Goal: Communication & Community: Answer question/provide support

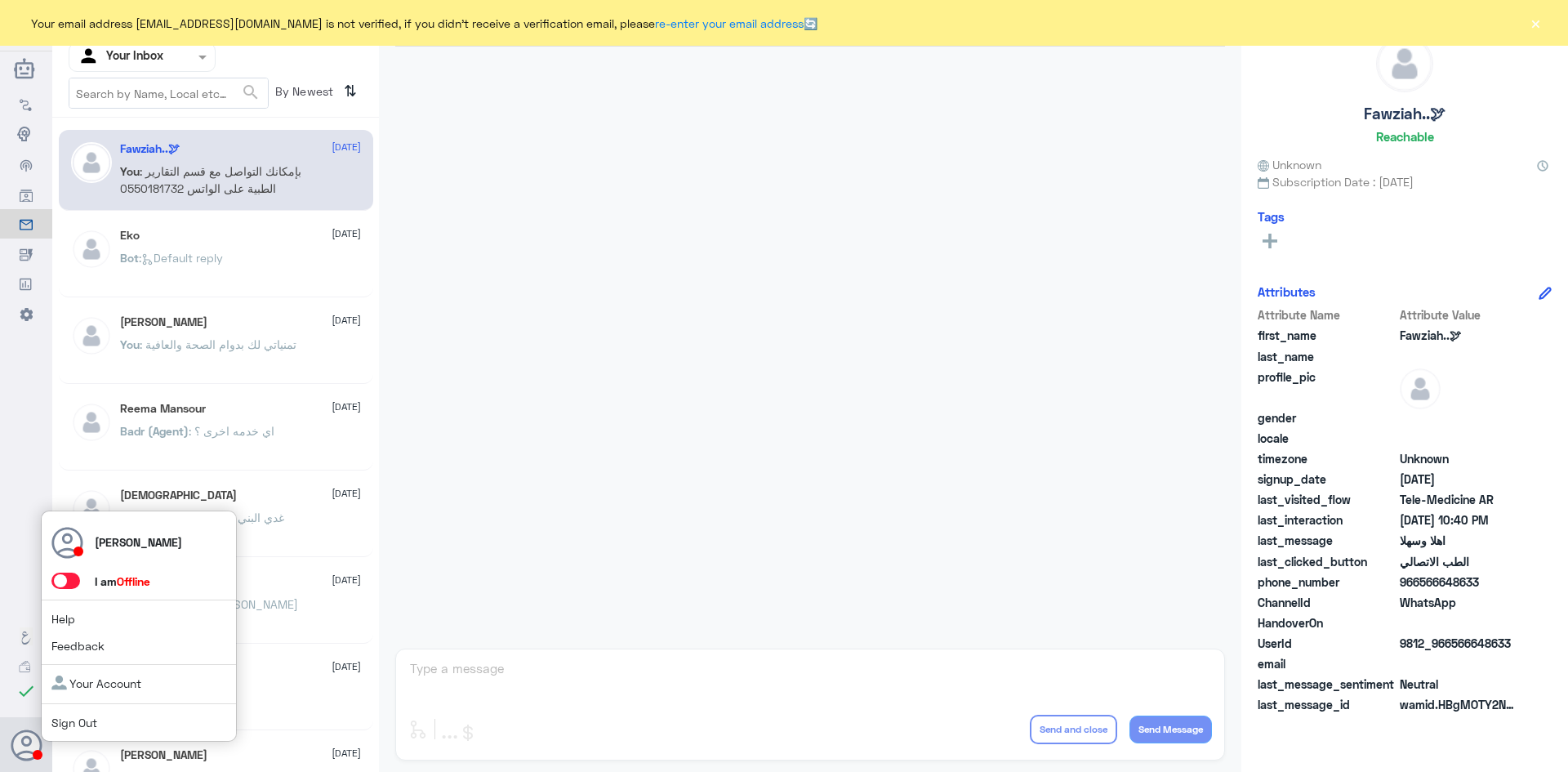
click at [63, 584] on span at bounding box center [65, 580] width 28 height 17
click at [0, 0] on input "checkbox" at bounding box center [0, 0] width 0 height 0
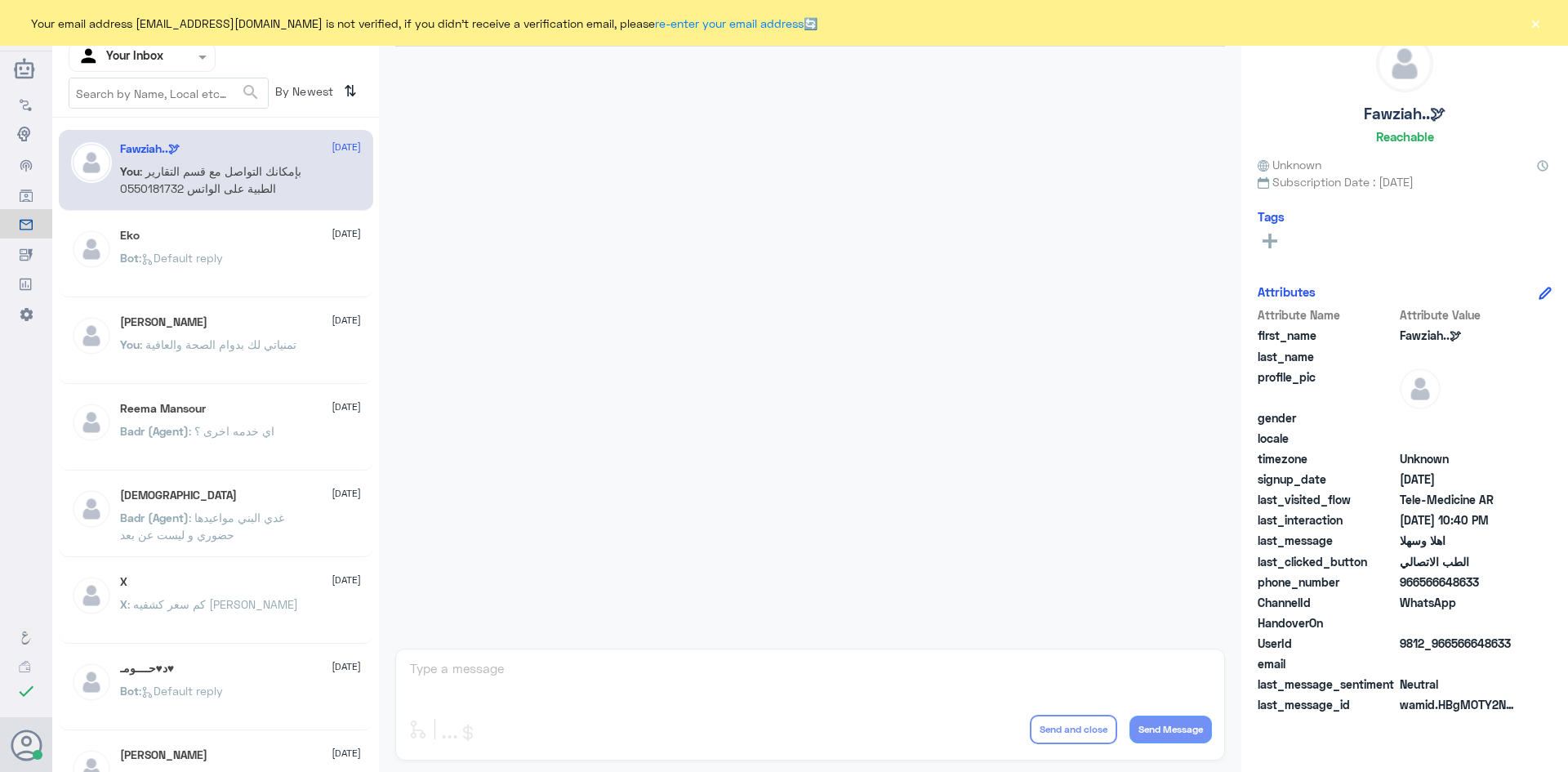
click at [1538, 18] on button "×" at bounding box center [1535, 22] width 17 height 17
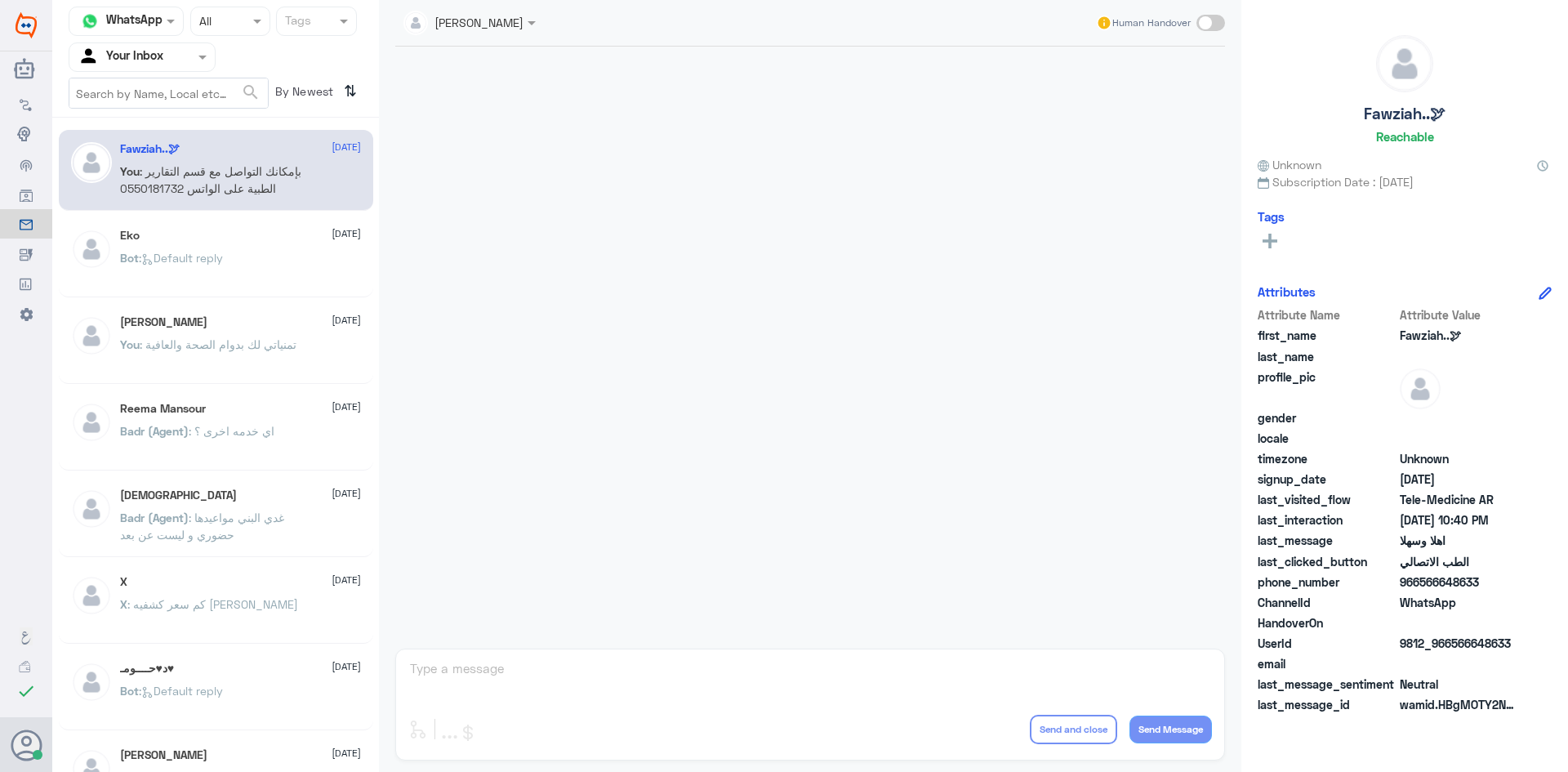
click at [1071, 670] on div "عبدالكريم الموسى Human Handover enter flow name ... Drop Send and close Send Me…" at bounding box center [810, 388] width 863 height 777
click at [134, 53] on input "text" at bounding box center [123, 56] width 90 height 18
click at [143, 93] on div "All" at bounding box center [141, 94] width 147 height 30
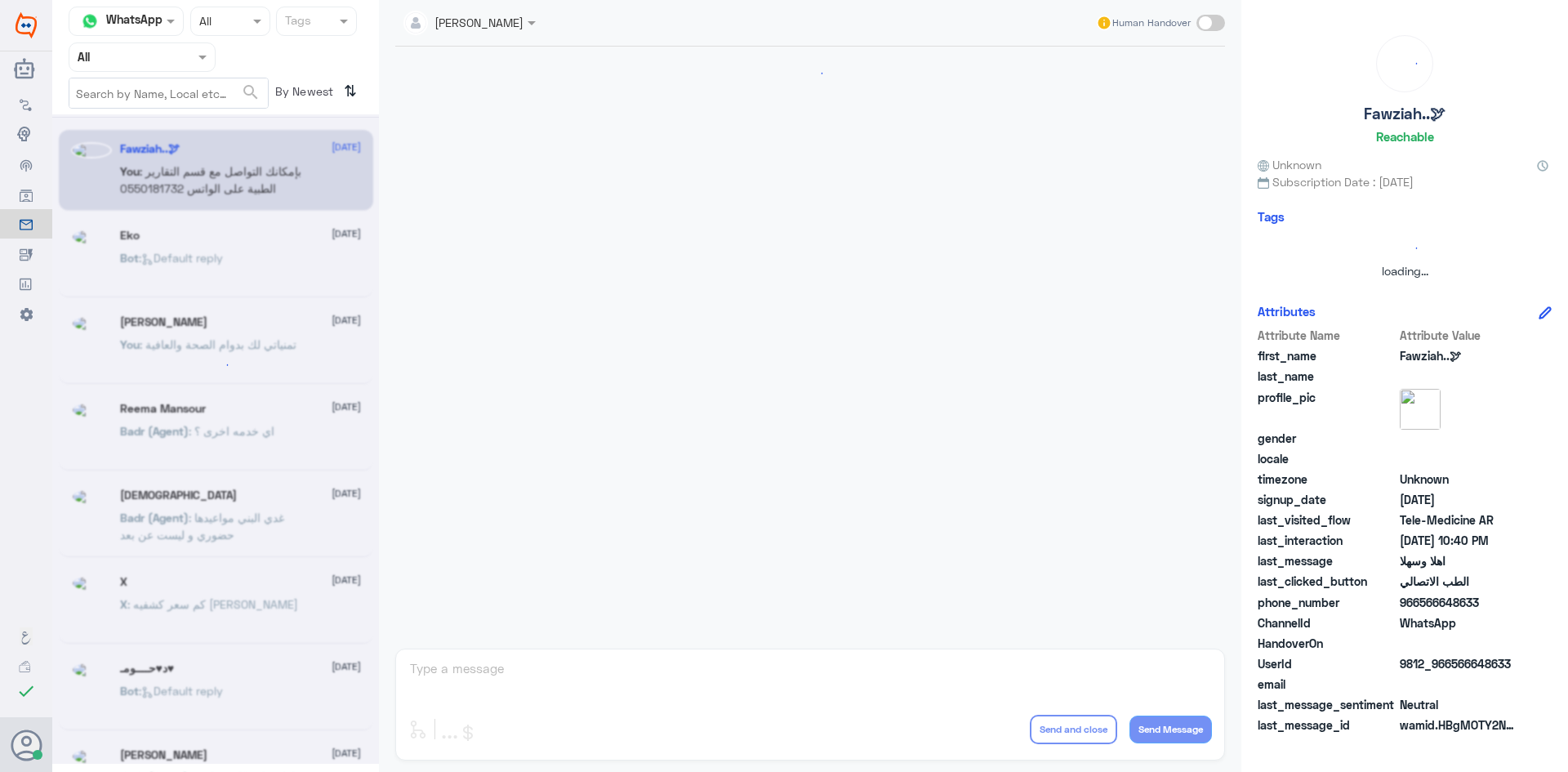
scroll to position [814, 0]
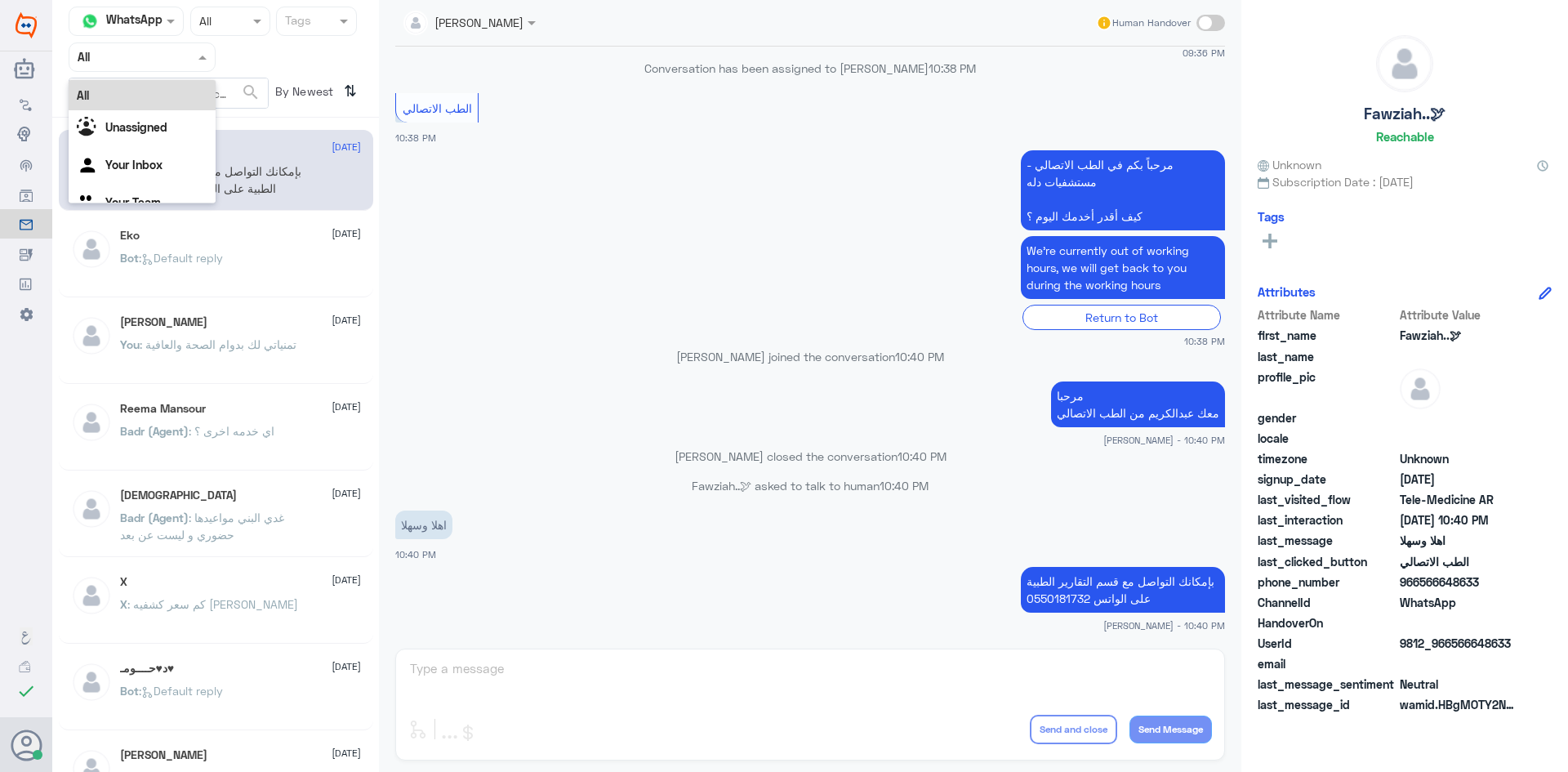
click at [154, 55] on input "text" at bounding box center [123, 56] width 90 height 18
click at [146, 157] on div "Your Inbox" at bounding box center [141, 166] width 147 height 38
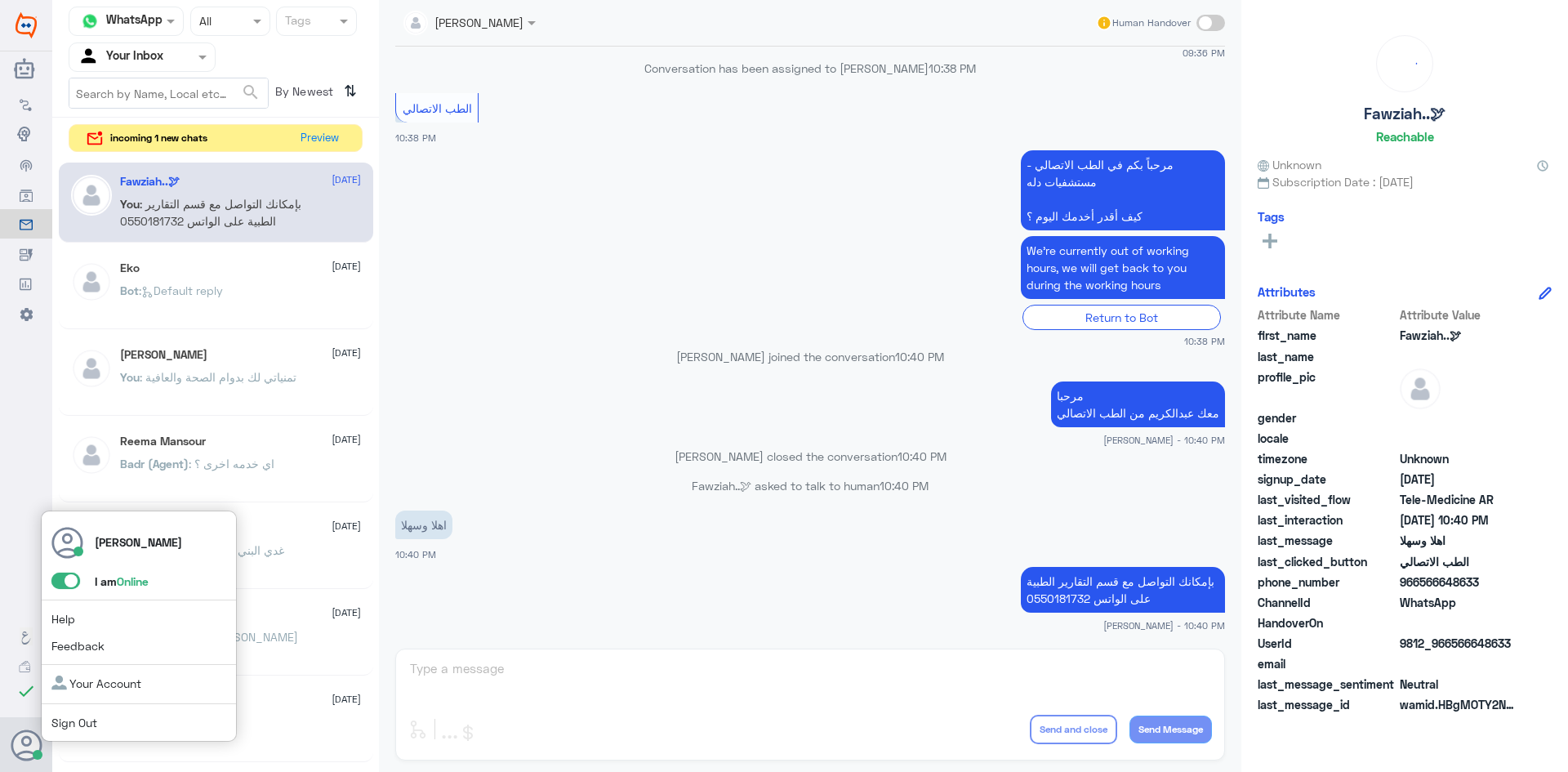
click at [70, 577] on span at bounding box center [65, 580] width 28 height 17
click at [0, 0] on input "checkbox" at bounding box center [0, 0] width 0 height 0
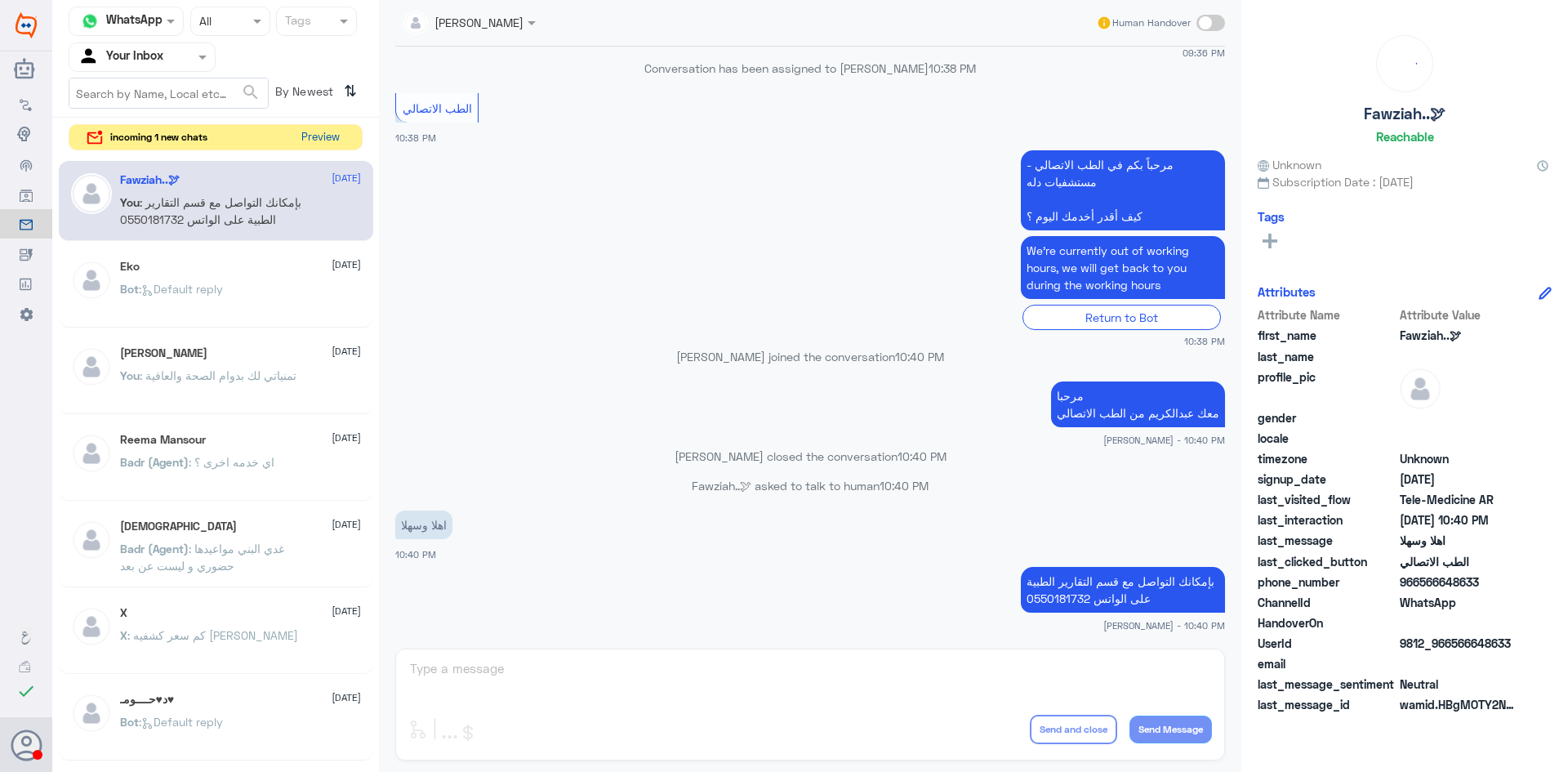
click at [330, 134] on button "Preview" at bounding box center [320, 137] width 51 height 25
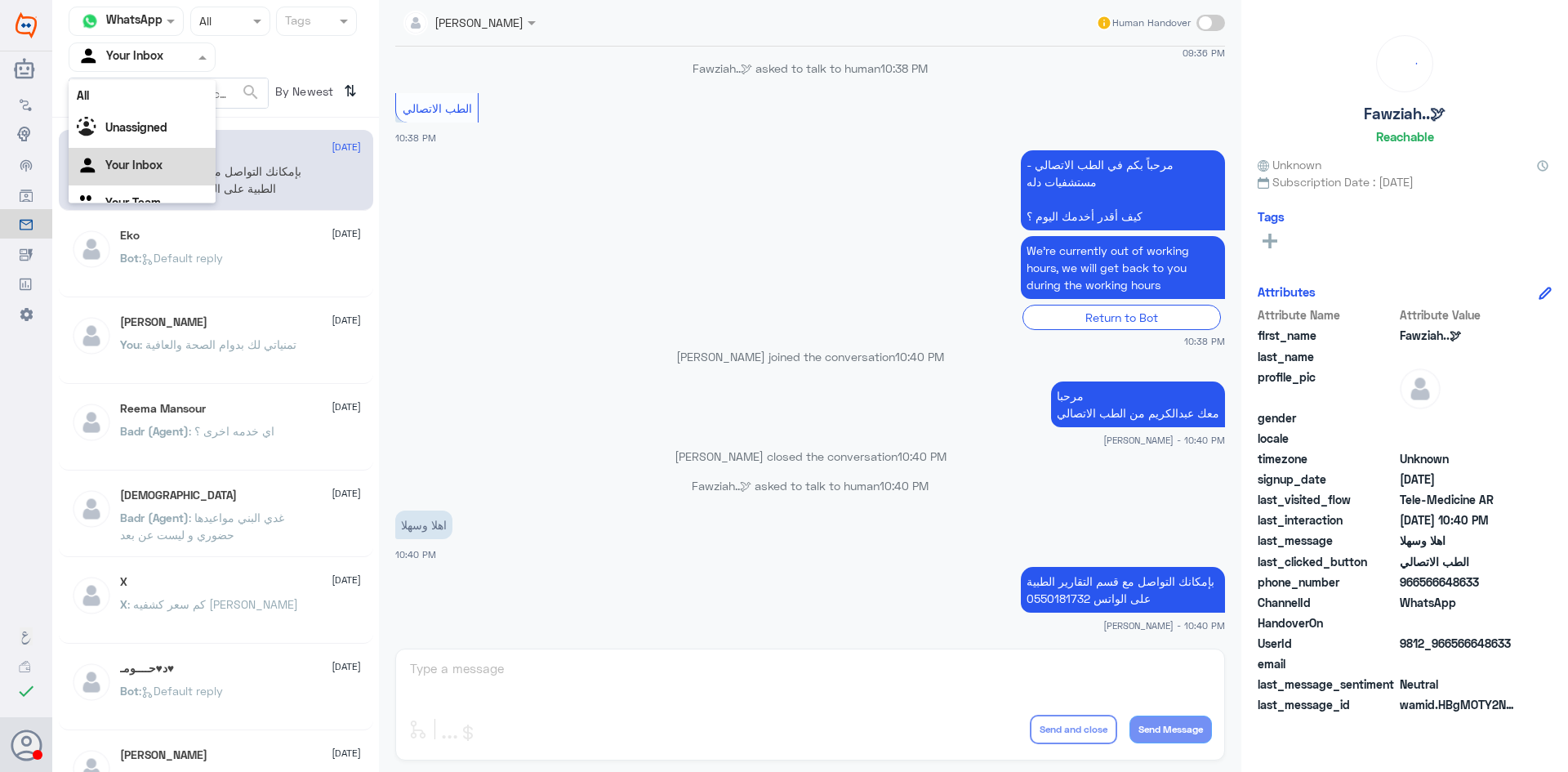
click at [180, 55] on div at bounding box center [141, 56] width 145 height 18
click at [200, 50] on div "Agent Filter Your Inbox" at bounding box center [141, 57] width 147 height 29
click at [199, 57] on span at bounding box center [203, 58] width 8 height 6
click at [180, 98] on div "Unassigned" at bounding box center [141, 108] width 147 height 38
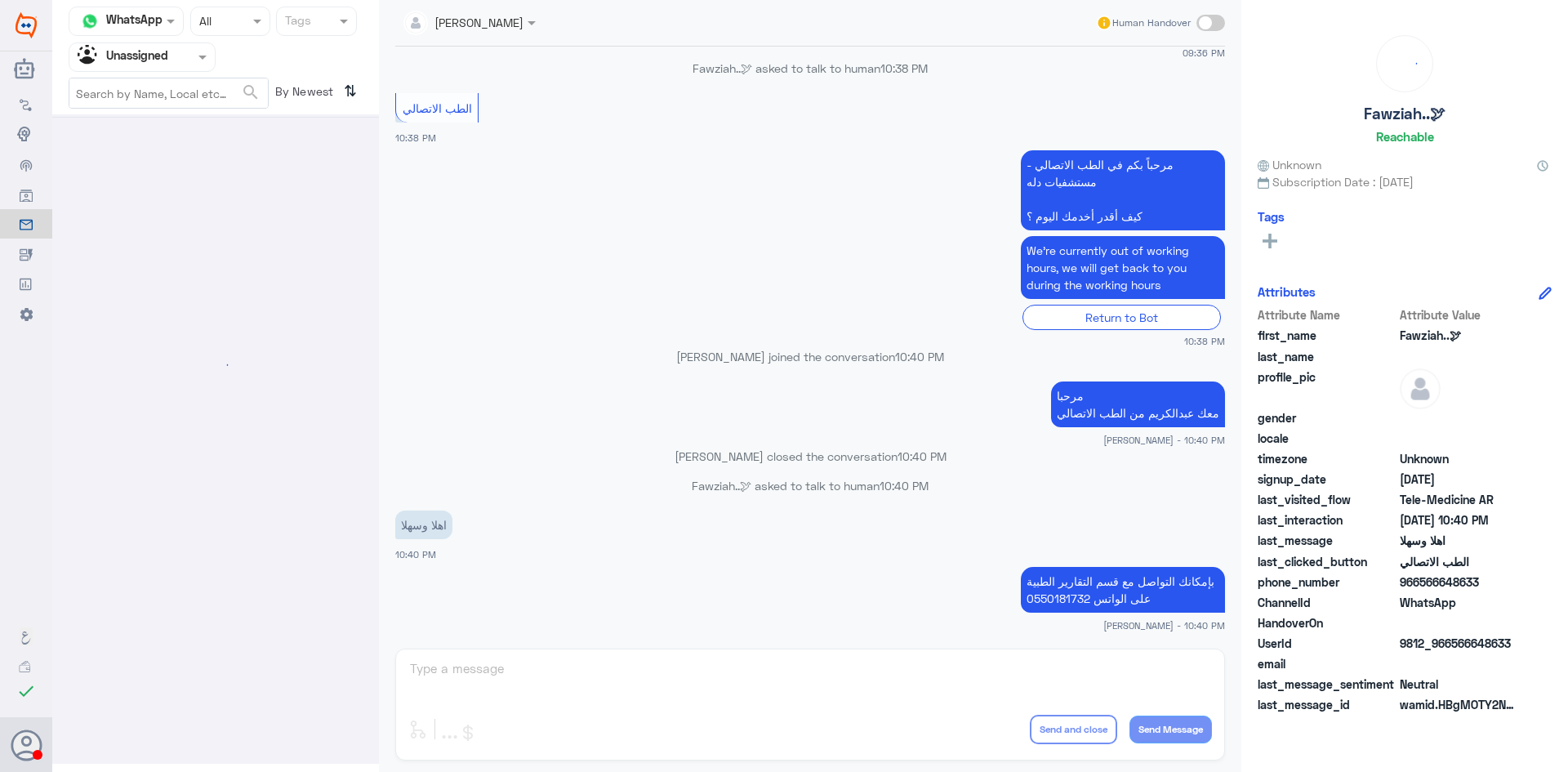
scroll to position [0, 0]
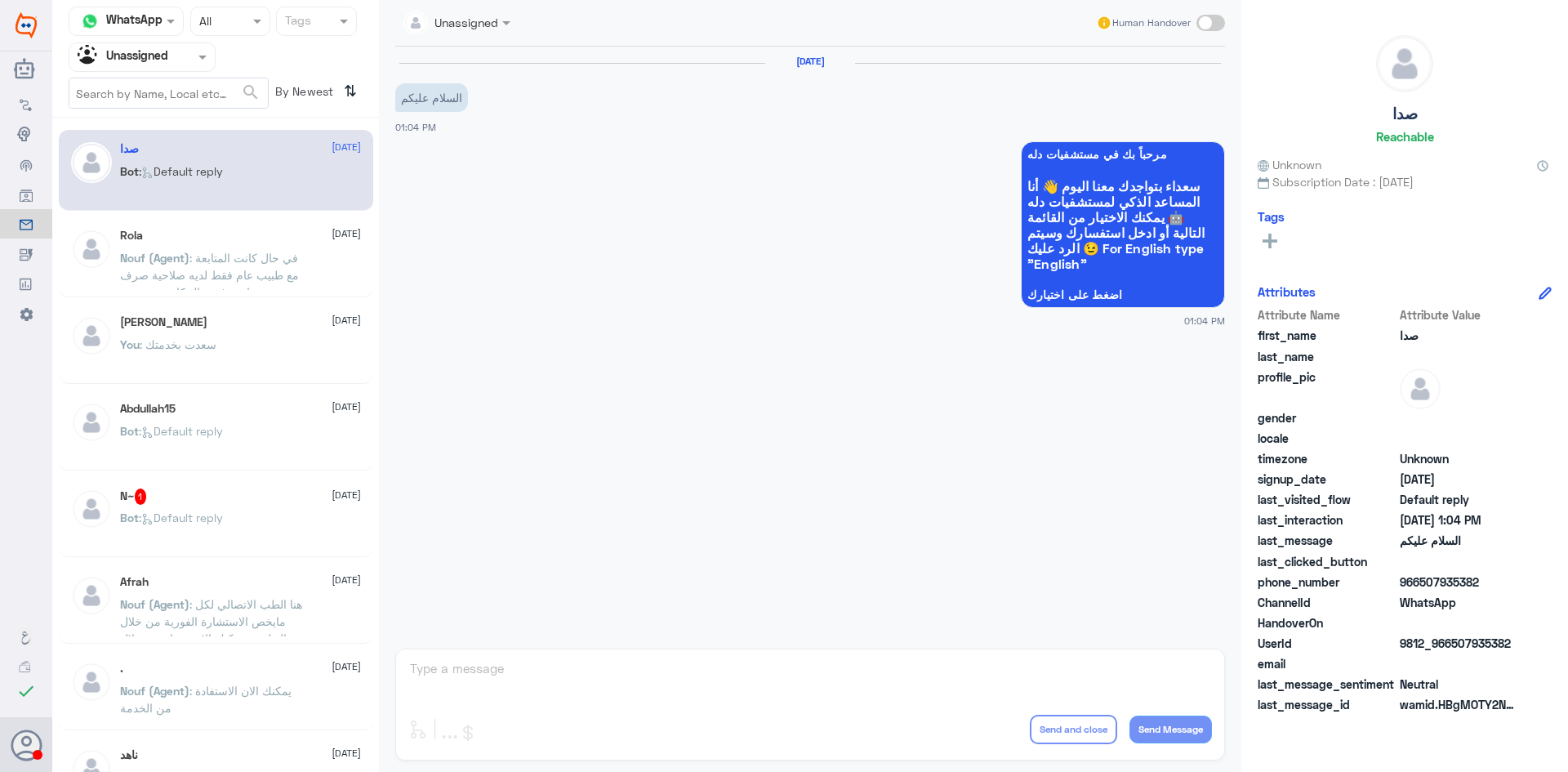
click at [266, 499] on div "N~ 1 15 October" at bounding box center [240, 496] width 241 height 17
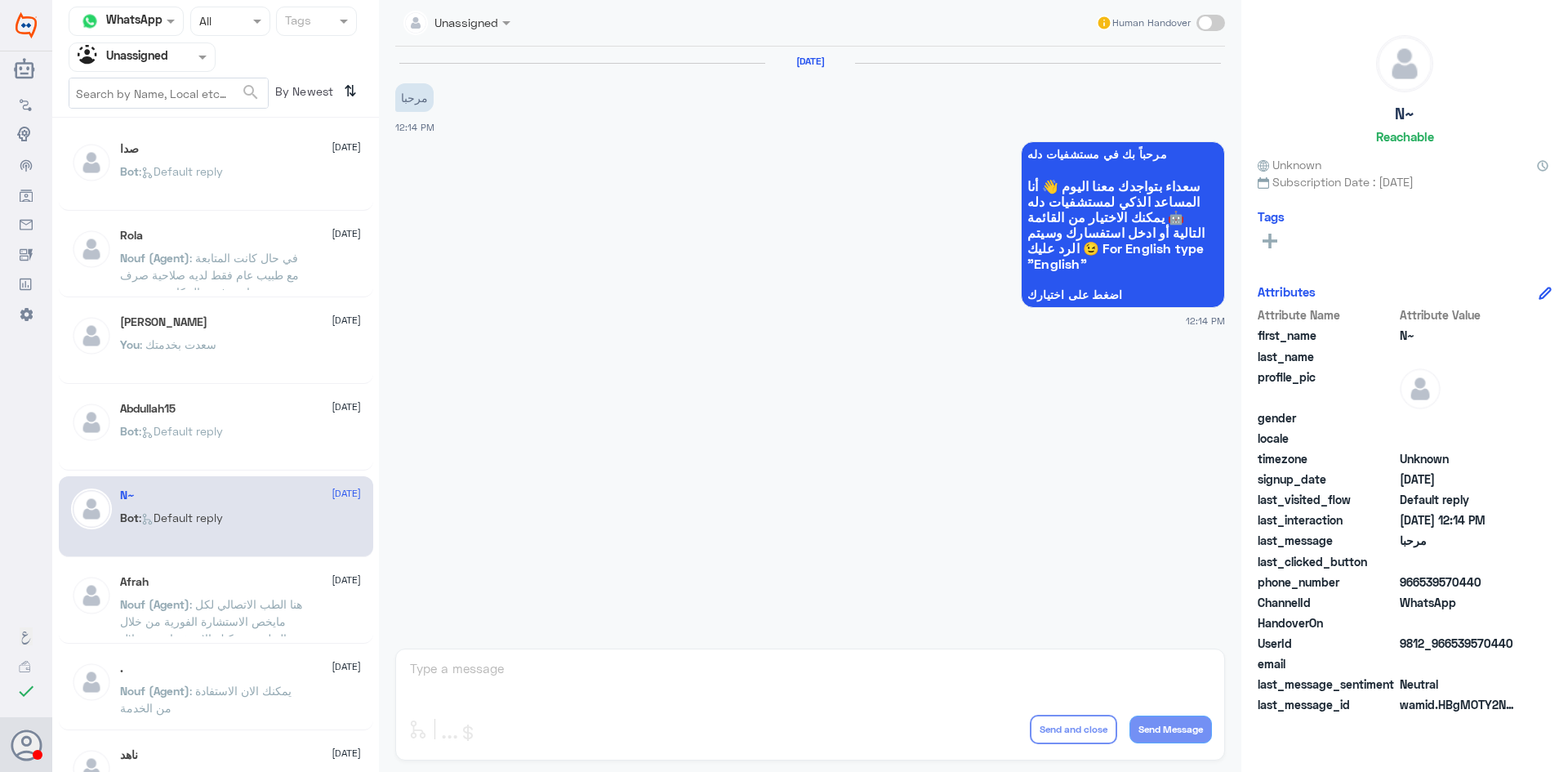
click at [281, 163] on div "صدا 15 October Bot : Default reply" at bounding box center [240, 172] width 241 height 61
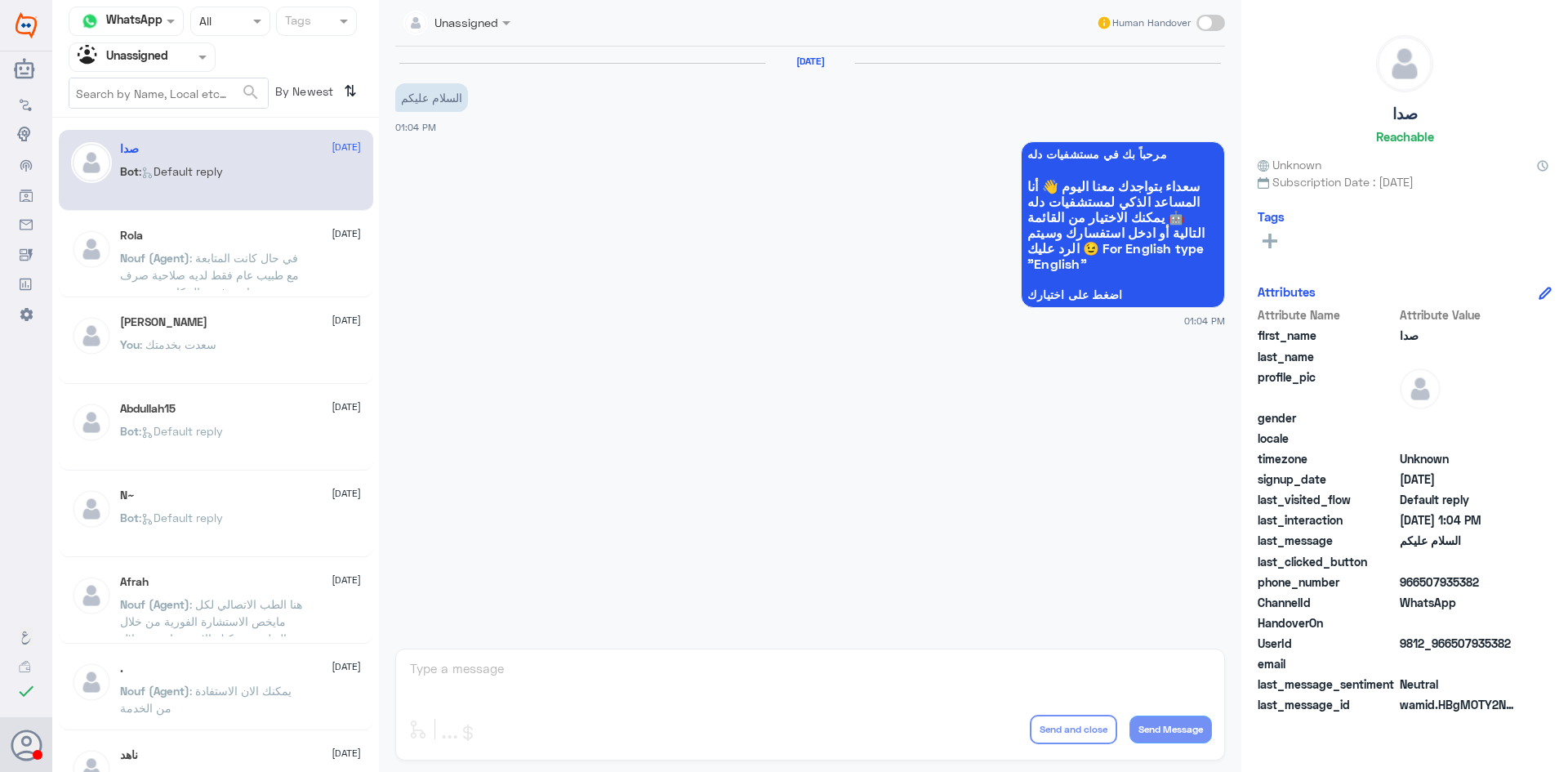
click at [150, 20] on div at bounding box center [126, 20] width 114 height 18
click at [223, 67] on div "Agent Filter Unassigned" at bounding box center [215, 57] width 294 height 29
click at [171, 60] on div at bounding box center [141, 56] width 145 height 18
click at [169, 141] on div "Your Inbox" at bounding box center [141, 146] width 147 height 38
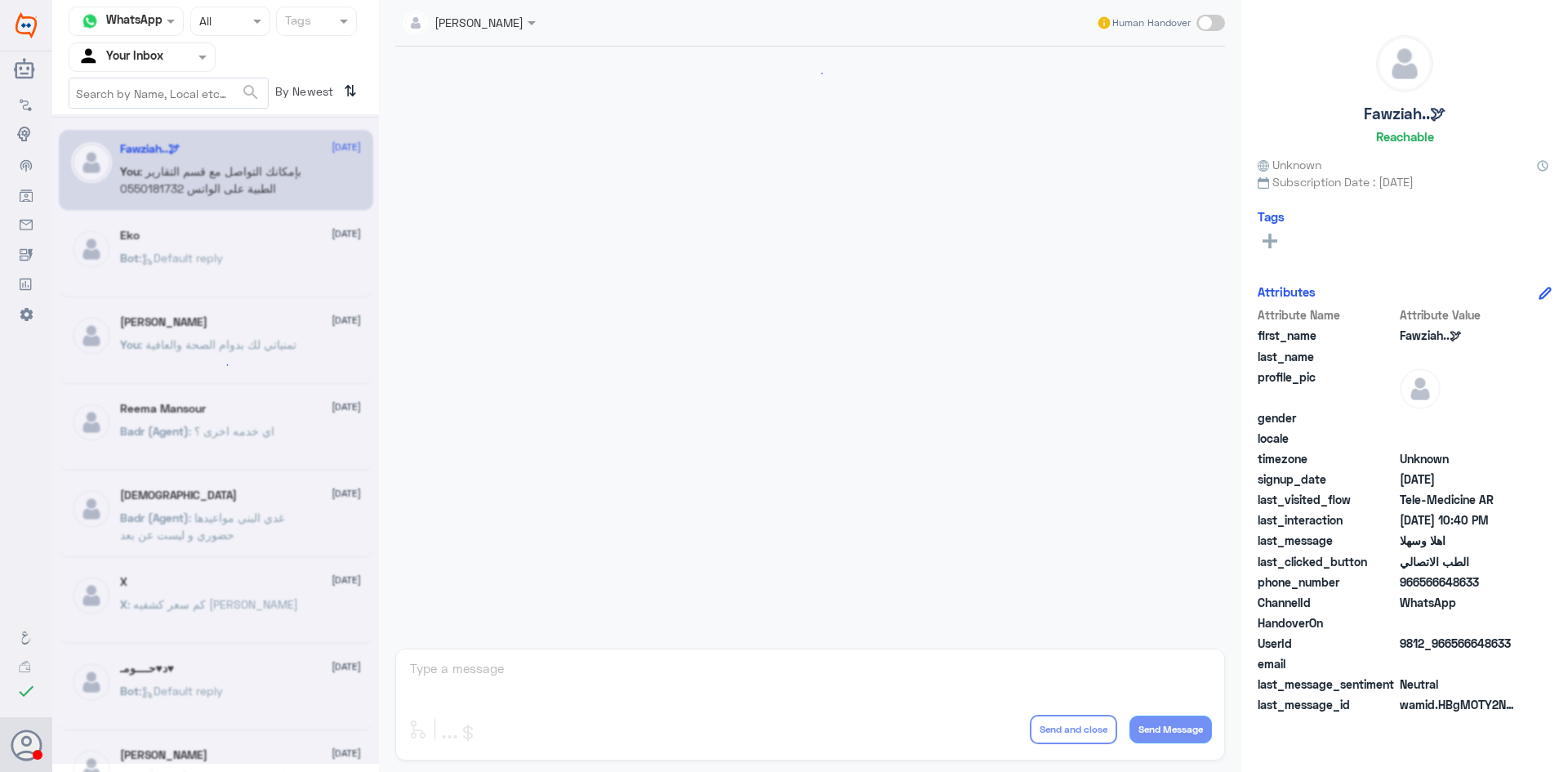
scroll to position [814, 0]
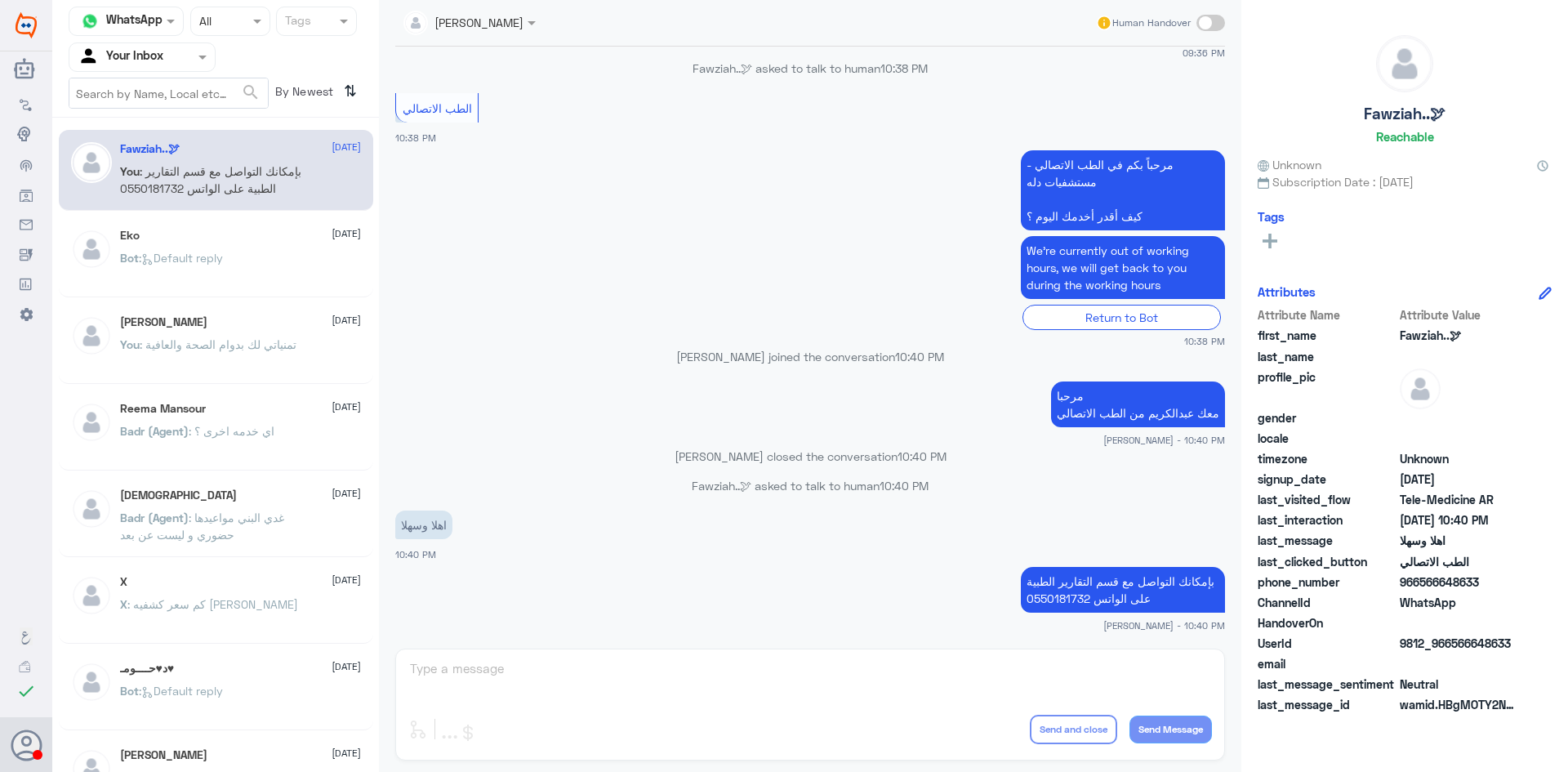
click at [548, 180] on app-msgs-text "مرحباً بكم في الطب الاتصالي - مستشفيات دله كيف أقدر أخدمك اليوم ؟" at bounding box center [810, 191] width 830 height 82
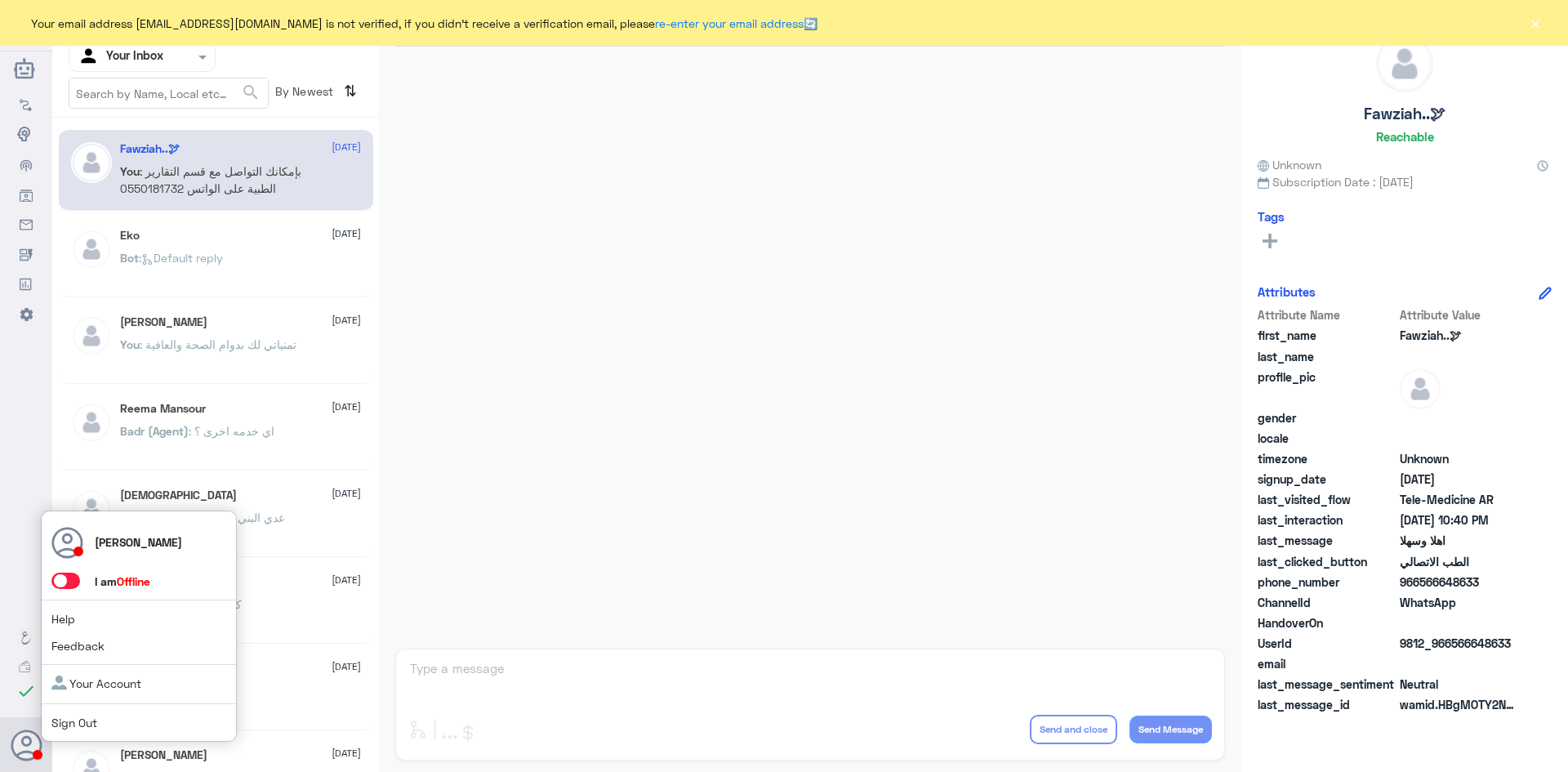
click at [65, 577] on span at bounding box center [65, 580] width 28 height 17
click at [0, 0] on input "checkbox" at bounding box center [0, 0] width 0 height 0
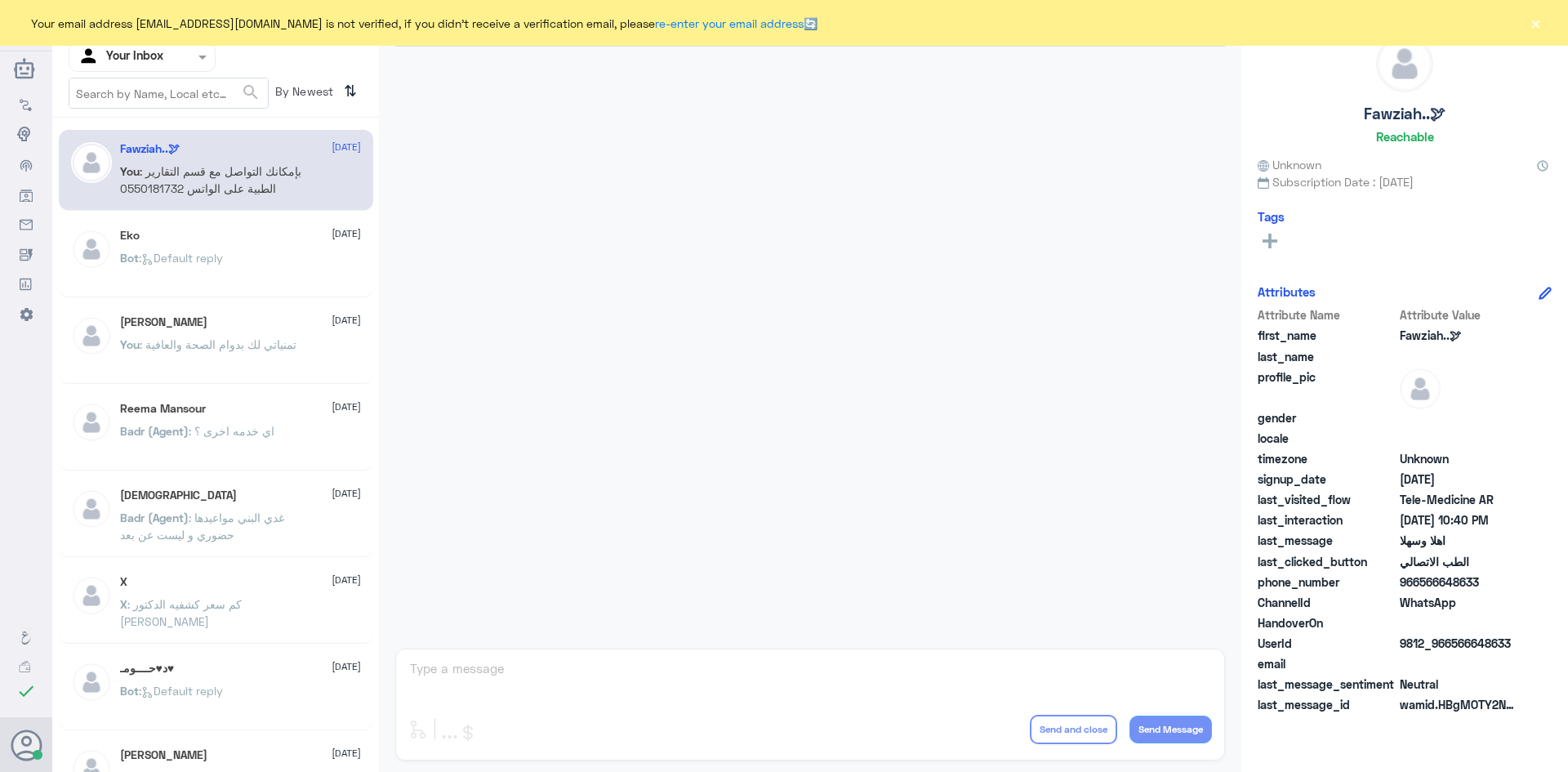
click at [532, 446] on div at bounding box center [810, 344] width 846 height 594
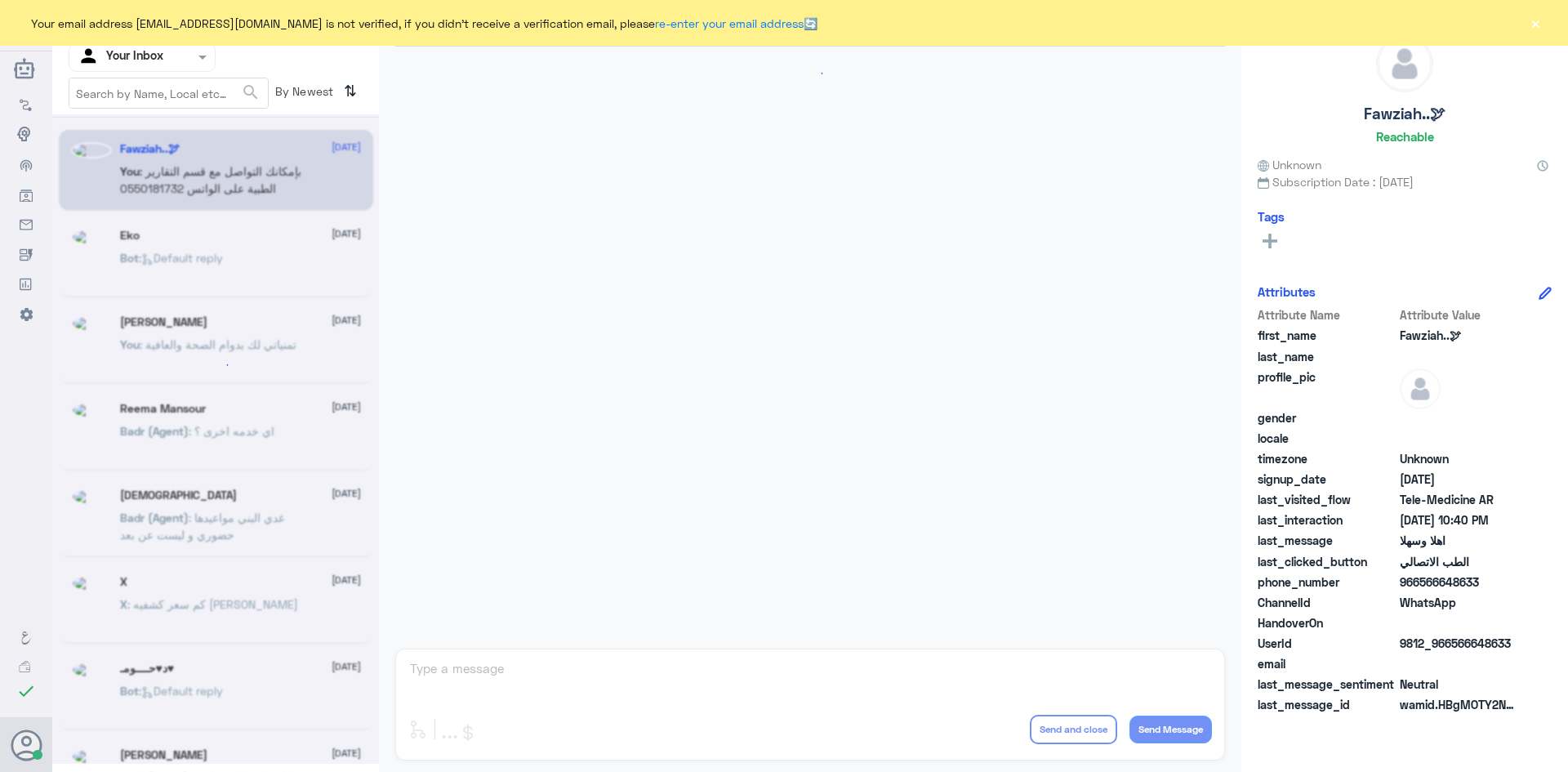
scroll to position [814, 0]
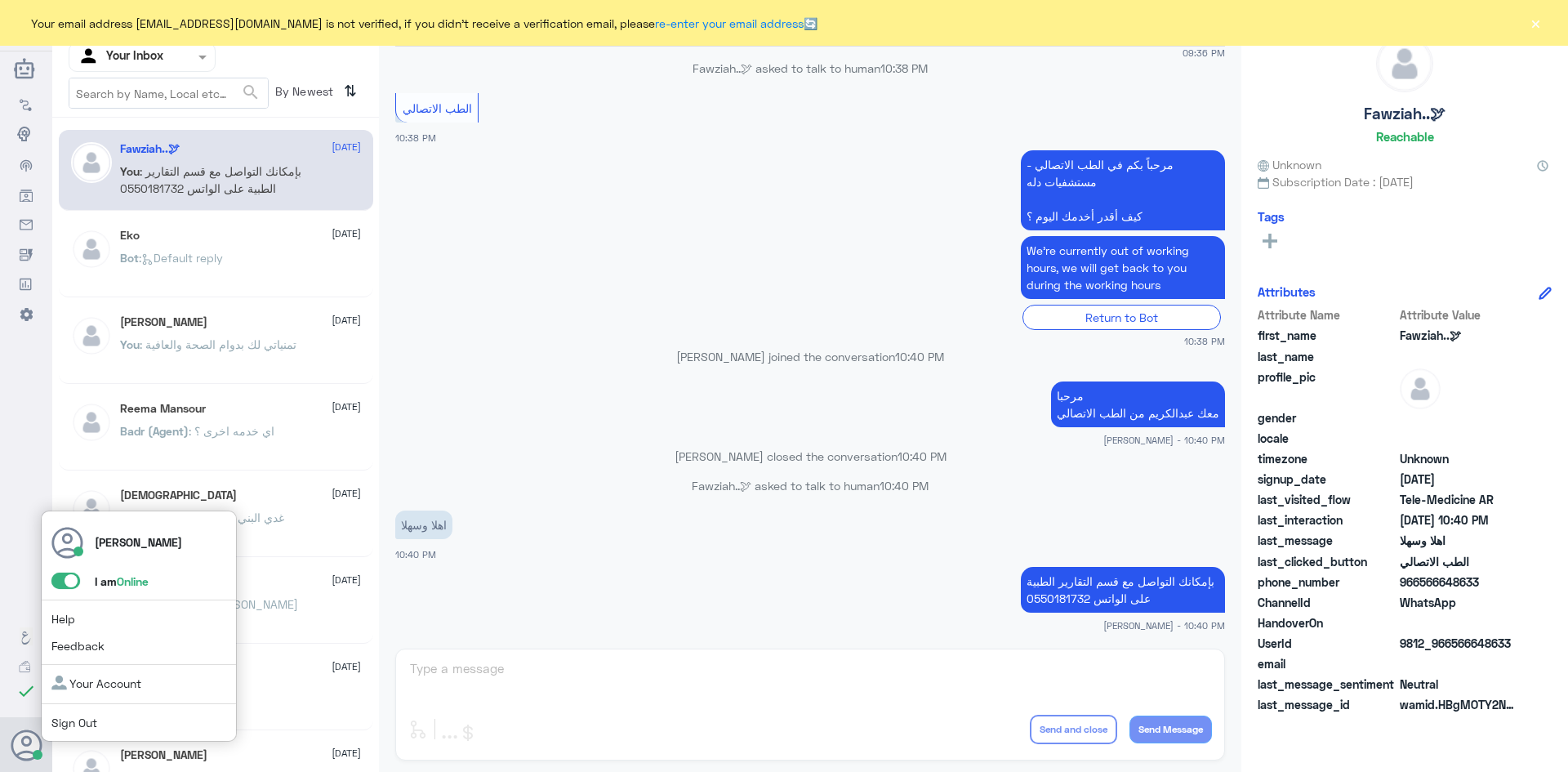
click at [37, 739] on icon at bounding box center [27, 746] width 33 height 33
click at [61, 585] on span at bounding box center [65, 580] width 28 height 17
click at [0, 0] on input "checkbox" at bounding box center [0, 0] width 0 height 0
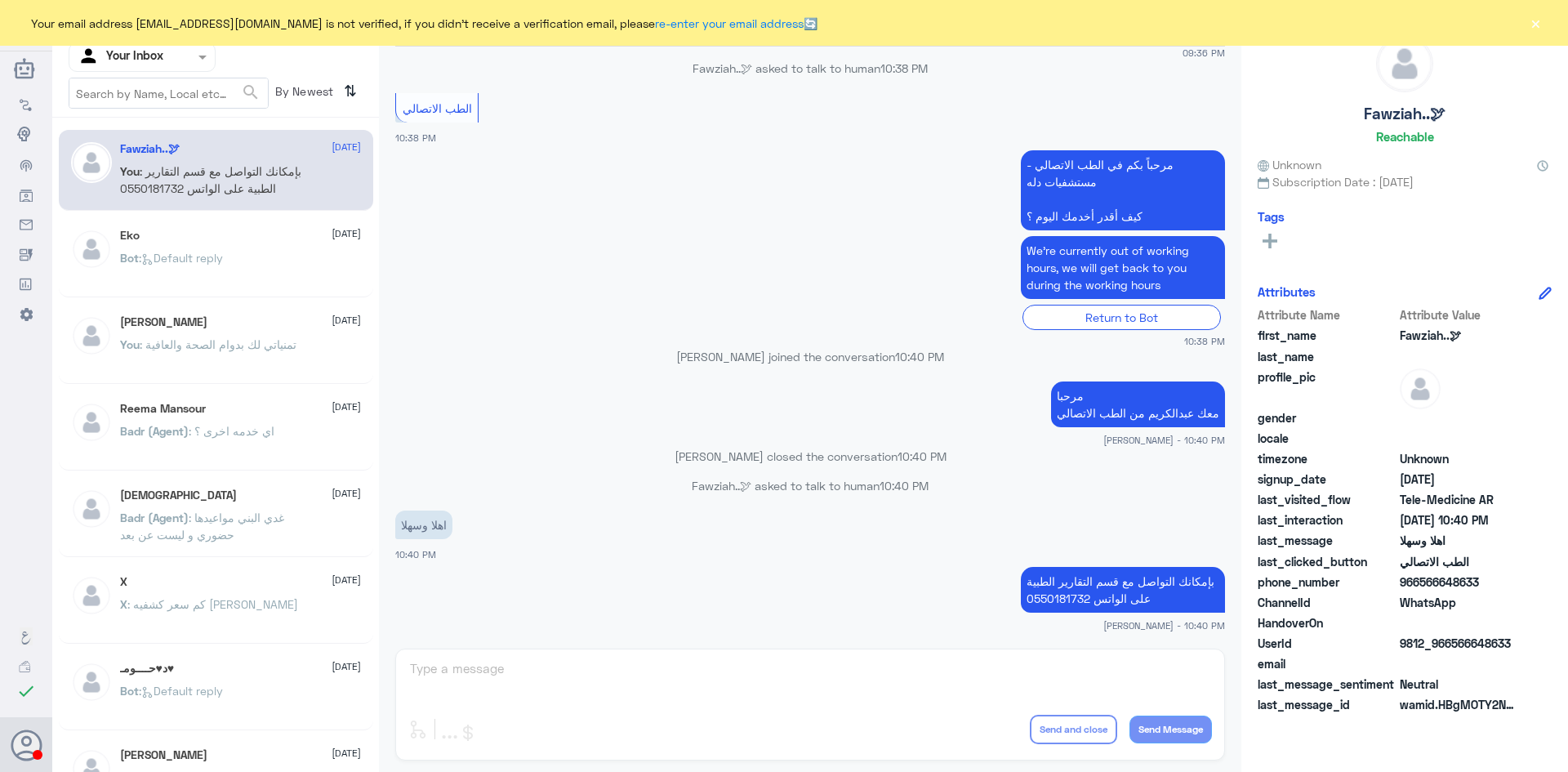
drag, startPoint x: 592, startPoint y: 427, endPoint x: 598, endPoint y: 408, distance: 19.9
click at [594, 422] on app-msgs-text "مرحبا معك عبدالكريم من الطب الاتصالي" at bounding box center [810, 405] width 830 height 48
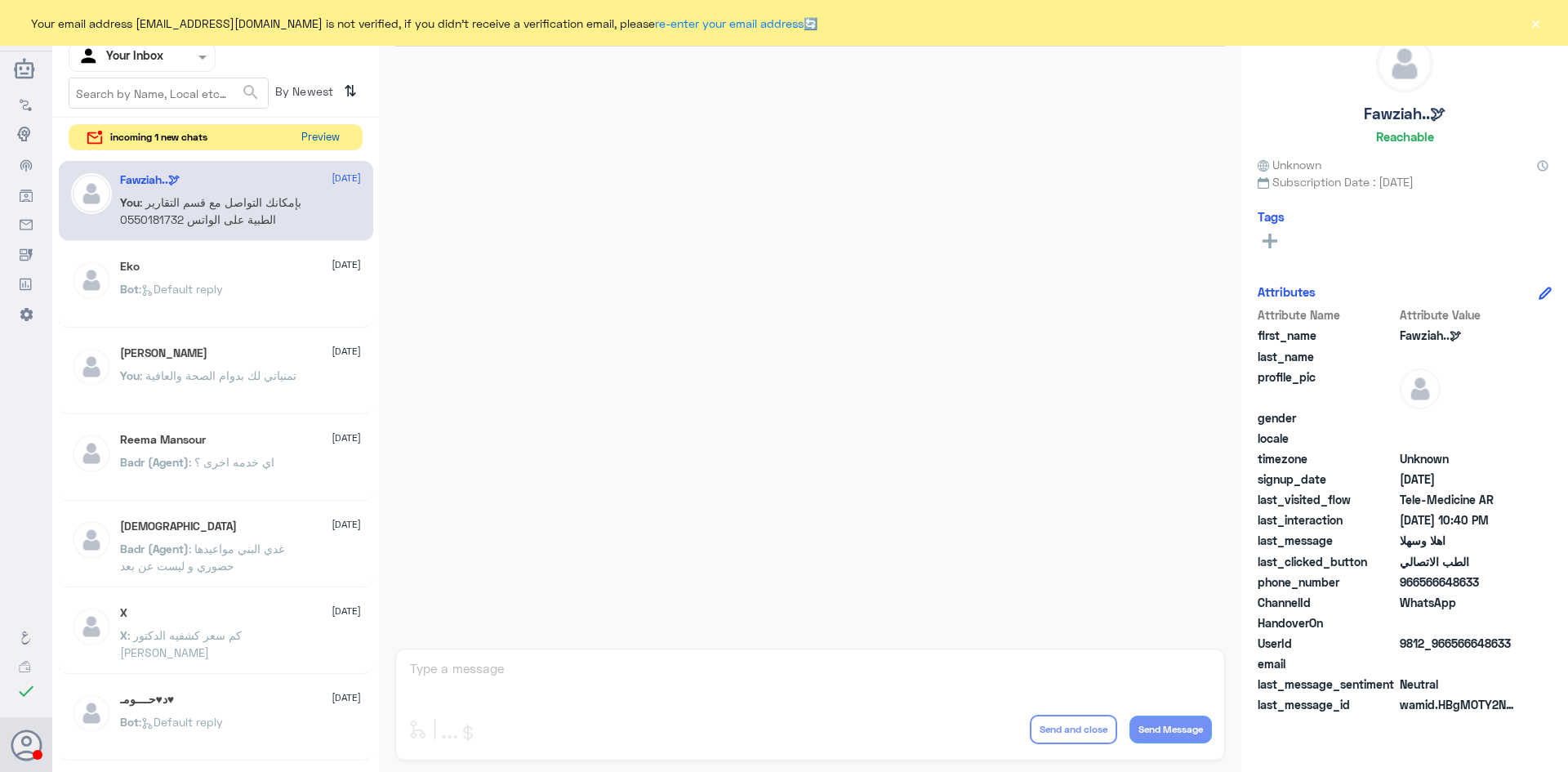
click at [339, 140] on button "Preview" at bounding box center [320, 137] width 51 height 25
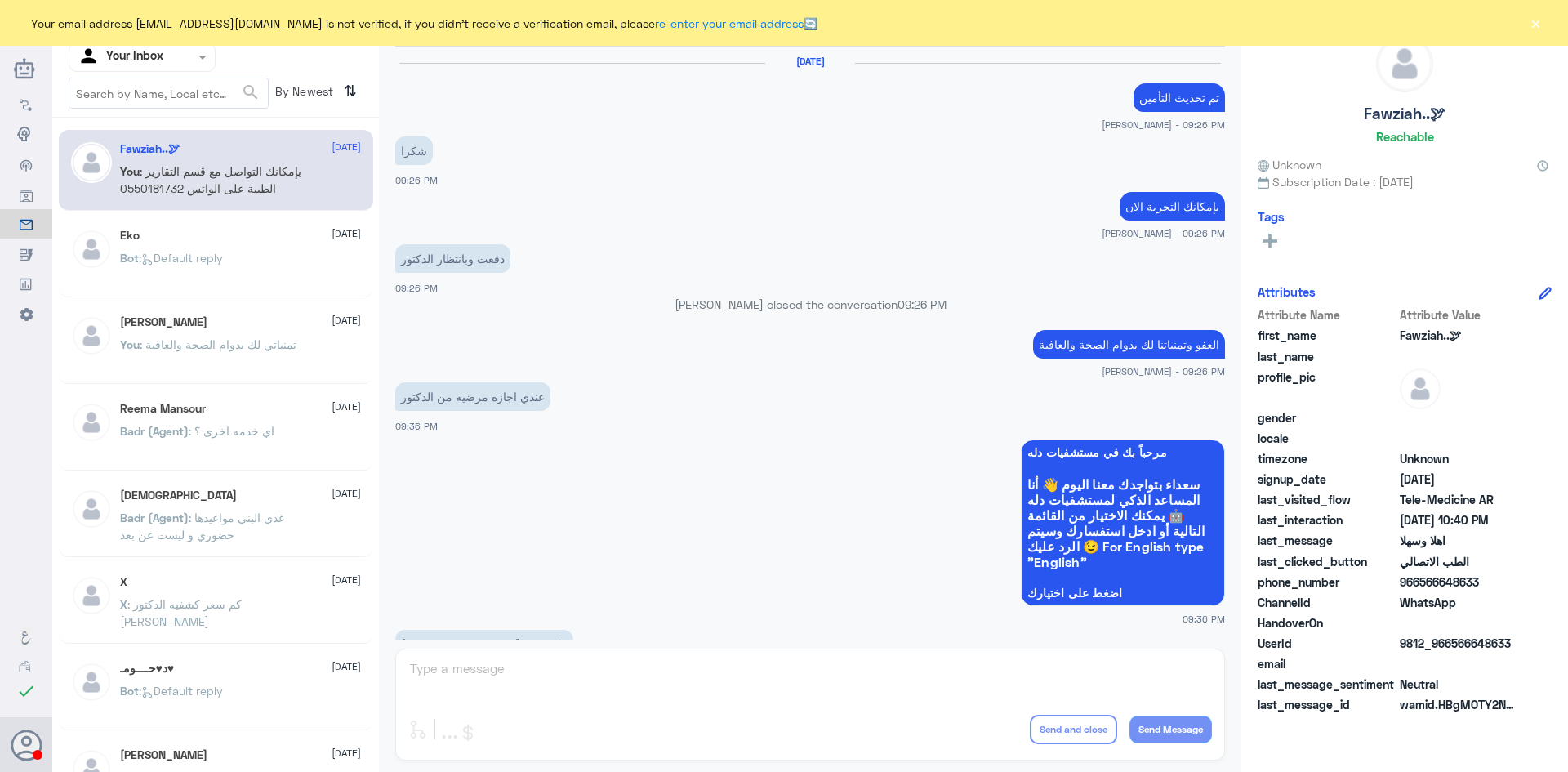
scroll to position [814, 0]
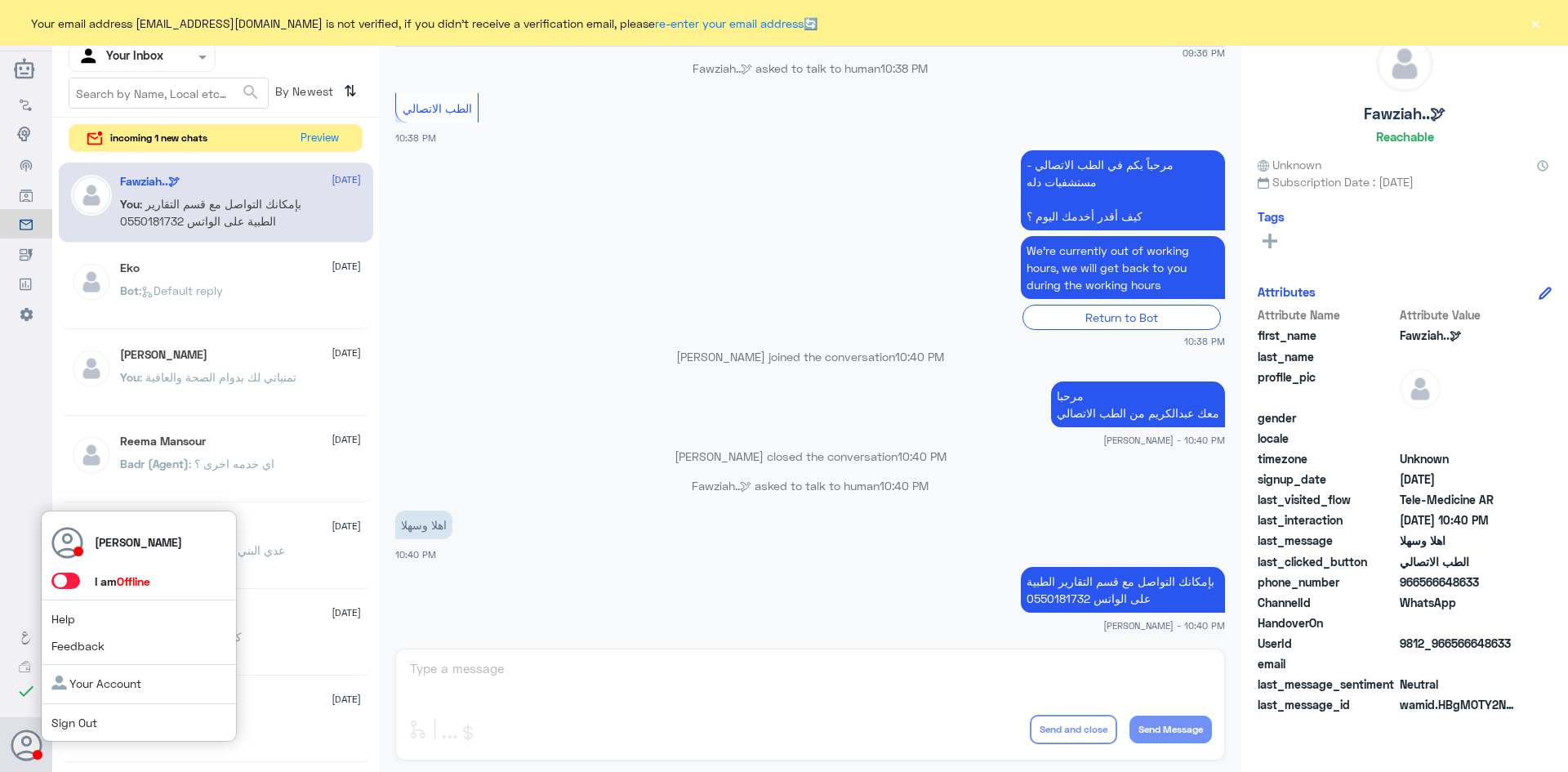
click at [48, 747] on div "عبدالكريم الموسى I am Offline Help Feedback Your Account Sign Out" at bounding box center [26, 744] width 53 height 55
click at [58, 584] on span at bounding box center [65, 580] width 28 height 17
click at [0, 0] on input "checkbox" at bounding box center [0, 0] width 0 height 0
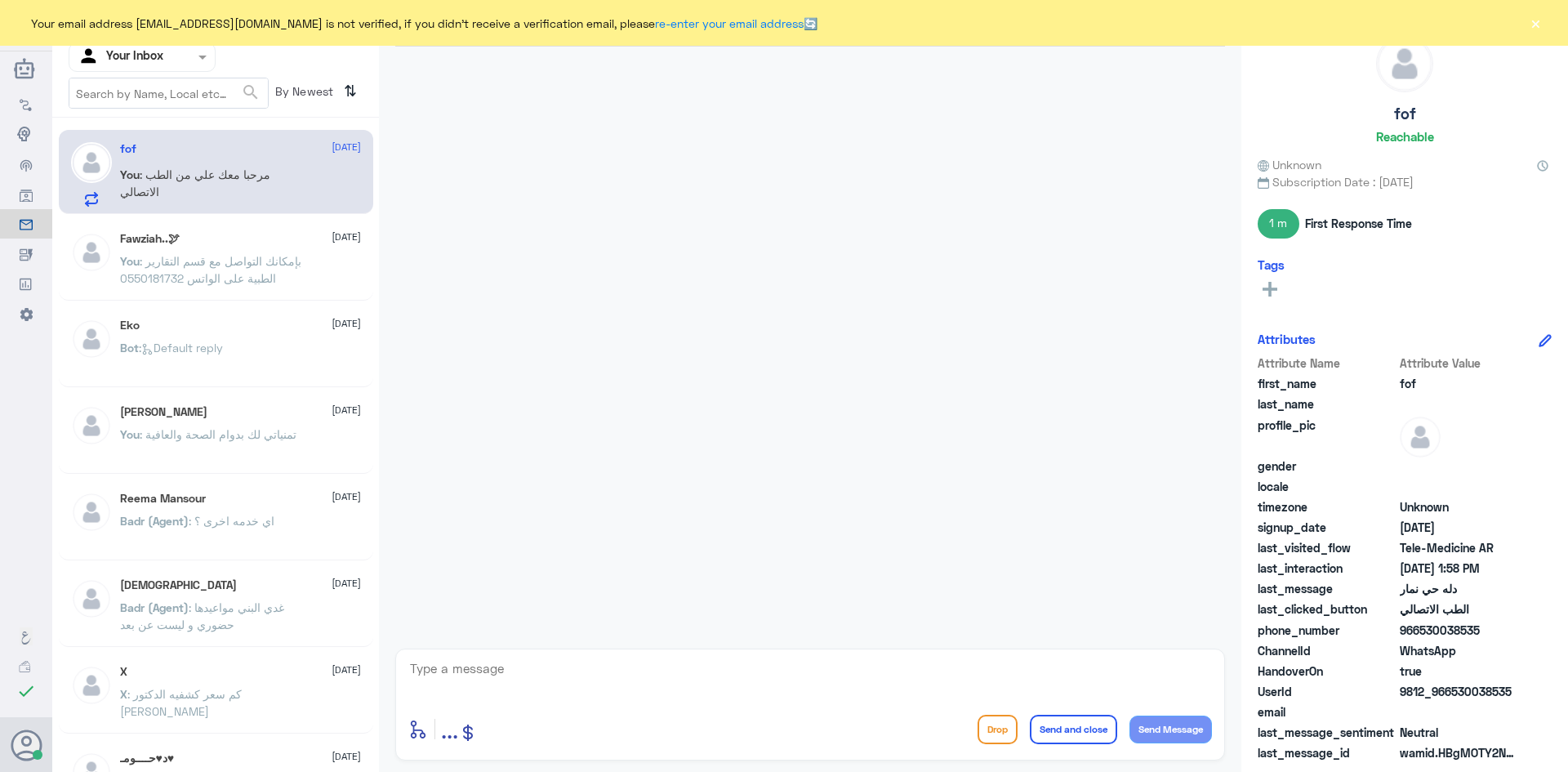
click at [268, 174] on p "You : مرحبا معك علي من الطب الاتصالي" at bounding box center [211, 186] width 184 height 41
click at [241, 281] on span ": بإمكانك التواصل مع قسم التقارير الطبية على الواتس 0550181732" at bounding box center [210, 270] width 181 height 31
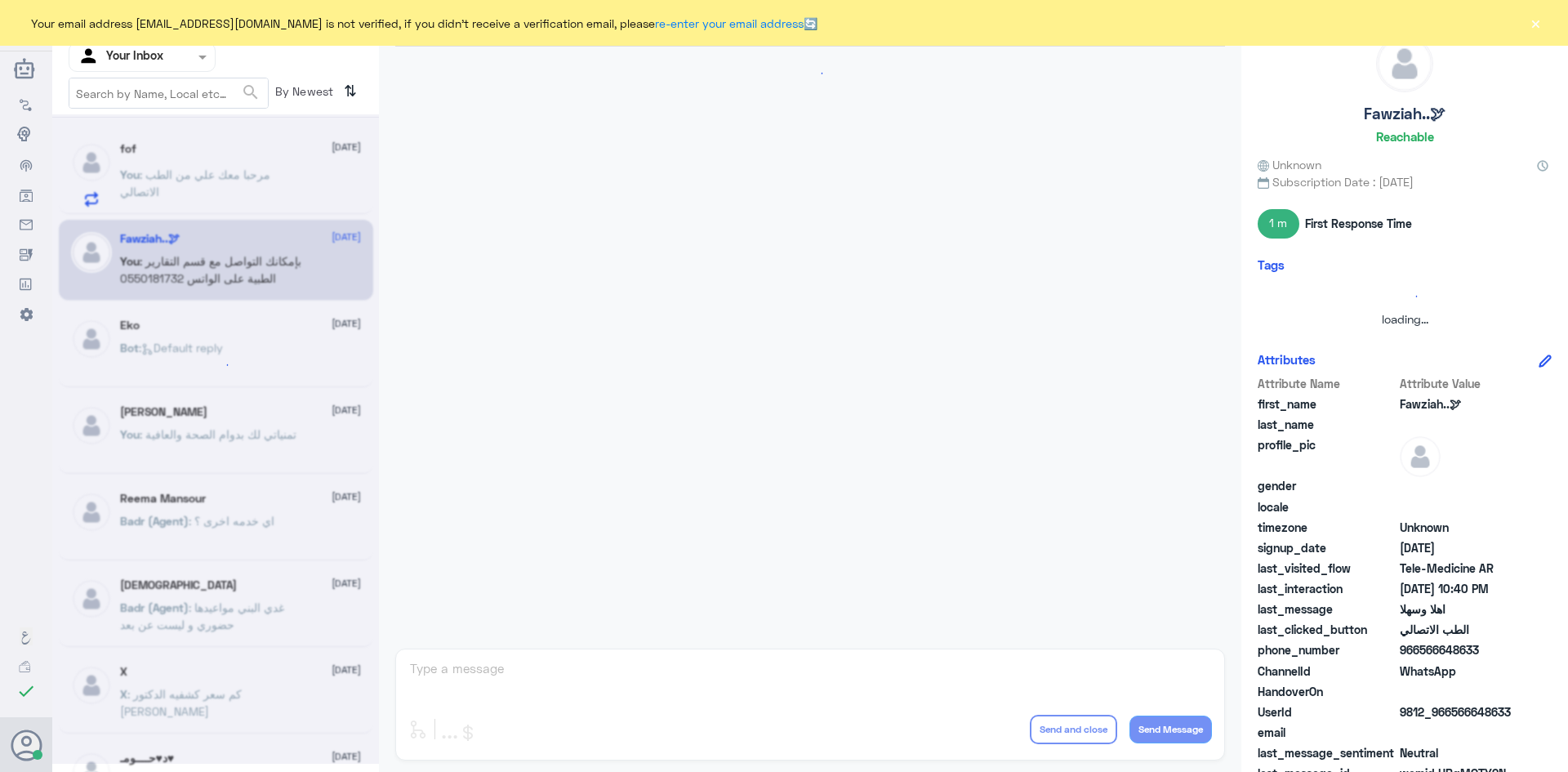
scroll to position [814, 0]
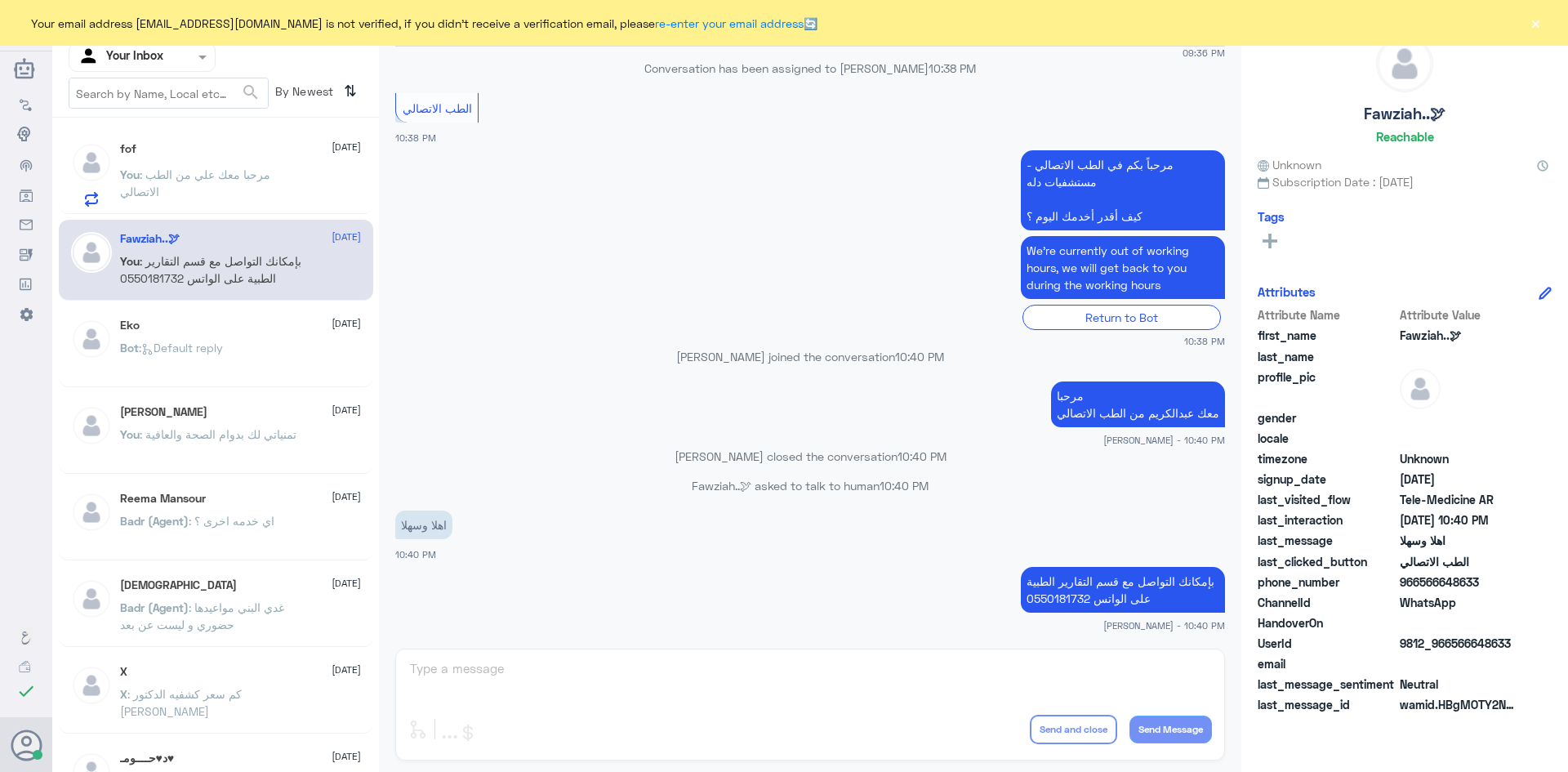
click at [251, 349] on div "Bot : Default reply" at bounding box center [240, 361] width 241 height 37
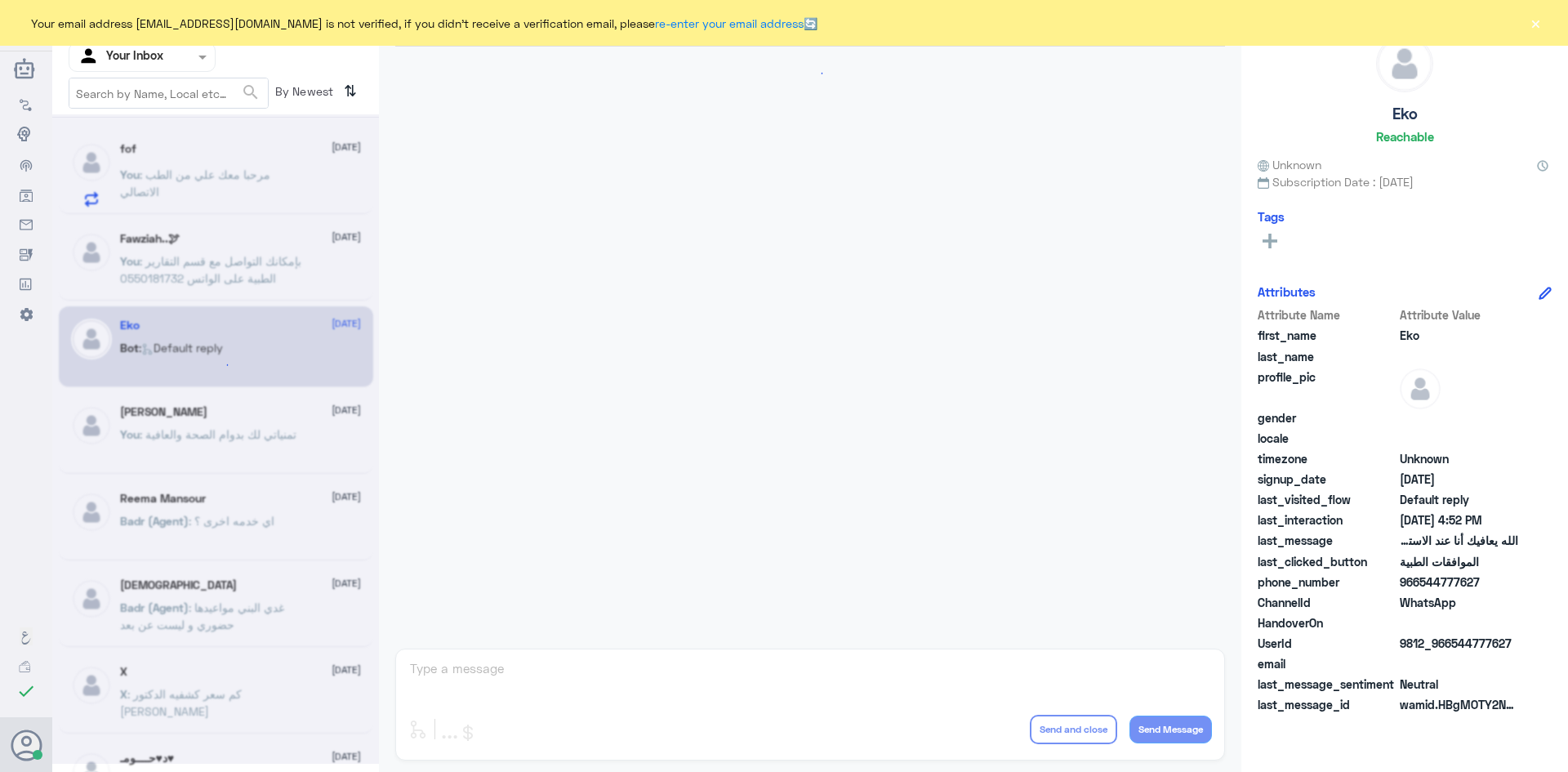
scroll to position [1560, 0]
click at [250, 185] on p "You : مرحبا معك علي من الطب الاتصالي" at bounding box center [211, 186] width 184 height 41
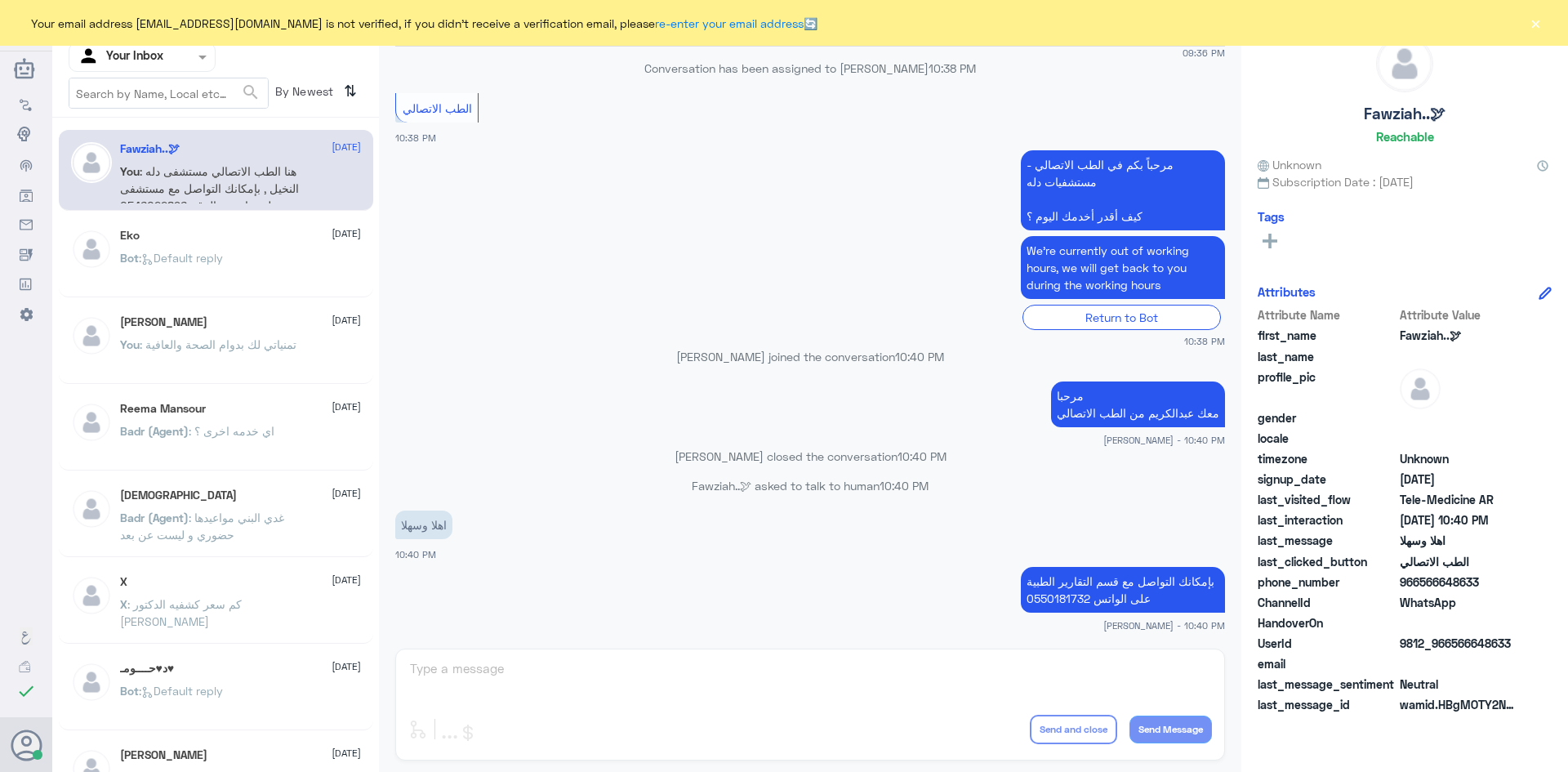
scroll to position [814, 0]
click at [185, 183] on span ": هنا الطب الاتصالي مستشفى دله النخيل , بإمكانك التواصل مع مستشفى دله نمار عبر …" at bounding box center [209, 188] width 179 height 48
click at [1529, 22] on button "×" at bounding box center [1535, 22] width 17 height 17
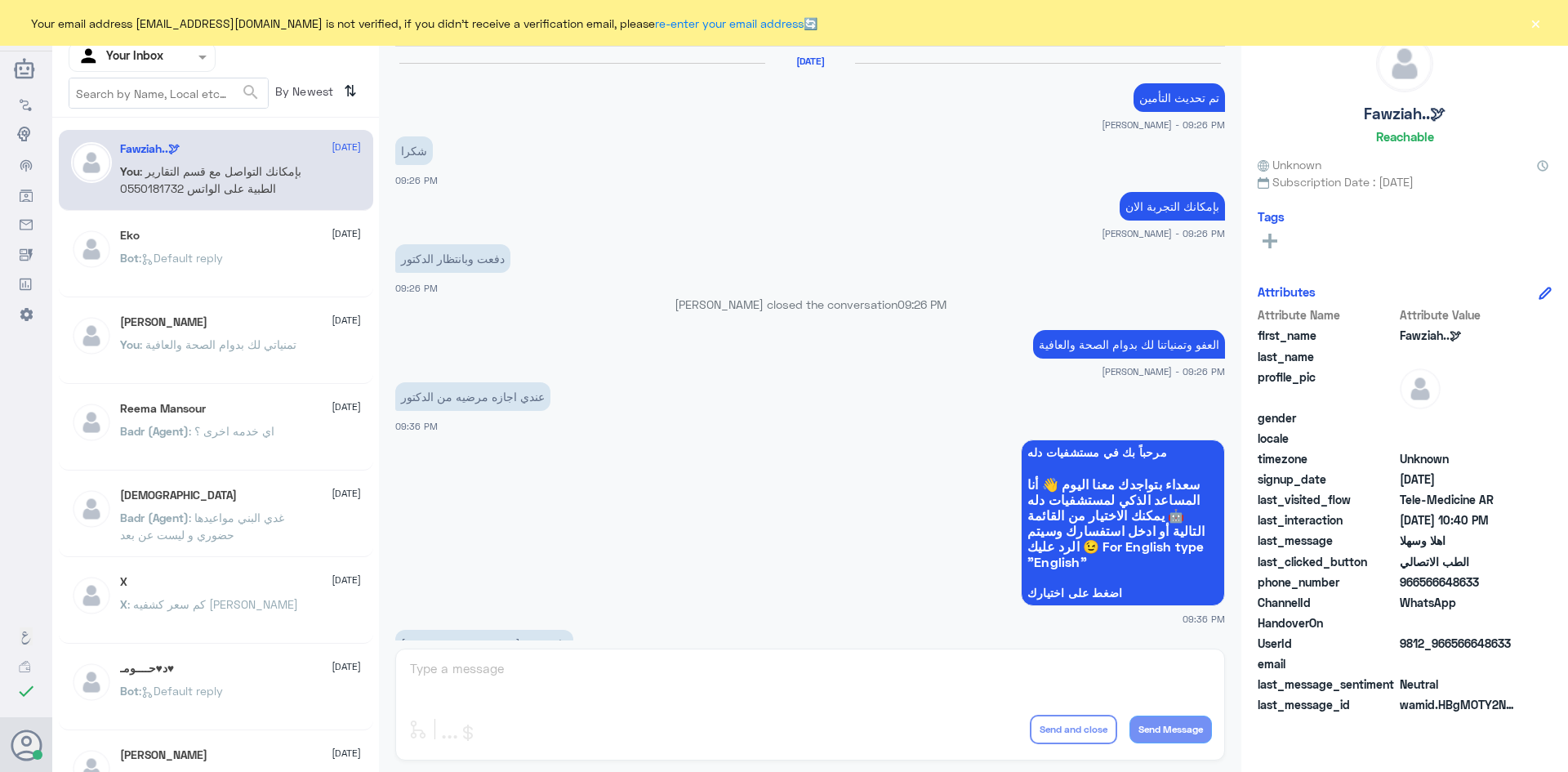
scroll to position [814, 0]
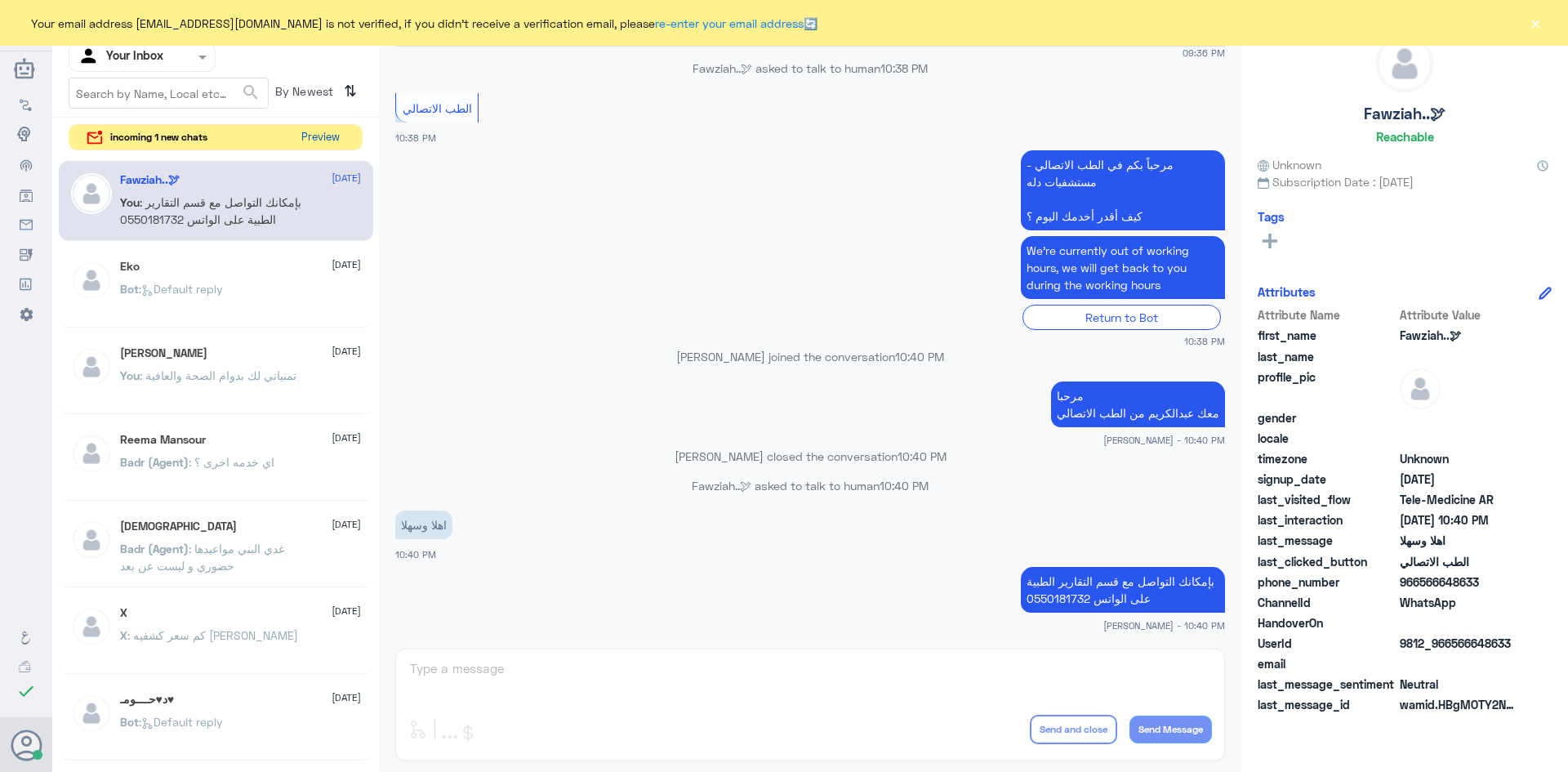
click at [332, 134] on button "Preview" at bounding box center [320, 137] width 51 height 25
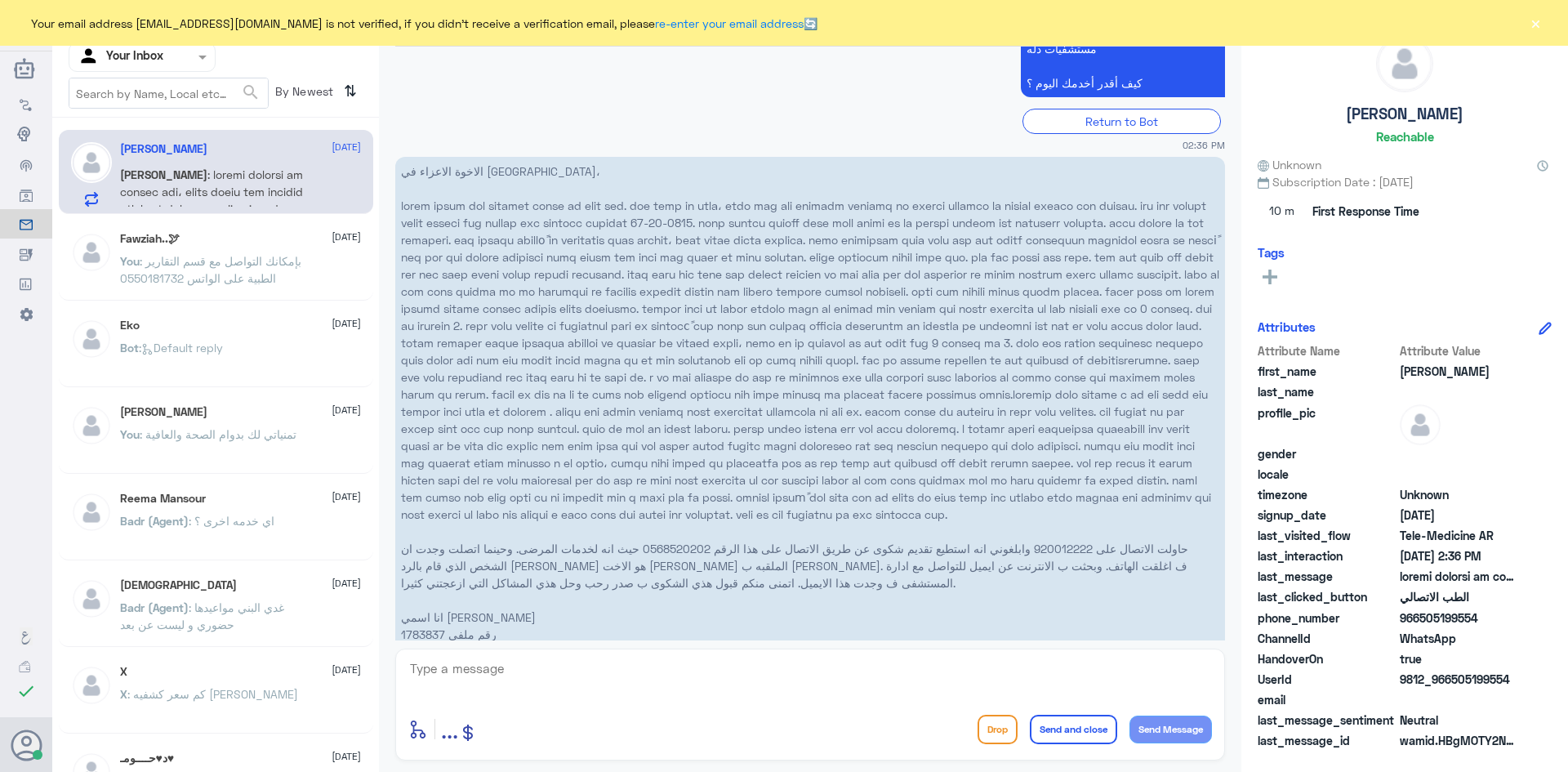
scroll to position [1254, 0]
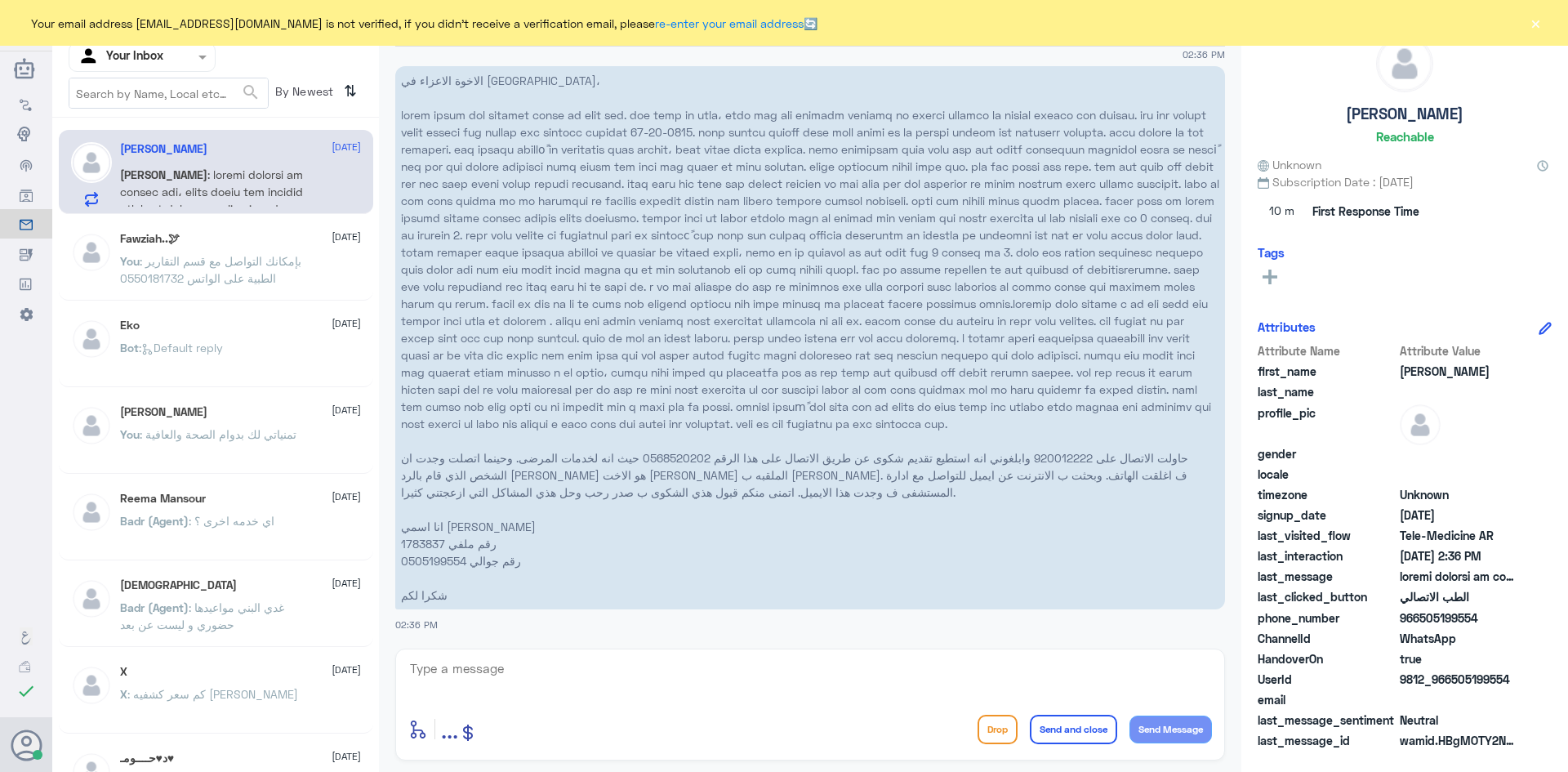
click at [459, 655] on div "enter flow name ... Drop Send and close Send Message" at bounding box center [810, 704] width 830 height 112
click at [446, 662] on textarea at bounding box center [809, 677] width 803 height 40
click at [478, 673] on textarea at bounding box center [809, 677] width 803 height 40
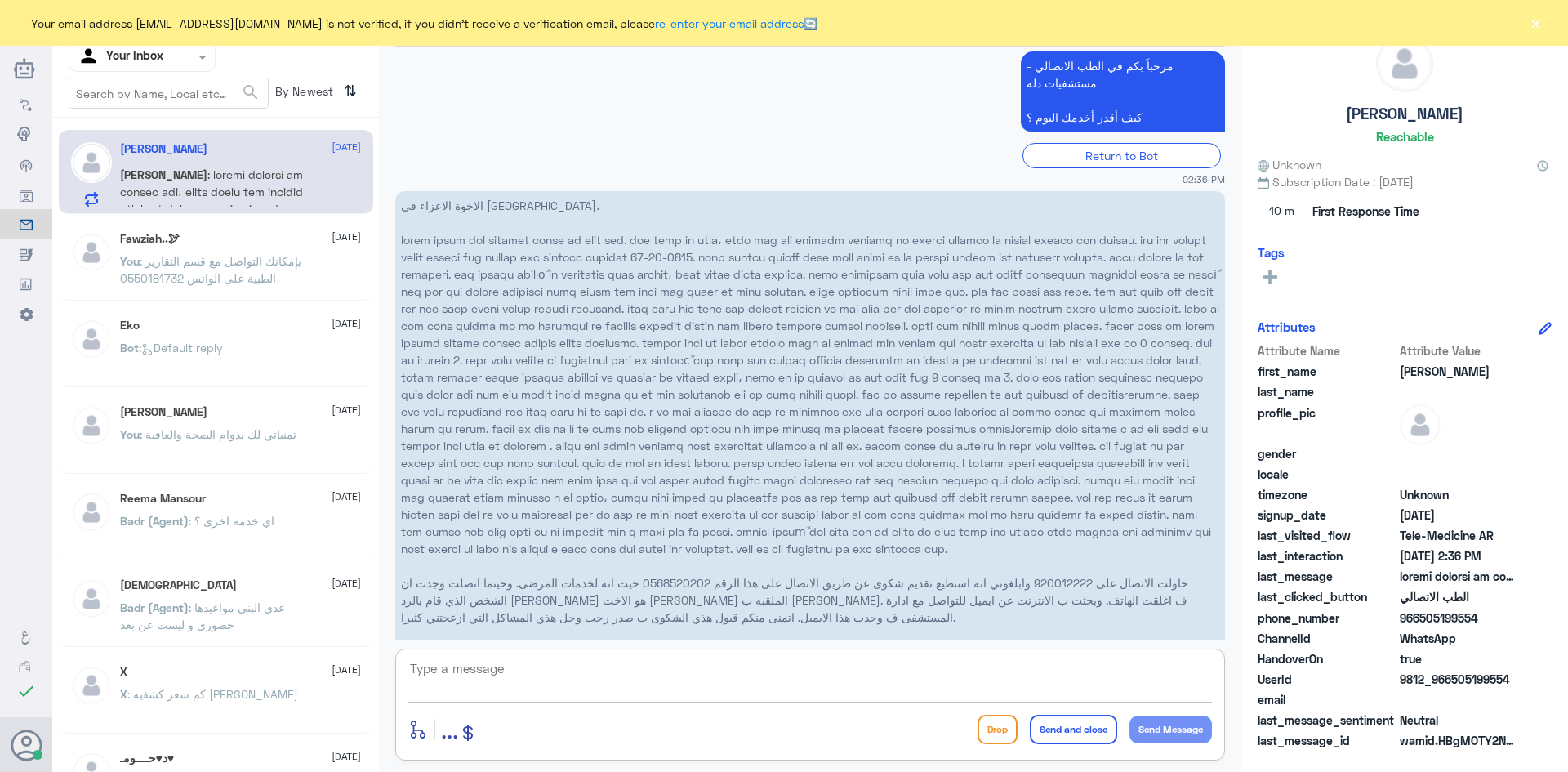
scroll to position [927, 0]
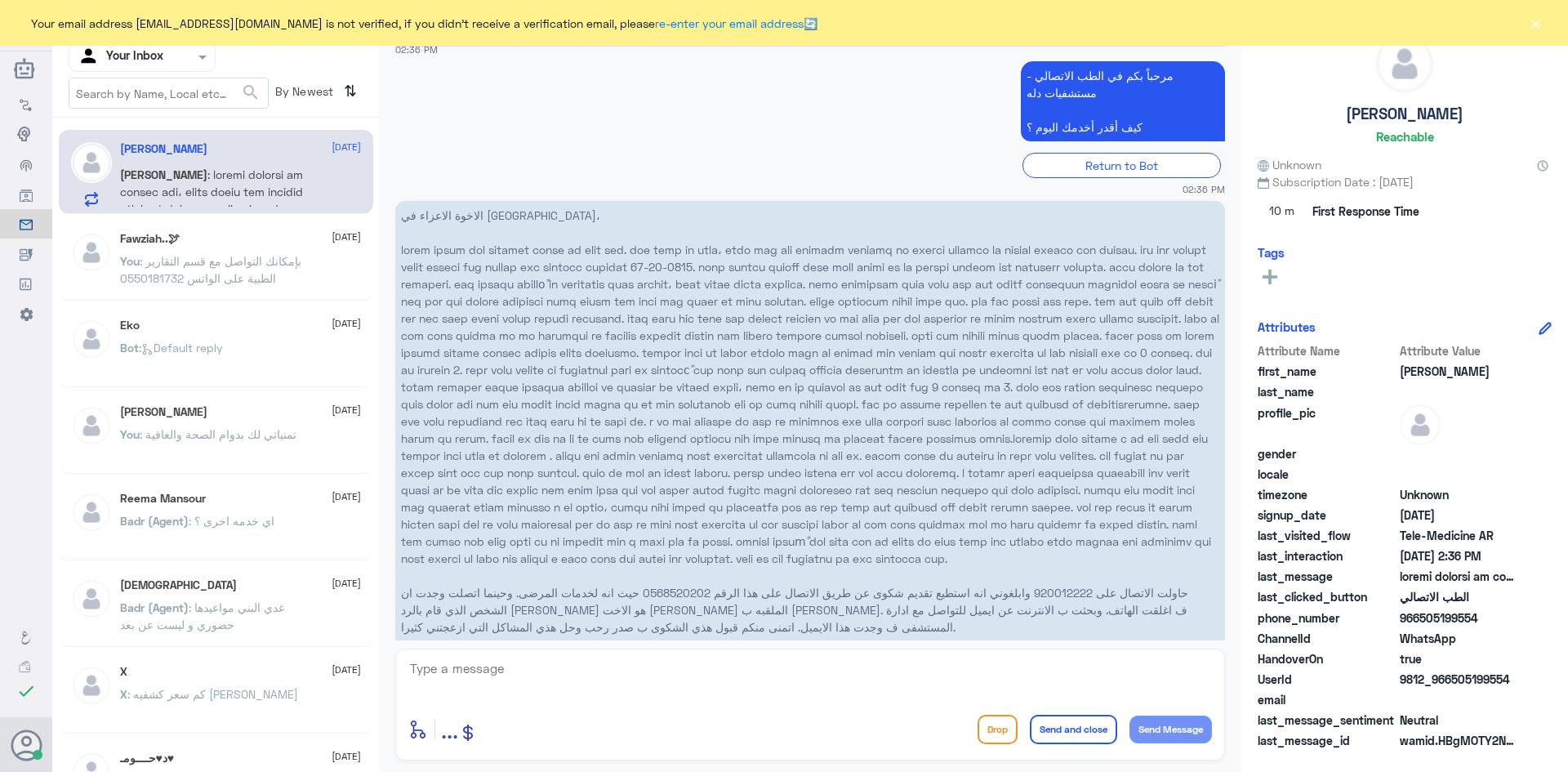
scroll to position [1254, 0]
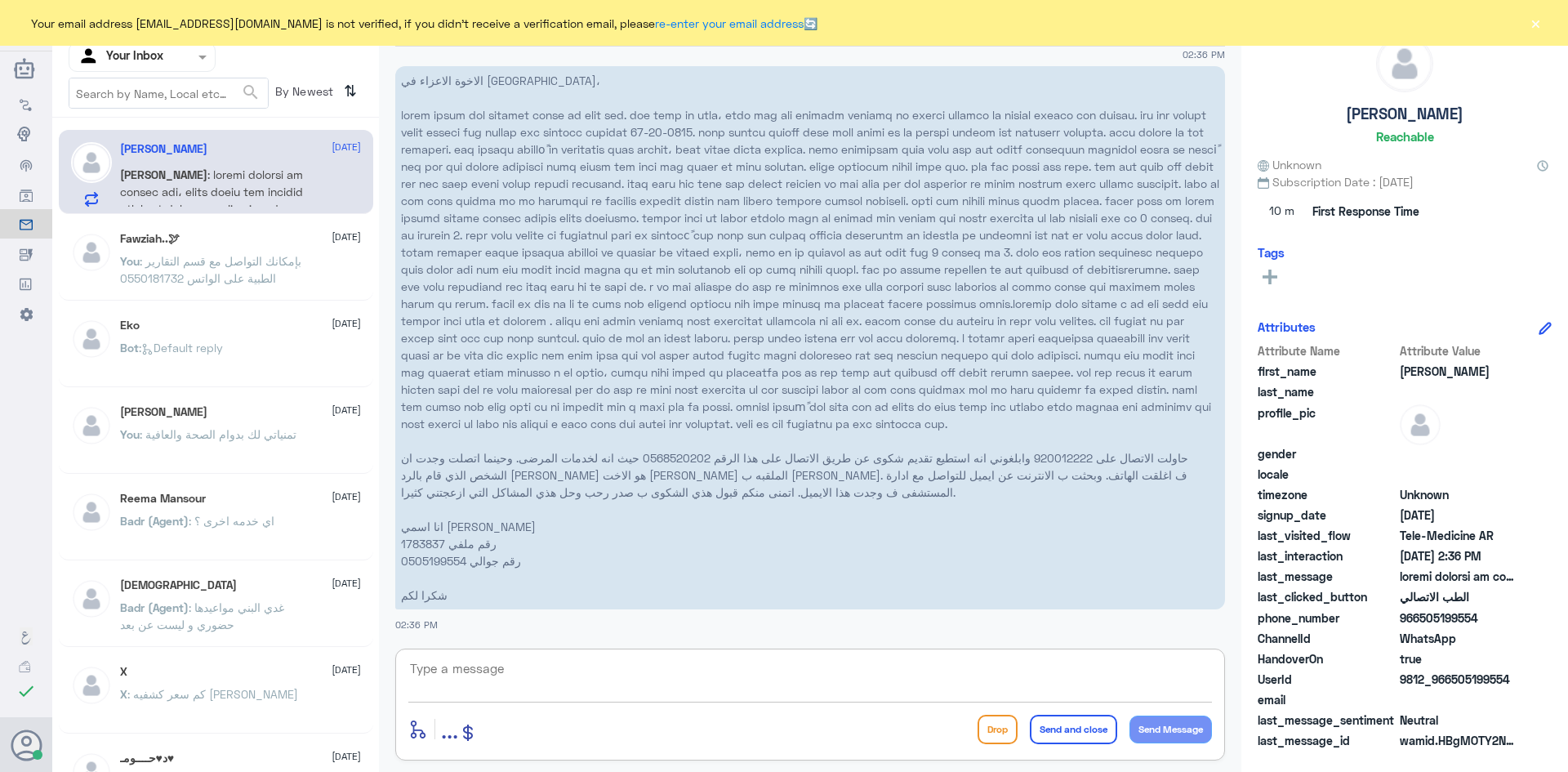
click at [495, 662] on textarea at bounding box center [809, 677] width 803 height 40
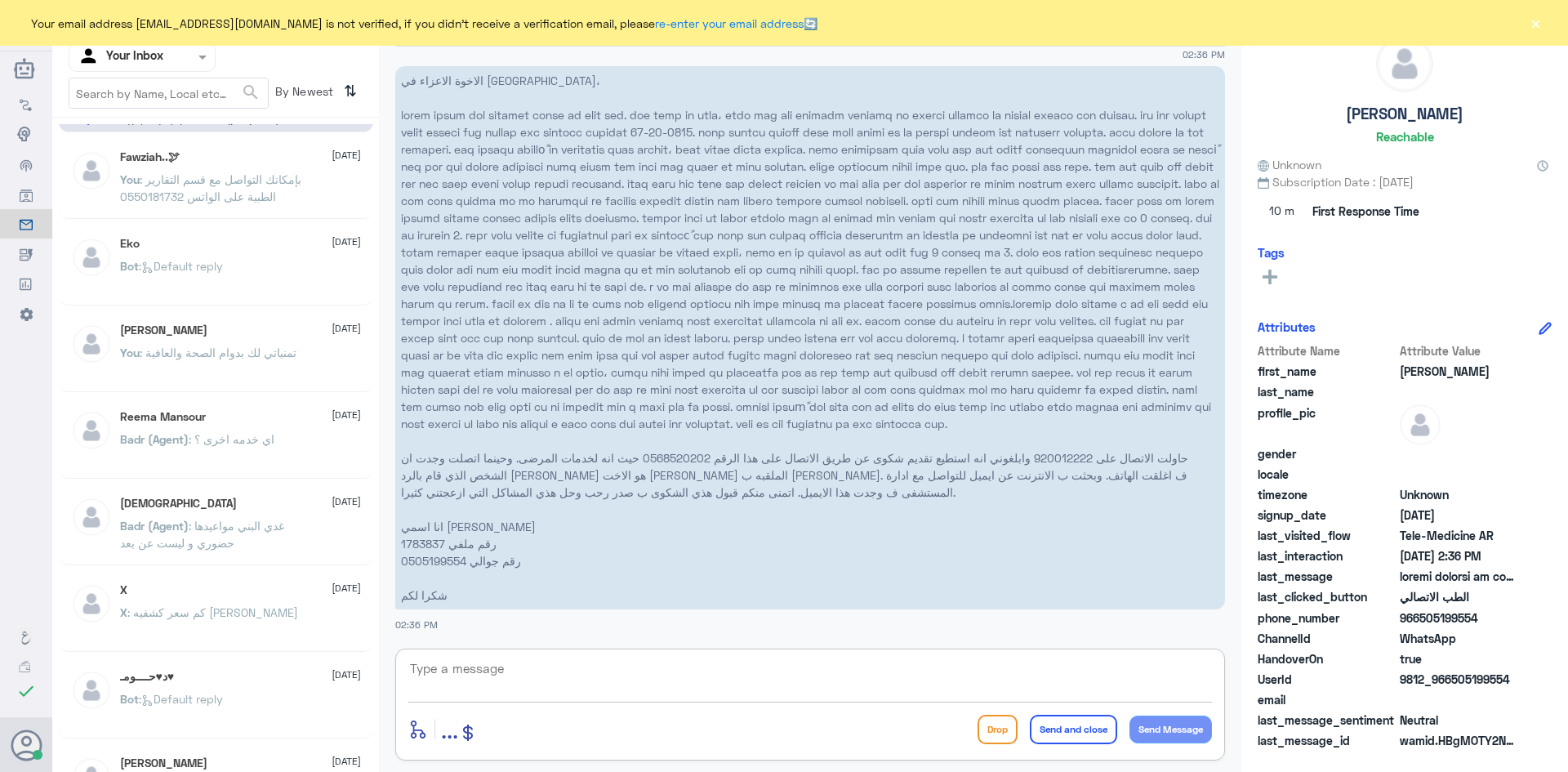
click at [449, 663] on textarea at bounding box center [809, 677] width 803 height 40
paste textarea "هنا الطب الاتصالي لكل مايخص الاستشارة الفورية من خلال التطبيق، يمكنك التواصل مع…"
drag, startPoint x: 763, startPoint y: 666, endPoint x: 877, endPoint y: 684, distance: 115.4
click at [877, 684] on textarea "هنا الطب الاتصالي لكل مايخص الاستشارة الفورية من خلال التطبيق، يمكنك التواصل" at bounding box center [809, 677] width 803 height 40
drag, startPoint x: 1193, startPoint y: 668, endPoint x: 1226, endPoint y: 680, distance: 35.1
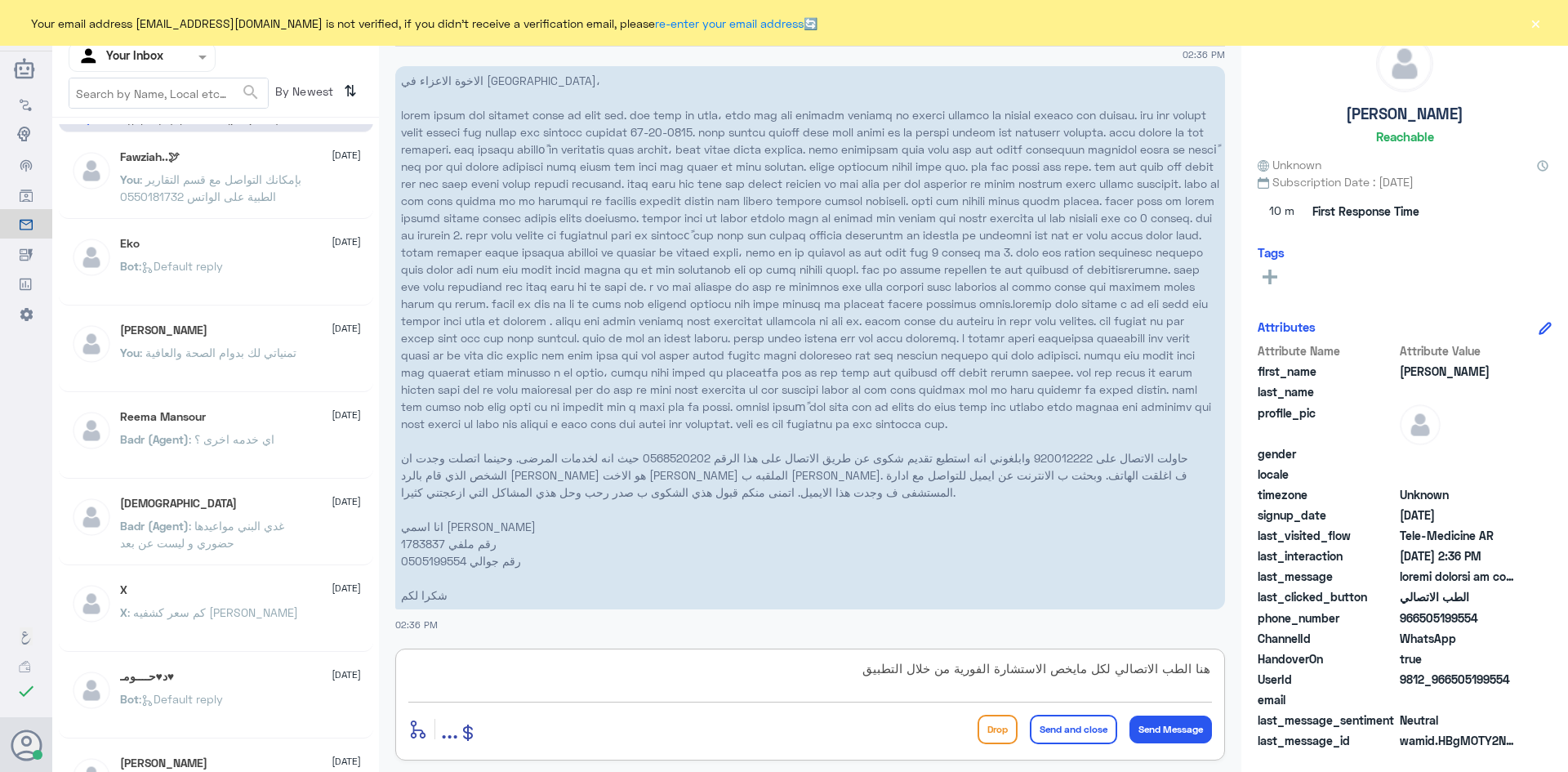
click at [1226, 680] on div "عبدالكريم الموسى Human Handover 15 Oct 2025 السلام عليكم 01:44 PM مرحباً بك في …" at bounding box center [810, 388] width 863 height 777
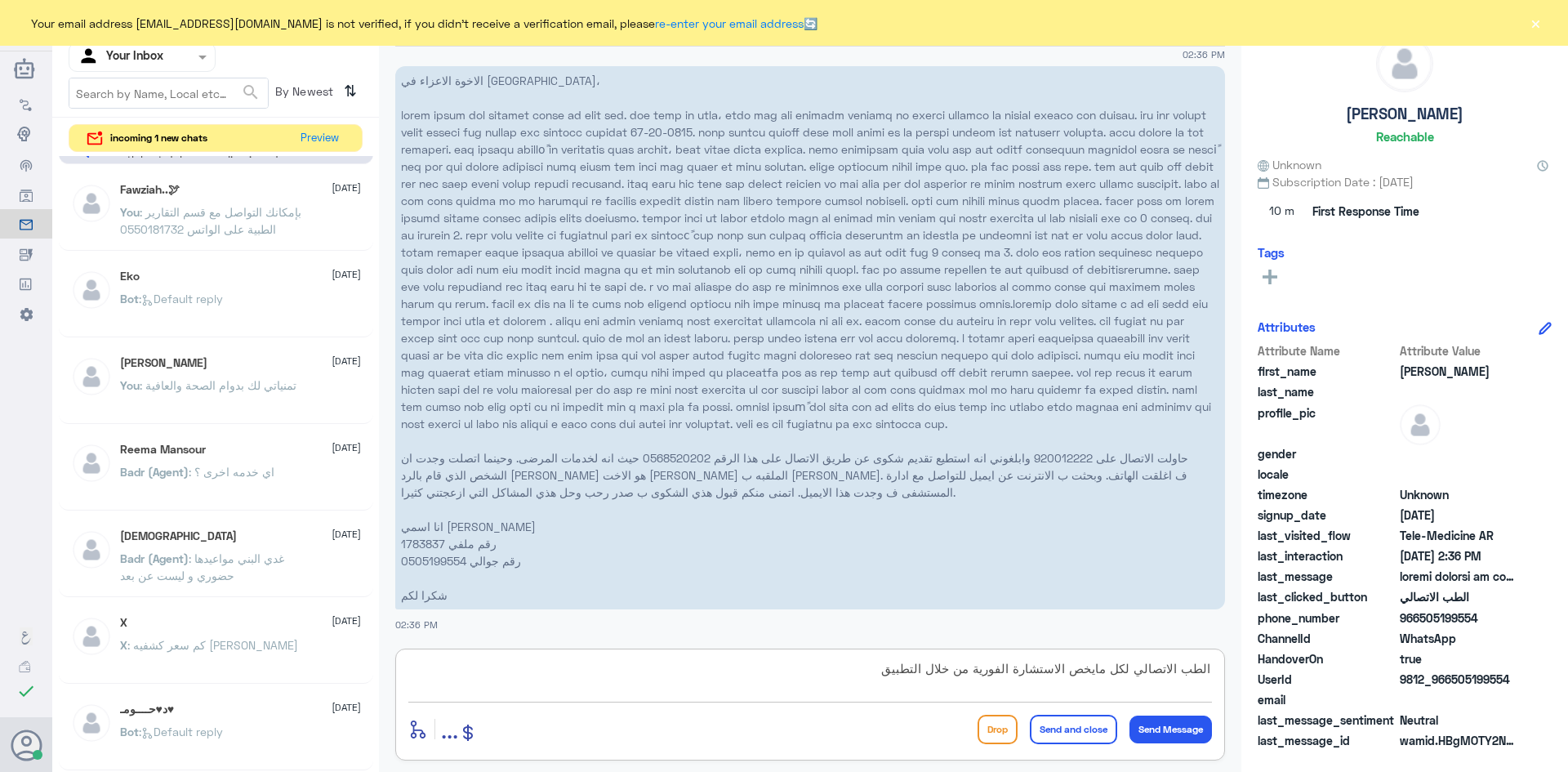
click at [1204, 666] on textarea "الطب الاتصالي لكل مايخص الاستشارة الفورية من خلال التطبيق" at bounding box center [809, 677] width 803 height 40
click at [1208, 664] on textarea "الطب الاتصالي لكل مايخص الاستشارة الفورية من خلال التطبيق" at bounding box center [809, 677] width 803 height 40
click at [1213, 670] on div "الطب الاتصالي لكل مايخص الاستشارة الفورية من خلال التطبيق enter flow name ... D…" at bounding box center [810, 704] width 830 height 112
click at [1215, 666] on div "الطب الاتصالي لكل مايخص الاستشارة الفورية من خلال التطبيق enter flow name ... D…" at bounding box center [810, 704] width 830 height 112
click at [1208, 666] on textarea "الطب الاتصالي لكل مايخص الاستشارة الفورية من خلال التطبيق" at bounding box center [809, 677] width 803 height 40
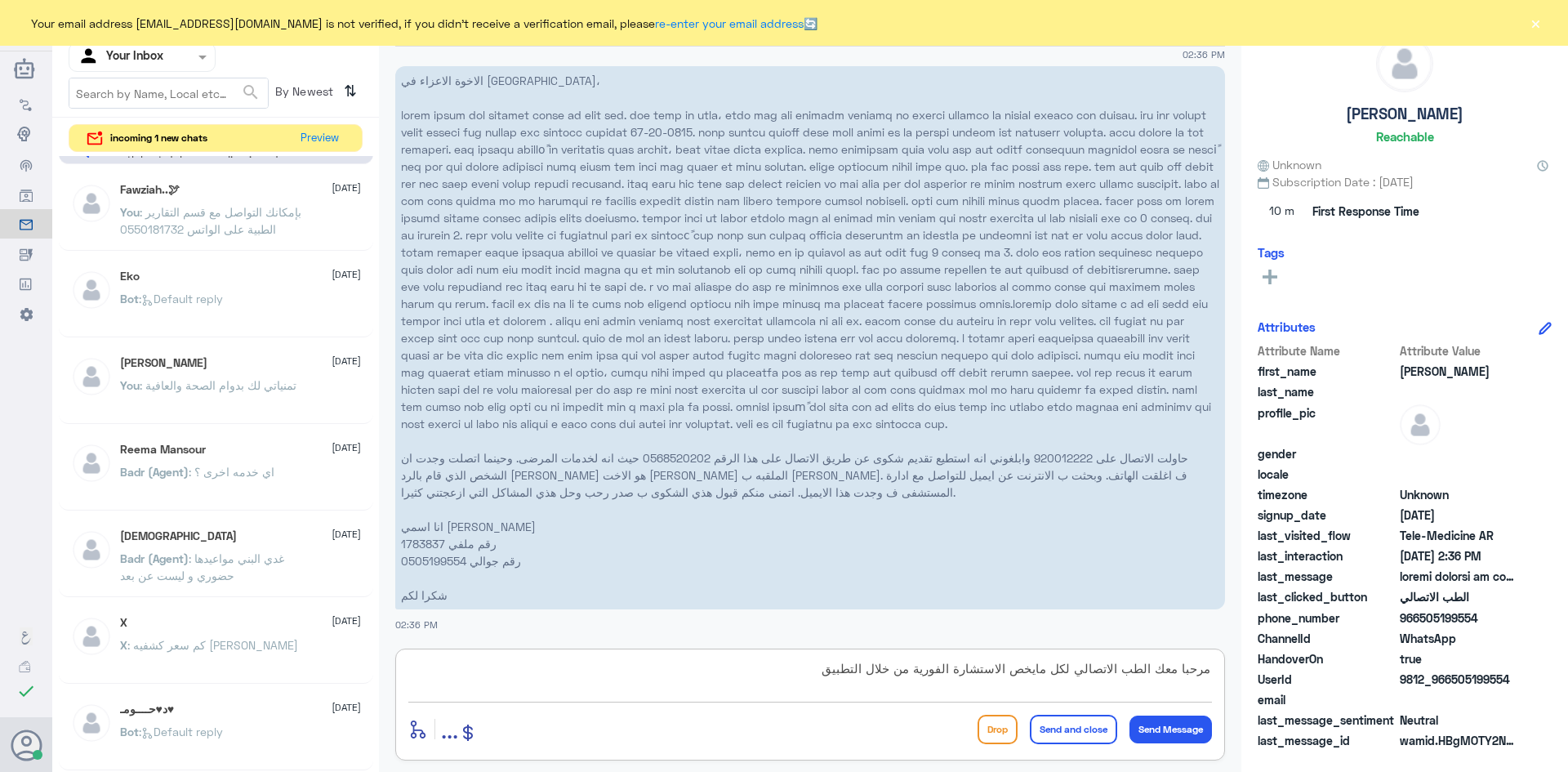
click at [824, 671] on textarea "مرحبا معك الطب الاتصالي لكل مايخص الاستشارة الفورية من خلال التطبيق" at bounding box center [809, 677] width 803 height 40
paste textarea "هنا دله النخيل، يمكنك التواصل مع دله نمار من خلال 0550181732"
drag, startPoint x: 604, startPoint y: 663, endPoint x: 619, endPoint y: 678, distance: 21.2
click at [619, 678] on textarea "مرحبا معك الطب الاتصالي لكل مايخص الاستشارة الفورية من خلال التطبيق ، هنا دله ا…" at bounding box center [809, 677] width 803 height 40
click at [624, 675] on textarea "مرحبا معك الطب الاتصالي لكل مايخص الاستشارة الفورية من خلال التطبيق ، هنا دله ا…" at bounding box center [809, 677] width 803 height 40
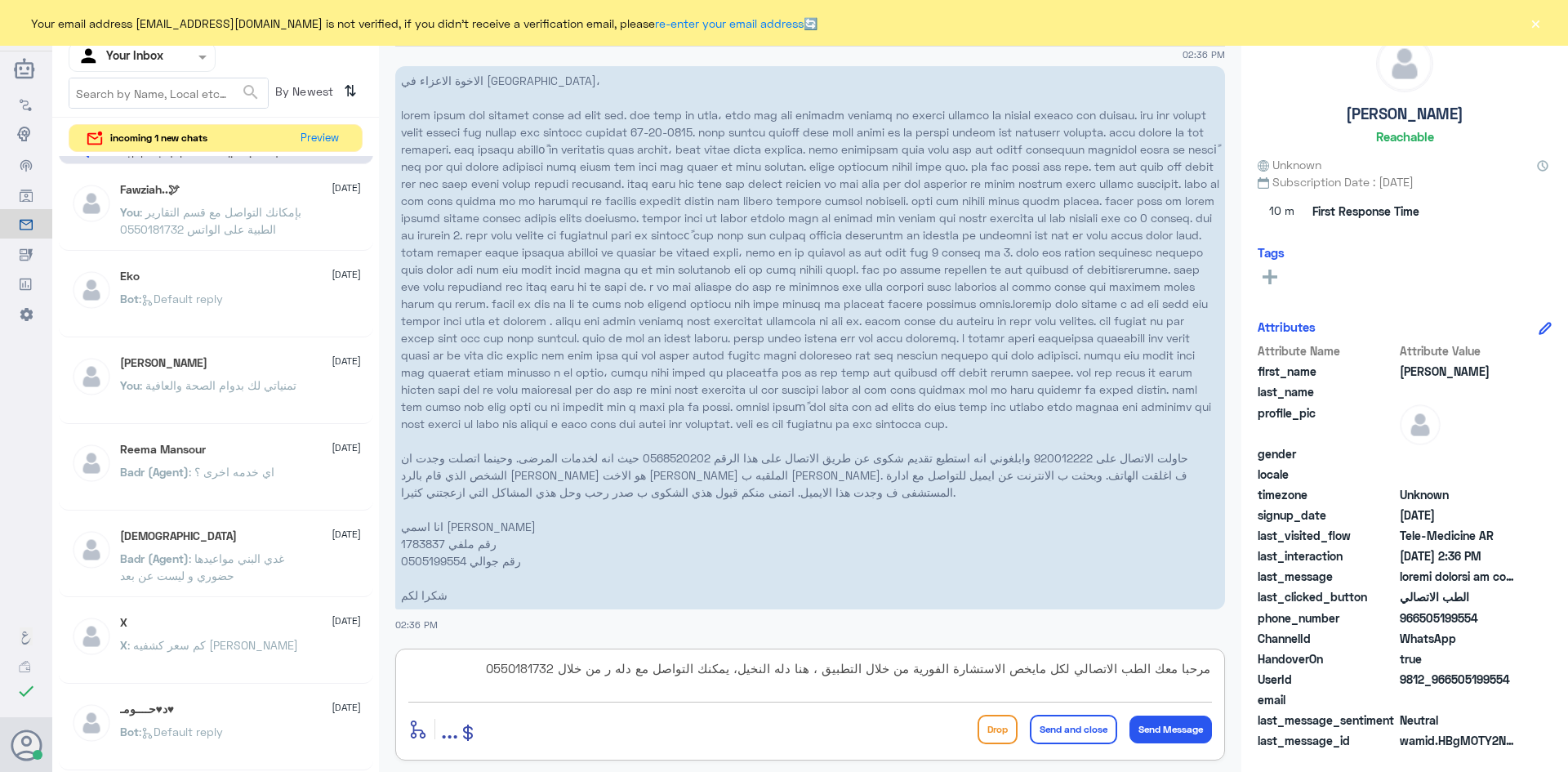
drag, startPoint x: 617, startPoint y: 667, endPoint x: 628, endPoint y: 675, distance: 13.6
click at [628, 675] on textarea "مرحبا معك الطب الاتصالي لكل مايخص الاستشارة الفورية من خلال التطبيق ، هنا دله ا…" at bounding box center [809, 677] width 803 height 40
click at [612, 664] on textarea "مرحبا معك الطب الاتصالي لكل مايخص الاستشارة الفورية من خلال التطبيق ، هنا دله ا…" at bounding box center [809, 677] width 803 height 40
click at [618, 673] on textarea "مرحبا معك الطب الاتصالي لكل مايخص الاستشارة الفورية من خلال التطبيق ، هنا دله ا…" at bounding box center [809, 677] width 803 height 40
click at [616, 671] on textarea "مرحبا معك الطب الاتصالي لكل مايخص الاستشارة الفورية من خلال التطبيق ، هنا دله ا…" at bounding box center [809, 677] width 803 height 40
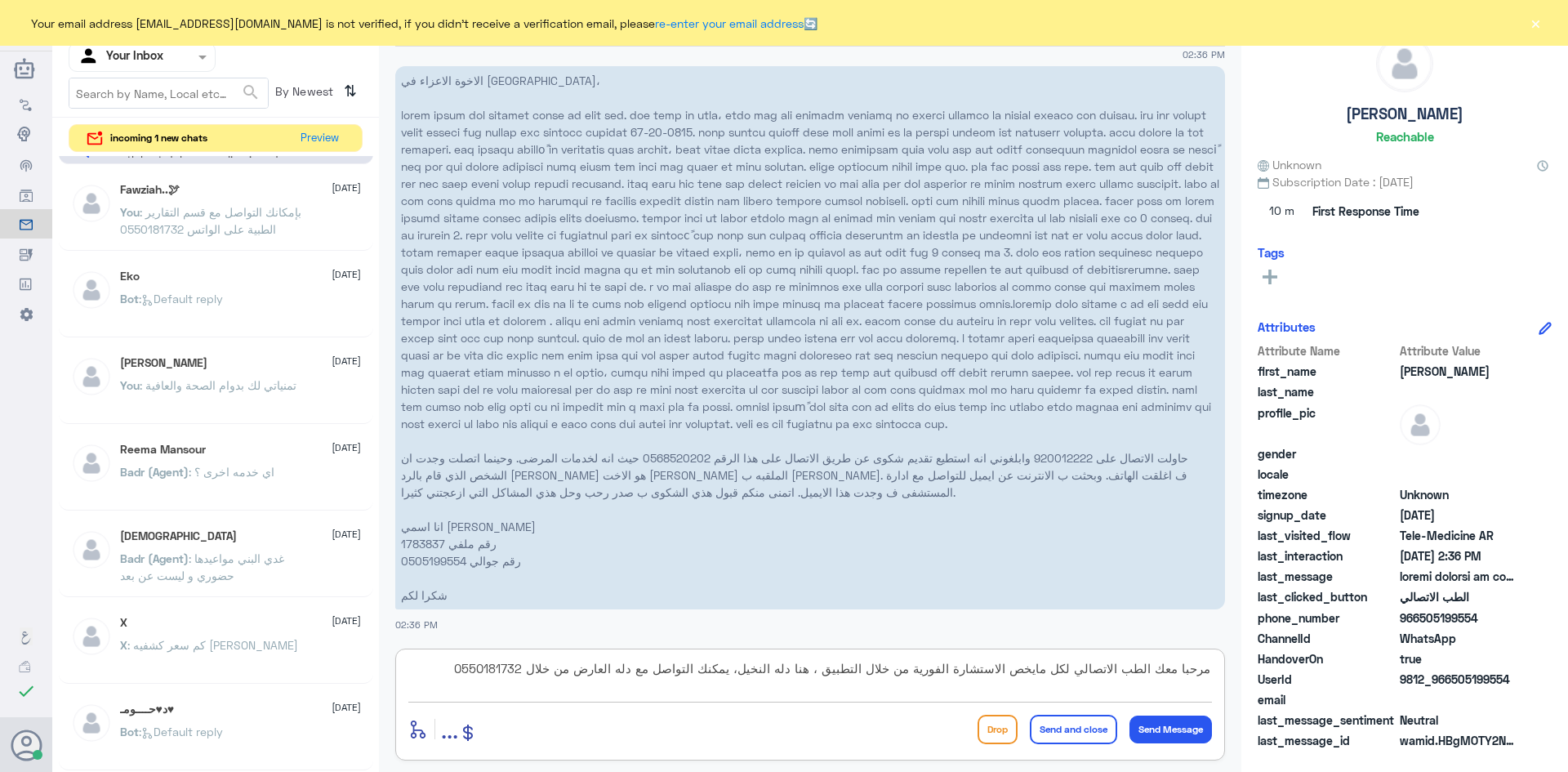
click at [491, 668] on textarea "مرحبا معك الطب الاتصالي لكل مايخص الاستشارة الفورية من خلال التطبيق ، هنا دله ا…" at bounding box center [809, 677] width 803 height 40
drag, startPoint x: 472, startPoint y: 669, endPoint x: 531, endPoint y: 680, distance: 60.0
click at [531, 680] on textarea "مرحبا معك الطب الاتصالي لكل مايخص الاستشارة الفورية من خلال التطبيق ، هنا دله ا…" at bounding box center [809, 677] width 803 height 40
paste textarea "568520202"
type textarea "مرحبا معك الطب الاتصالي لكل مايخص الاستشارة الفورية من خلال التطبيق ، هنا دله ا…"
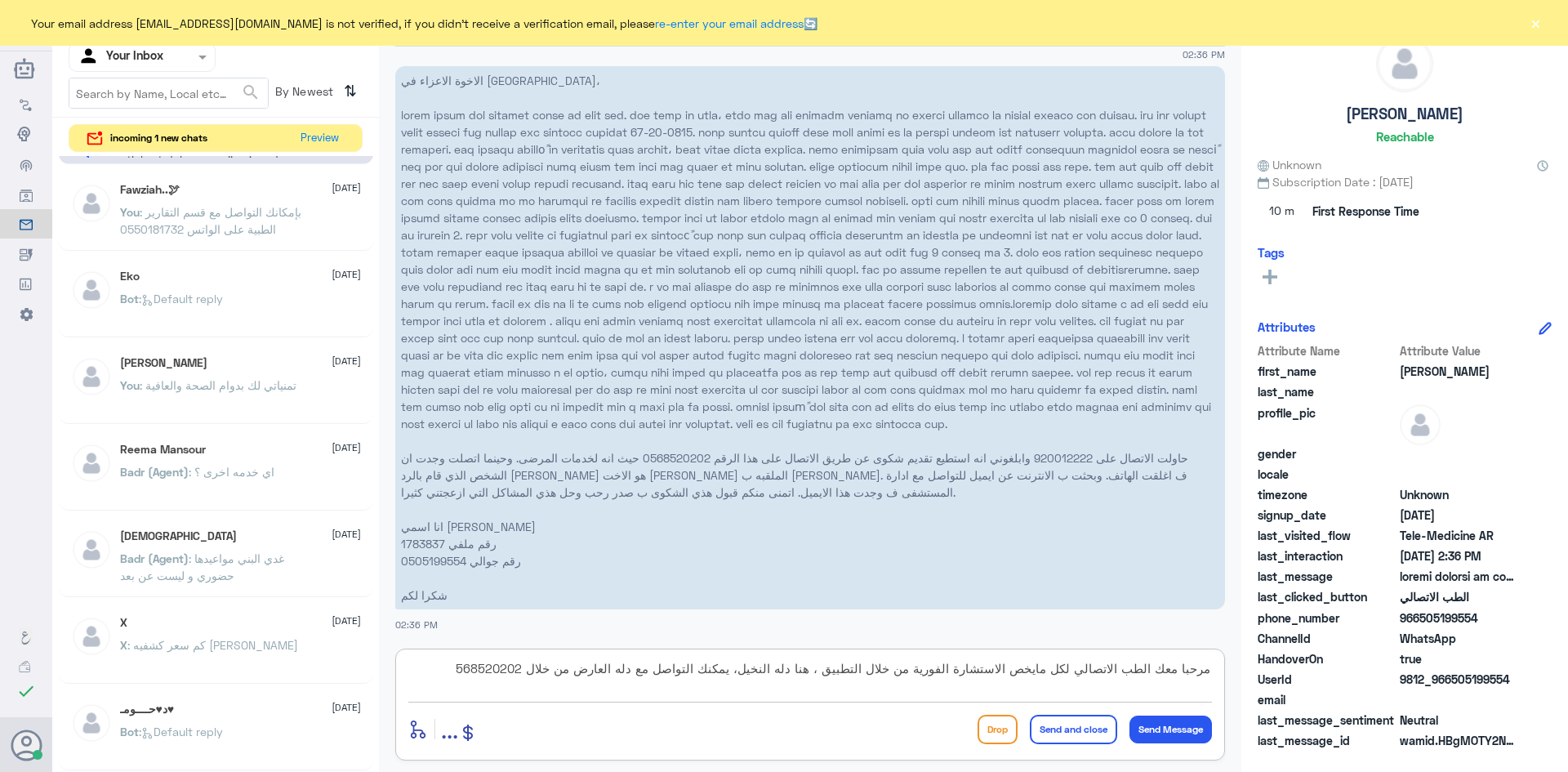
click at [1092, 727] on button "Send and close" at bounding box center [1074, 729] width 88 height 29
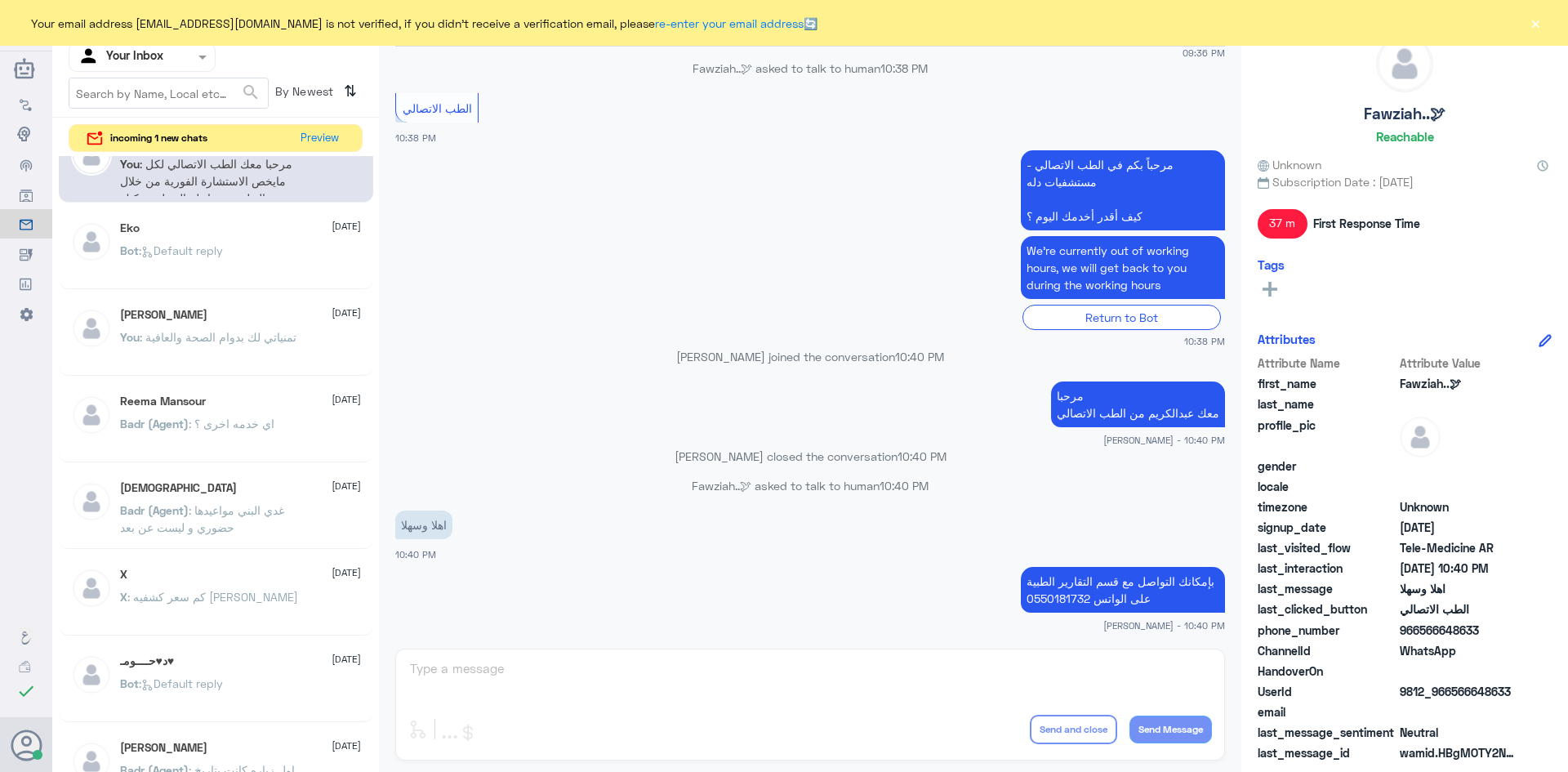
scroll to position [0, 0]
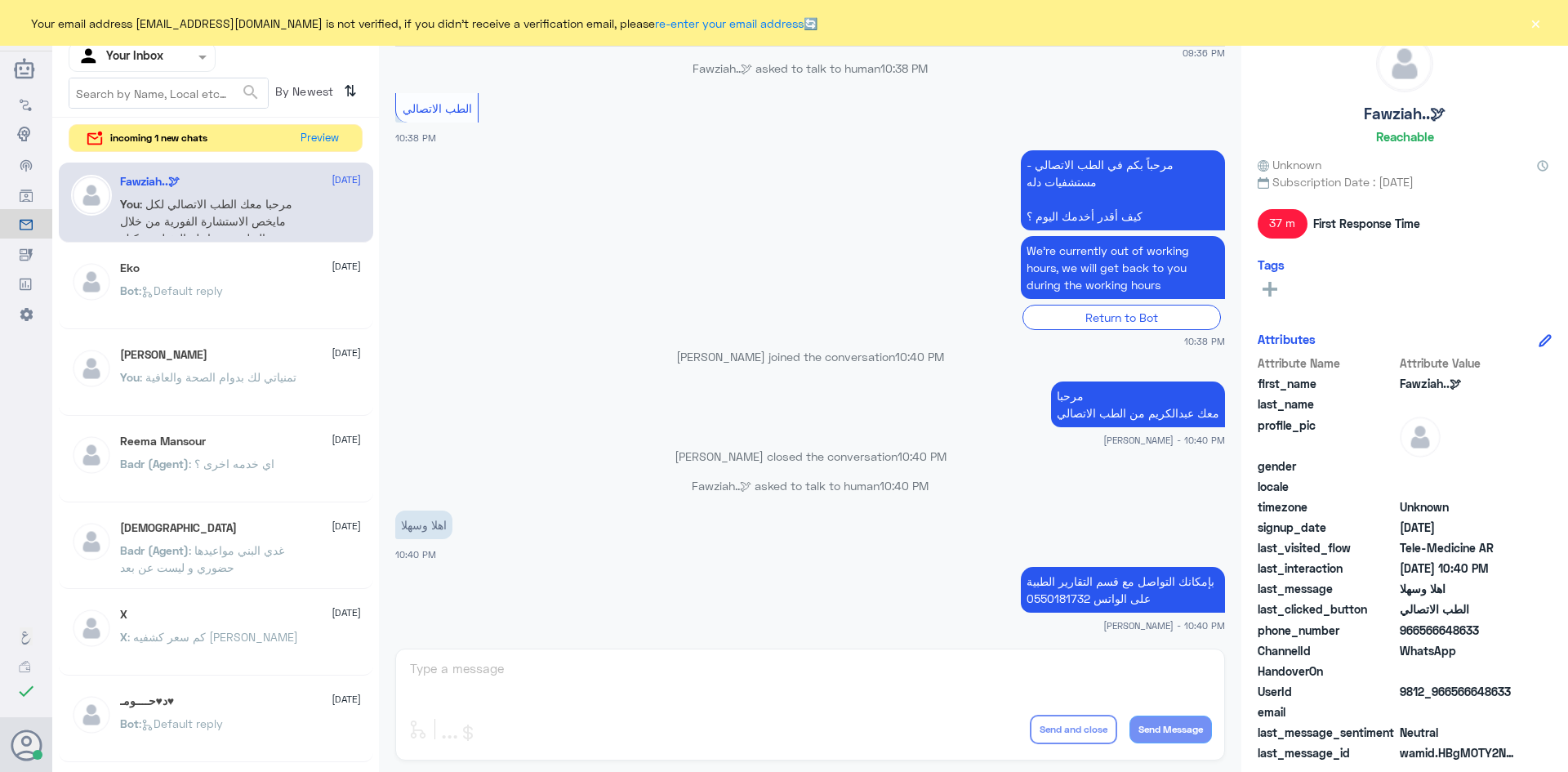
click at [220, 204] on span ": مرحبا معك الطب الاتصالي لكل مايخص الاستشارة الفورية من خلال التطبيق ، هنا دله…" at bounding box center [205, 238] width 172 height 83
click at [331, 132] on button "Preview" at bounding box center [320, 137] width 51 height 25
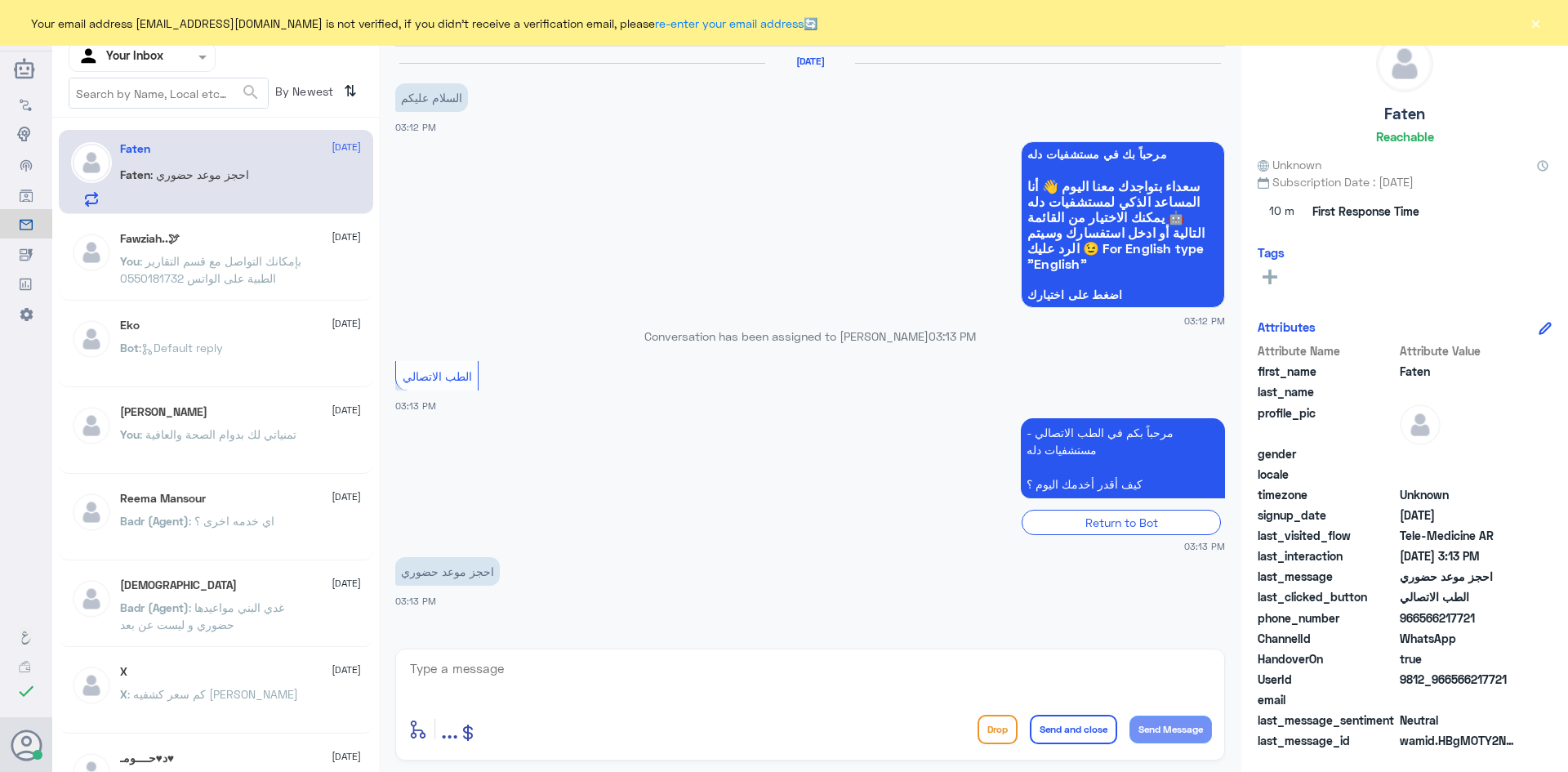
click at [468, 666] on textarea at bounding box center [809, 677] width 803 height 40
paste textarea "مرحبا معك اميره من الطب الاتصالي, كيف اقدر اساعدك"
type textarea "مرحبا معك اميره من الطب الاتصالي, كيف اقدر اساعدك"
click at [1189, 716] on button "Send Message" at bounding box center [1171, 729] width 83 height 28
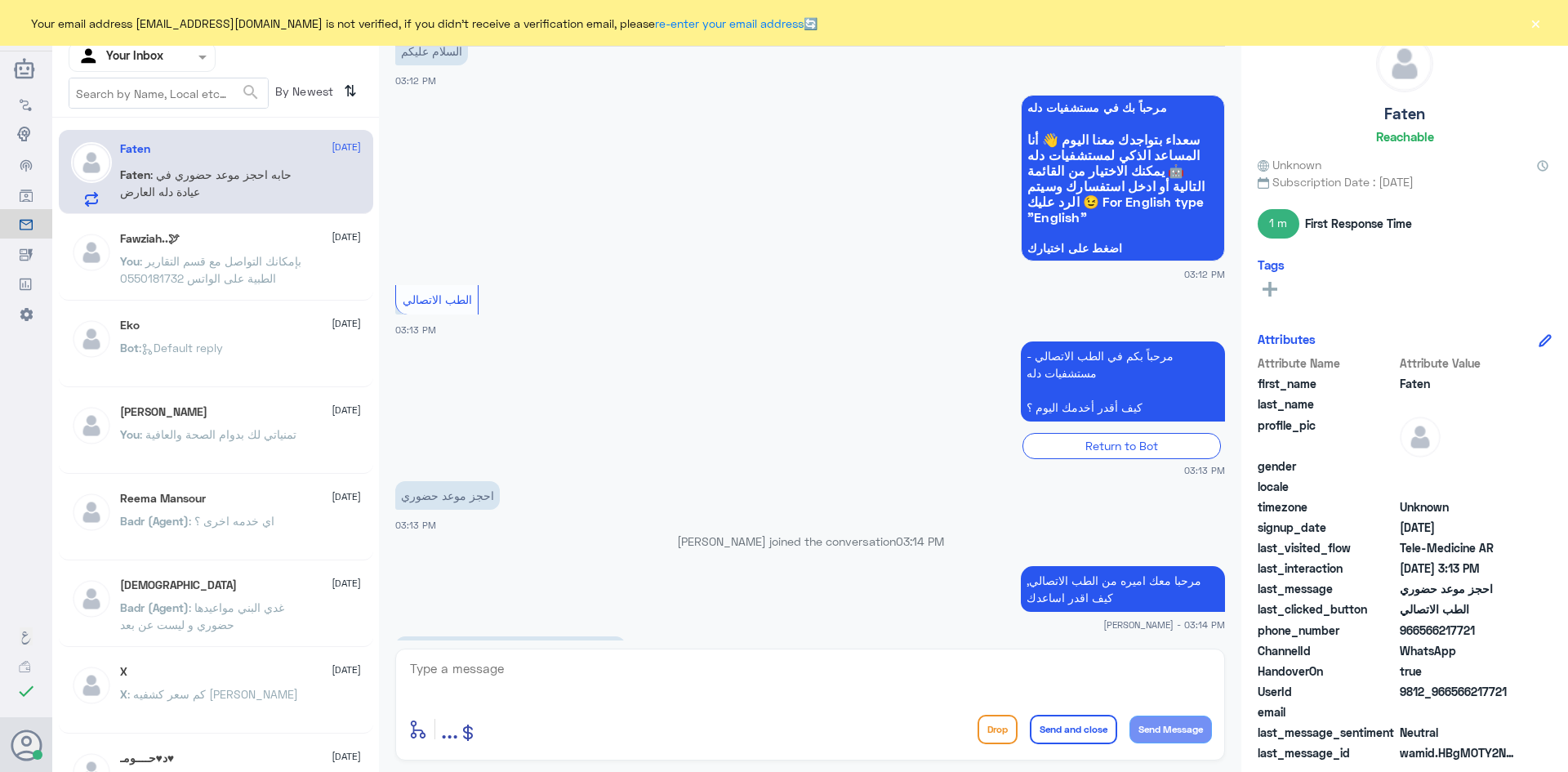
scroll to position [102, 0]
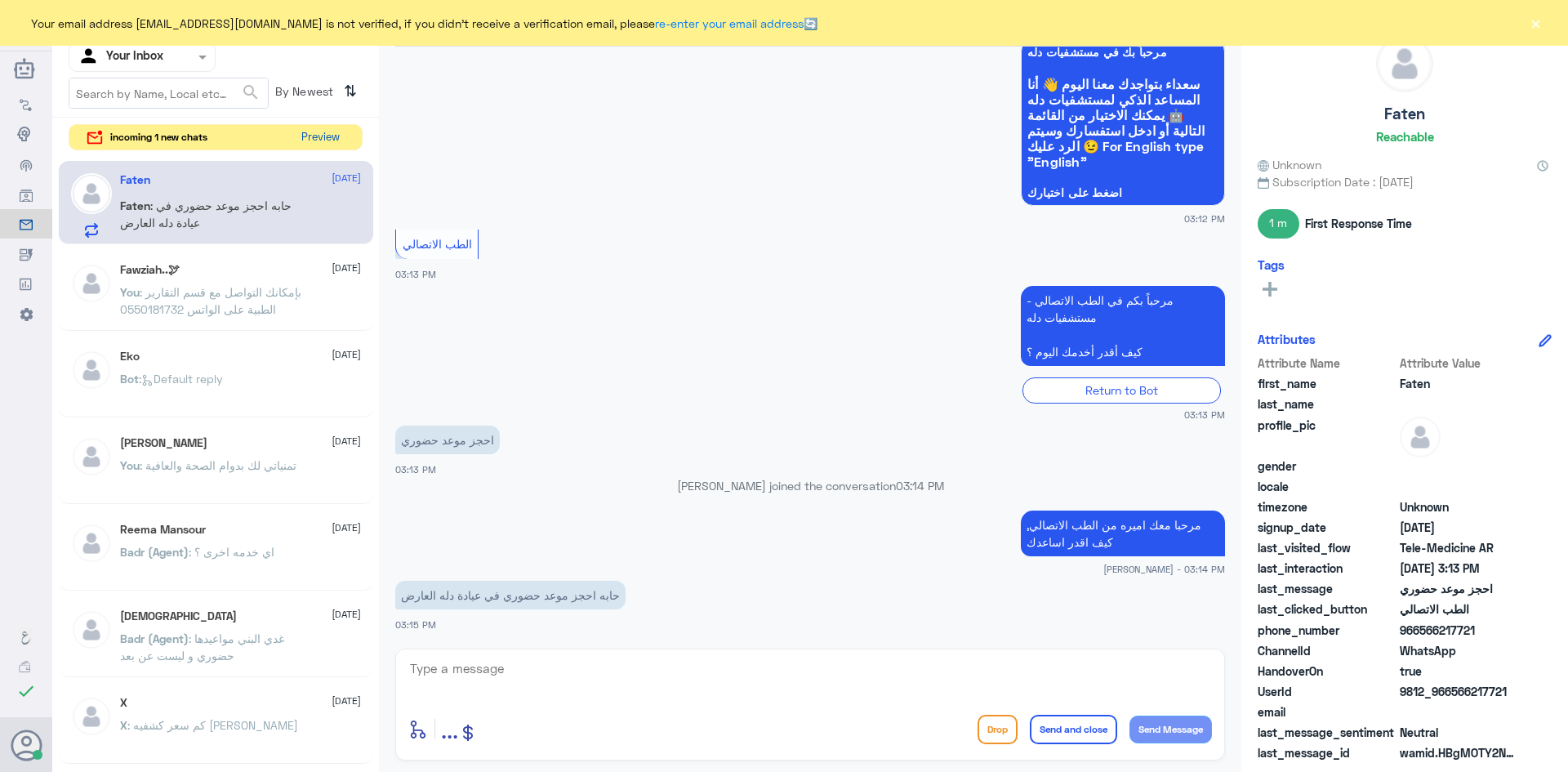
click at [337, 130] on button "Preview" at bounding box center [320, 137] width 51 height 25
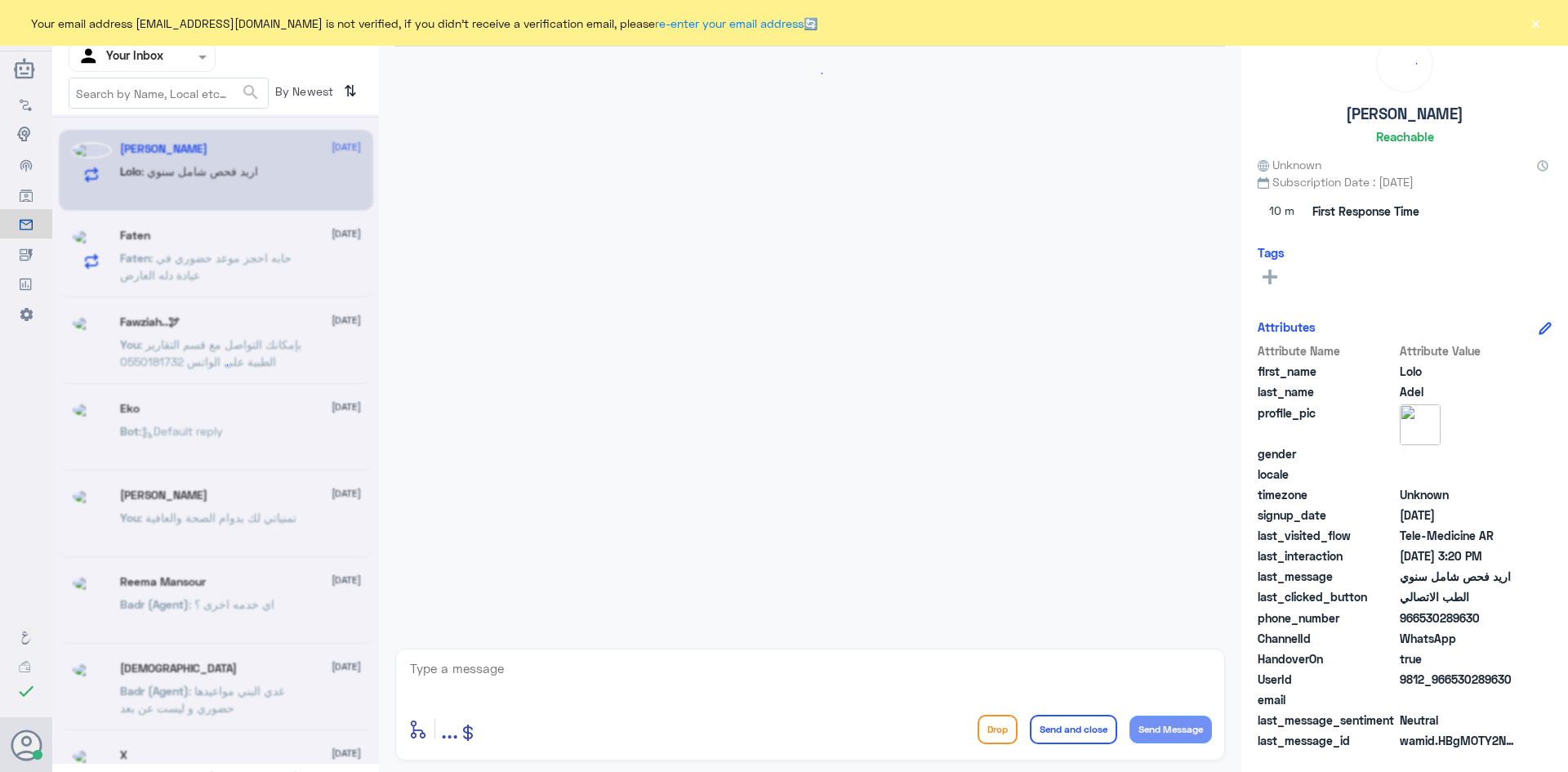
scroll to position [105, 0]
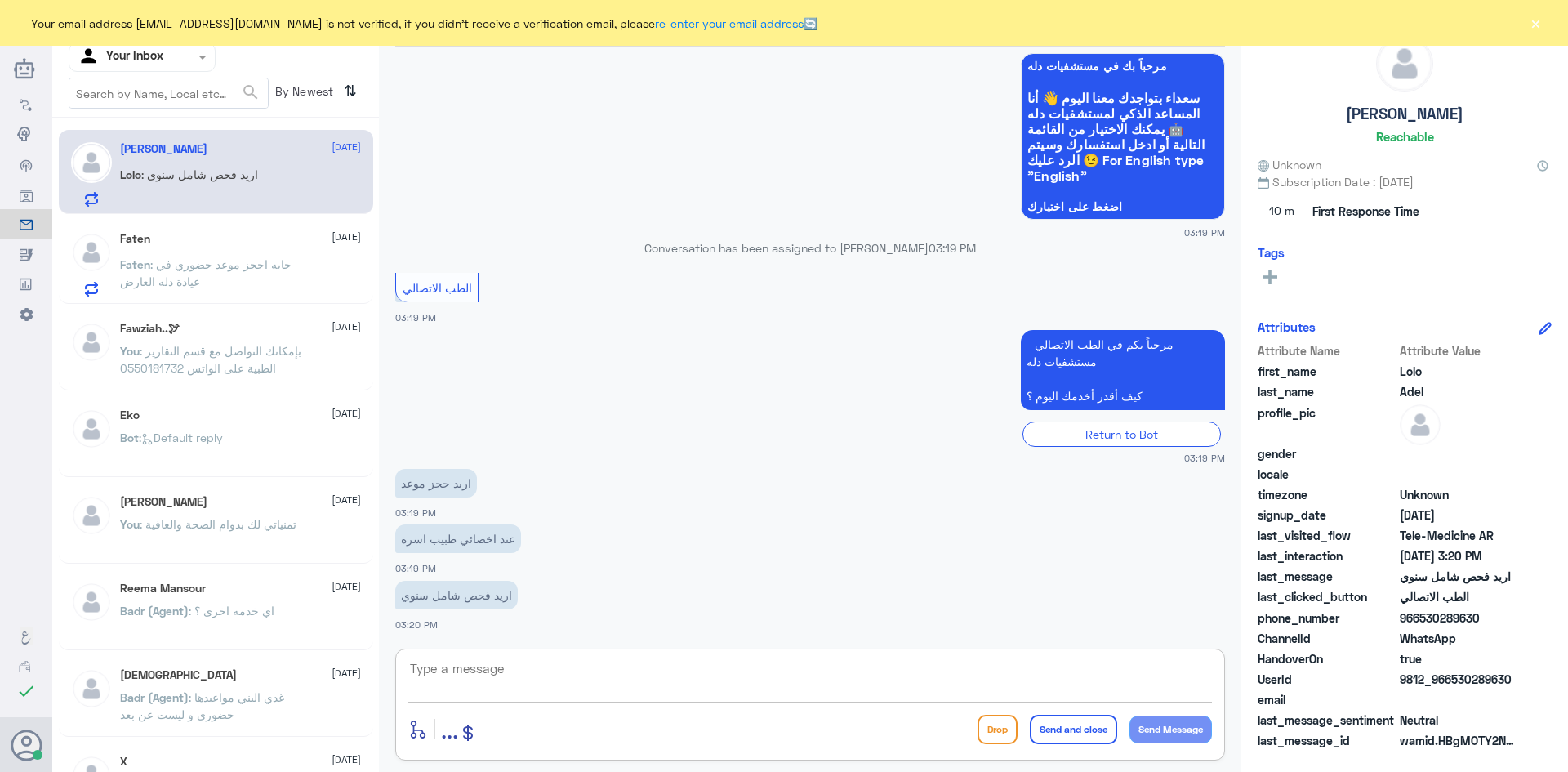
click at [465, 676] on textarea at bounding box center [809, 677] width 803 height 40
paste textarea "مرحبا، معك اميره من الطب الاتصالي"
type textarea "مرحبا، معك اميره من الطب الاتصالي"
click at [1147, 729] on button "Send Message" at bounding box center [1171, 729] width 83 height 28
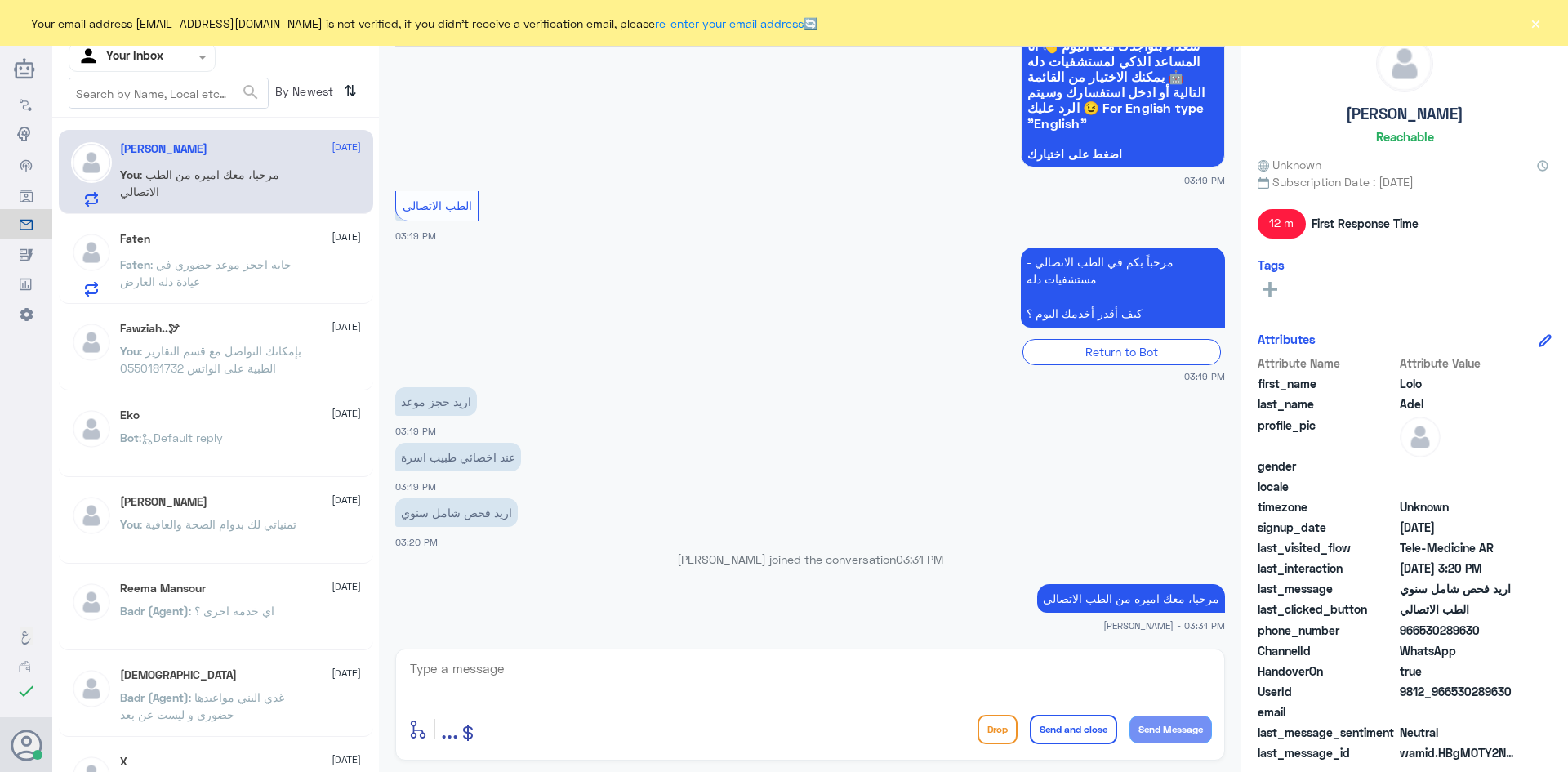
click at [200, 257] on span ": حابه احجز موعد حضوري في عيادة دله العارض" at bounding box center [205, 273] width 171 height 31
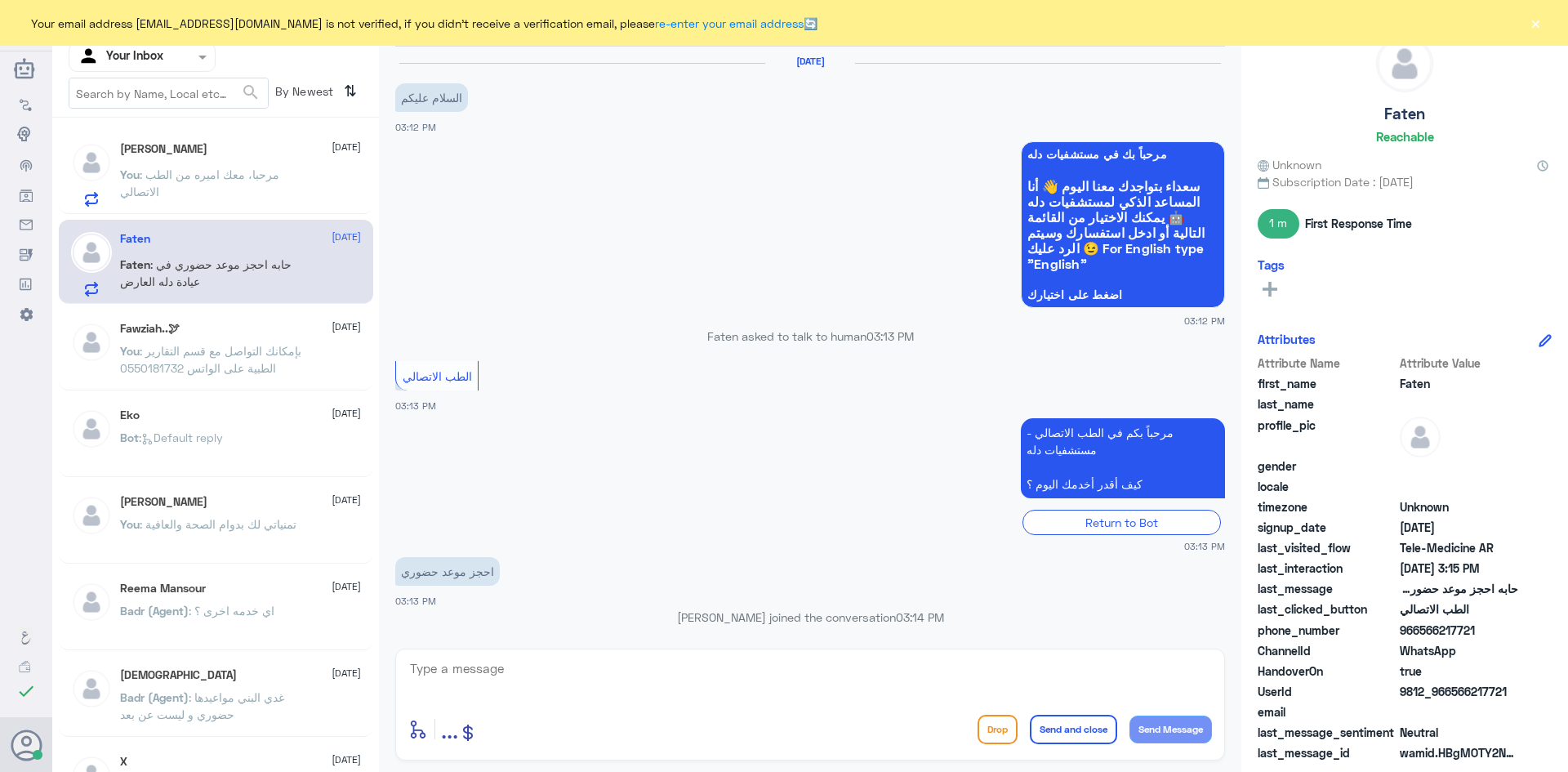
scroll to position [131, 0]
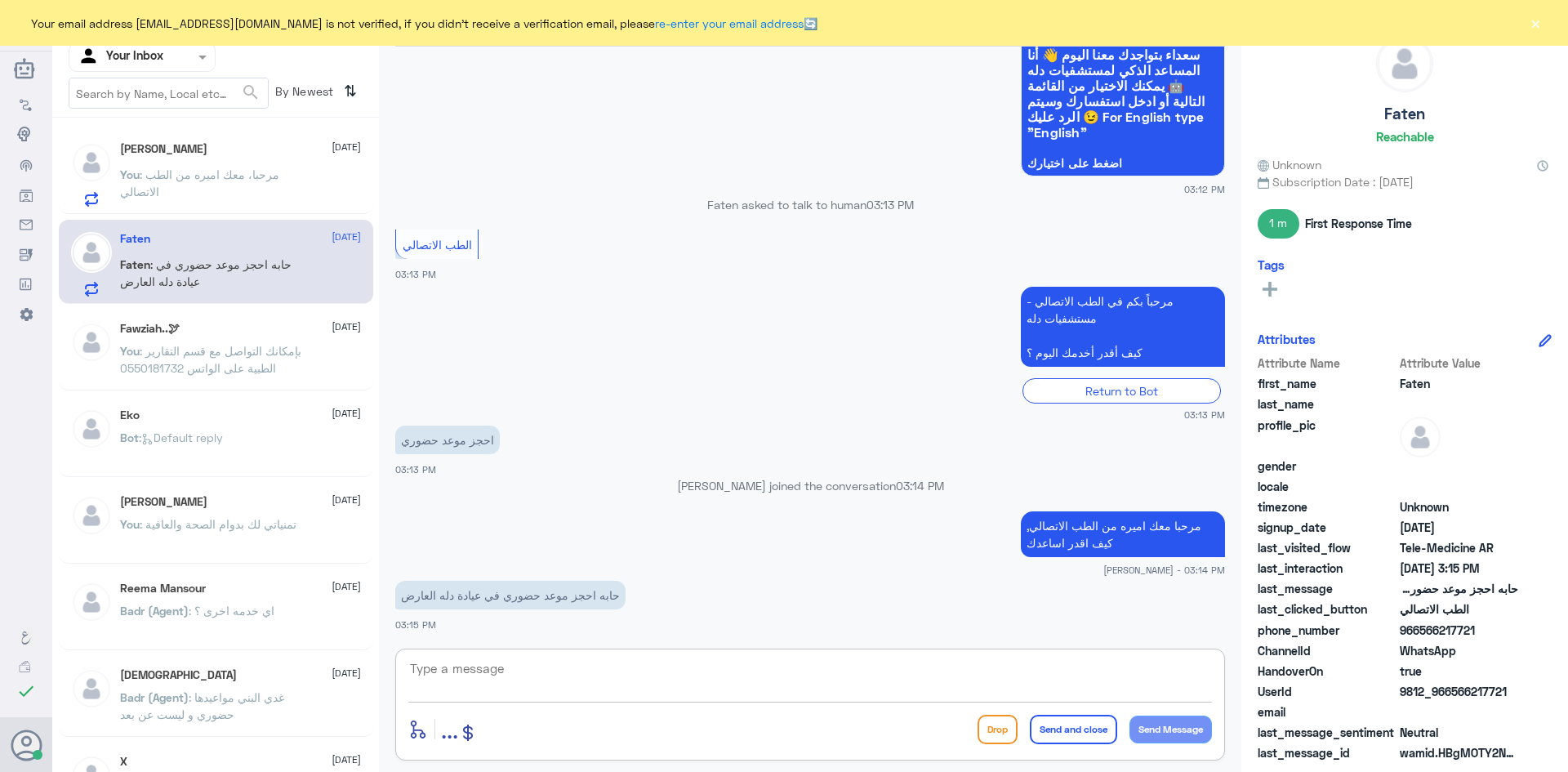
click at [527, 662] on textarea at bounding box center [809, 677] width 803 height 40
click at [450, 661] on textarea at bounding box center [809, 677] width 803 height 40
click at [211, 144] on div "Lolo Adel 15 October" at bounding box center [240, 149] width 241 height 14
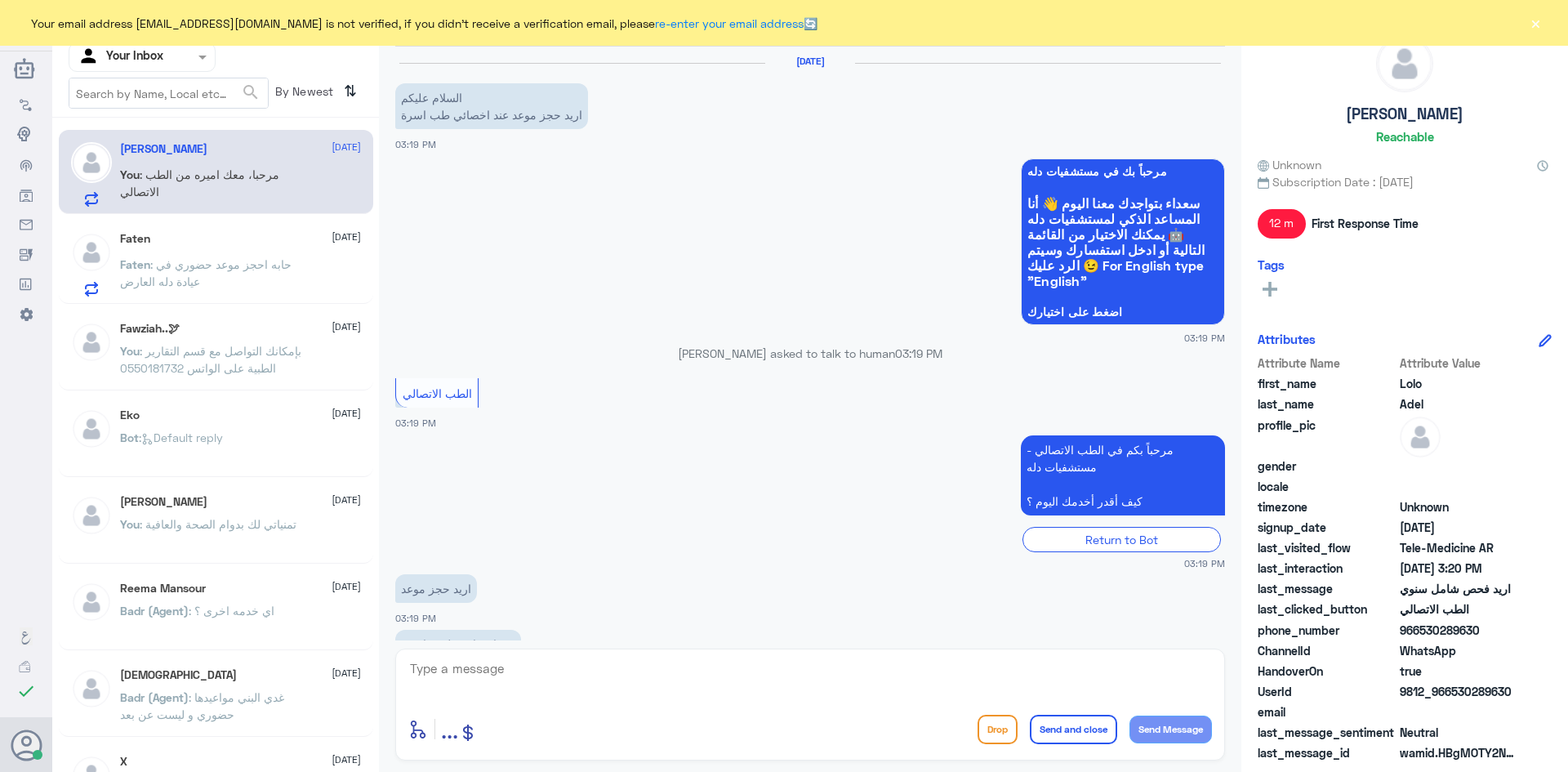
scroll to position [188, 0]
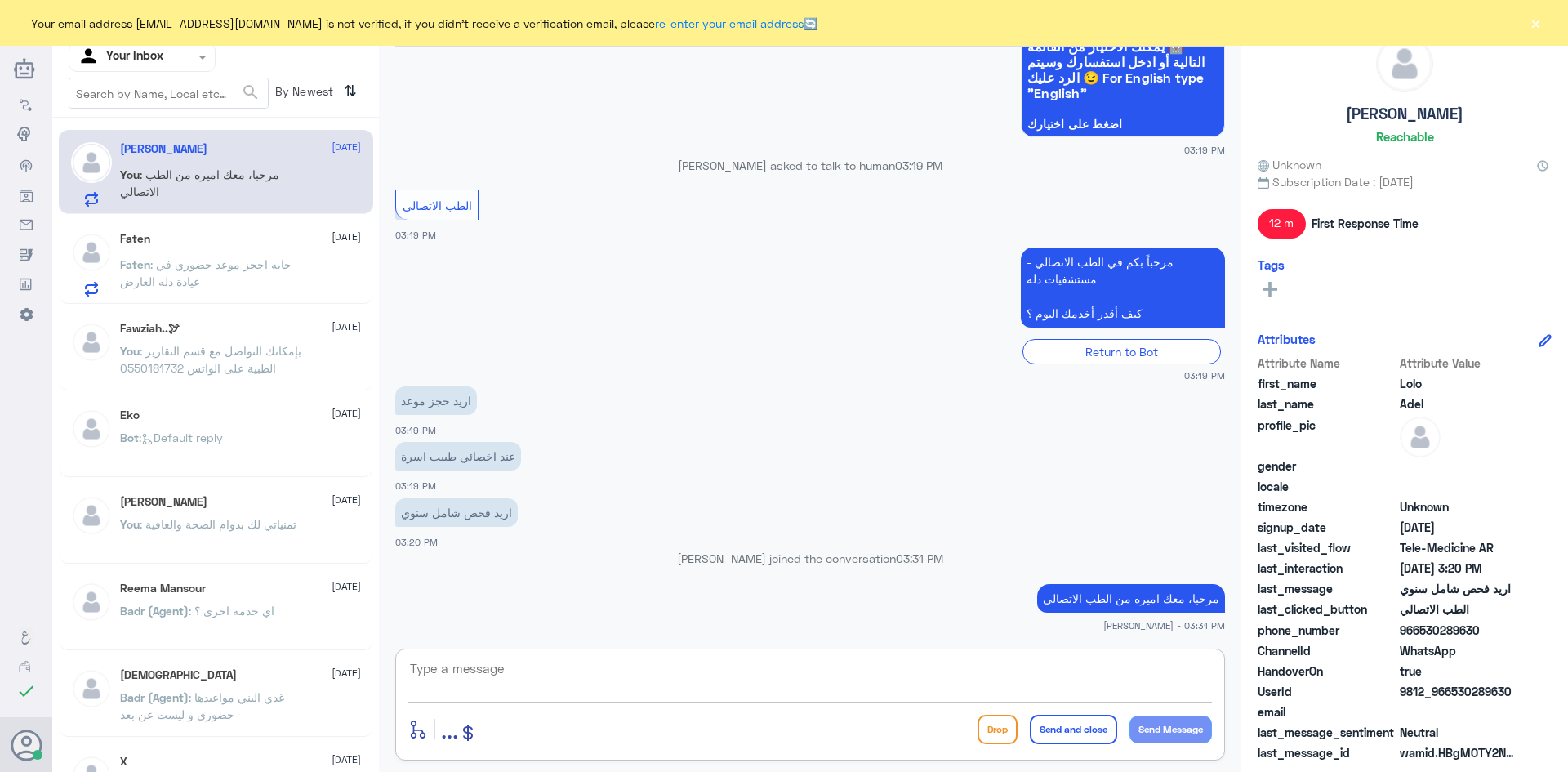
click at [546, 677] on textarea at bounding box center [809, 677] width 803 height 40
click at [450, 676] on textarea at bounding box center [809, 677] width 803 height 40
paste textarea "هنا الطب الاتصالي لكل مايخص الاستشارة الفورية من خلال التطبيق والتي من خلالها ي…"
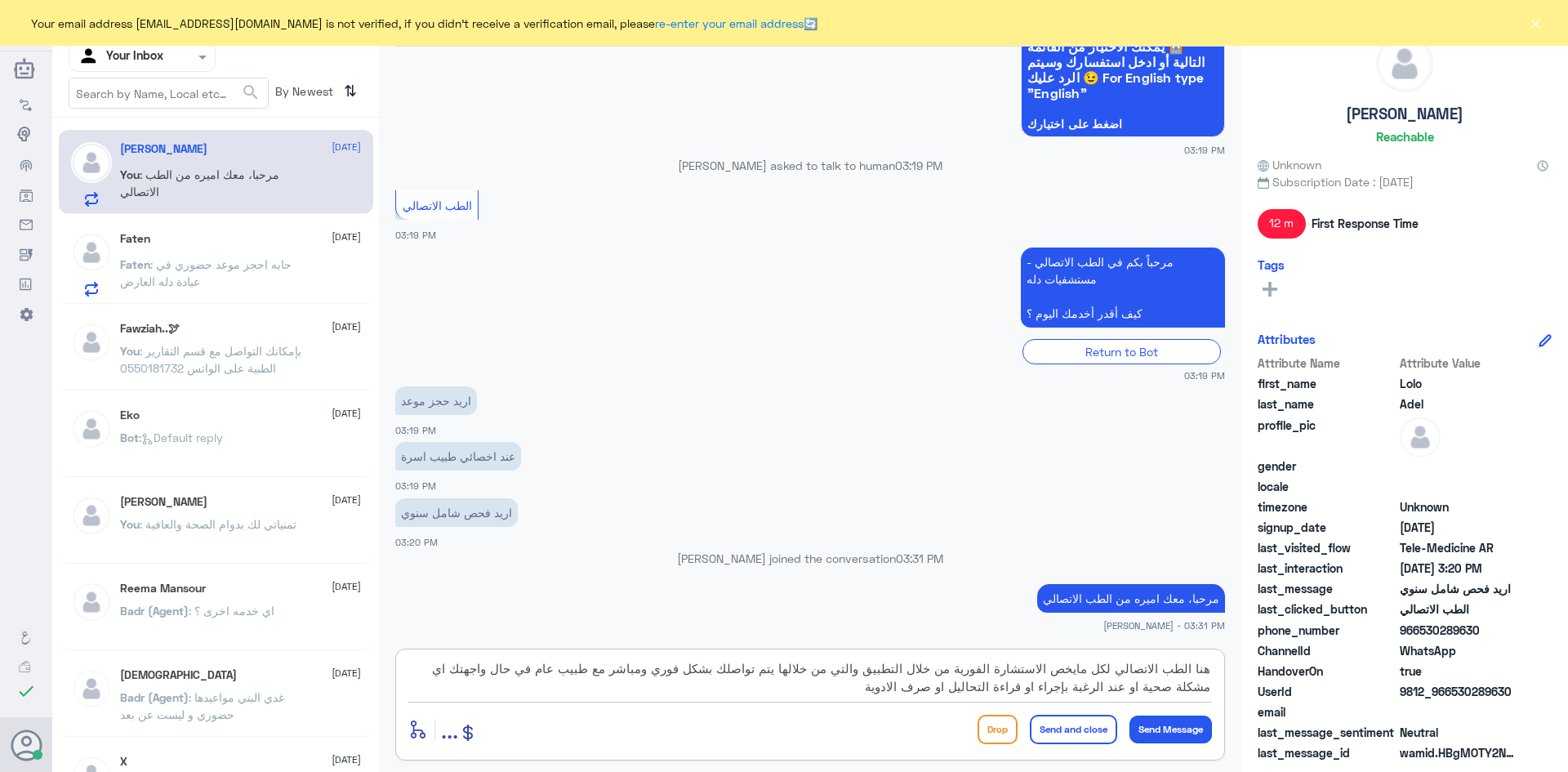
type textarea "هنا الطب الاتصالي لكل مايخص الاستشارة الفورية من خلال التطبيق والتي من خلالها ي…"
click at [1192, 729] on button "Send Message" at bounding box center [1171, 729] width 83 height 28
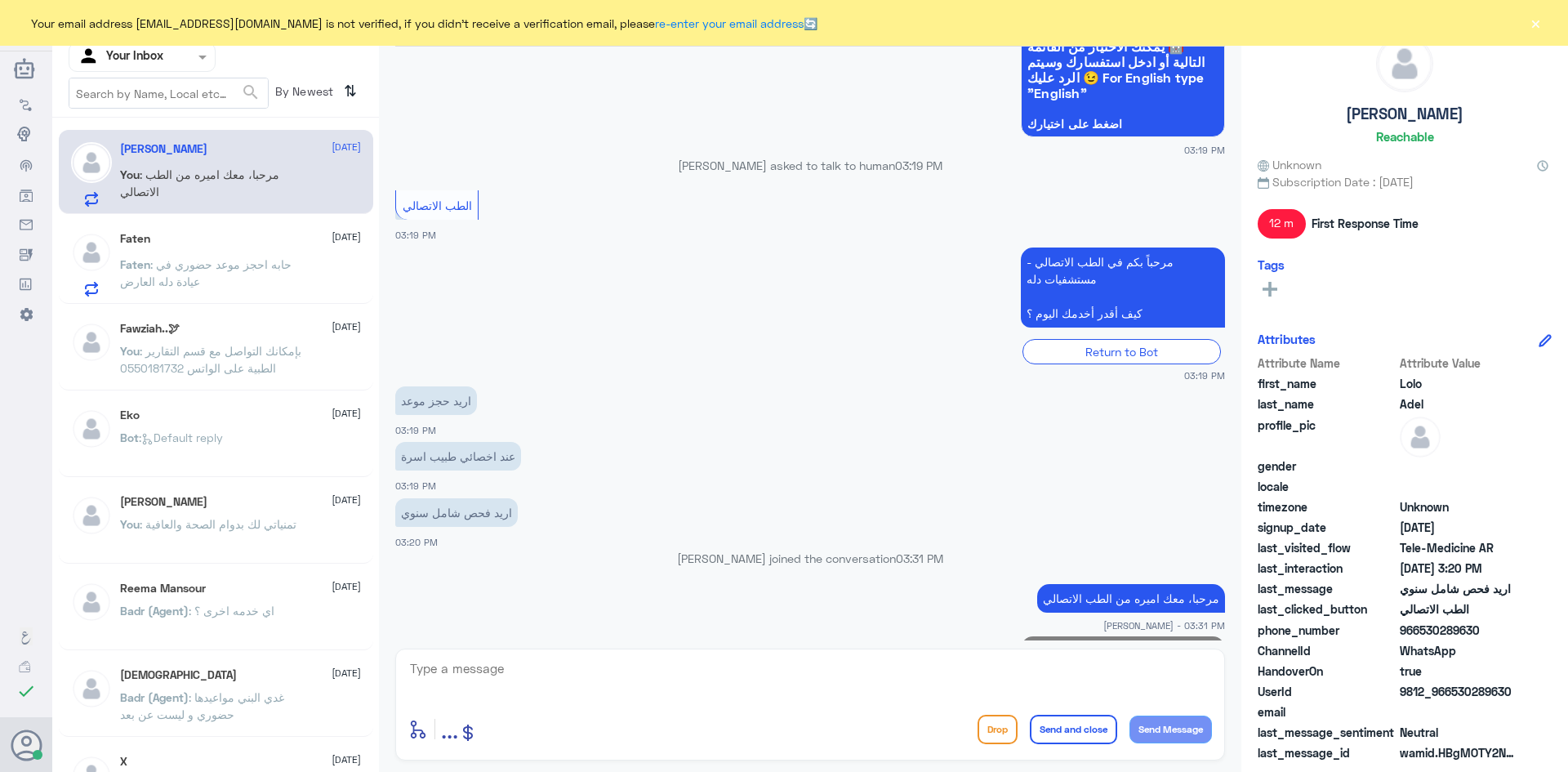
scroll to position [326, 0]
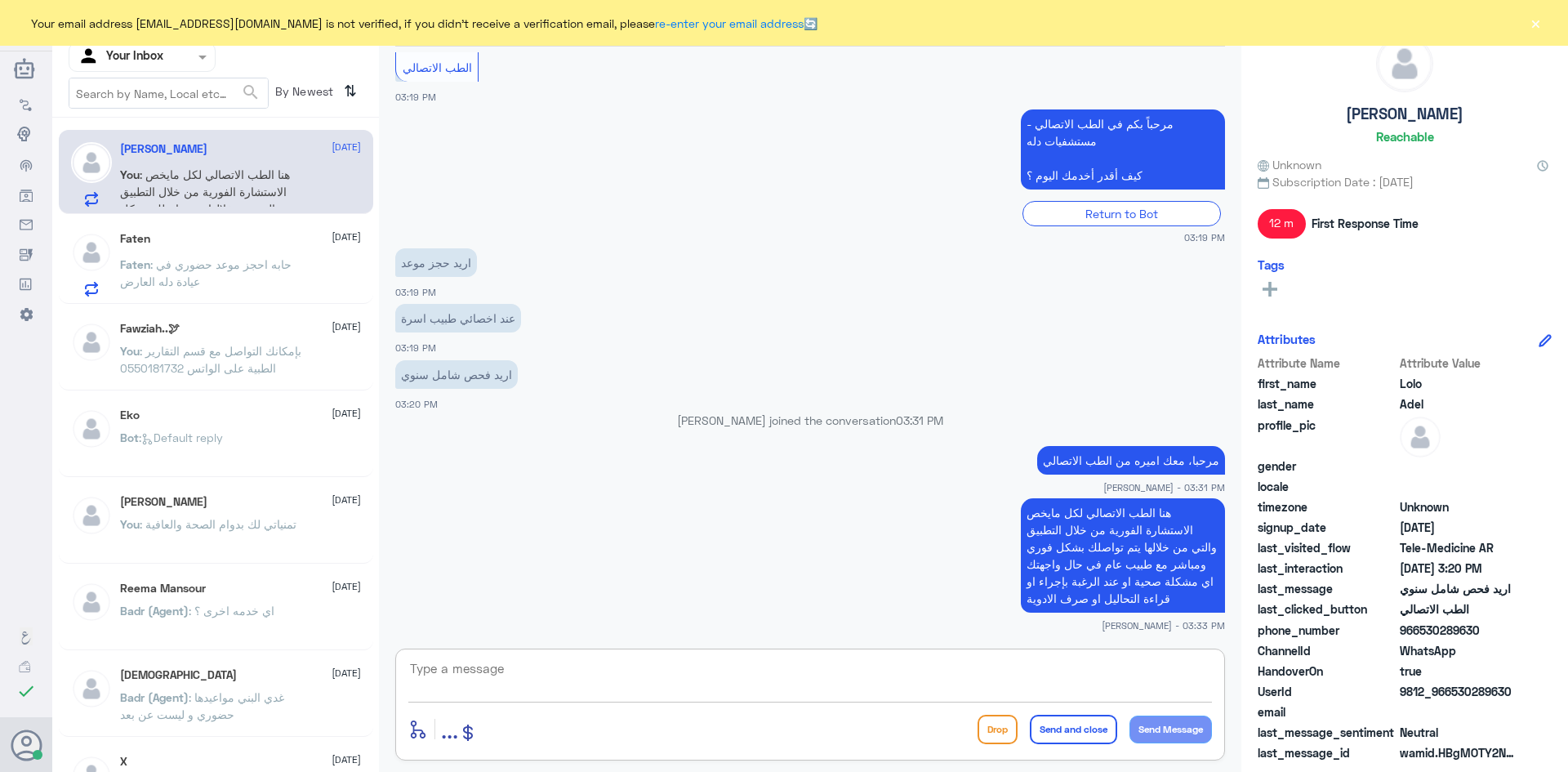
click at [563, 684] on textarea at bounding box center [809, 677] width 803 height 40
type textarea "حابه نحجز لك أستشاره فوريه من خلالنا؟"
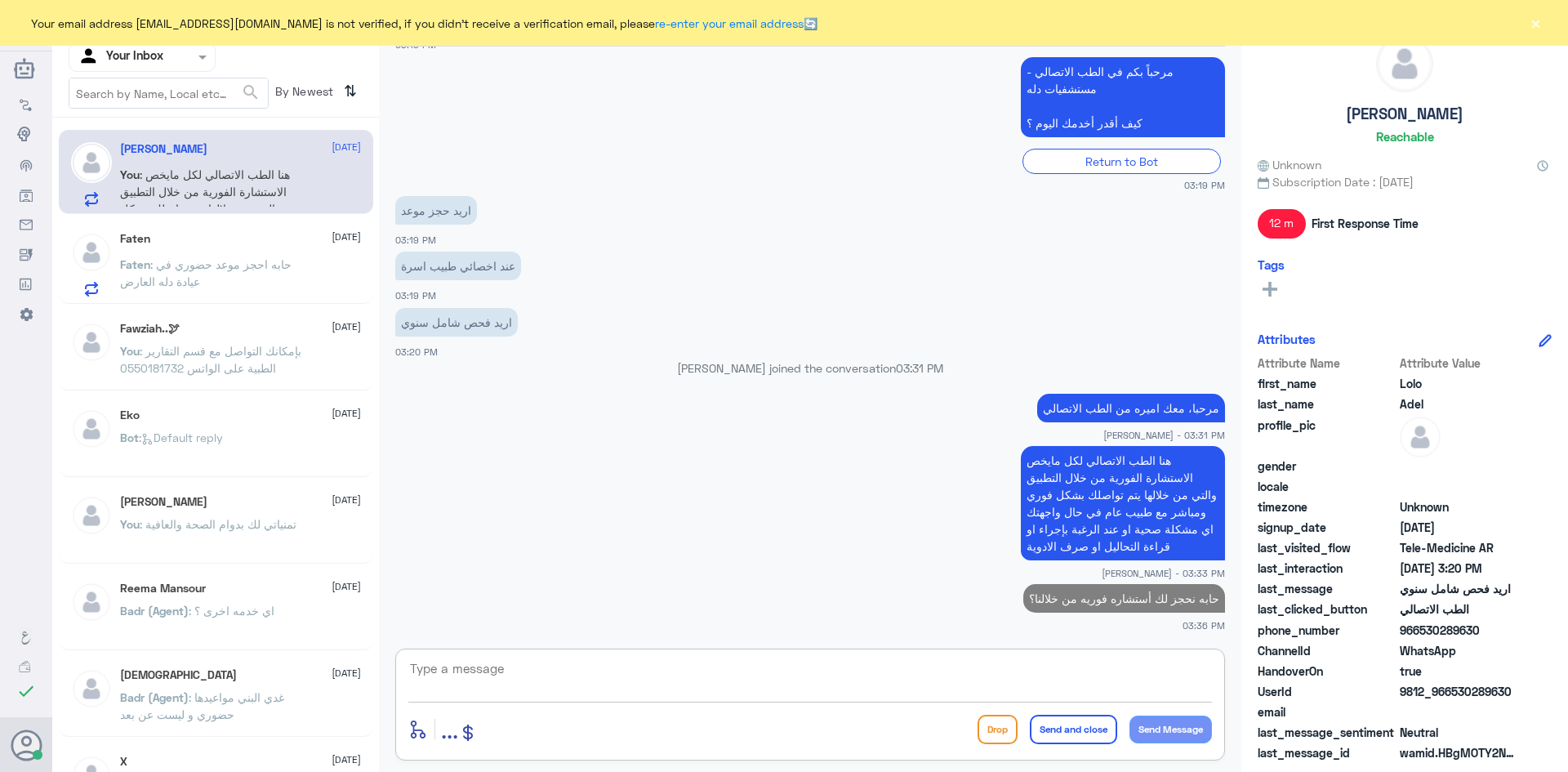
click at [271, 266] on span ": حابه احجز موعد حضوري في عيادة دله العارض" at bounding box center [205, 273] width 171 height 31
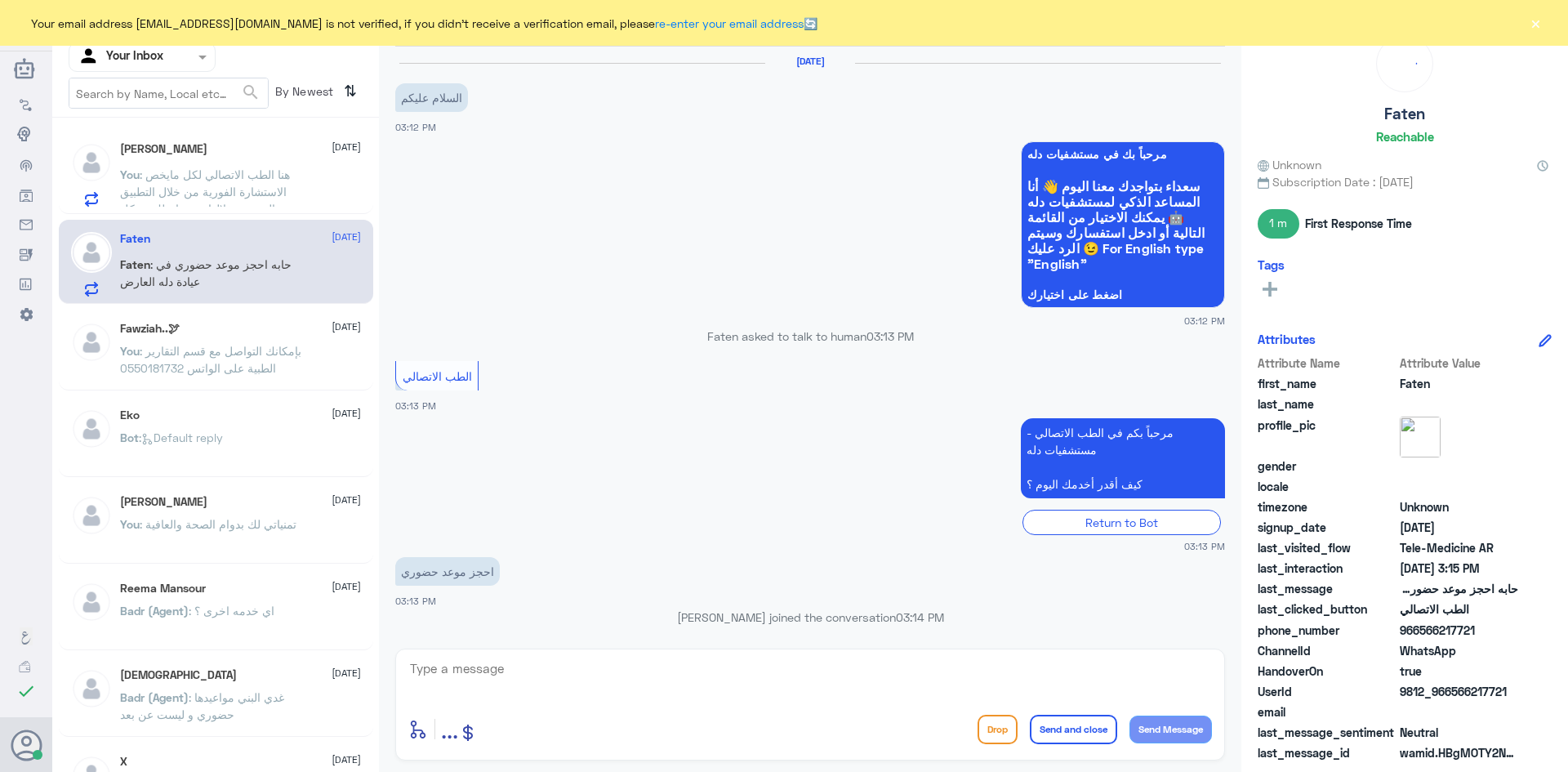
scroll to position [131, 0]
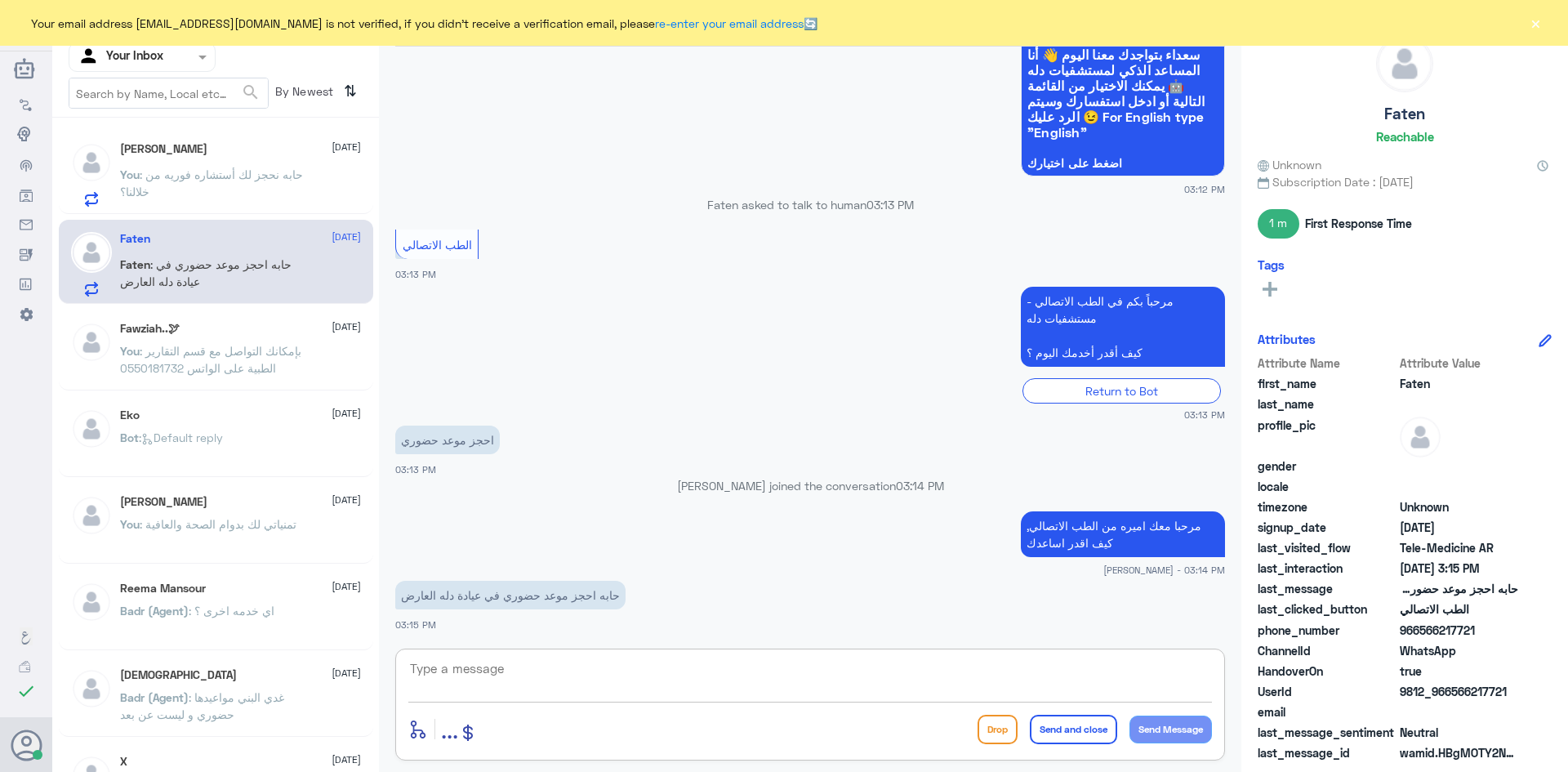
click at [487, 664] on textarea at bounding box center [809, 677] width 803 height 40
click at [436, 672] on textarea at bounding box center [809, 677] width 803 height 40
paste textarea "هنا دله النخيل، يمكنك التواصل مع دله نمار من خلال 0550181732"
drag, startPoint x: 990, startPoint y: 665, endPoint x: 1012, endPoint y: 665, distance: 22.0
click at [1013, 670] on textarea "هنا دله النخيل، يمكنك التواصل مع دله نمار من خلال 0550181732" at bounding box center [809, 677] width 803 height 40
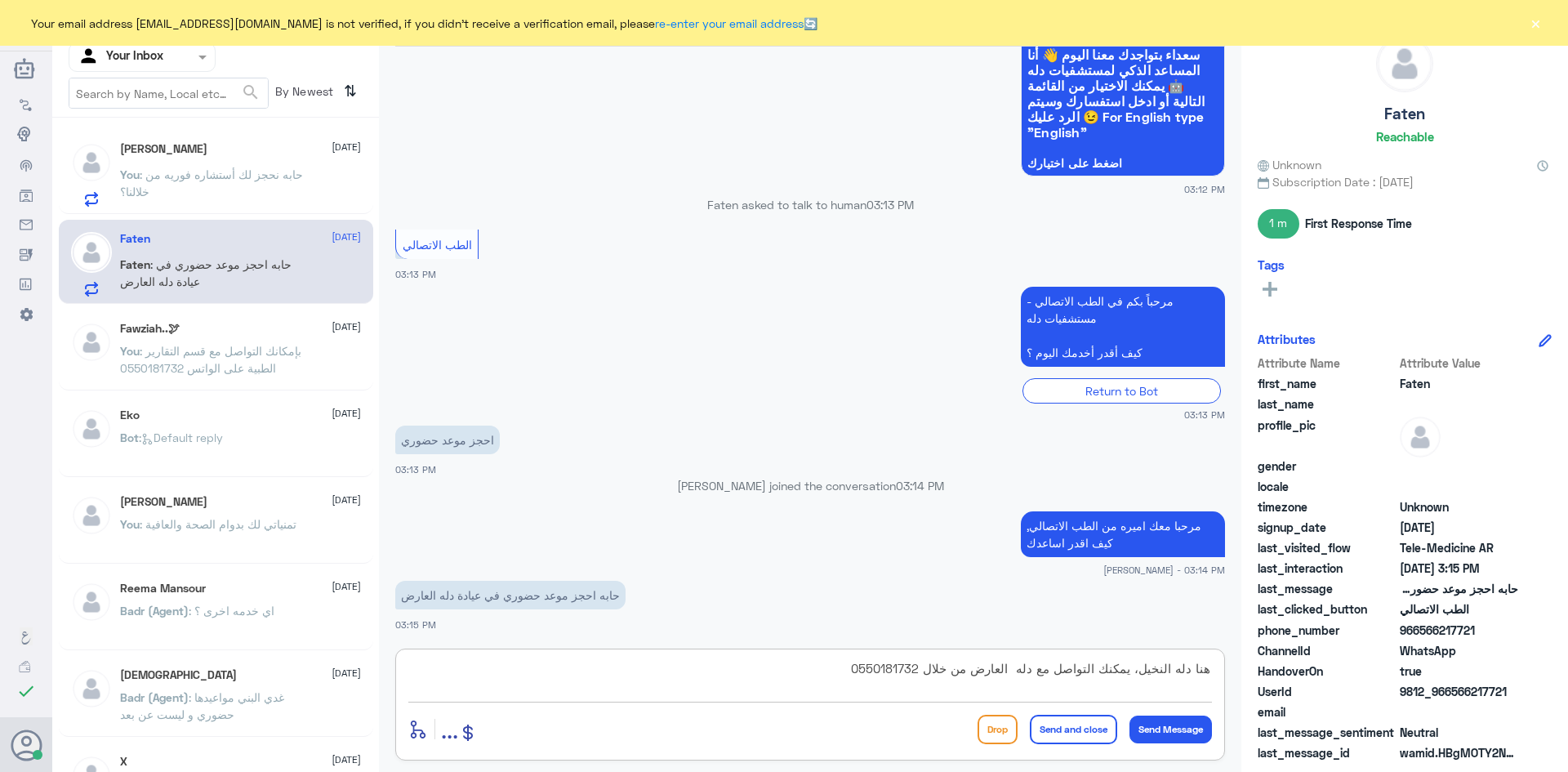
drag, startPoint x: 843, startPoint y: 667, endPoint x: 917, endPoint y: 685, distance: 76.2
click at [917, 686] on textarea "هنا دله النخيل، يمكنك التواصل مع دله العارض من خلال 0550181732" at bounding box center [809, 677] width 803 height 40
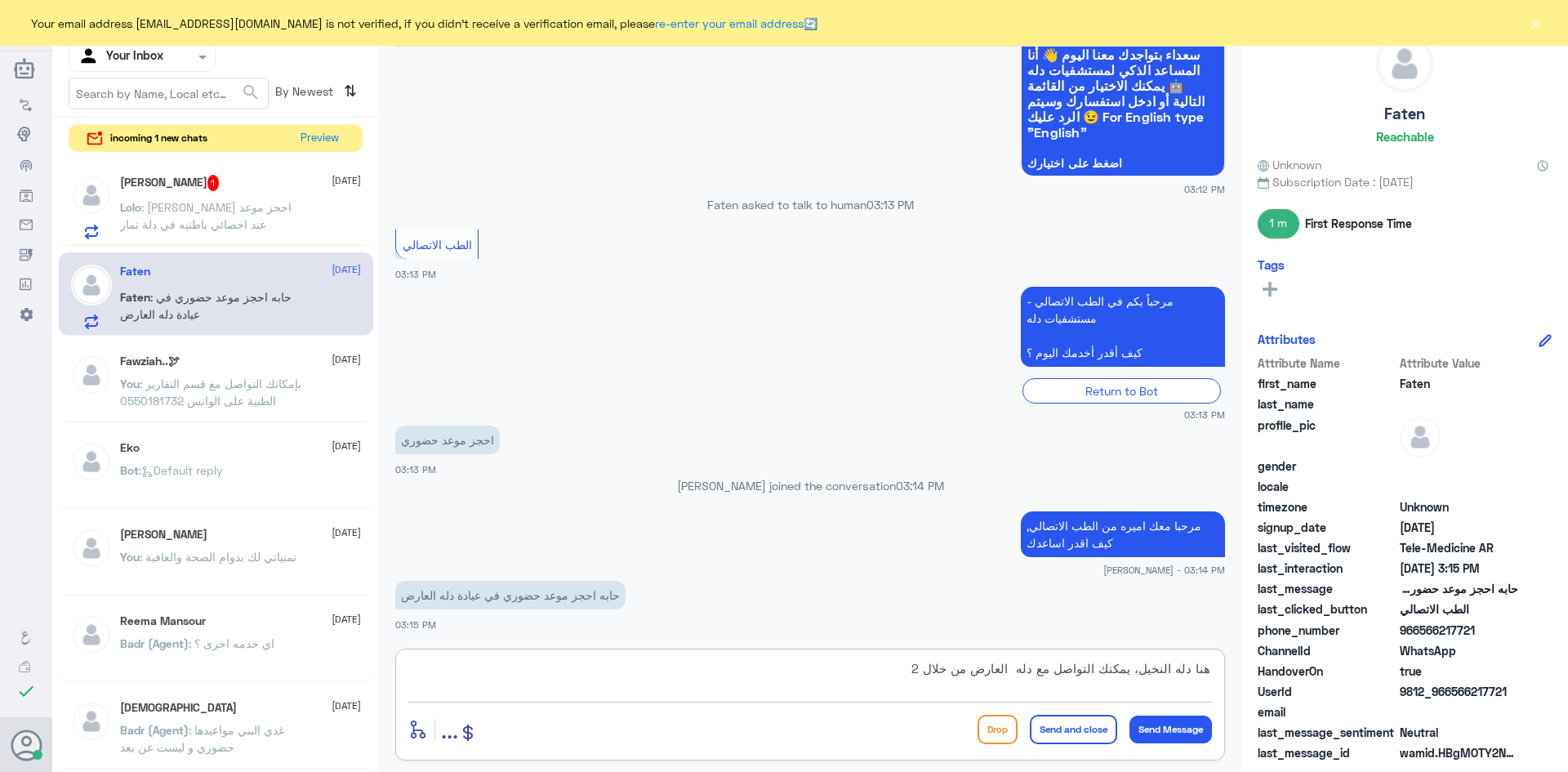
drag, startPoint x: 907, startPoint y: 673, endPoint x: 922, endPoint y: 674, distance: 15.0
click at [922, 674] on textarea "هنا دله النخيل، يمكنك التواصل مع دله العارض من خلال 2" at bounding box center [809, 677] width 803 height 40
paste textarea "568520202"
type textarea "هنا دله النخيل، يمكنك التواصل مع دله العارض من خلال 568520202"
click at [1176, 735] on button "Send Message" at bounding box center [1171, 729] width 83 height 28
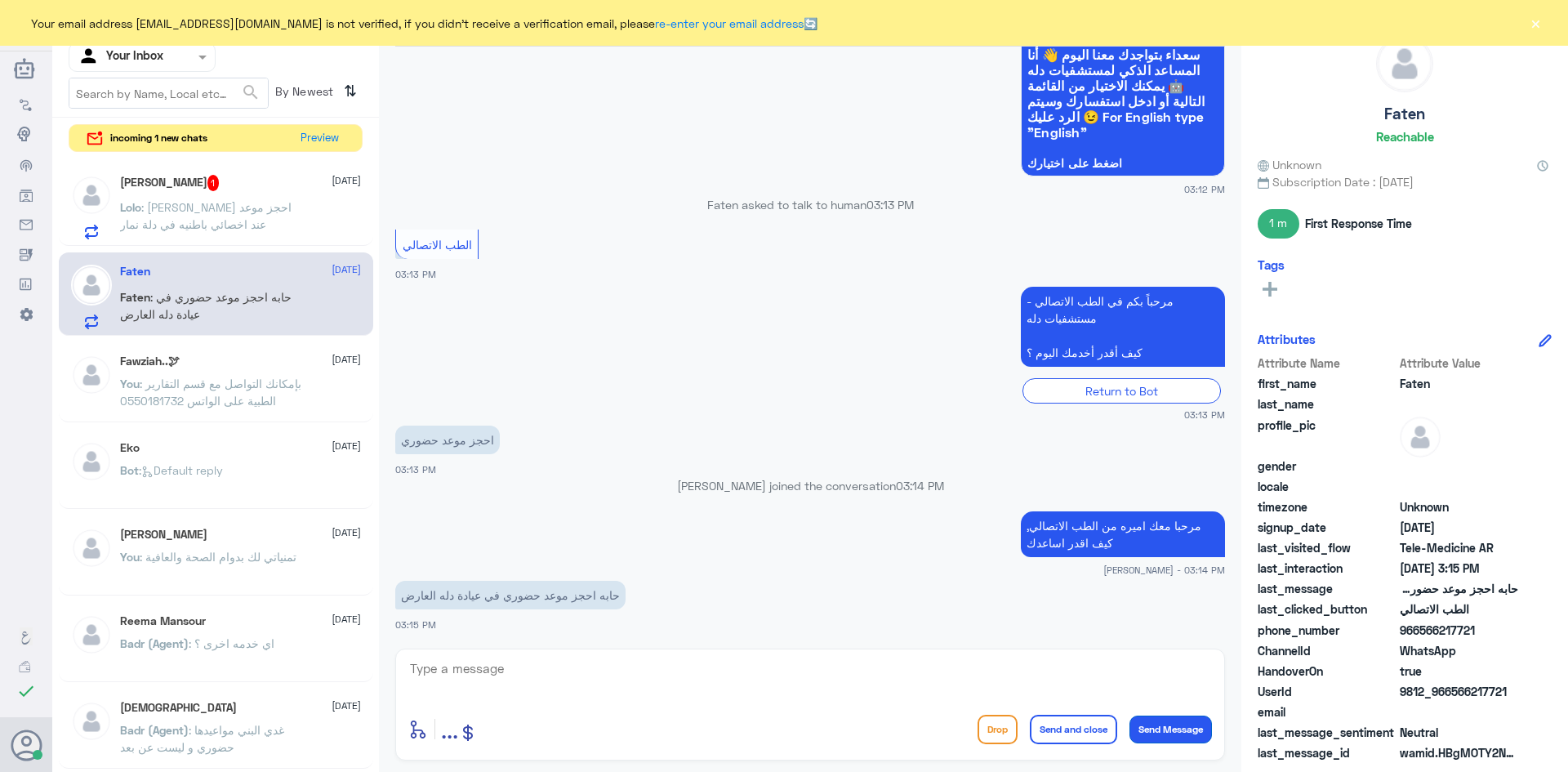
scroll to position [201, 0]
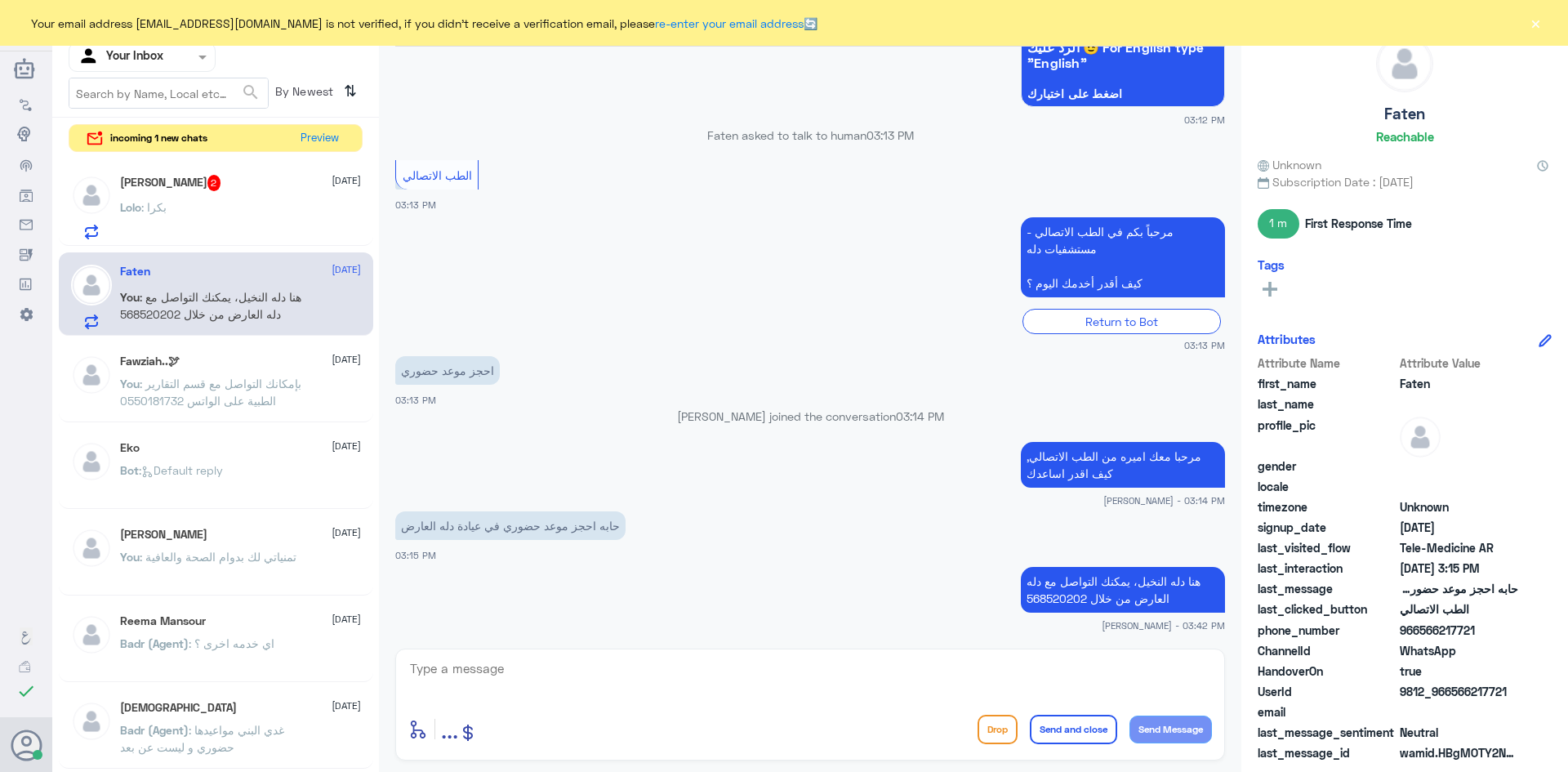
click at [1536, 22] on button "×" at bounding box center [1535, 22] width 17 height 17
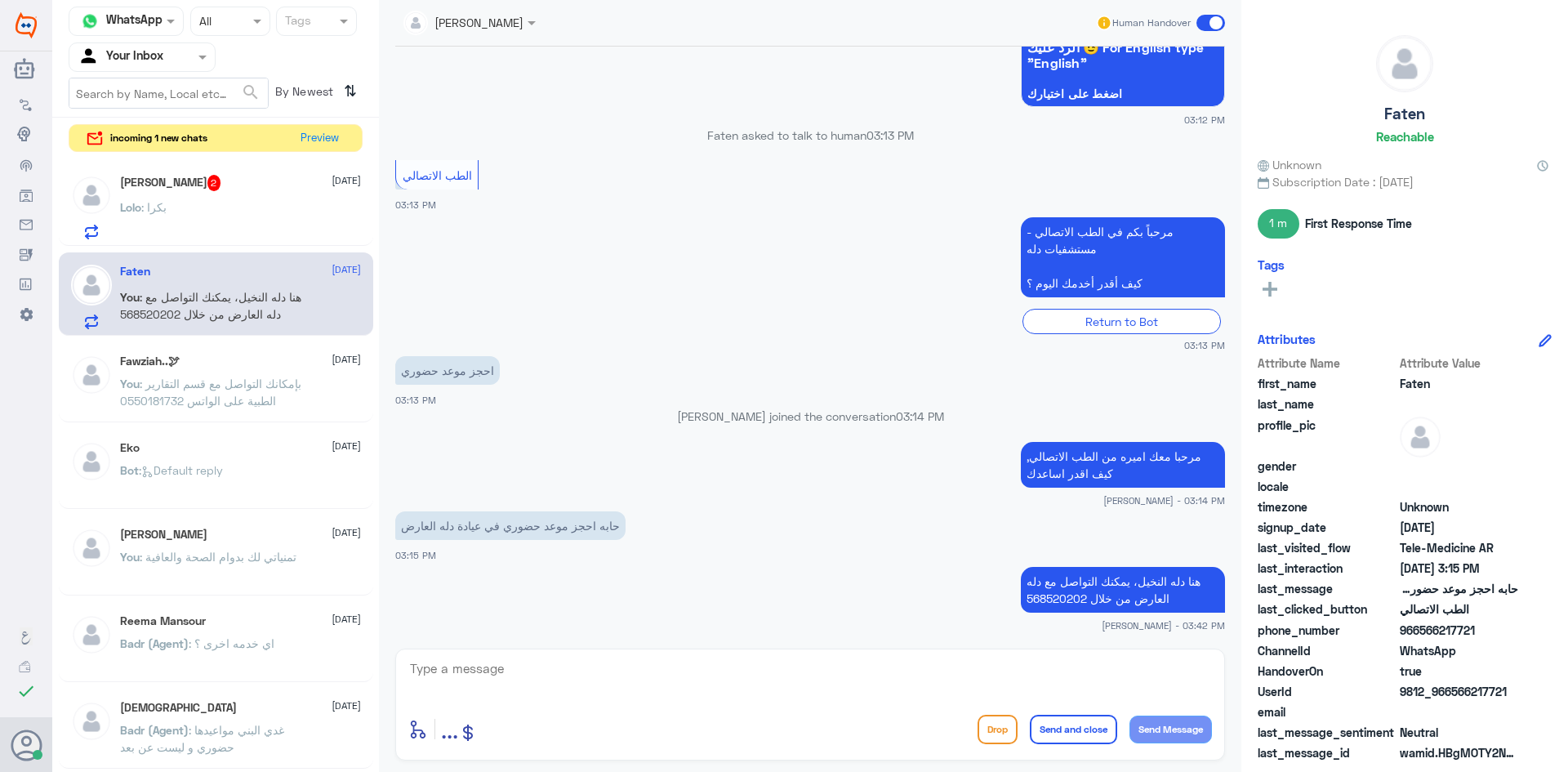
click at [1215, 19] on span at bounding box center [1211, 22] width 28 height 17
click at [0, 0] on input "checkbox" at bounding box center [0, 0] width 0 height 0
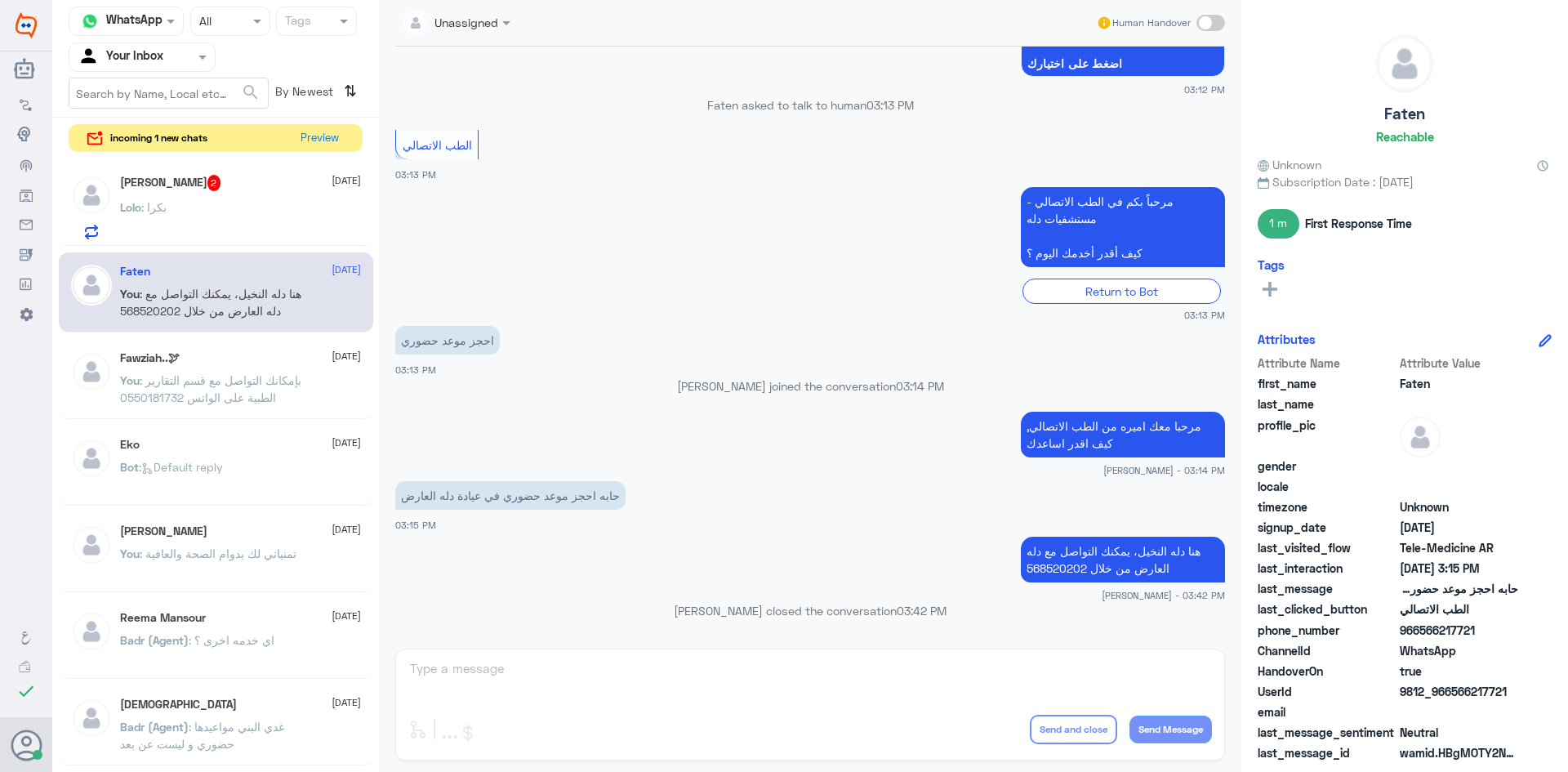
click at [202, 218] on div "Lolo : بكرا" at bounding box center [240, 221] width 241 height 37
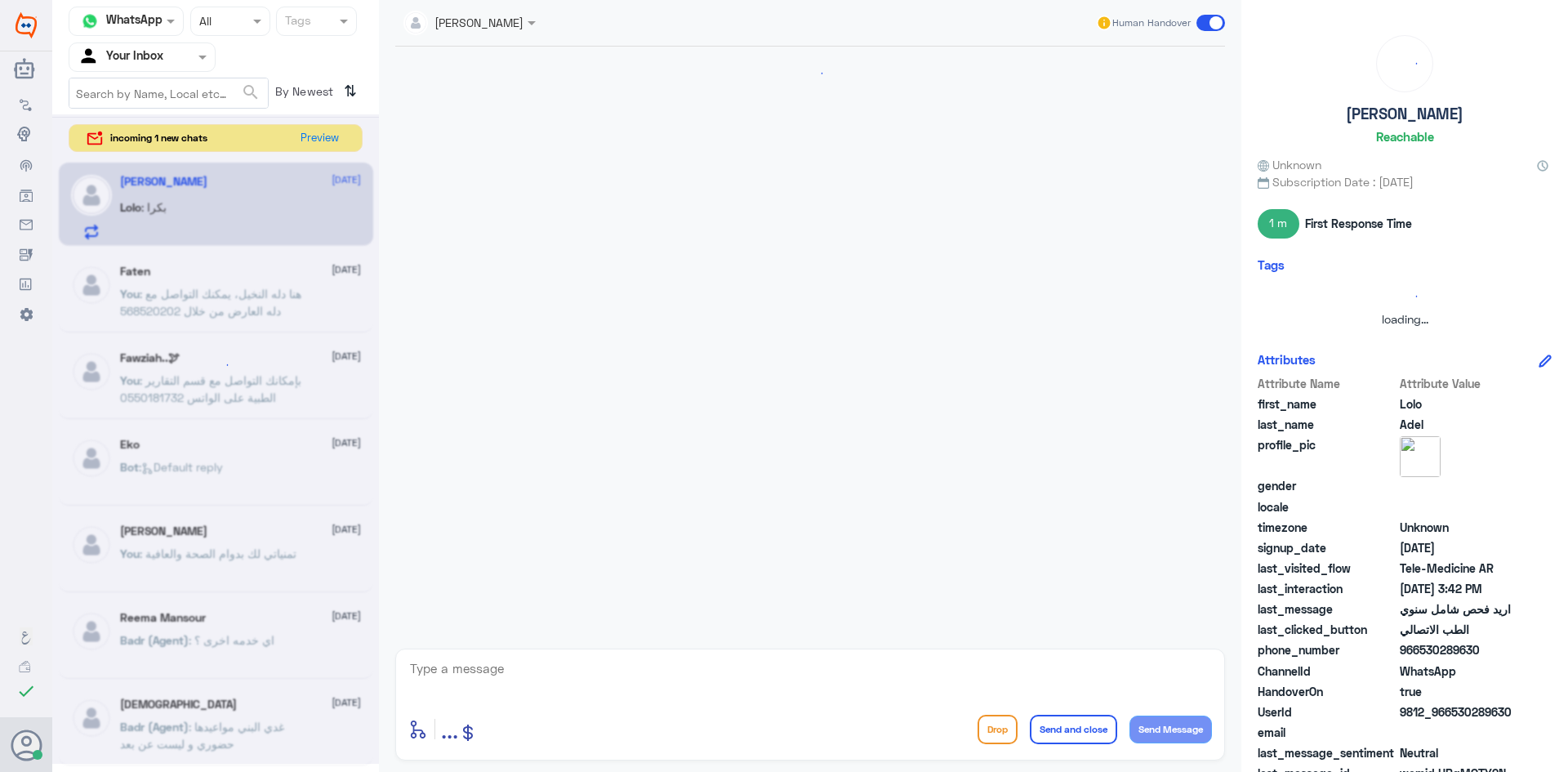
scroll to position [490, 0]
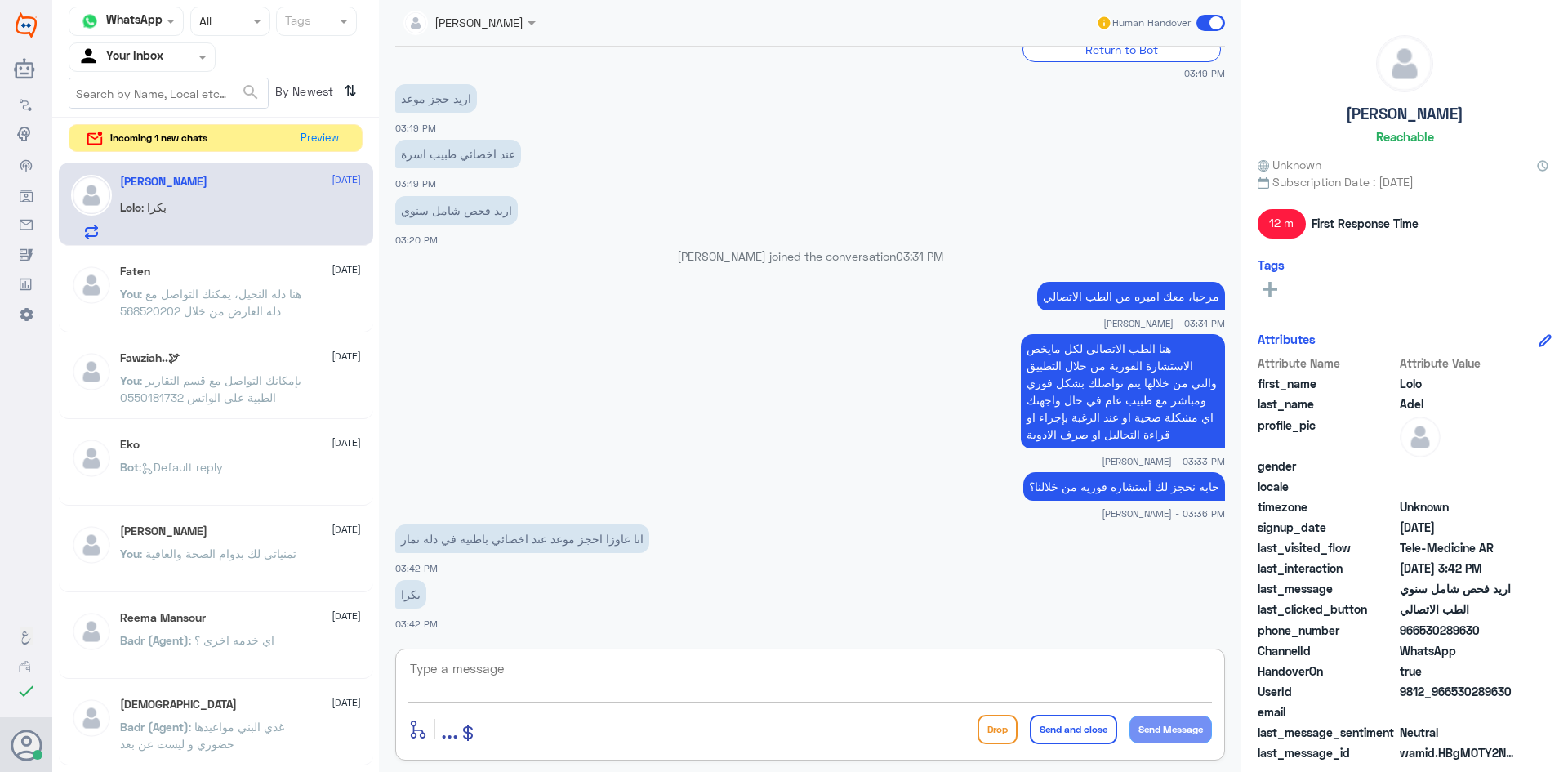
click at [468, 664] on textarea at bounding box center [809, 677] width 803 height 40
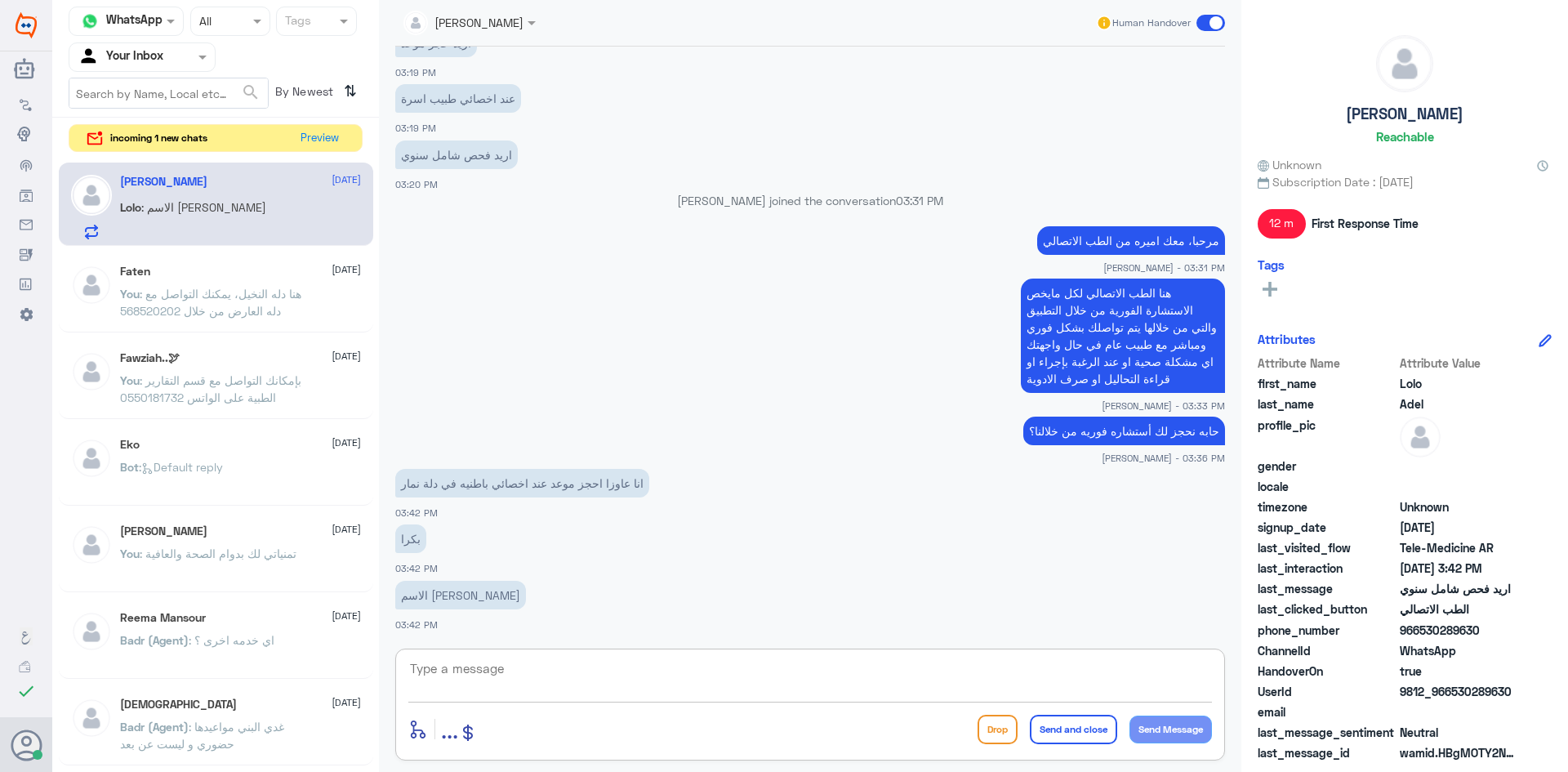
paste textarea "هنا دله النخيل، يمكنك التواصل مع دله نمار من خلال 0550181732"
type textarea "هنا دله النخيل، يمكنك التواصل مع دله نمار من خلال 0550181732"
click at [1158, 727] on button "Send Message" at bounding box center [1171, 729] width 83 height 28
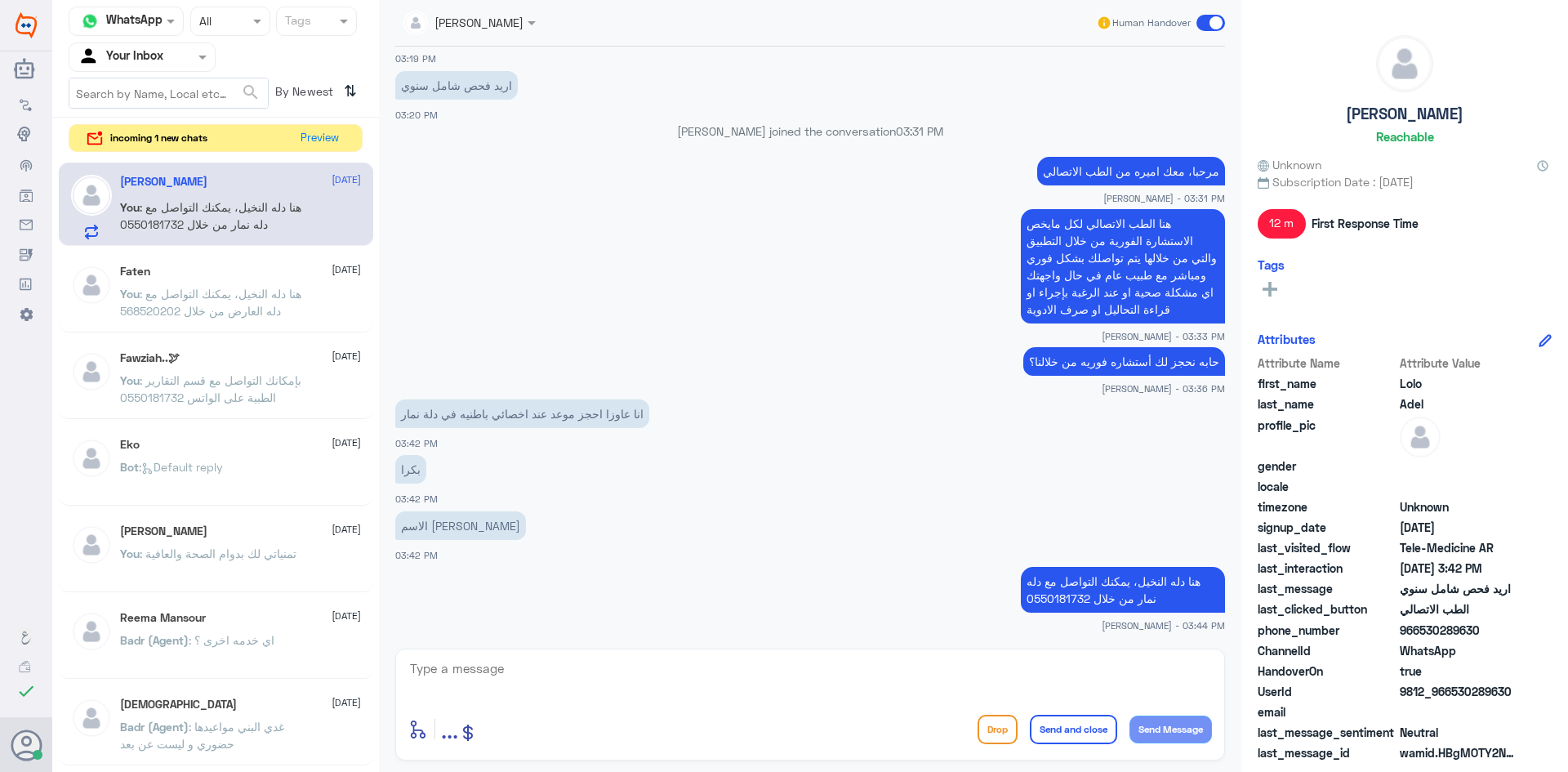
click at [1218, 26] on span at bounding box center [1211, 22] width 28 height 17
click at [0, 0] on input "checkbox" at bounding box center [0, 0] width 0 height 0
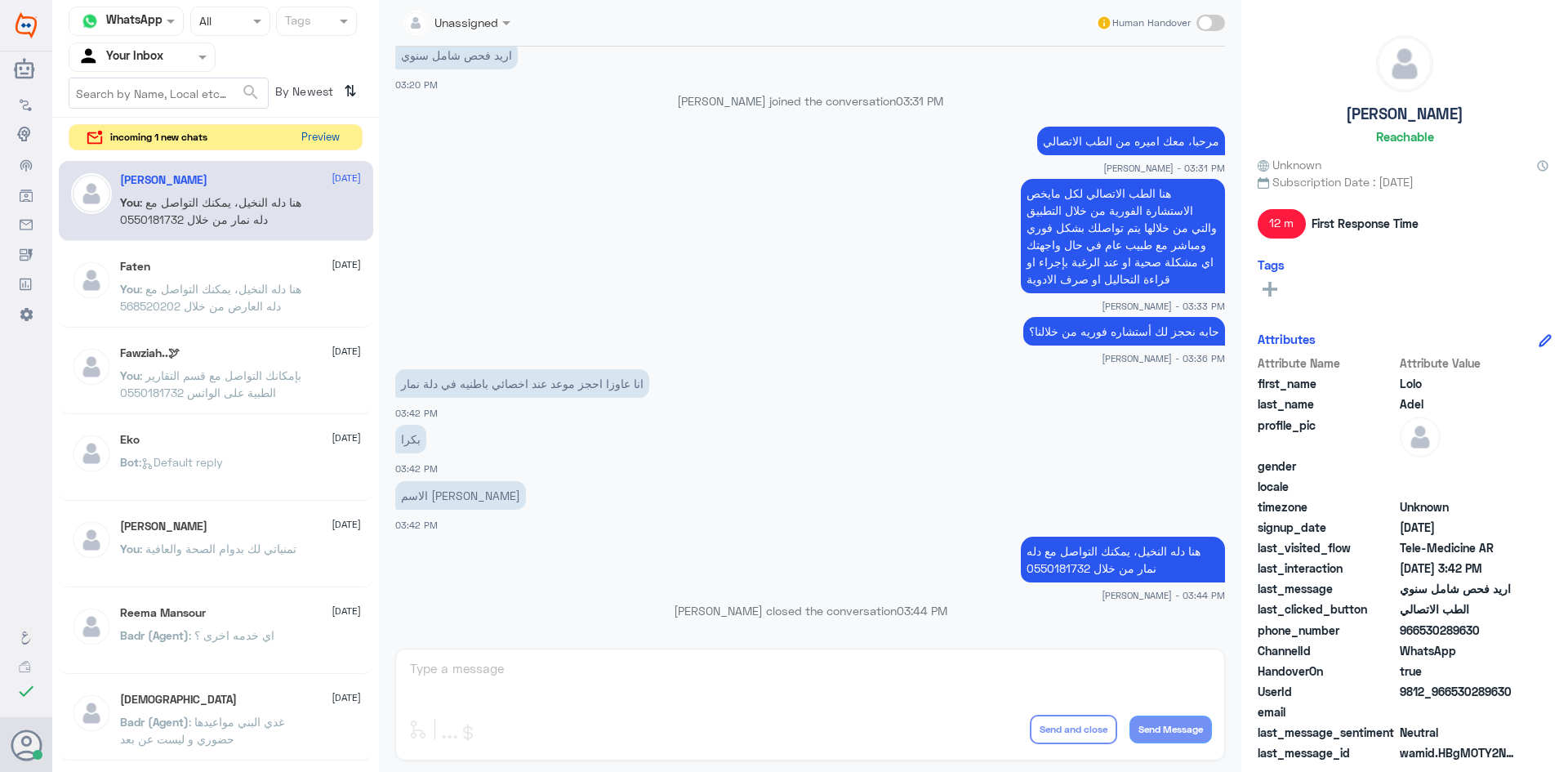
click at [328, 132] on button "Preview" at bounding box center [320, 137] width 51 height 25
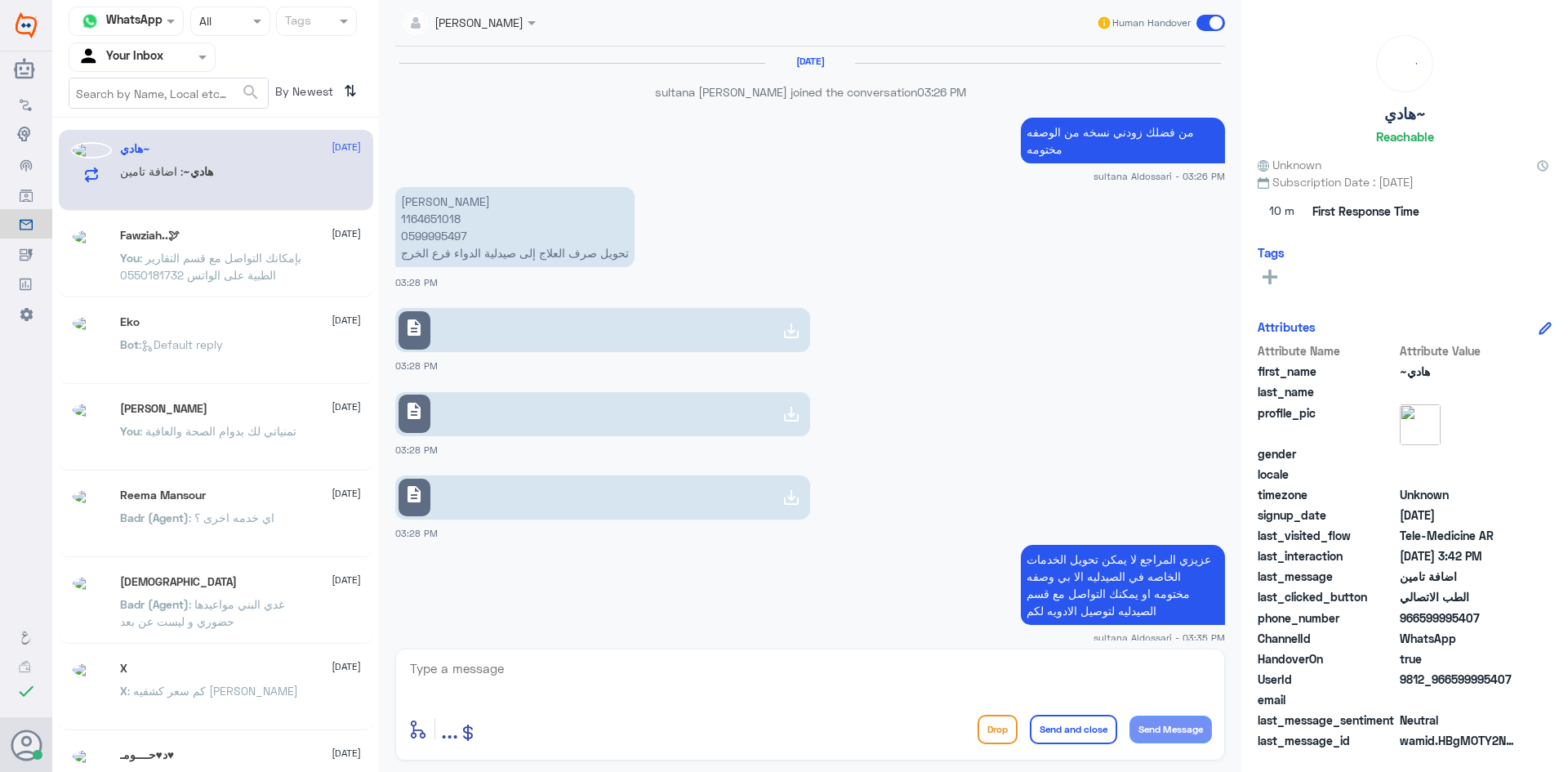
scroll to position [1106, 0]
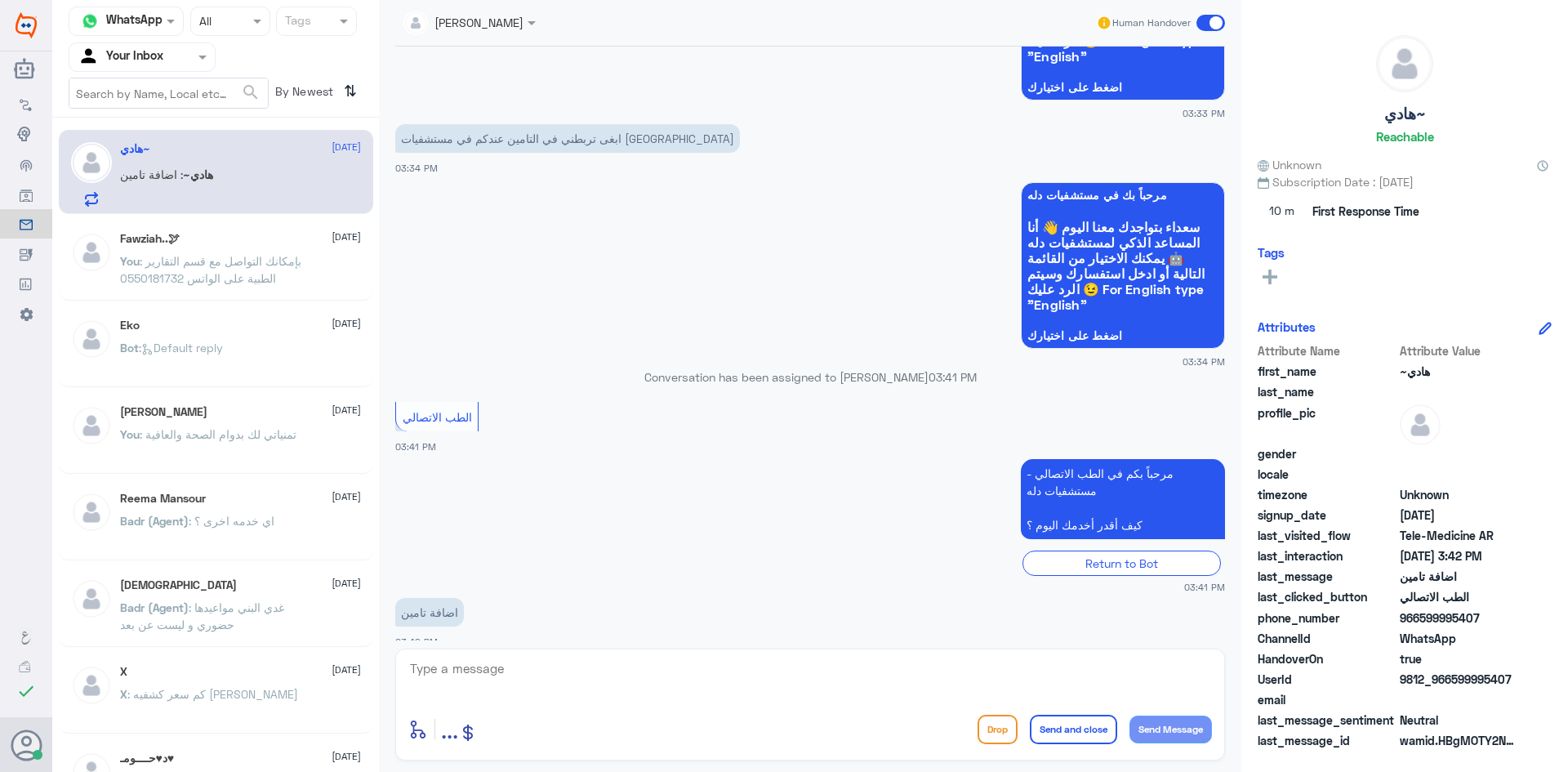
click at [524, 670] on textarea at bounding box center [809, 677] width 803 height 40
paste textarea "مرحبا، معك اميره من الطب الاتصالي"
type textarea "مرحبا، معك اميره من الطب الاتصالي"
click at [1156, 724] on button "Send Message" at bounding box center [1171, 729] width 83 height 28
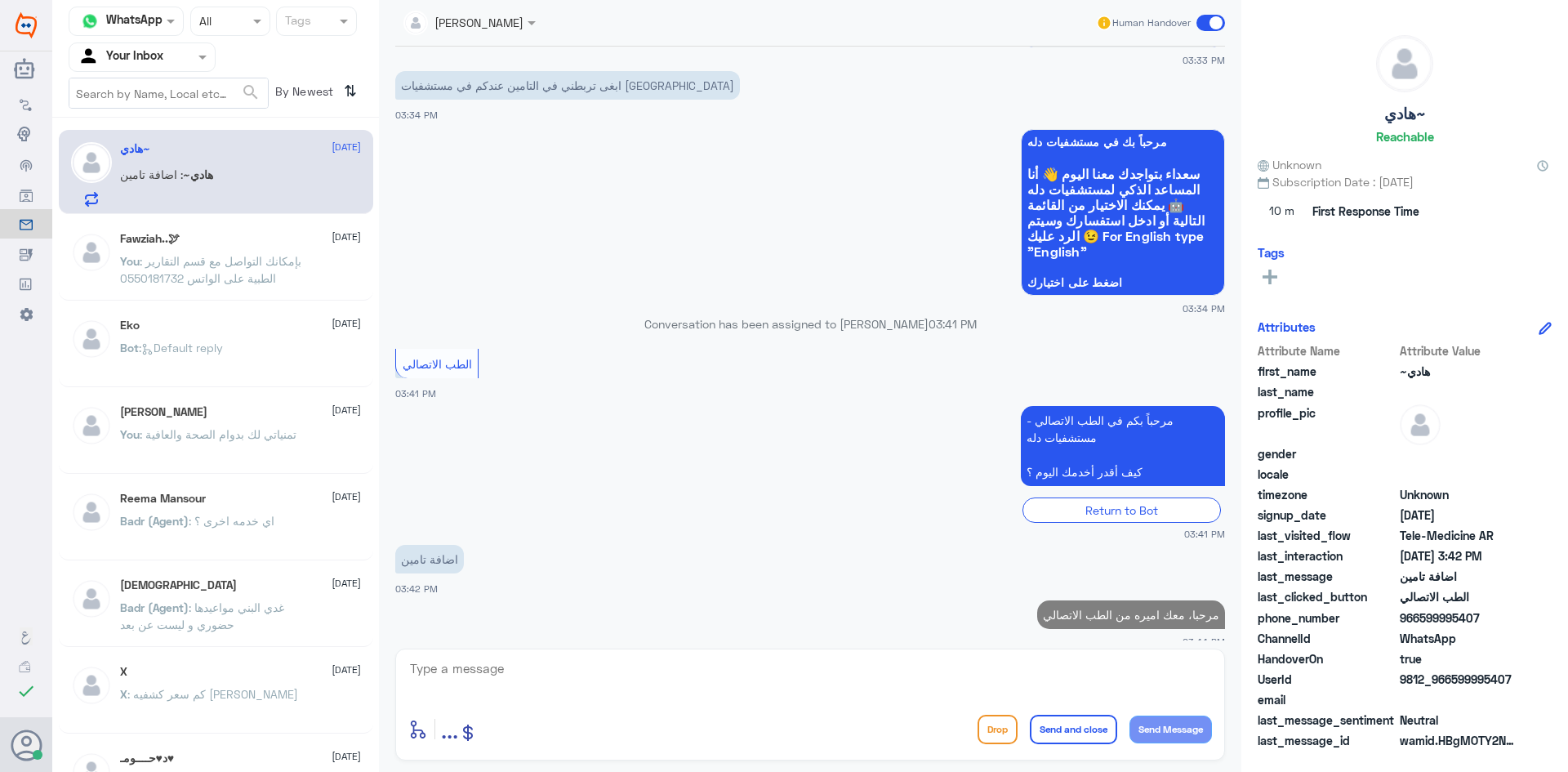
scroll to position [1155, 0]
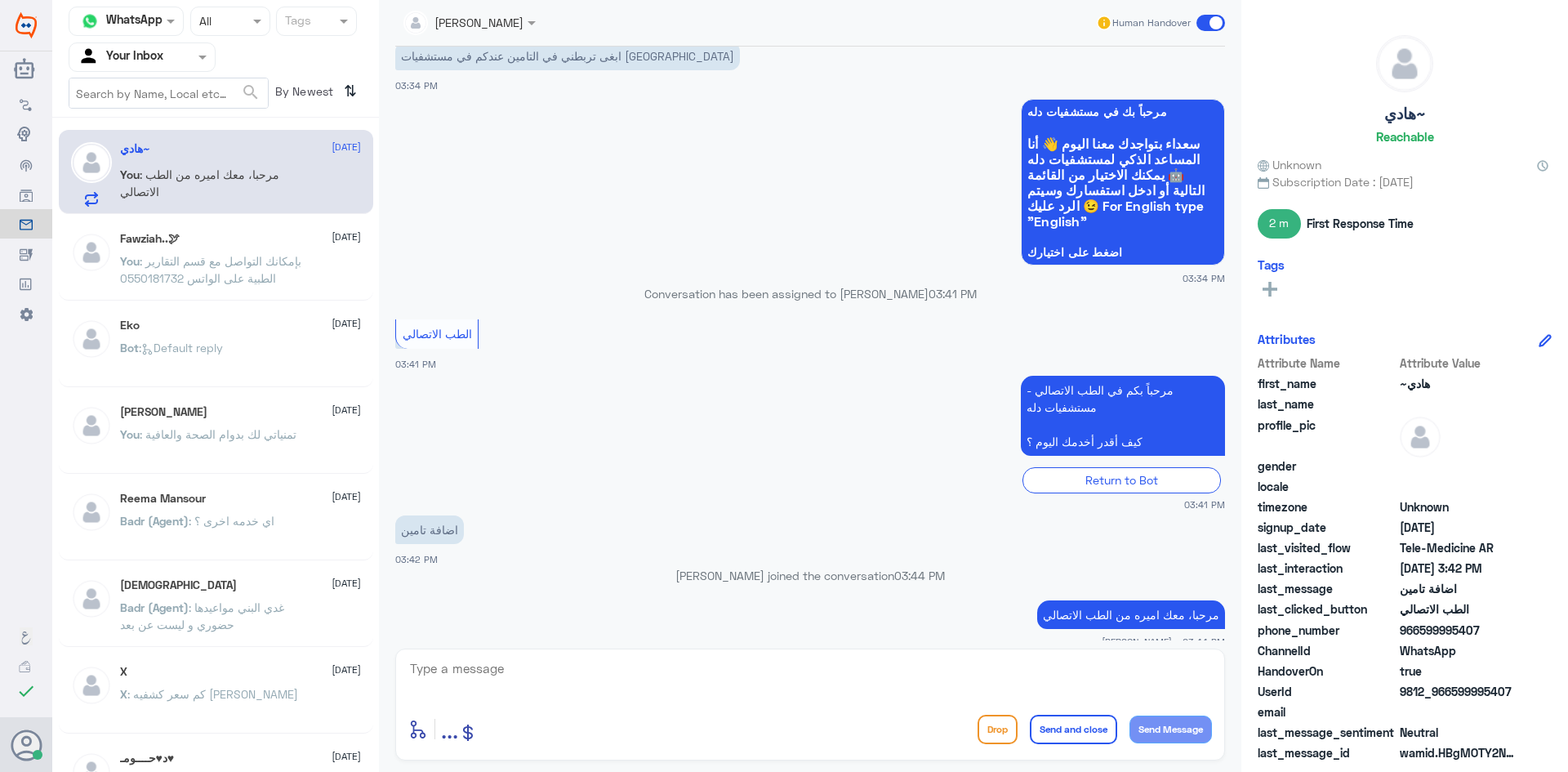
click at [457, 667] on textarea at bounding box center [809, 677] width 803 height 40
paste textarea "ممكن تزودني برقم الهوية/رقم الملف من فضلك"
type textarea "ممكن تزودني برقم الهوية/رقم الملف من فضلك"
click at [1181, 732] on button "Send Message" at bounding box center [1171, 729] width 83 height 28
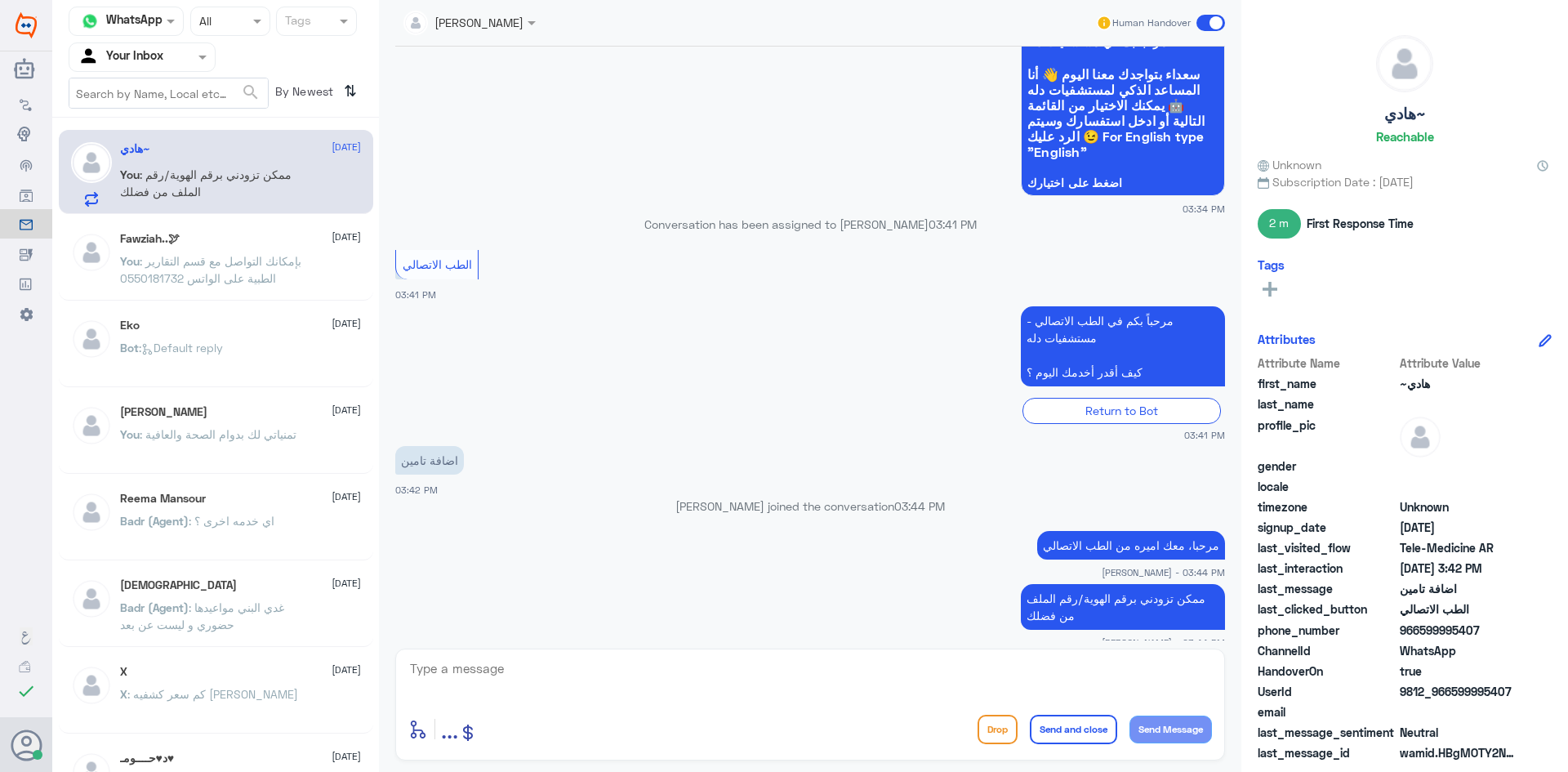
scroll to position [1279, 0]
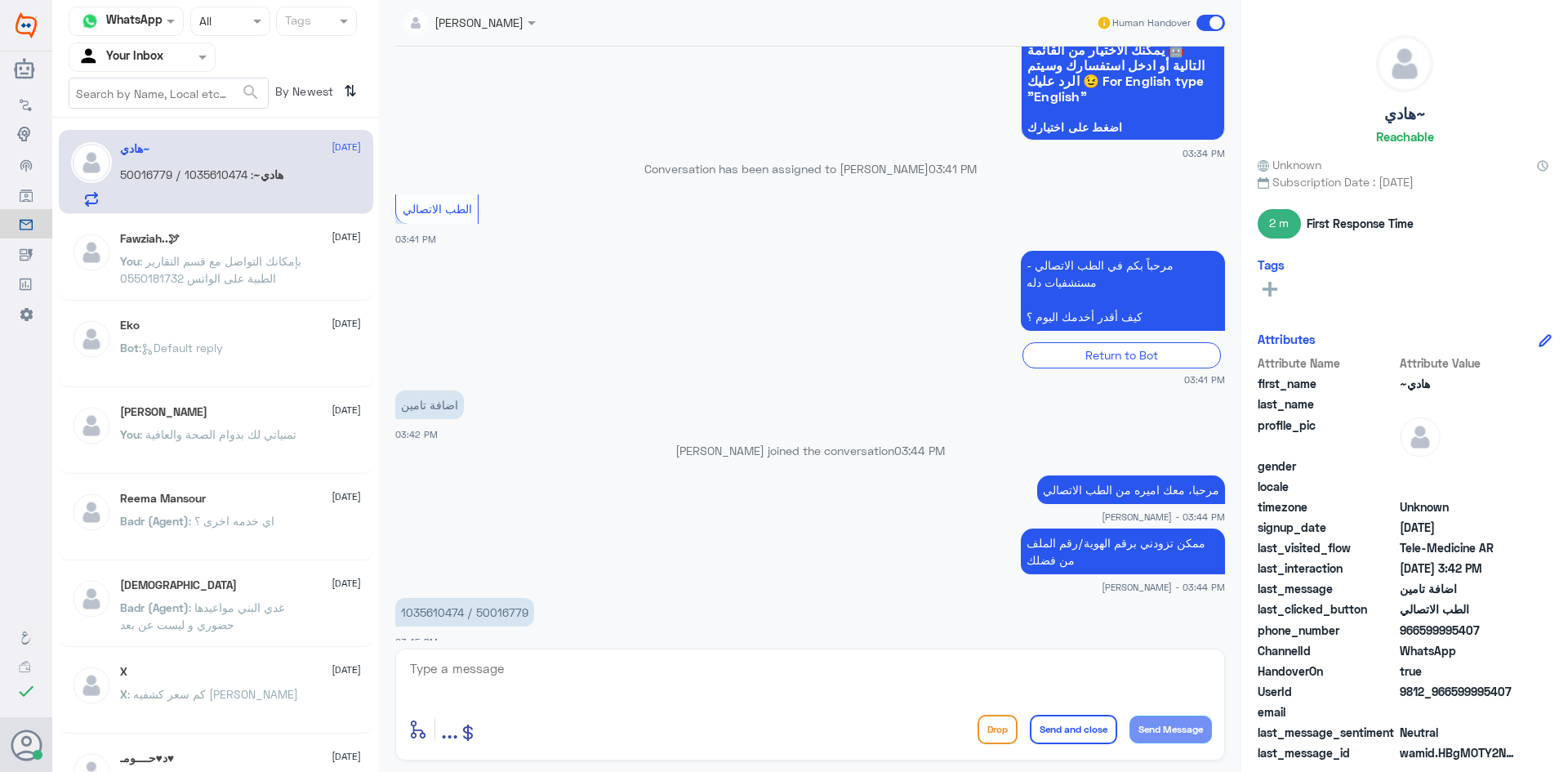
click at [524, 658] on textarea at bounding box center [809, 677] width 803 height 40
type textarea "لحظات من فضلك"
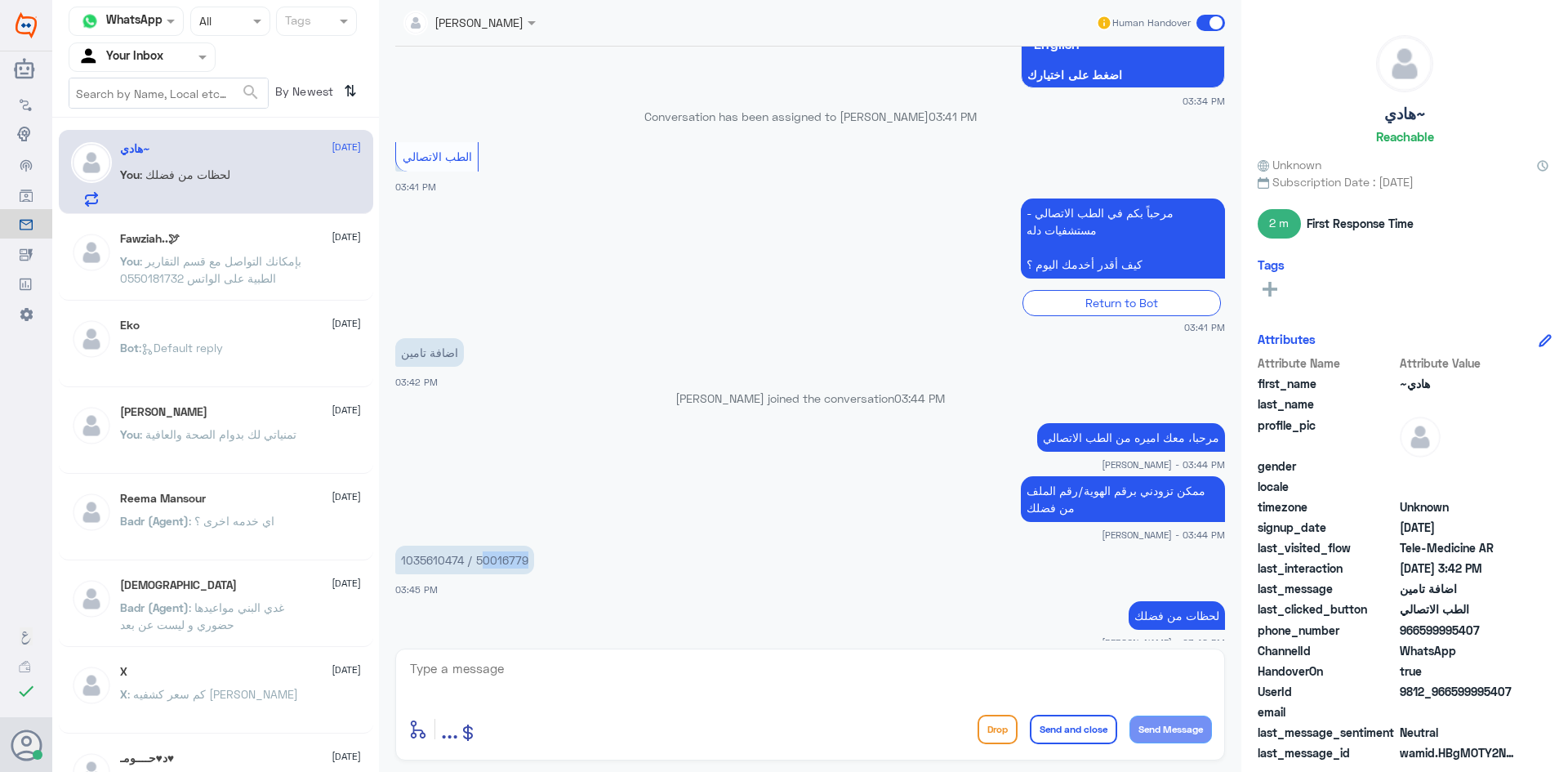
drag, startPoint x: 531, startPoint y: 541, endPoint x: 480, endPoint y: 548, distance: 51.5
click at [480, 548] on p "1035610474 / 50016779" at bounding box center [465, 559] width 139 height 28
drag, startPoint x: 500, startPoint y: 549, endPoint x: 514, endPoint y: 546, distance: 14.3
click at [501, 549] on p "1035610474 / 50016779" at bounding box center [465, 559] width 139 height 28
click at [530, 545] on p "1035610474 / 50016779" at bounding box center [465, 559] width 139 height 28
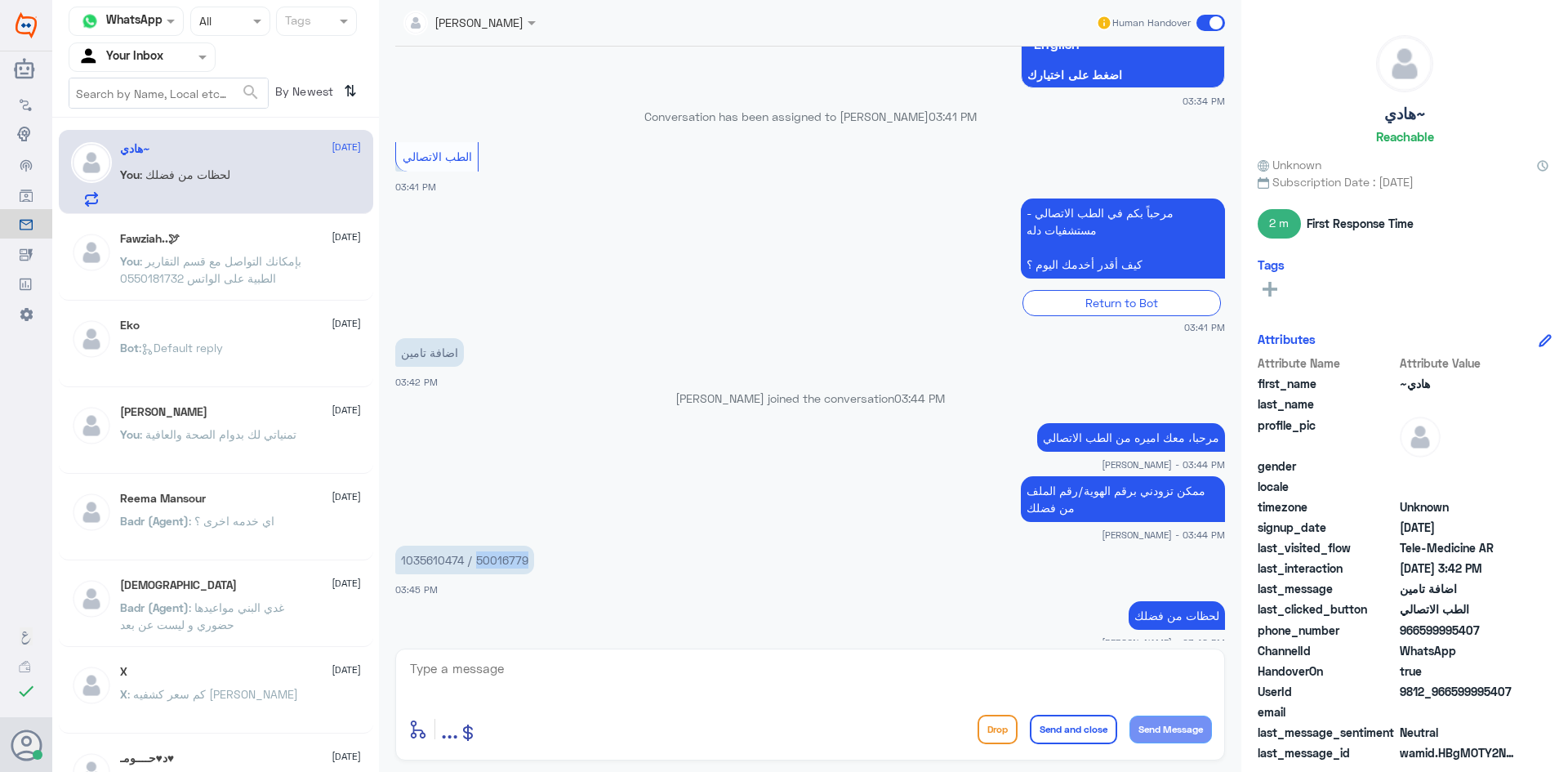
drag, startPoint x: 530, startPoint y: 539, endPoint x: 479, endPoint y: 553, distance: 52.9
click at [479, 553] on p "1035610474 / 50016779" at bounding box center [465, 559] width 139 height 28
copy p "50016779"
click at [241, 161] on div "هادي~ 15 October You : لحظات من فضلك" at bounding box center [240, 174] width 241 height 64
click at [519, 687] on textarea at bounding box center [809, 677] width 803 height 40
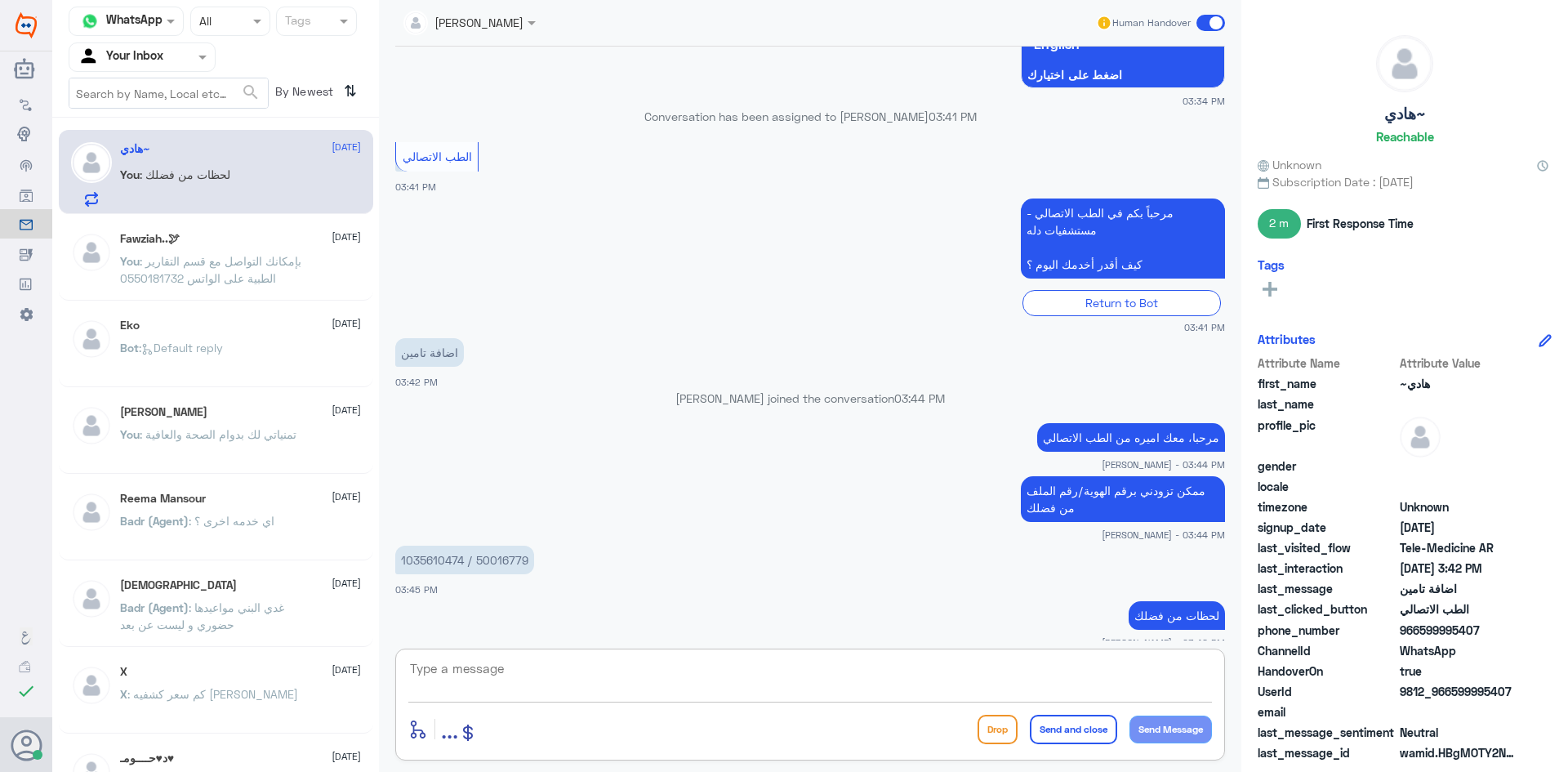
paste textarea "تم (تحديث/اضافة) التأمين ، تقدر تستفيد الان من الاستشارة الفورية عبر التطبيق او…"
click at [1122, 668] on textarea "تم (تحديث/اضافة) التأمين ، تقدر تستفيد الان من الاستشارة الفورية عبر التطبيق او…" at bounding box center [809, 677] width 803 height 40
drag, startPoint x: 1157, startPoint y: 658, endPoint x: 1193, endPoint y: 676, distance: 40.2
click at [1193, 676] on textarea "تم (تحديث/اضافة التأمين ، تقدر تستفيد الان من الاستشارة الفورية عبر التطبيق او …" at bounding box center [809, 677] width 803 height 40
type textarea "تم اضافة التأمين ، تقدر تستفيد الان من الاستشارة الفورية عبر التطبيق او خدمات د…"
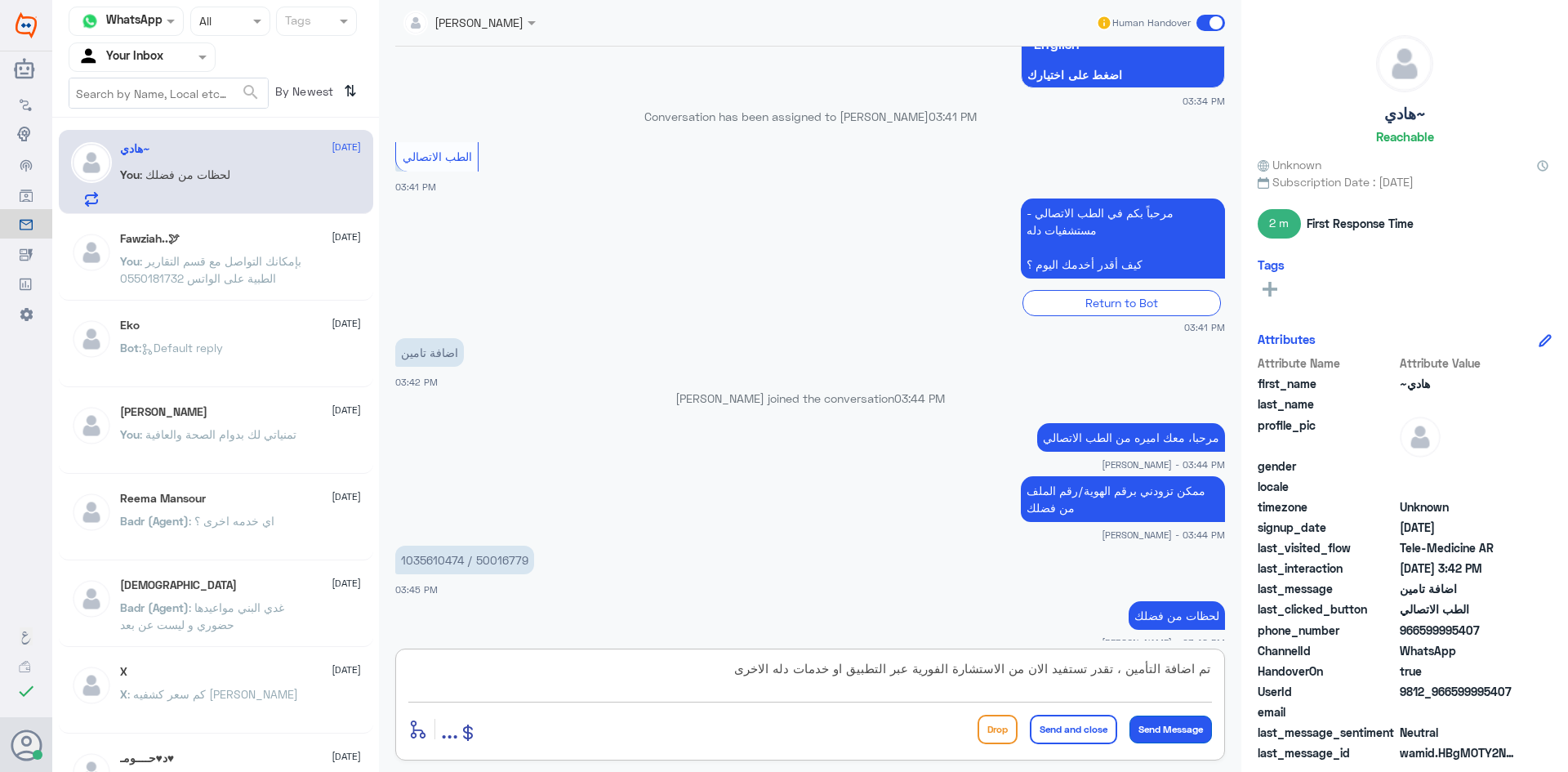
click at [1178, 730] on button "Send Message" at bounding box center [1171, 729] width 83 height 28
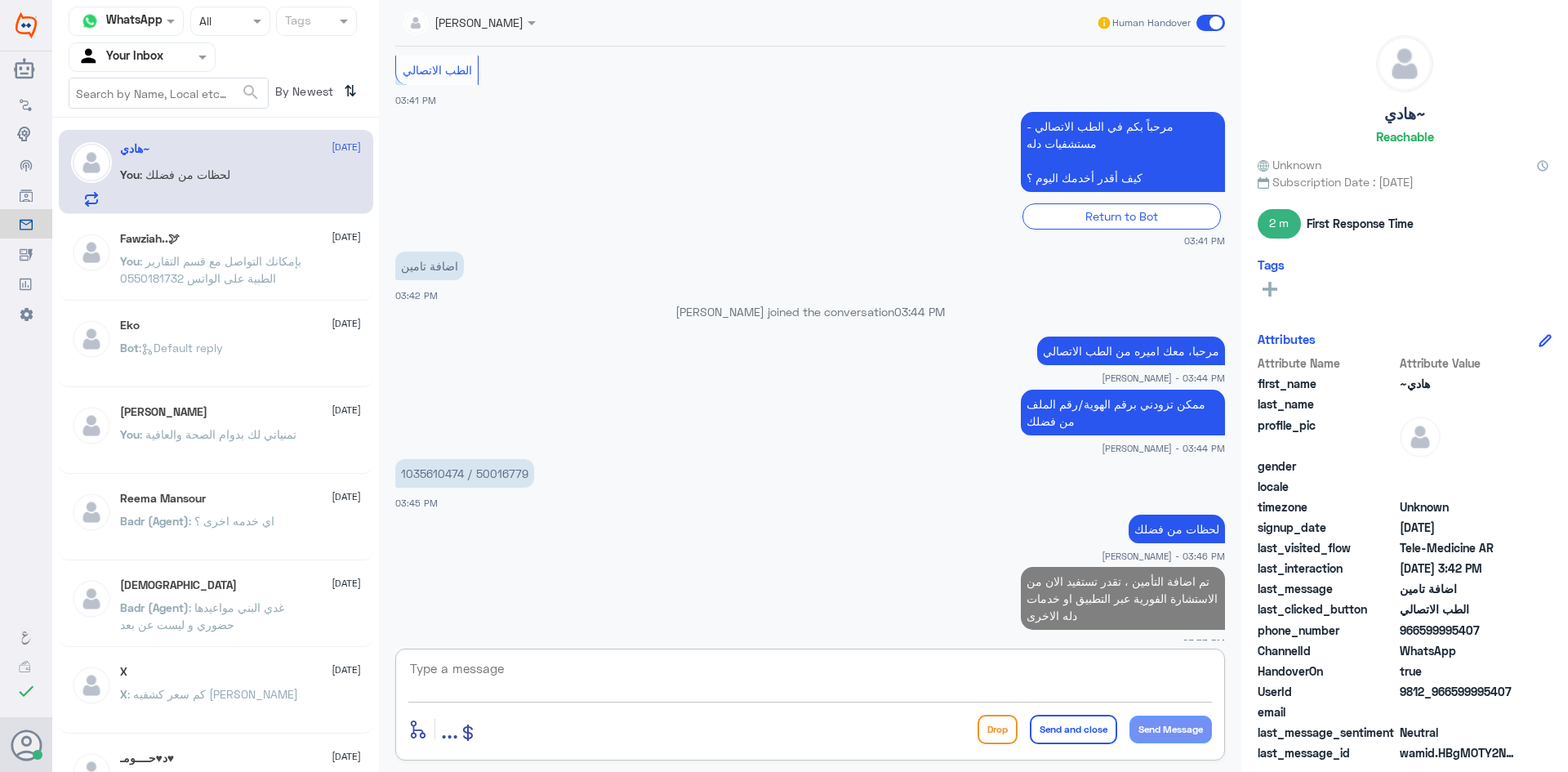
drag, startPoint x: 590, startPoint y: 663, endPoint x: 578, endPoint y: 659, distance: 12.6
click at [590, 663] on textarea at bounding box center [809, 677] width 803 height 40
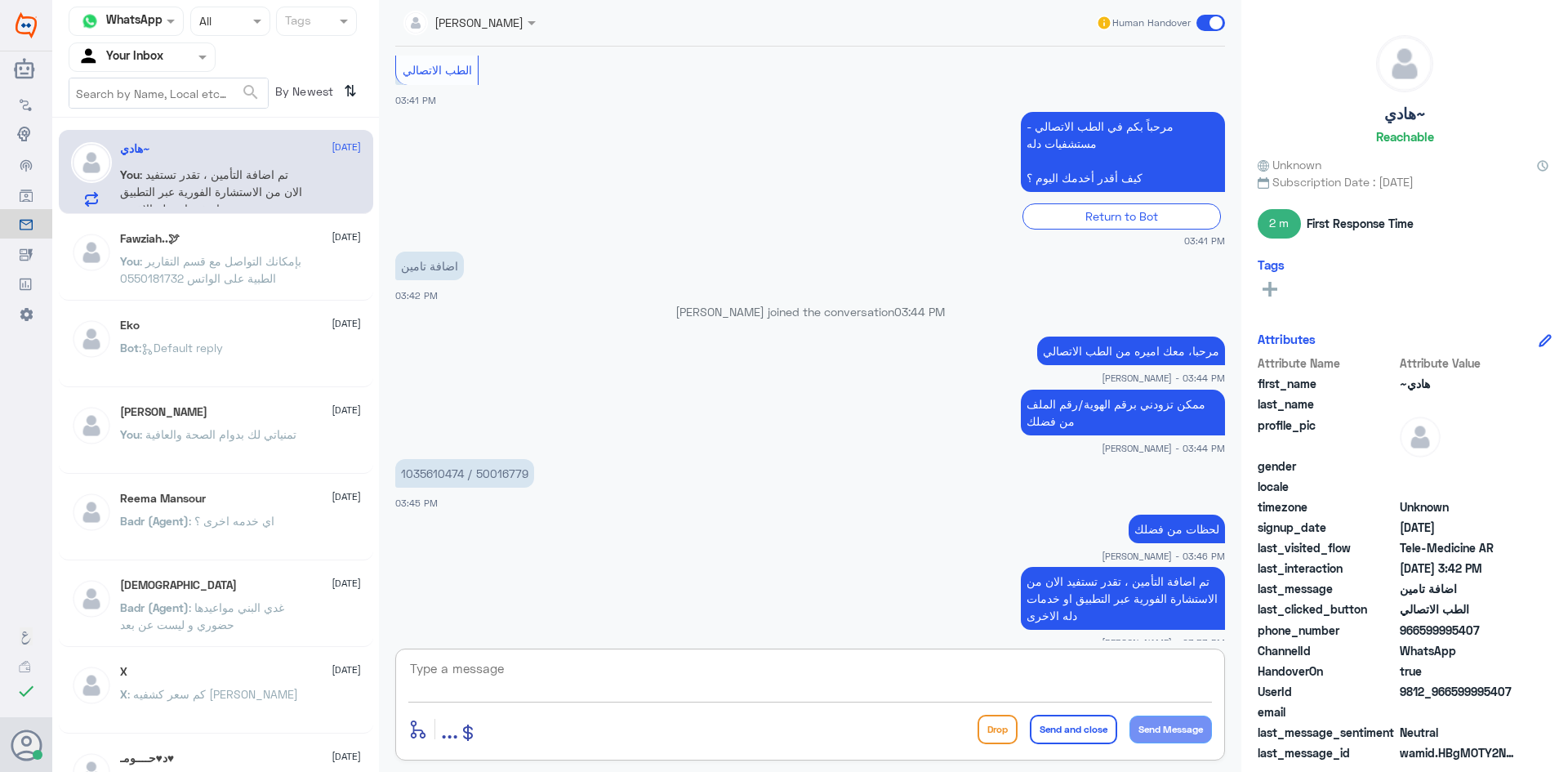
paste textarea "اي استفسار او خدمة اخرى؟"
type textarea "اي استفسار او خدمة اخرى؟"
drag, startPoint x: 1185, startPoint y: 727, endPoint x: 1166, endPoint y: 709, distance: 26.2
click at [1185, 727] on button "Send Message" at bounding box center [1171, 729] width 83 height 28
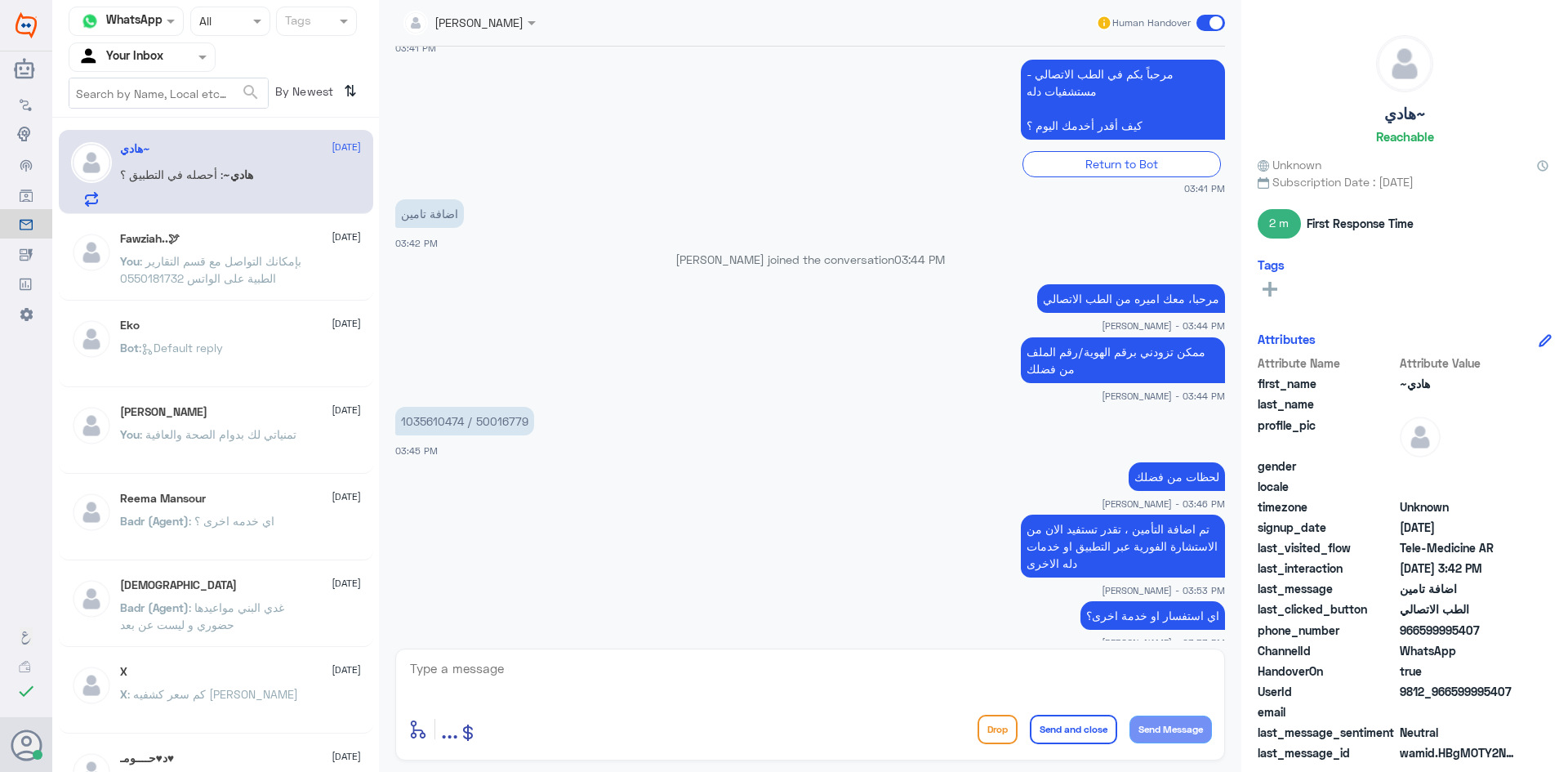
scroll to position [1526, 0]
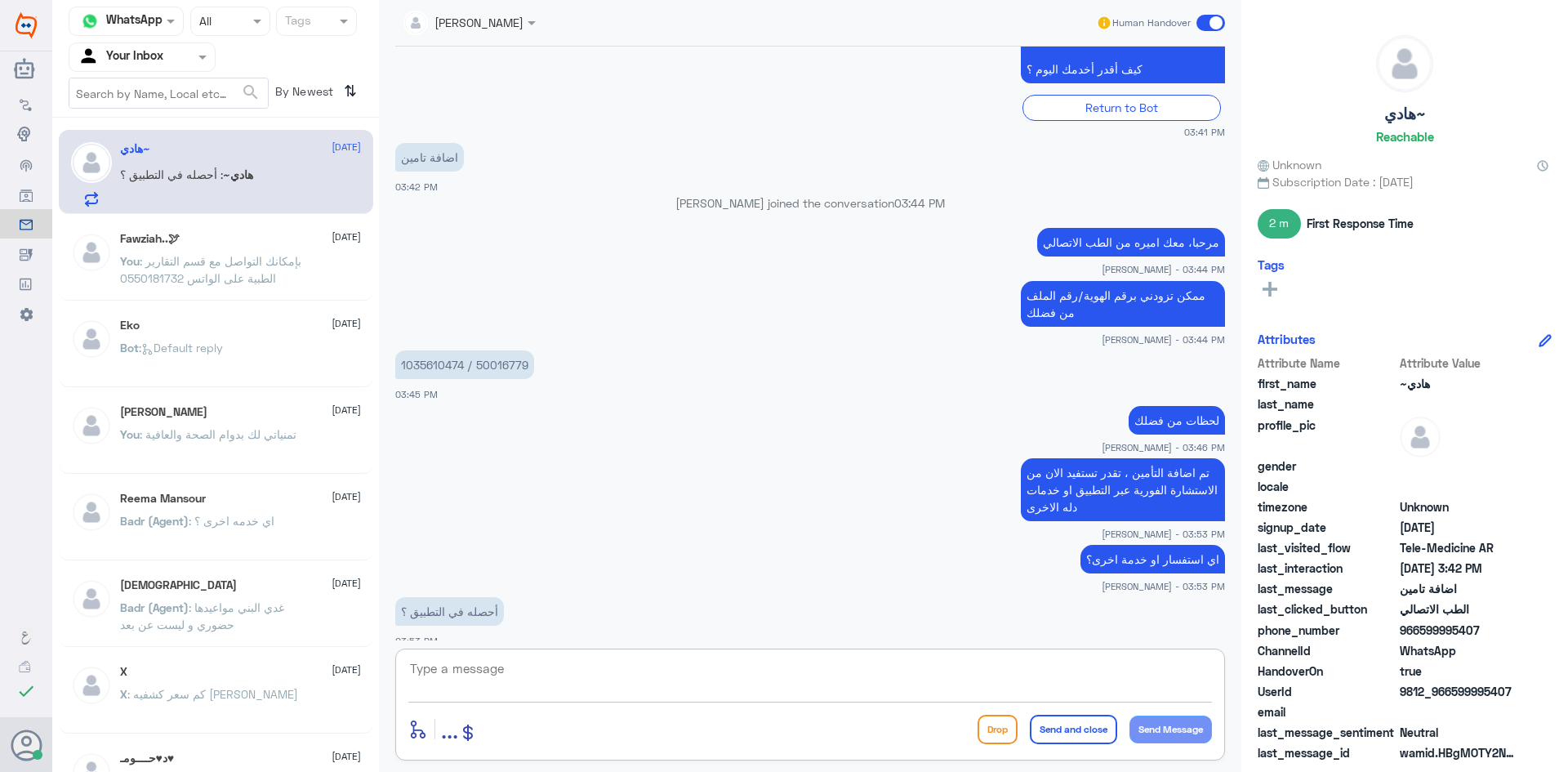
click at [544, 671] on textarea at bounding box center [809, 677] width 803 height 40
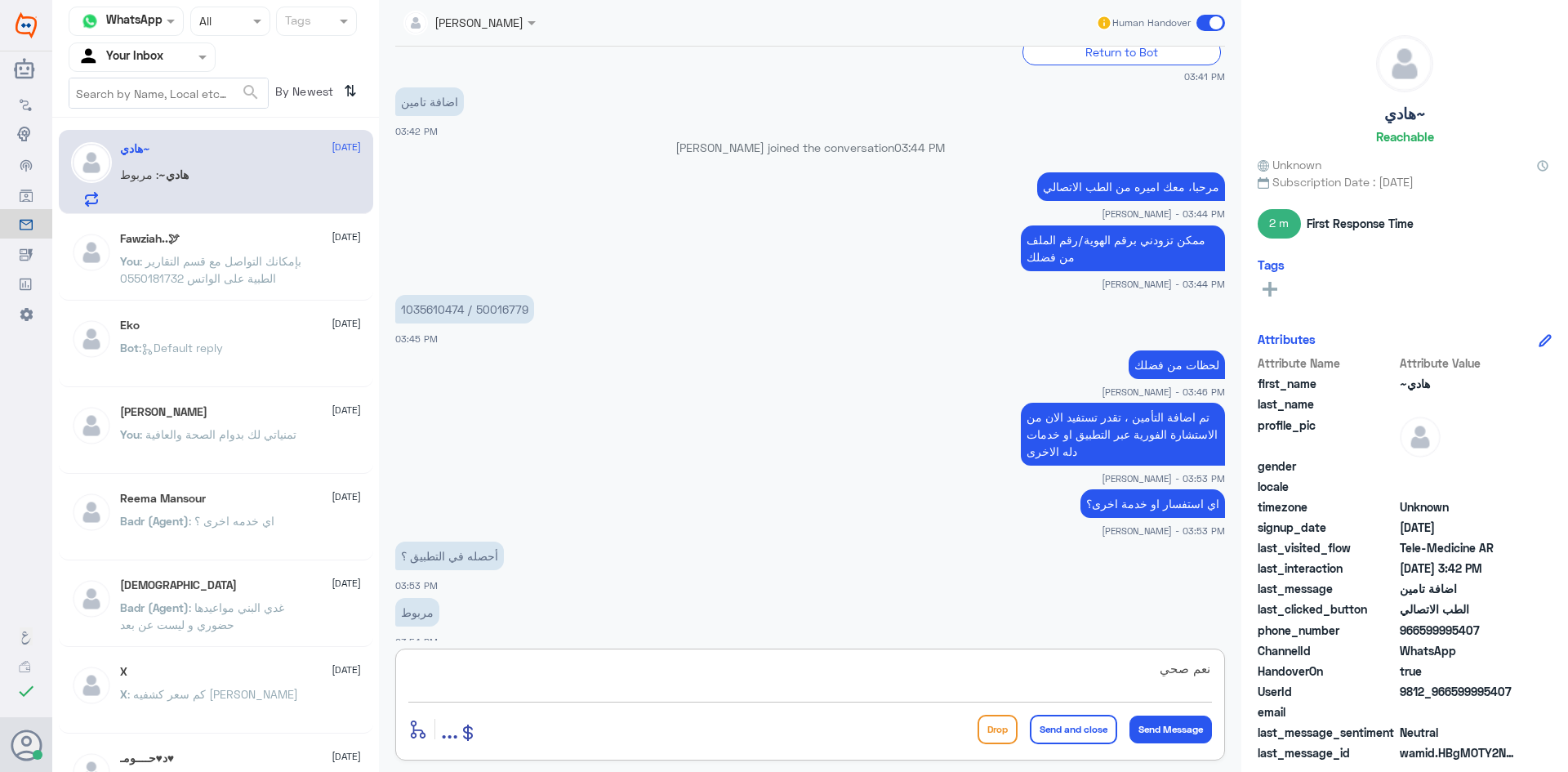
type textarea "نعم صحيح"
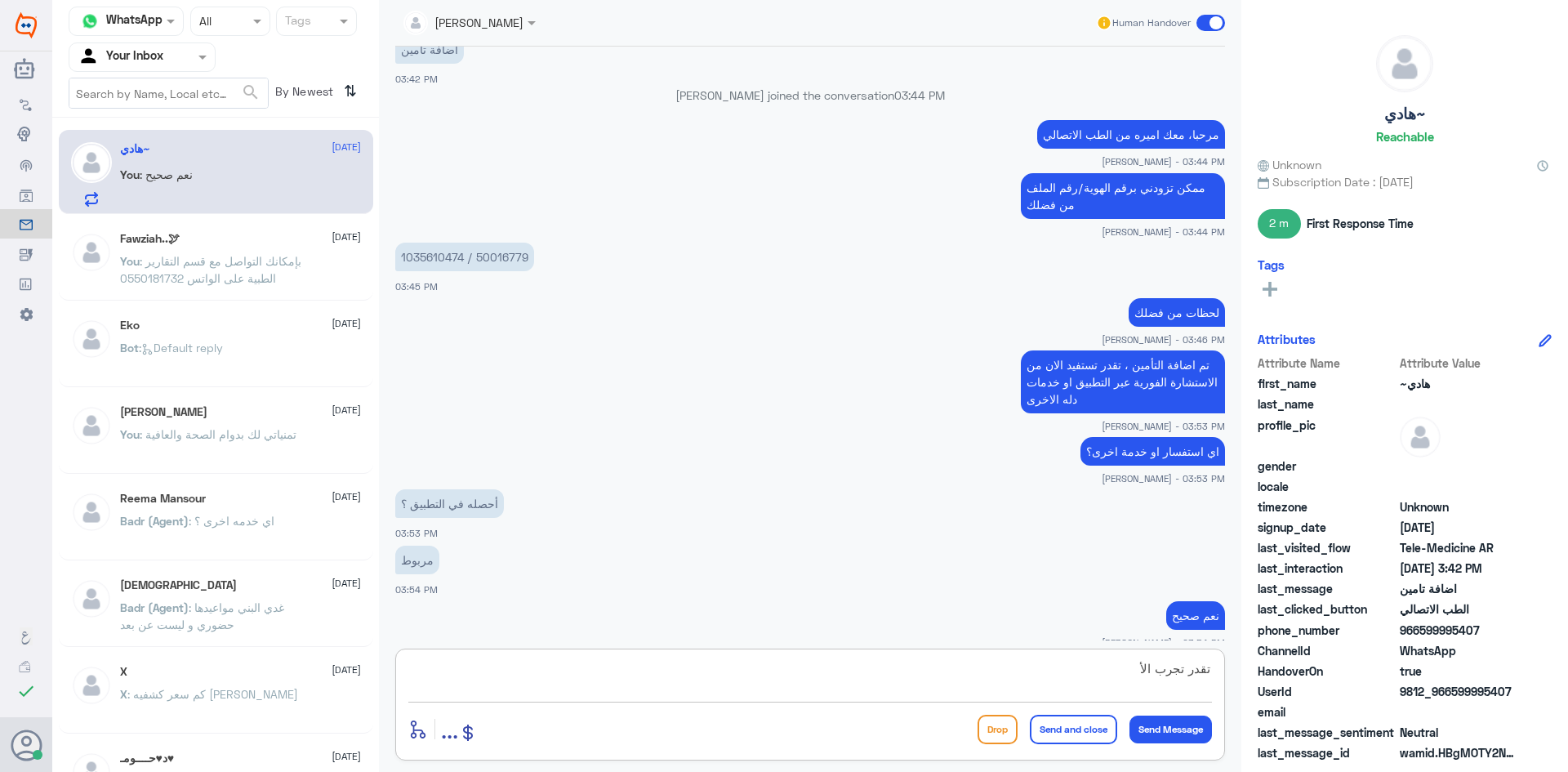
type textarea "تقدر تجرب الأن"
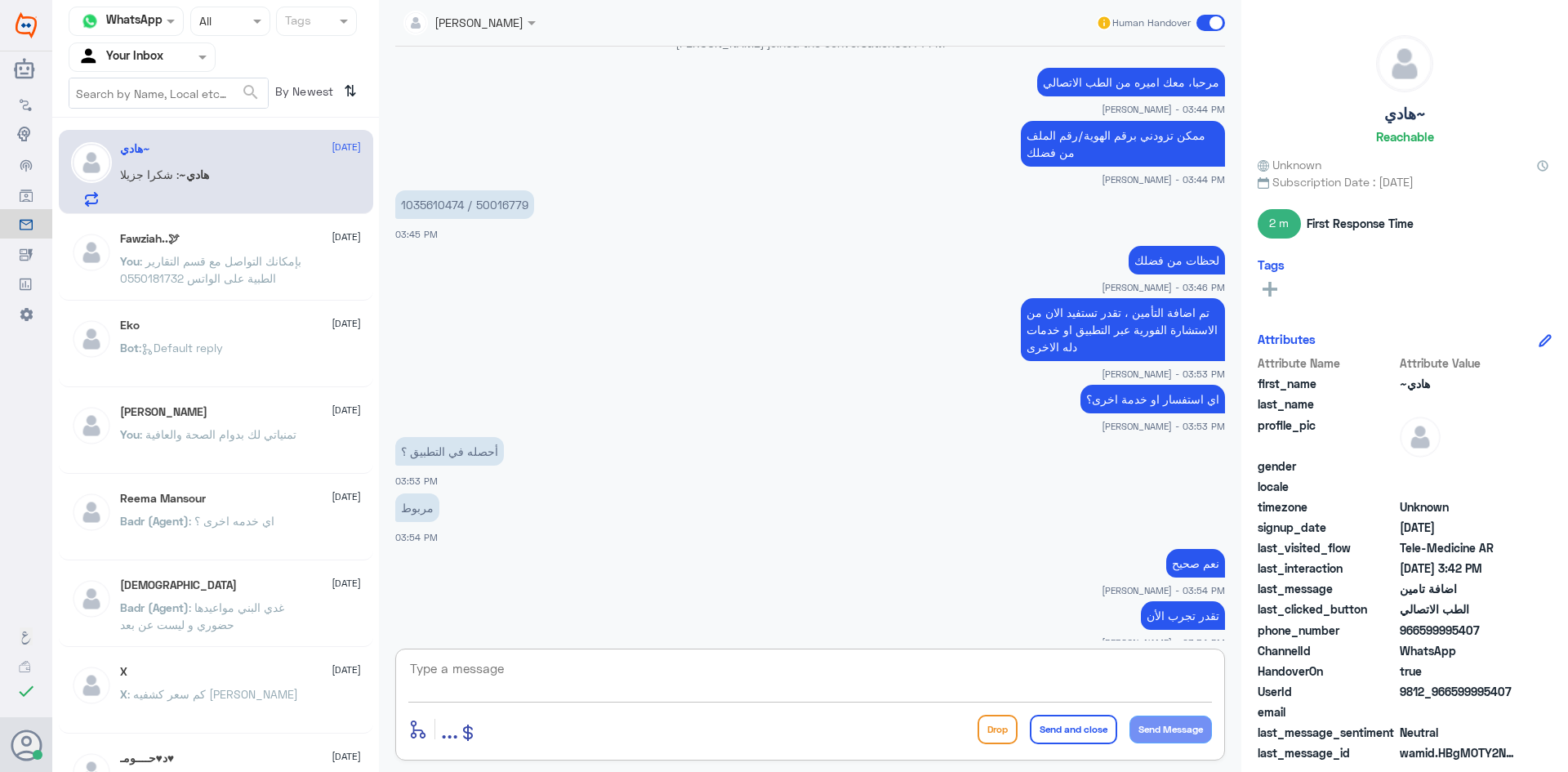
scroll to position [1744, 0]
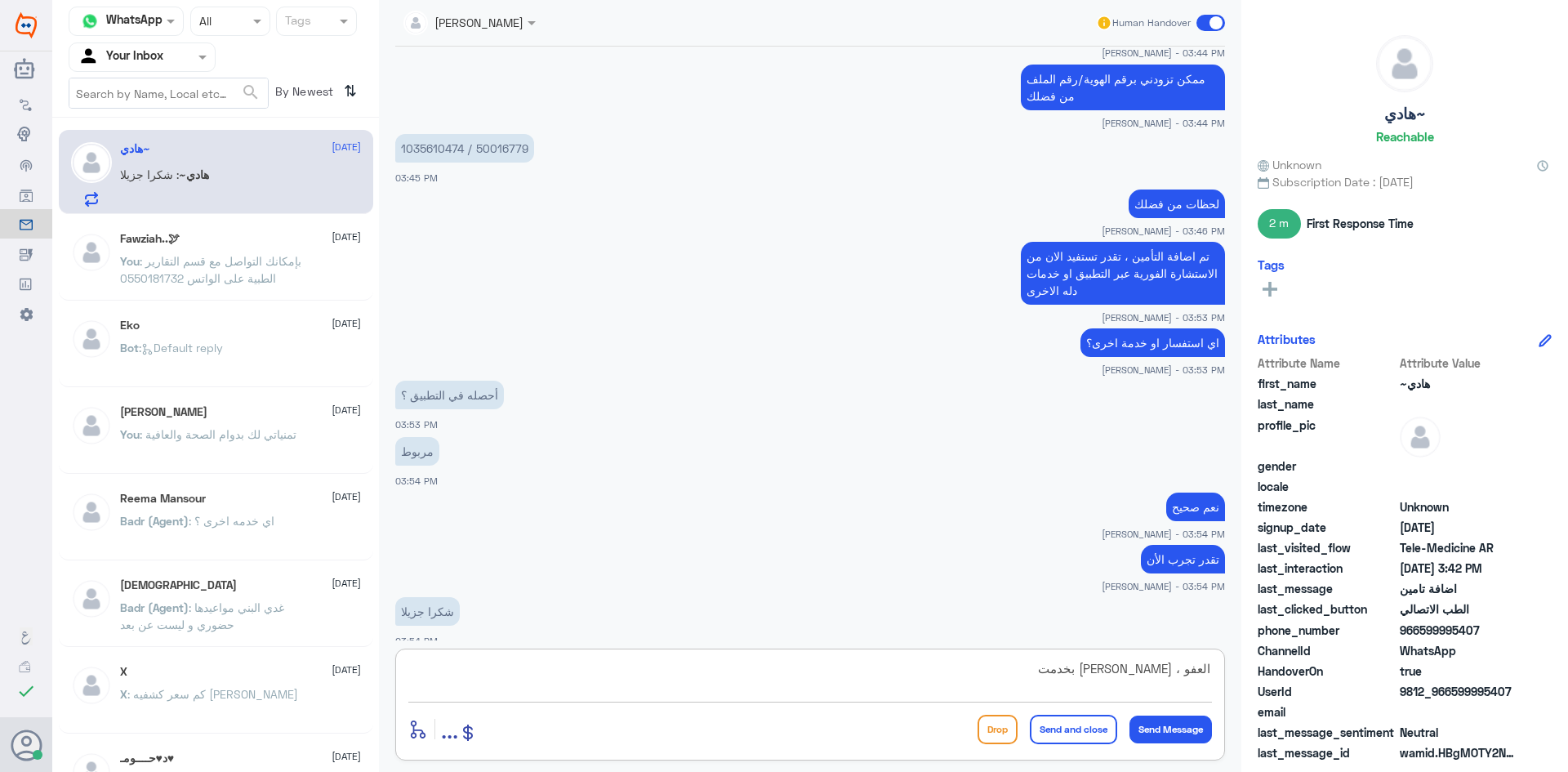
type textarea "العفو ، سعدنا بخدمتك"
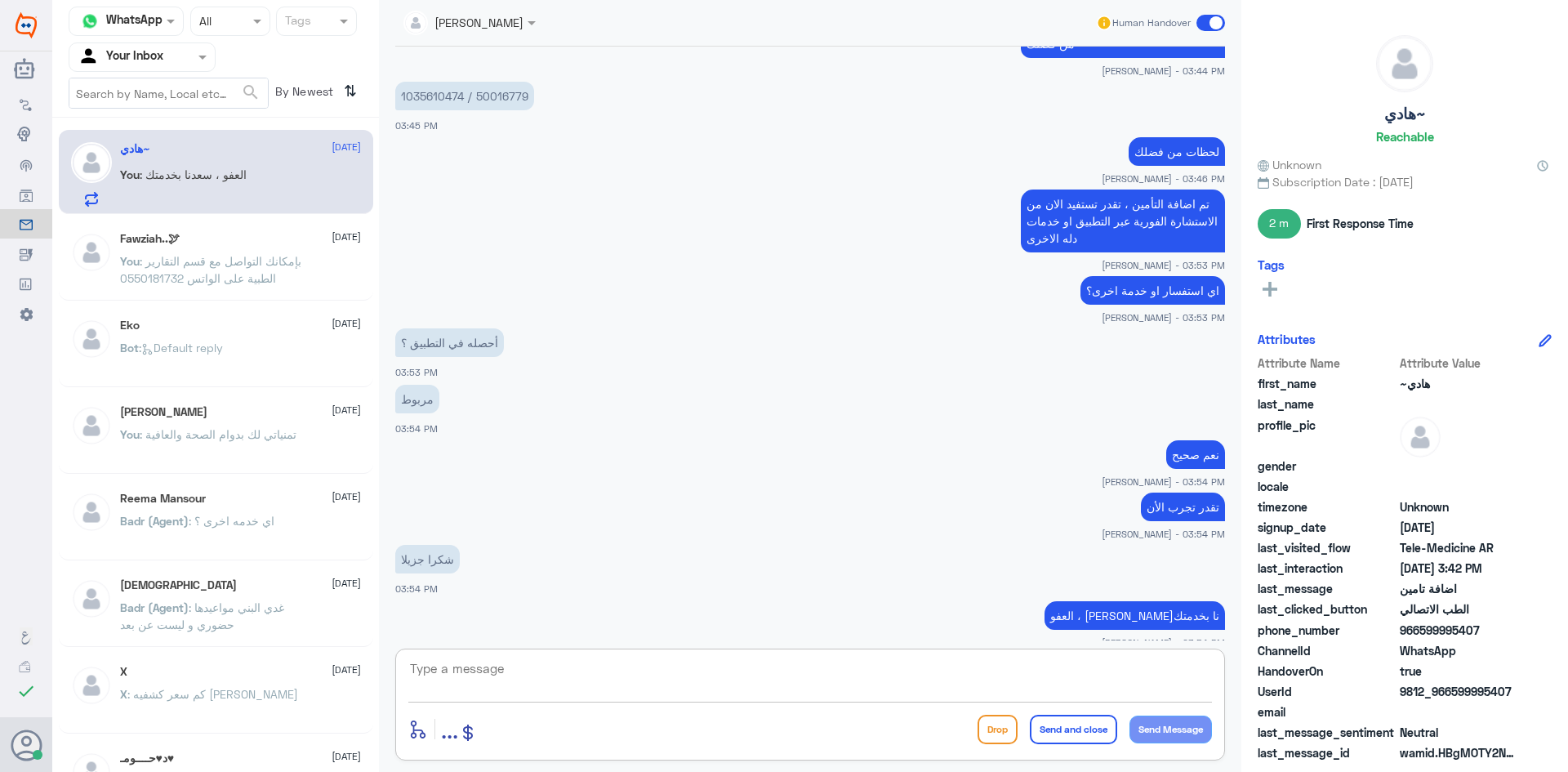
click at [1213, 21] on span at bounding box center [1211, 22] width 28 height 17
click at [0, 0] on input "checkbox" at bounding box center [0, 0] width 0 height 0
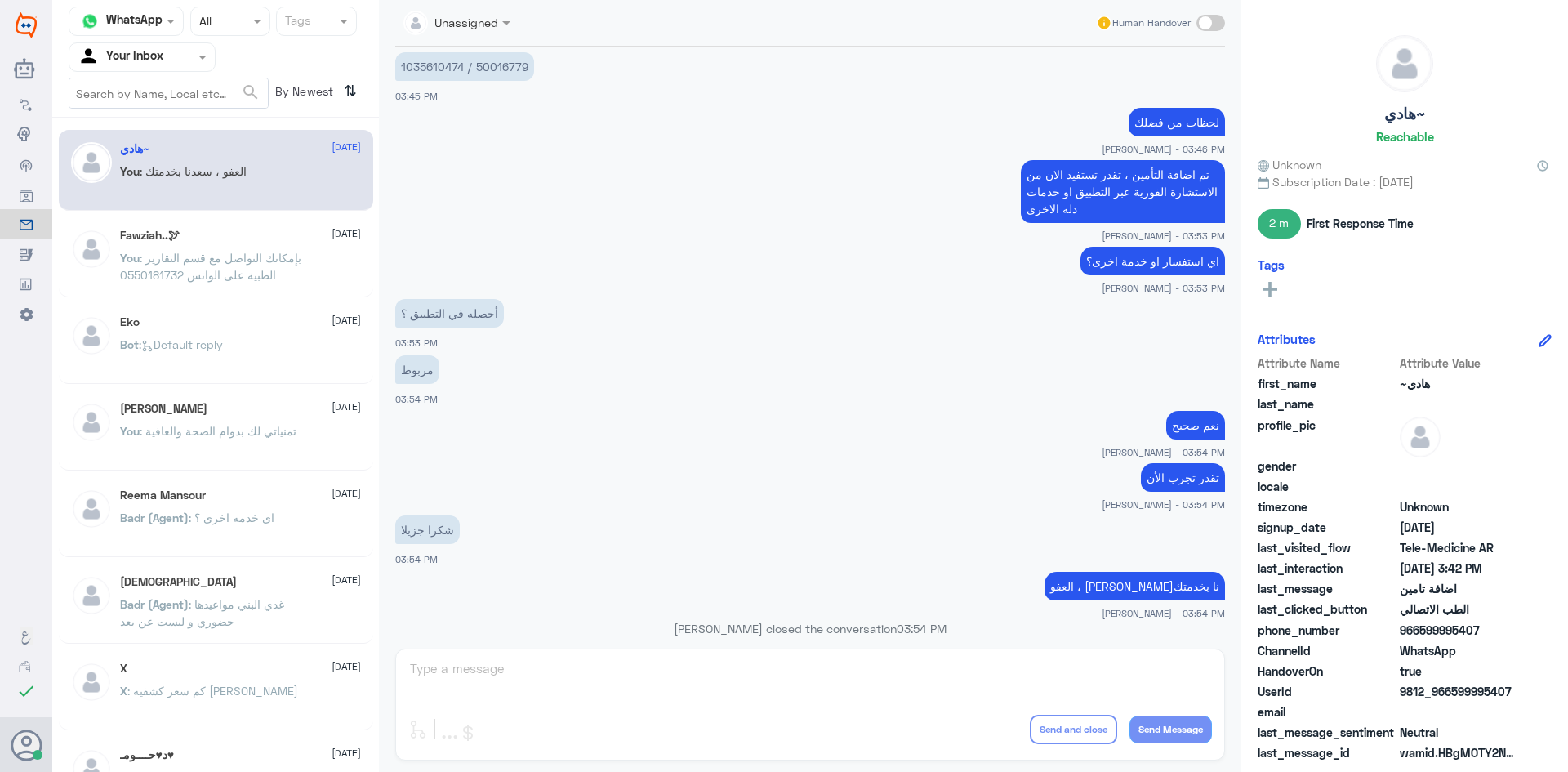
click at [225, 260] on span ": بإمكانك التواصل مع قسم التقارير الطبية على الواتس 0550181732" at bounding box center [210, 267] width 181 height 31
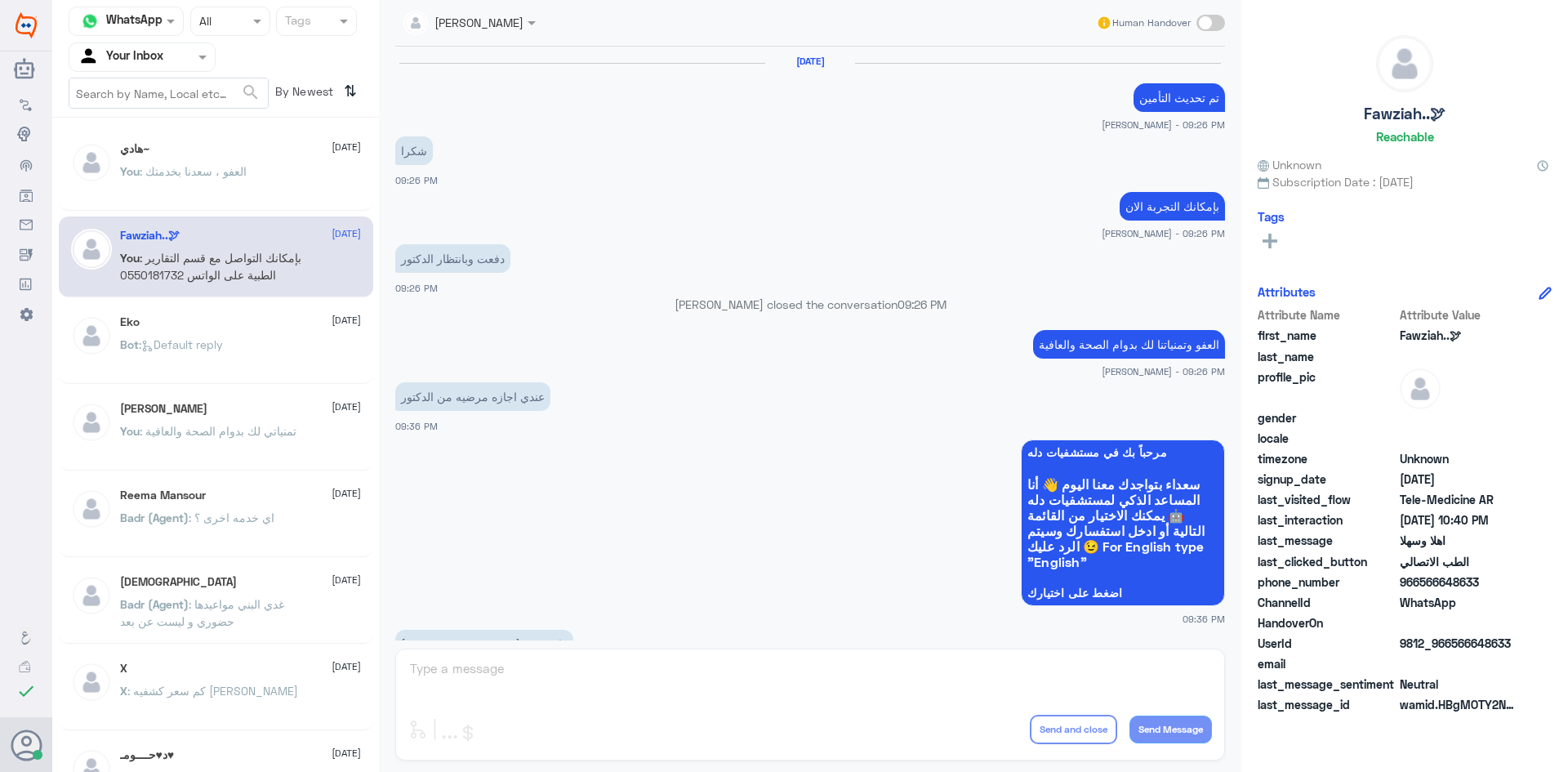
scroll to position [814, 0]
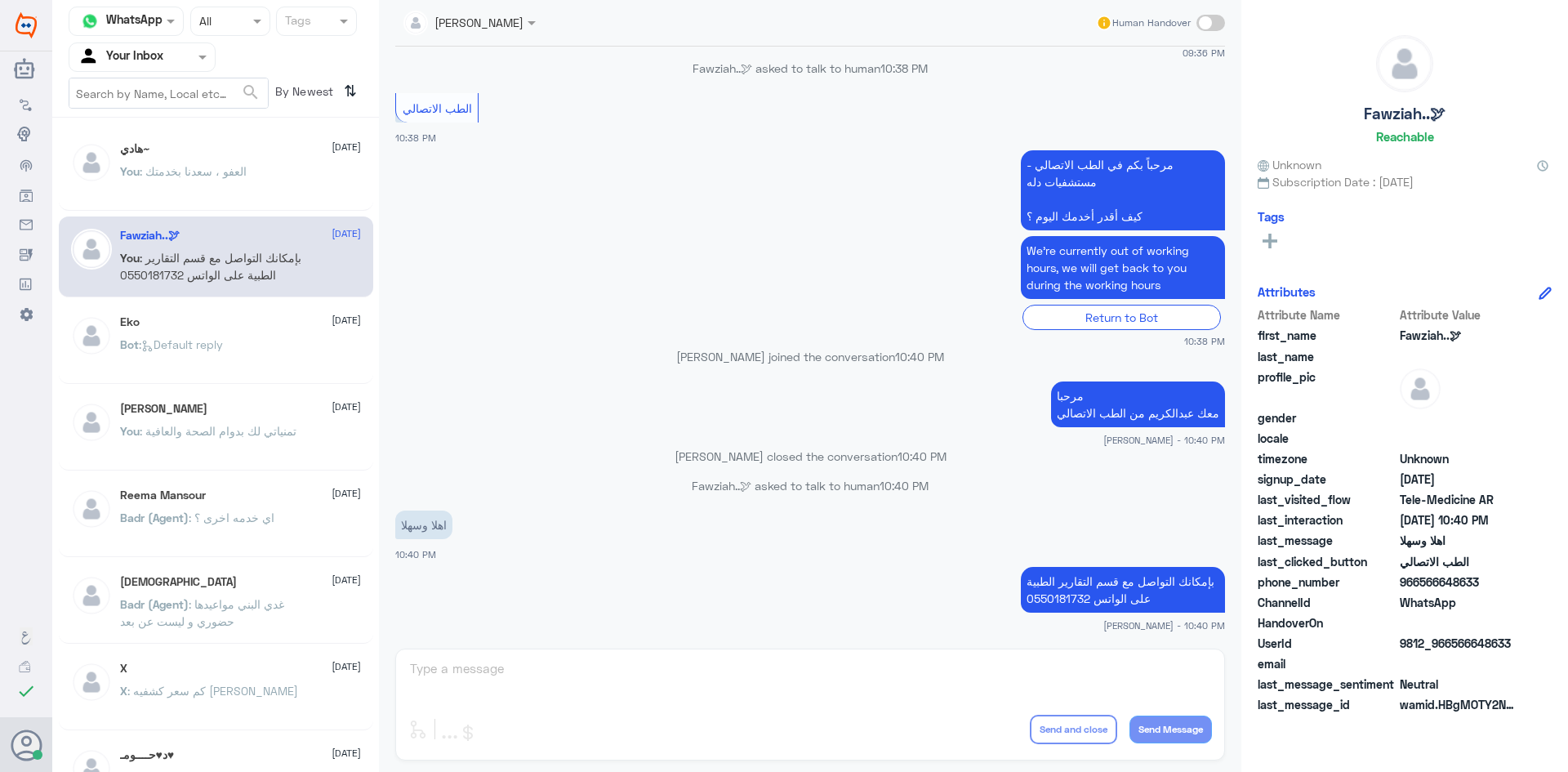
click at [301, 166] on div "You : العفو ، سعدنا بخدمتك" at bounding box center [240, 185] width 241 height 37
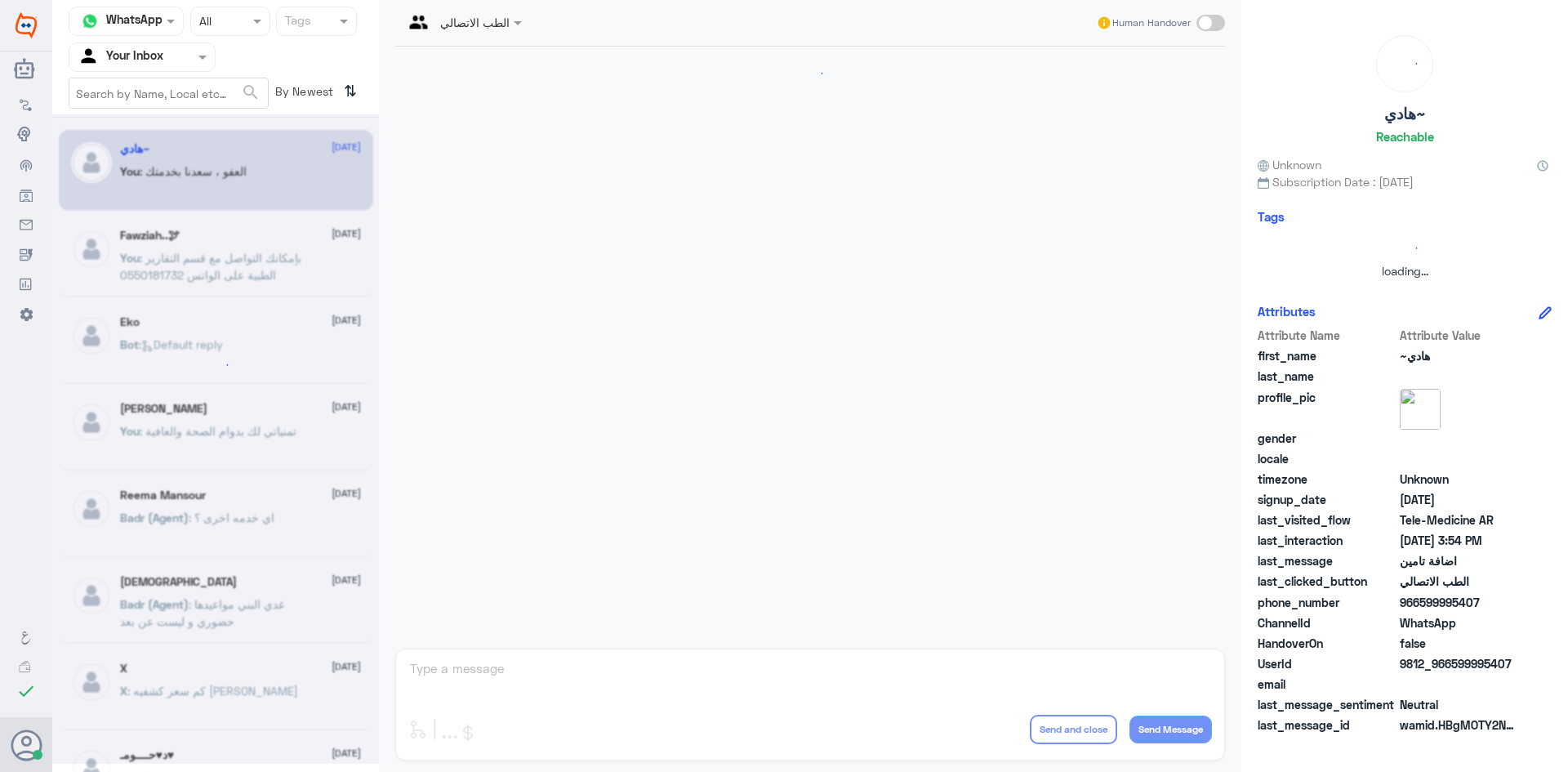
scroll to position [674, 0]
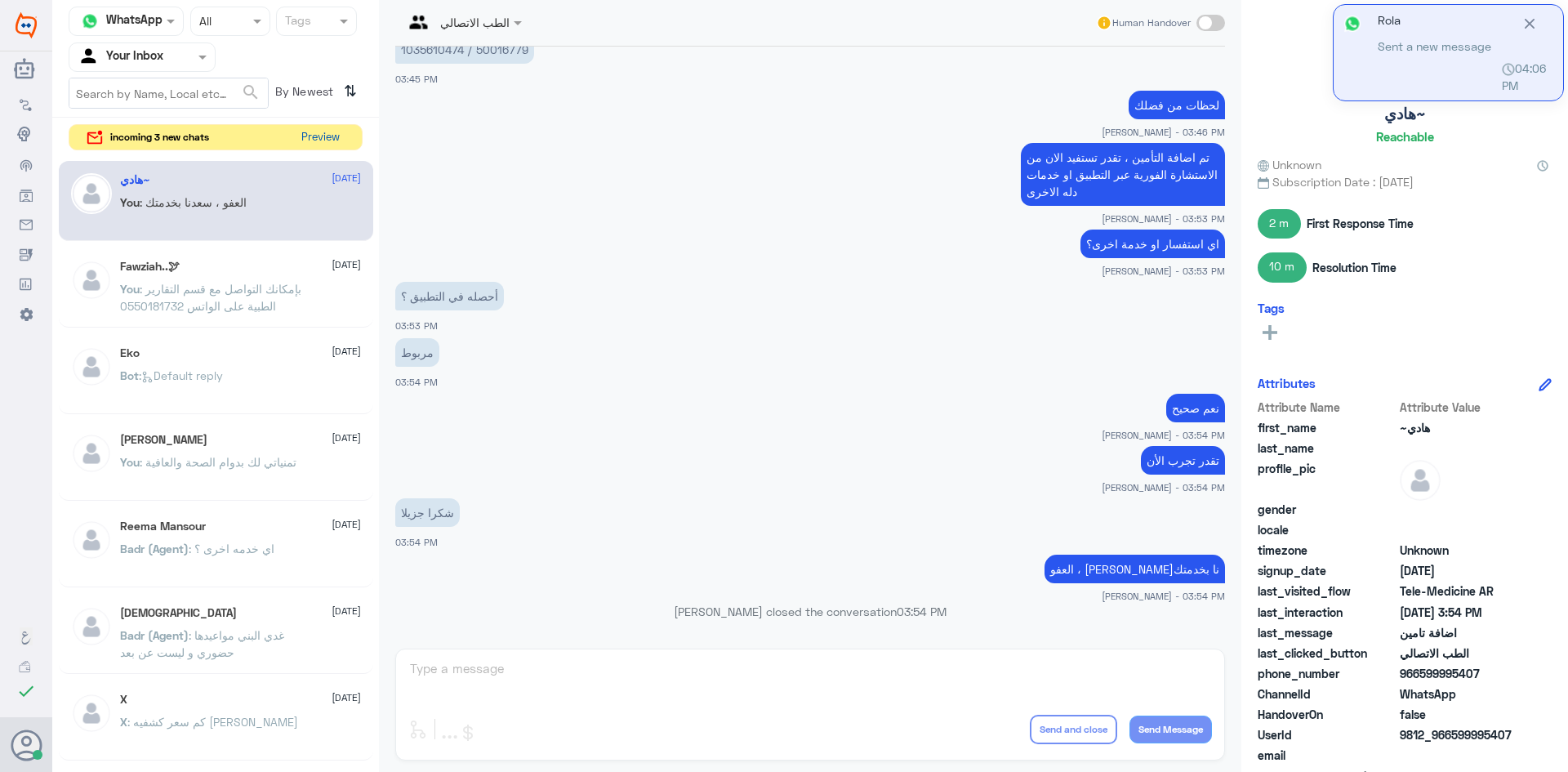
click at [337, 134] on button "Preview" at bounding box center [320, 137] width 51 height 25
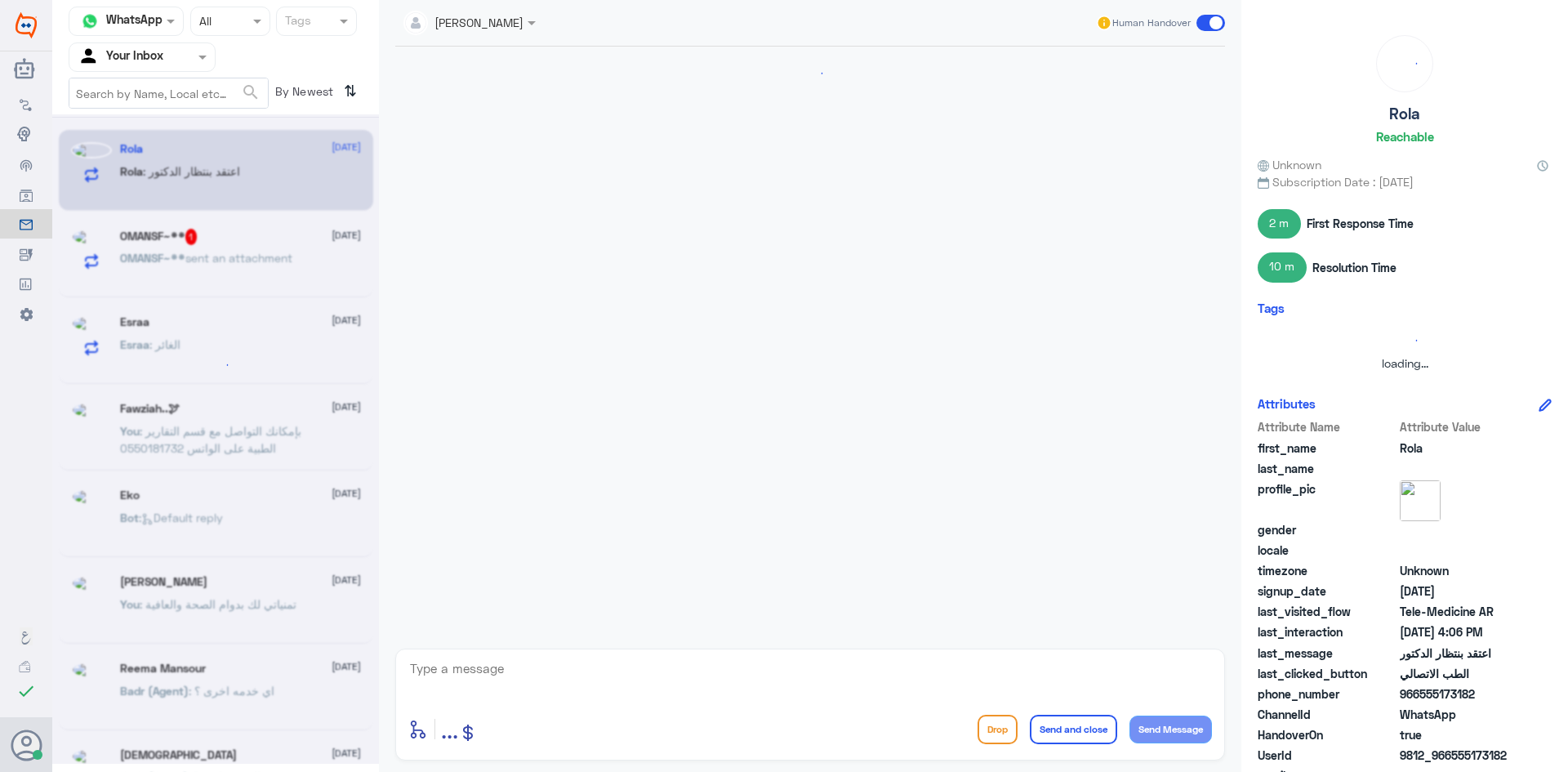
scroll to position [1023, 0]
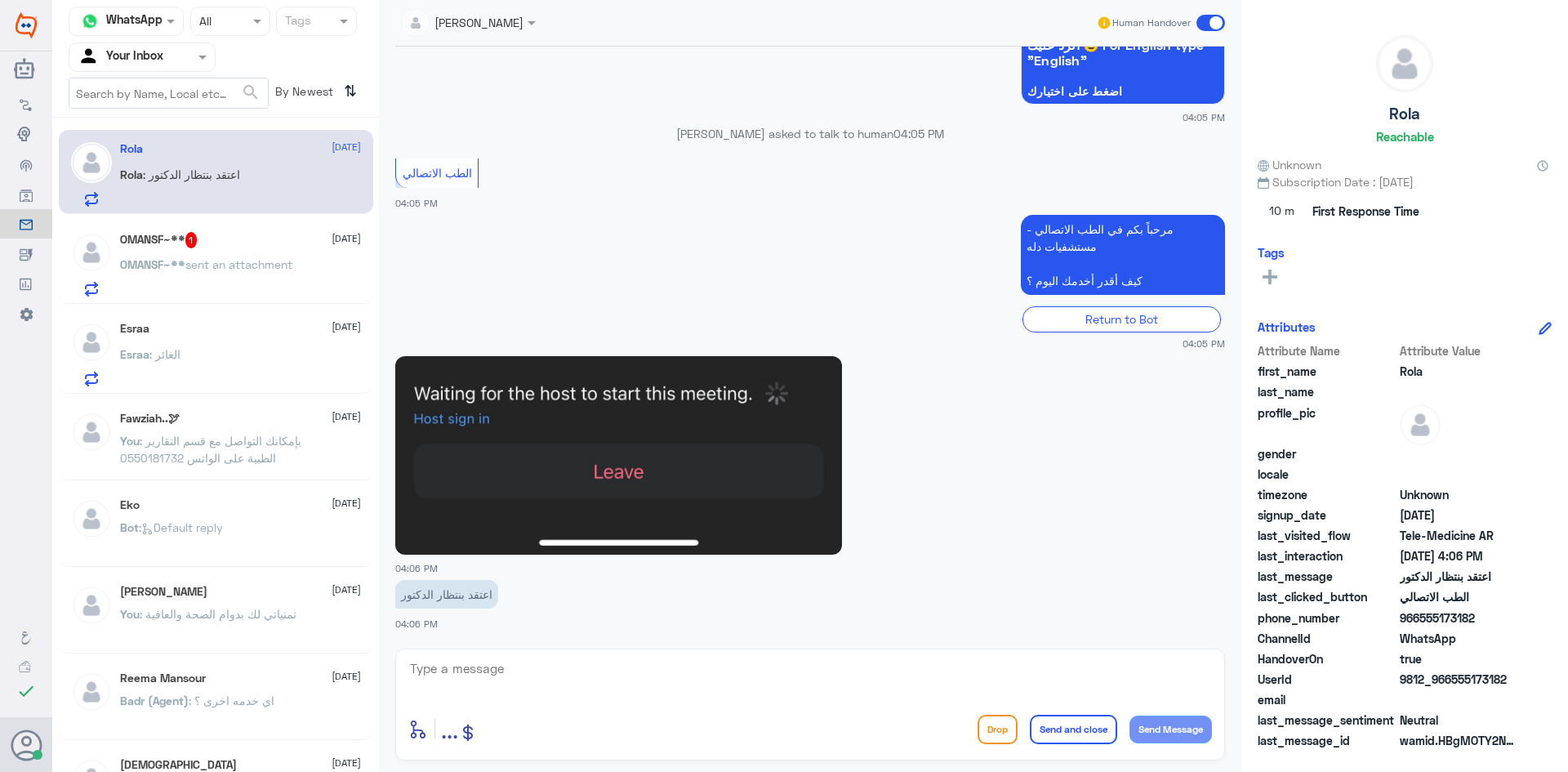
click at [267, 170] on div "Rola : اعتقد بنتظار الدكتور" at bounding box center [240, 188] width 241 height 37
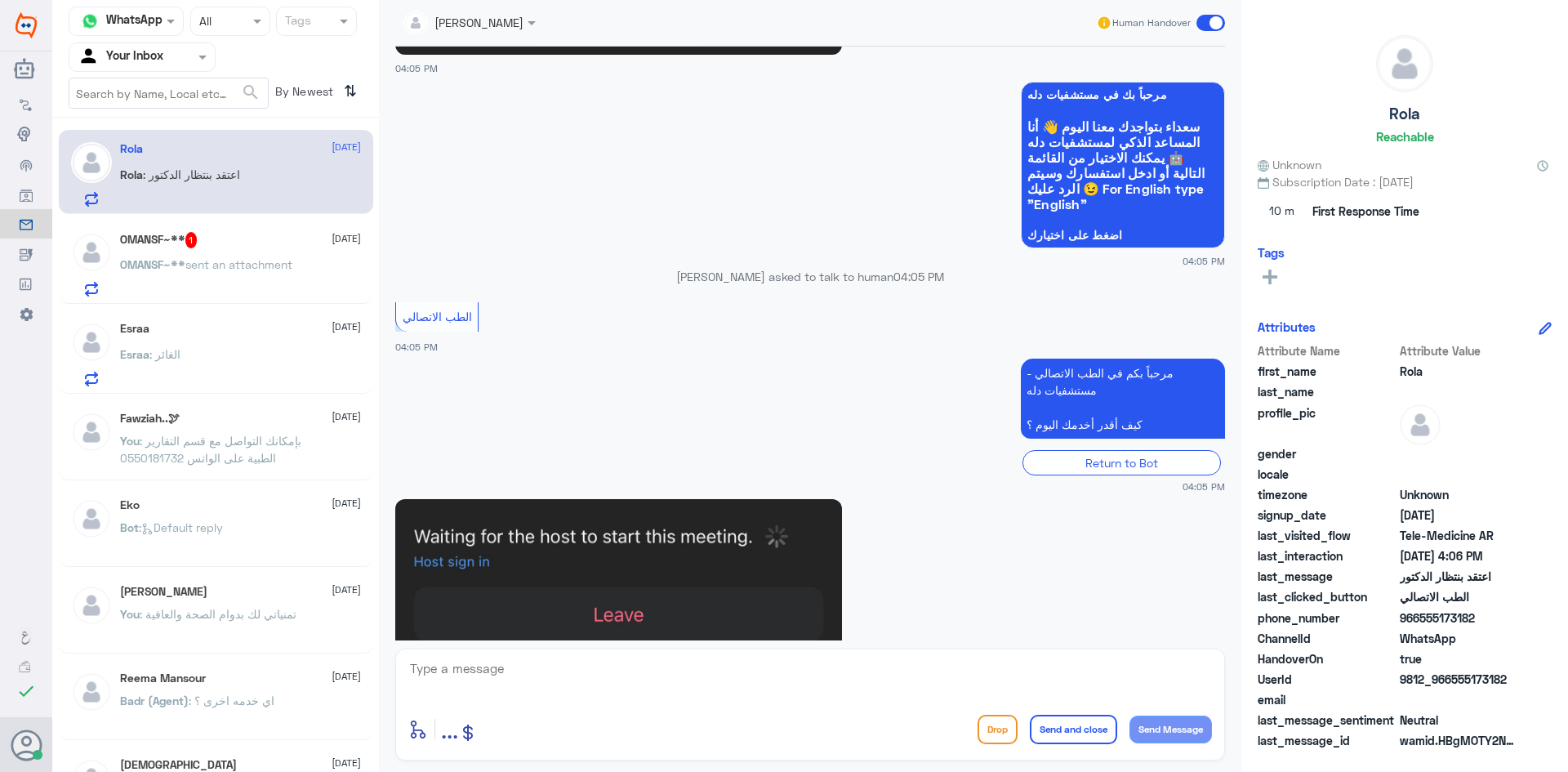
scroll to position [2277, 0]
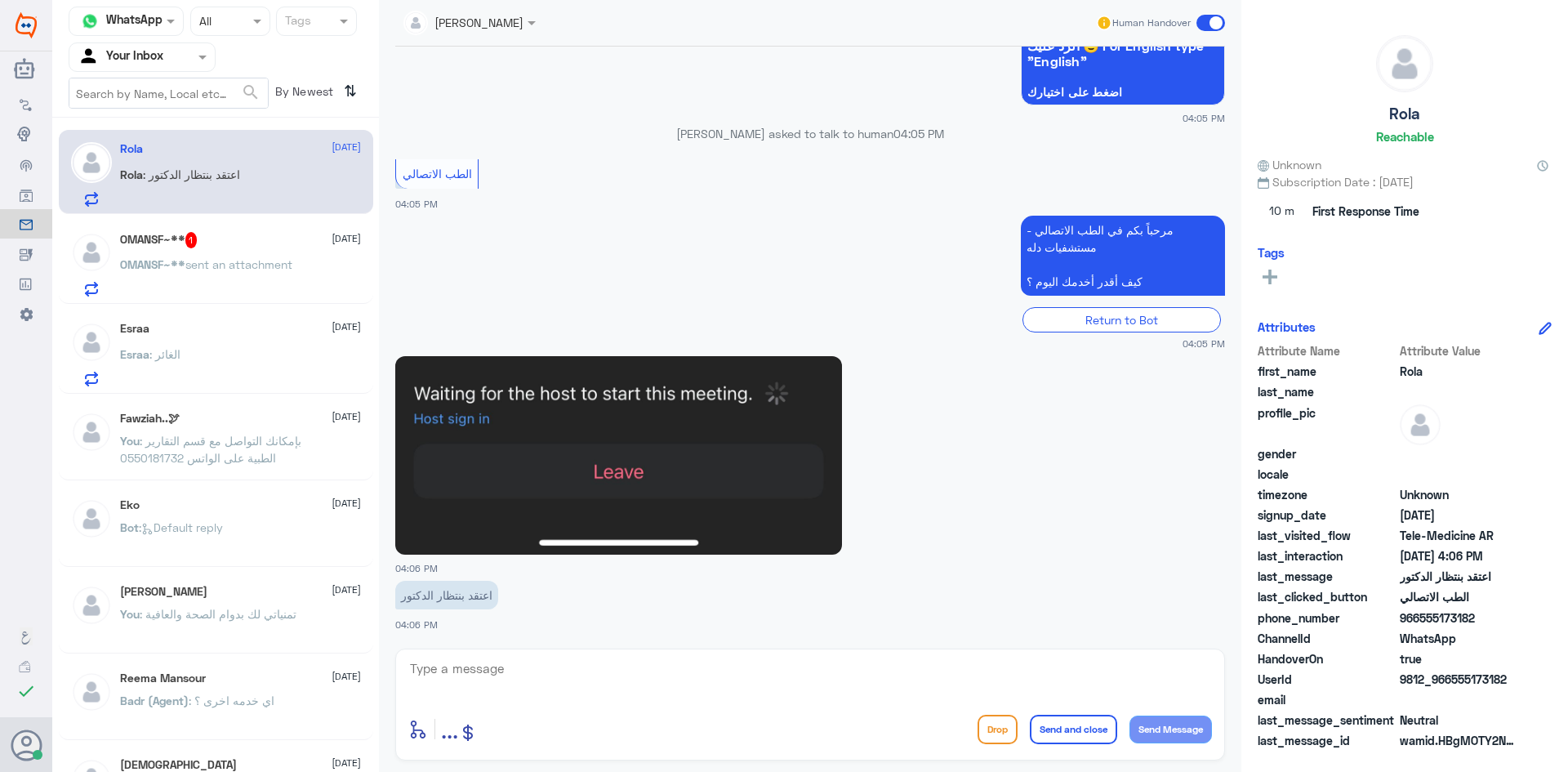
click at [517, 676] on textarea at bounding box center [809, 677] width 803 height 40
paste textarea "مرحبا معك اميره من الطب الاتصالي, كيف اقدر اساعدك"
type textarea "مرحبا معك اميره من الطب الاتصالي, كيف اقدر اساعدك"
click at [1179, 733] on button "Send Message" at bounding box center [1171, 729] width 83 height 28
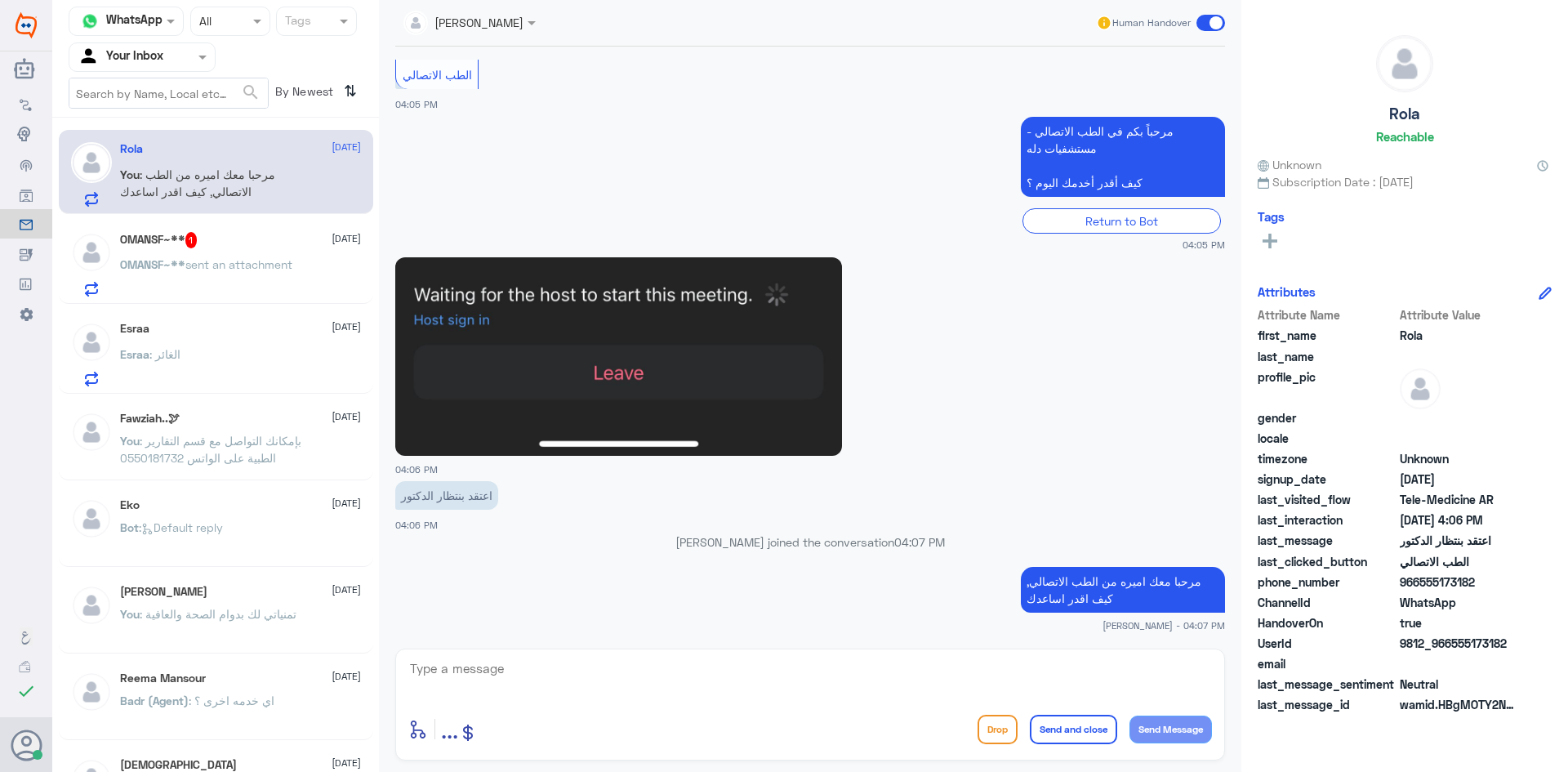
scroll to position [2342, 0]
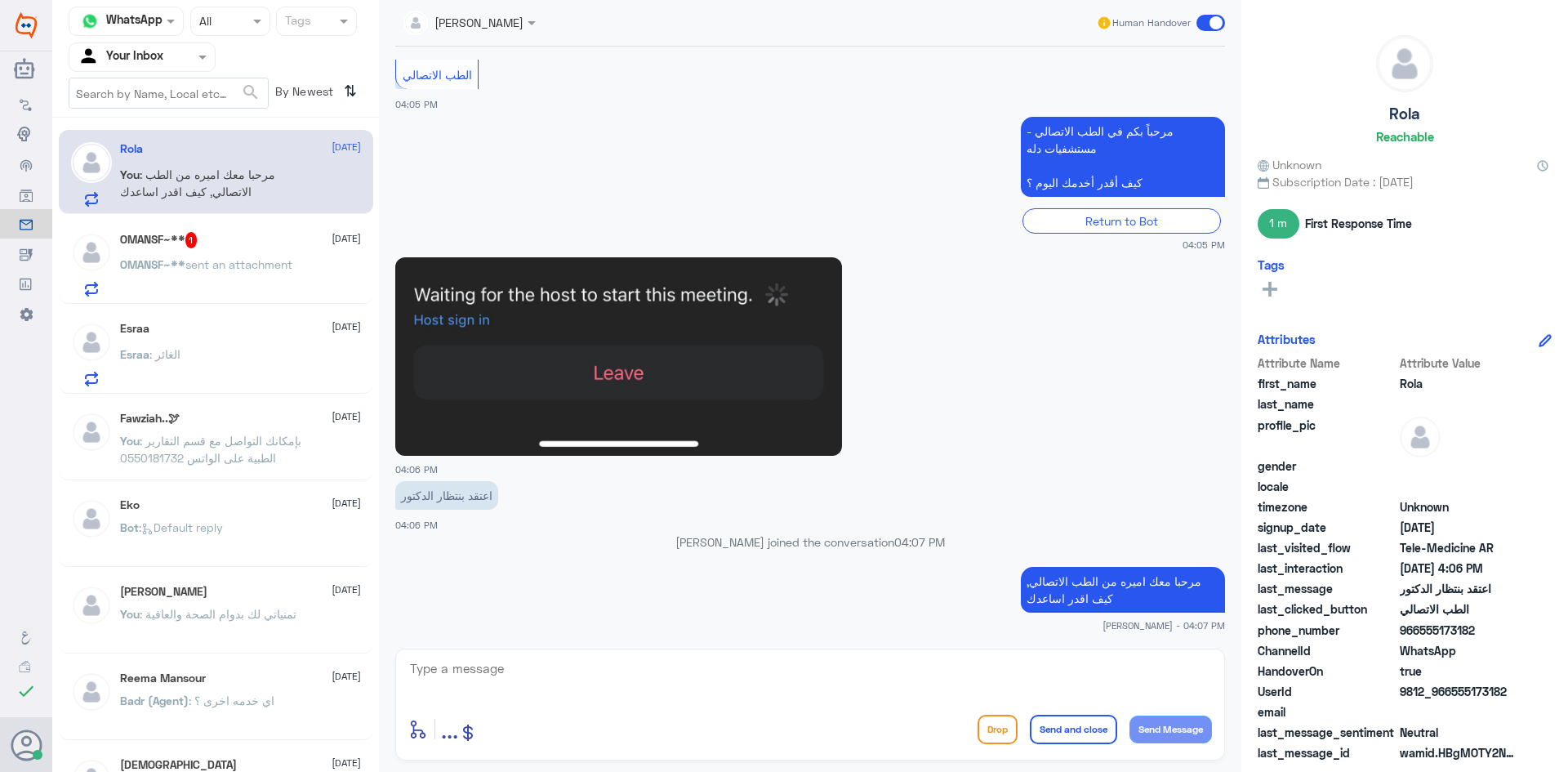
click at [188, 256] on p "OMANSF~** sent an attachment" at bounding box center [205, 276] width 172 height 41
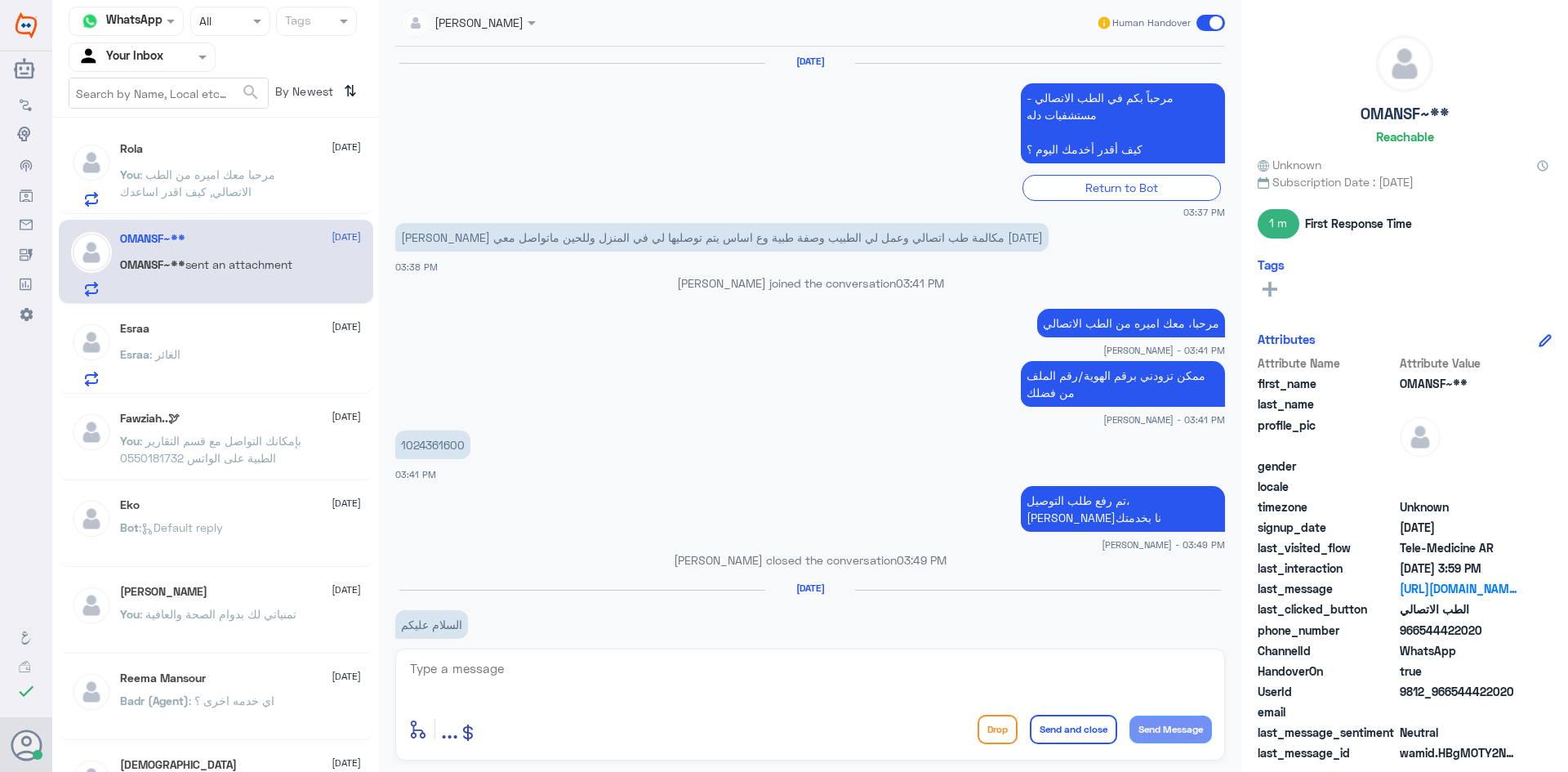
scroll to position [833, 0]
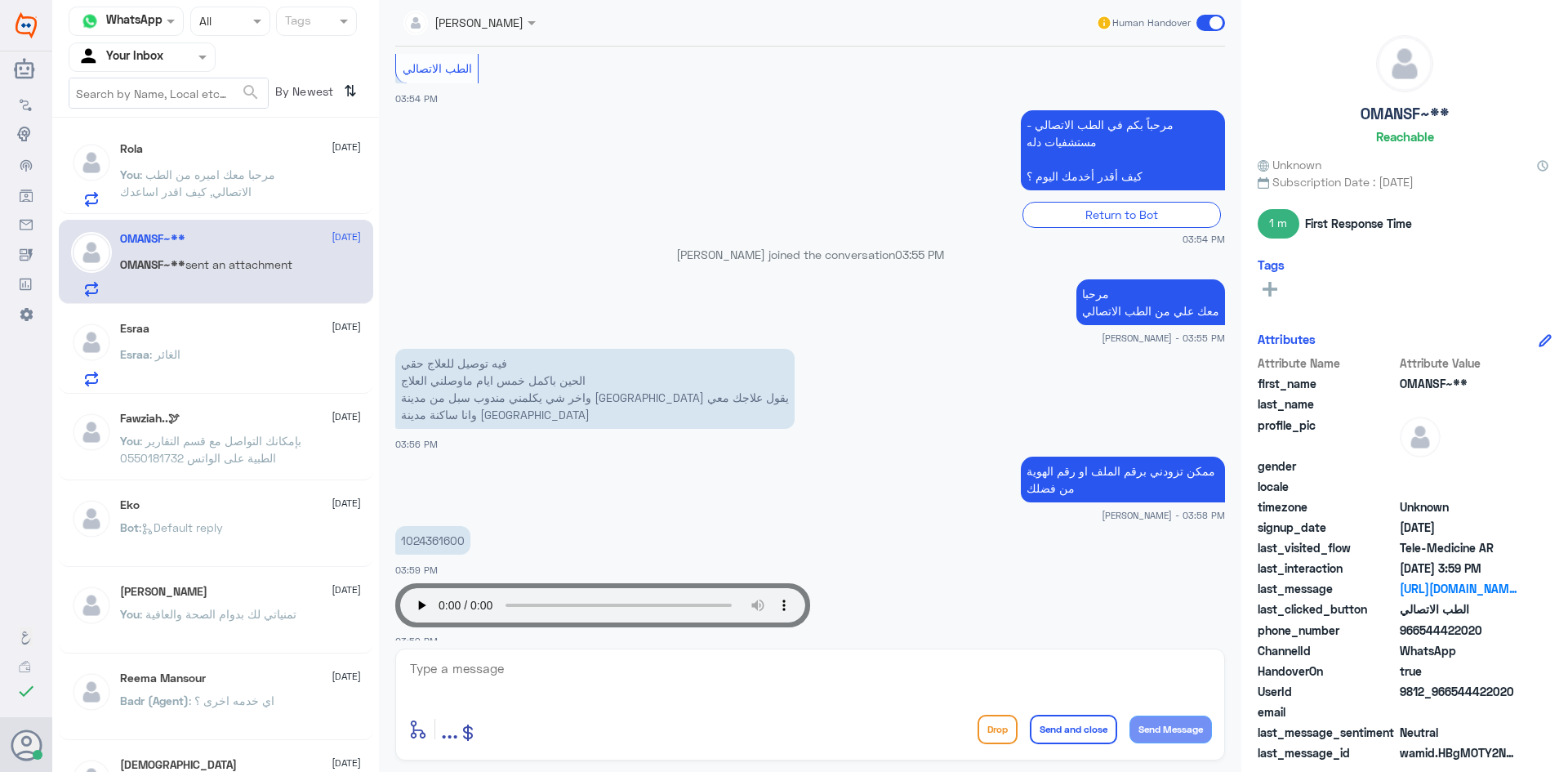
click at [220, 348] on div "Esraa 15 October Esraa : الغائر" at bounding box center [240, 353] width 241 height 64
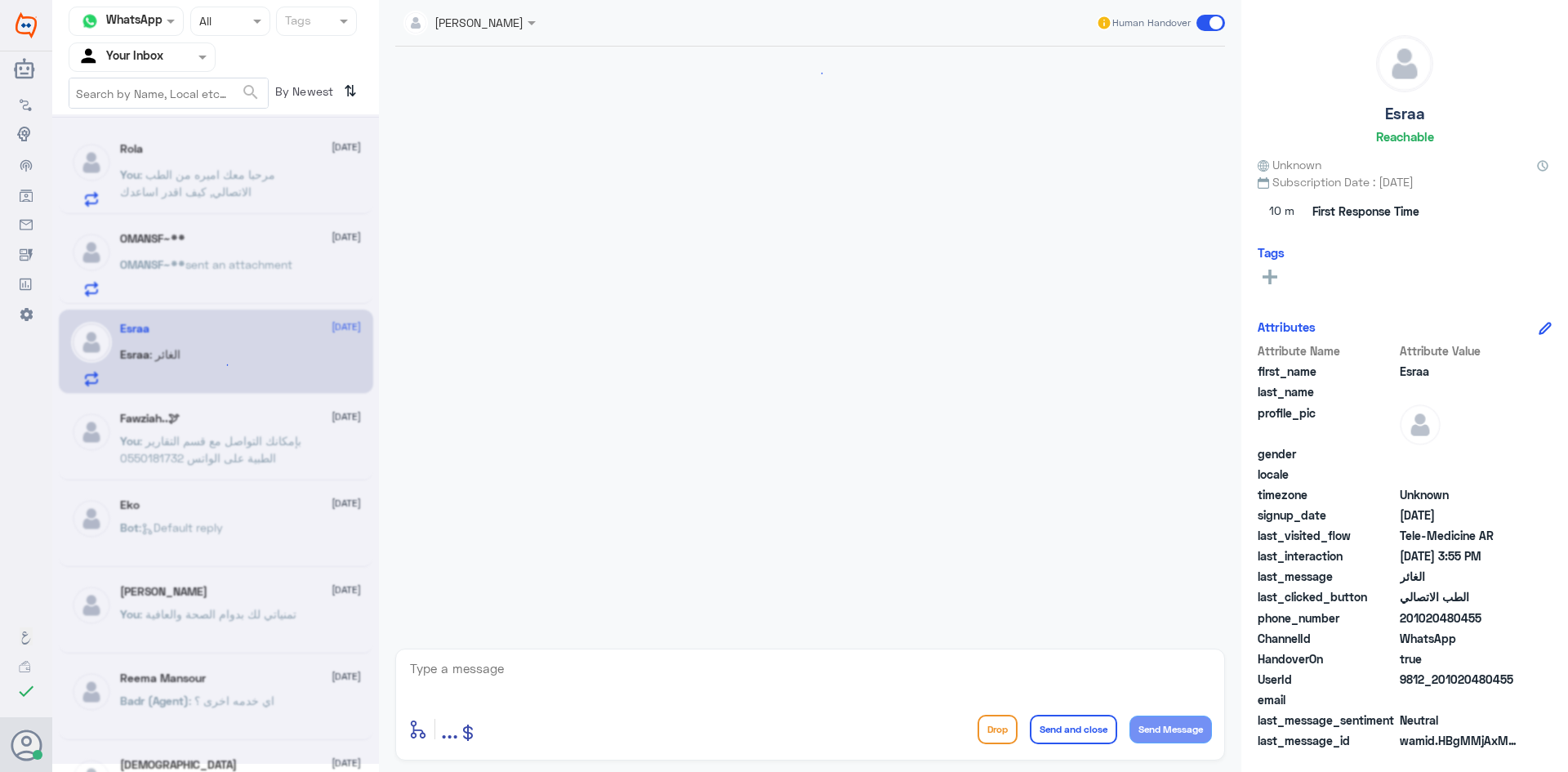
scroll to position [89, 0]
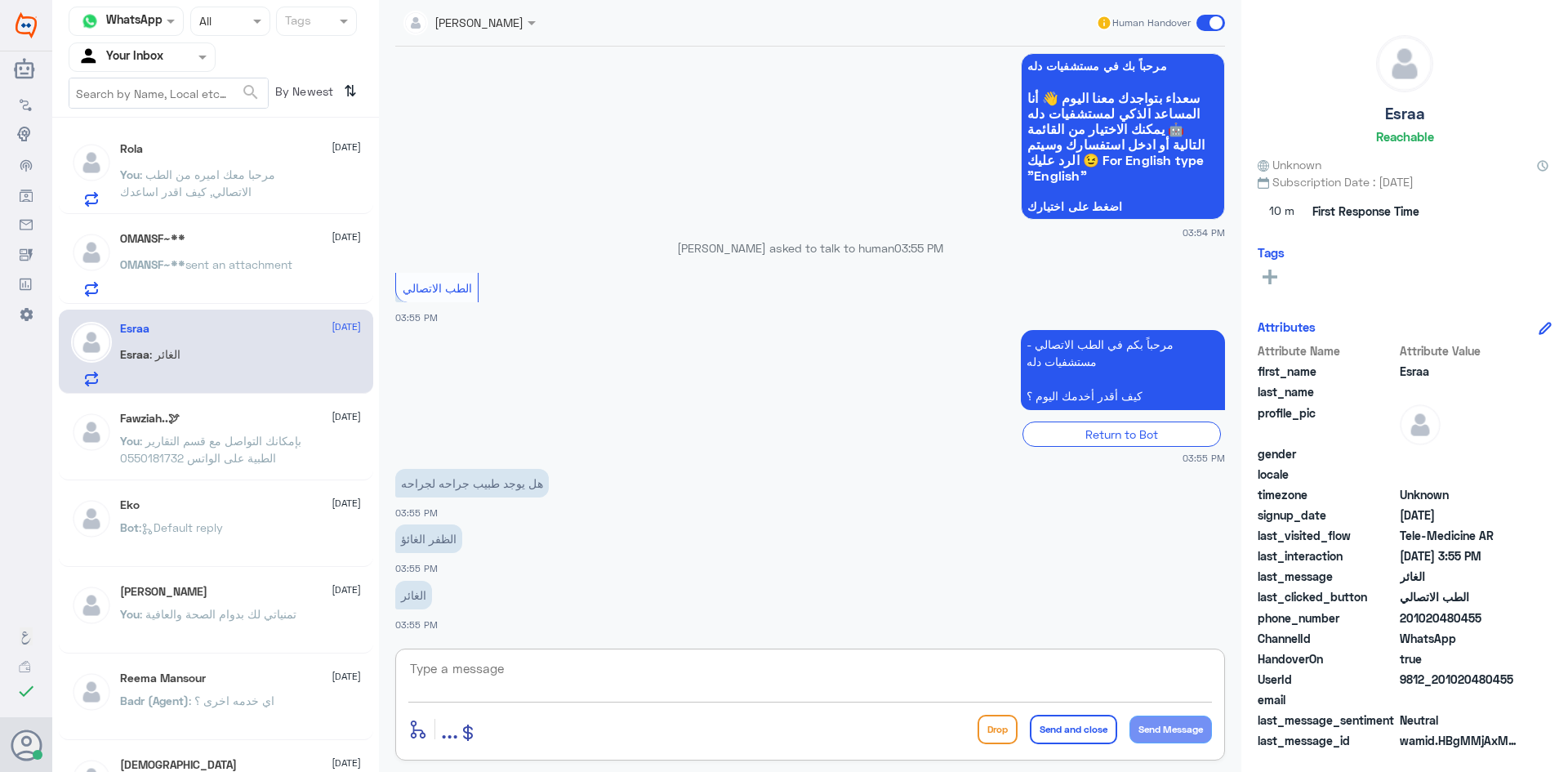
click at [496, 670] on textarea at bounding box center [809, 677] width 803 height 40
paste textarea "هنا الطب الاتصالي لكل مايخص الاستشارة الفورية من خلال التطبيق، يمكنك الاستفسار …"
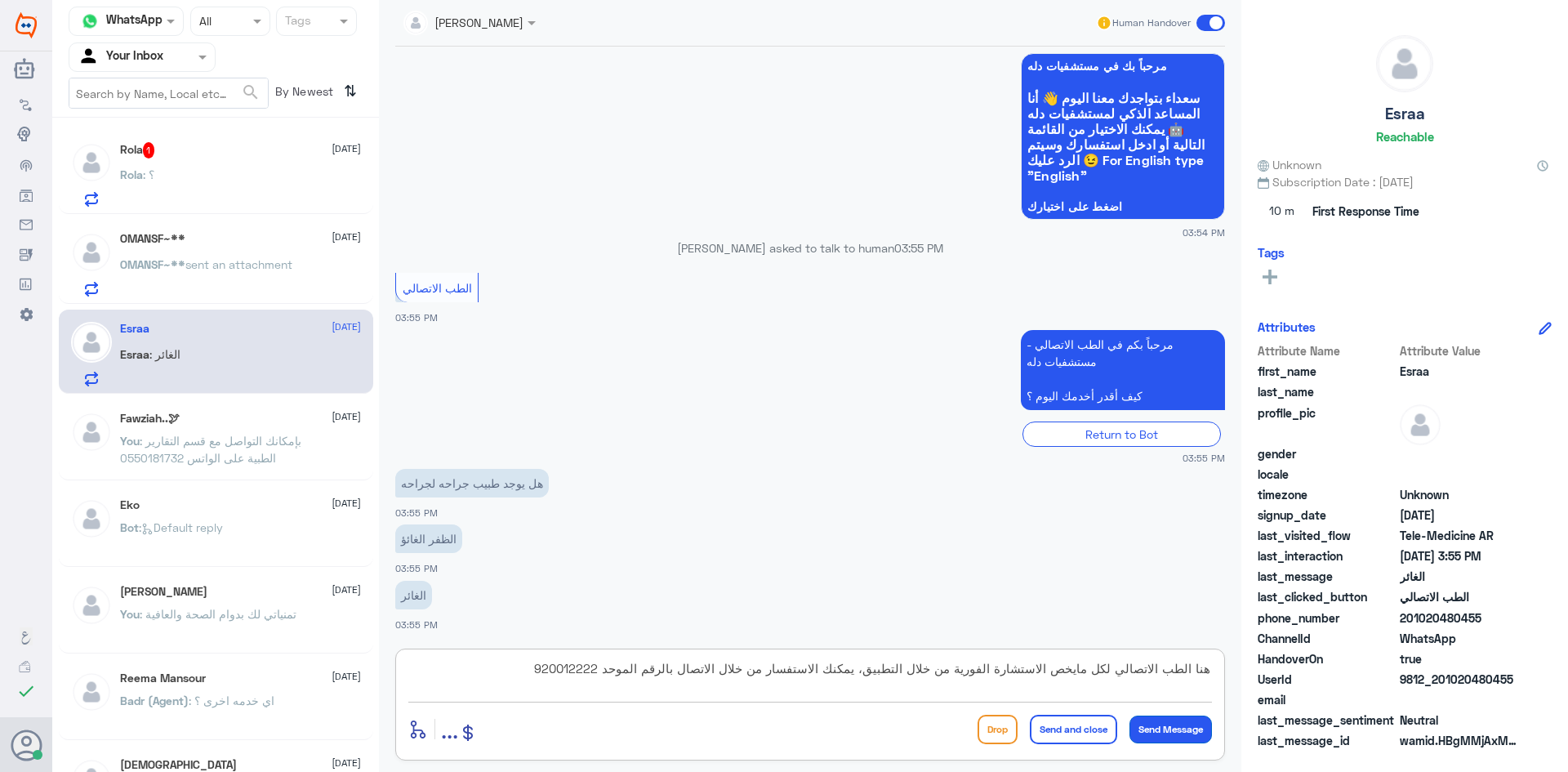
type textarea "هنا الطب الاتصالي لكل مايخص الاستشارة الفورية من خلال التطبيق، يمكنك الاستفسار …"
click at [1176, 719] on button "Send Message" at bounding box center [1171, 729] width 83 height 28
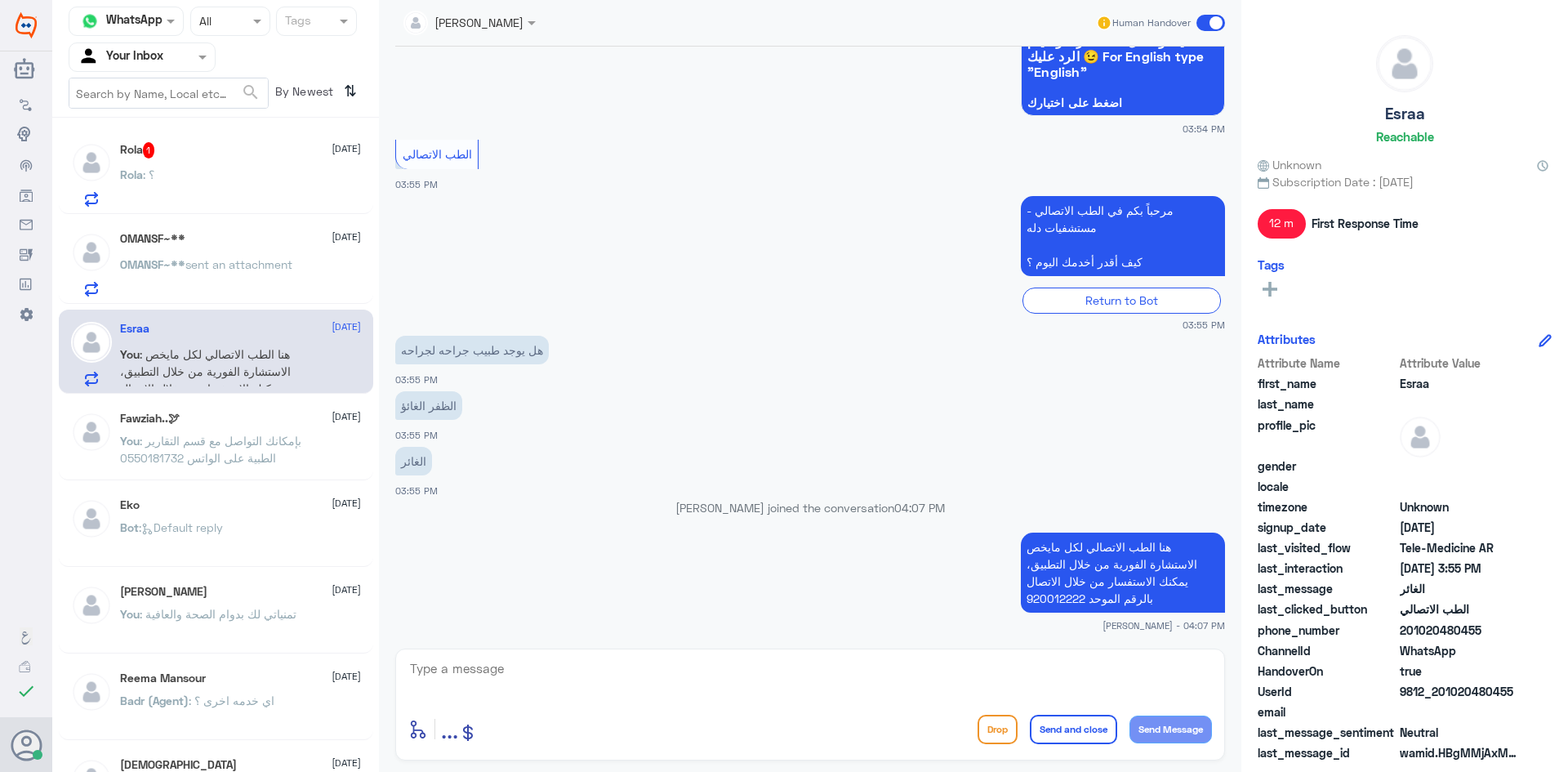
click at [227, 180] on div "Rola : ؟" at bounding box center [240, 188] width 241 height 37
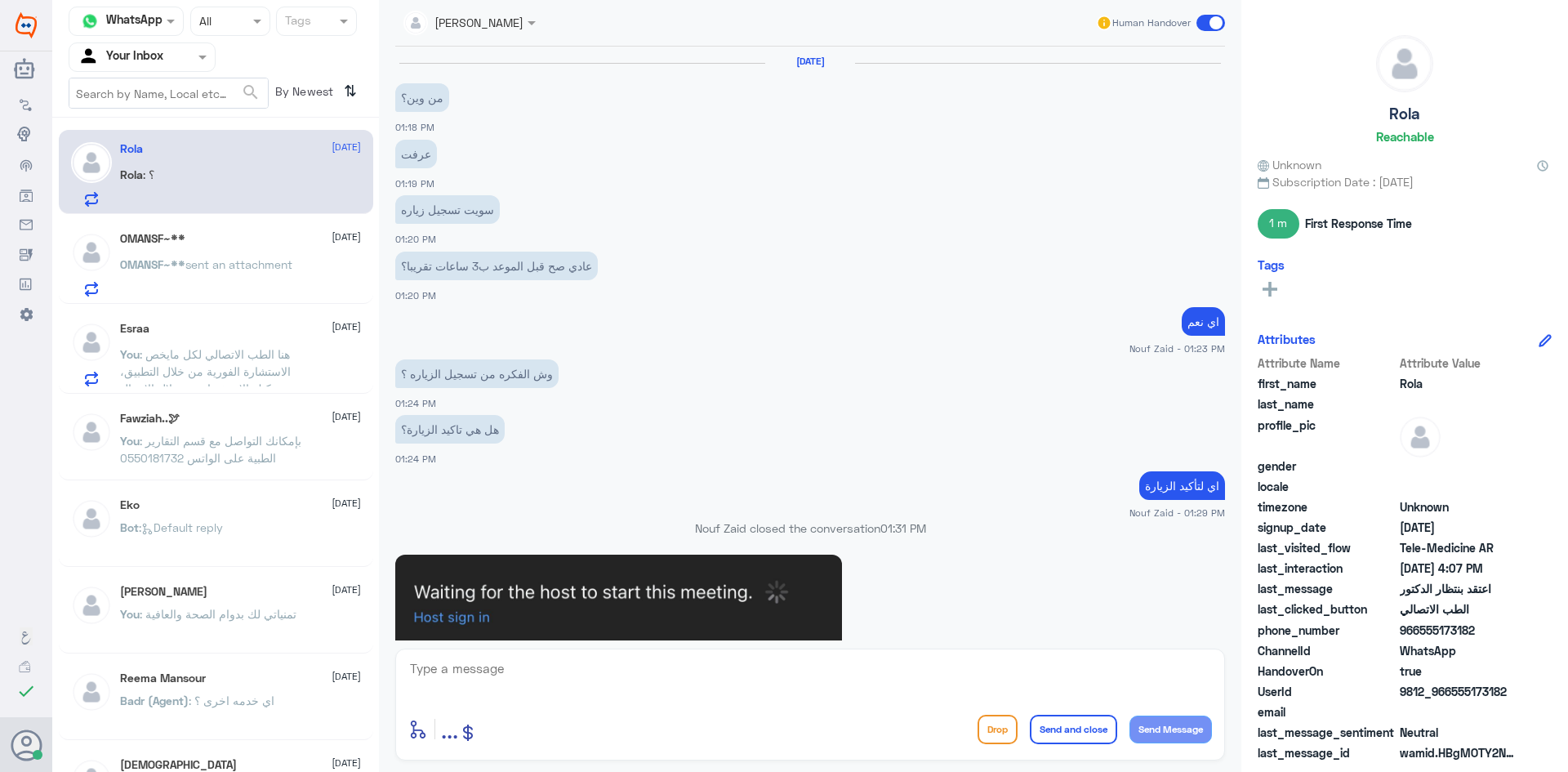
scroll to position [997, 0]
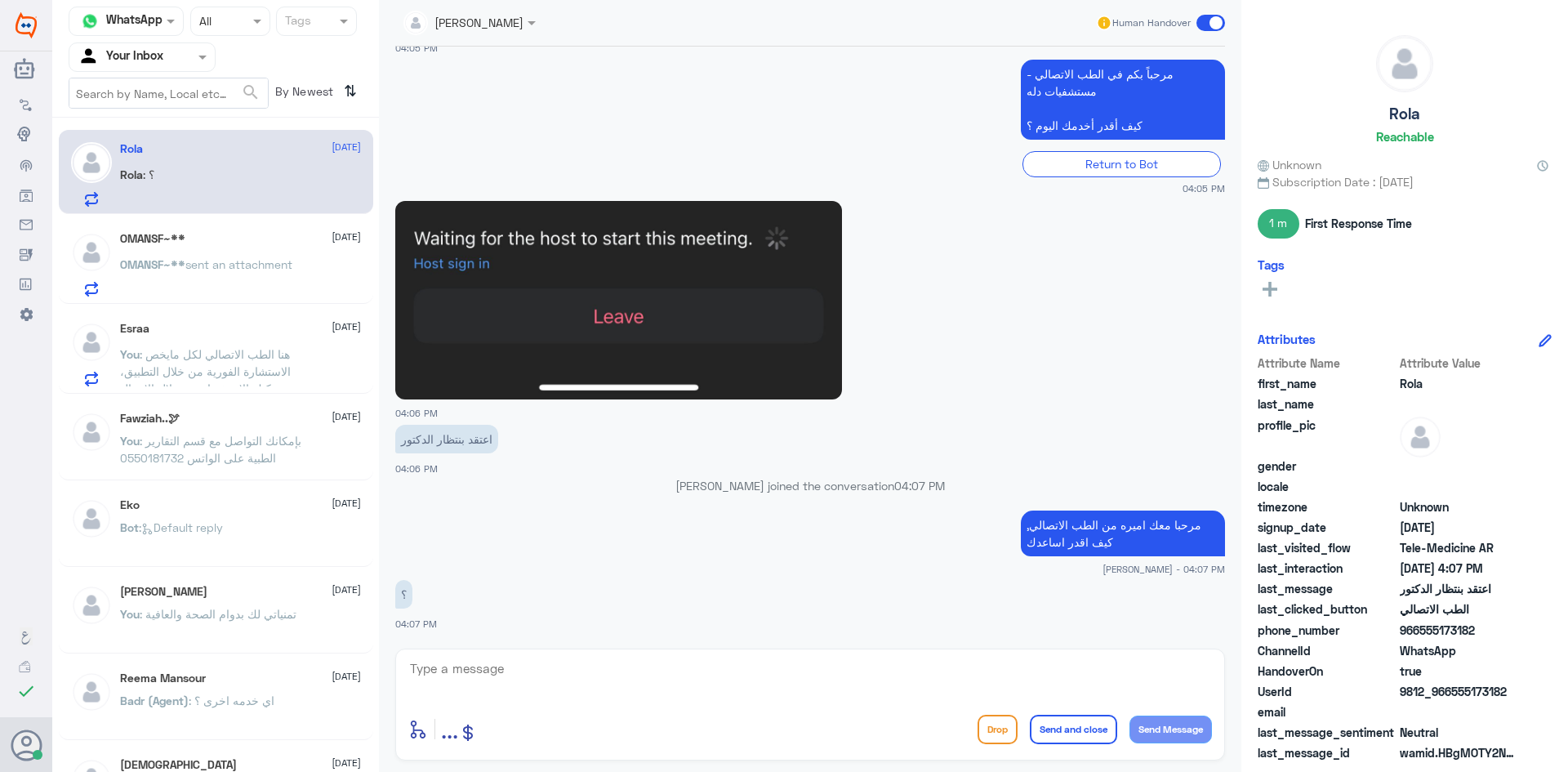
click at [504, 677] on textarea at bounding box center [809, 677] width 803 height 40
type textarea "i"
type textarea "تفضلي كيف اقدر اساعدك"
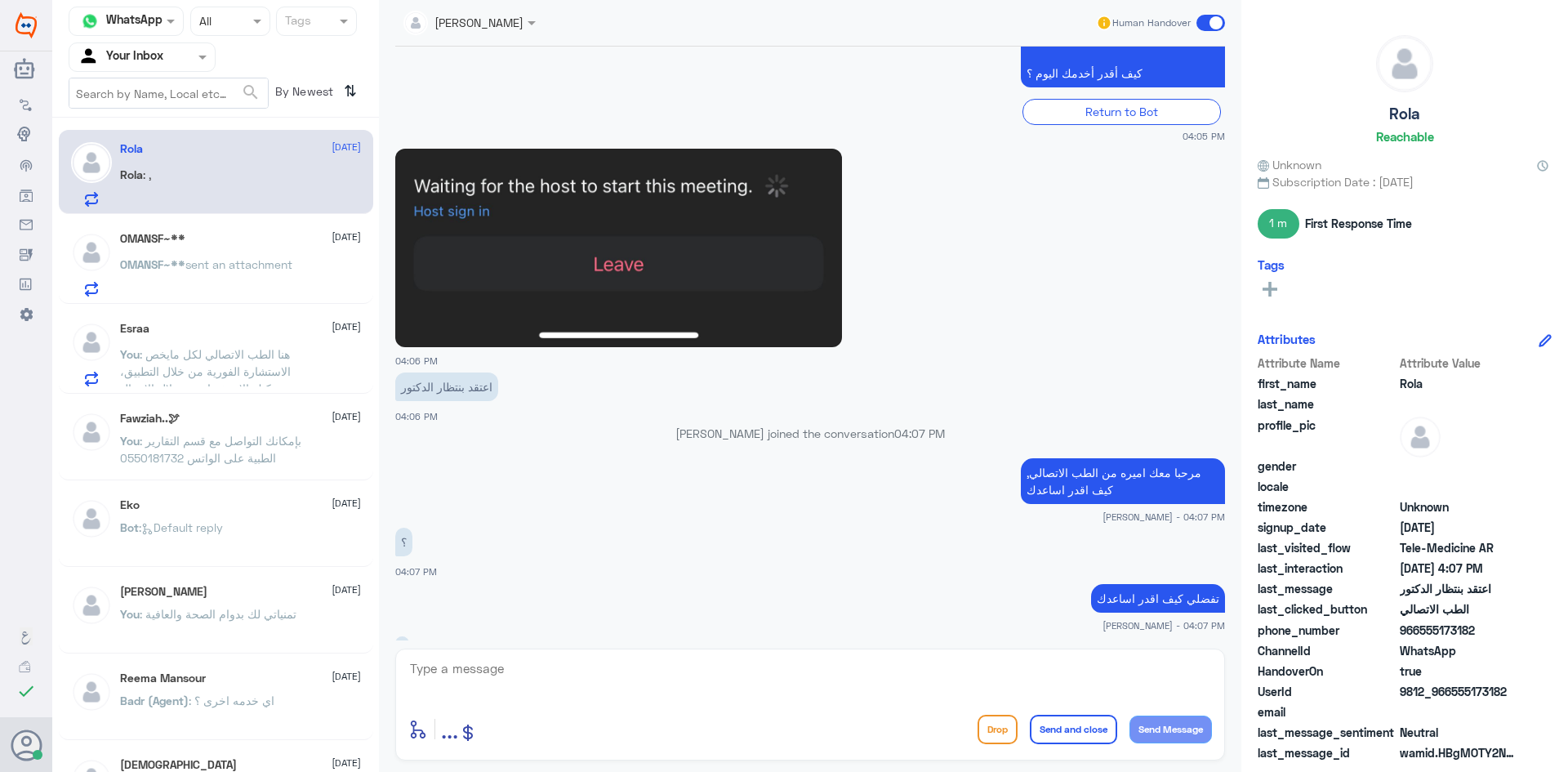
click at [306, 248] on div "OMANSF~** 15 October OMANSF~** sent an attachment" at bounding box center [240, 264] width 241 height 64
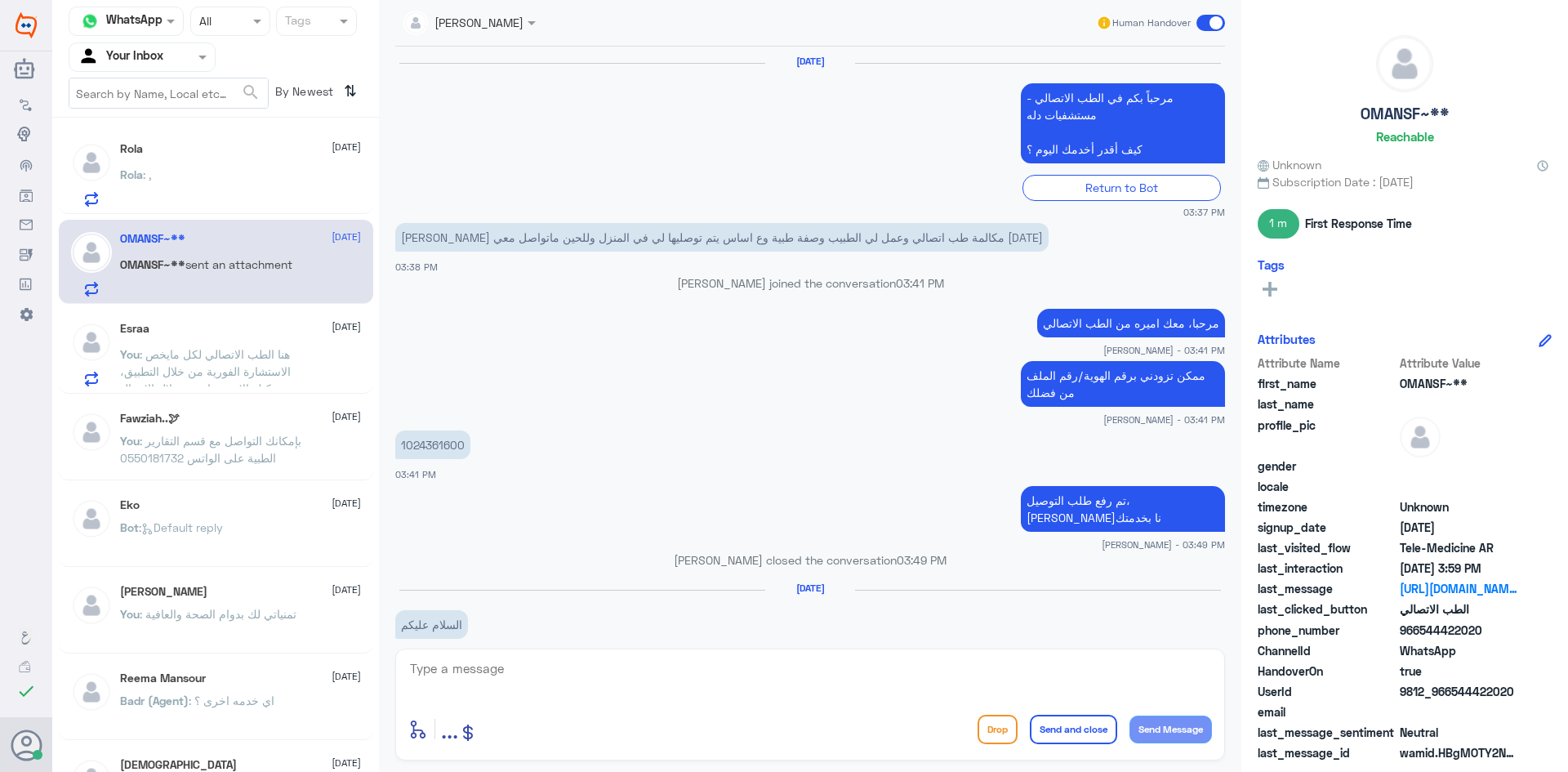
scroll to position [833, 0]
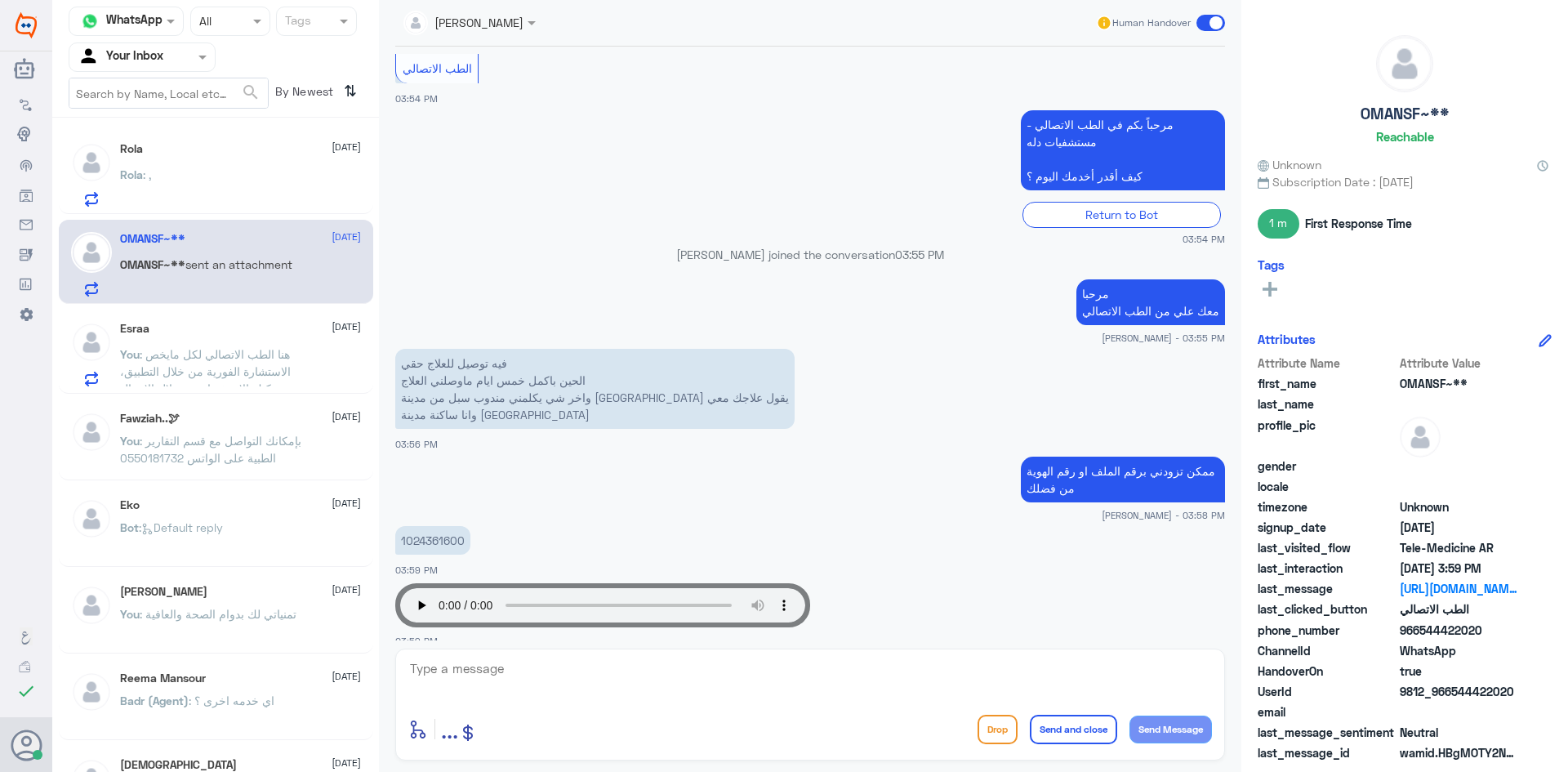
click at [273, 170] on div "Rola : ," at bounding box center [240, 188] width 241 height 37
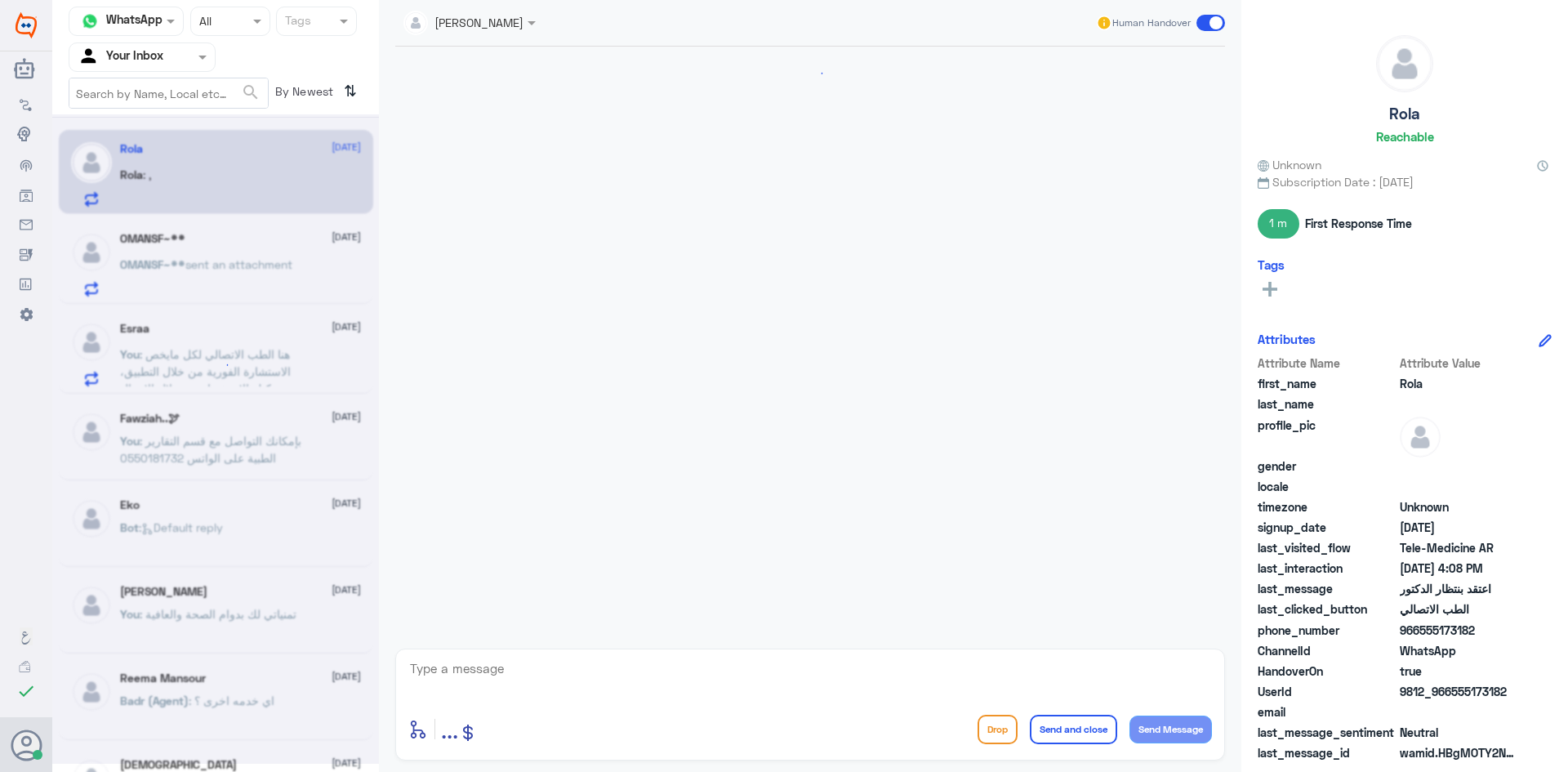
scroll to position [993, 0]
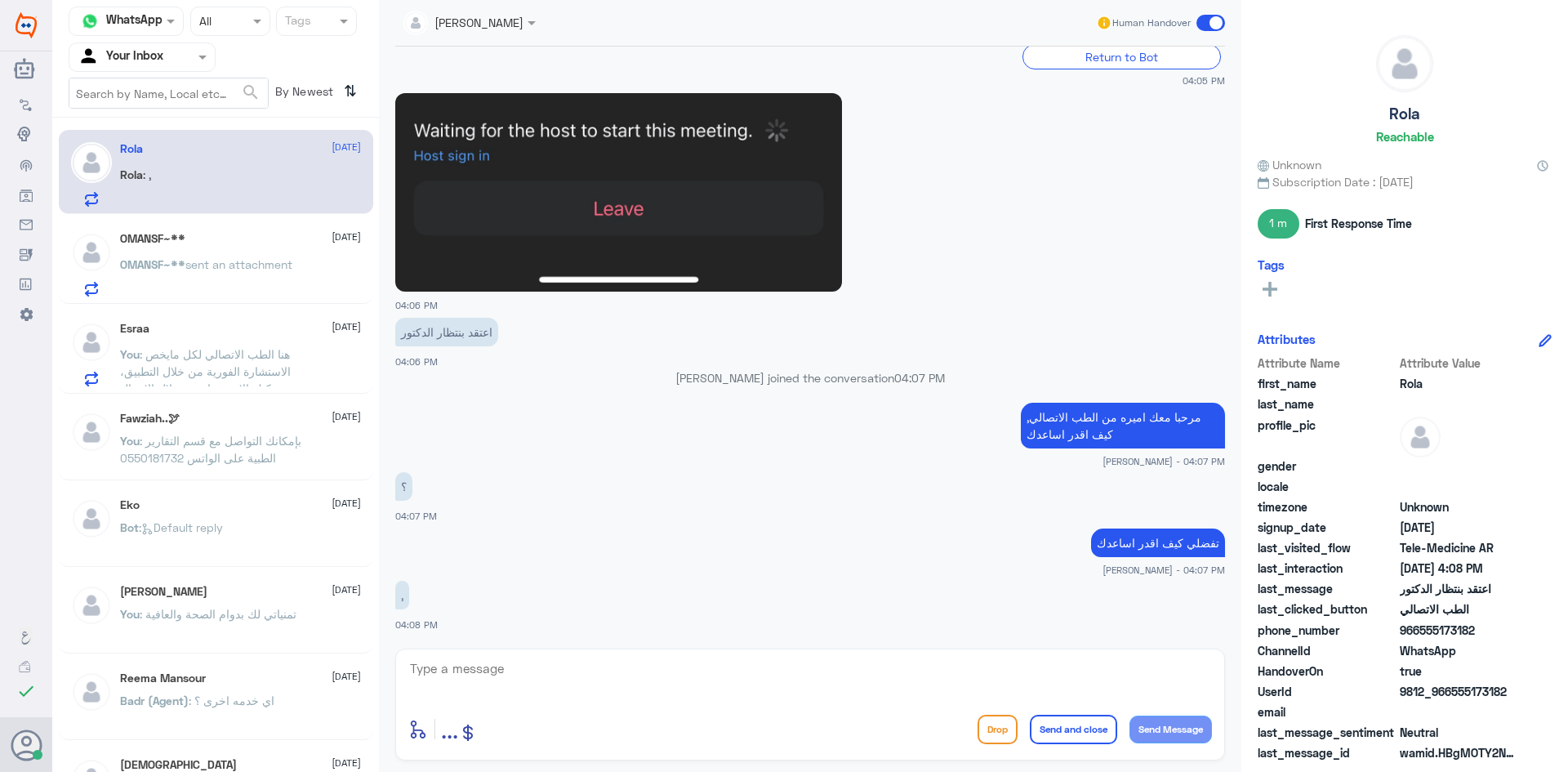
click at [468, 670] on textarea at bounding box center [809, 677] width 803 height 40
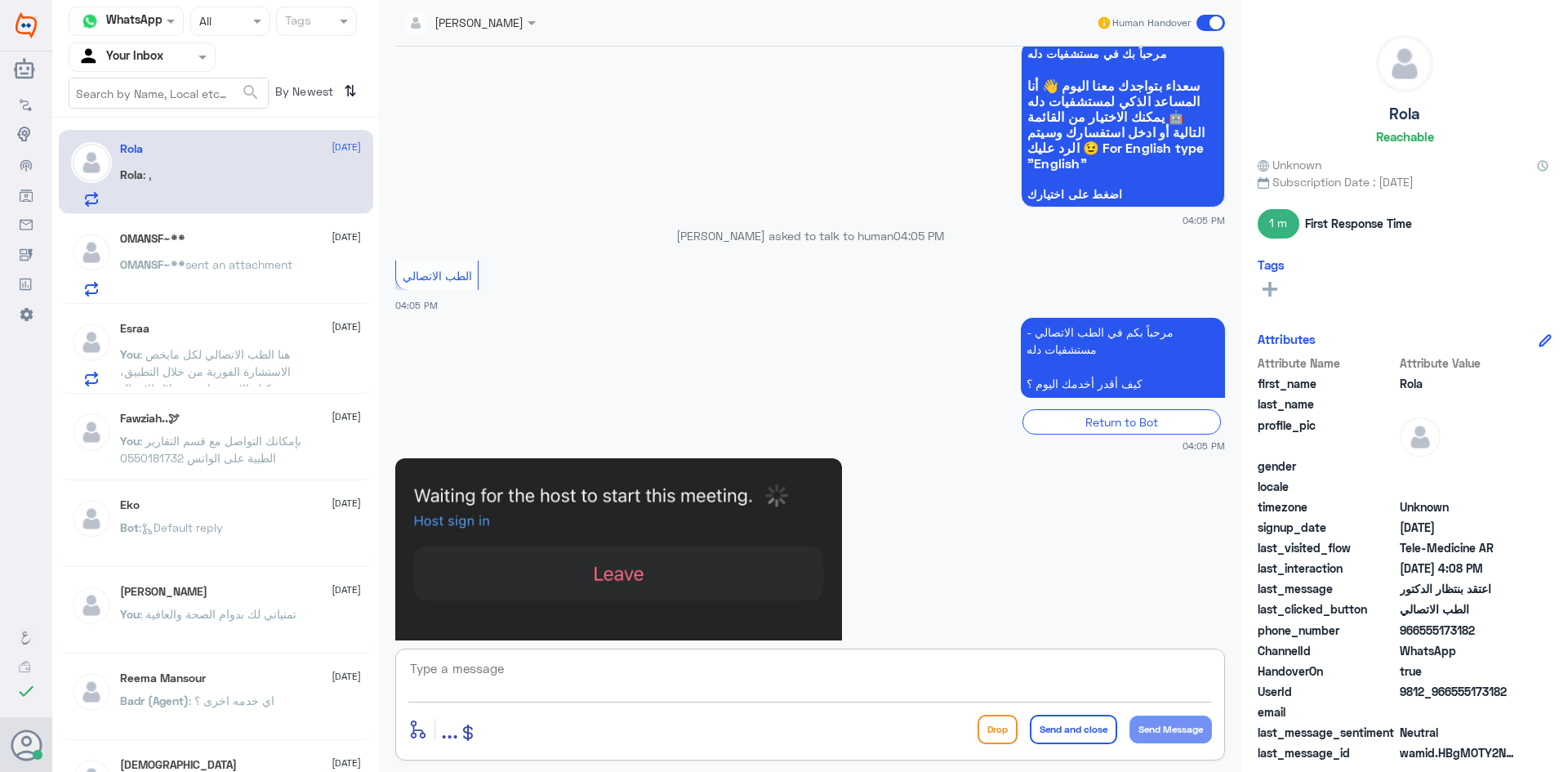
scroll to position [585, 0]
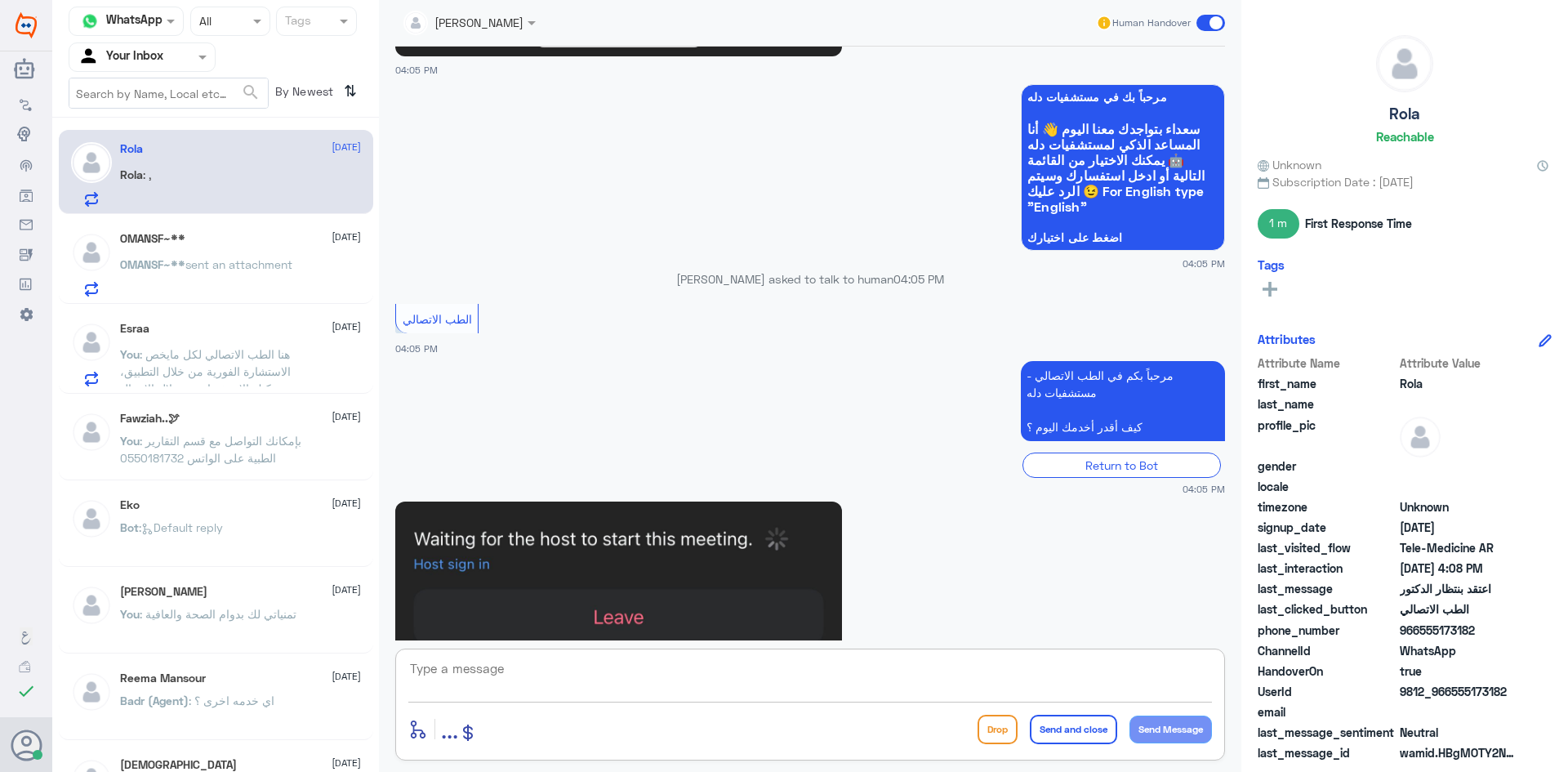
drag, startPoint x: 297, startPoint y: 179, endPoint x: 306, endPoint y: 172, distance: 11.4
click at [297, 178] on div "Rola : ," at bounding box center [240, 188] width 241 height 37
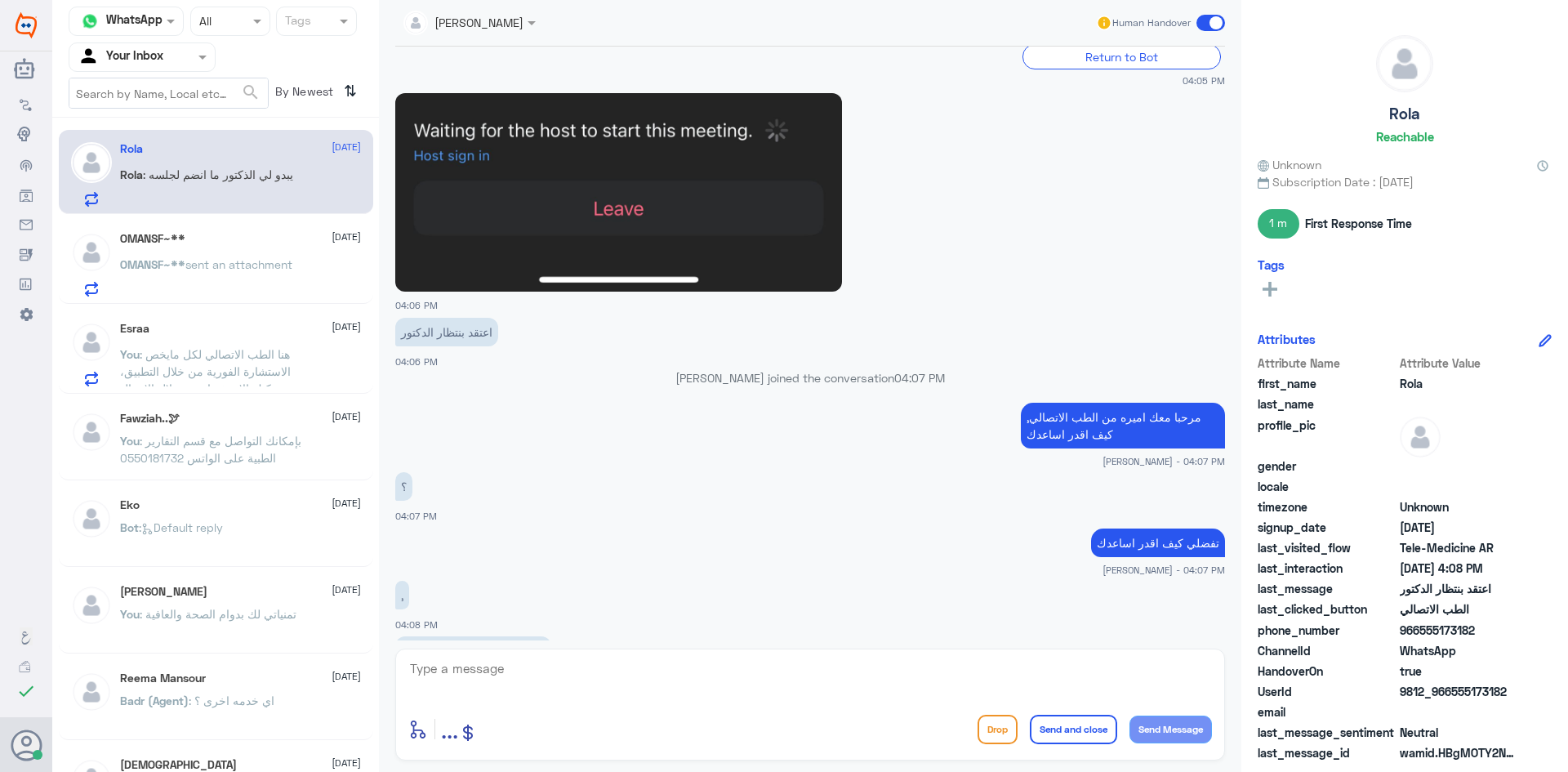
scroll to position [1049, 0]
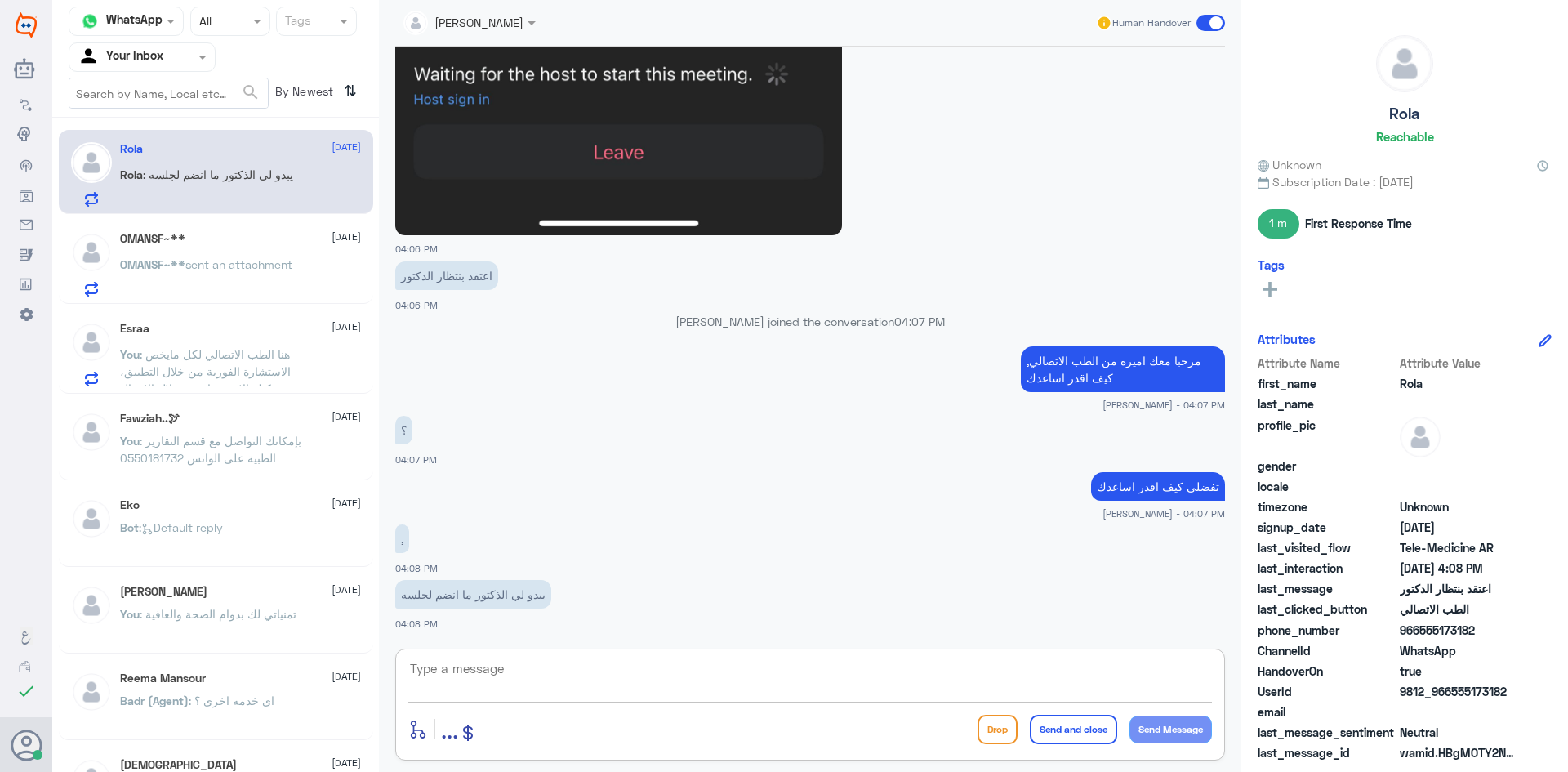
click at [485, 685] on textarea at bounding box center [809, 677] width 803 height 40
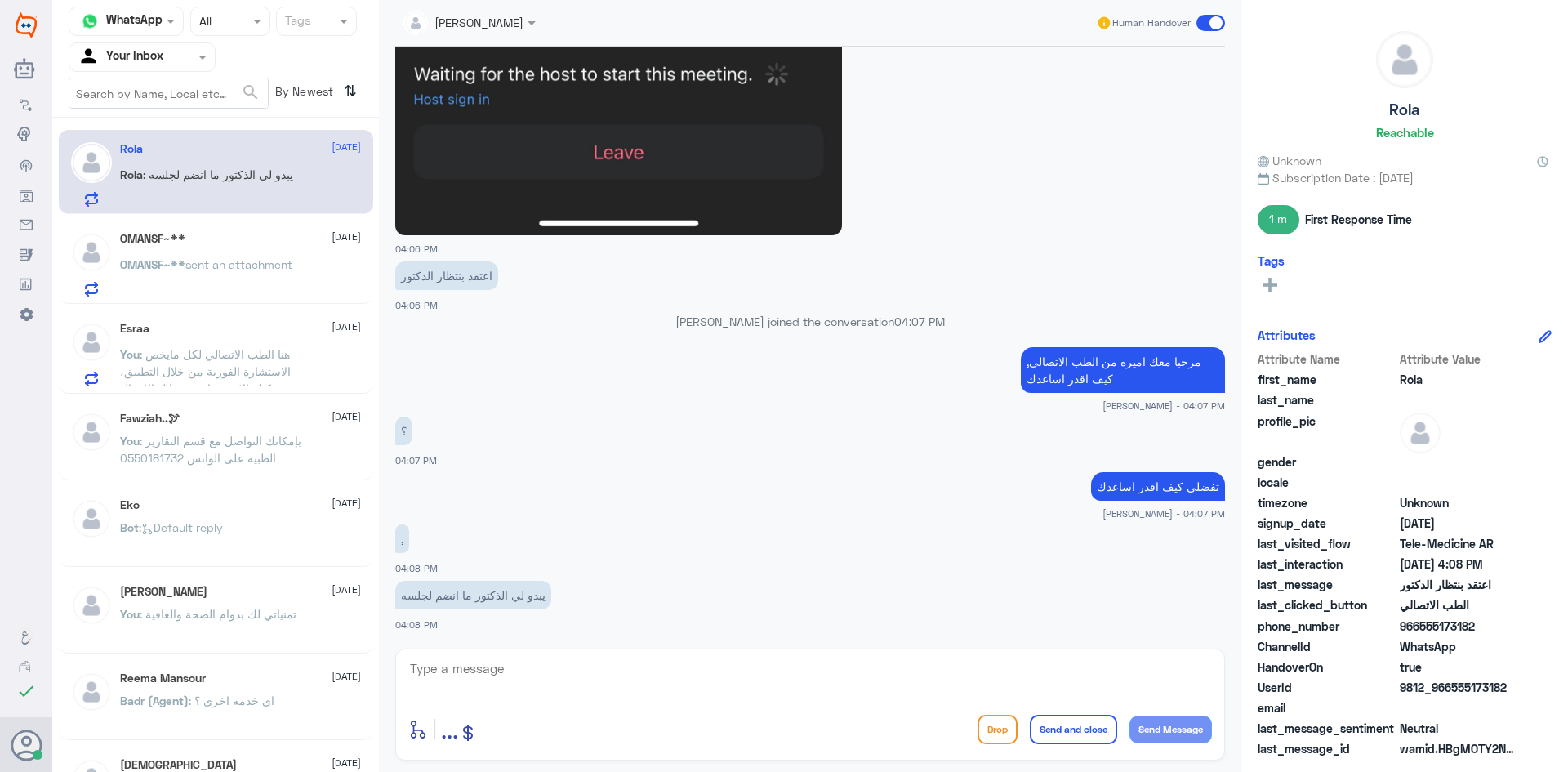
drag, startPoint x: 1466, startPoint y: 631, endPoint x: 1422, endPoint y: 635, distance: 44.2
click at [1422, 635] on div "phone_number 966555173182" at bounding box center [1405, 627] width 294 height 20
copy span "555173182"
click at [499, 661] on textarea at bounding box center [809, 677] width 803 height 40
click at [1031, 770] on div "عبدالكريم الموسى Human Handover 15 Oct 2025 مرحباً معك نوف من الطب الاتصالي كيف…" at bounding box center [810, 388] width 863 height 777
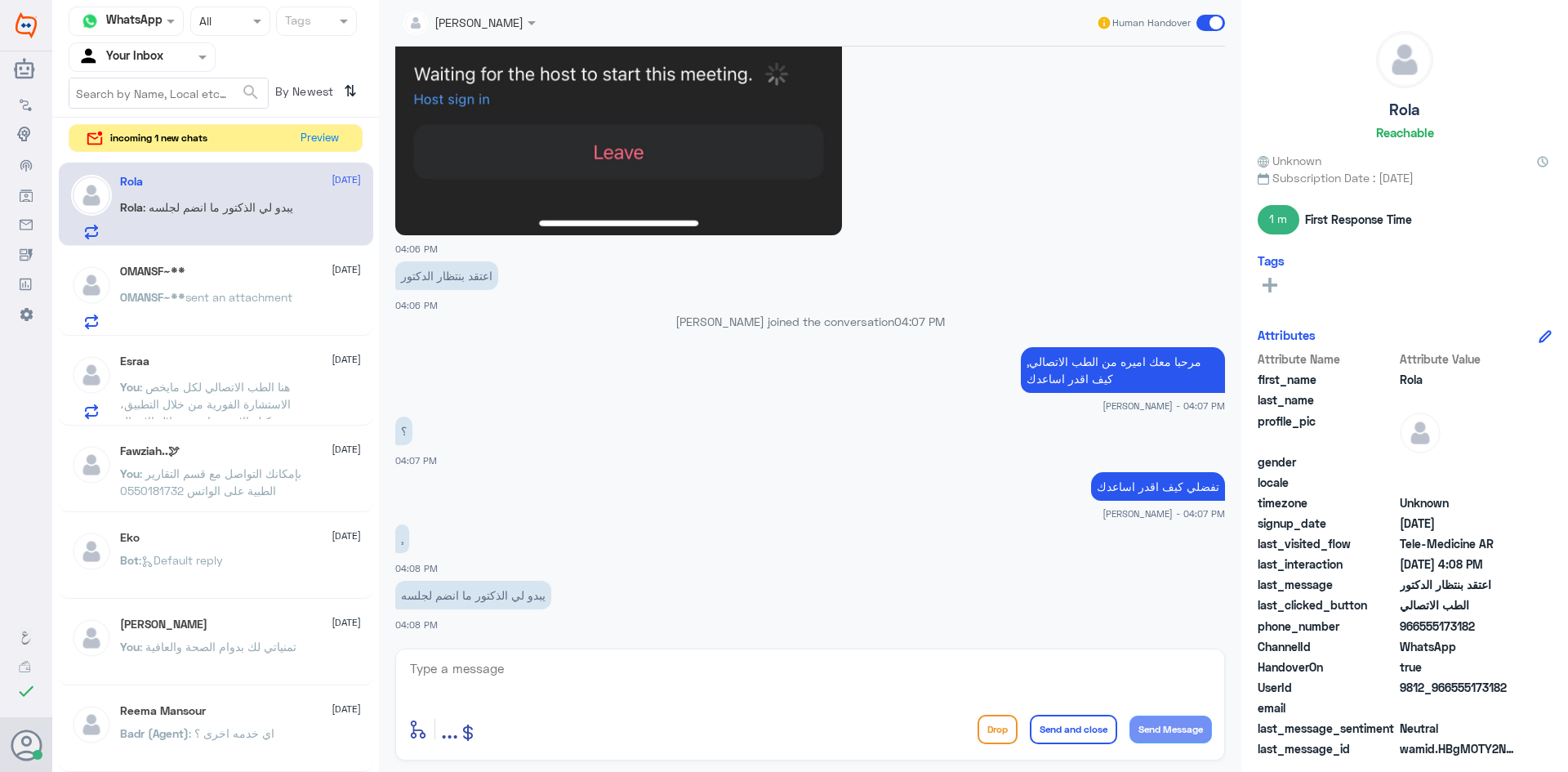
click at [481, 666] on textarea at bounding box center [809, 677] width 803 height 40
click at [336, 131] on button "Preview" at bounding box center [320, 137] width 51 height 25
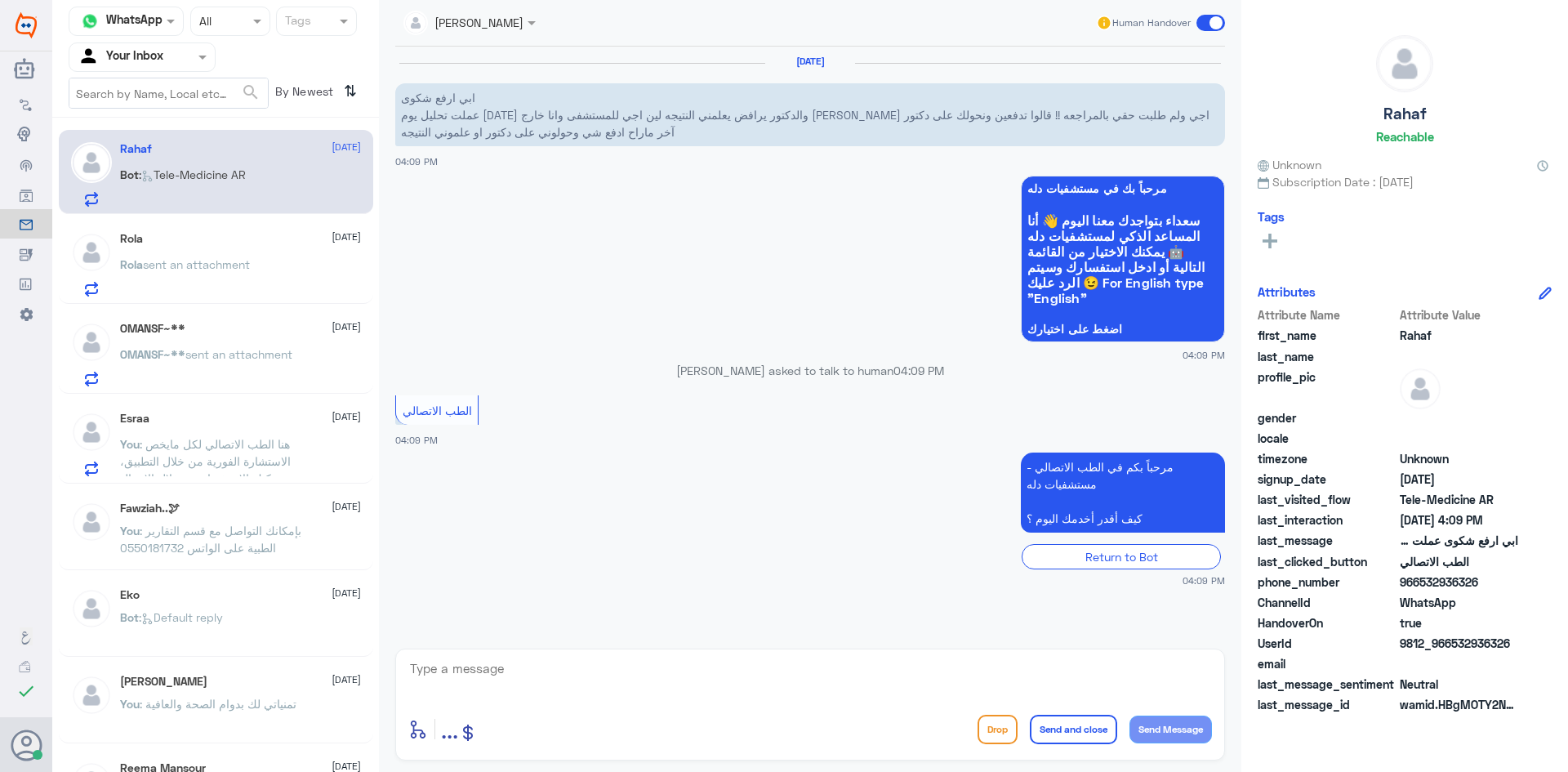
click at [442, 680] on textarea at bounding box center [809, 677] width 803 height 40
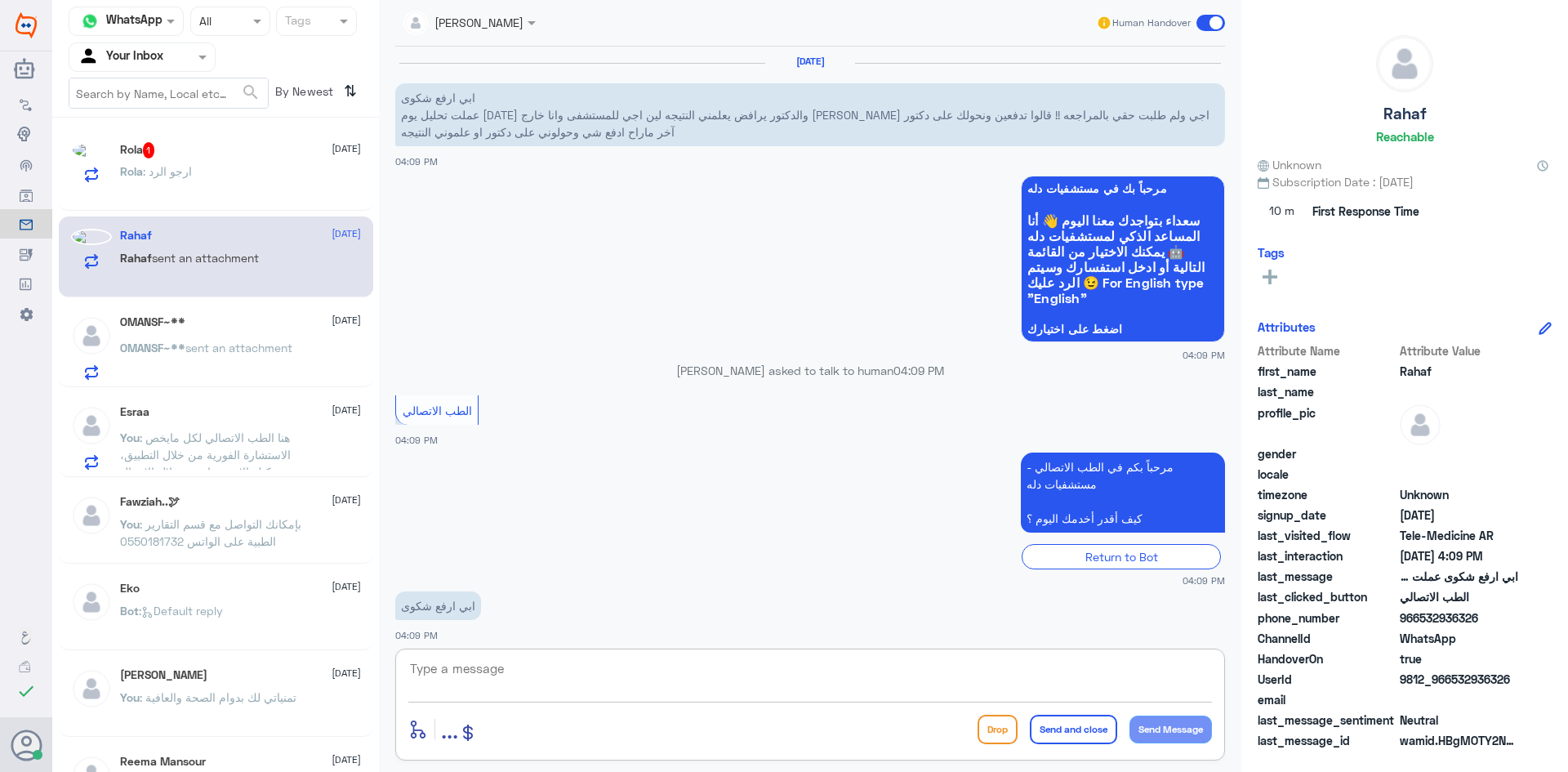
scroll to position [11, 0]
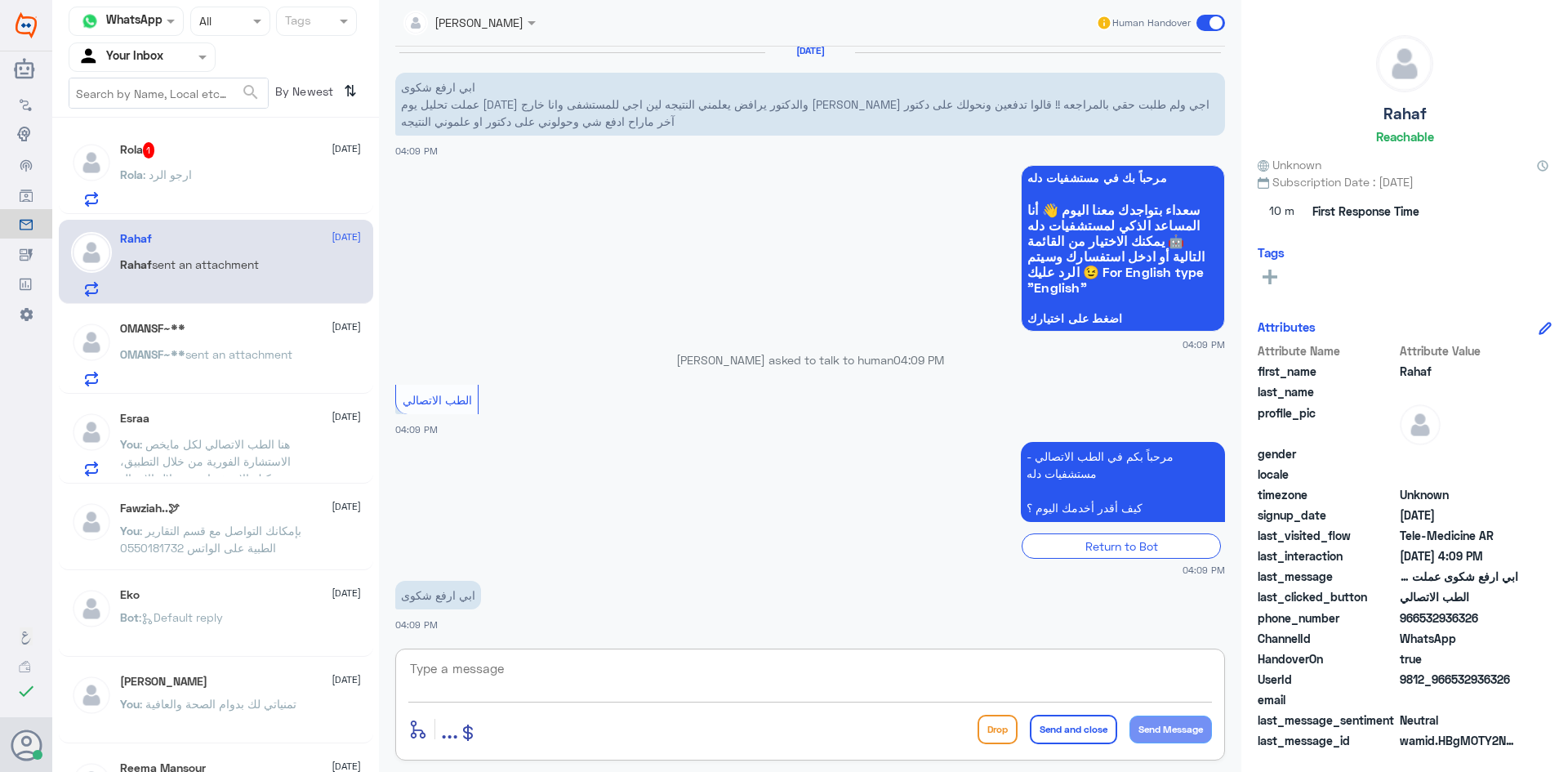
click at [468, 665] on textarea at bounding box center [809, 677] width 803 height 40
click at [498, 661] on textarea at bounding box center [809, 677] width 803 height 40
click at [470, 656] on div "enter flow name ... Drop Send and close Send Message" at bounding box center [810, 704] width 830 height 112
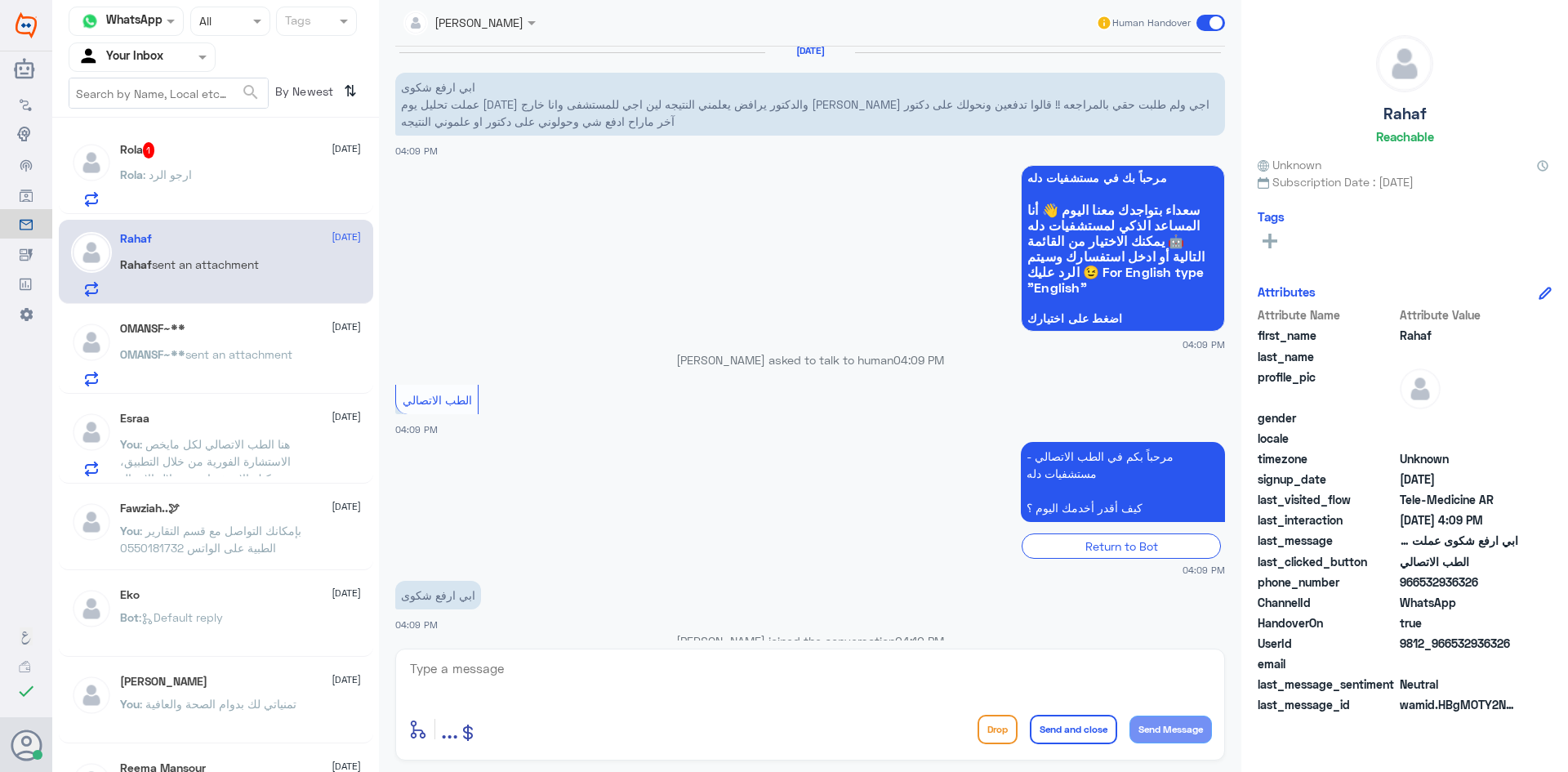
scroll to position [110, 0]
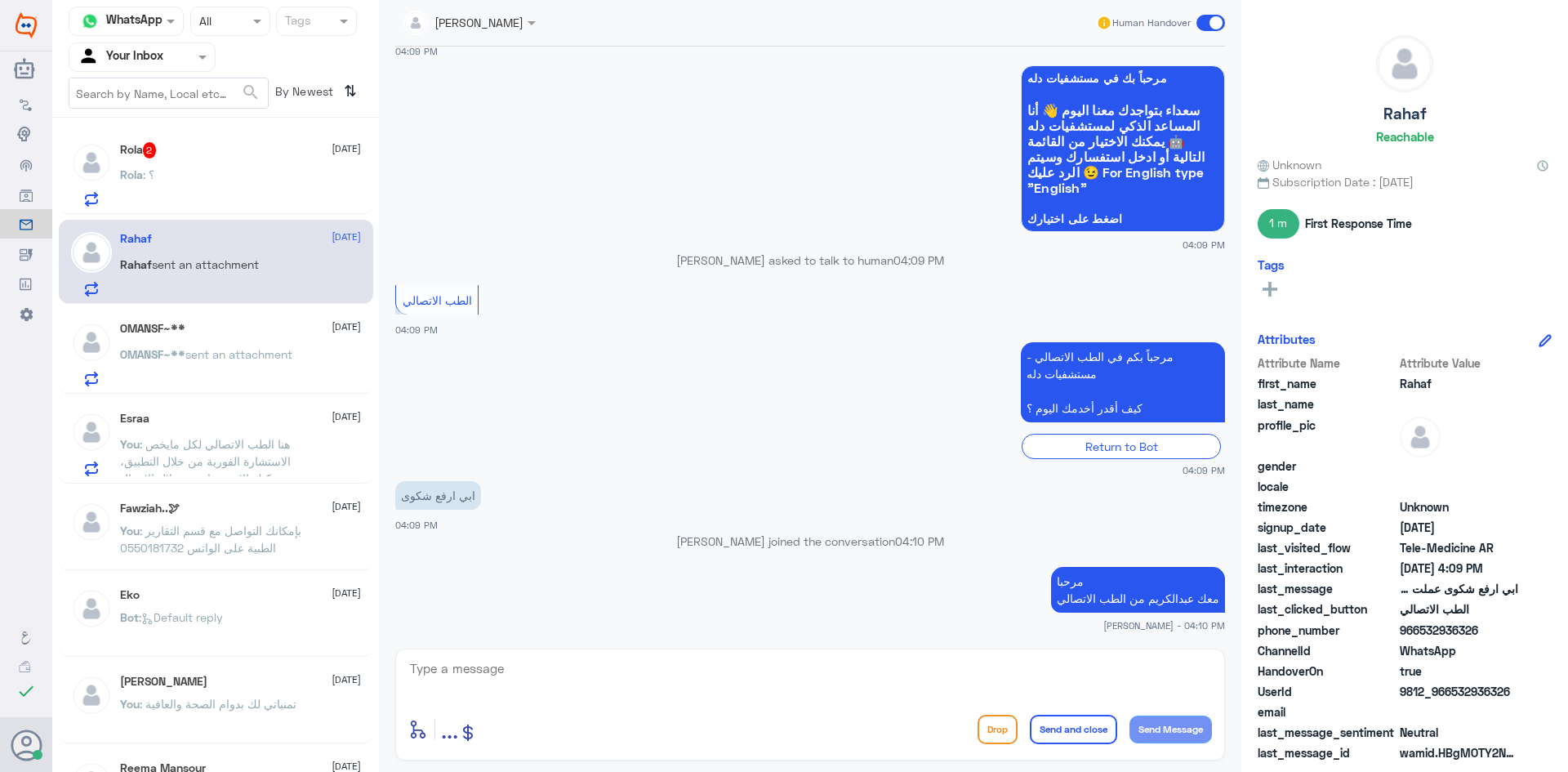
click at [538, 676] on textarea at bounding box center [809, 677] width 803 height 40
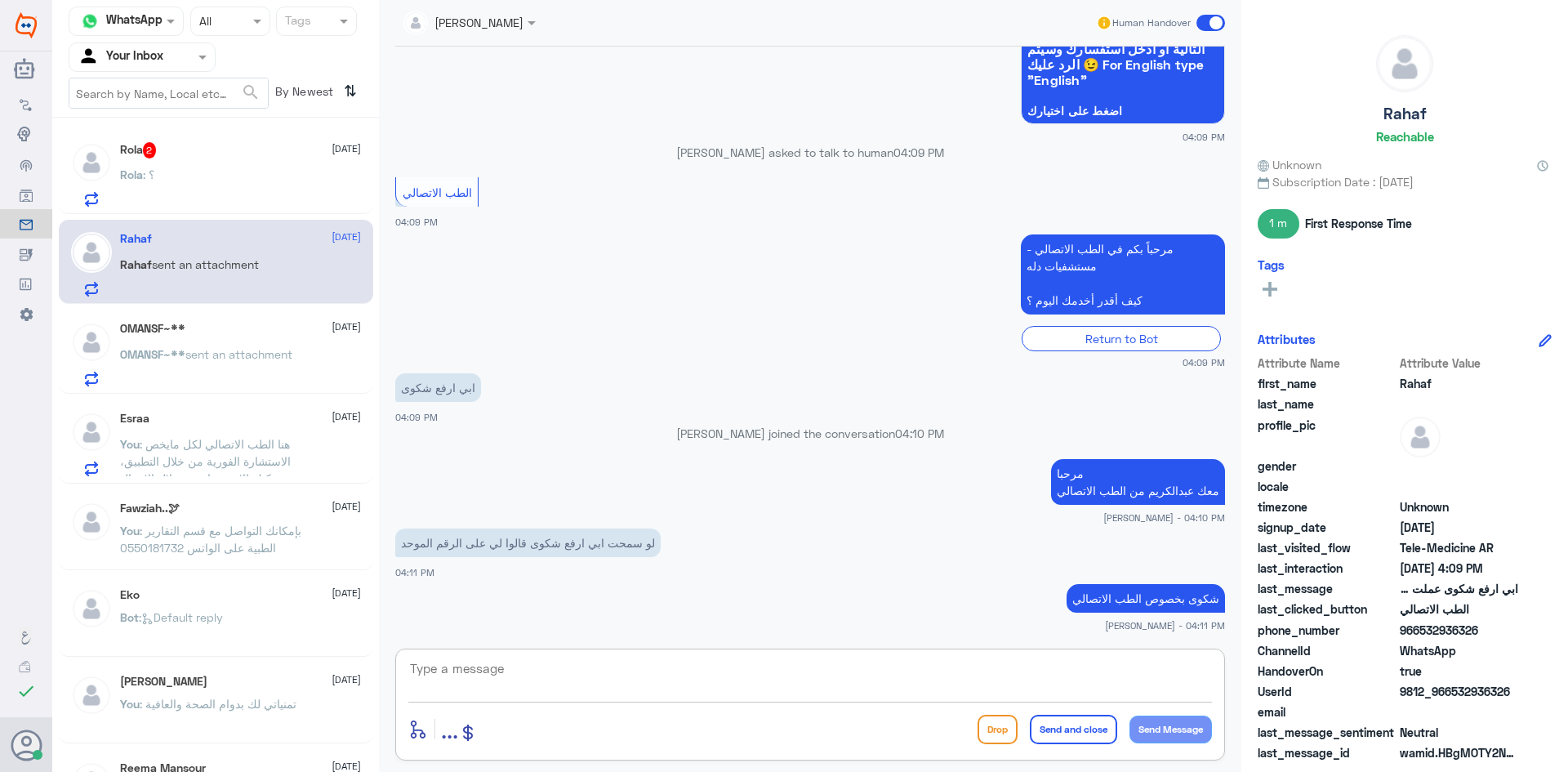
scroll to position [271, 0]
click at [204, 180] on div "Rola : ؟" at bounding box center [240, 188] width 241 height 37
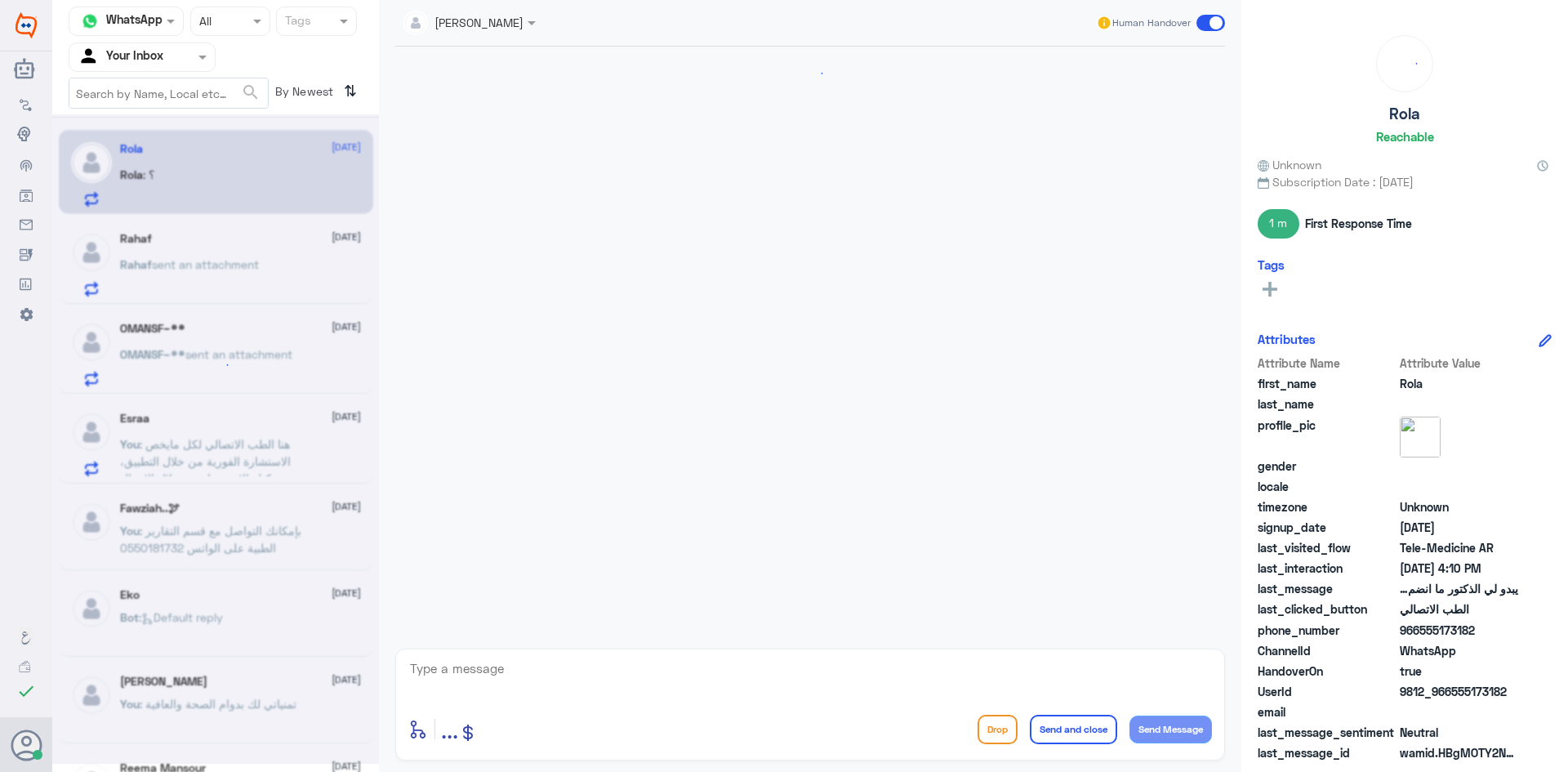
scroll to position [997, 0]
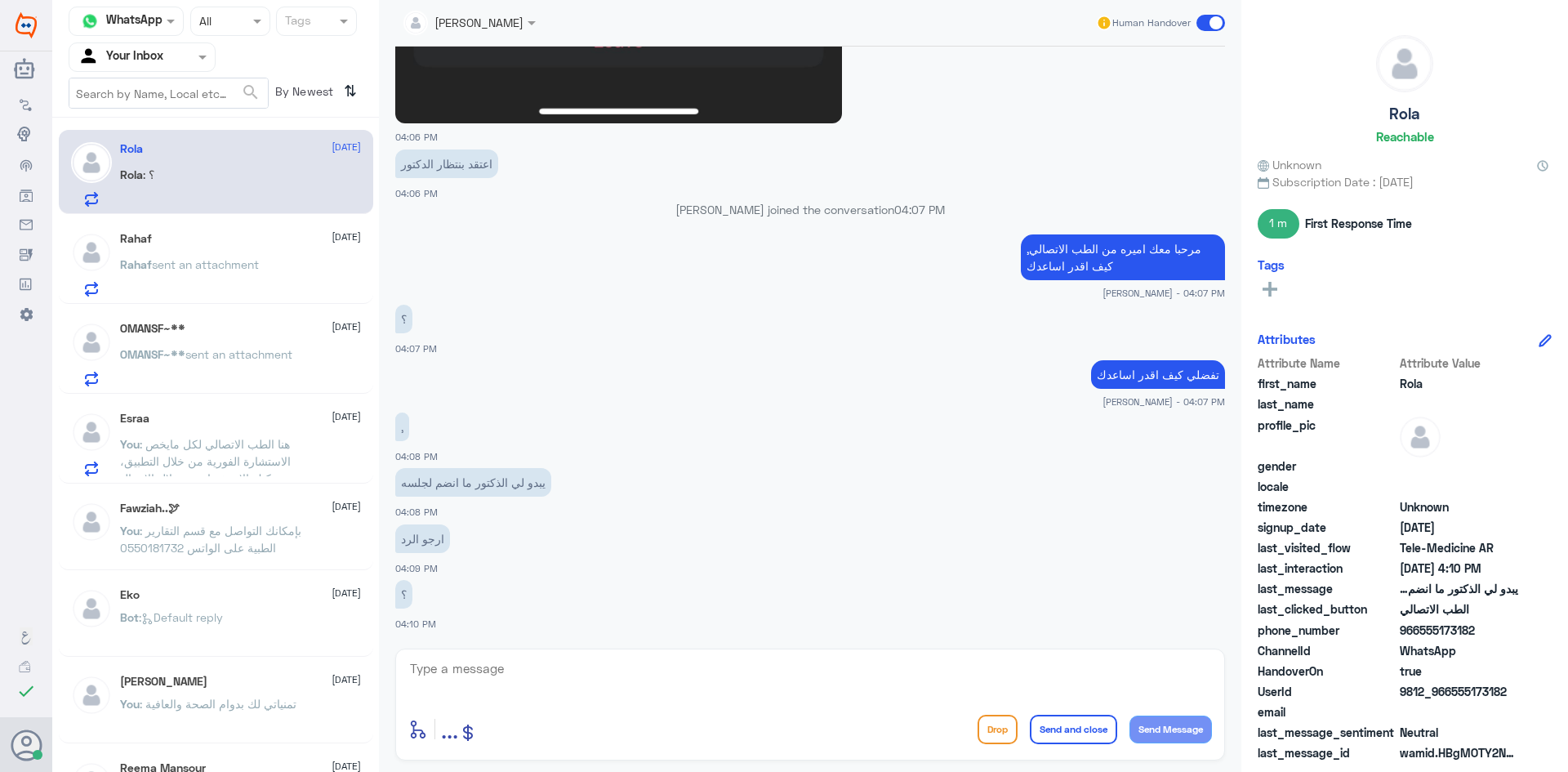
click at [486, 668] on textarea at bounding box center [809, 677] width 803 height 40
click at [526, 680] on textarea at bounding box center [809, 677] width 803 height 40
type textarea "ي"
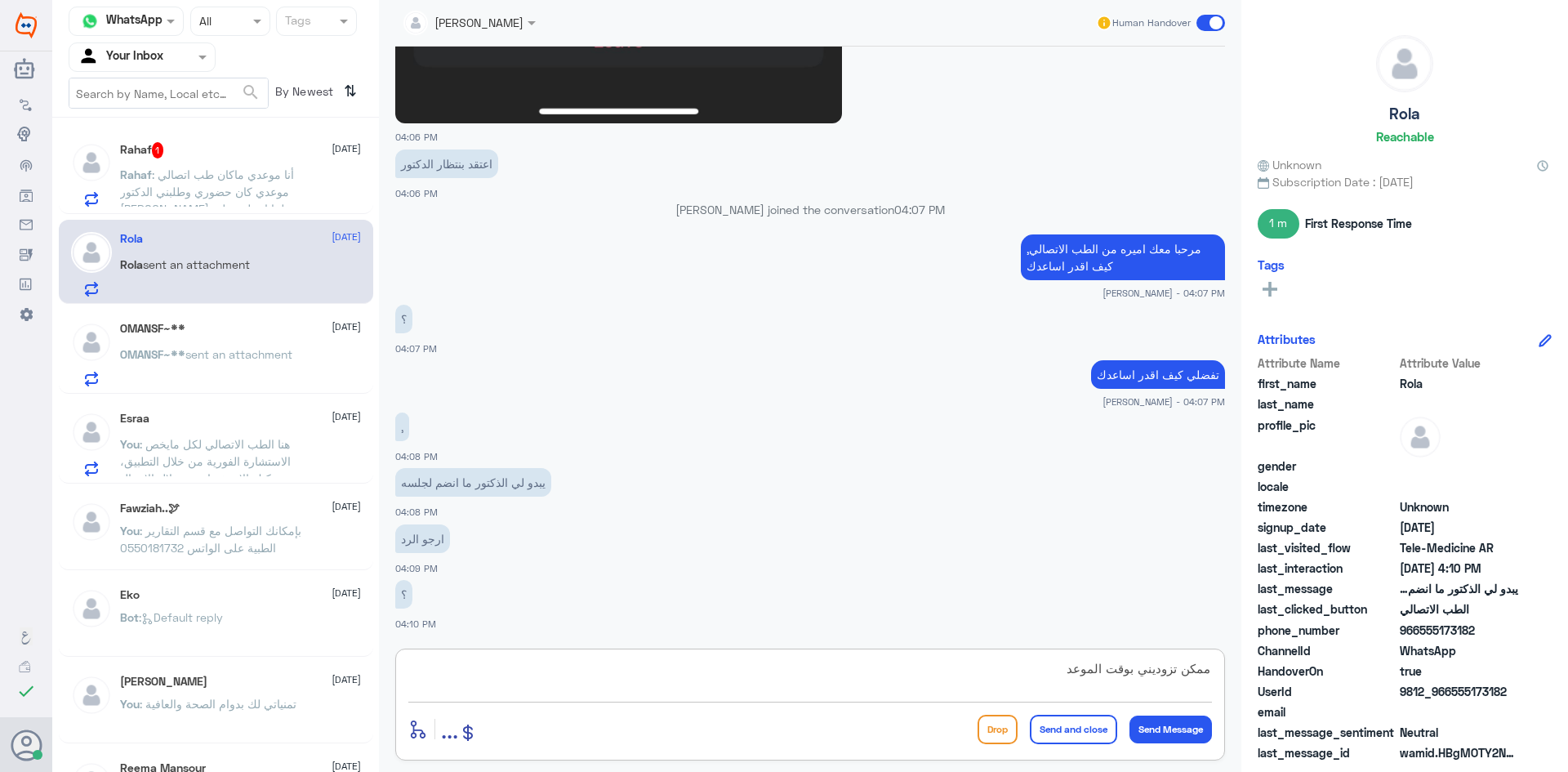
type textarea "ممكن تزوديني بوقت الموعد؟"
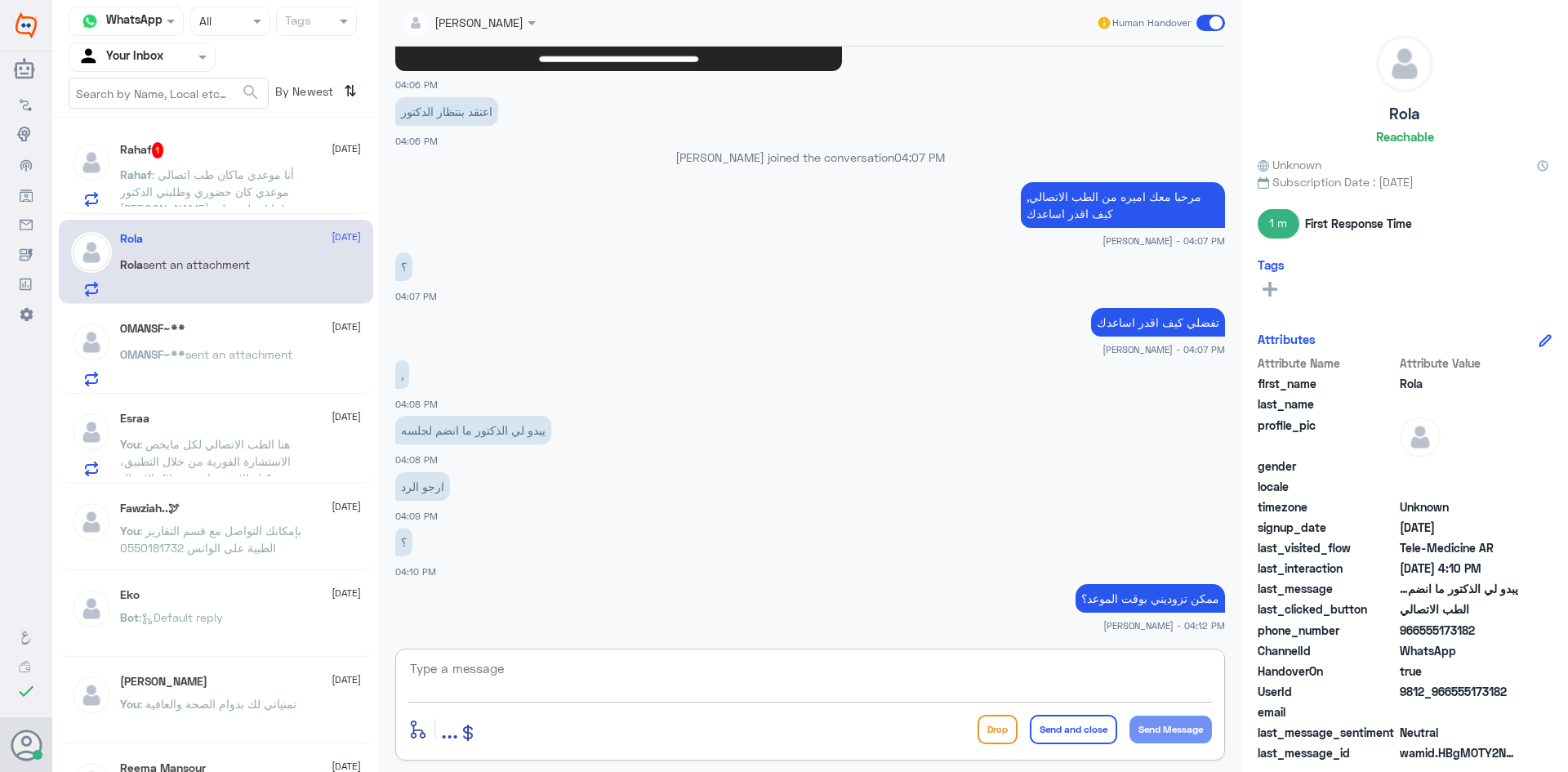
click at [207, 129] on div "Rahaf 1 15 October Rahaf : أنا موعدي ماكان طب اتصالي موعدي كان حضوري وطلبني الد…" at bounding box center [216, 450] width 327 height 653
click at [226, 165] on p "Rahaf : أنا موعدي ماكان طب اتصالي موعدي كان حضوري وطلبني الدكتور تحاليل ولما ات…" at bounding box center [211, 186] width 184 height 41
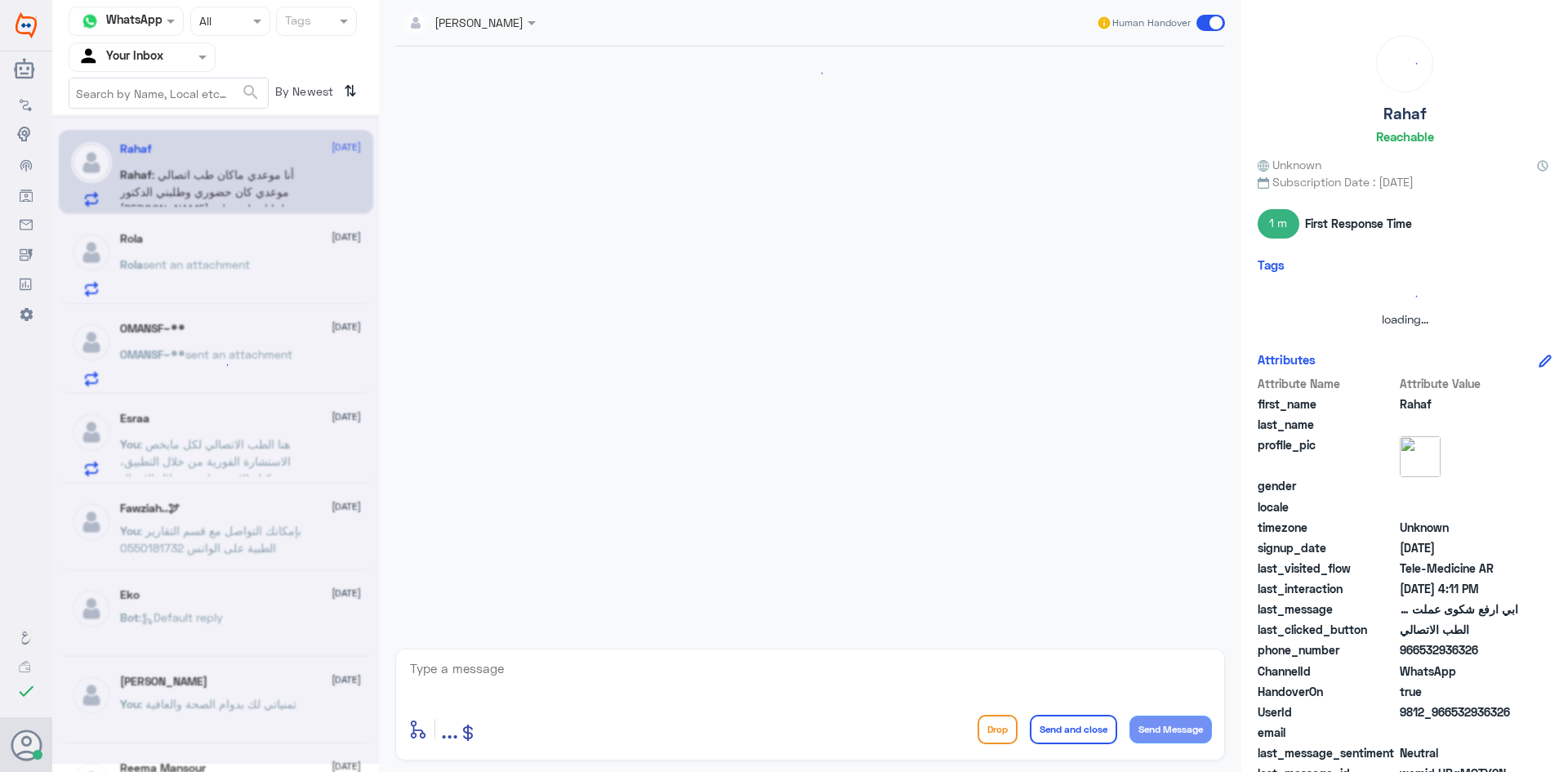
scroll to position [344, 0]
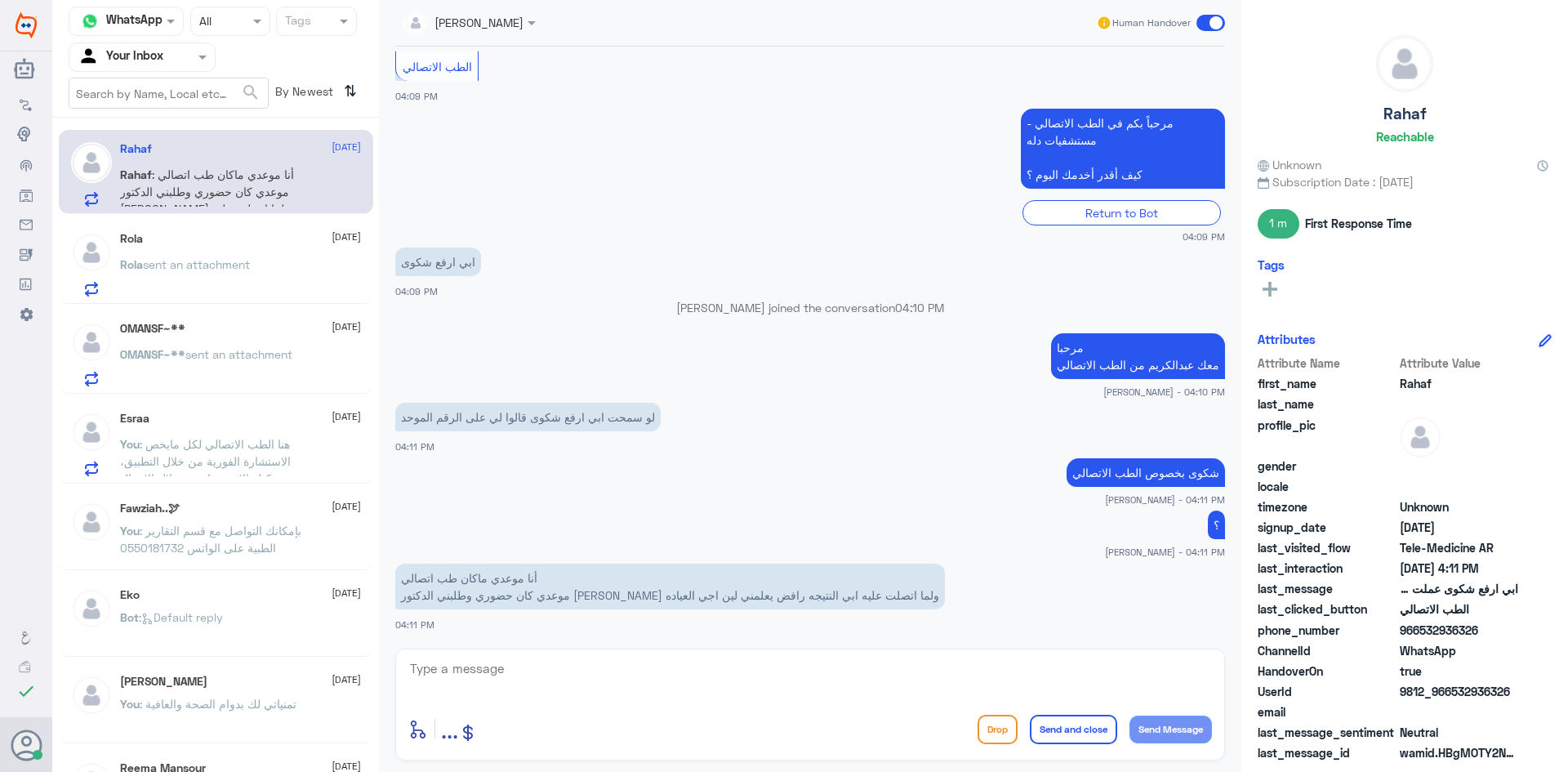
click at [493, 676] on textarea at bounding box center [809, 677] width 803 height 40
click at [207, 271] on span "sent an attachment" at bounding box center [197, 264] width 107 height 14
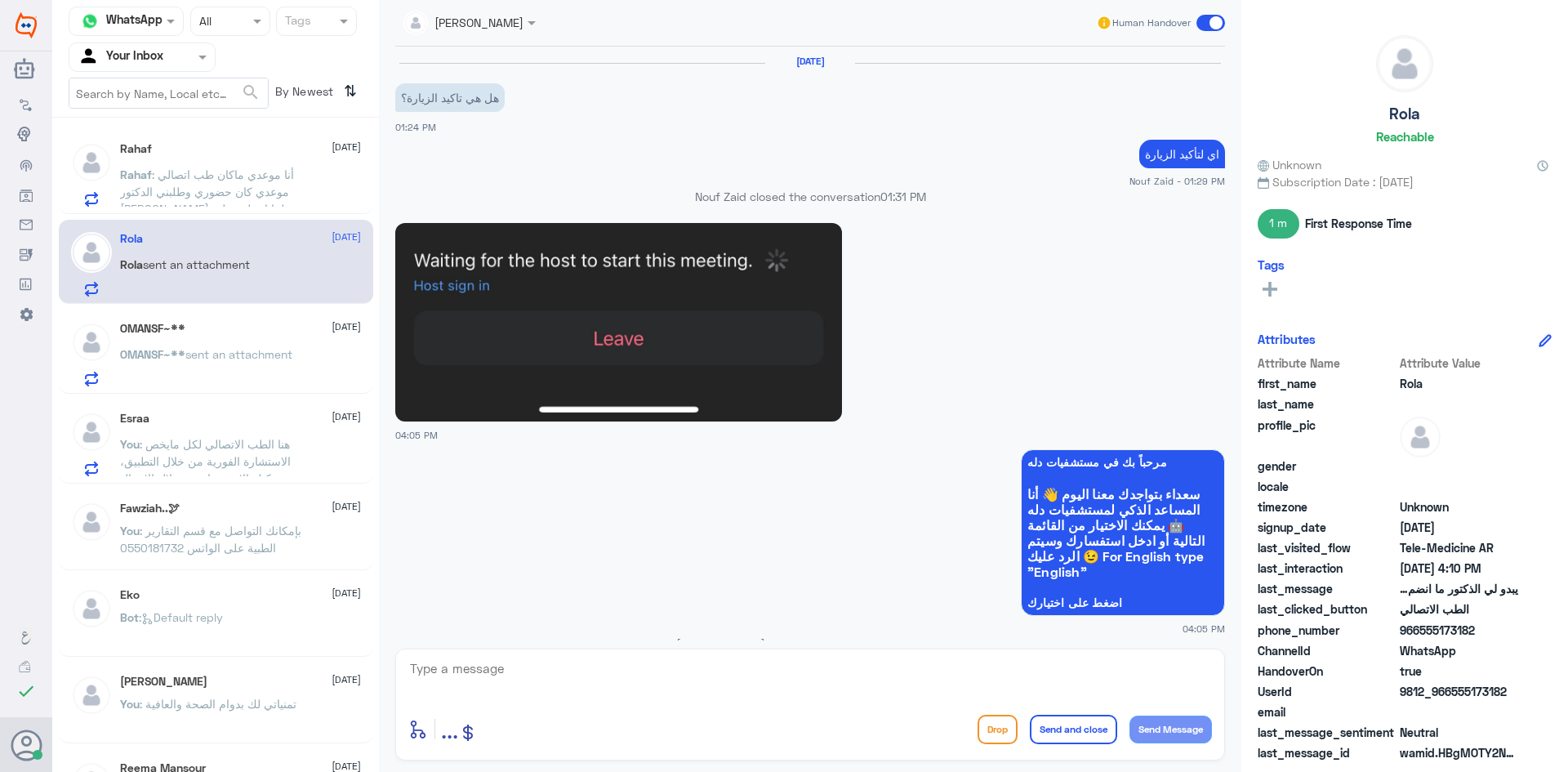
scroll to position [993, 0]
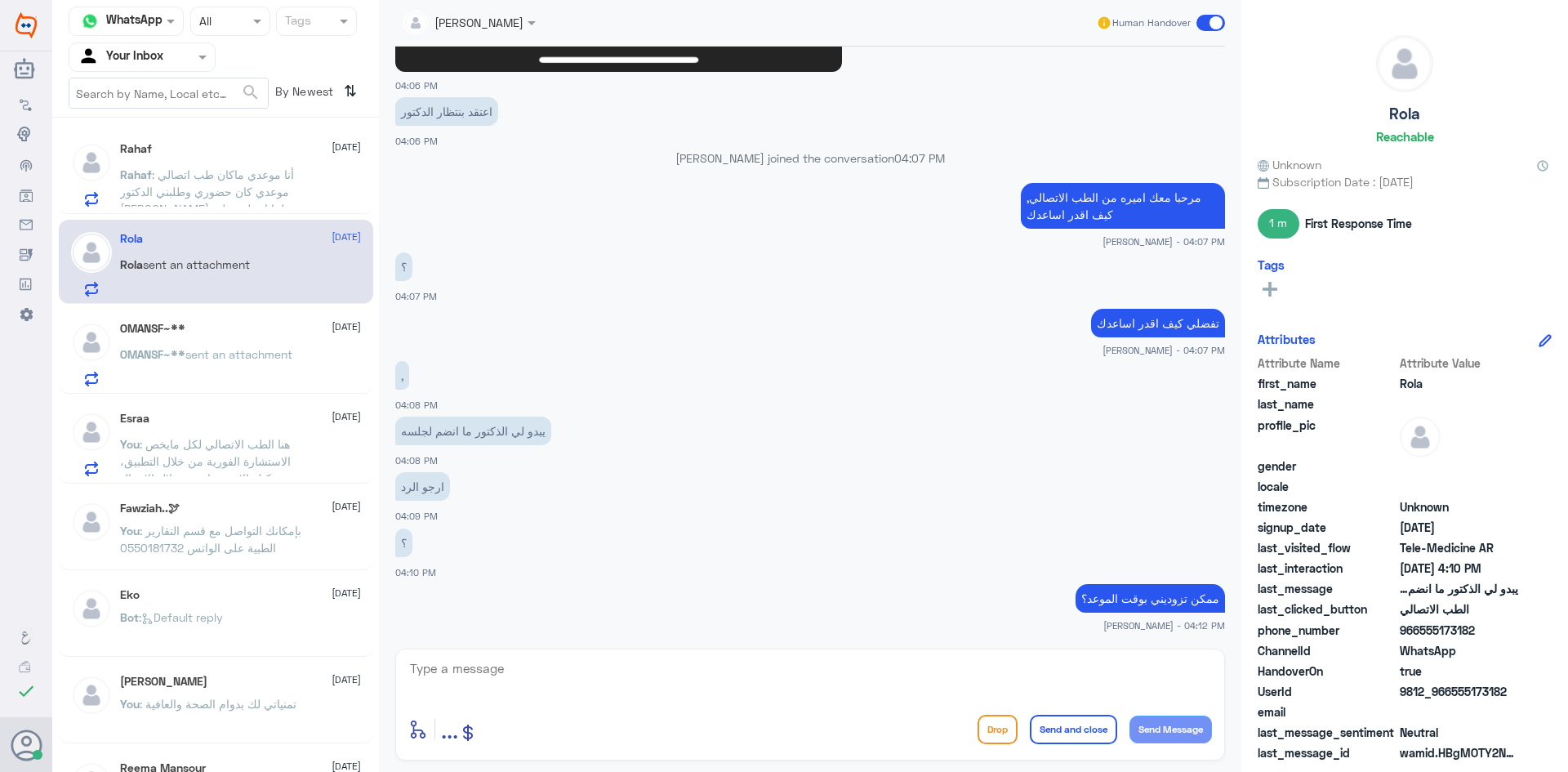
click at [174, 343] on div "OMANSF~** 15 October OMANSF~** sent an attachment" at bounding box center [240, 353] width 241 height 64
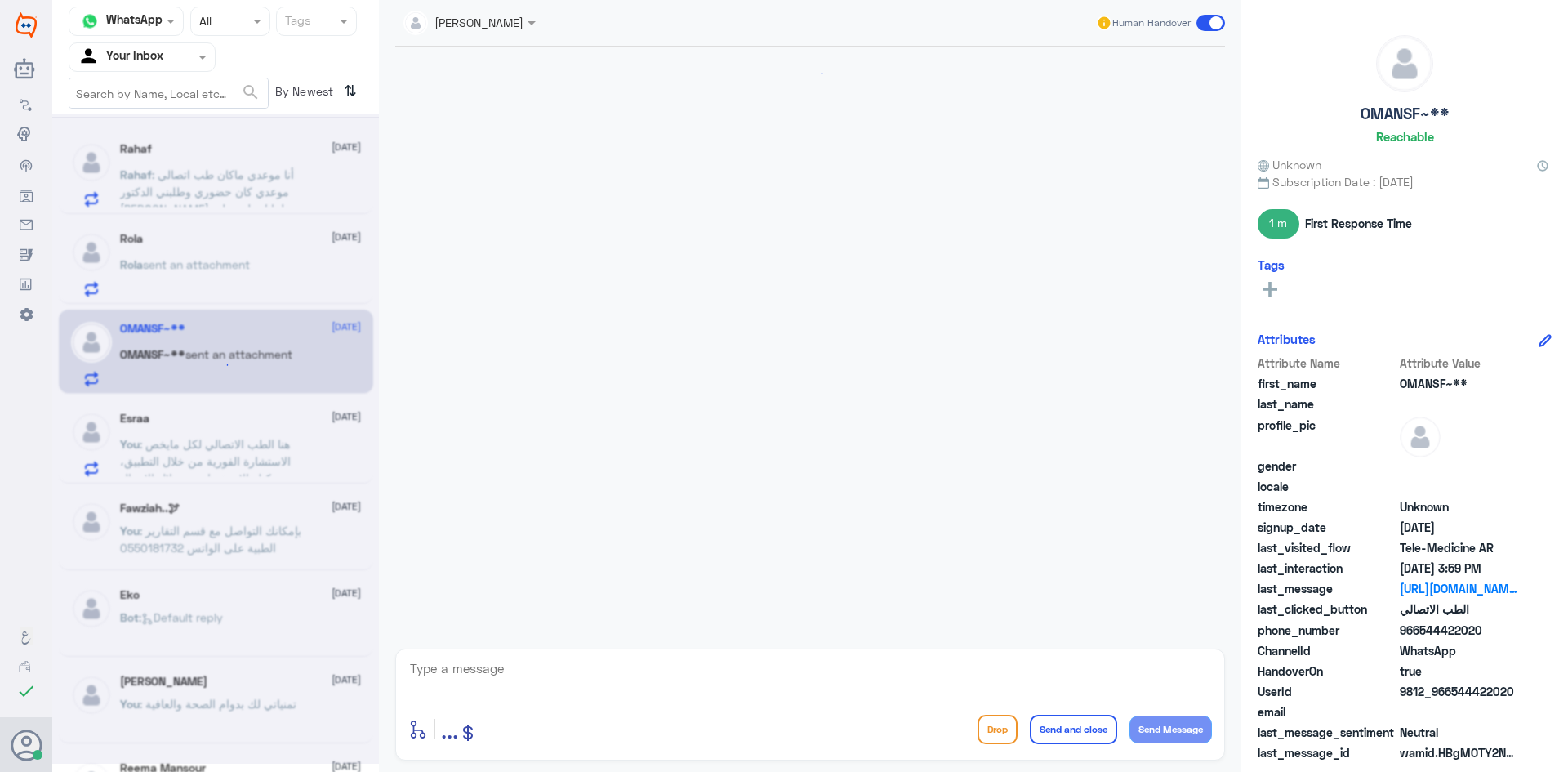
scroll to position [833, 0]
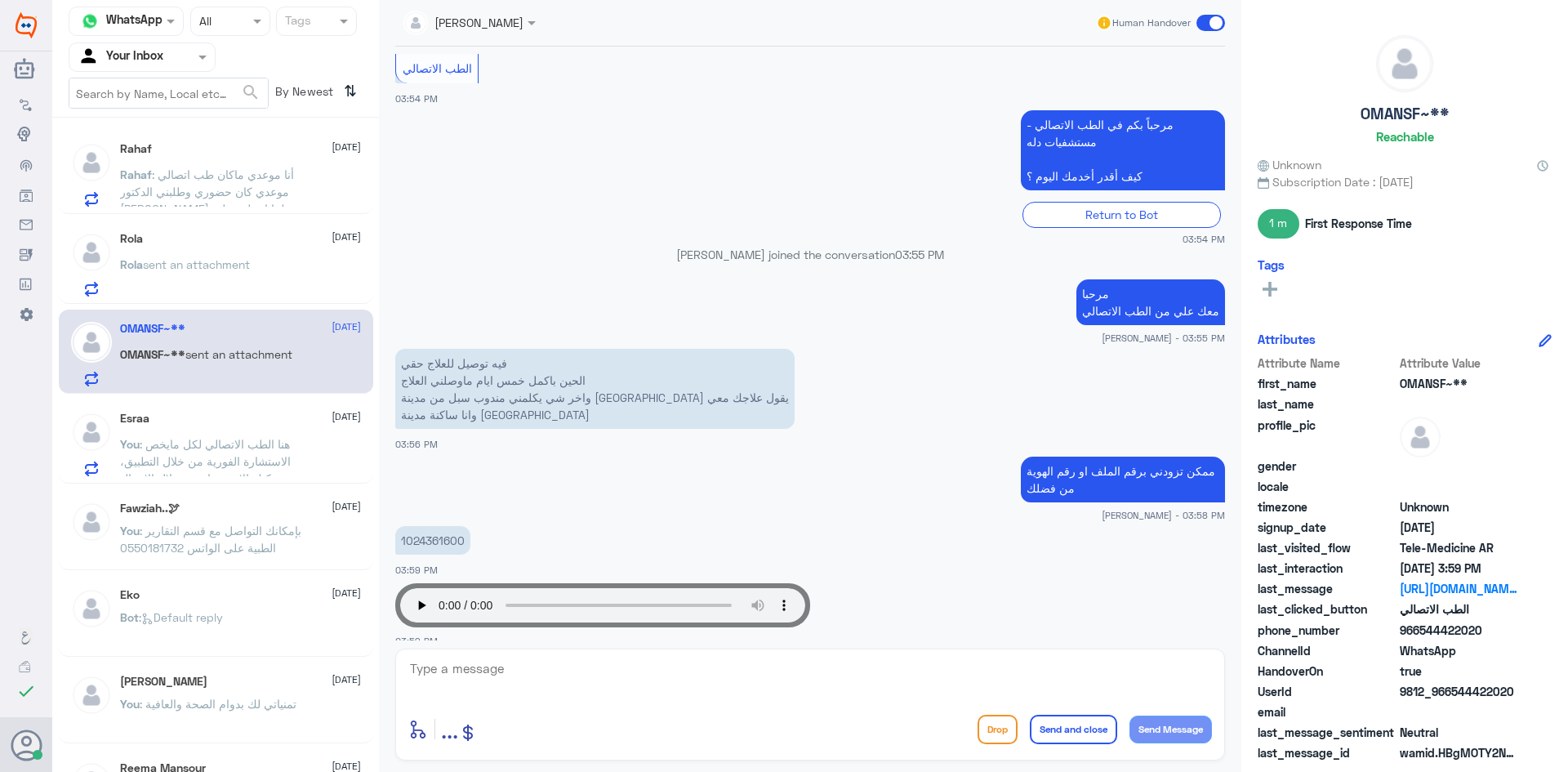
click at [198, 172] on span ": أنا موعدي ماكان طب اتصالي موعدي كان حضوري وطلبني الدكتور تحاليل ولما اتصلت عل…" at bounding box center [206, 208] width 174 height 83
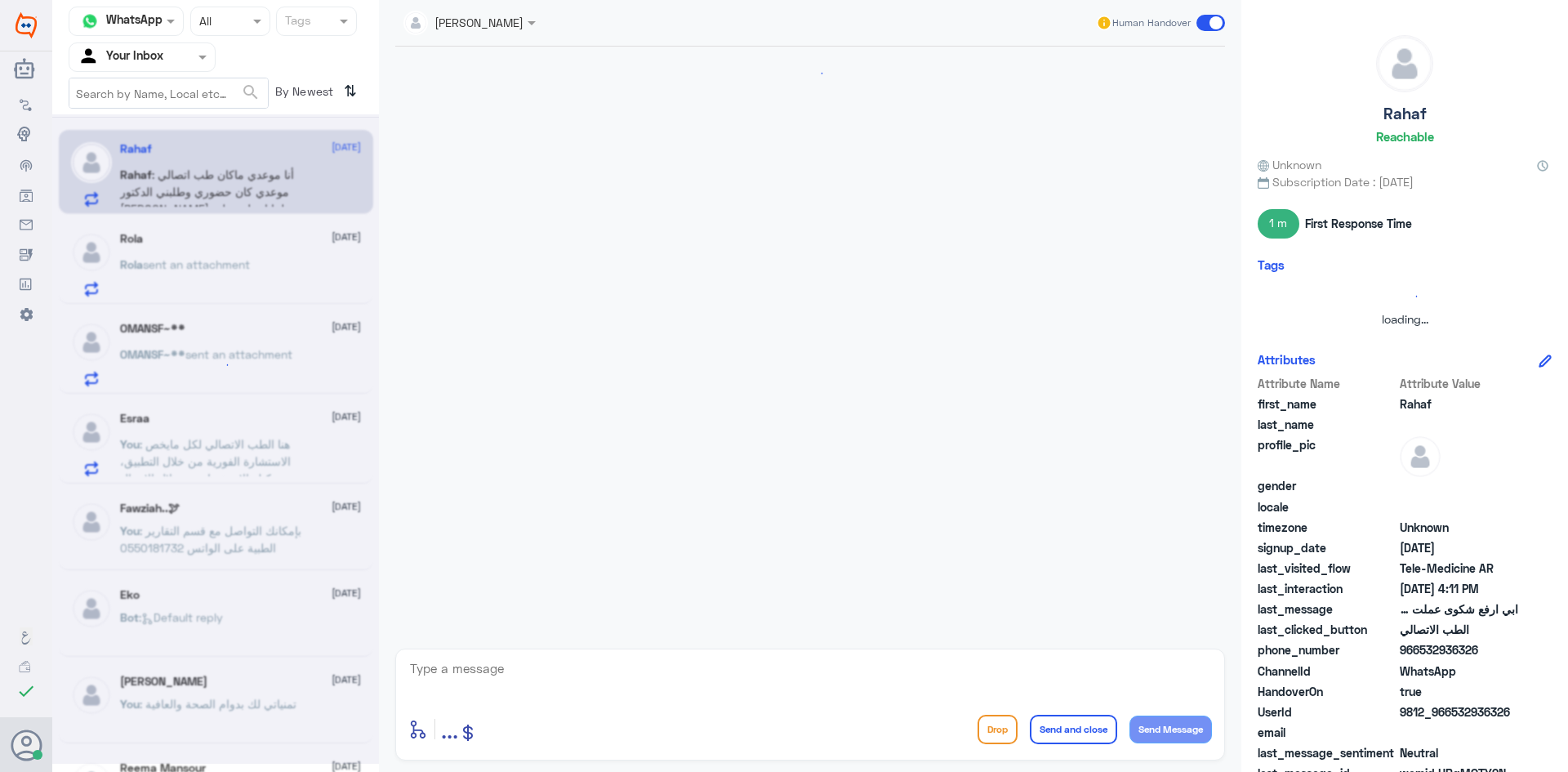
scroll to position [344, 0]
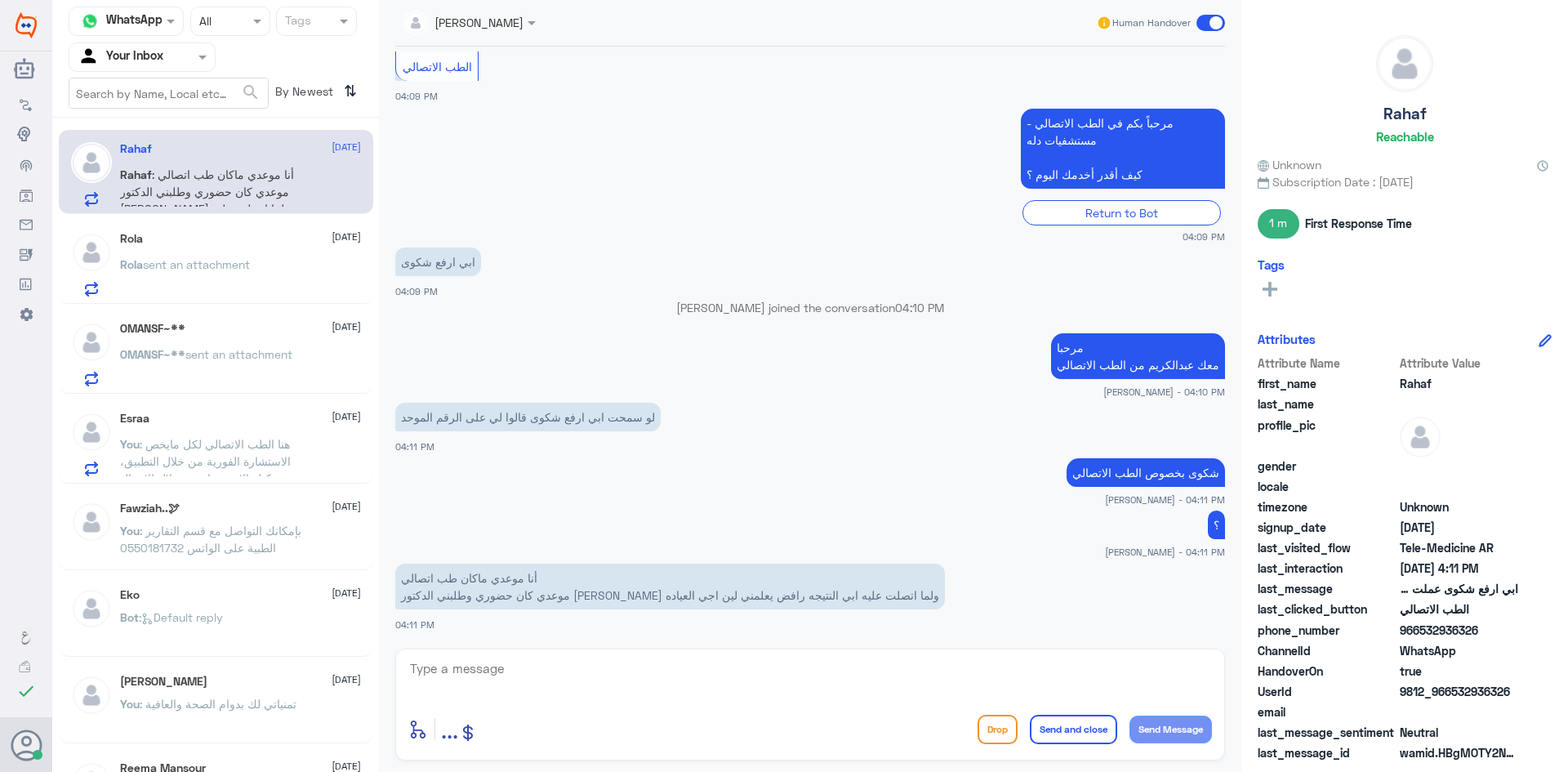
click at [266, 240] on div "Rola 15 October" at bounding box center [240, 239] width 241 height 14
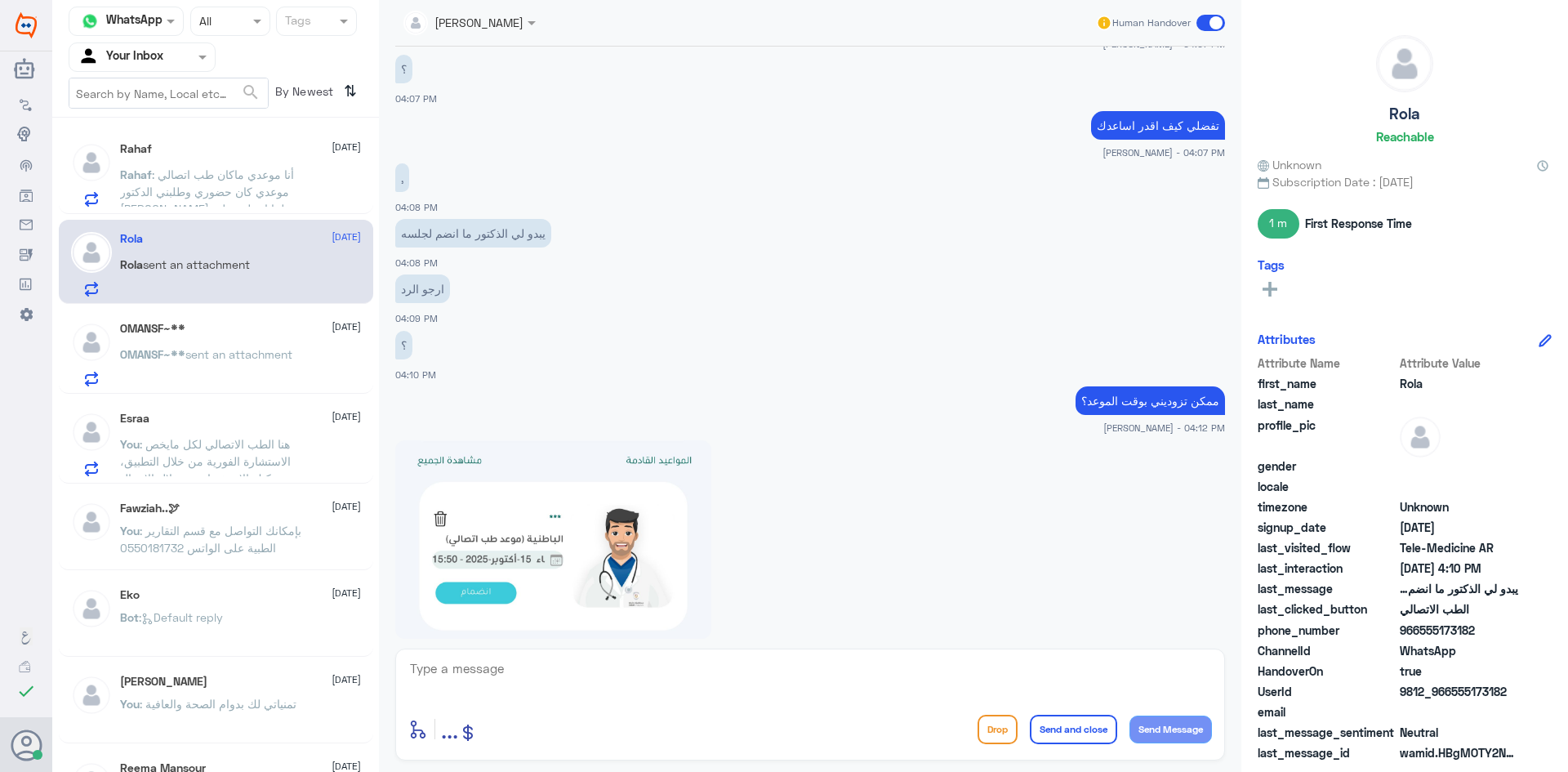
scroll to position [1219, 0]
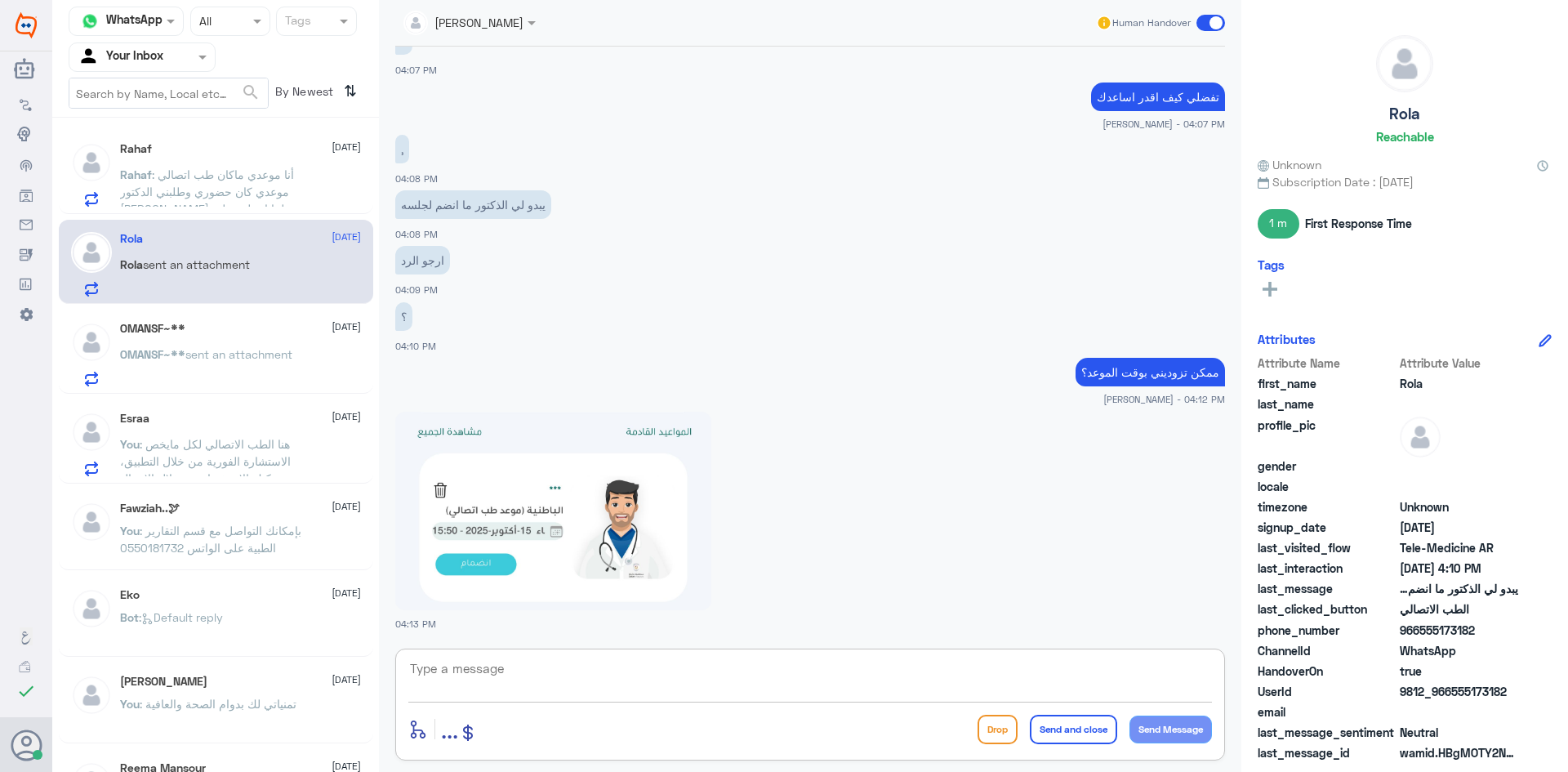
click at [530, 688] on textarea at bounding box center [809, 677] width 803 height 40
click at [523, 673] on textarea at bounding box center [809, 677] width 803 height 40
click at [504, 674] on textarea at bounding box center [809, 677] width 803 height 40
click at [503, 666] on textarea at bounding box center [809, 677] width 803 height 40
click at [238, 173] on div "Rahaf : ؟؟؟" at bounding box center [240, 188] width 241 height 37
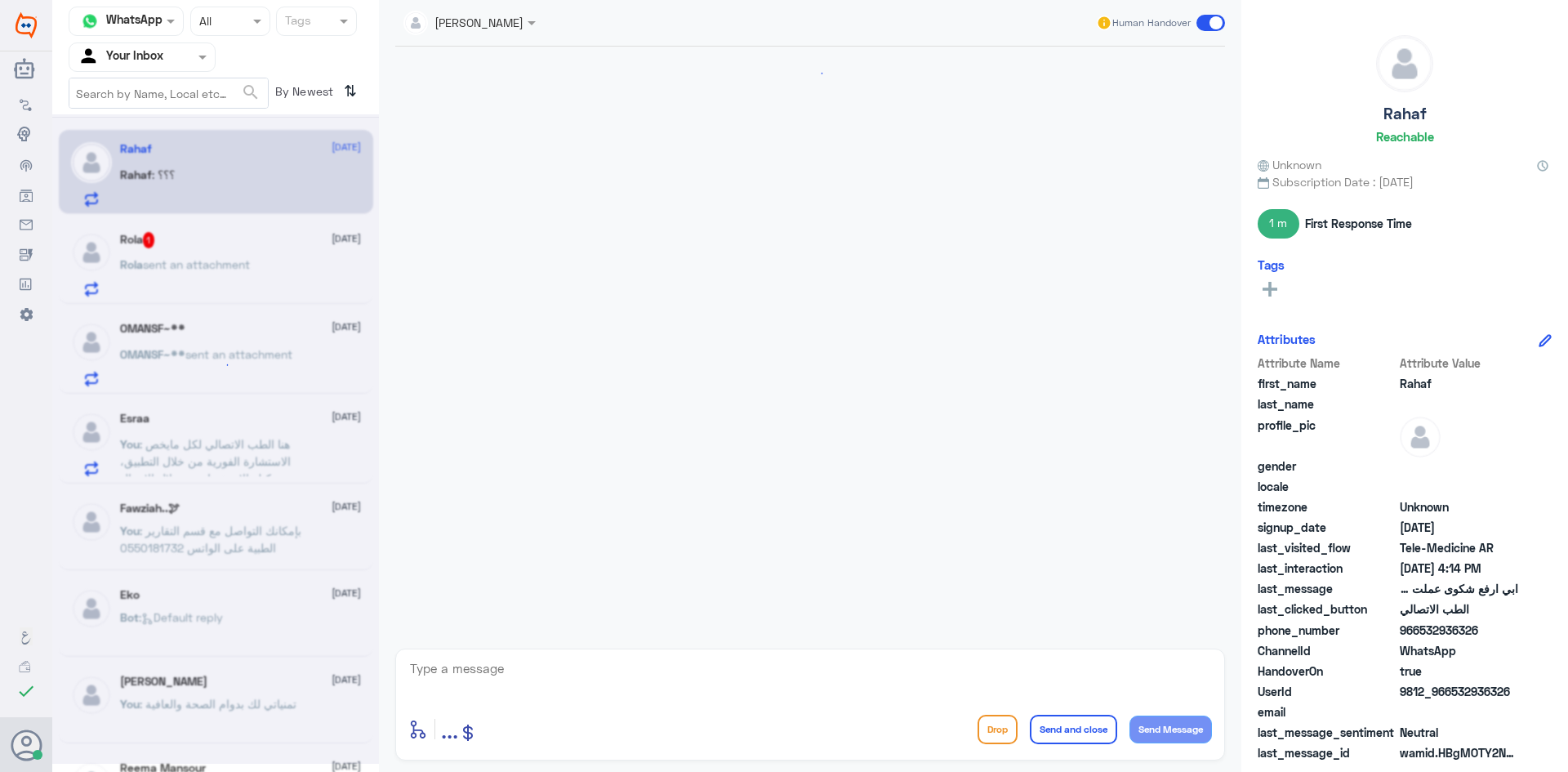
scroll to position [399, 0]
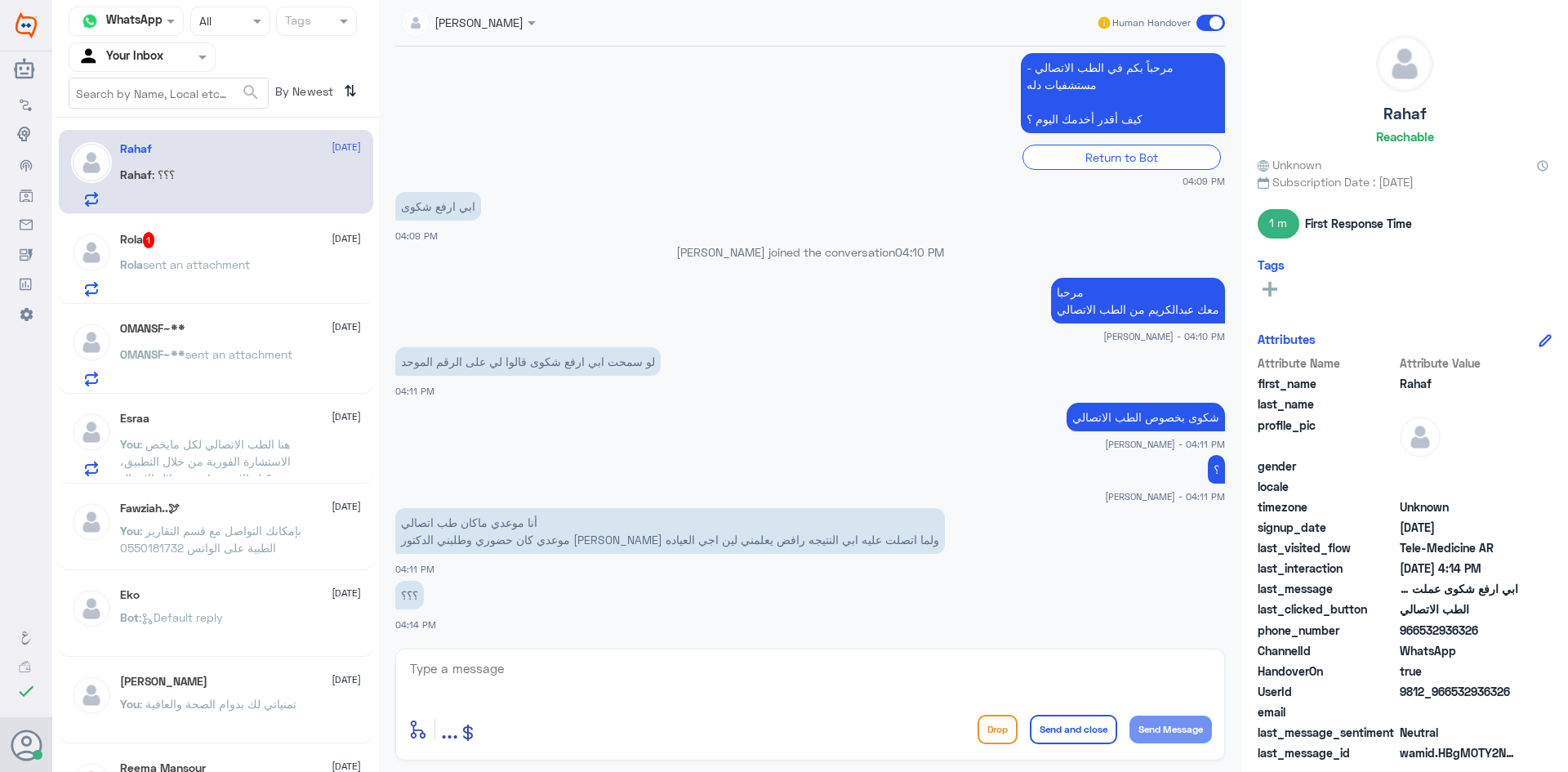
click at [498, 666] on textarea at bounding box center [809, 677] width 803 height 40
click at [503, 676] on textarea at bounding box center [809, 677] width 803 height 40
click at [249, 274] on p "Rola sent an attachment" at bounding box center [184, 276] width 130 height 41
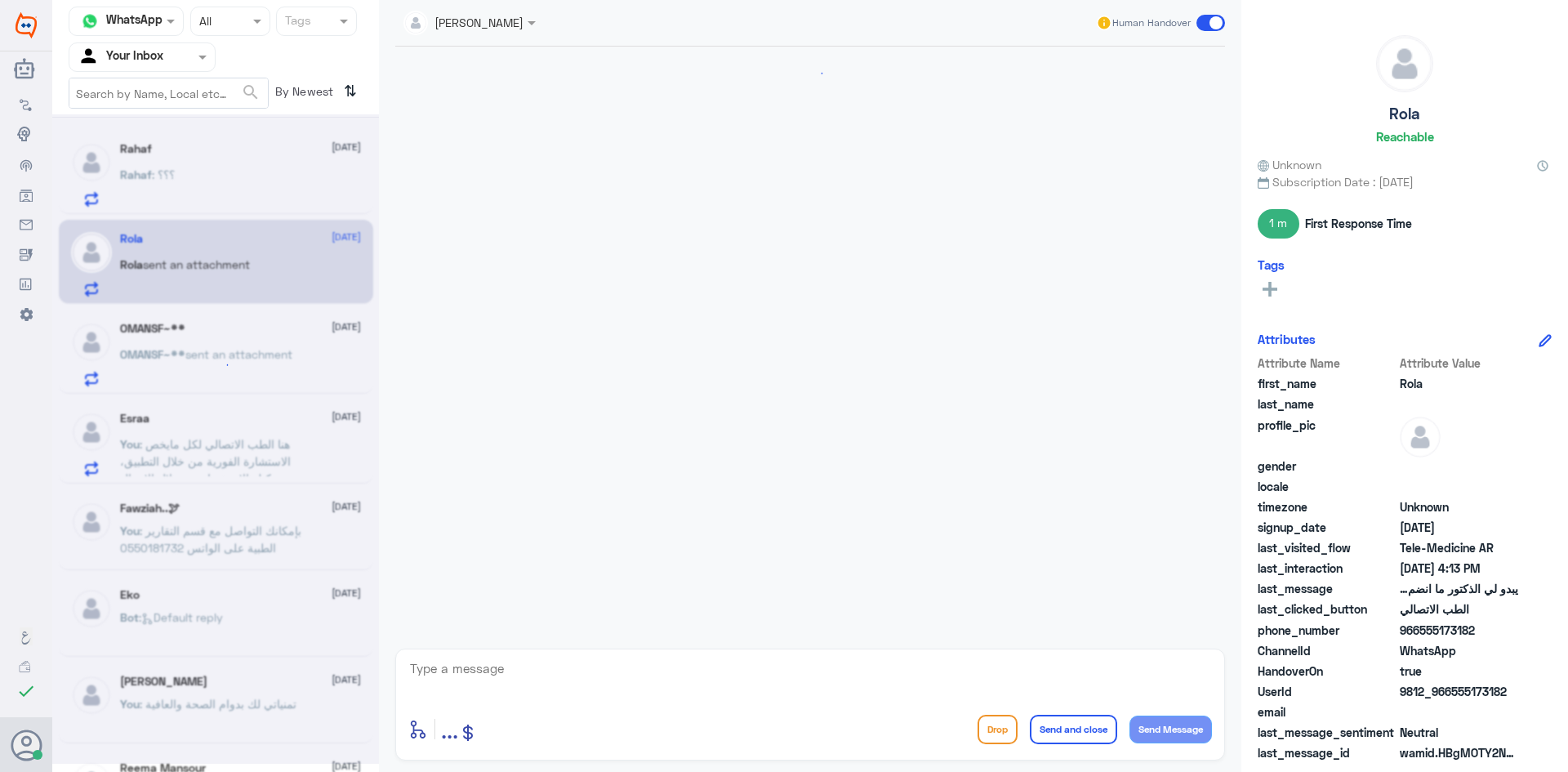
scroll to position [1162, 0]
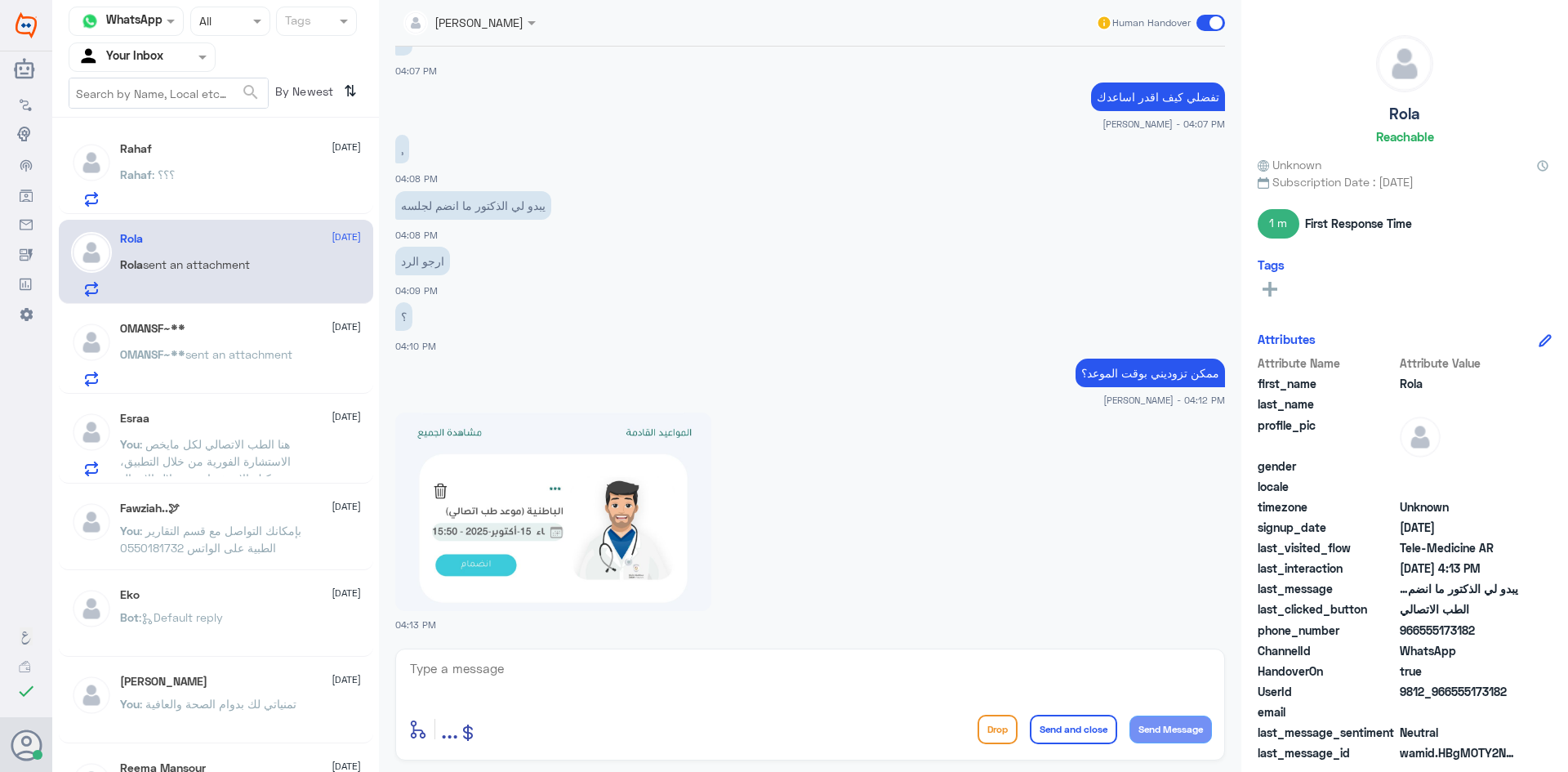
click at [603, 668] on textarea at bounding box center [809, 677] width 803 height 40
type textarea "س"
type textarea "الان سيتواصل معك الدكتور ، ونعتذر عن التأخير الحاصل"
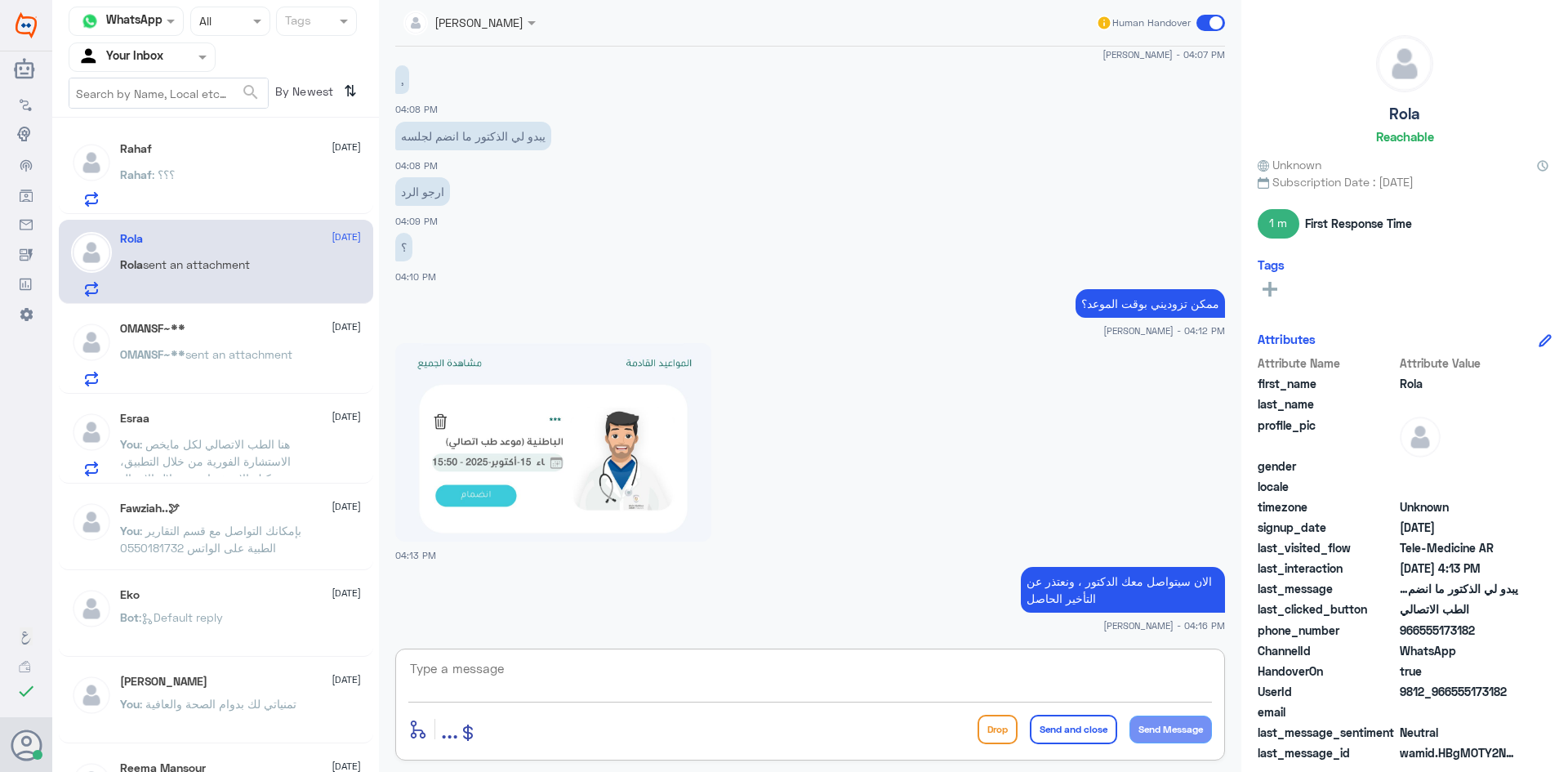
click at [569, 675] on textarea at bounding box center [809, 677] width 803 height 40
paste textarea "اي استفسار او خدمة اخرى؟"
type textarea "اي استفسار او خدمة اخرى؟"
click at [1164, 723] on button "Send Message" at bounding box center [1171, 729] width 83 height 28
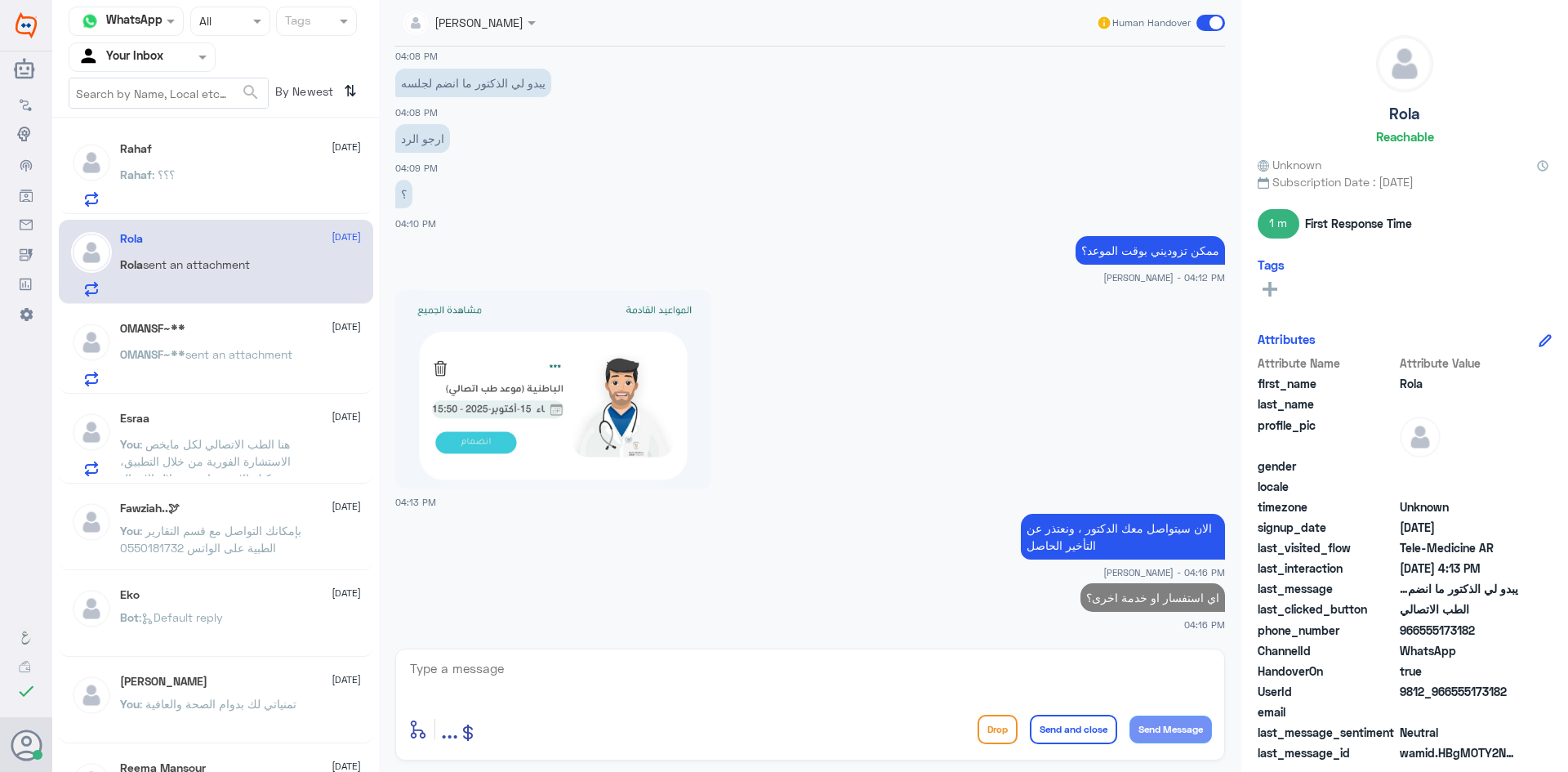
click at [280, 172] on div "Rahaf : ؟؟؟" at bounding box center [240, 188] width 241 height 37
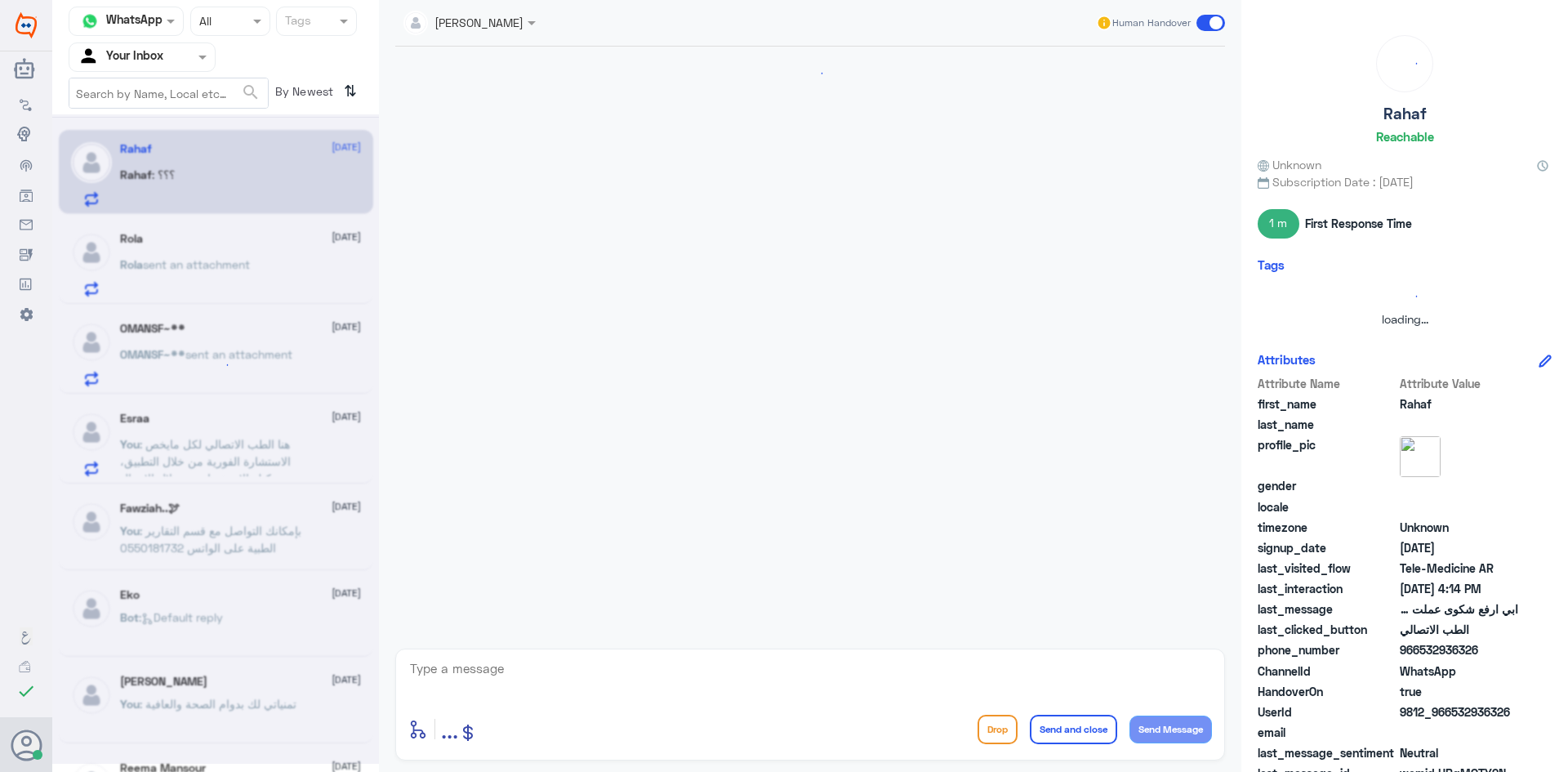
scroll to position [399, 0]
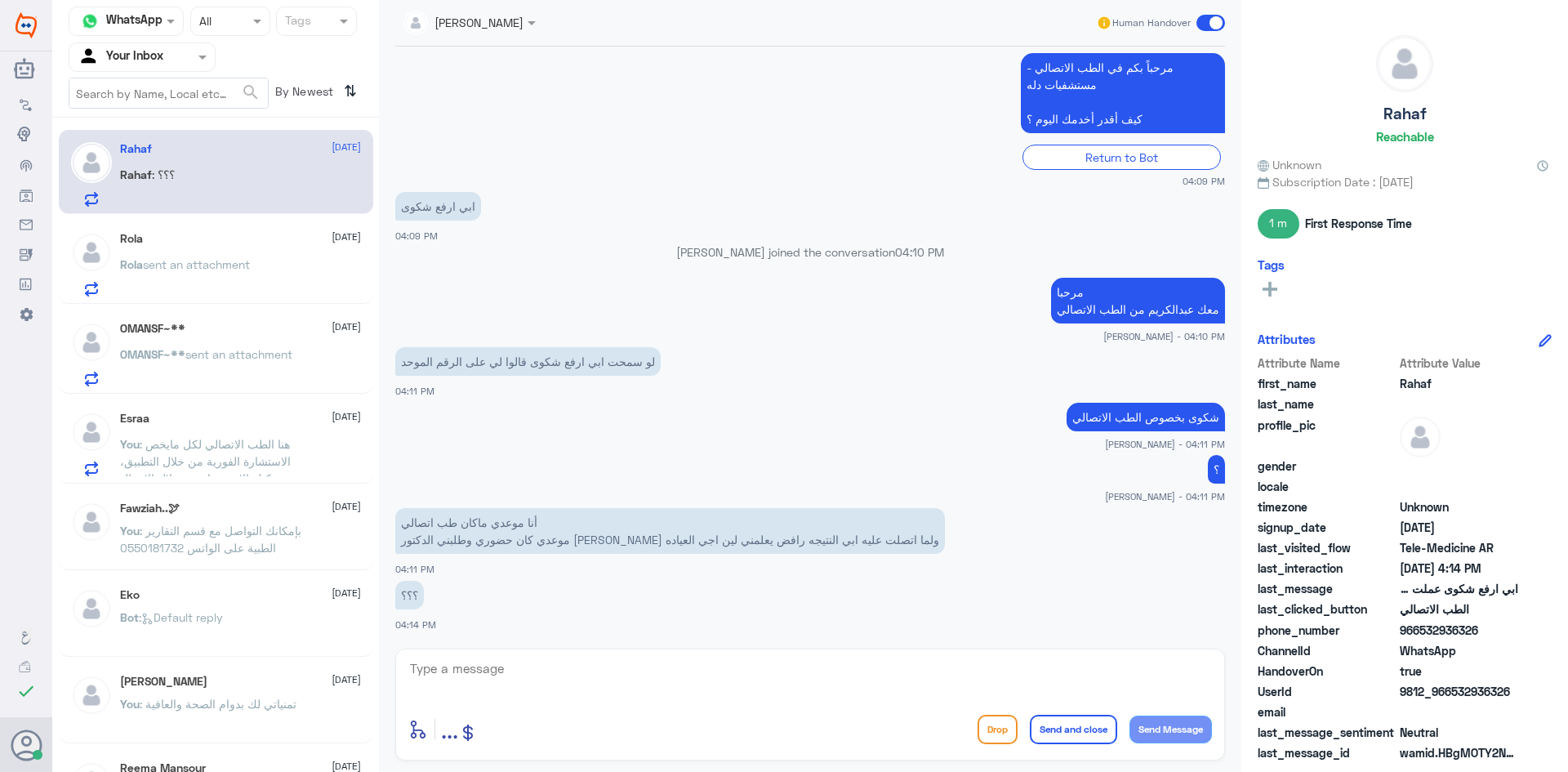
click at [549, 683] on textarea at bounding box center [809, 677] width 803 height 40
type textarea "بخصوص المواعيد الحضوريه لايمكن ان تكون عن بعد"
drag, startPoint x: 944, startPoint y: 665, endPoint x: 1296, endPoint y: 649, distance: 352.4
click at [1295, 649] on div "Channel WhatsApp Status × All Tags Agent Filter Your Inbox search By Newest ⇅ R…" at bounding box center [810, 388] width 1516 height 777
click at [504, 671] on textarea at bounding box center [809, 677] width 803 height 40
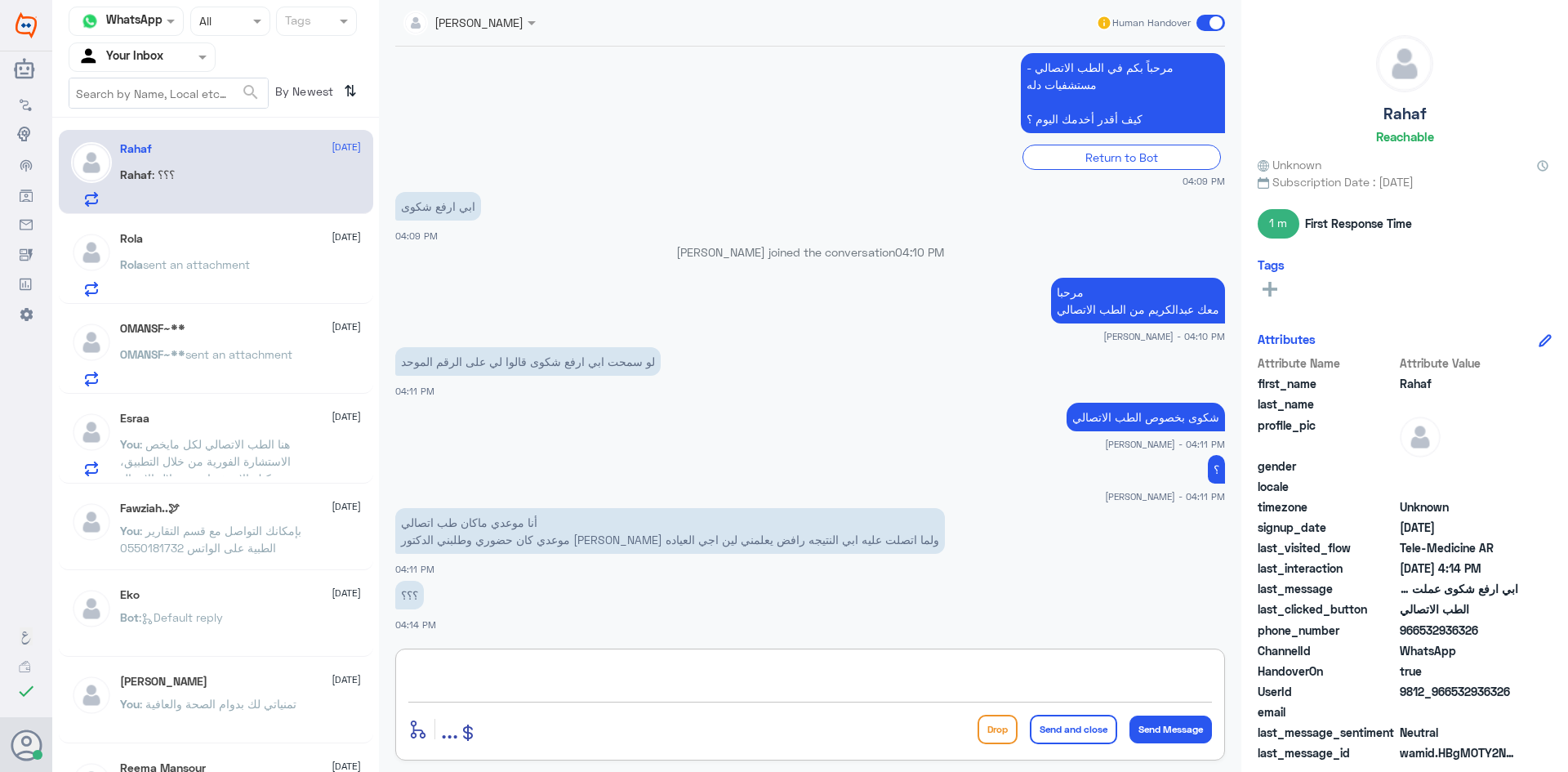
click at [196, 240] on div "Rola 15 October" at bounding box center [240, 239] width 241 height 14
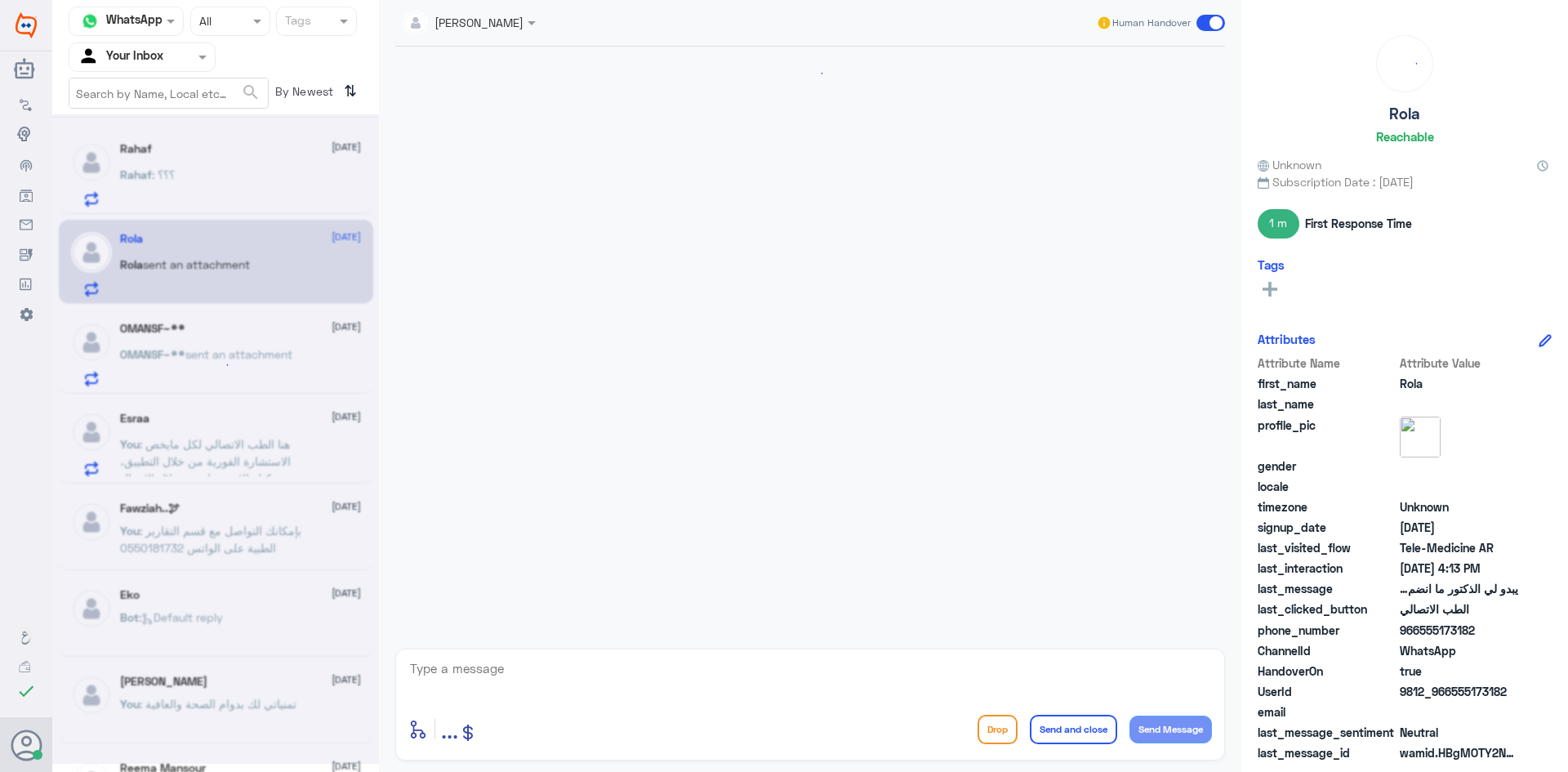
scroll to position [1203, 0]
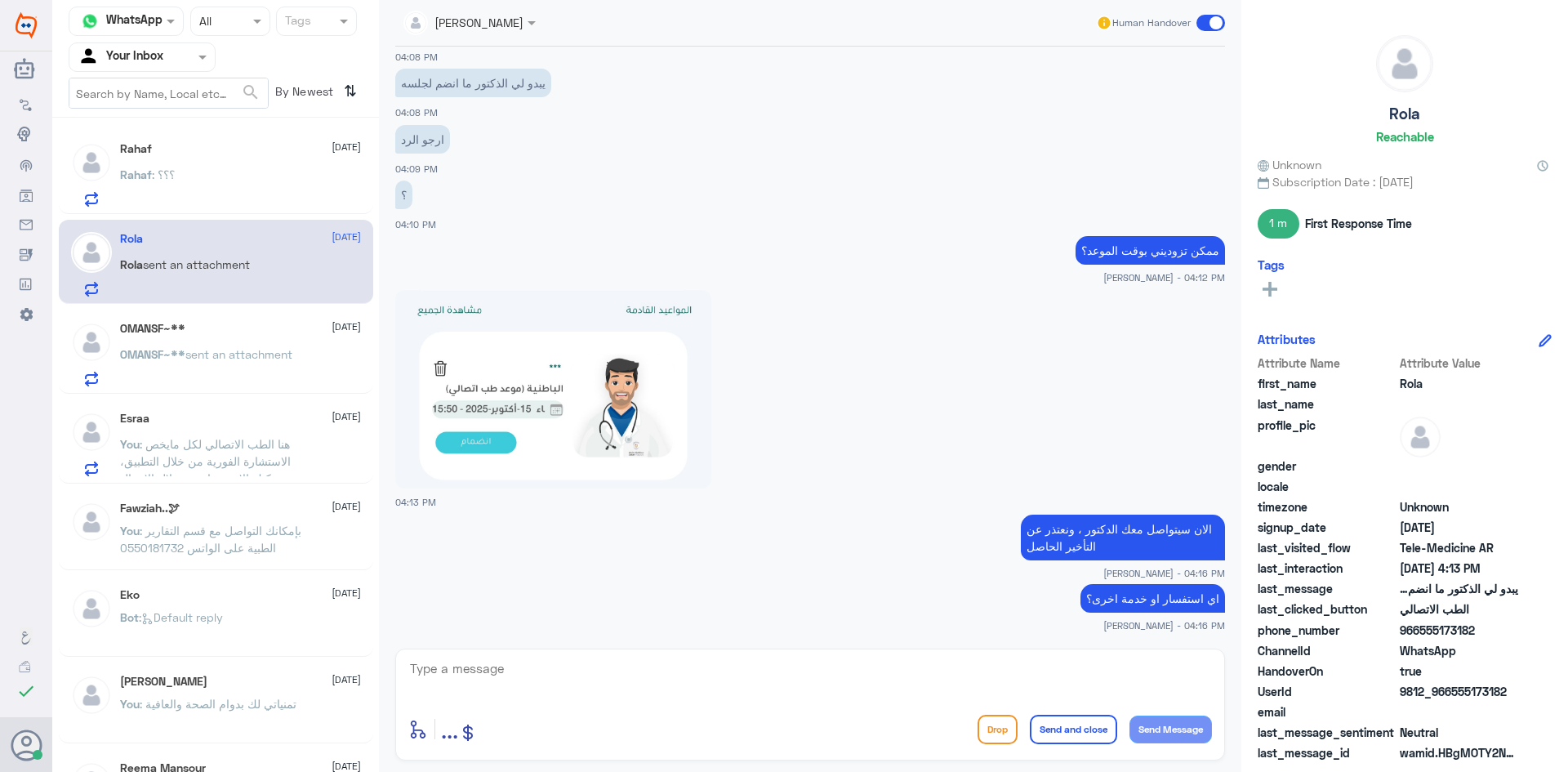
click at [332, 152] on span "15 October" at bounding box center [347, 146] width 29 height 15
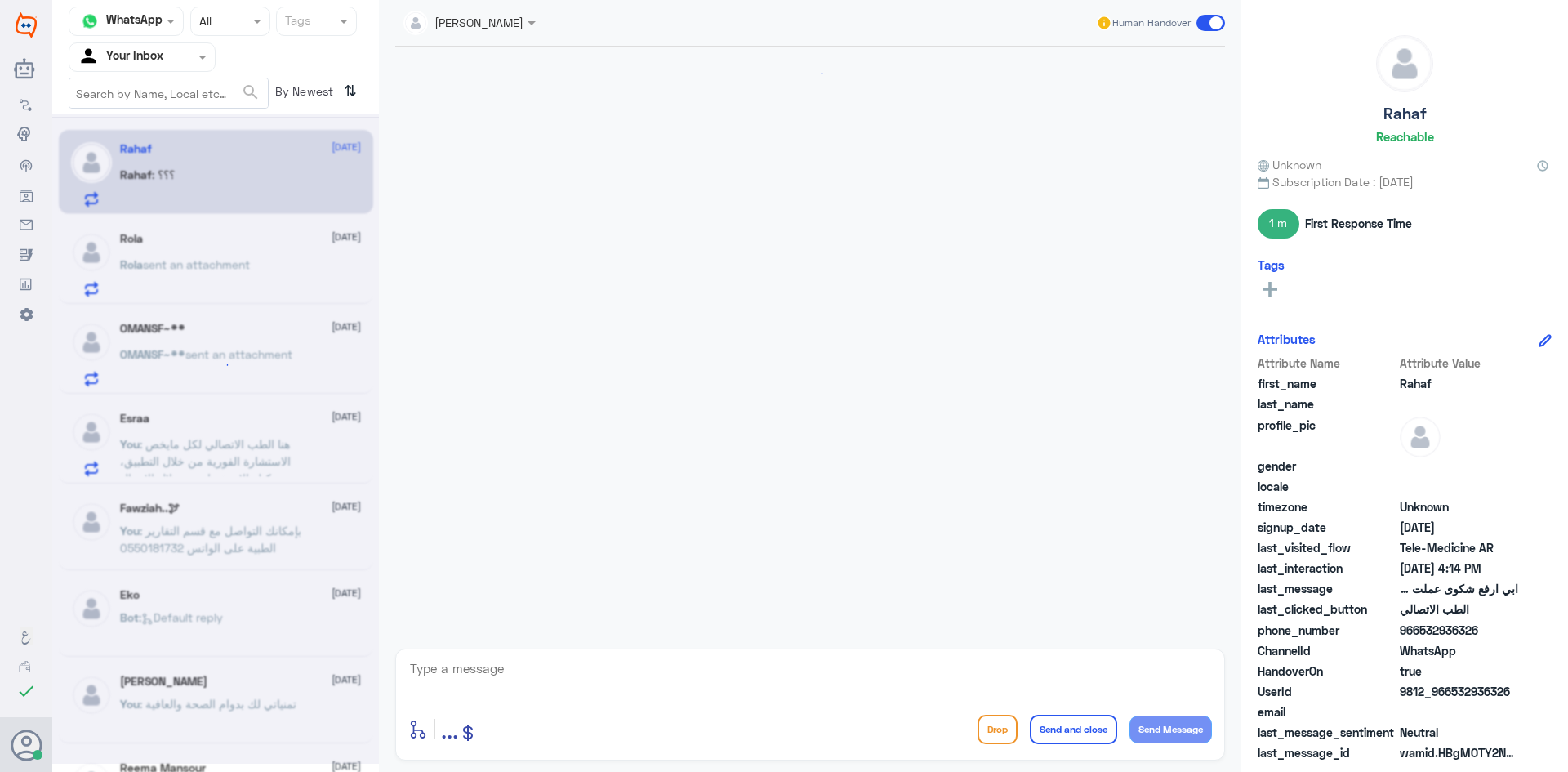
scroll to position [399, 0]
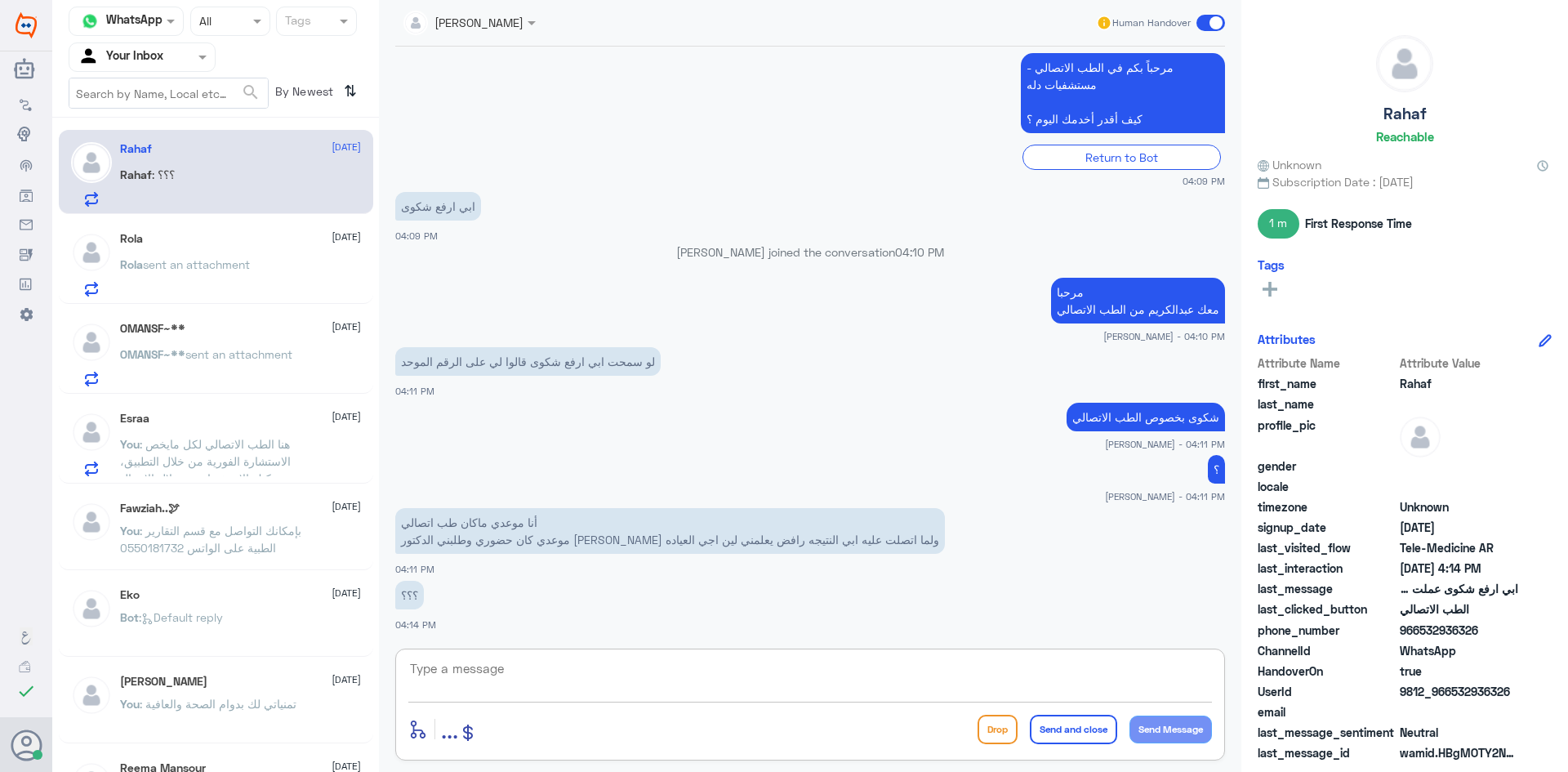
click at [524, 658] on textarea at bounding box center [809, 677] width 803 height 40
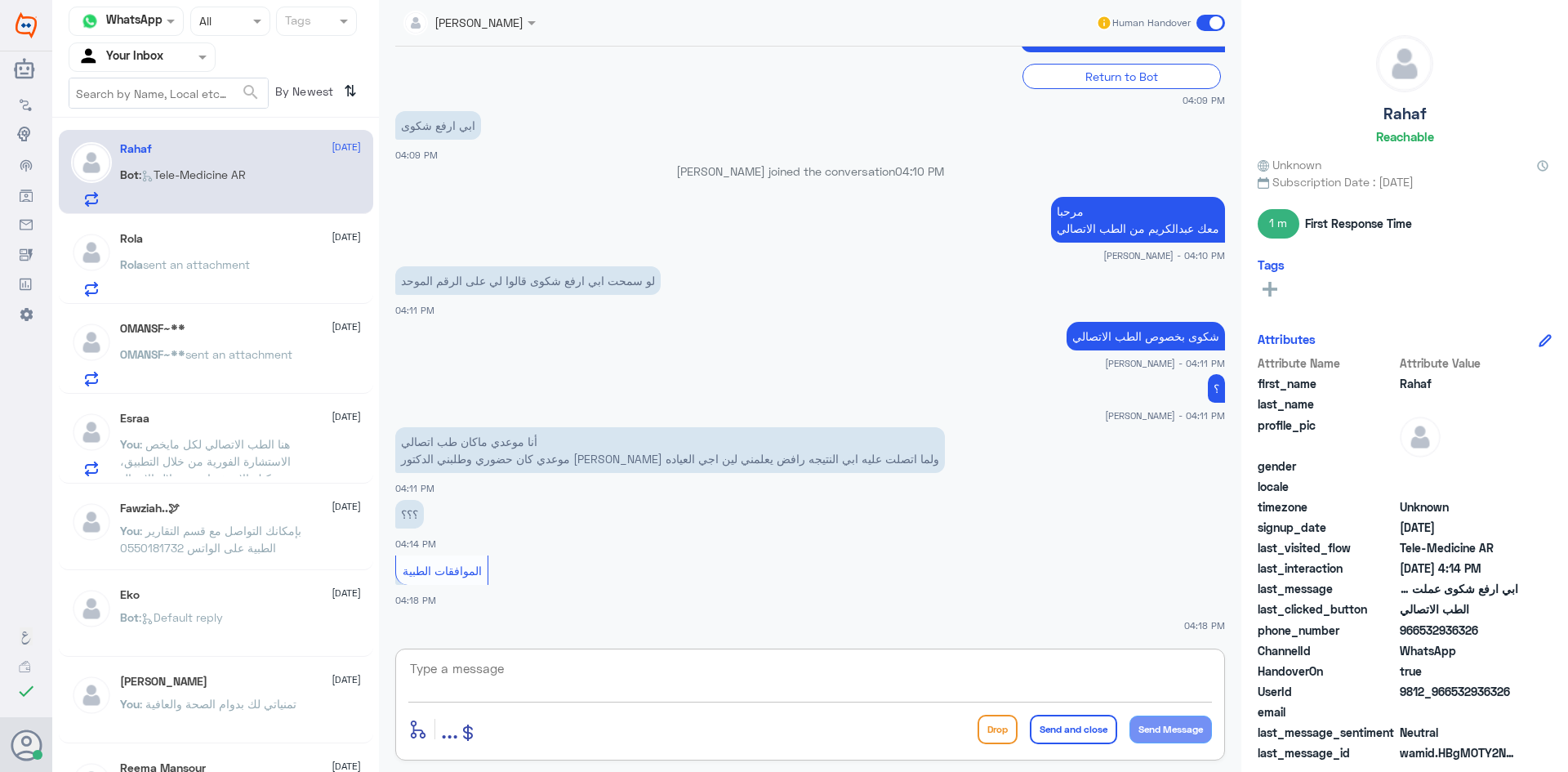
drag, startPoint x: 501, startPoint y: 665, endPoint x: 428, endPoint y: 675, distance: 73.7
click at [428, 675] on textarea at bounding box center [809, 677] width 803 height 40
click at [446, 671] on textarea at bounding box center [809, 677] width 803 height 40
click at [210, 268] on span "sent an attachment" at bounding box center [197, 264] width 107 height 14
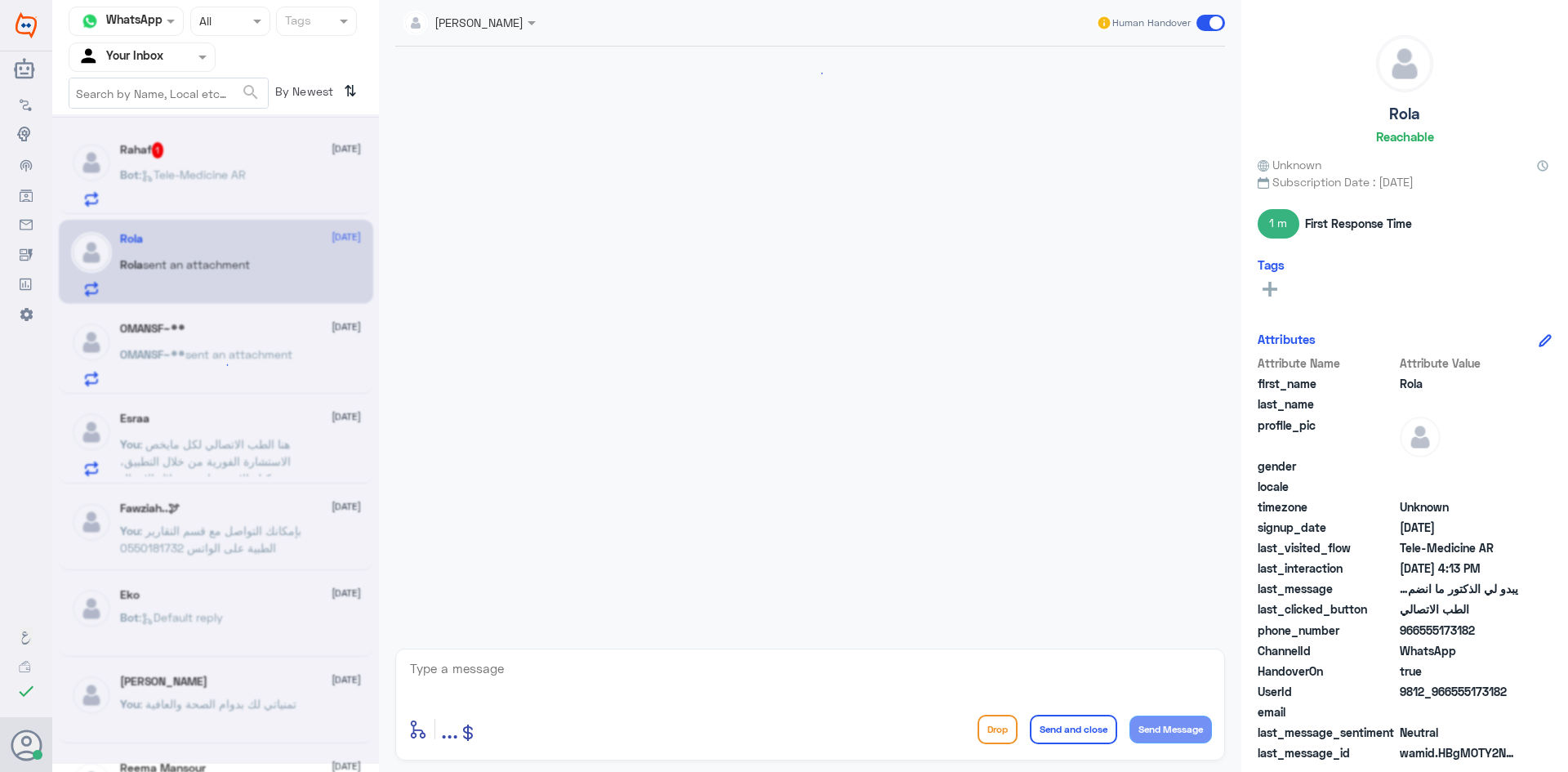
scroll to position [1203, 0]
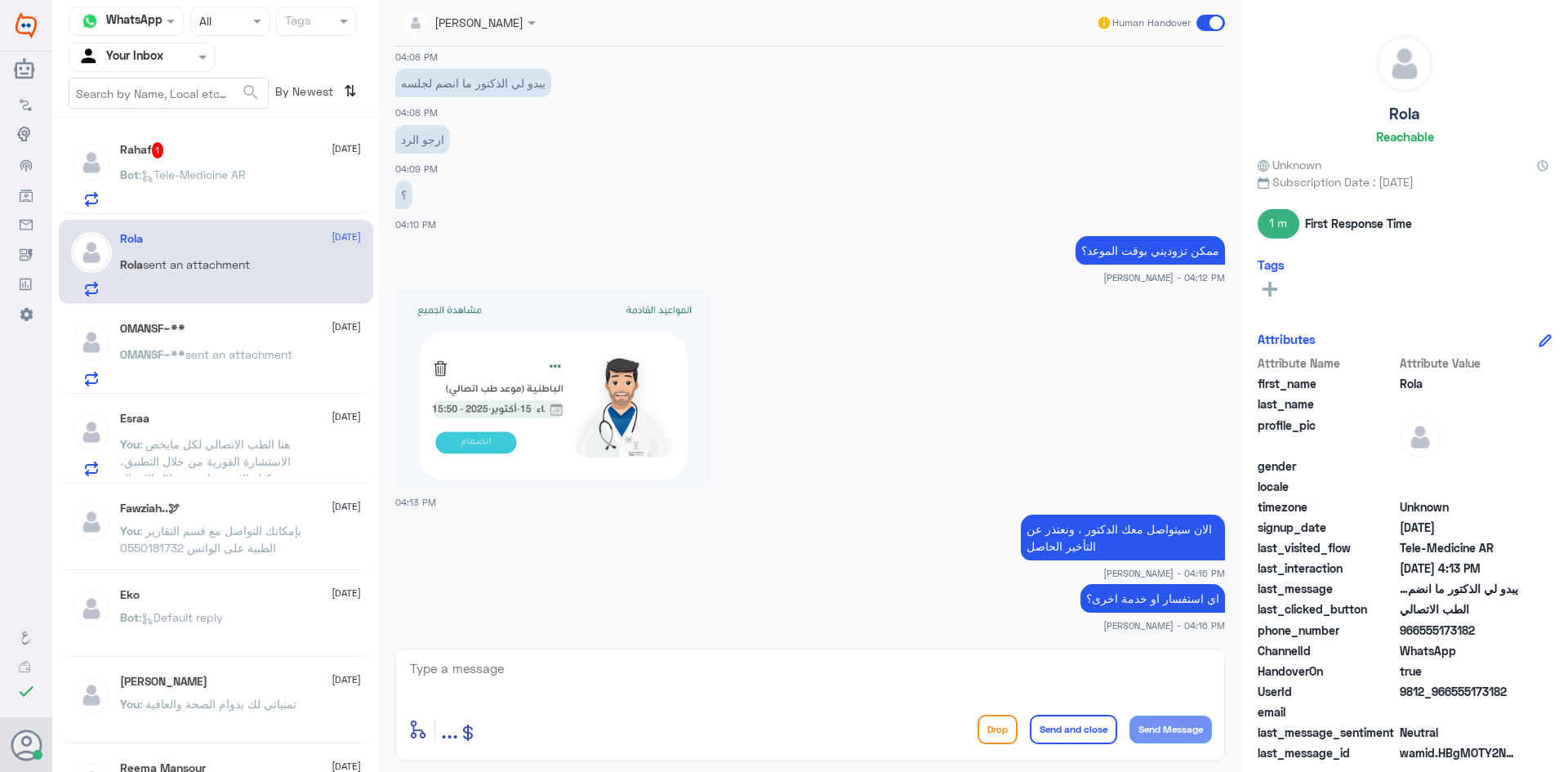
click at [253, 166] on div "Rahaf 1 15 October Bot : Tele-Medicine AR" at bounding box center [240, 174] width 241 height 64
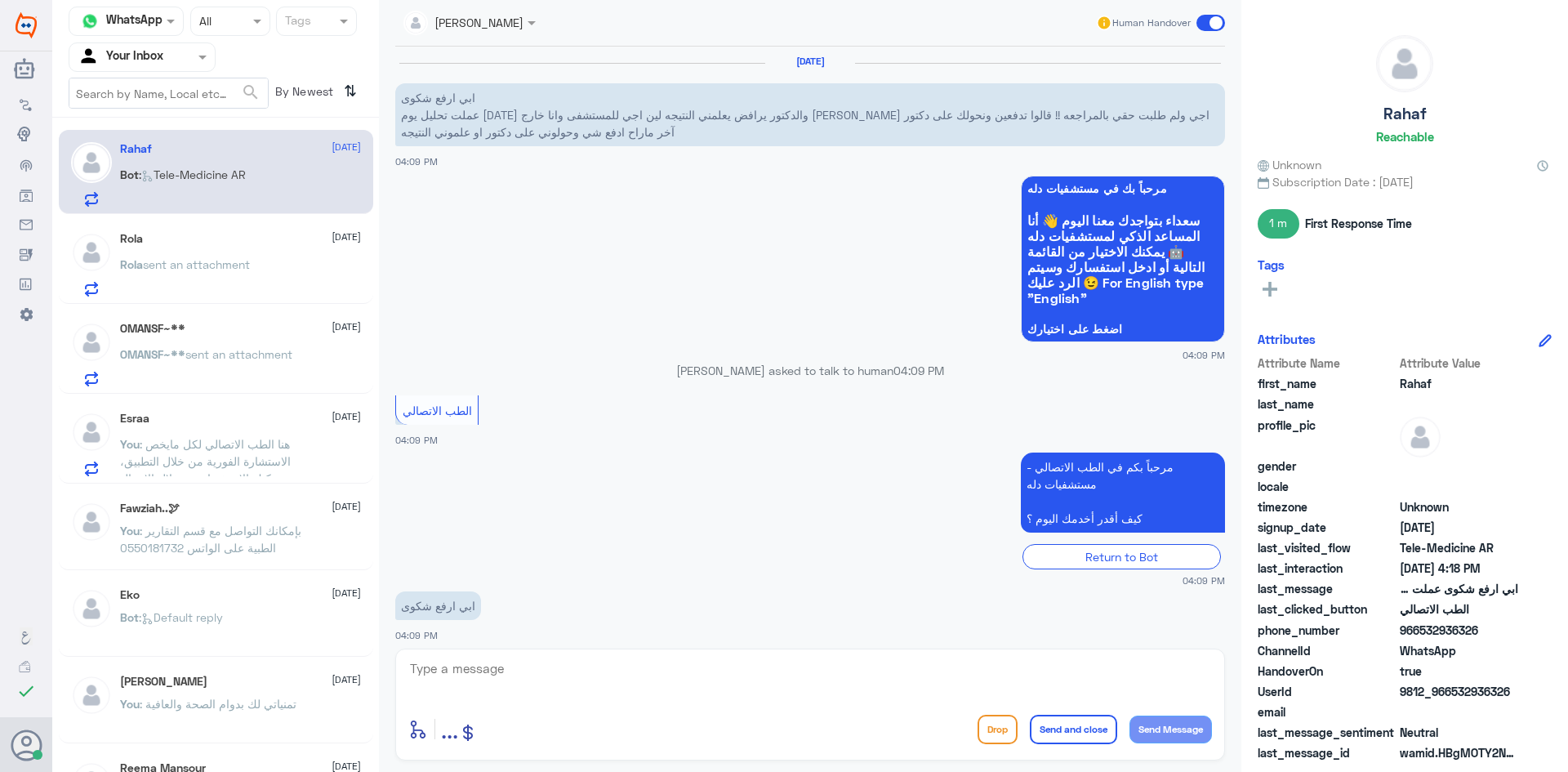
scroll to position [480, 0]
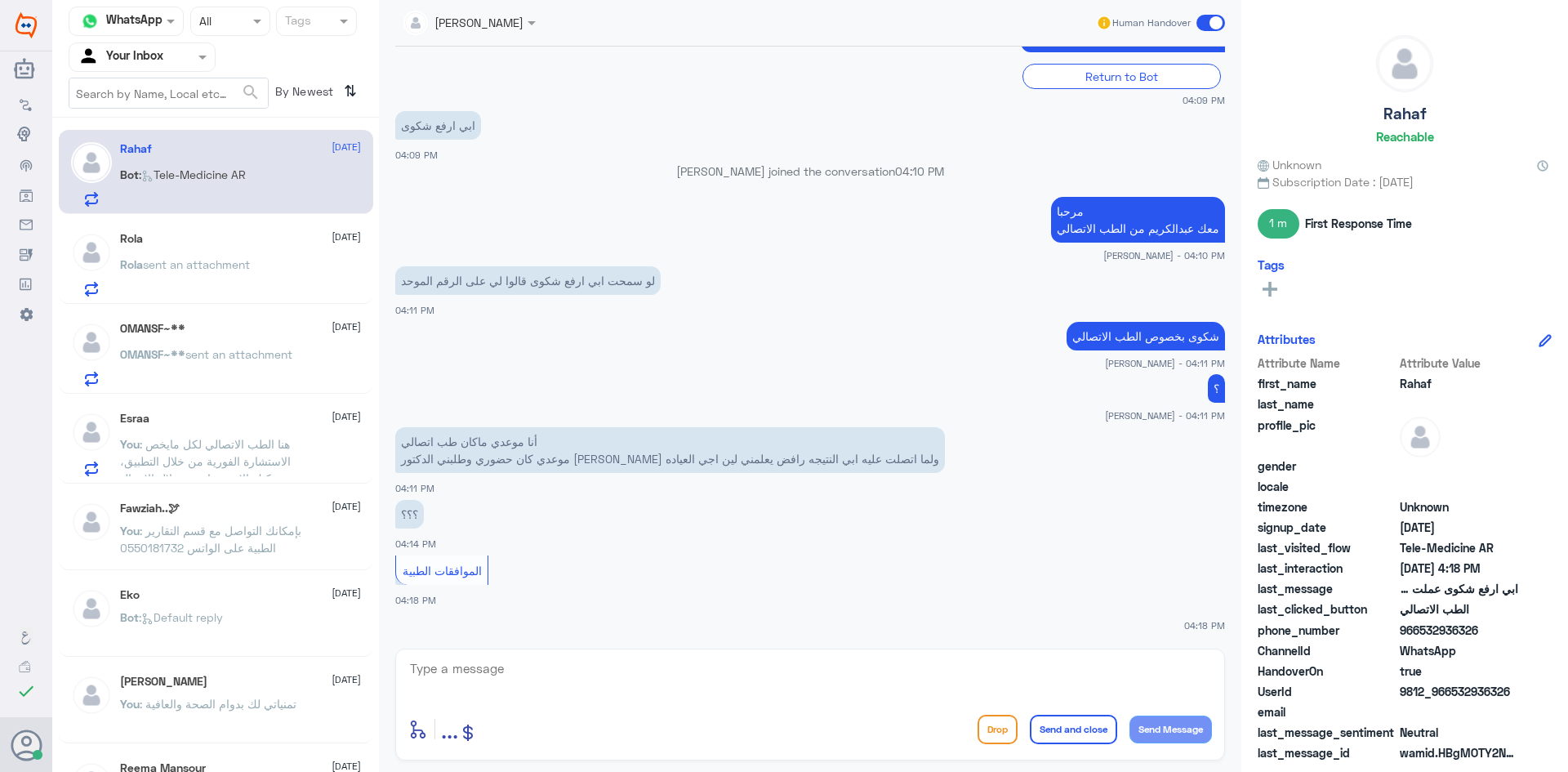
click at [499, 681] on textarea at bounding box center [809, 677] width 803 height 40
click at [458, 671] on textarea at bounding box center [809, 677] width 803 height 40
click at [496, 675] on textarea at bounding box center [809, 677] width 803 height 40
click at [465, 664] on textarea at bounding box center [809, 677] width 803 height 40
click at [454, 680] on textarea at bounding box center [809, 677] width 803 height 40
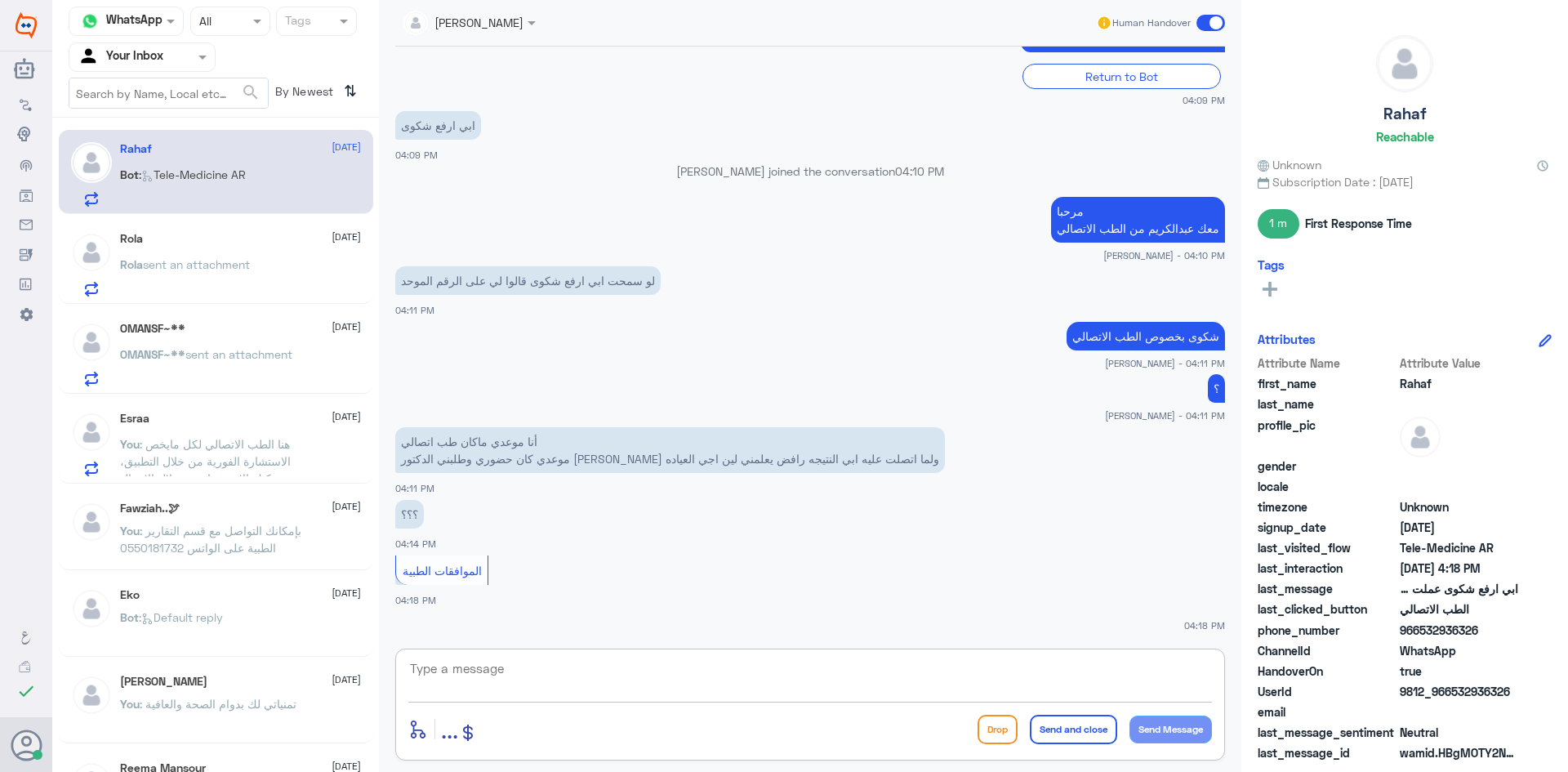
click at [456, 700] on div at bounding box center [809, 679] width 803 height 44
click at [454, 680] on textarea at bounding box center [809, 677] width 803 height 40
paste textarea "لقراءة التحاليل يمكنك الاستفادة من خدمة الاستشارة الفورية من خلال التطبيق بحيث …"
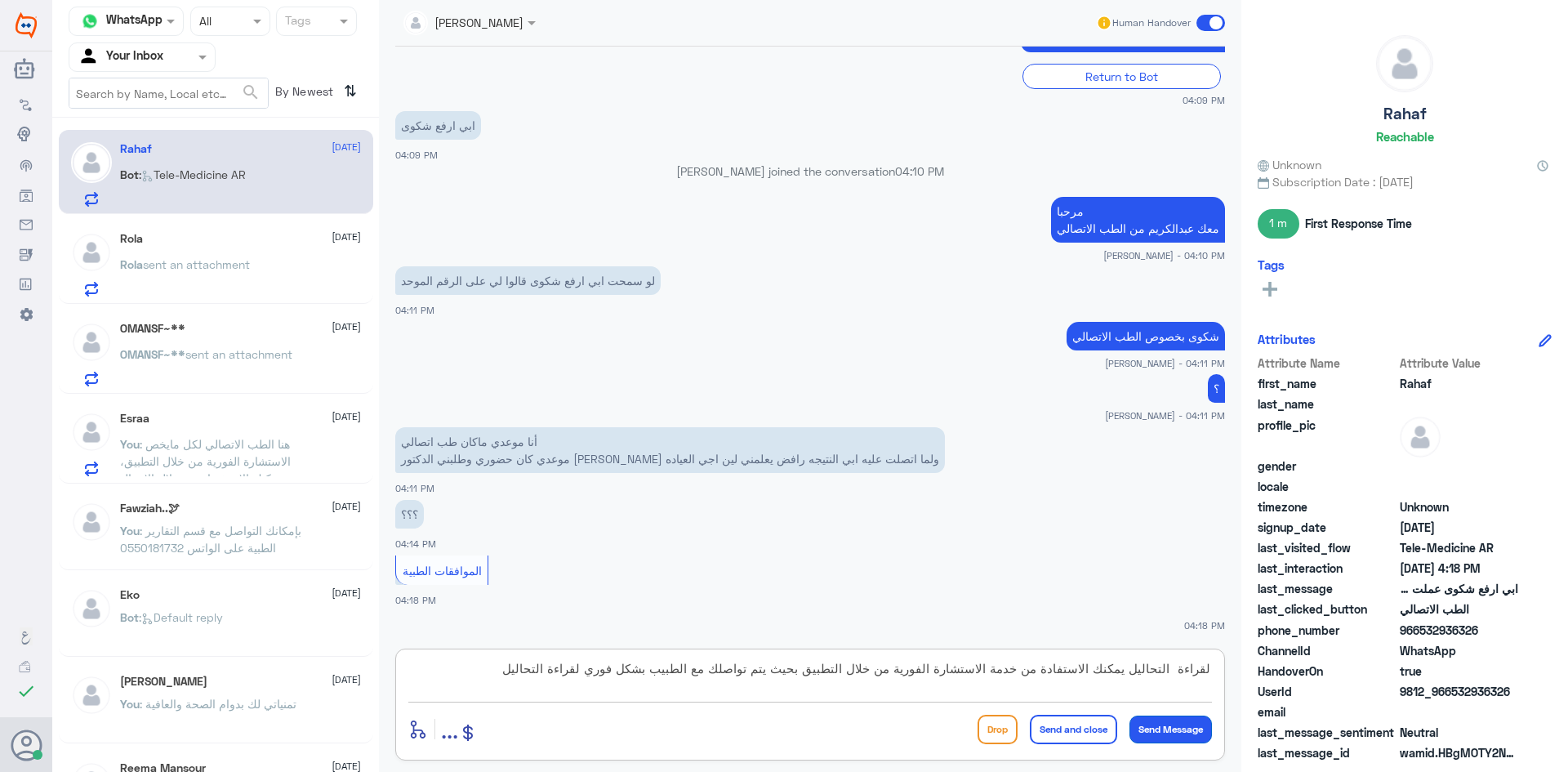
type textarea "لقراءة التحاليل يمكنك الاستفادة من خدمة الاستشارة الفورية من خلال التطبيق بحيث …"
click at [1171, 723] on button "Send Message" at bounding box center [1171, 729] width 83 height 28
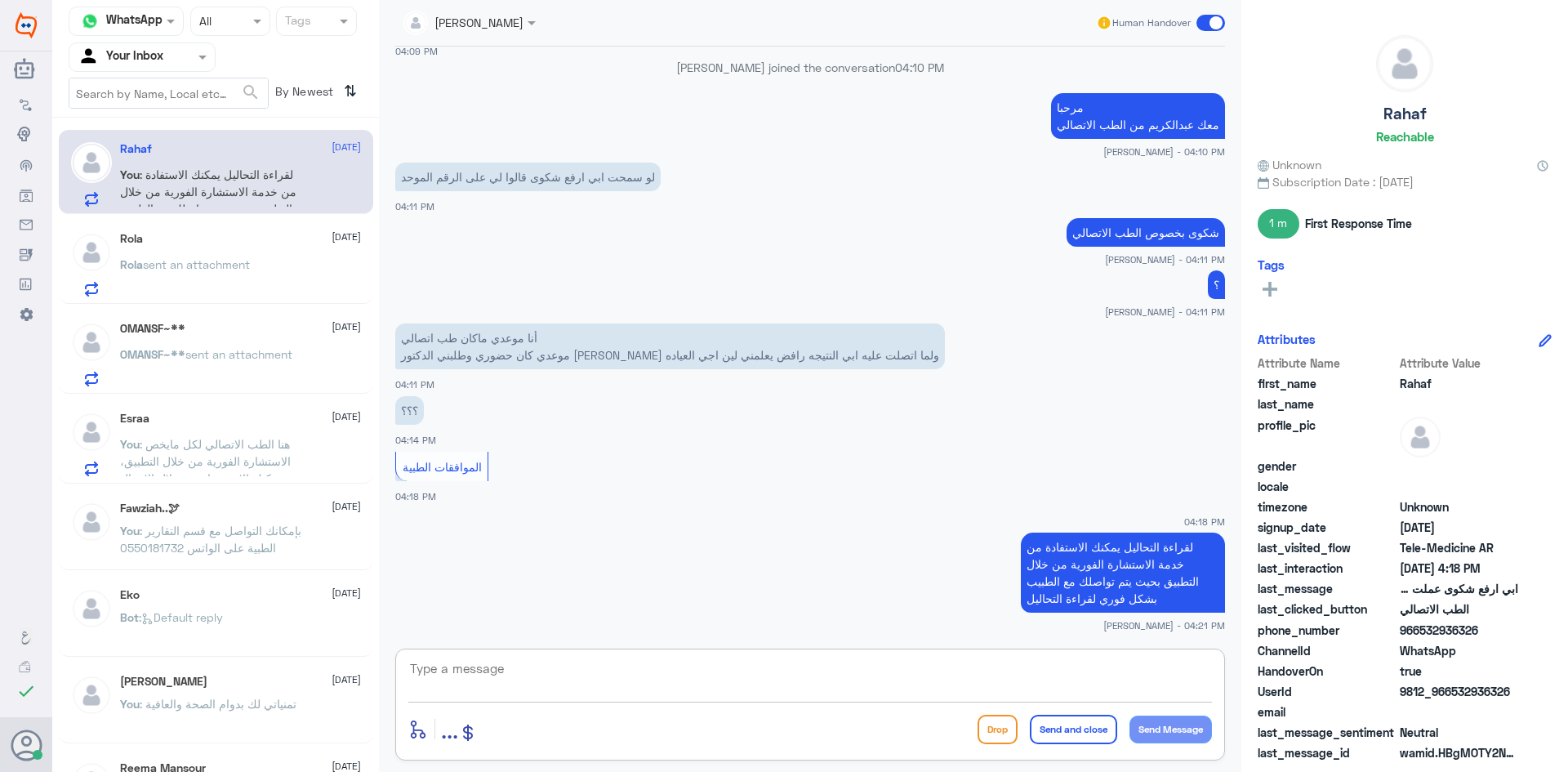
click at [492, 679] on textarea at bounding box center [809, 677] width 803 height 40
click at [464, 666] on textarea at bounding box center [809, 677] width 803 height 40
click at [465, 675] on textarea at bounding box center [809, 677] width 803 height 40
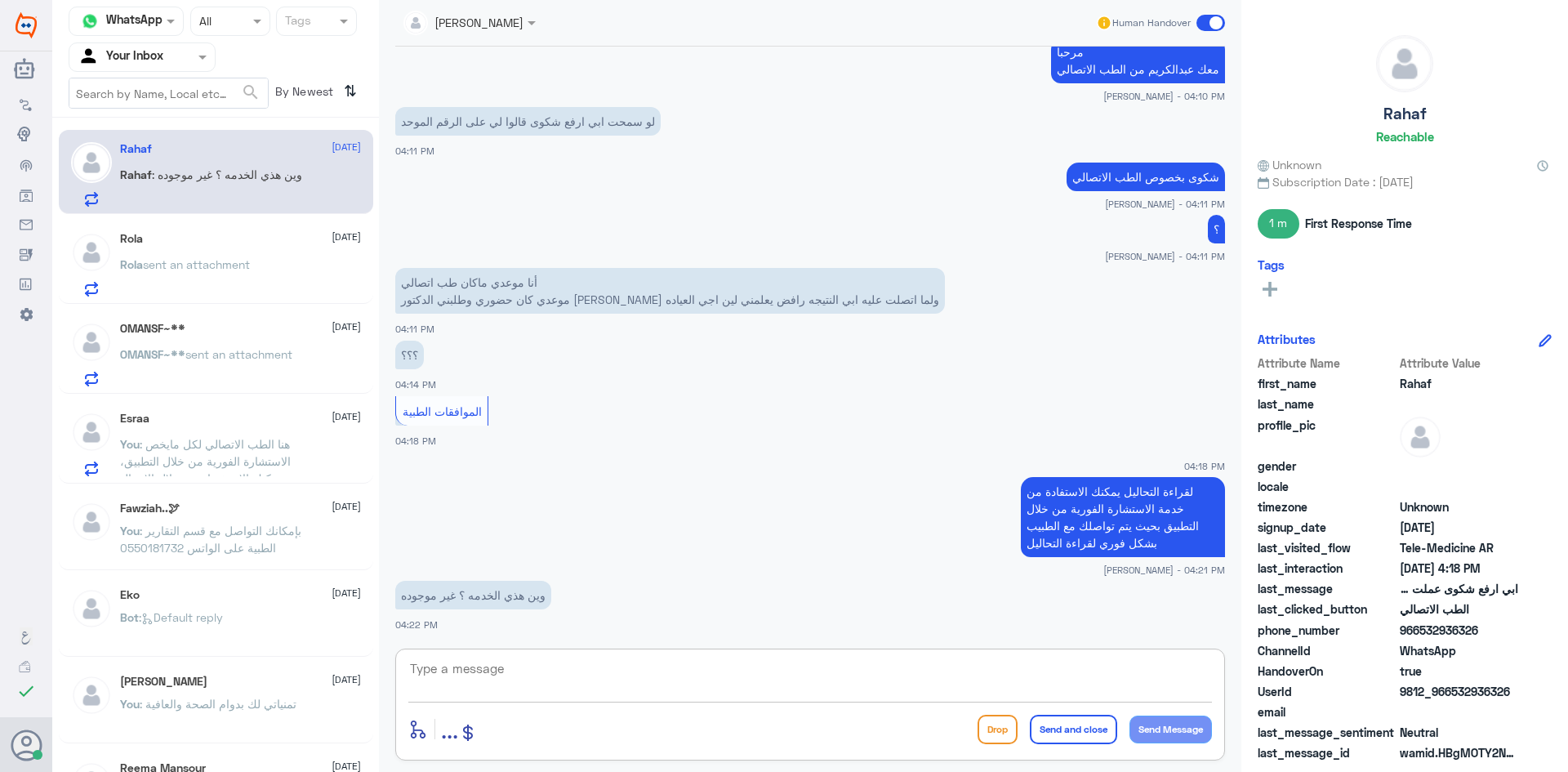
click at [496, 665] on textarea at bounding box center [809, 677] width 803 height 40
drag, startPoint x: 1486, startPoint y: 630, endPoint x: 1422, endPoint y: 631, distance: 64.0
click at [1422, 631] on span "966532936326" at bounding box center [1460, 630] width 119 height 18
copy span "532936326"
click at [510, 676] on textarea at bounding box center [809, 677] width 803 height 40
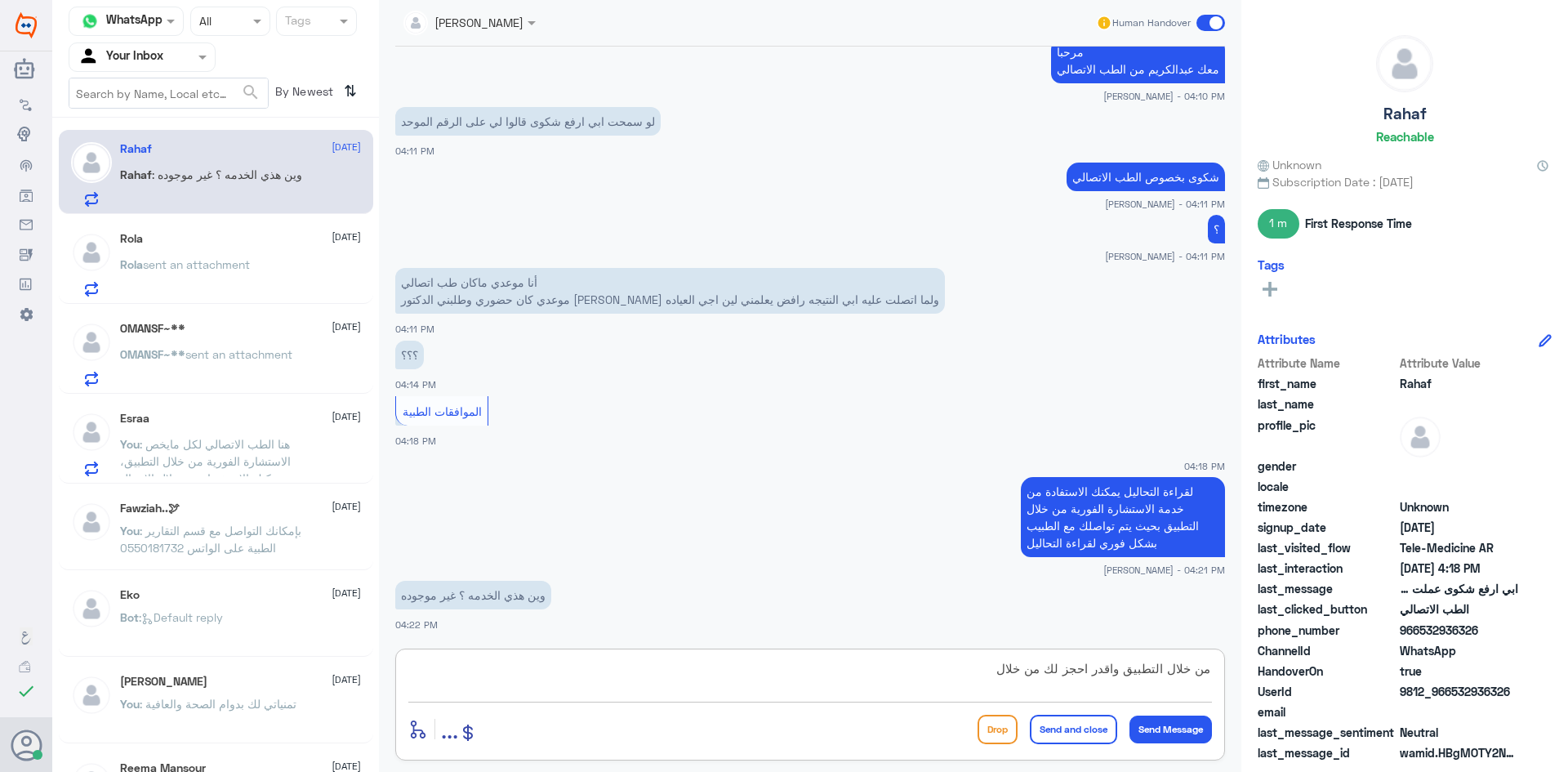
type textarea "من خلال التطبيق واقدر احجز لك من خلالي"
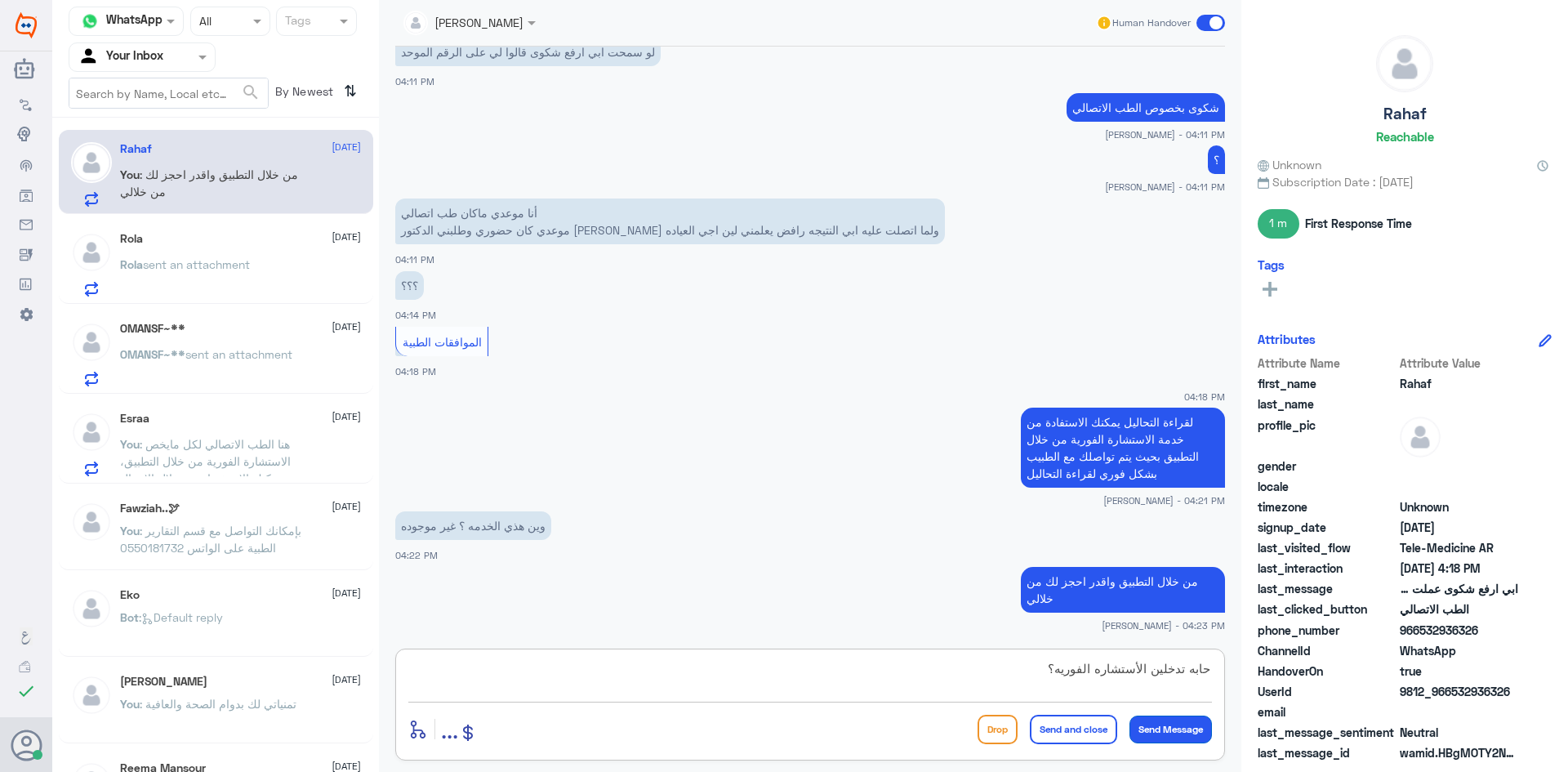
type textarea "حابه تدخلين الأستشاره الفوريه؟"
click at [1168, 721] on button "Send Message" at bounding box center [1171, 729] width 83 height 28
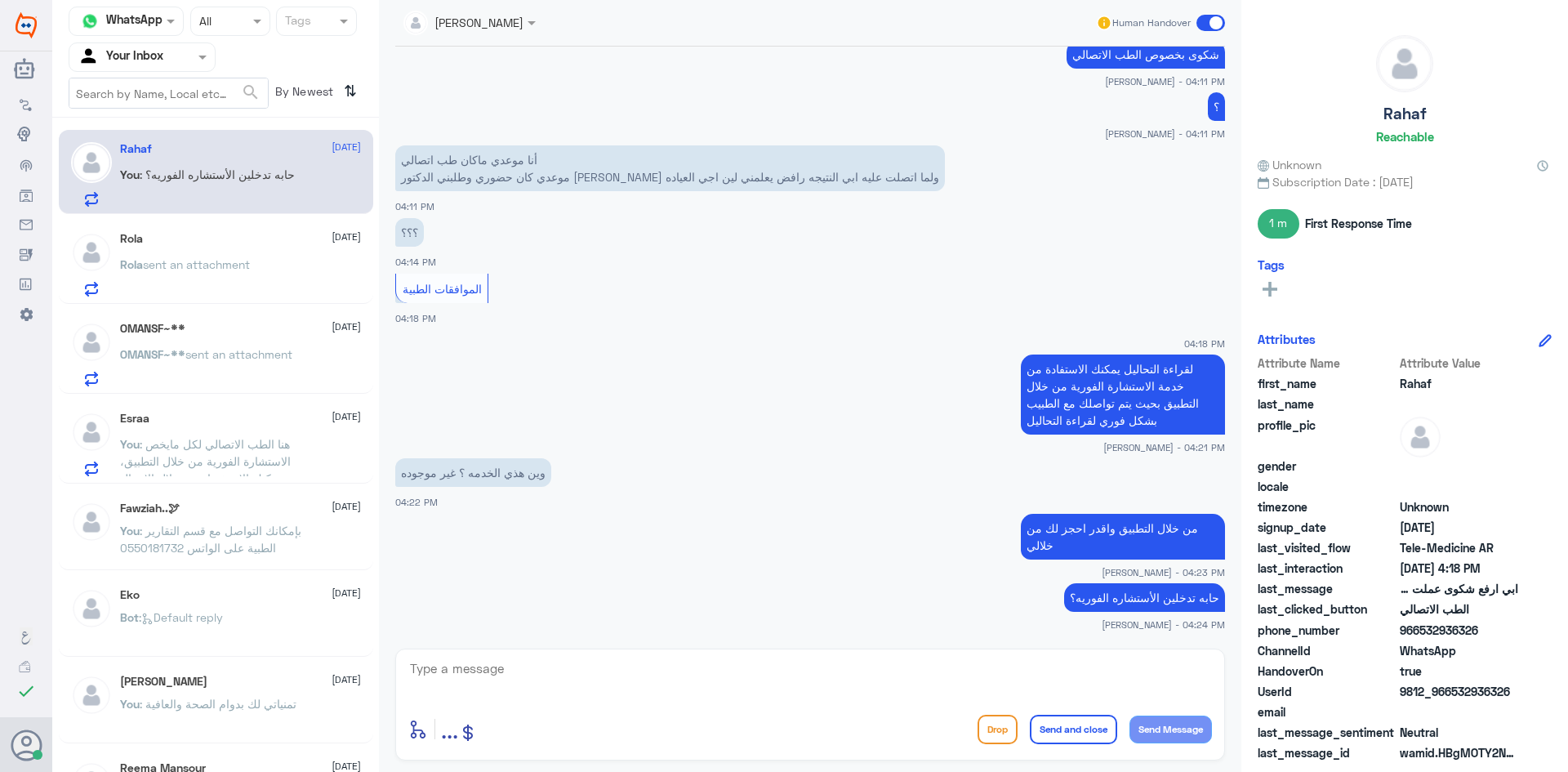
scroll to position [818, 0]
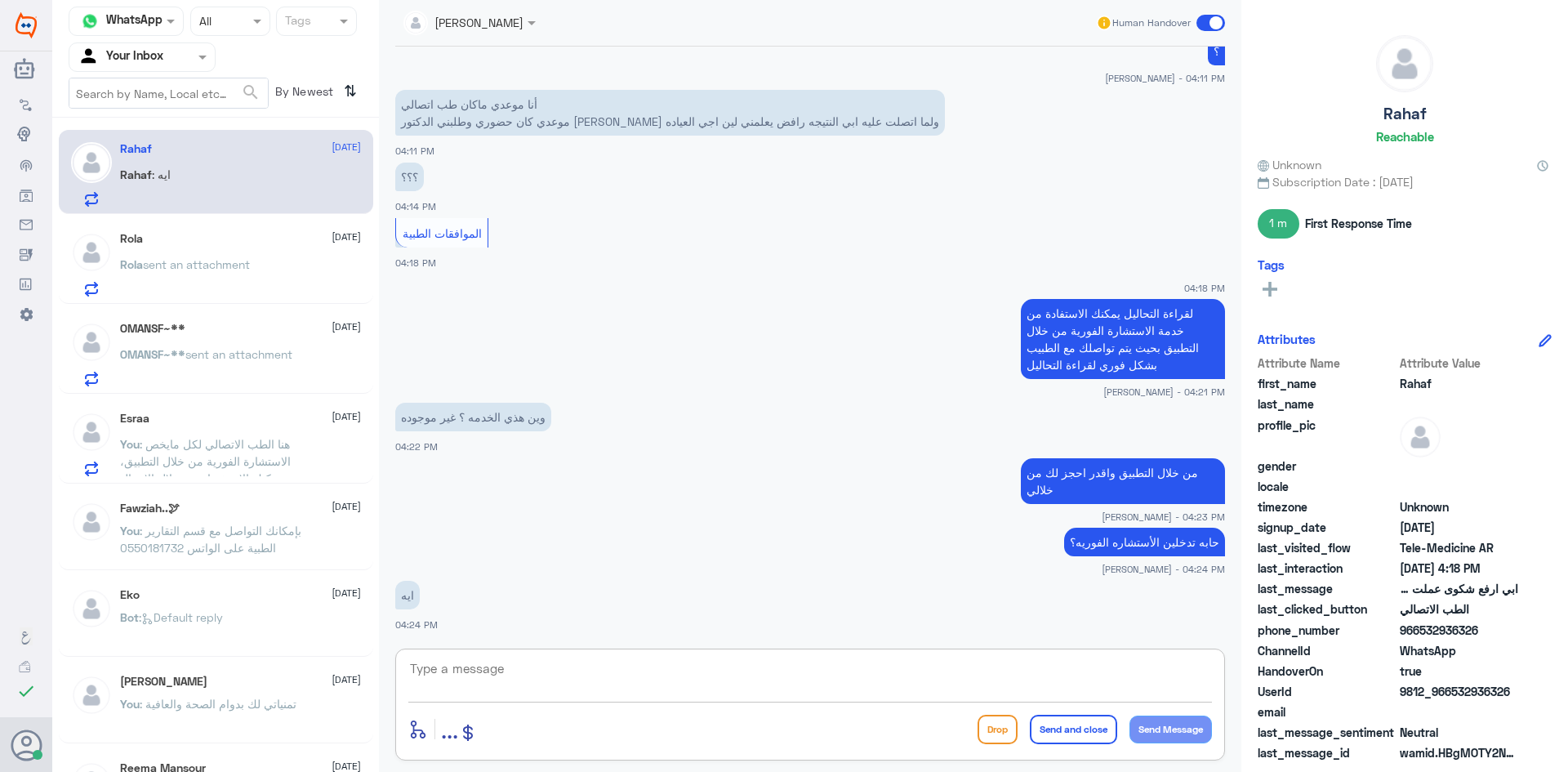
click at [488, 672] on textarea at bounding box center [809, 677] width 803 height 40
drag, startPoint x: 1487, startPoint y: 628, endPoint x: 1423, endPoint y: 635, distance: 64.4
click at [1422, 633] on span "966532936326" at bounding box center [1460, 630] width 119 height 18
copy span "532936326"
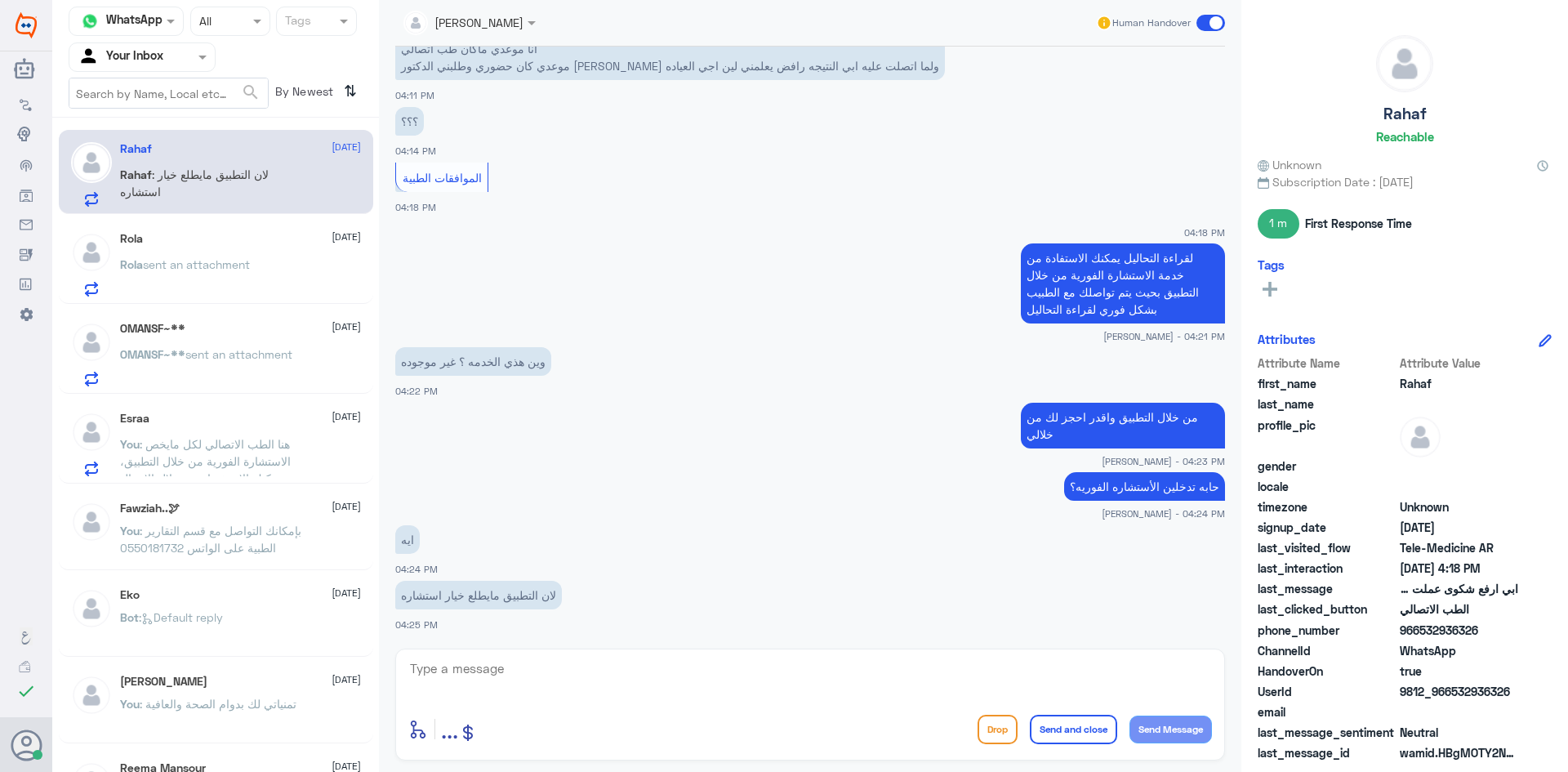
click at [536, 673] on textarea at bounding box center [809, 677] width 803 height 40
click at [533, 671] on textarea at bounding box center [809, 677] width 803 height 40
click at [541, 661] on textarea at bounding box center [809, 677] width 803 height 40
type textarea "لحظات من فضلك"
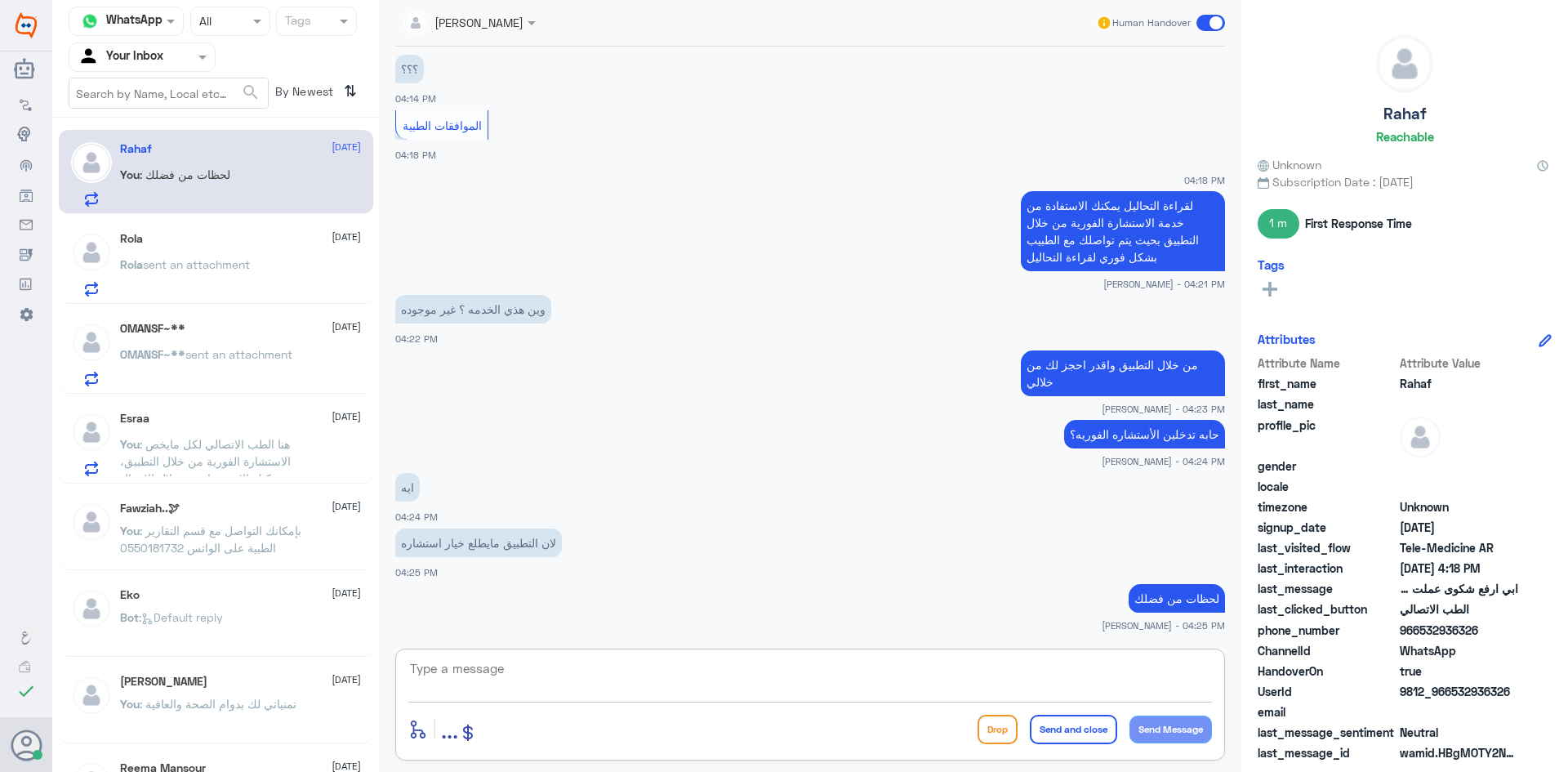
click at [239, 245] on div "Rola 15 October Rola sent an attachment" at bounding box center [240, 264] width 241 height 64
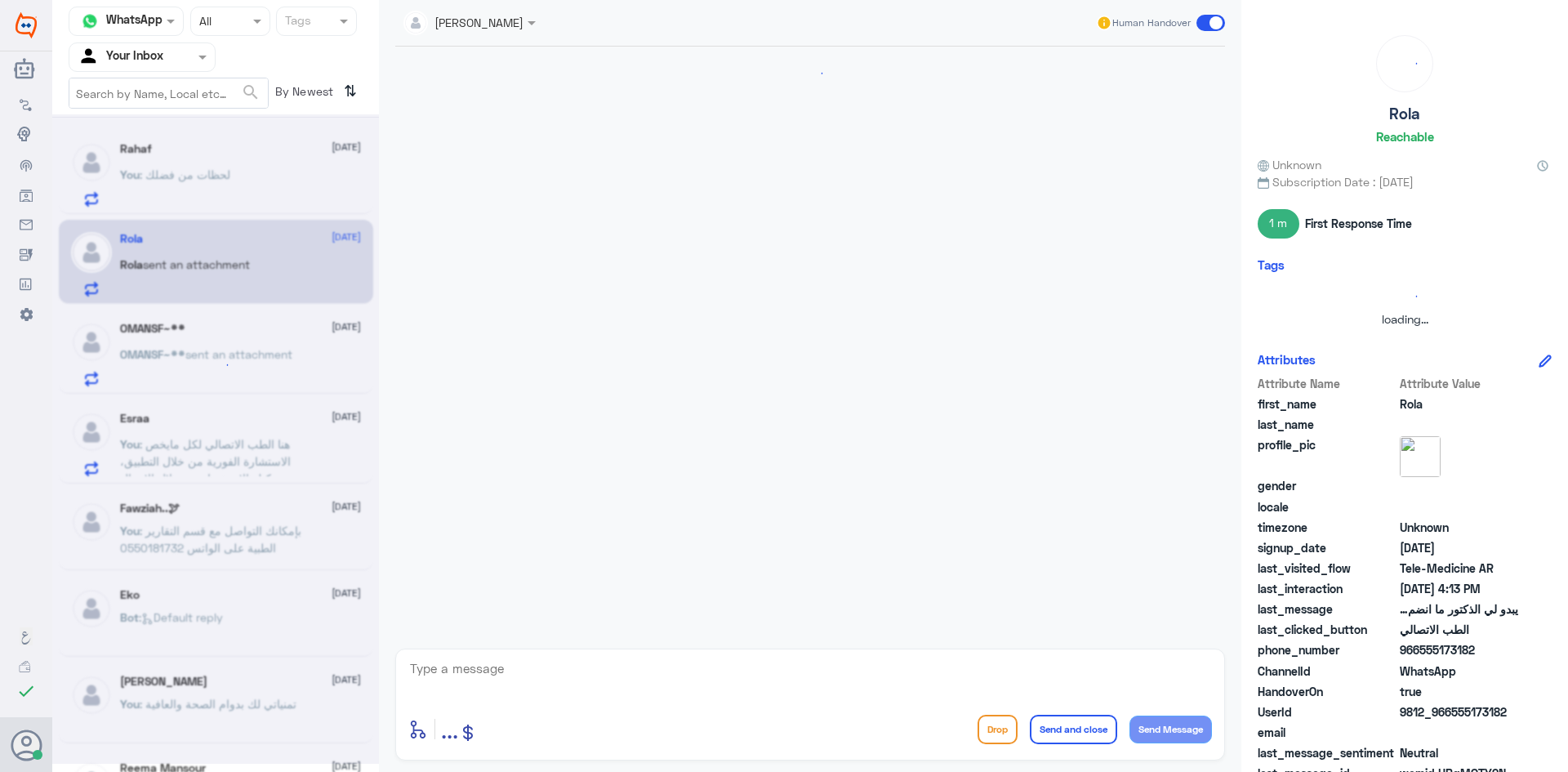
scroll to position [1203, 0]
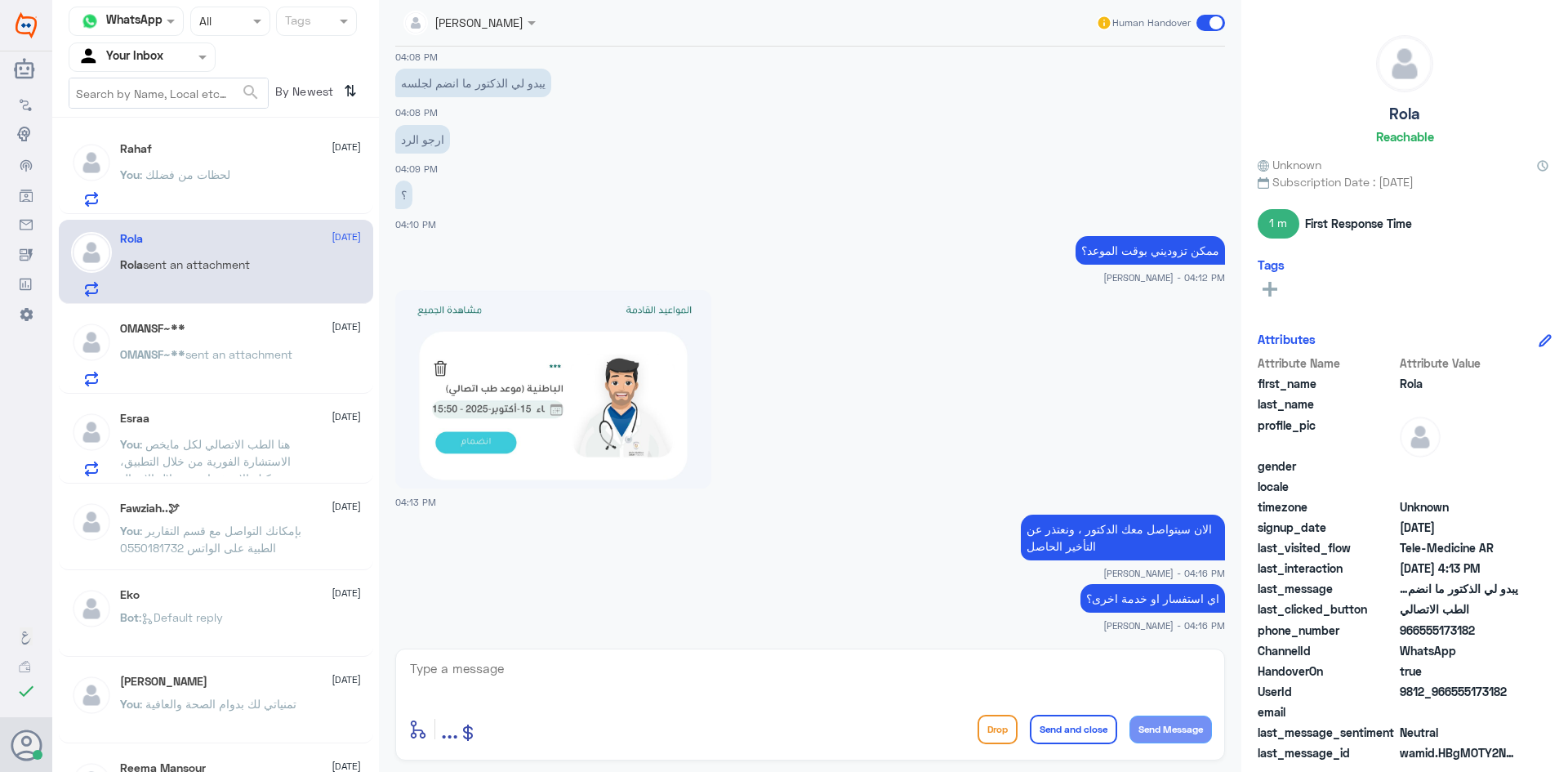
click at [212, 186] on p "You : لحظات من فضلك" at bounding box center [174, 186] width 110 height 41
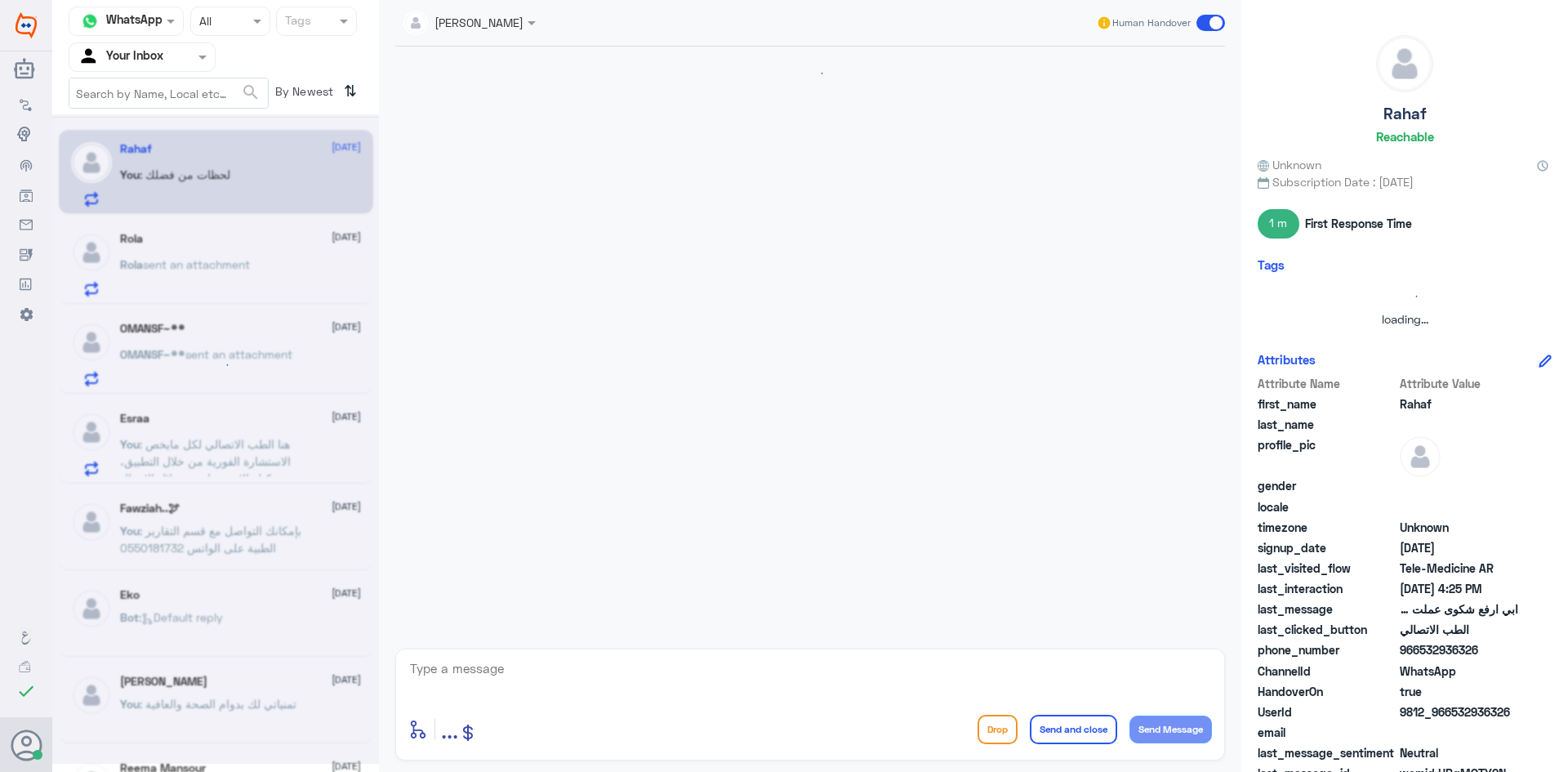
scroll to position [647, 0]
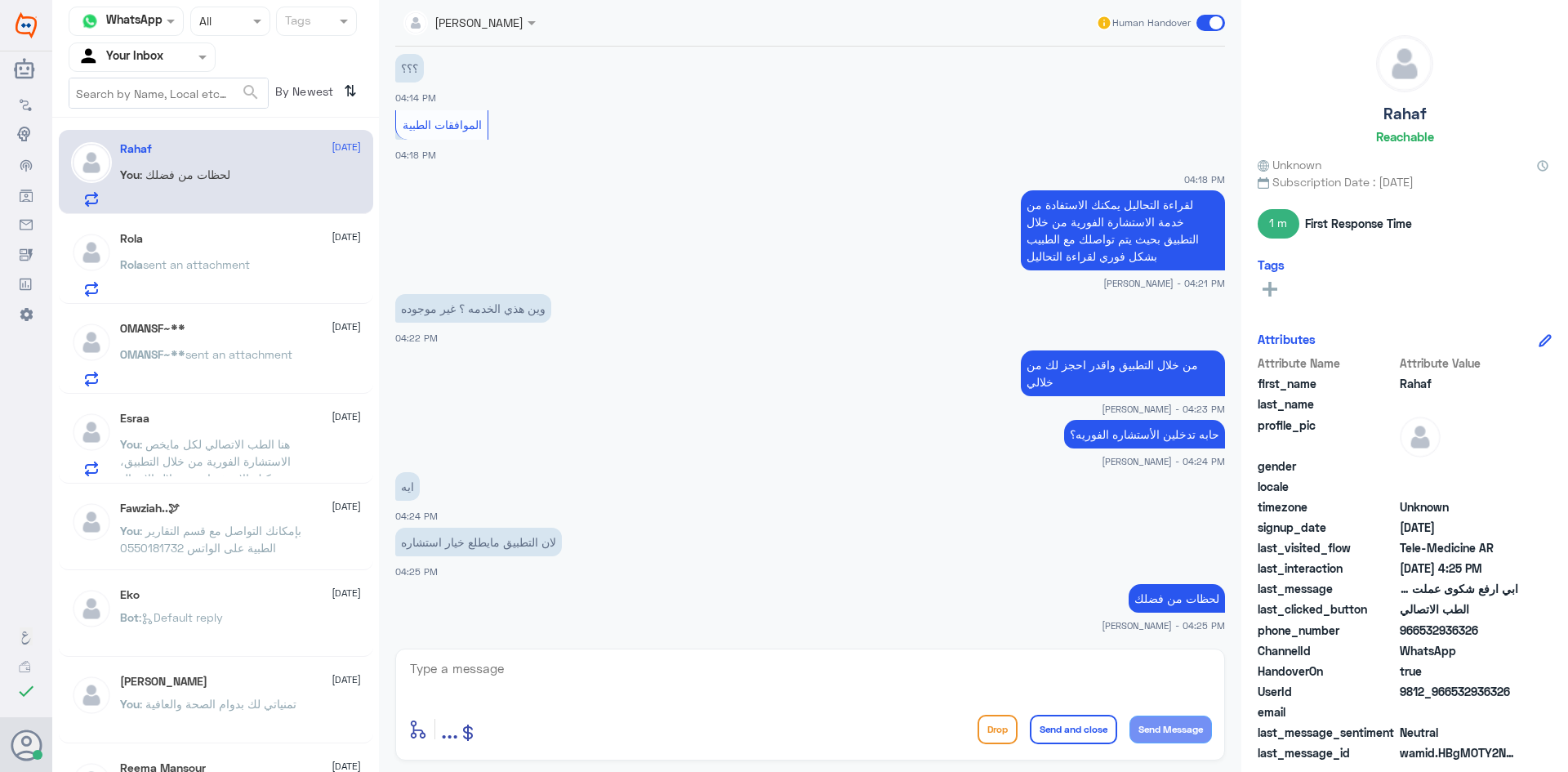
drag, startPoint x: 1482, startPoint y: 627, endPoint x: 1420, endPoint y: 635, distance: 62.5
click at [1420, 635] on span "966532936326" at bounding box center [1460, 630] width 119 height 18
copy span "532936326"
click at [533, 661] on textarea at bounding box center [809, 677] width 803 height 40
click at [434, 667] on textarea at bounding box center [809, 677] width 803 height 40
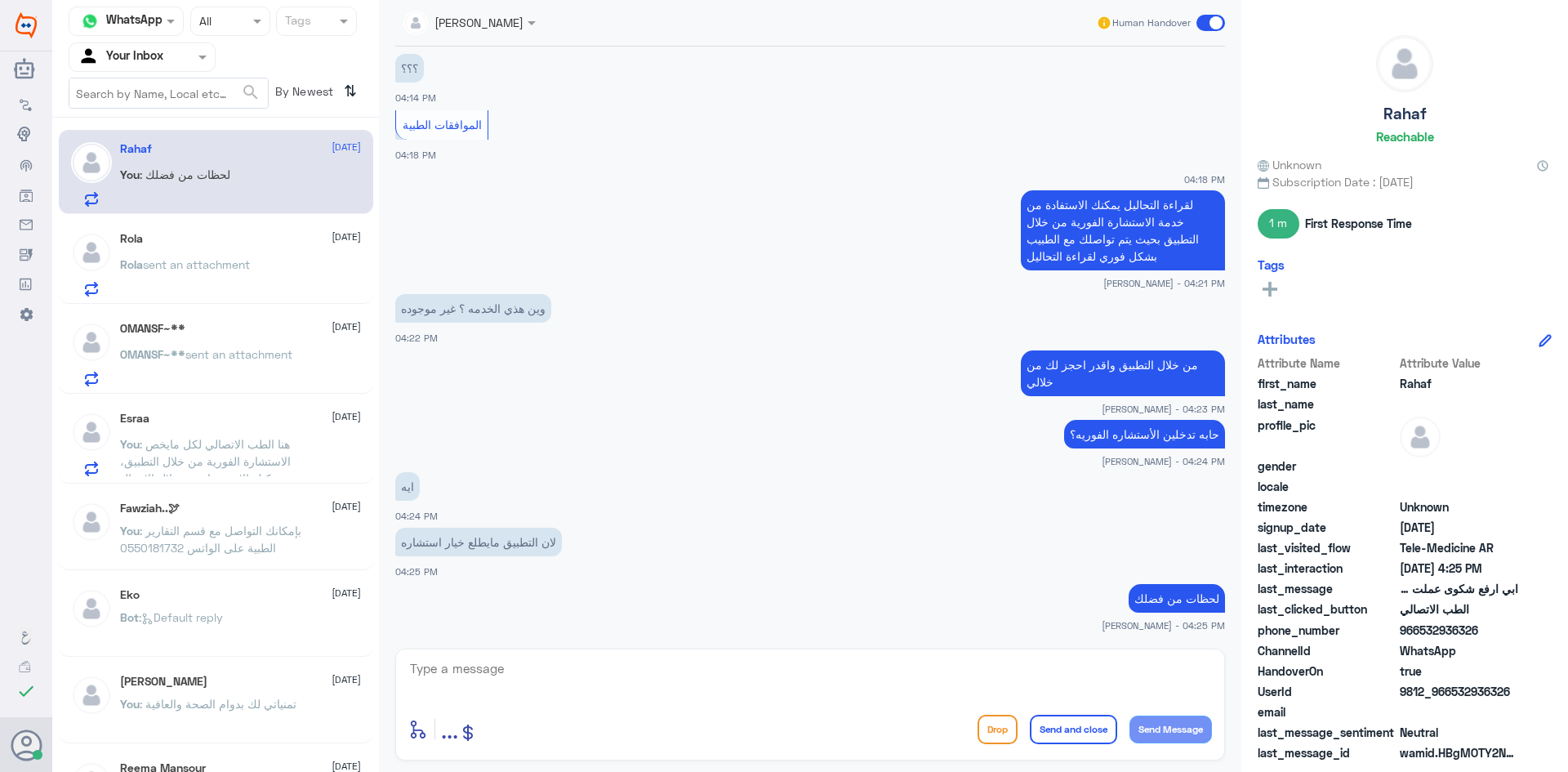
drag, startPoint x: 1482, startPoint y: 631, endPoint x: 1417, endPoint y: 636, distance: 65.2
click at [1417, 636] on span "966532936326" at bounding box center [1460, 630] width 119 height 18
copy span "532936326"
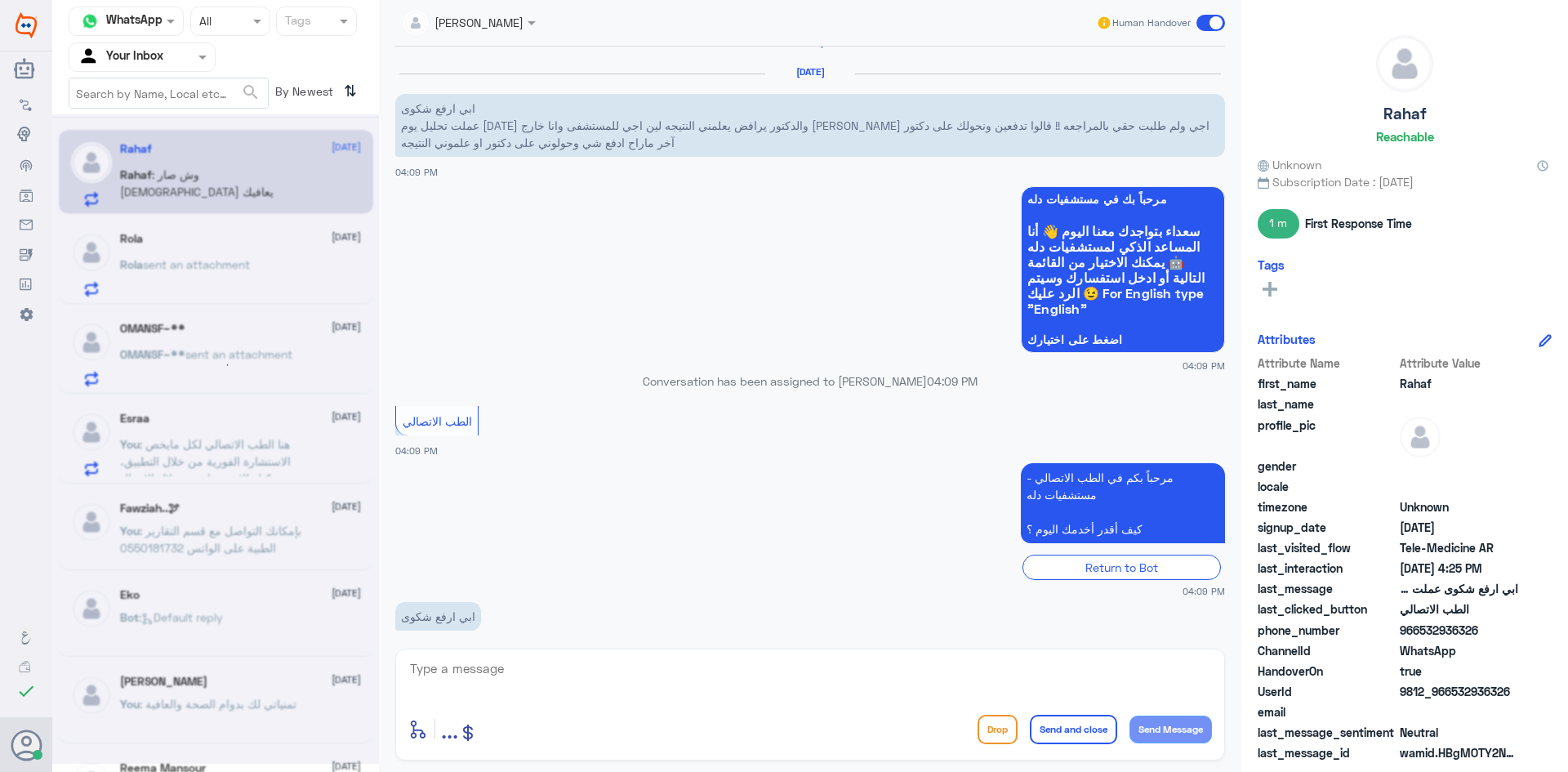
scroll to position [0, 0]
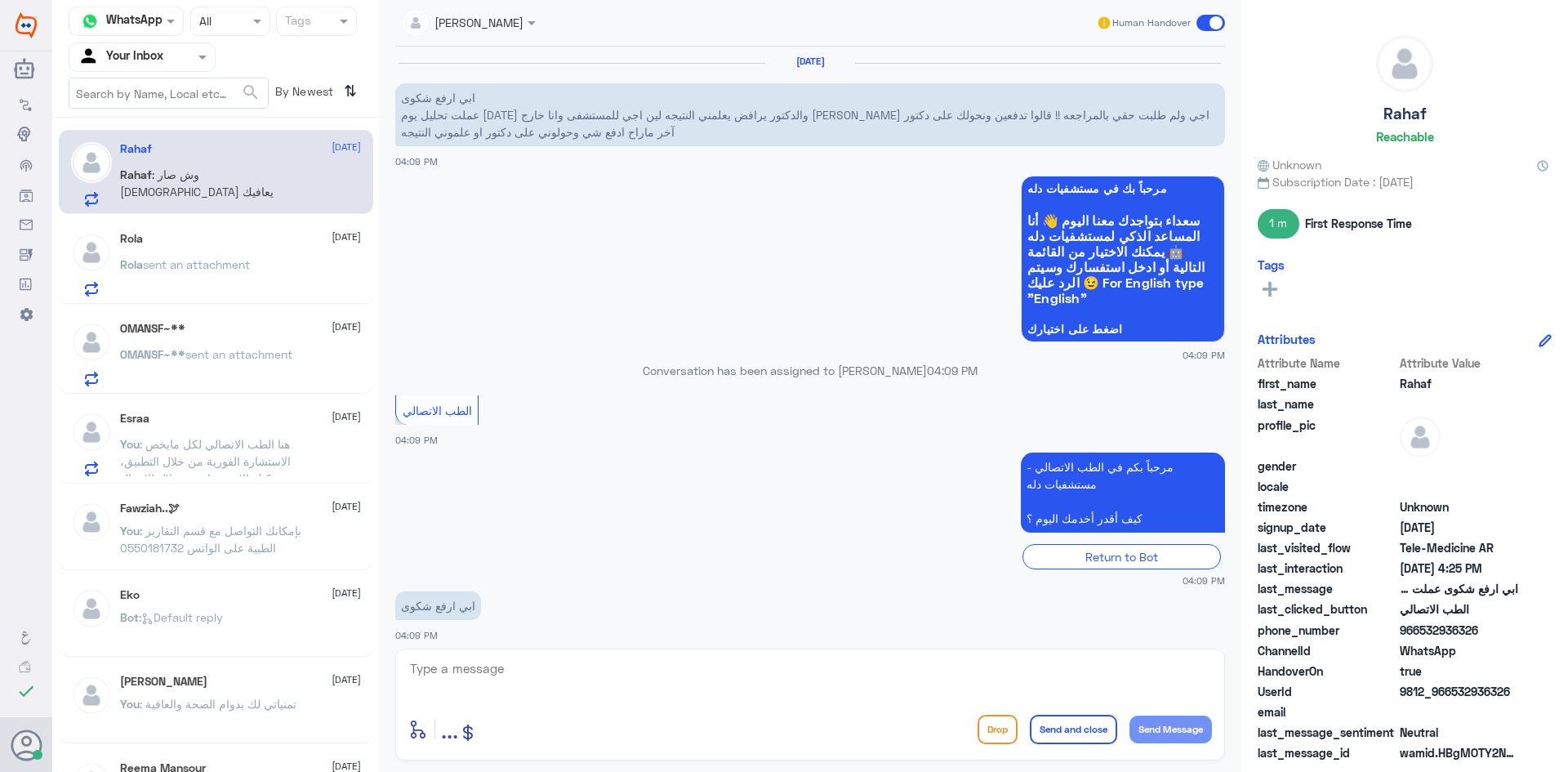
click at [629, 136] on p "ابي ارفع شكوى عملت تحليل يوم الأحد والدكتور يرافض يعلمني النتيجه لين اجي للمستش…" at bounding box center [810, 115] width 830 height 63
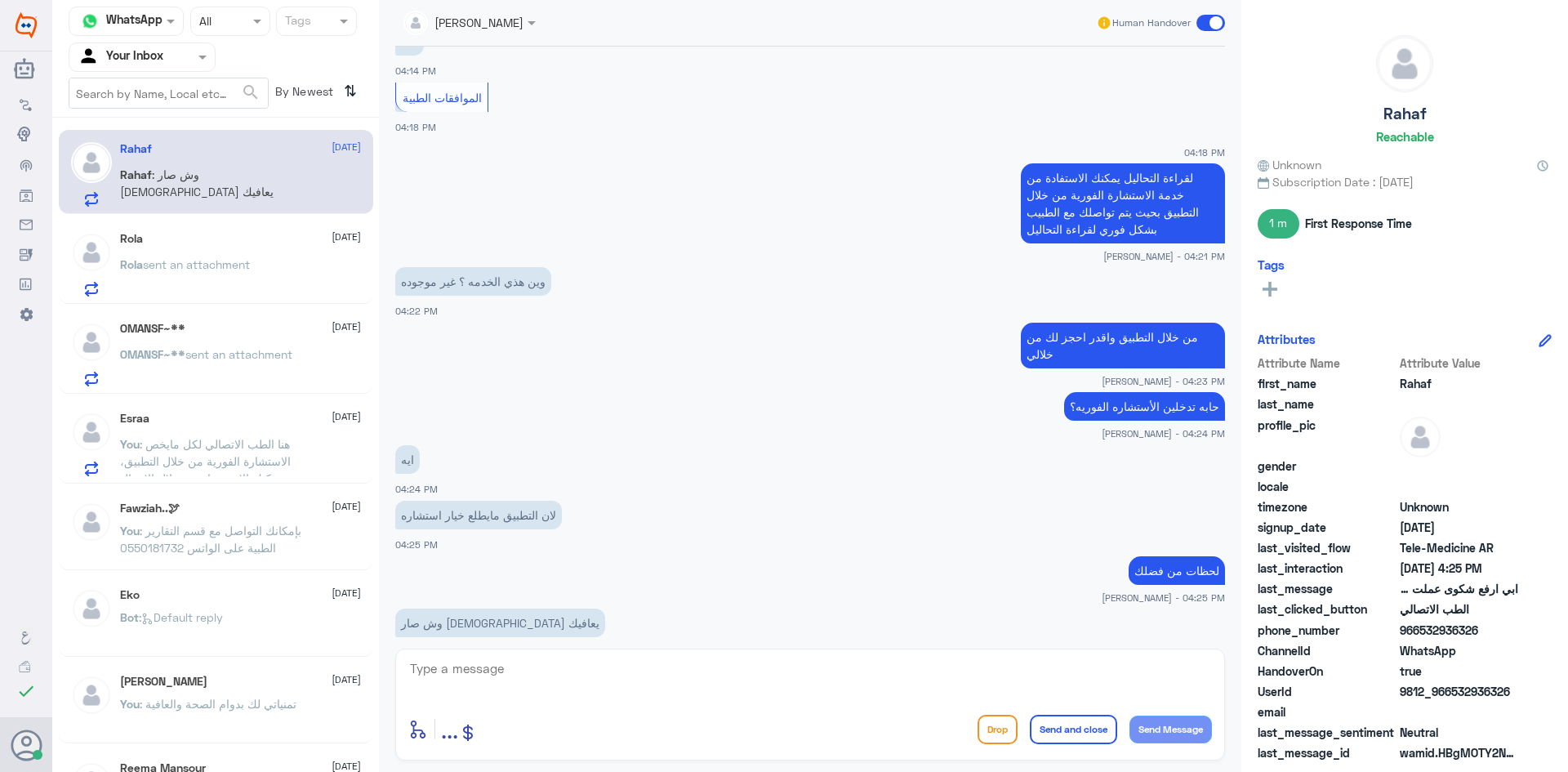
scroll to position [981, 0]
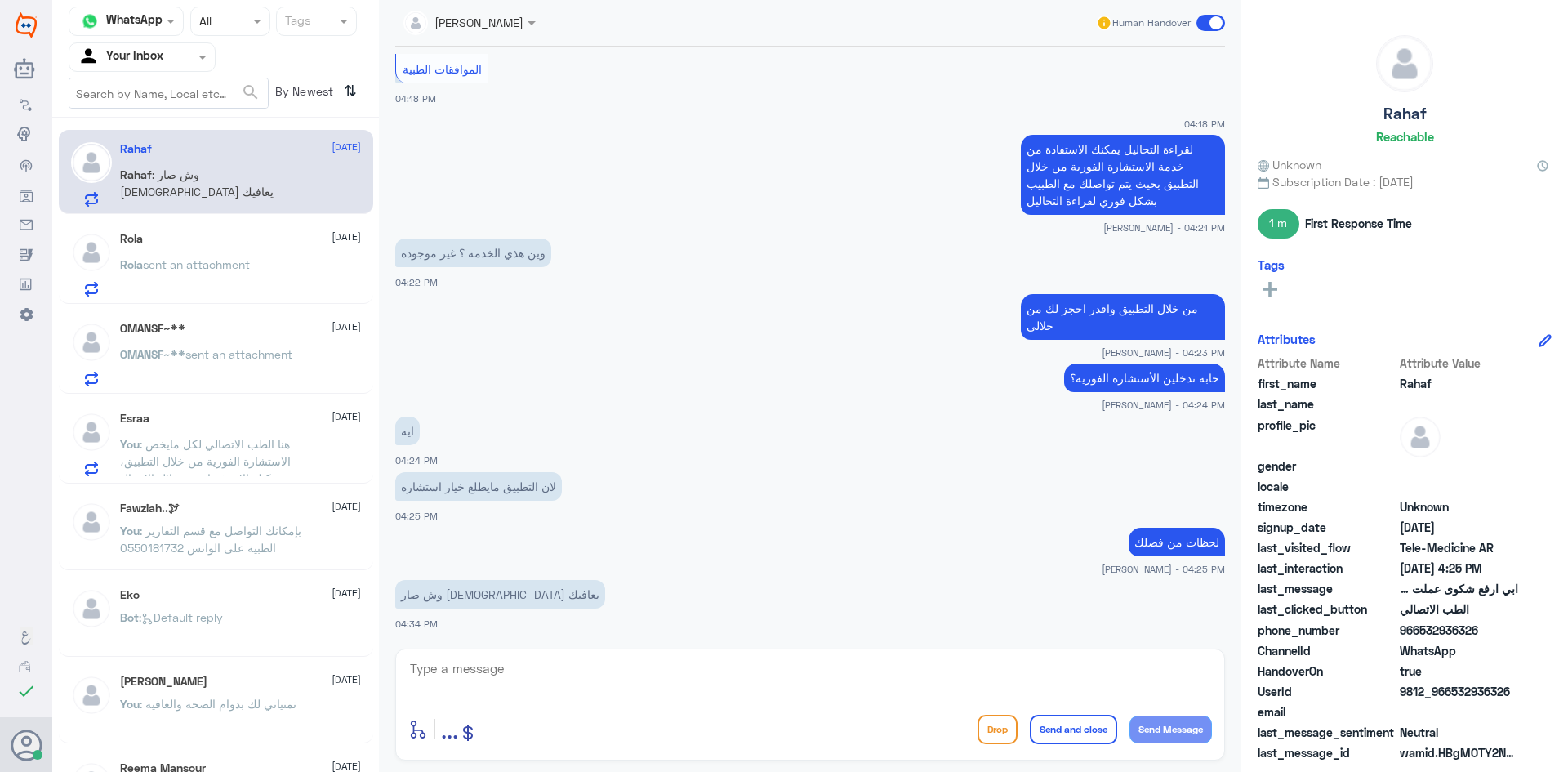
click at [493, 593] on p "وش صار الله يعافيك" at bounding box center [501, 594] width 210 height 28
drag, startPoint x: 499, startPoint y: 592, endPoint x: 398, endPoint y: 596, distance: 101.1
click at [398, 596] on p "وش صار الله يعافيك" at bounding box center [501, 594] width 210 height 28
click at [539, 574] on small "عبدالكريم الموسى - 04:25 PM" at bounding box center [810, 569] width 830 height 14
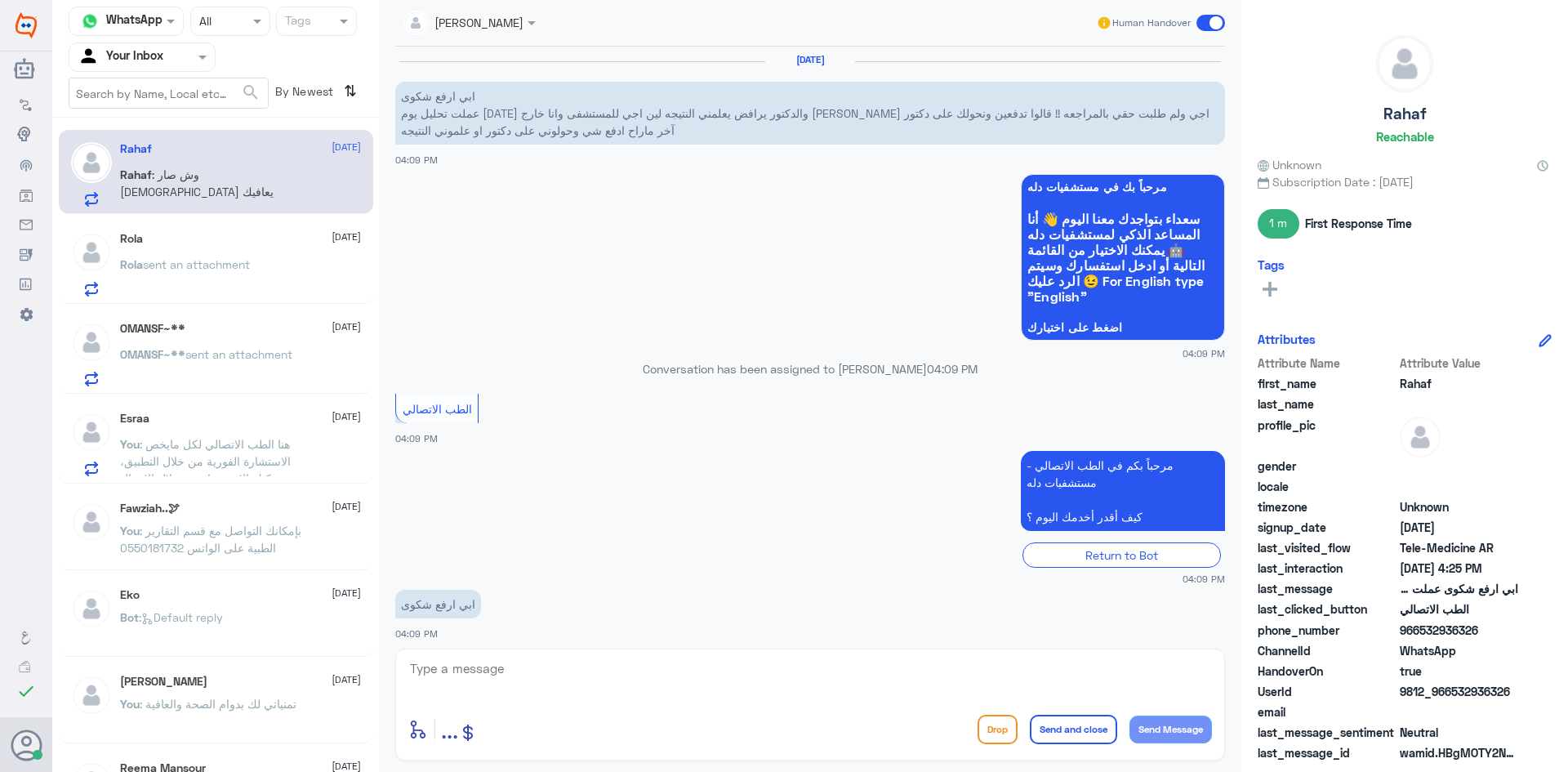
scroll to position [0, 0]
click at [508, 679] on textarea at bounding box center [809, 677] width 803 height 40
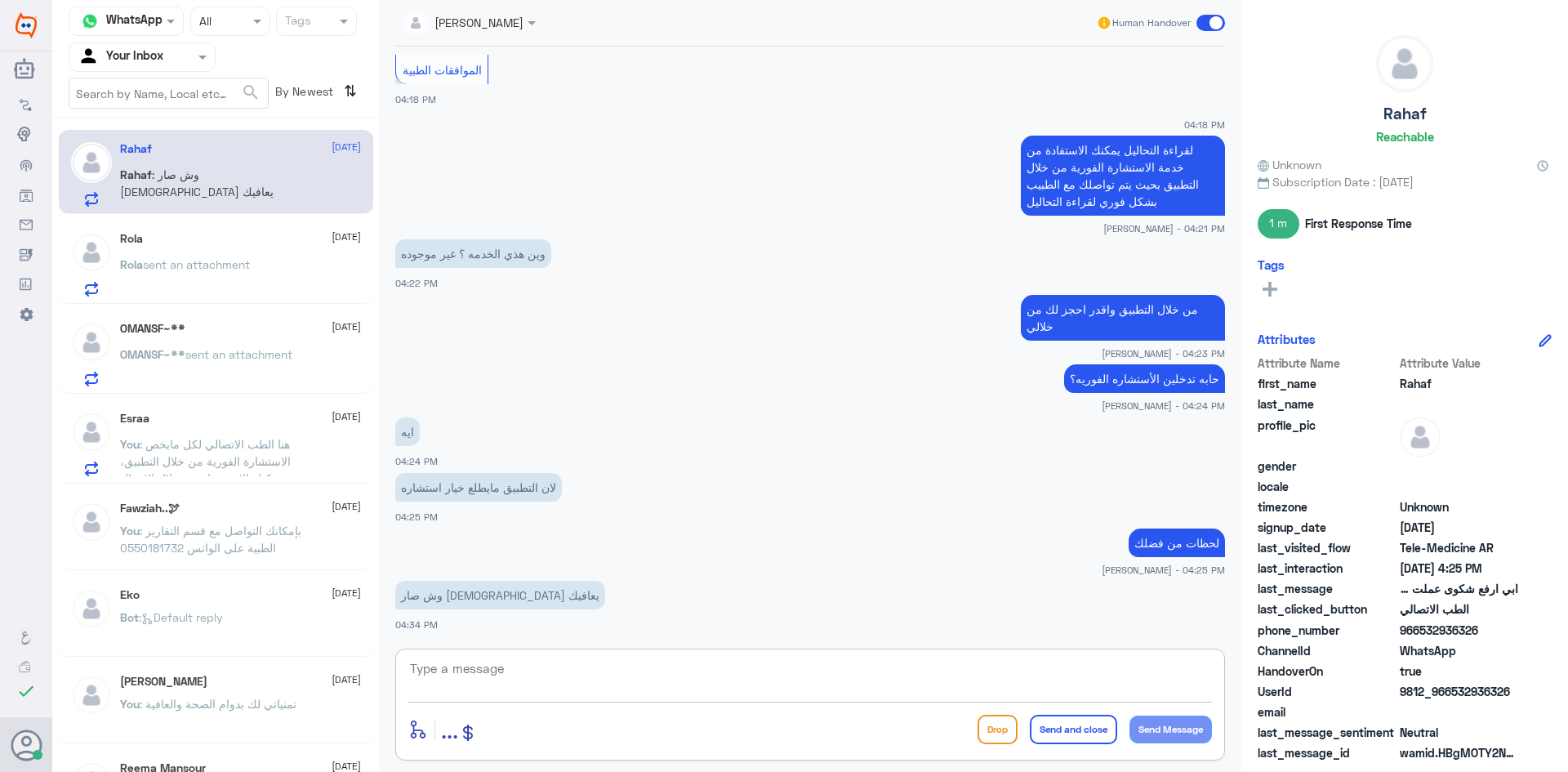
scroll to position [981, 0]
click at [469, 659] on textarea at bounding box center [809, 677] width 803 height 40
click at [257, 174] on div "Rahaf : وش صار الله يعافيك" at bounding box center [240, 188] width 241 height 37
click at [271, 255] on div "Rola 15 October Rola sent an attachment" at bounding box center [240, 264] width 241 height 64
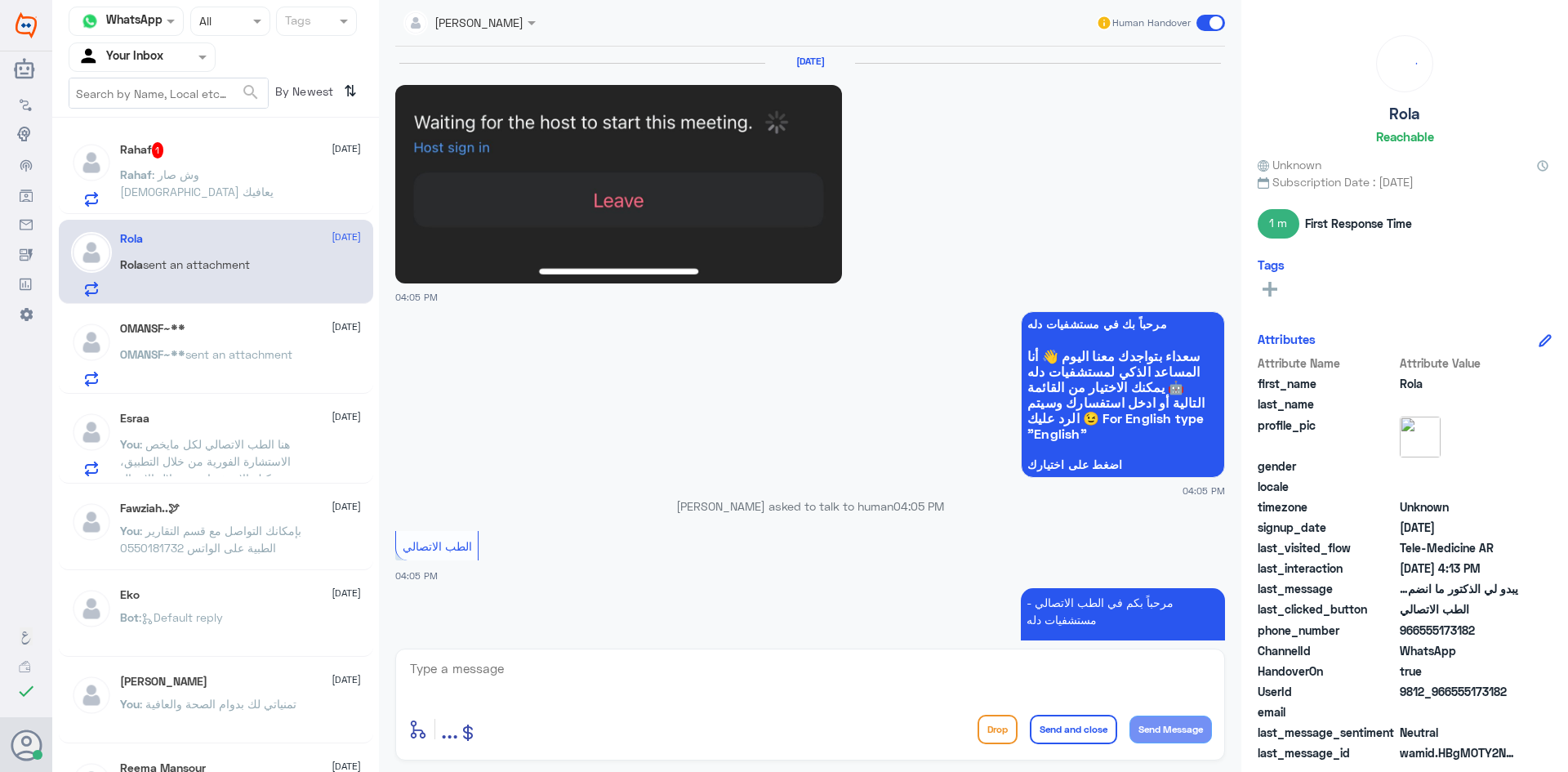
scroll to position [1203, 0]
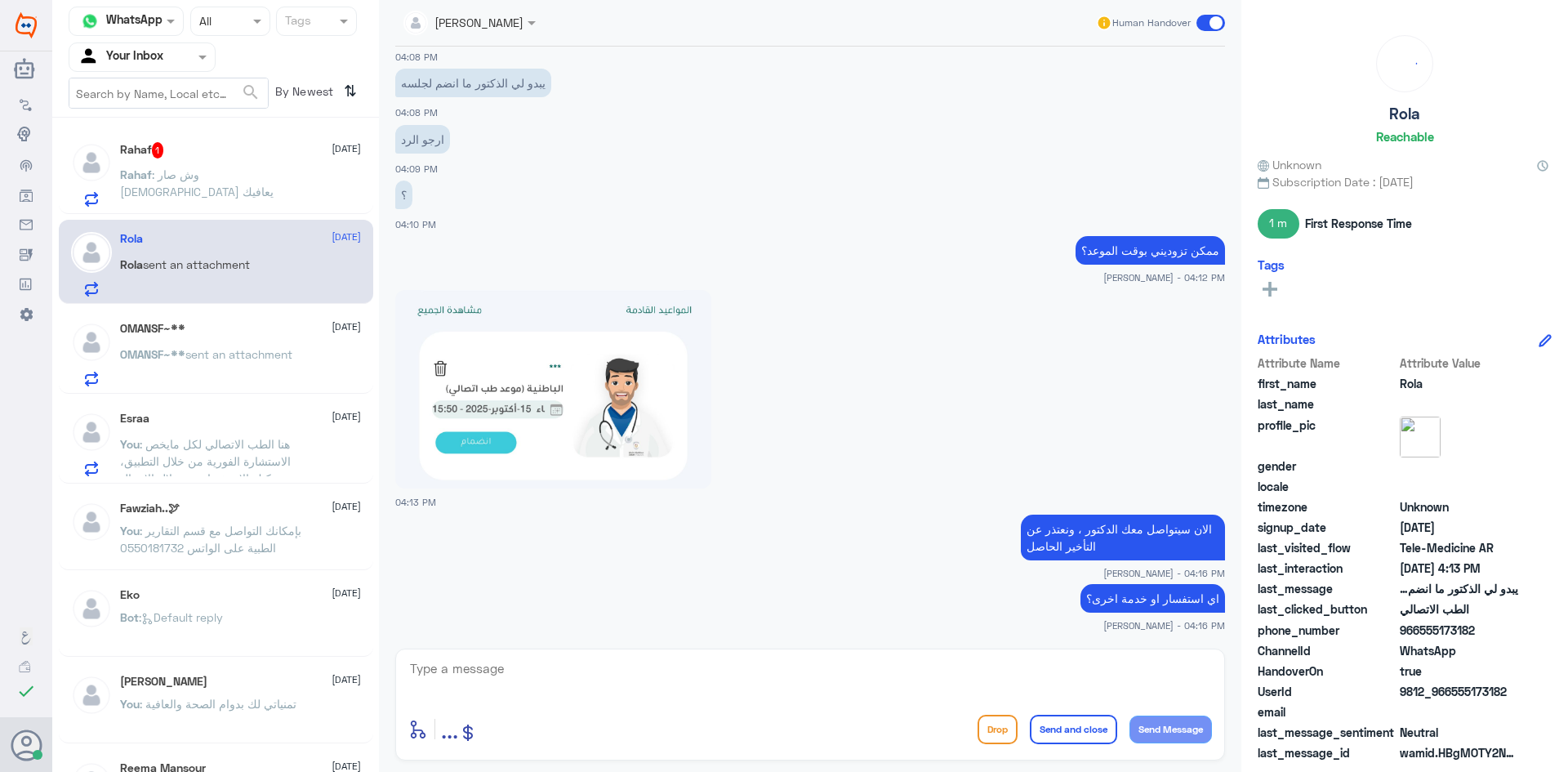
click at [248, 175] on span ": وش صار الله يعافيك" at bounding box center [197, 183] width 154 height 31
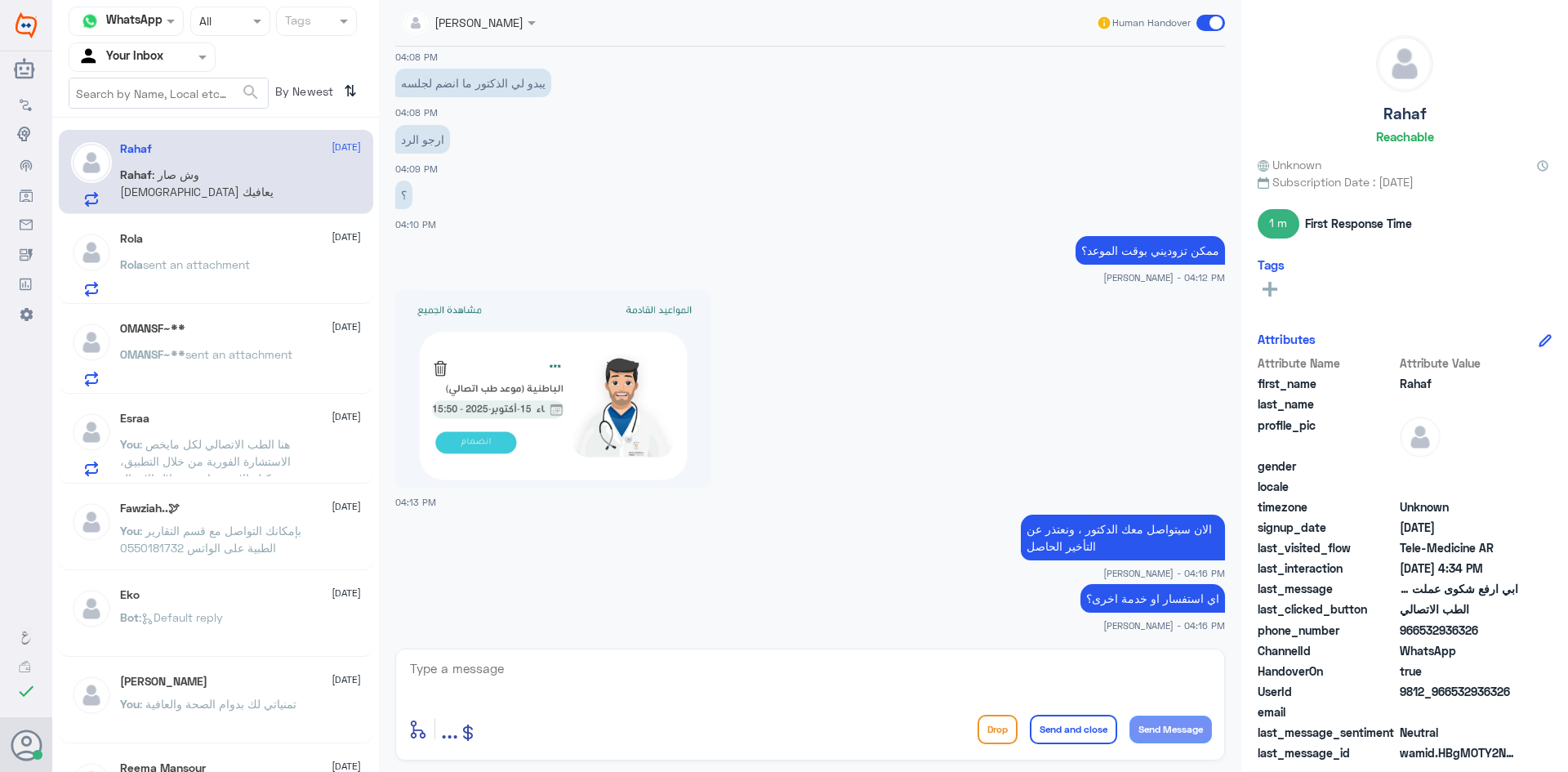
click at [251, 194] on p "Rahaf : وش صار الله يعافيك" at bounding box center [211, 186] width 184 height 41
click at [181, 182] on p "Rahaf : وش صار الله يعافيك" at bounding box center [211, 186] width 184 height 41
click at [245, 256] on p "Rola sent an attachment" at bounding box center [184, 276] width 130 height 41
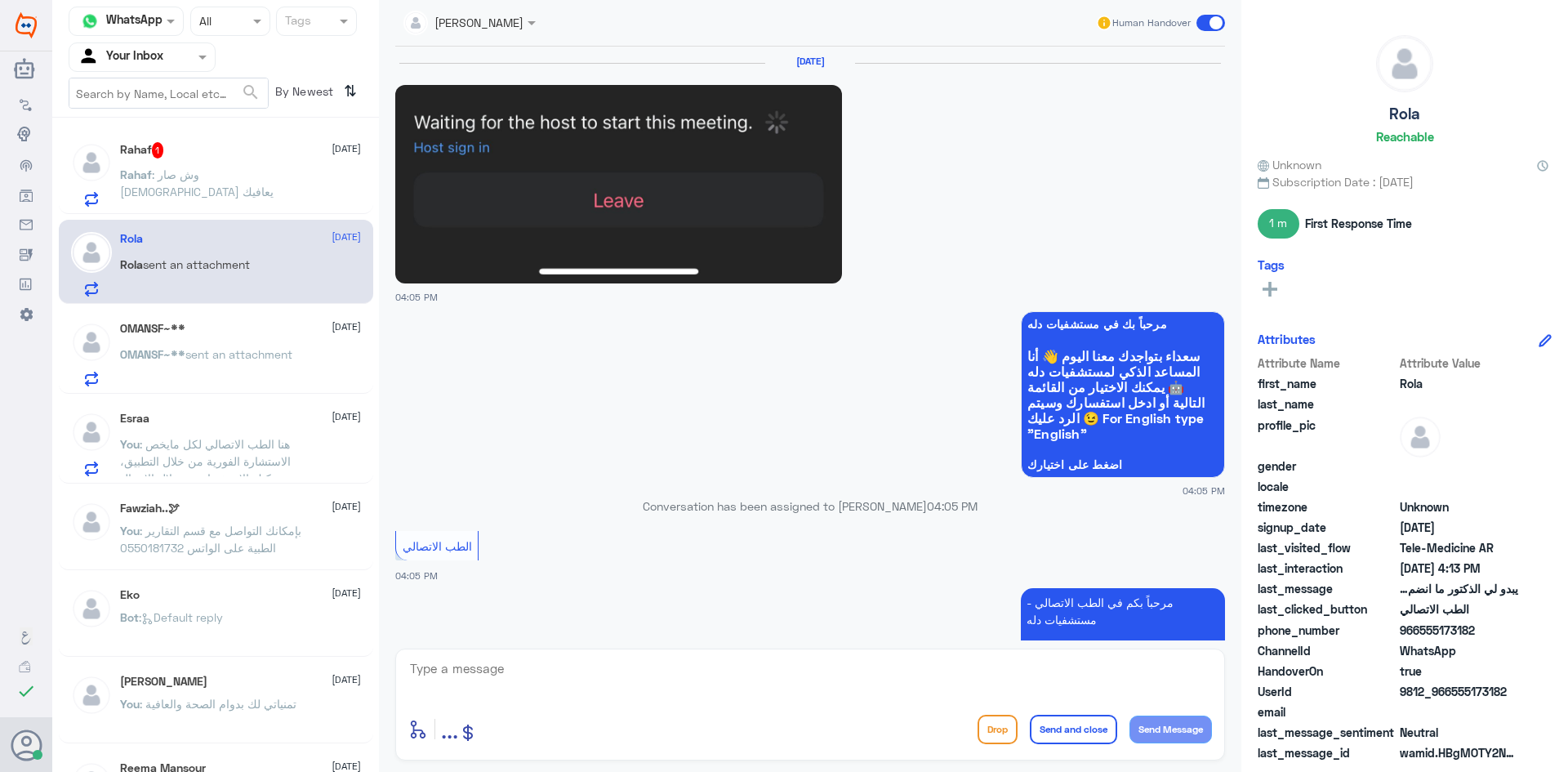
click at [243, 179] on p "Rahaf : وش صار الله يعافيك" at bounding box center [211, 186] width 184 height 41
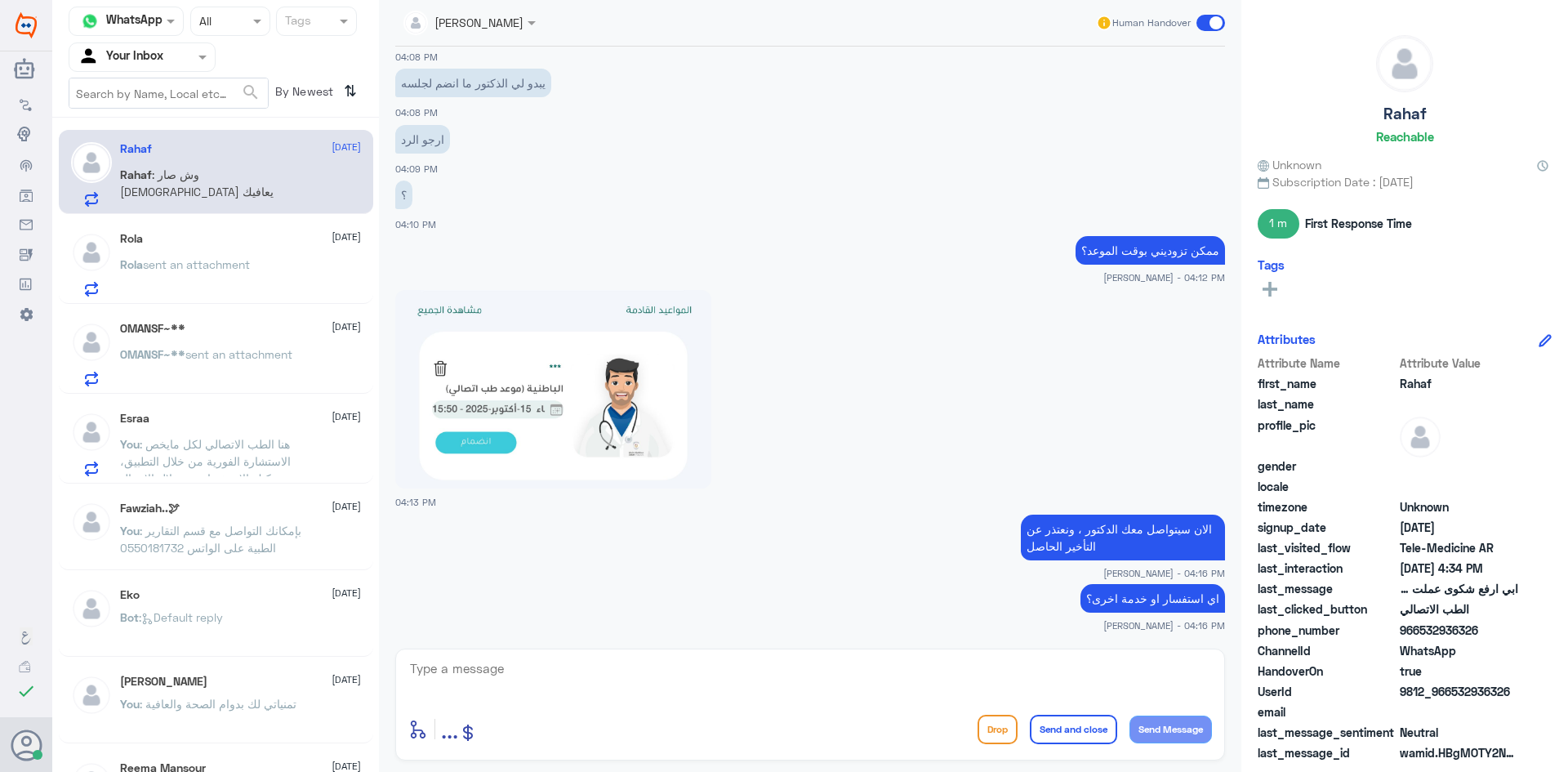
click at [294, 309] on div "Rahaf 15 October Rahaf : وش صار الله يعافيك Rola 15 October Rola sent an attach…" at bounding box center [216, 450] width 327 height 653
click at [296, 268] on div "Rola sent an attachment" at bounding box center [240, 278] width 241 height 37
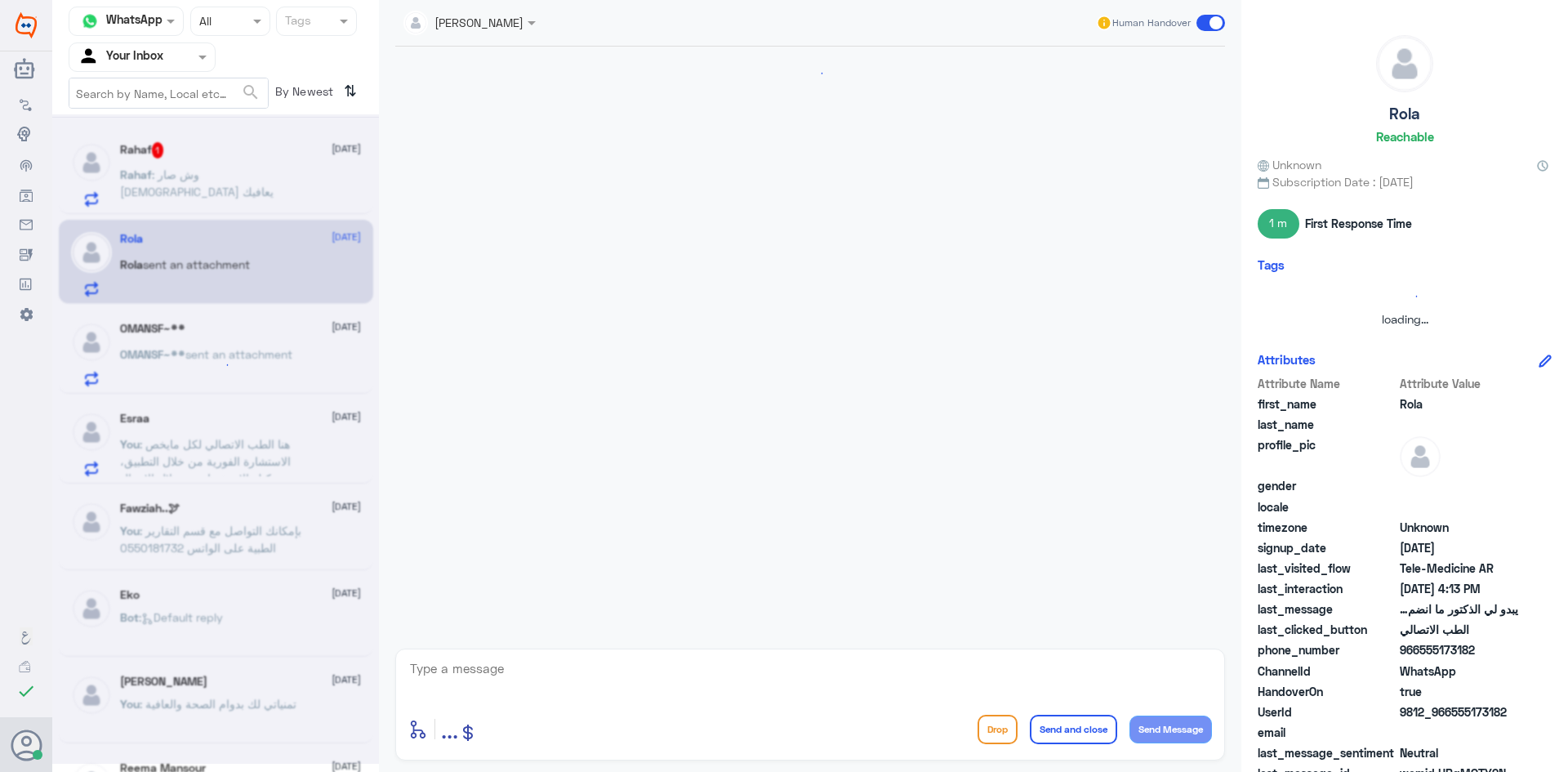
scroll to position [1203, 0]
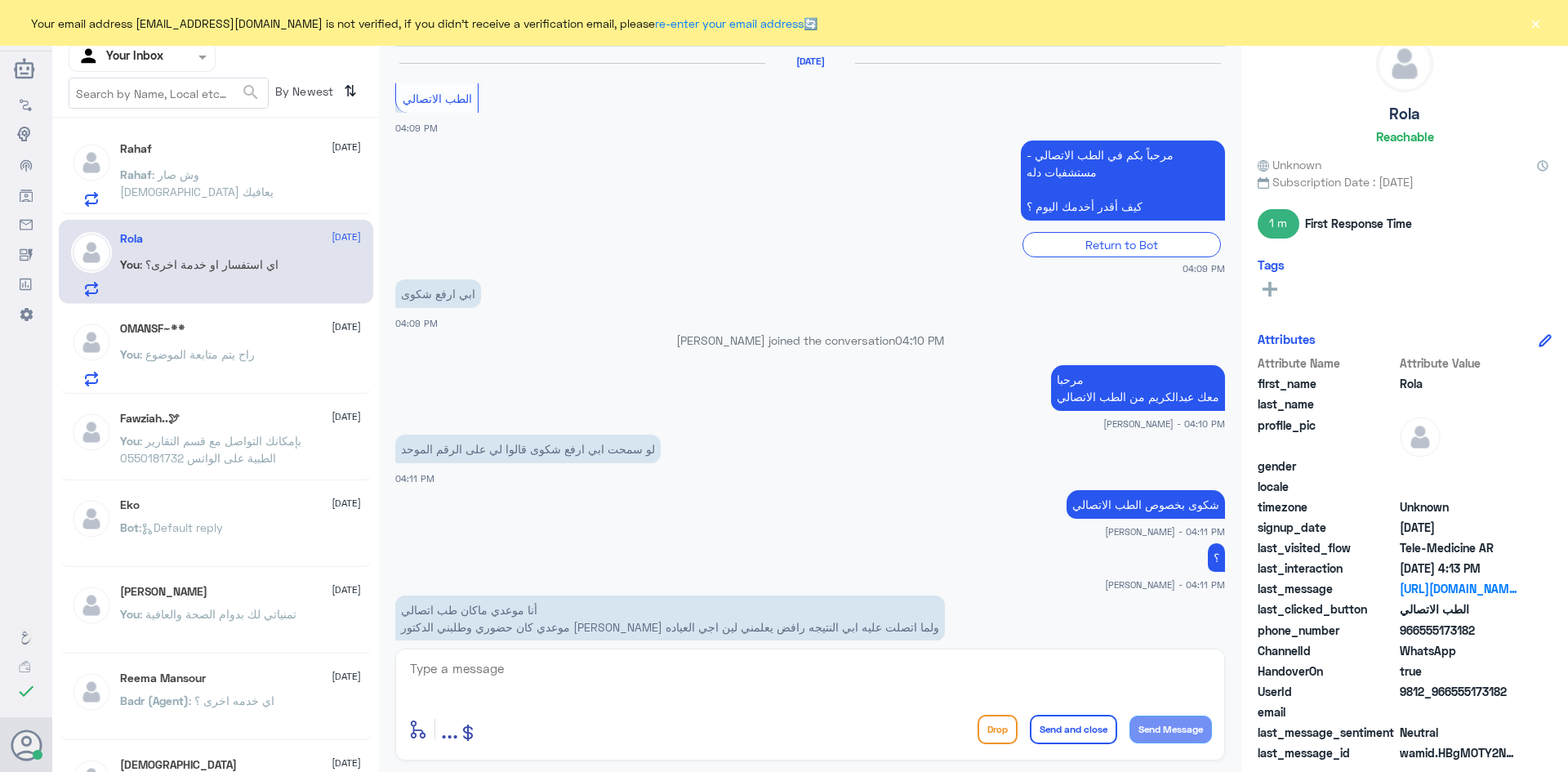
scroll to position [670, 0]
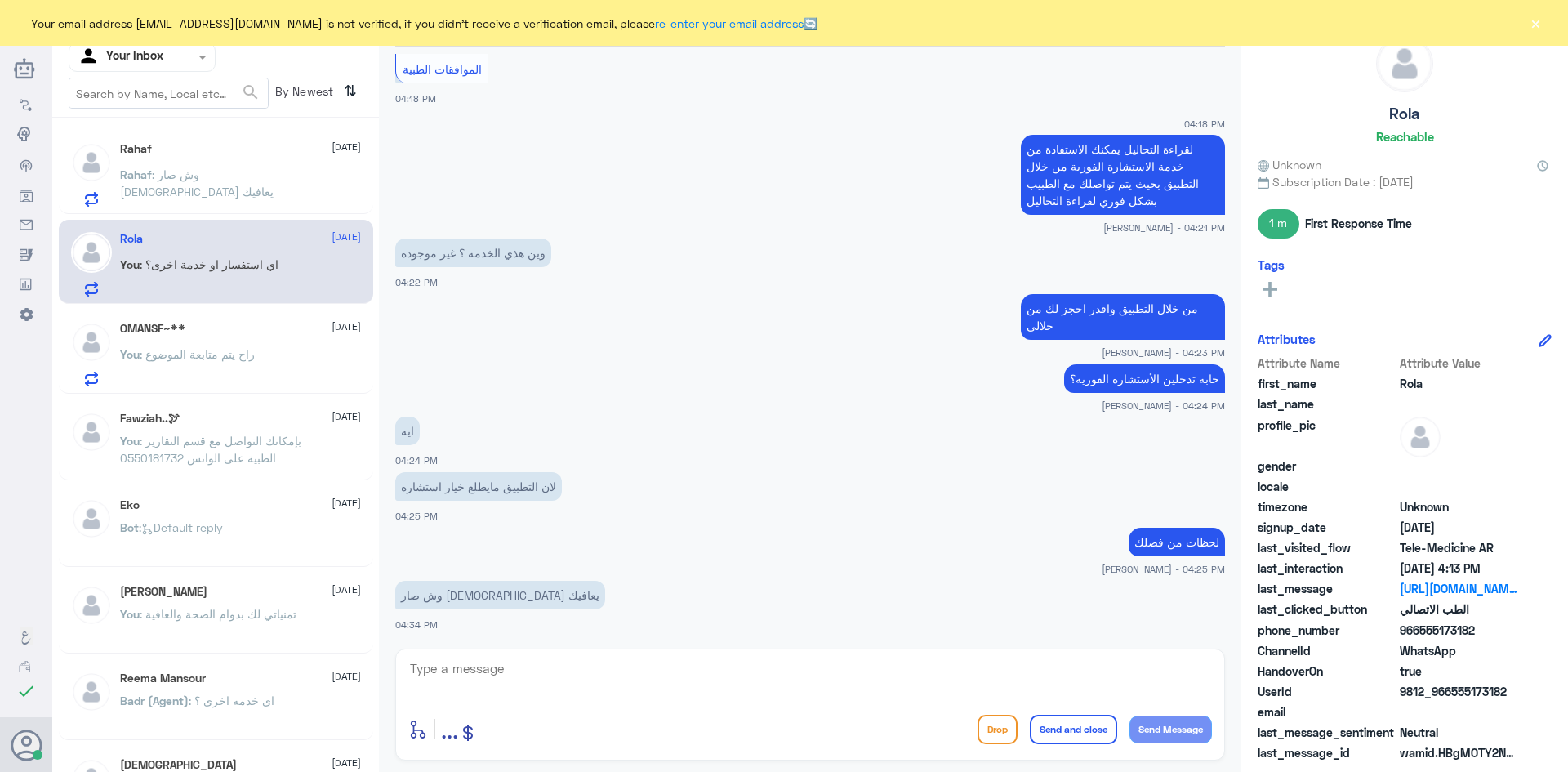
click at [241, 166] on p "Rahaf : وش صار الله يعافيك" at bounding box center [211, 186] width 184 height 41
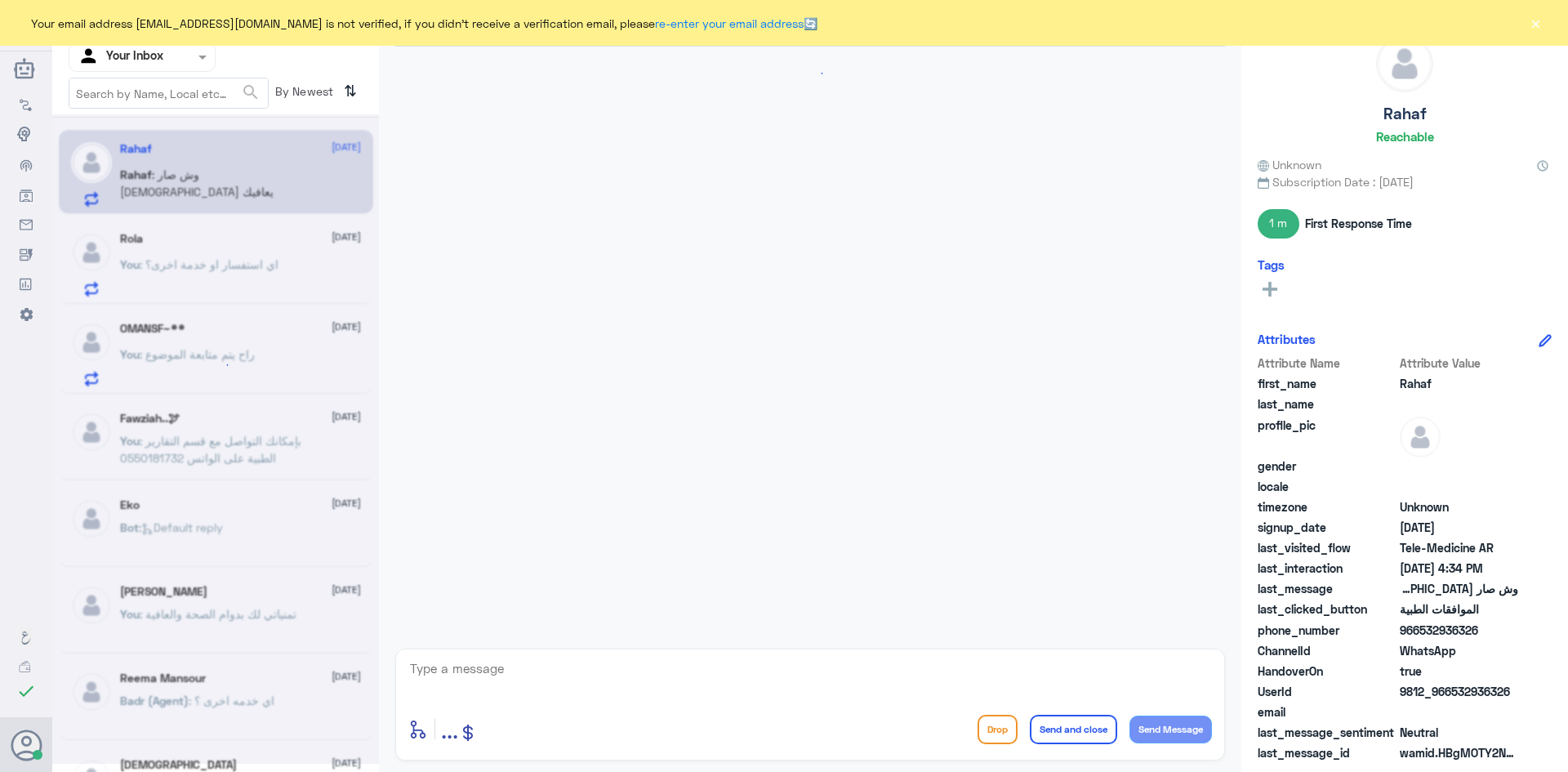
scroll to position [670, 0]
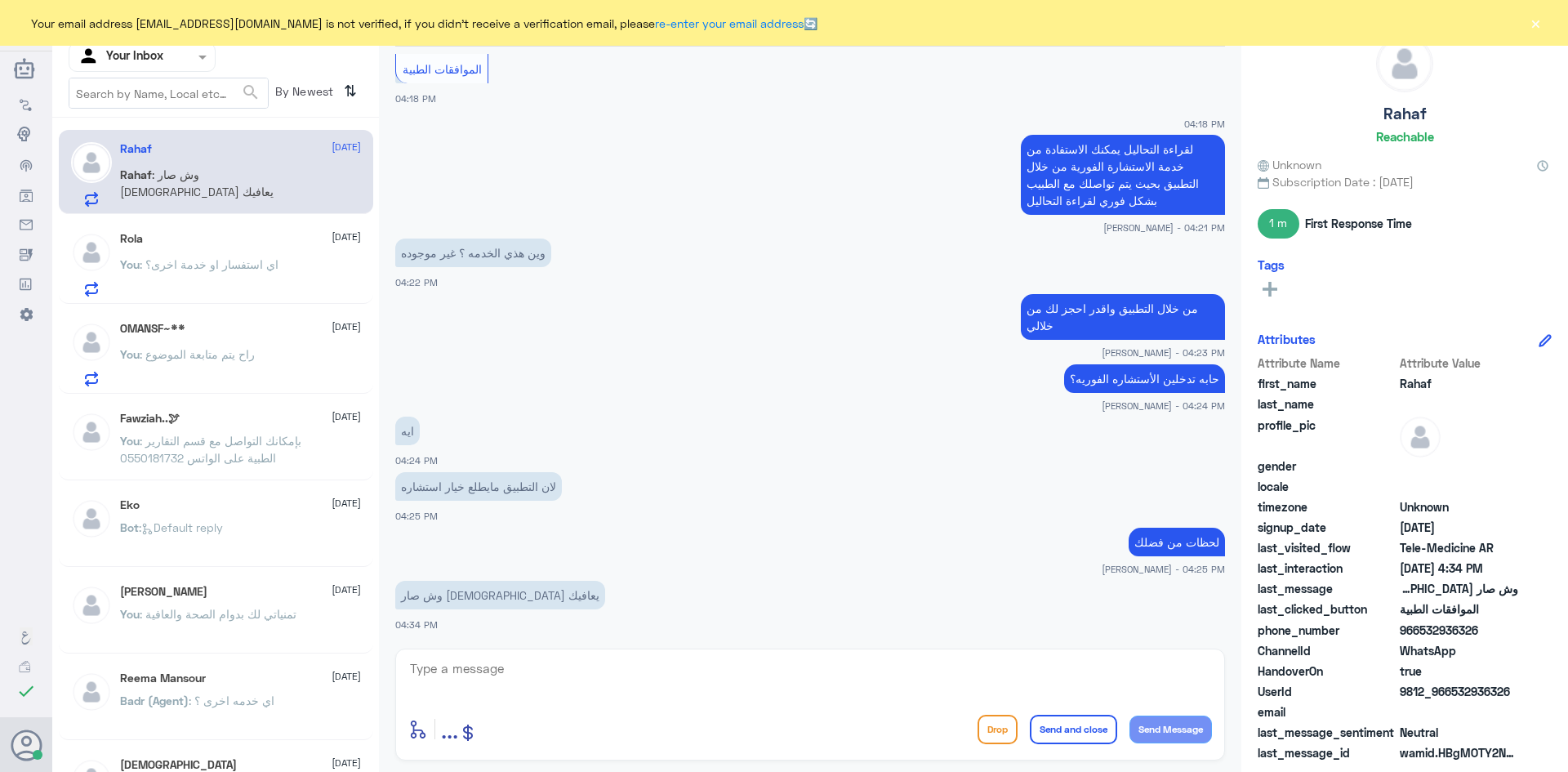
click at [644, 680] on textarea at bounding box center [809, 677] width 803 height 40
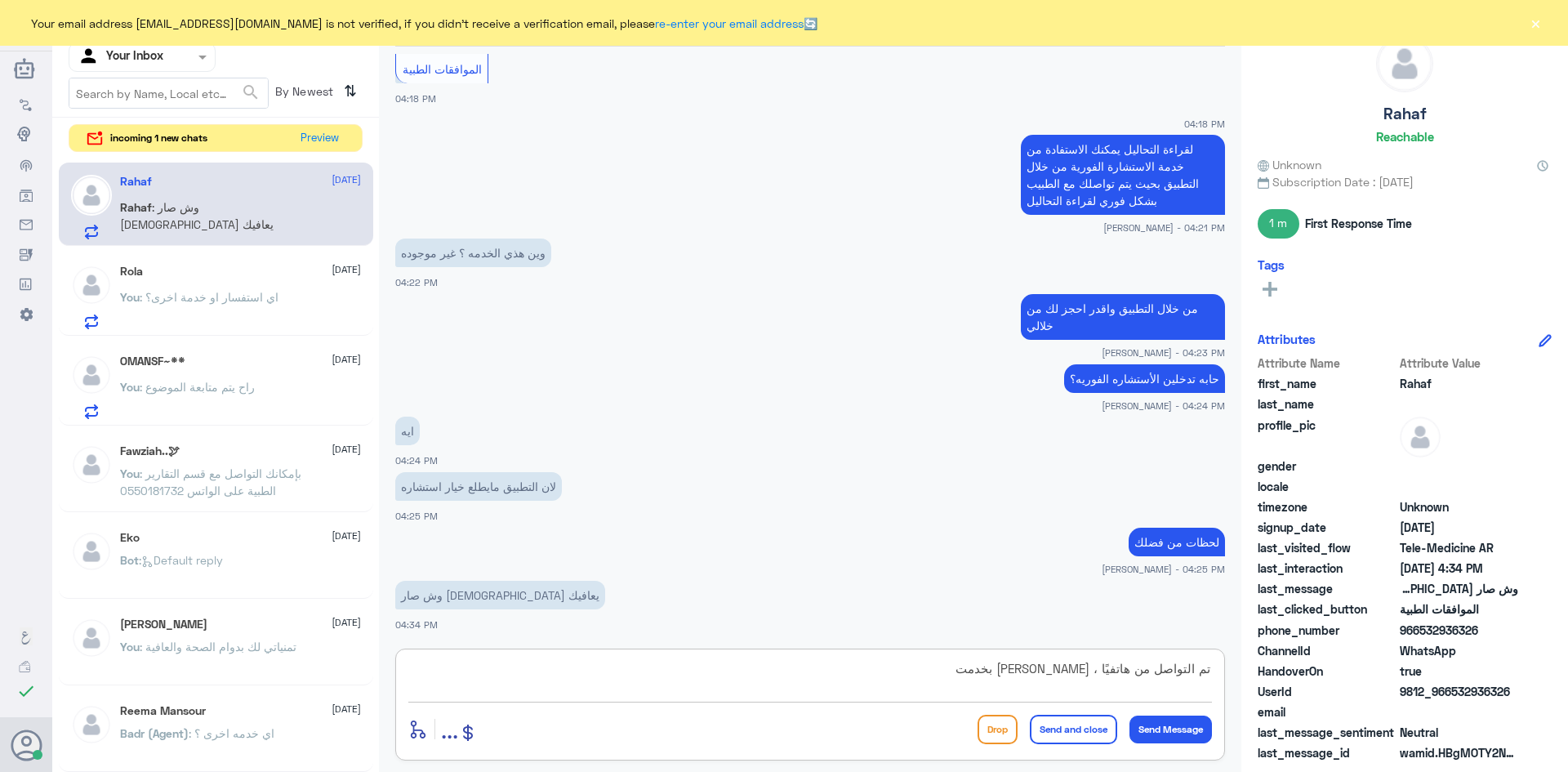
type textarea "تم التواصل من هاتفيًا ، سعدنا بخدمتك"
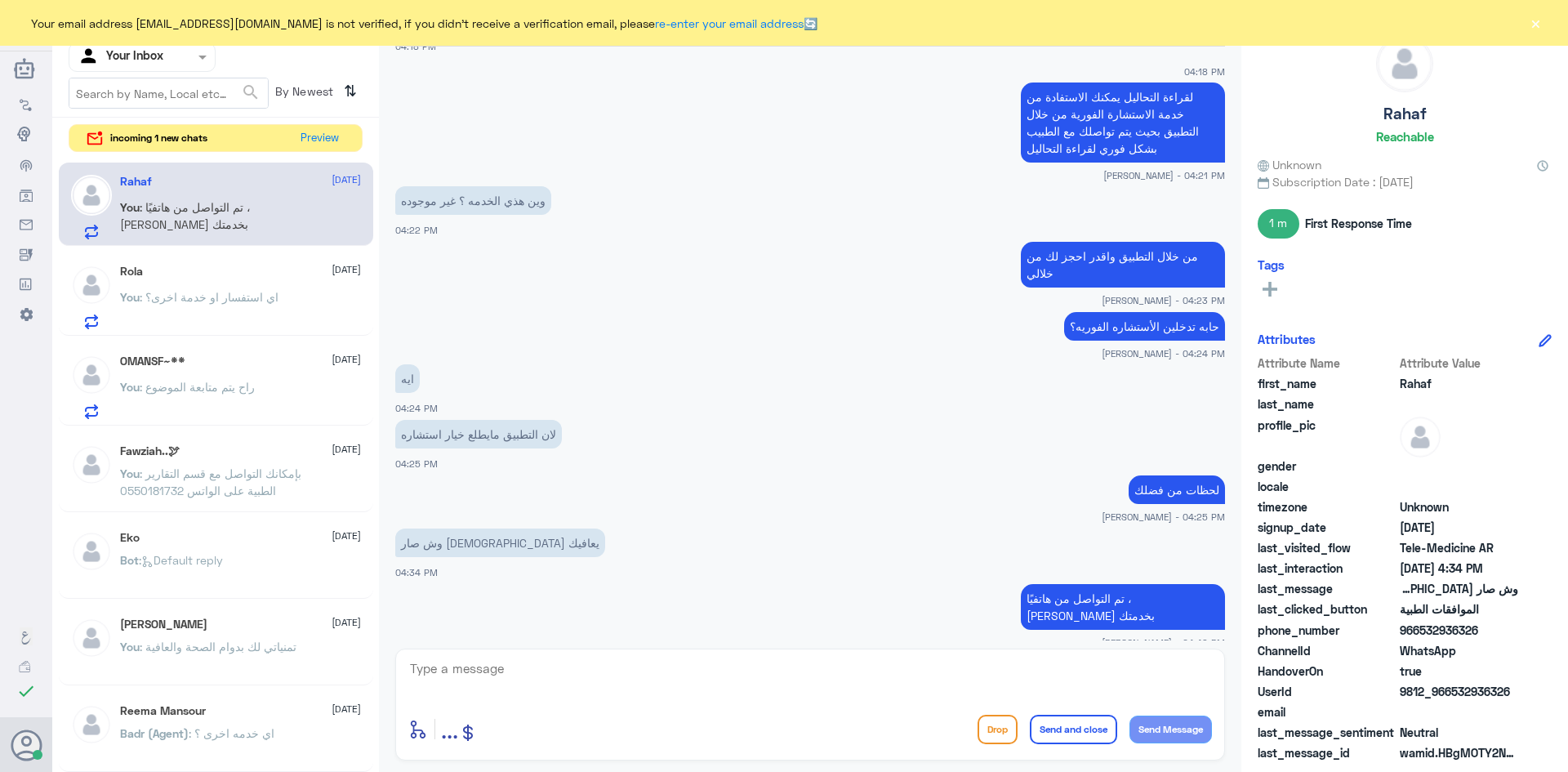
click at [1540, 22] on button "×" at bounding box center [1535, 22] width 17 height 17
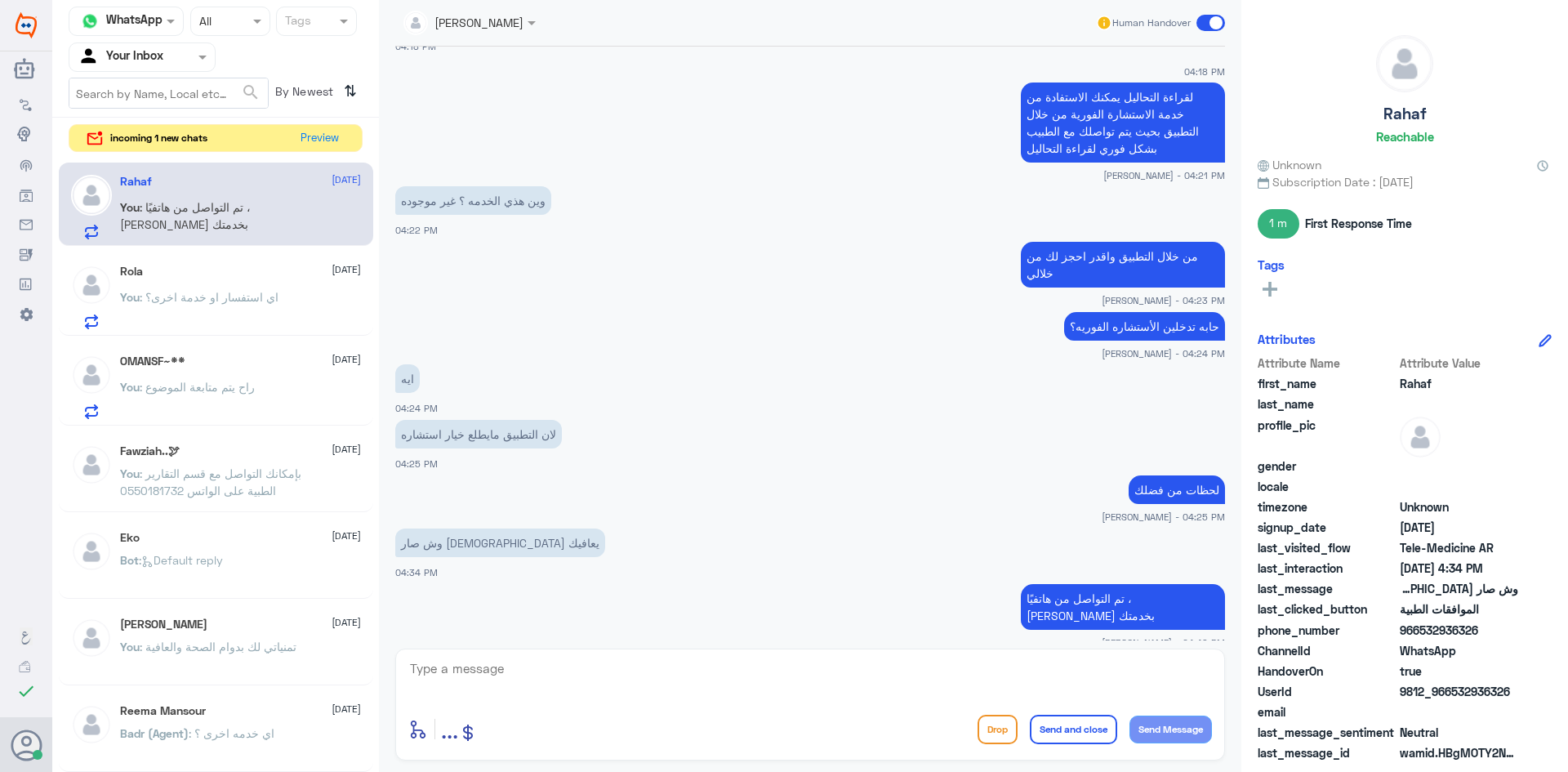
click at [1213, 18] on span at bounding box center [1211, 22] width 28 height 17
click at [0, 0] on input "checkbox" at bounding box center [0, 0] width 0 height 0
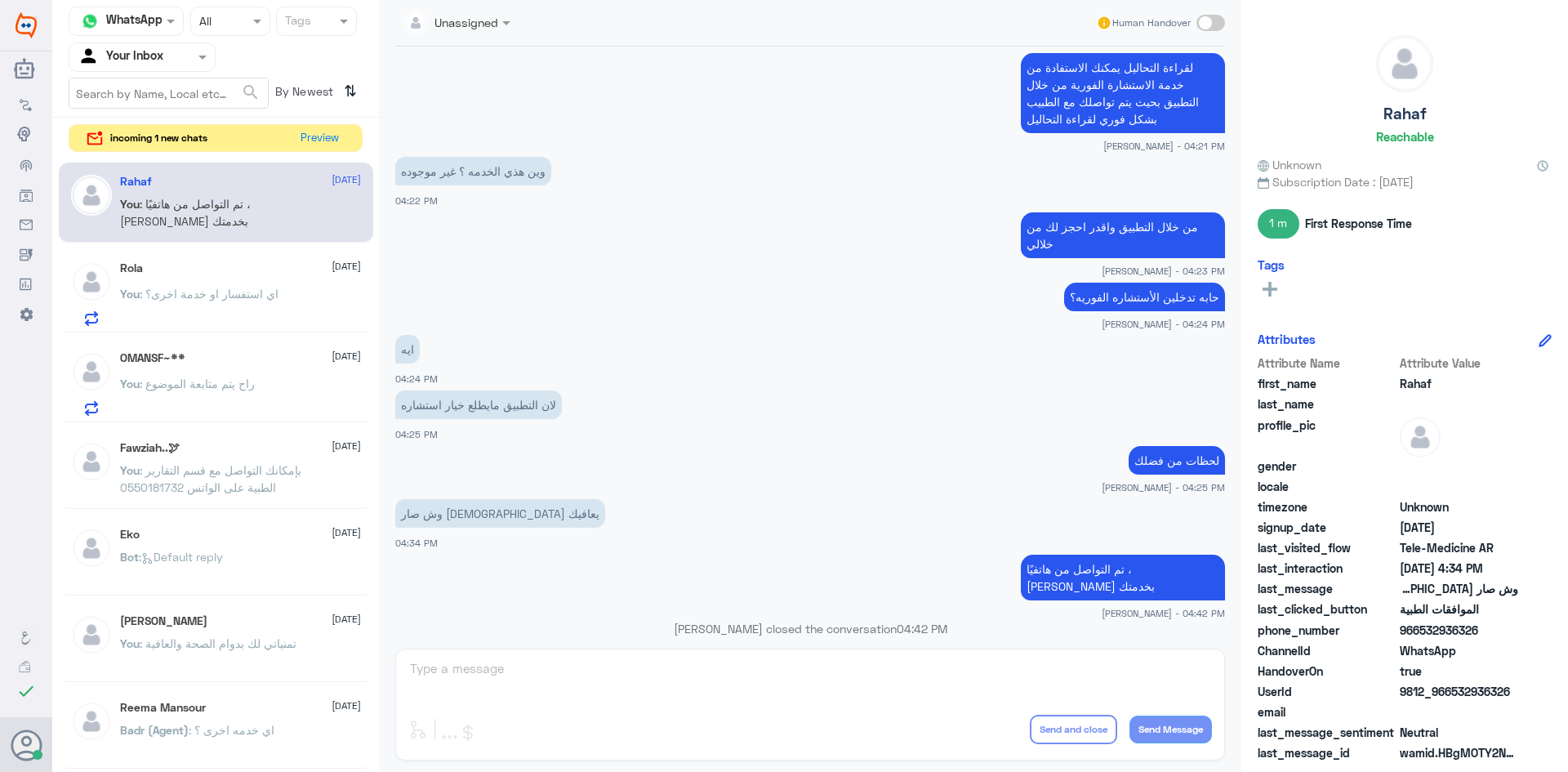
click at [231, 352] on div "OMANSF~** [DATE]" at bounding box center [240, 358] width 241 height 14
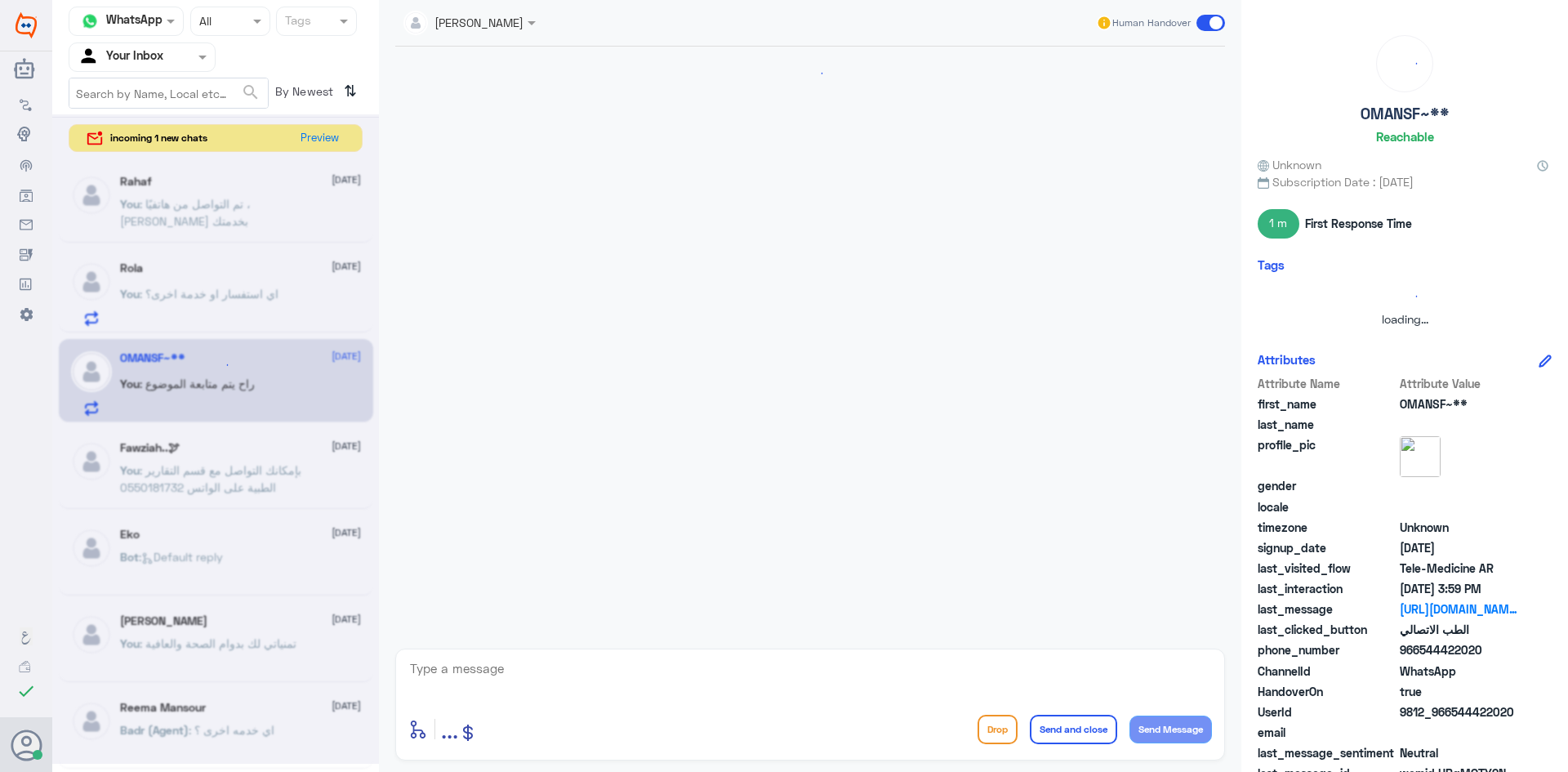
click at [235, 314] on div at bounding box center [216, 438] width 327 height 649
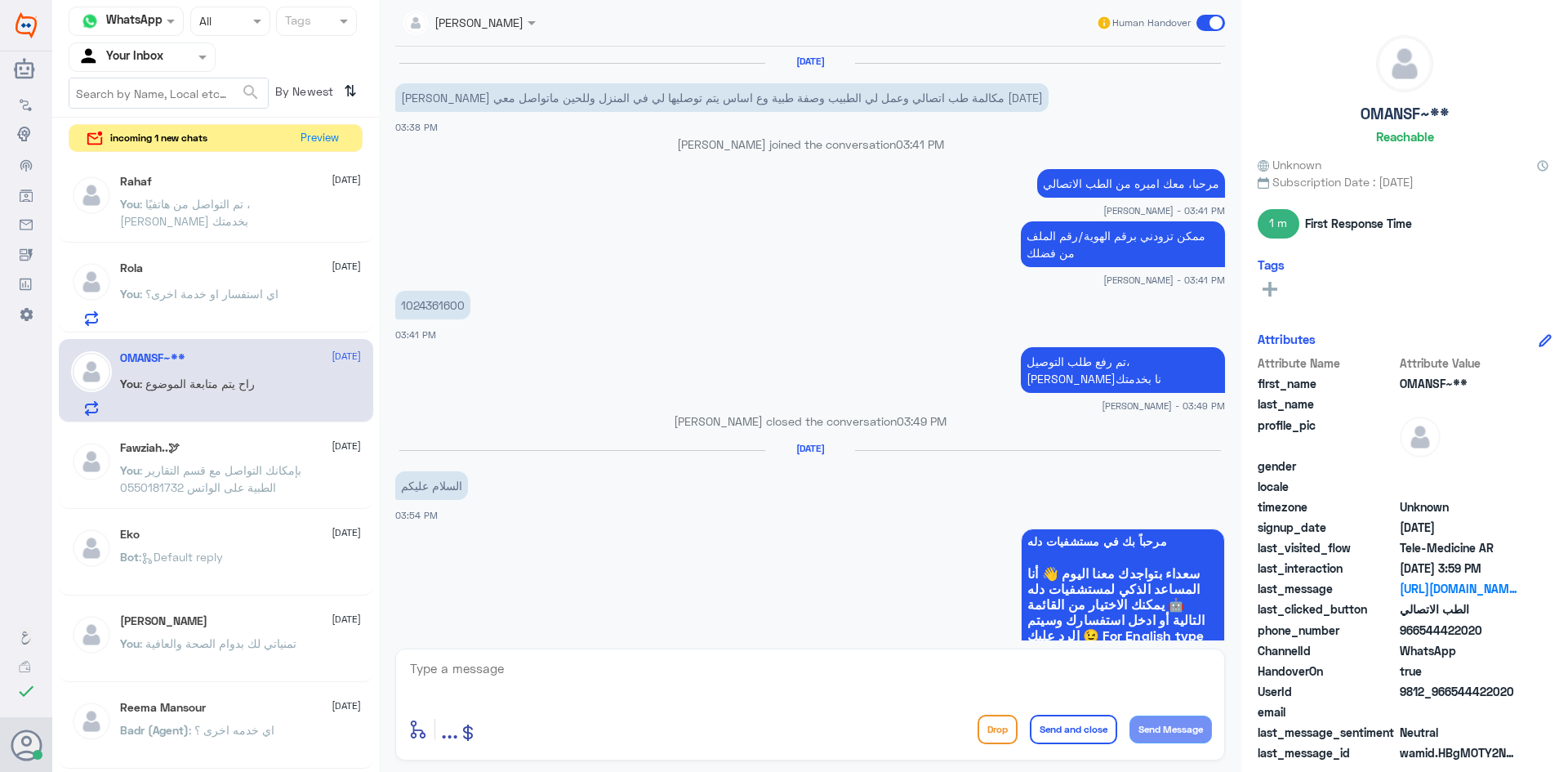
scroll to position [747, 0]
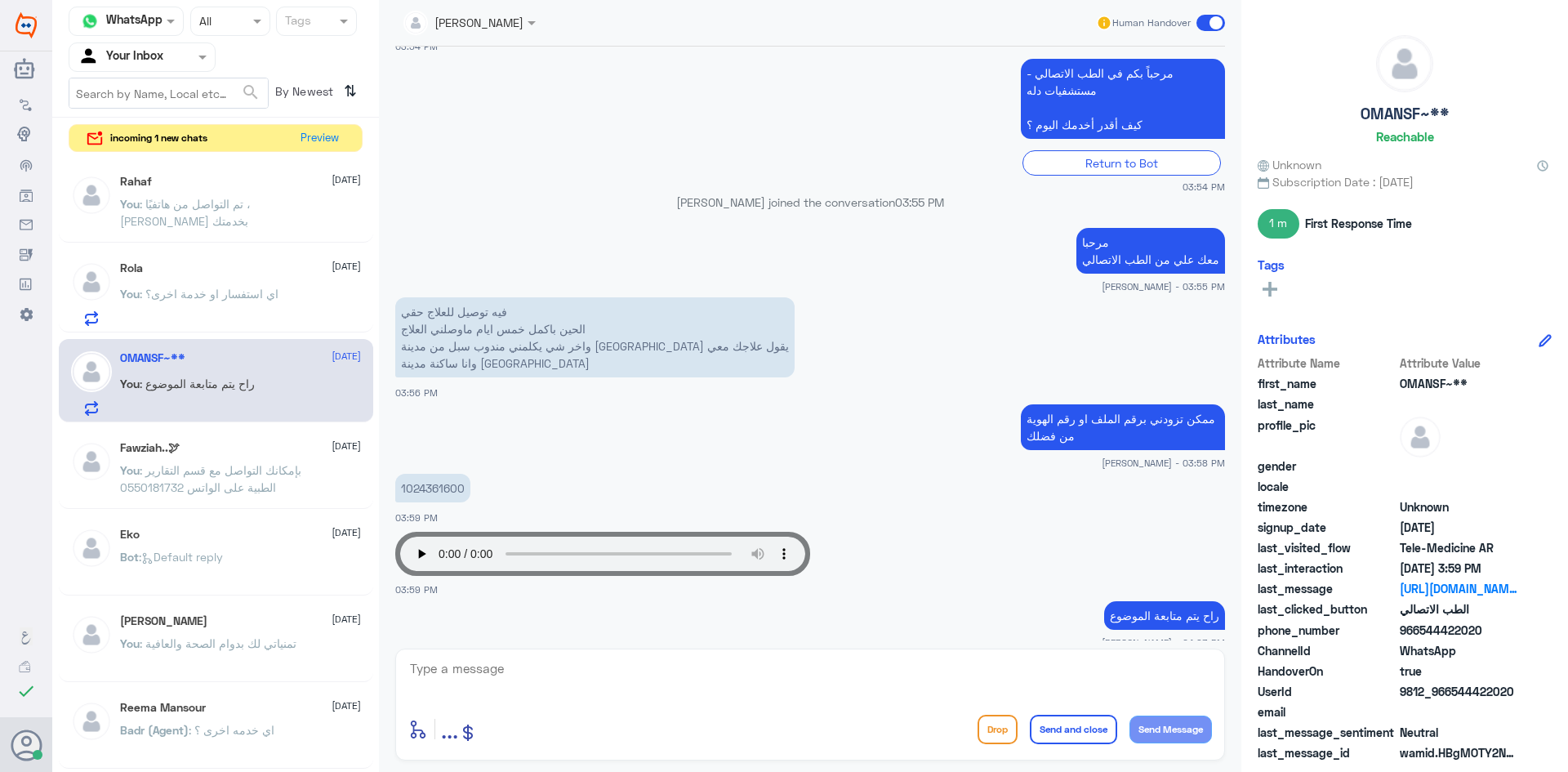
click at [237, 247] on div "Rahaf 15 October You : تم التواصل من هاتفيًا ، سعدنا بخدمتك Rola 15 October You…" at bounding box center [216, 465] width 327 height 620
click at [233, 205] on span ": تم التواصل من هاتفيًا ، سعدنا بخدمتك" at bounding box center [185, 212] width 131 height 31
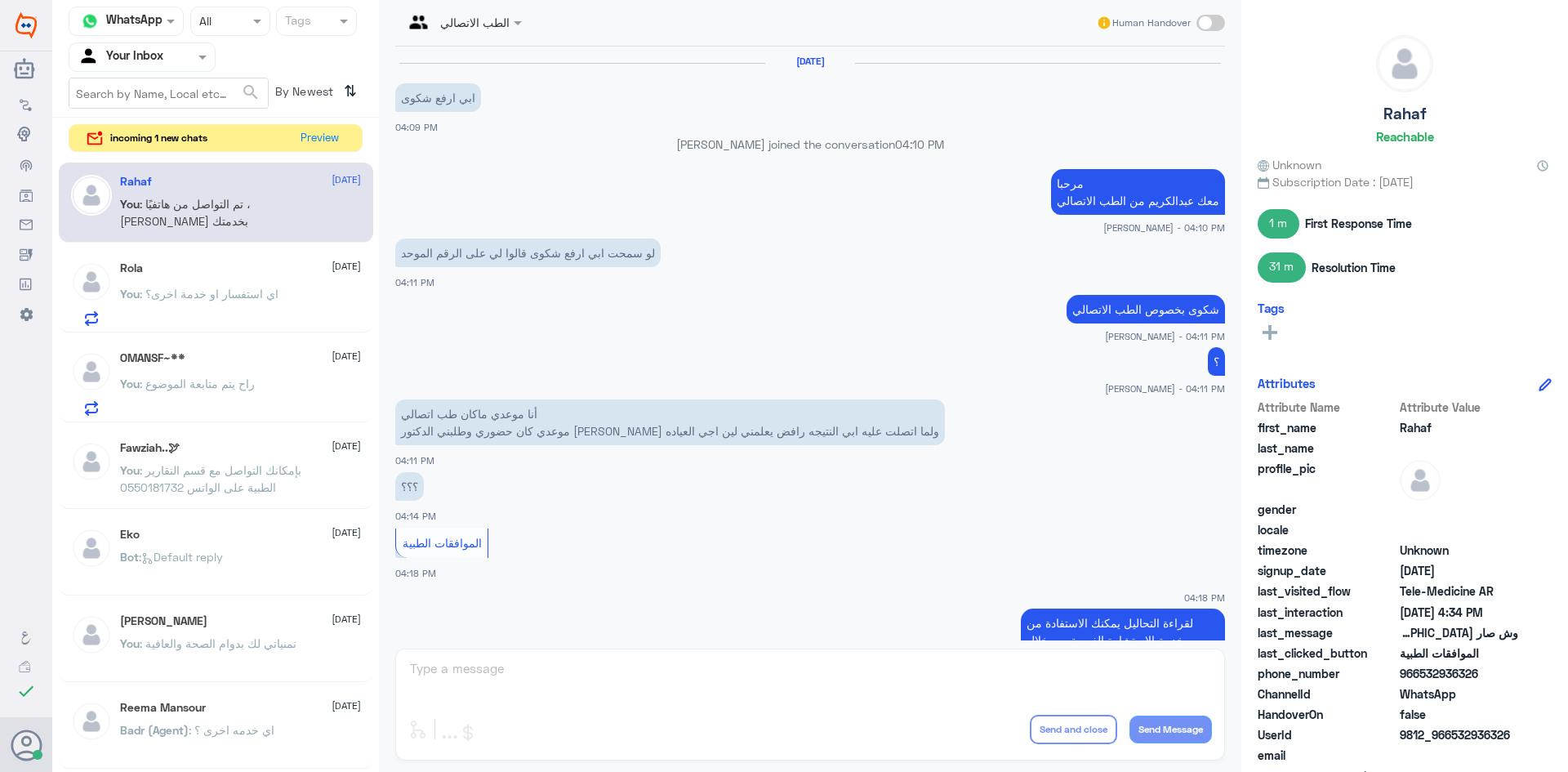
scroll to position [556, 0]
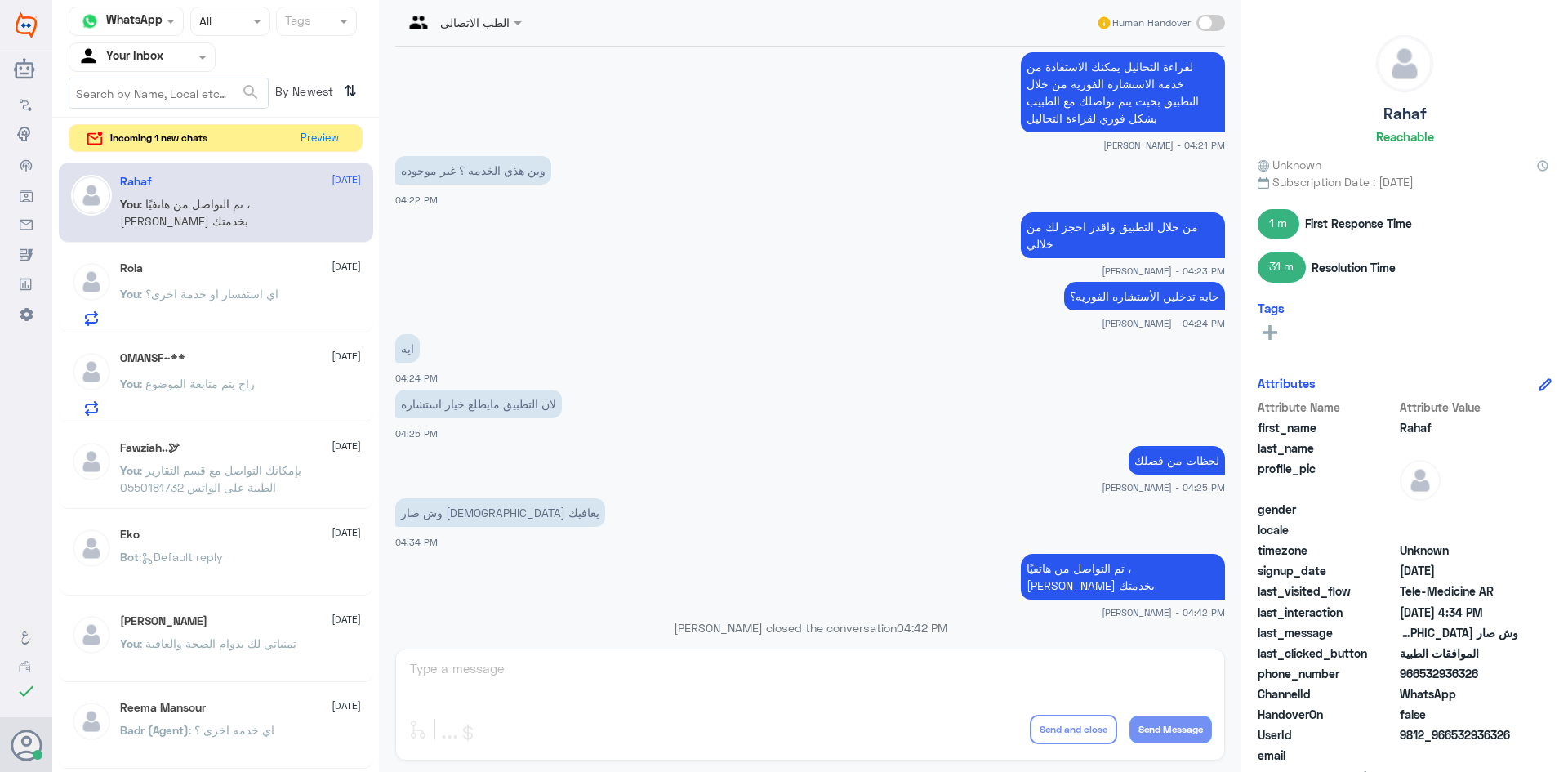
click at [248, 264] on div "Rola 15 October" at bounding box center [240, 268] width 241 height 14
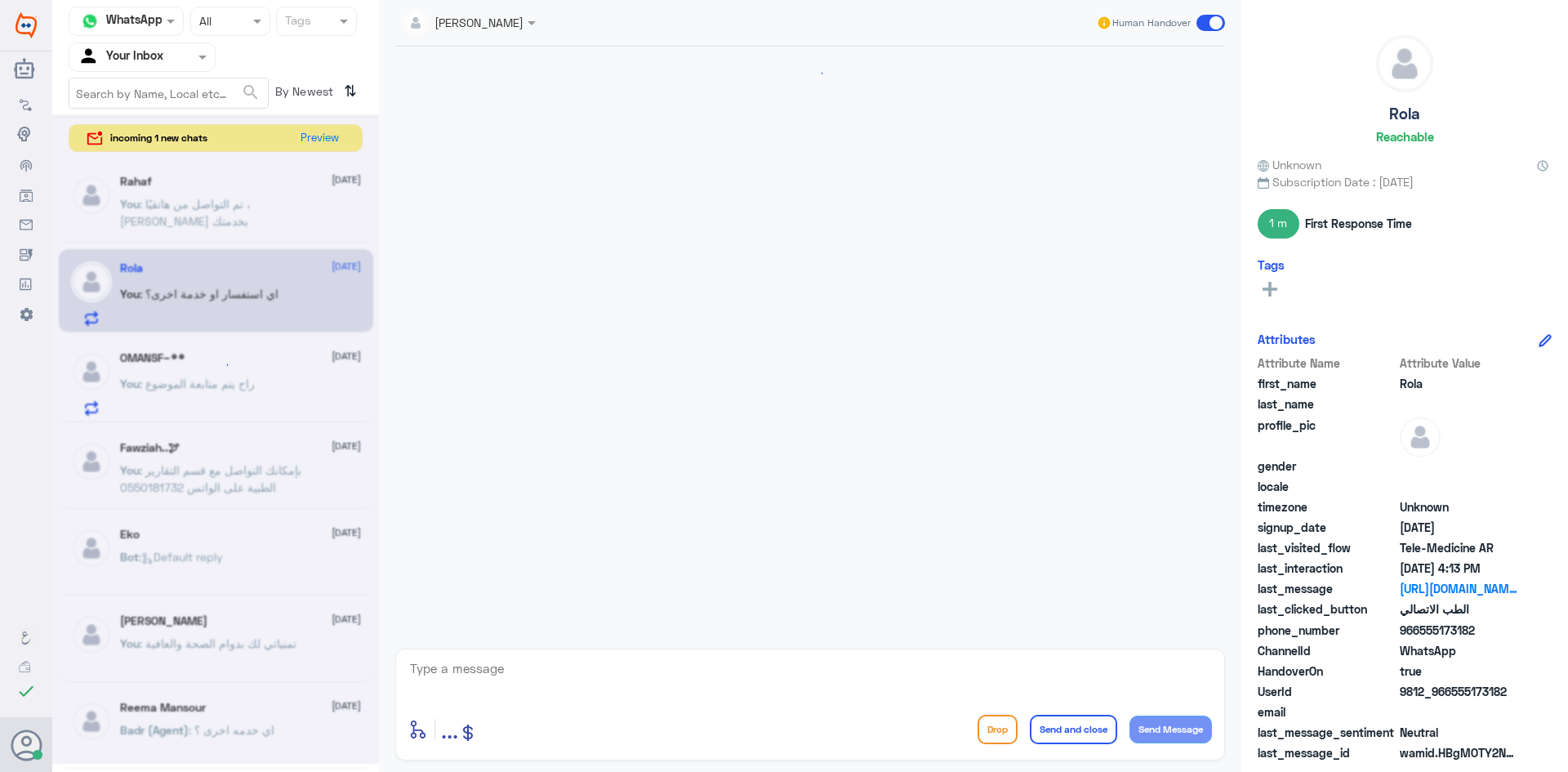
scroll to position [1203, 0]
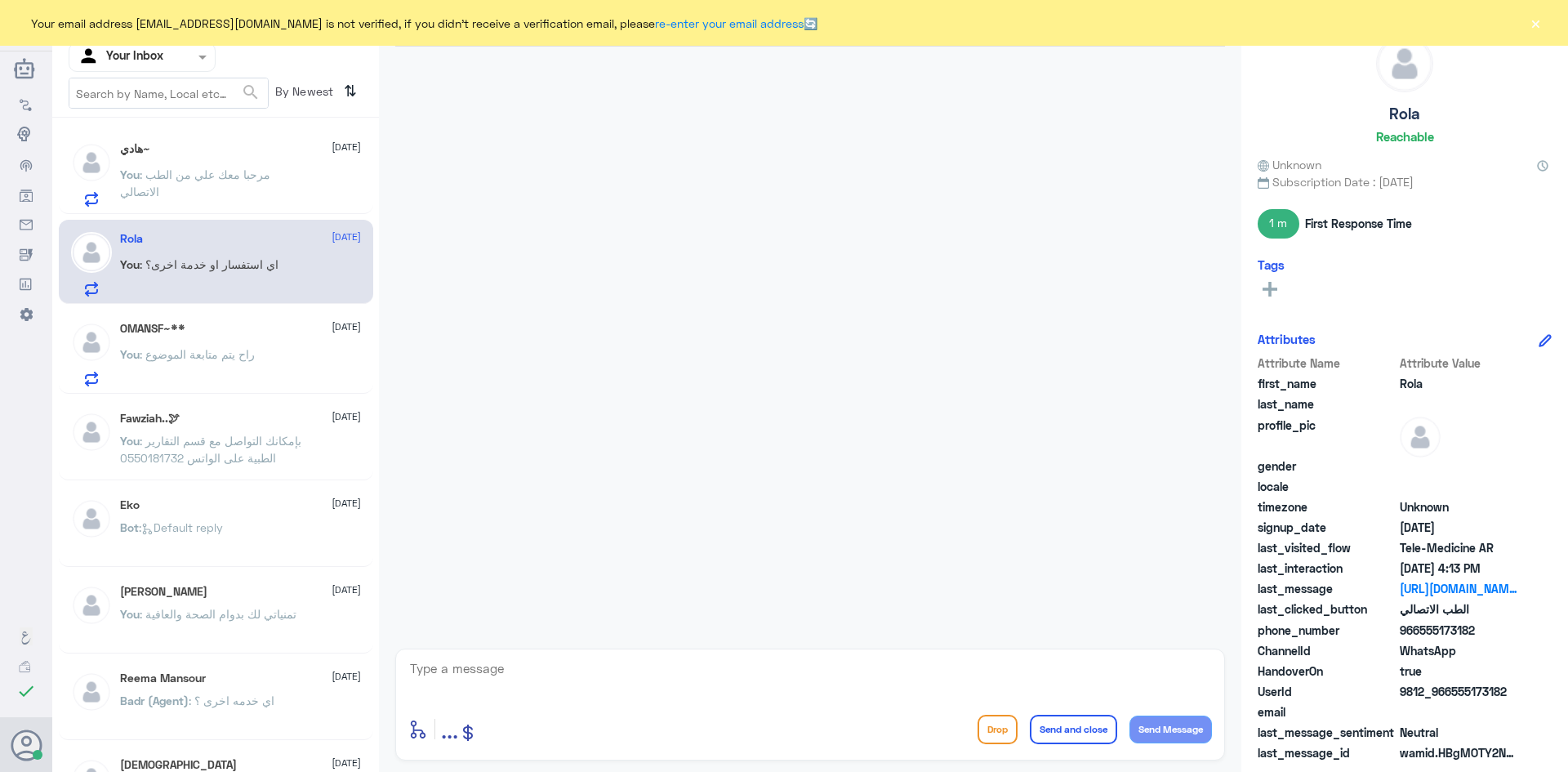
click at [165, 167] on span ": مرحبا معك علي من الطب الاتصالي" at bounding box center [195, 183] width 150 height 31
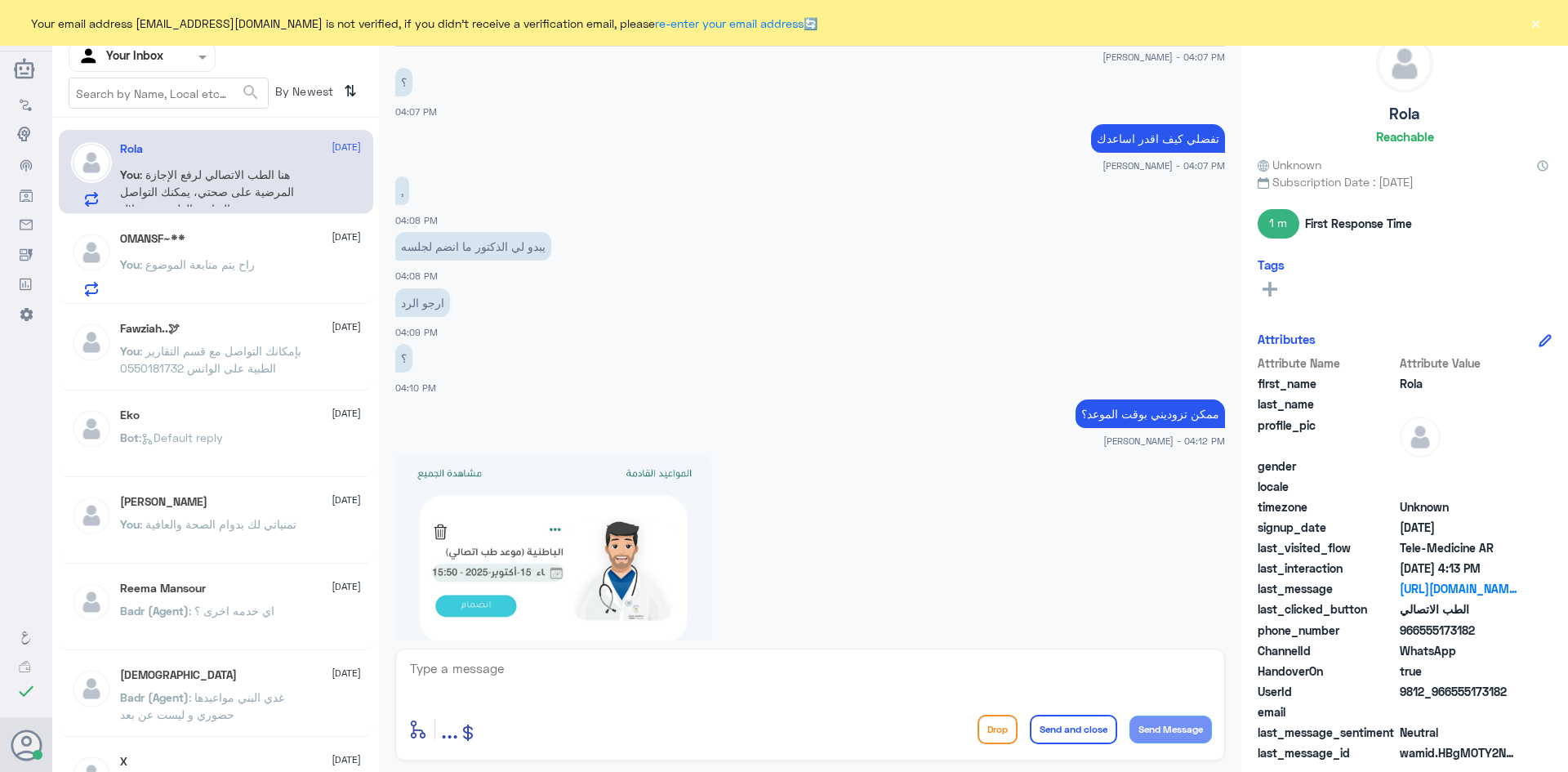
click at [1535, 18] on button "×" at bounding box center [1535, 22] width 17 height 17
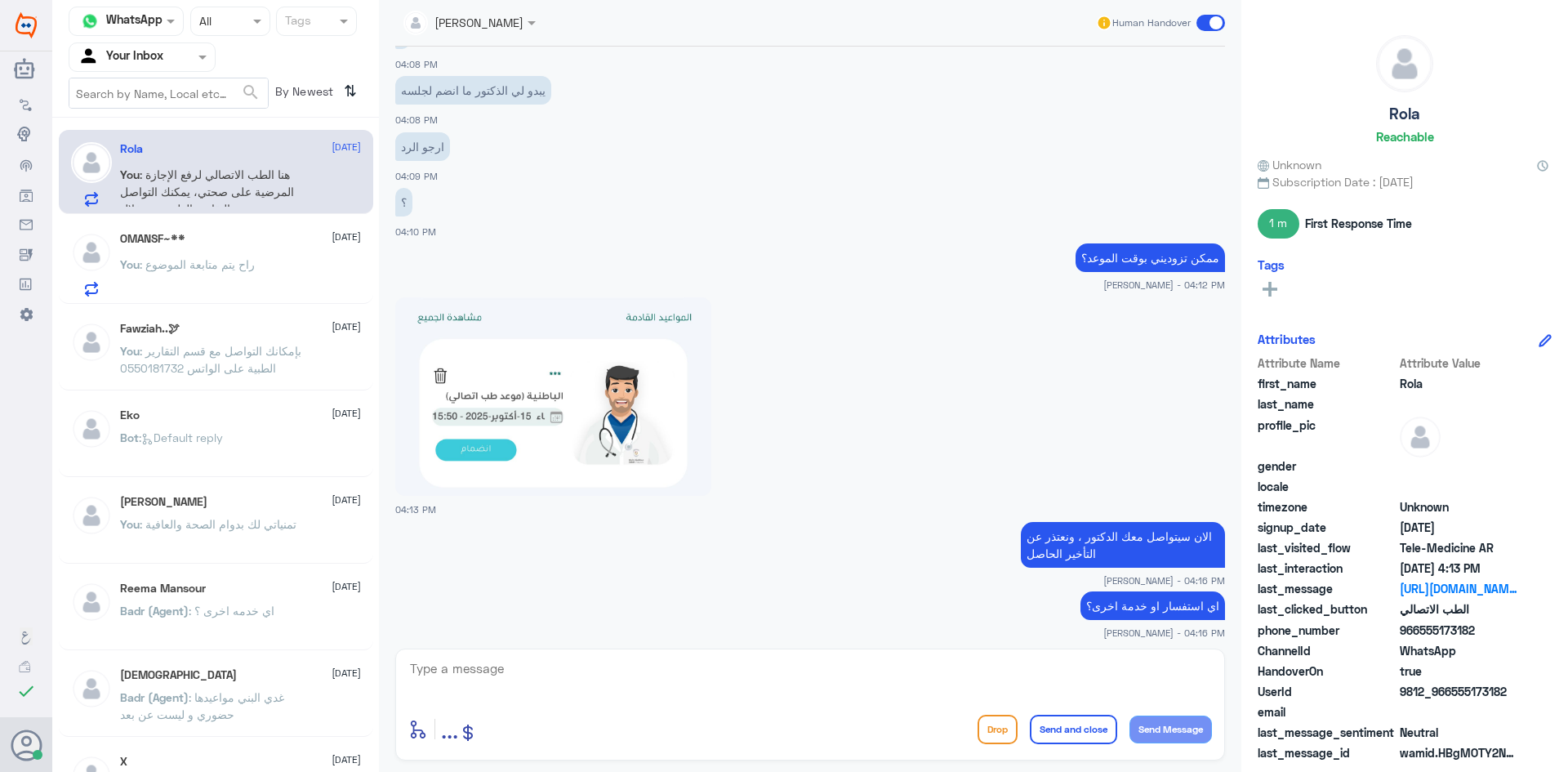
scroll to position [1203, 0]
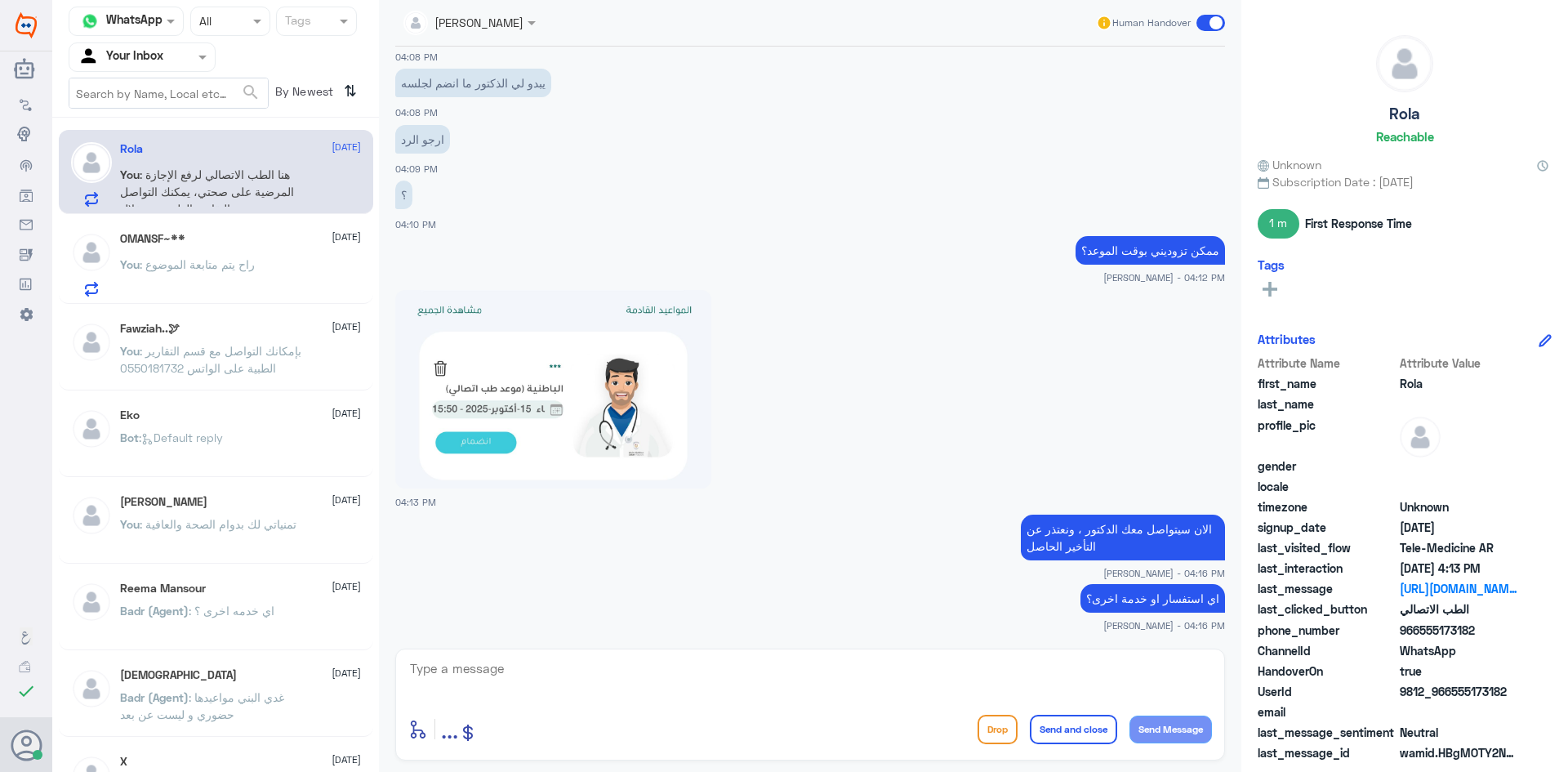
click at [1218, 18] on span at bounding box center [1211, 22] width 28 height 17
click at [0, 0] on input "checkbox" at bounding box center [0, 0] width 0 height 0
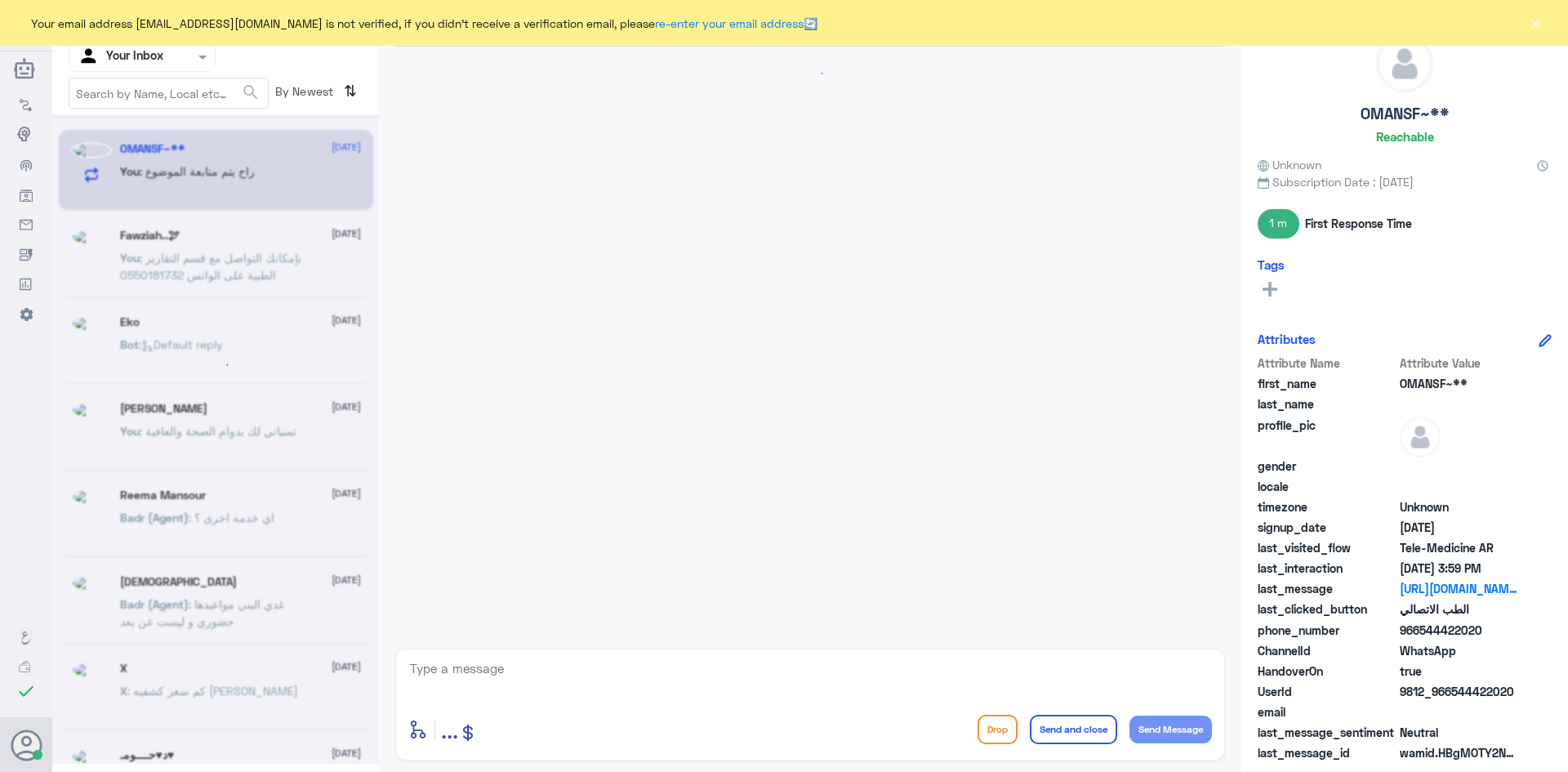
click at [1537, 25] on button "×" at bounding box center [1535, 22] width 17 height 17
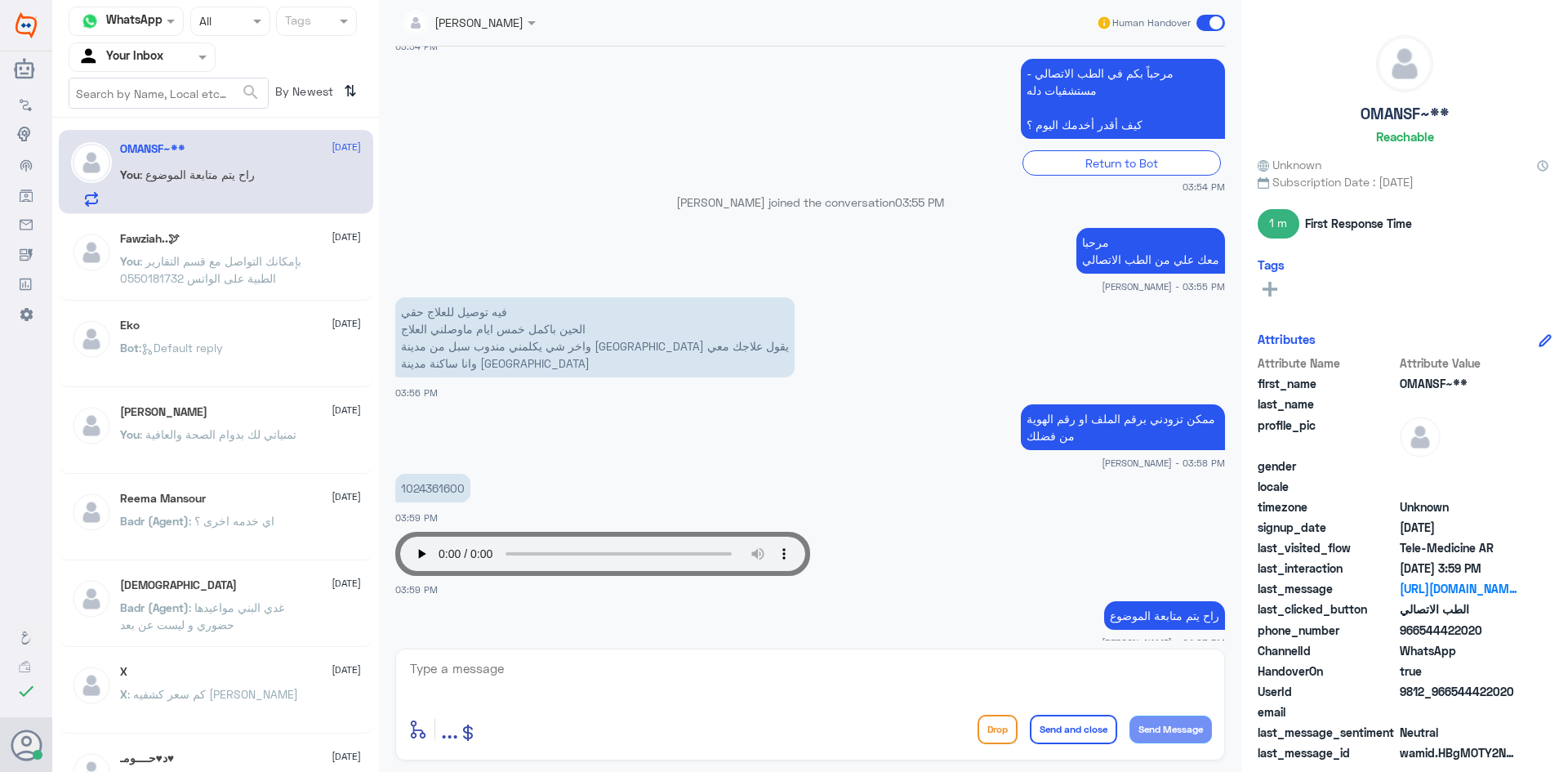
click at [258, 155] on div "OMANSF~** 15 October" at bounding box center [240, 149] width 241 height 14
click at [239, 264] on span ": بإمكانك التواصل مع قسم التقارير الطبية على الواتس 0550181732" at bounding box center [210, 270] width 181 height 31
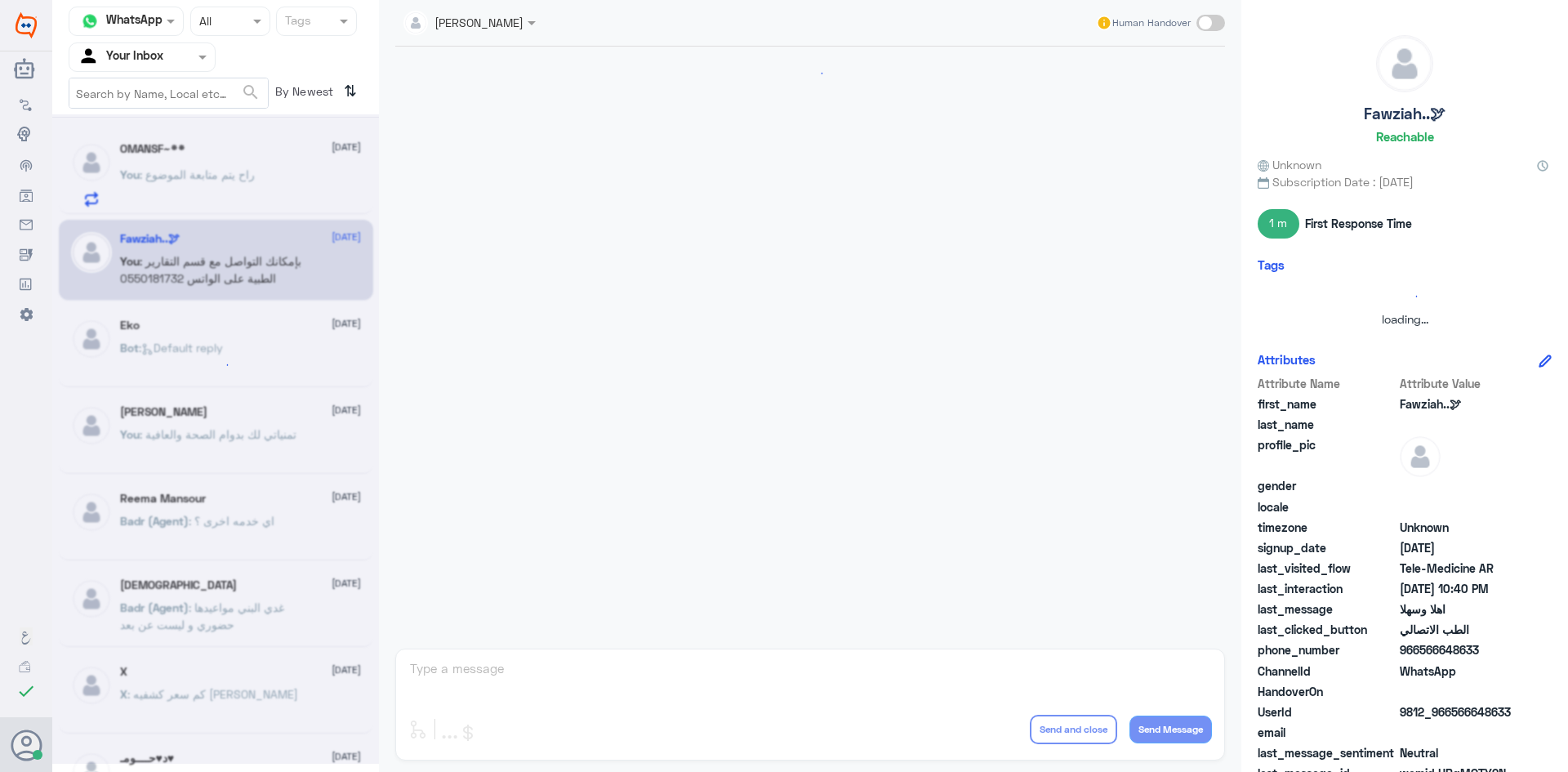
scroll to position [814, 0]
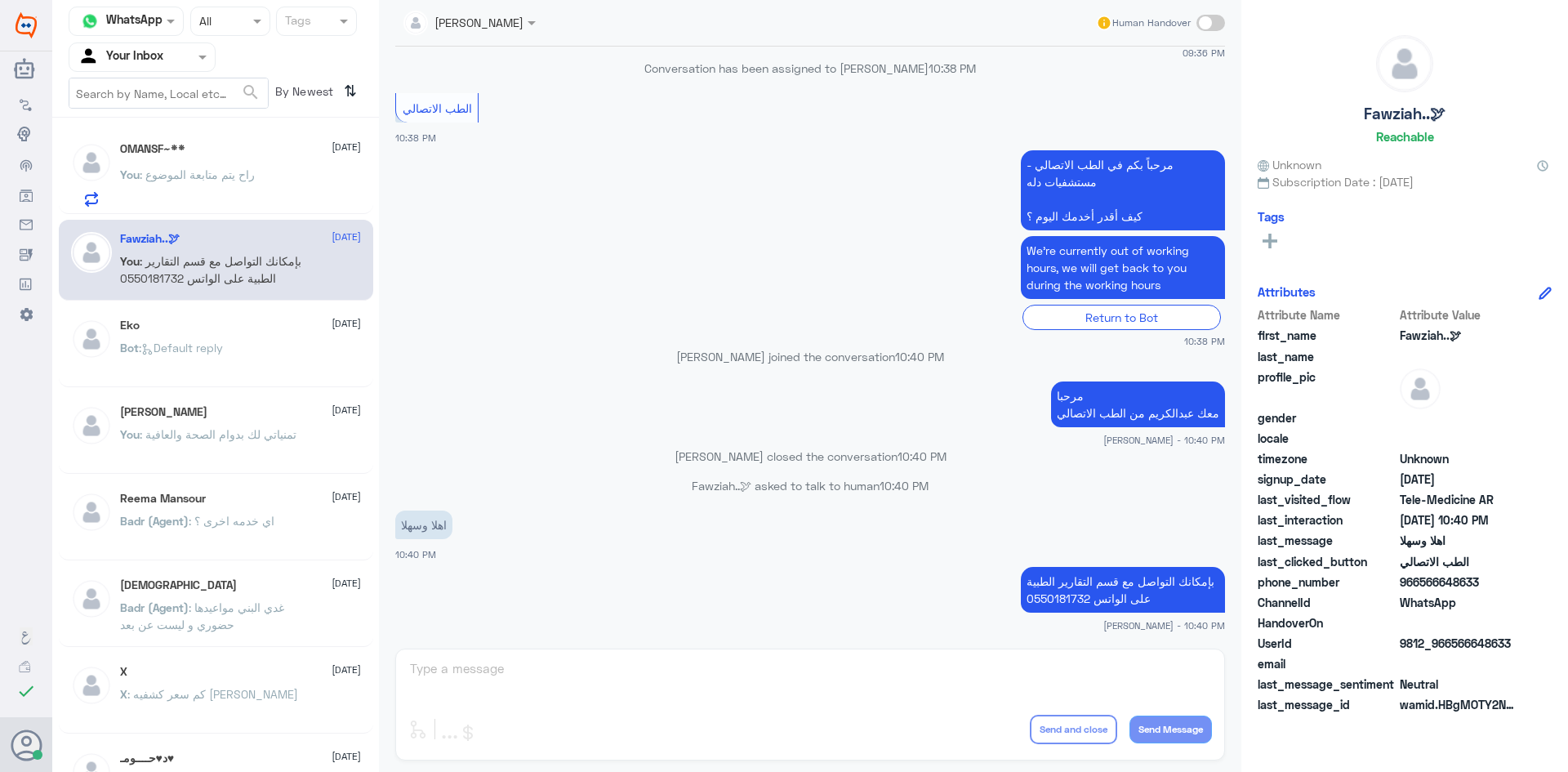
click at [220, 176] on span ": راح يتم متابعة الموضوع" at bounding box center [197, 174] width 115 height 14
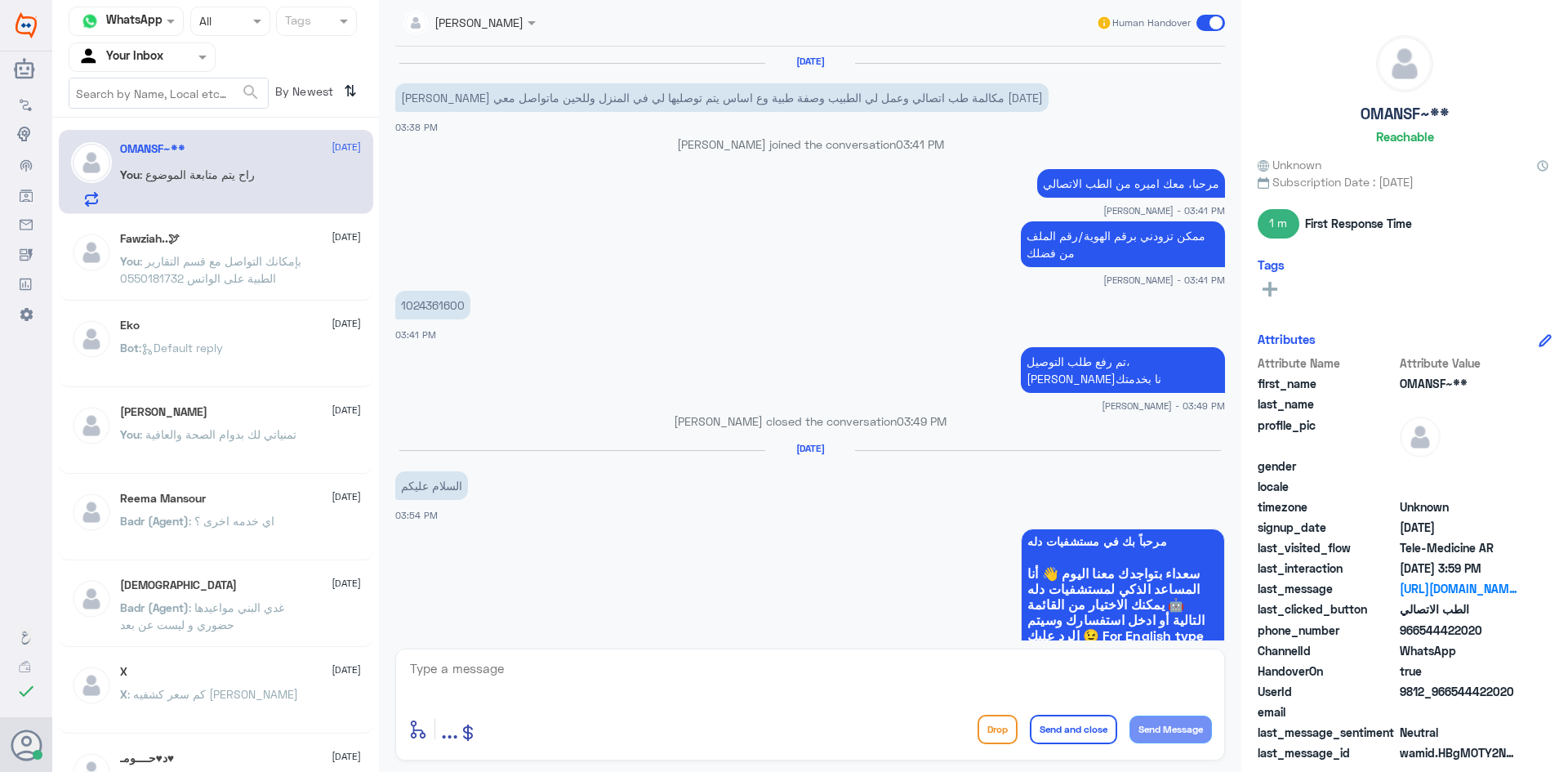
scroll to position [747, 0]
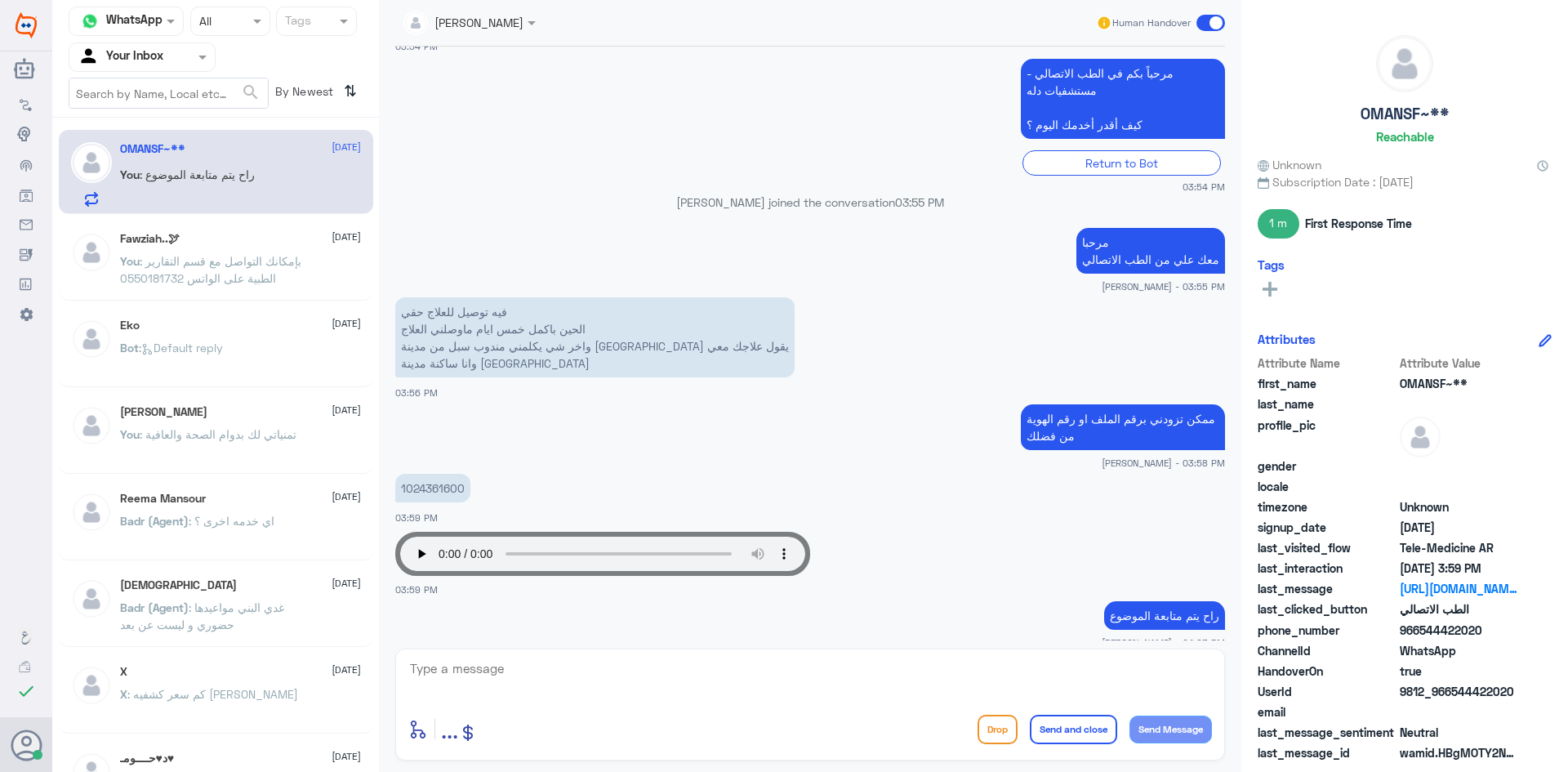
click at [235, 175] on span ": راح يتم متابعة الموضوع" at bounding box center [197, 174] width 115 height 14
click at [277, 243] on div "Fawziah..🕊 28 August" at bounding box center [240, 239] width 241 height 14
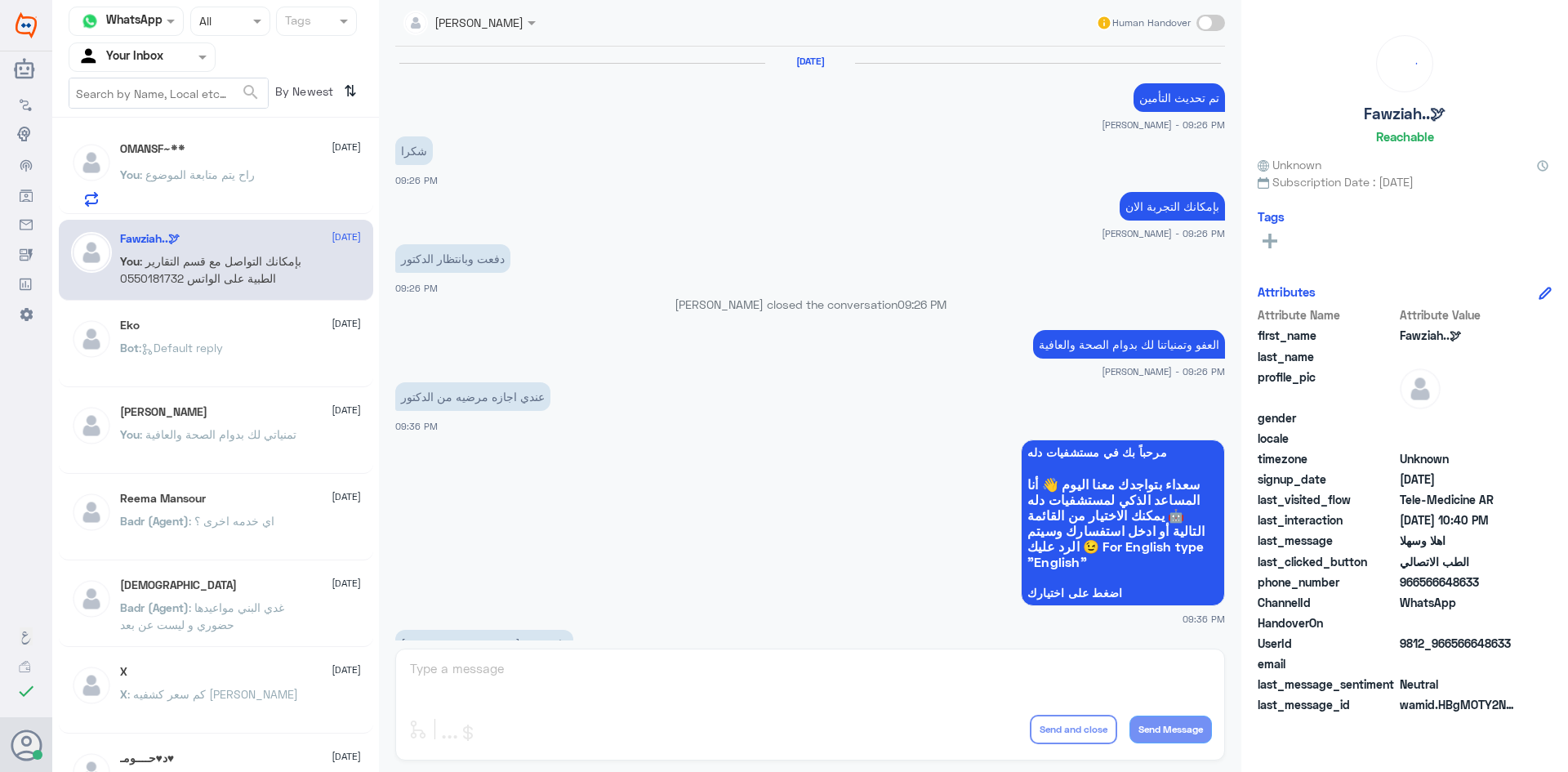
scroll to position [814, 0]
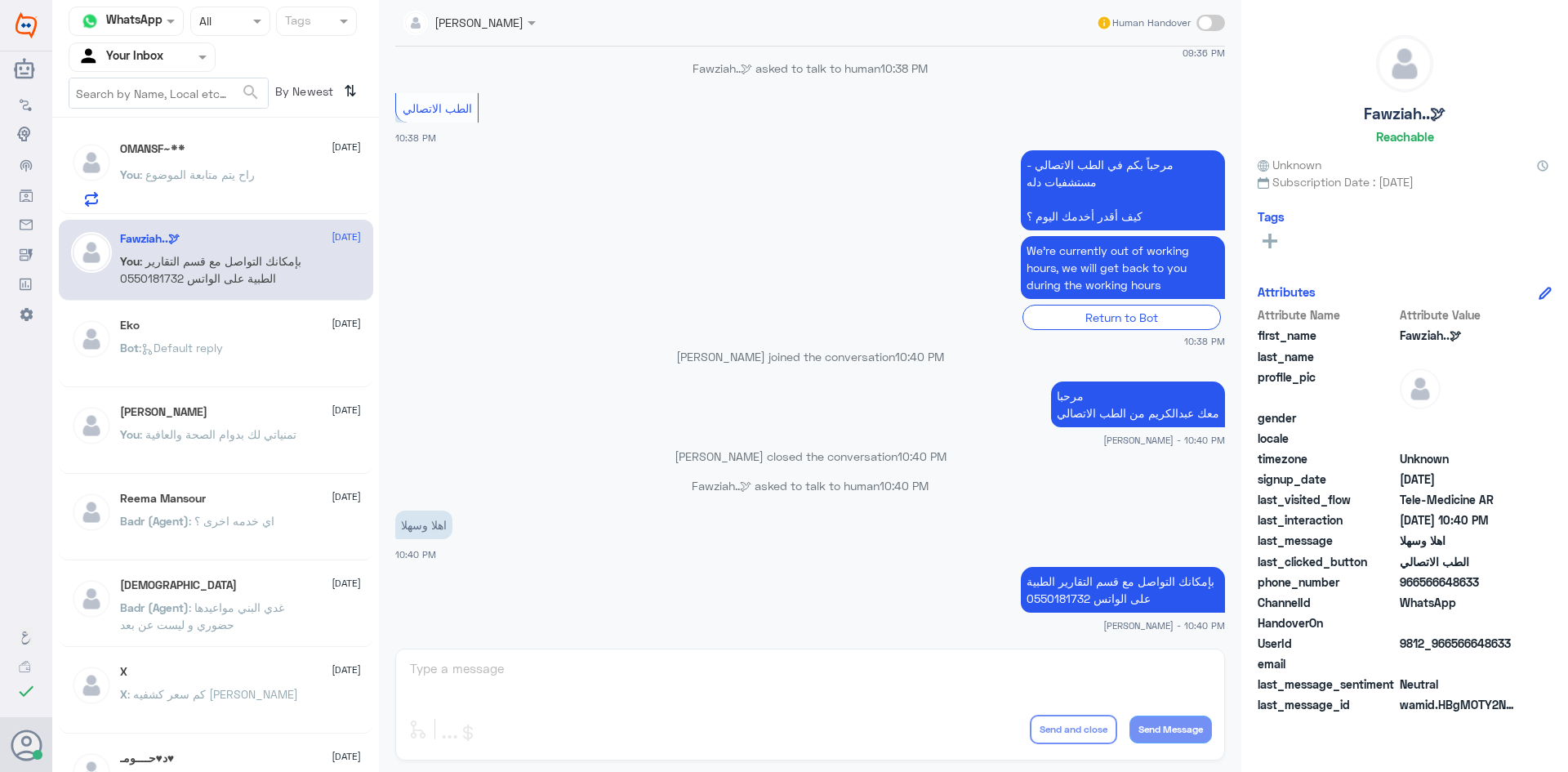
click at [284, 169] on div "OMANSF~** 15 October You : راح يتم متابعة الموضوع" at bounding box center [240, 174] width 241 height 64
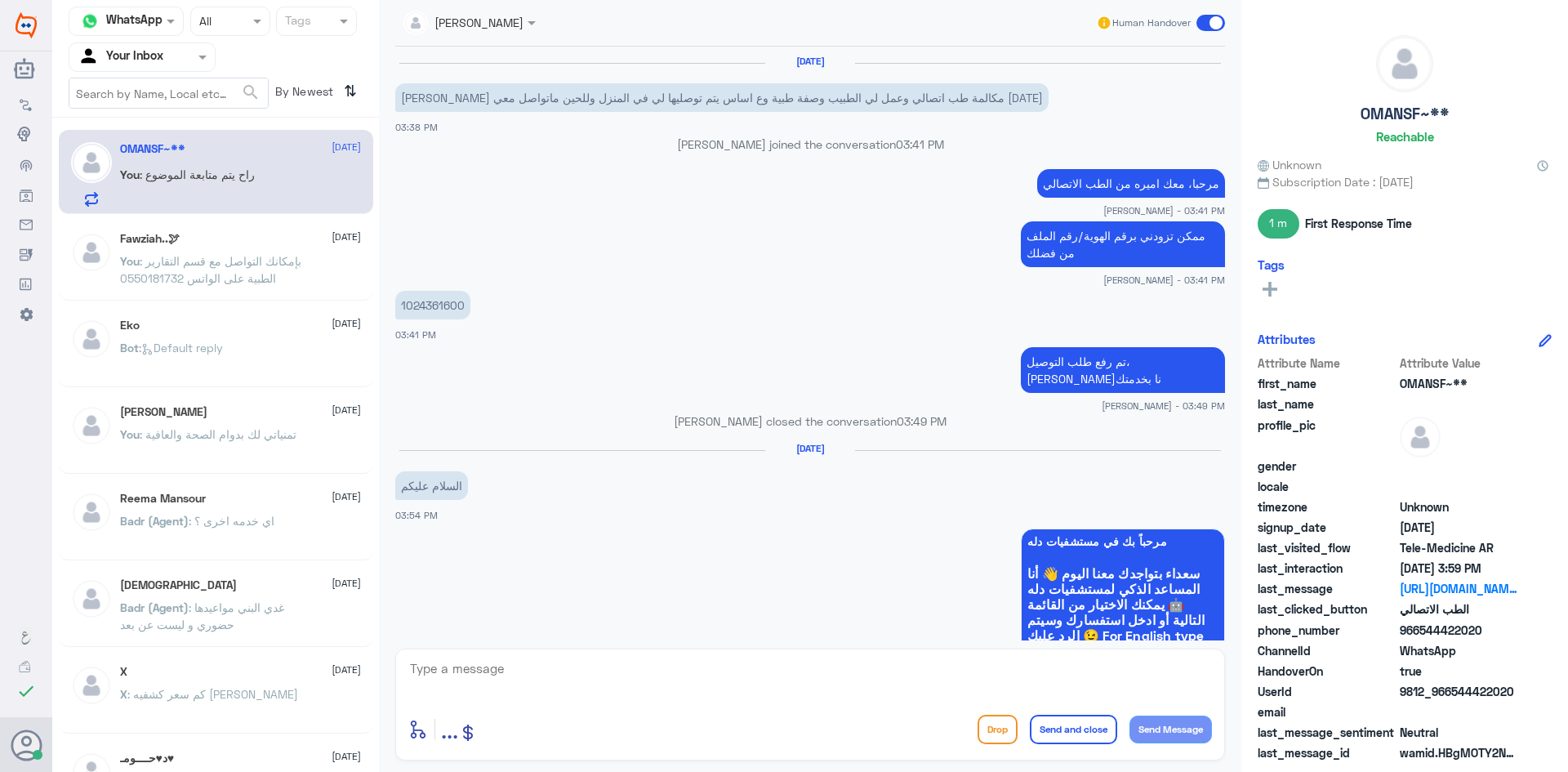
scroll to position [747, 0]
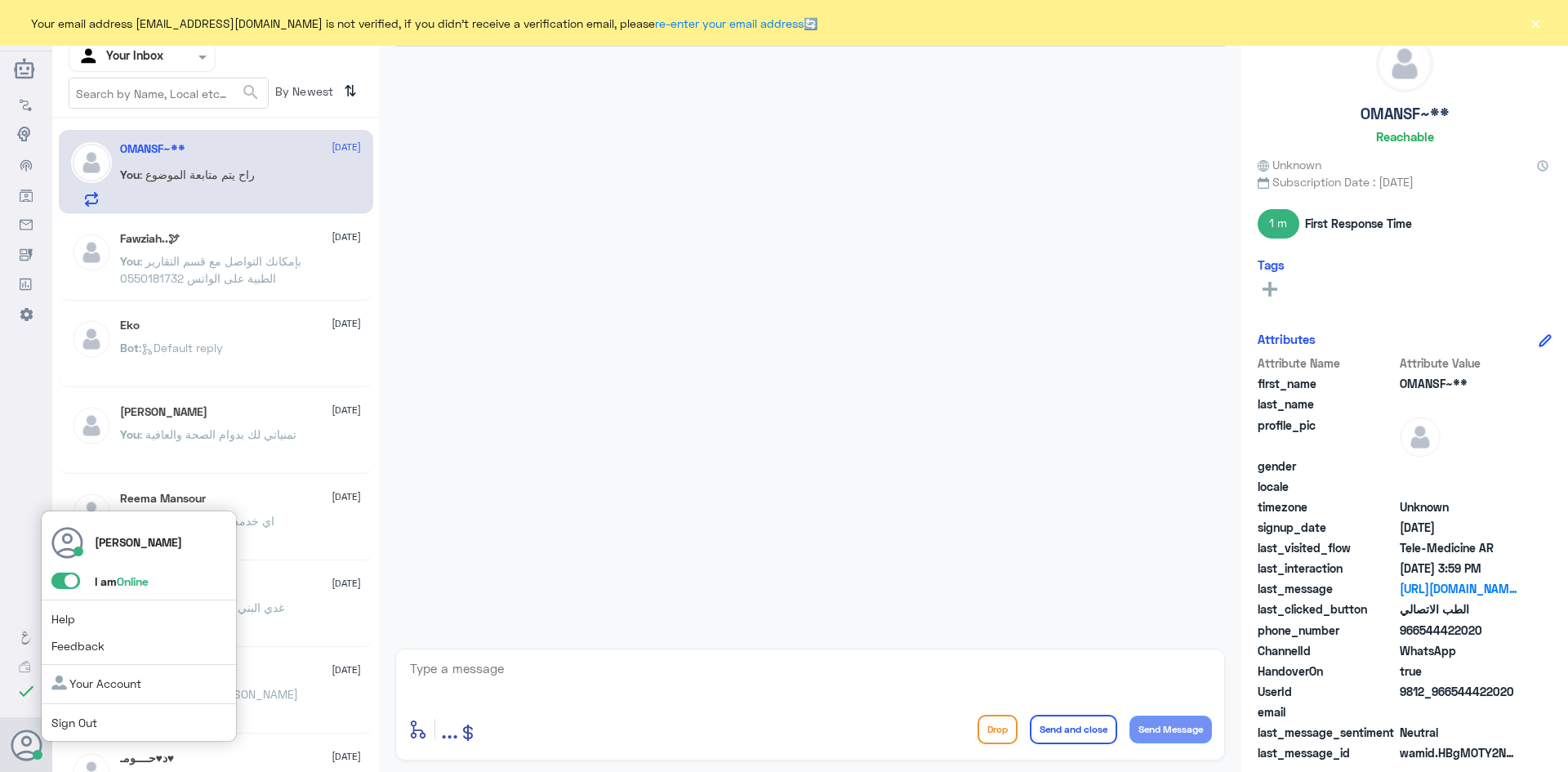
click at [30, 746] on icon at bounding box center [27, 746] width 33 height 33
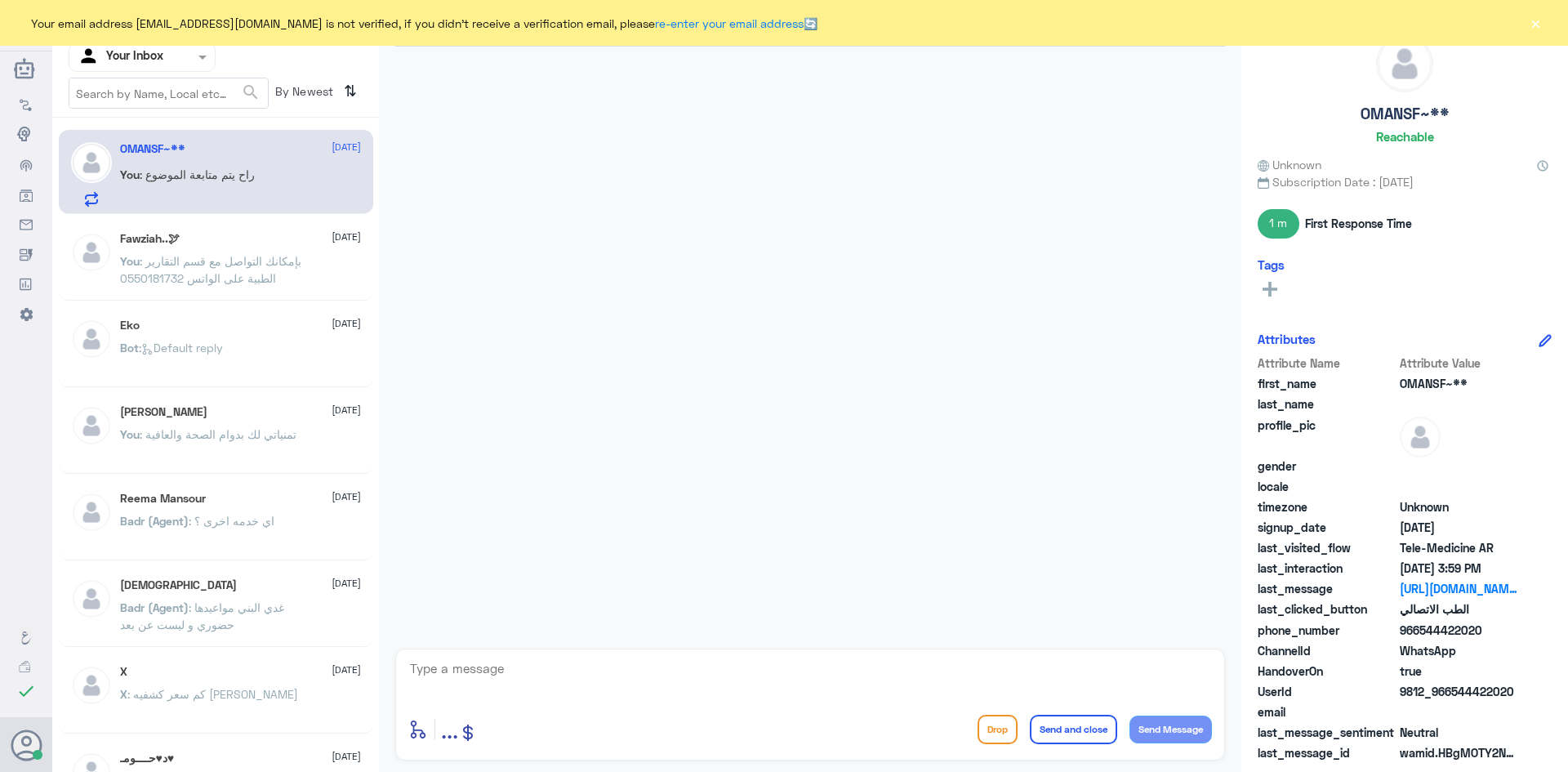
click at [1447, 635] on span "966544422020" at bounding box center [1460, 630] width 119 height 18
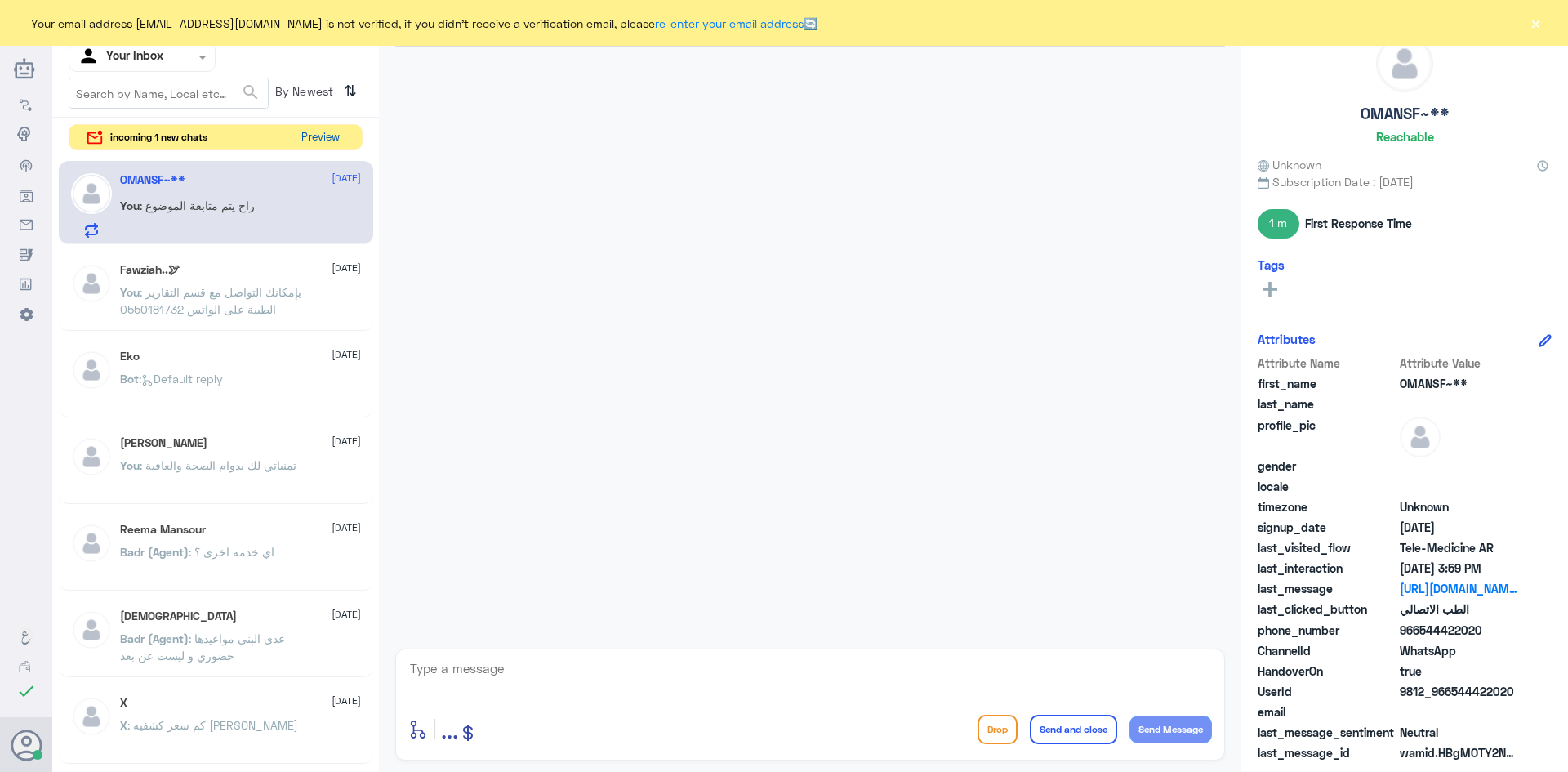
click at [328, 138] on button "Preview" at bounding box center [320, 137] width 51 height 25
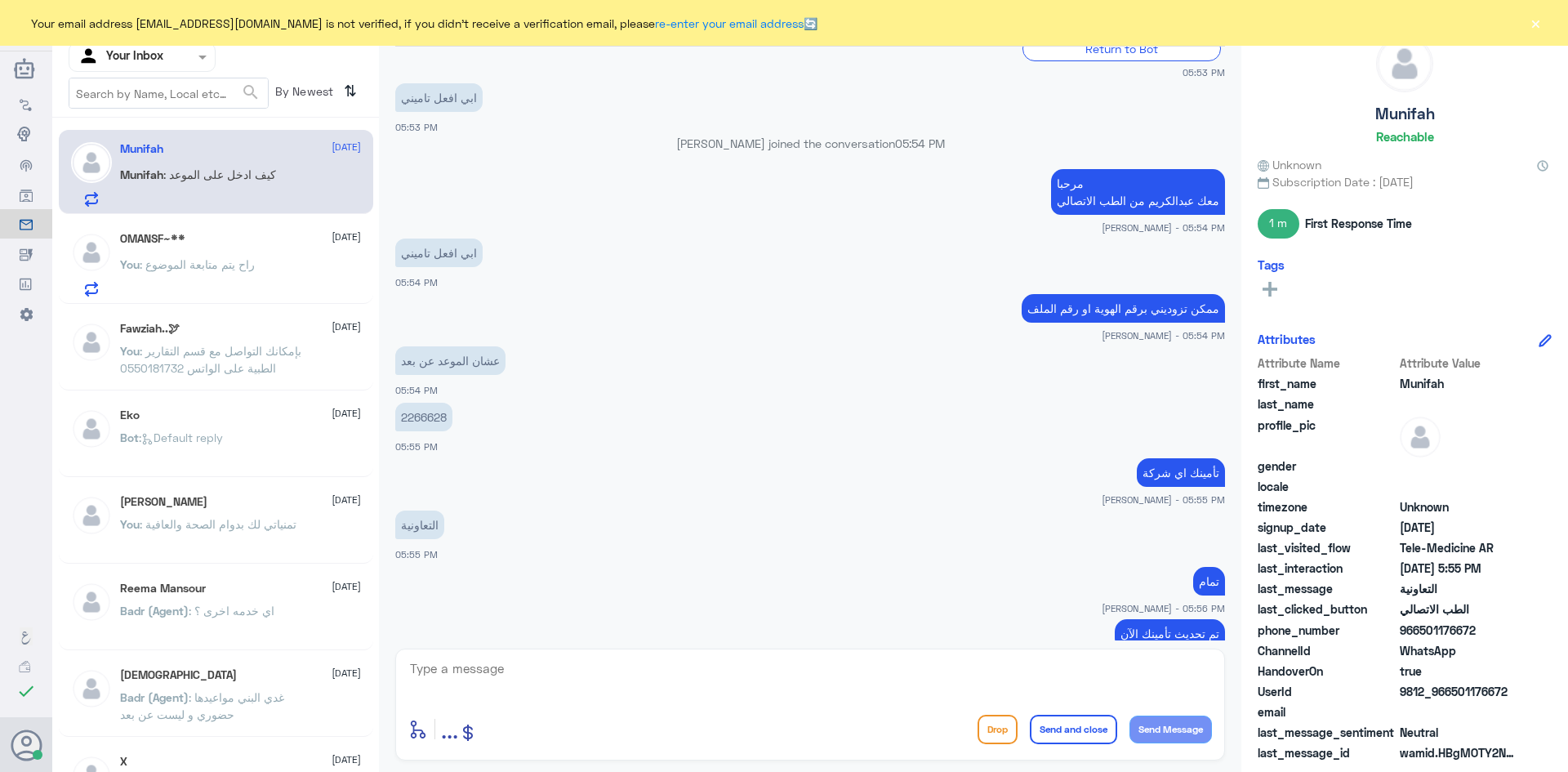
scroll to position [634, 0]
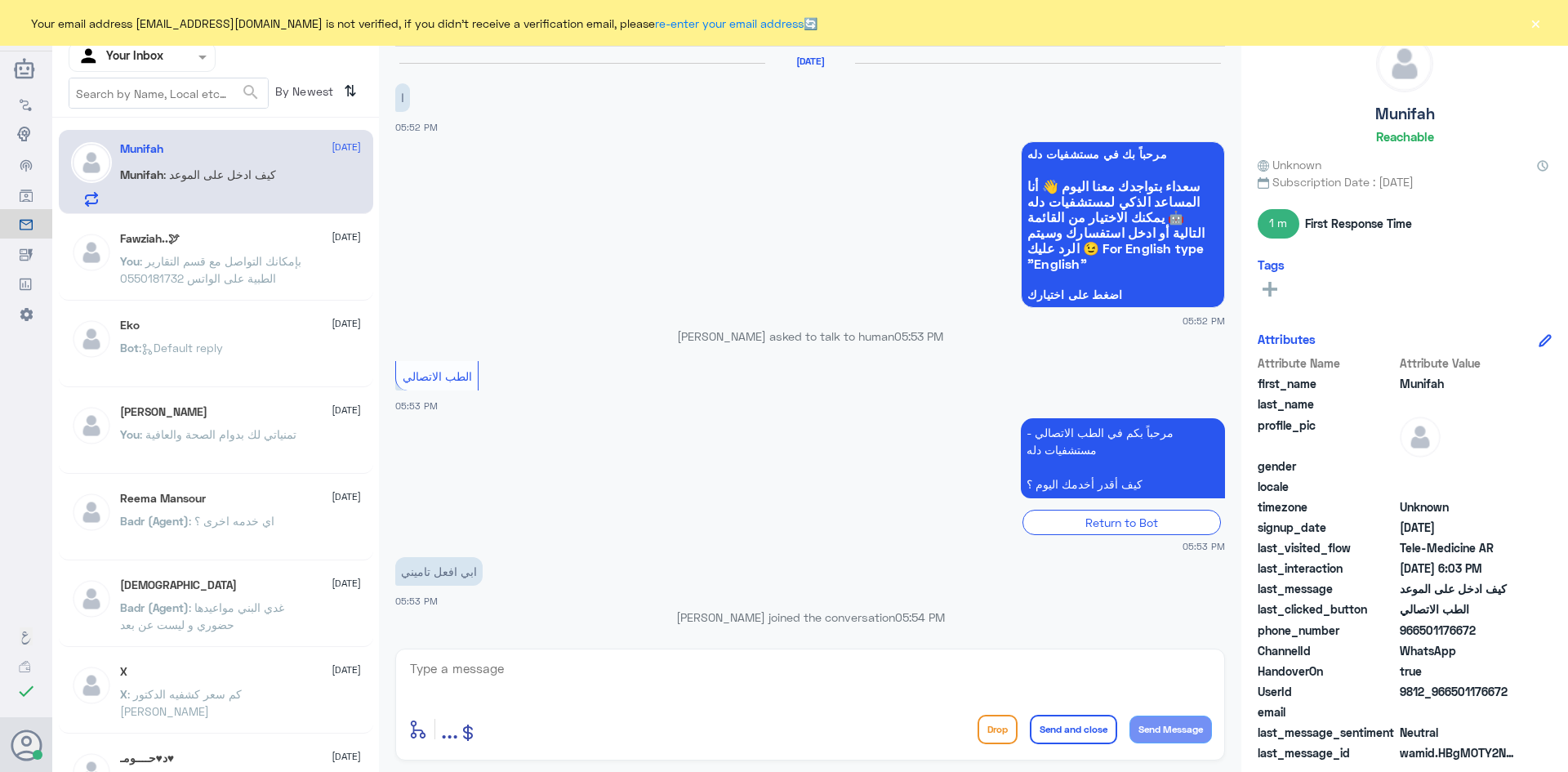
scroll to position [634, 0]
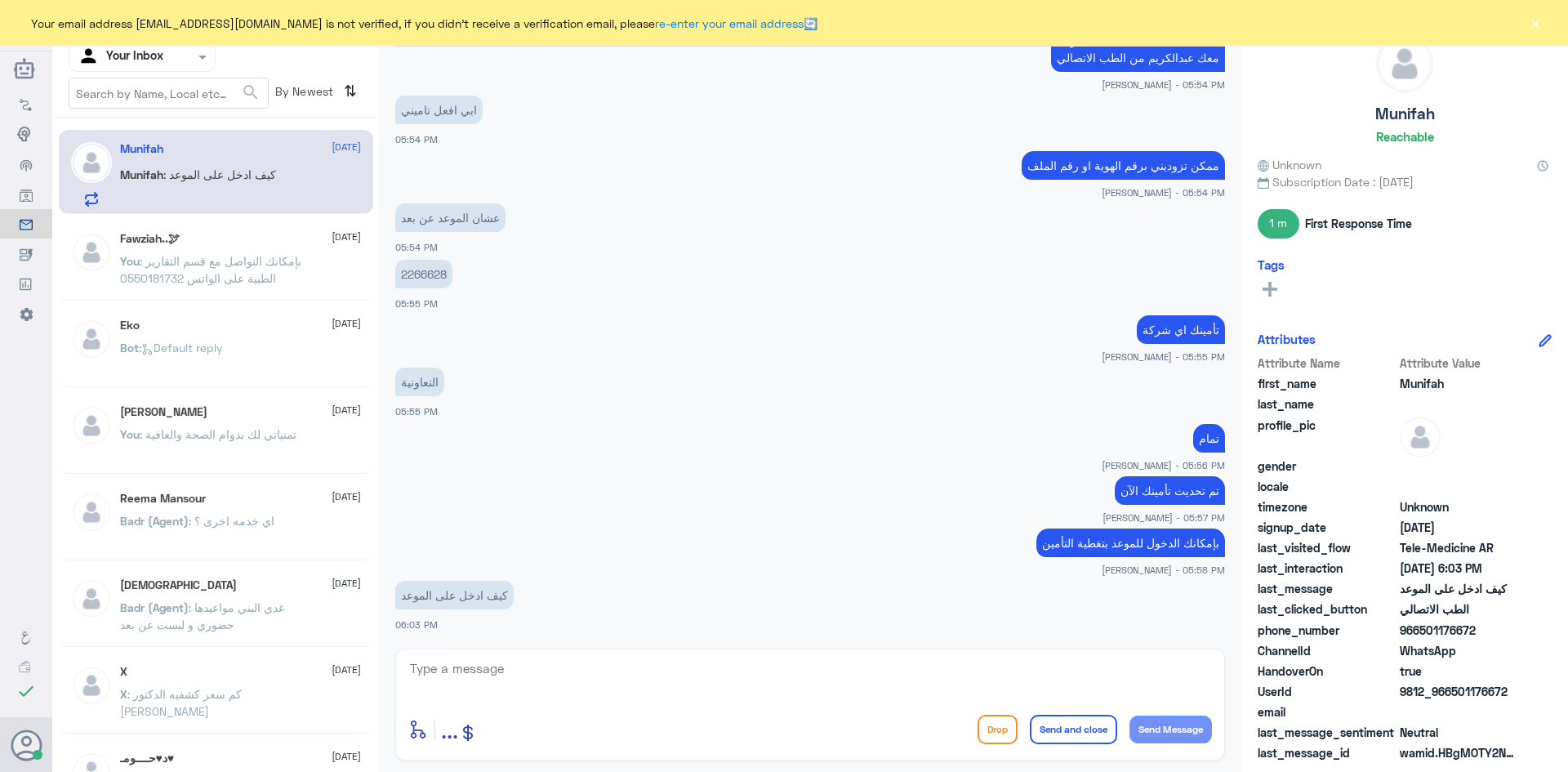
click at [1533, 20] on button "×" at bounding box center [1535, 22] width 17 height 17
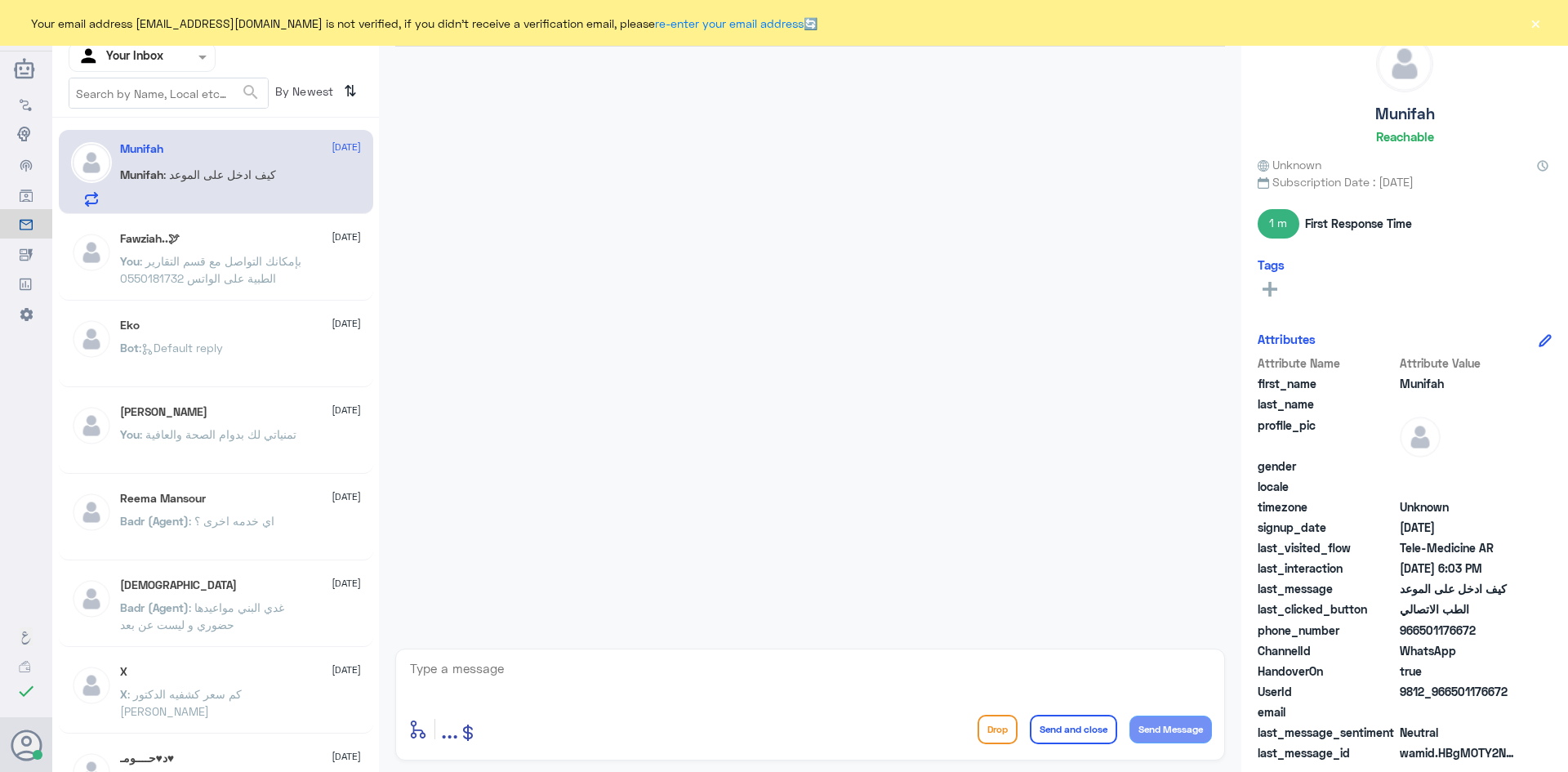
click at [245, 164] on div "Munifah [DATE] Munifah : كيف ادخل على الموعد" at bounding box center [240, 174] width 241 height 64
click at [79, 149] on img at bounding box center [92, 163] width 41 height 41
drag, startPoint x: 119, startPoint y: 169, endPoint x: 183, endPoint y: 187, distance: 66.5
click at [122, 167] on div "Munifah 15 October Munifah : كيف ادخل على الموعد" at bounding box center [216, 174] width 290 height 64
click at [1543, 18] on button "×" at bounding box center [1535, 22] width 17 height 17
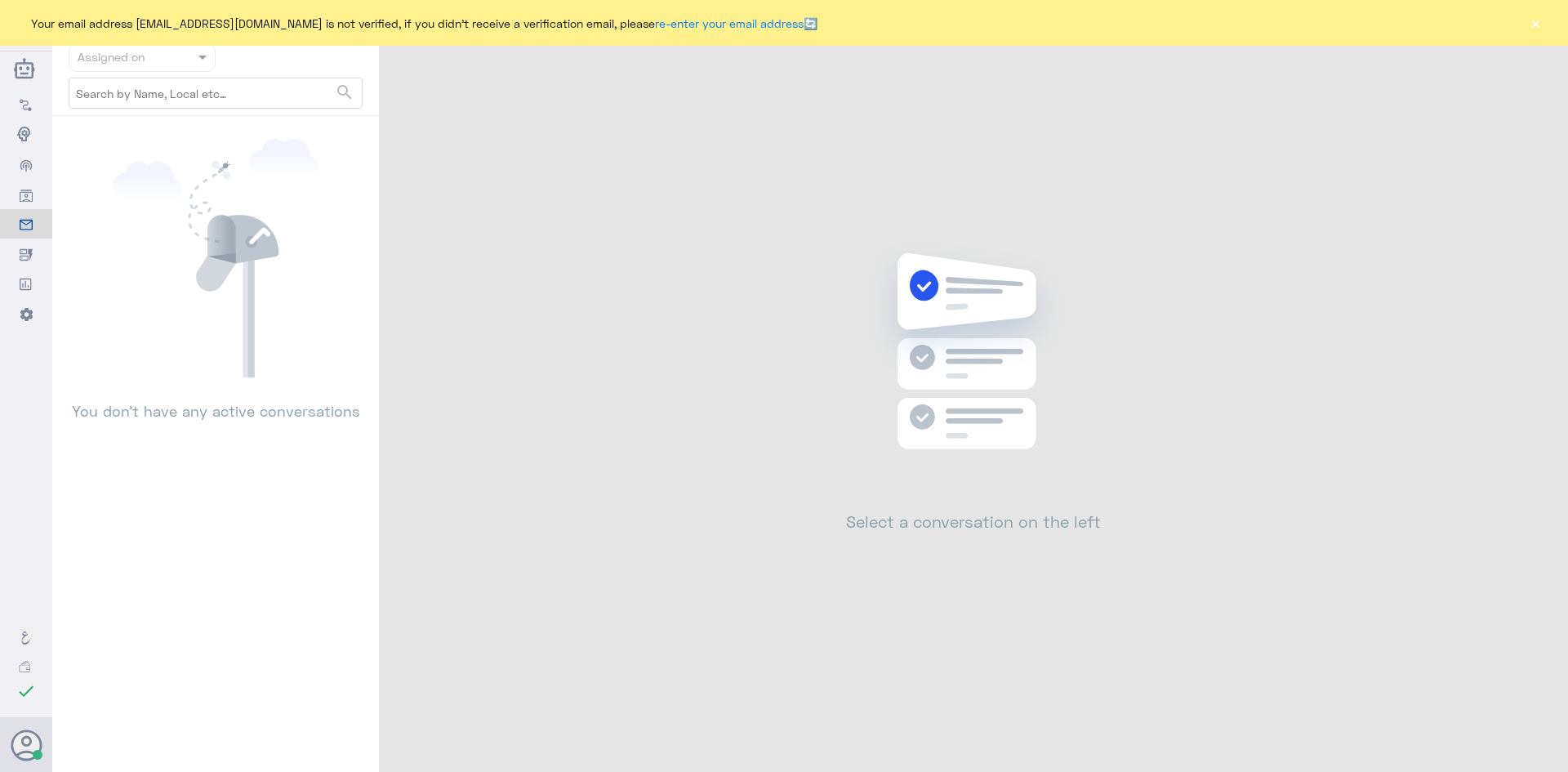
click at [1533, 18] on button "×" at bounding box center [1535, 22] width 17 height 17
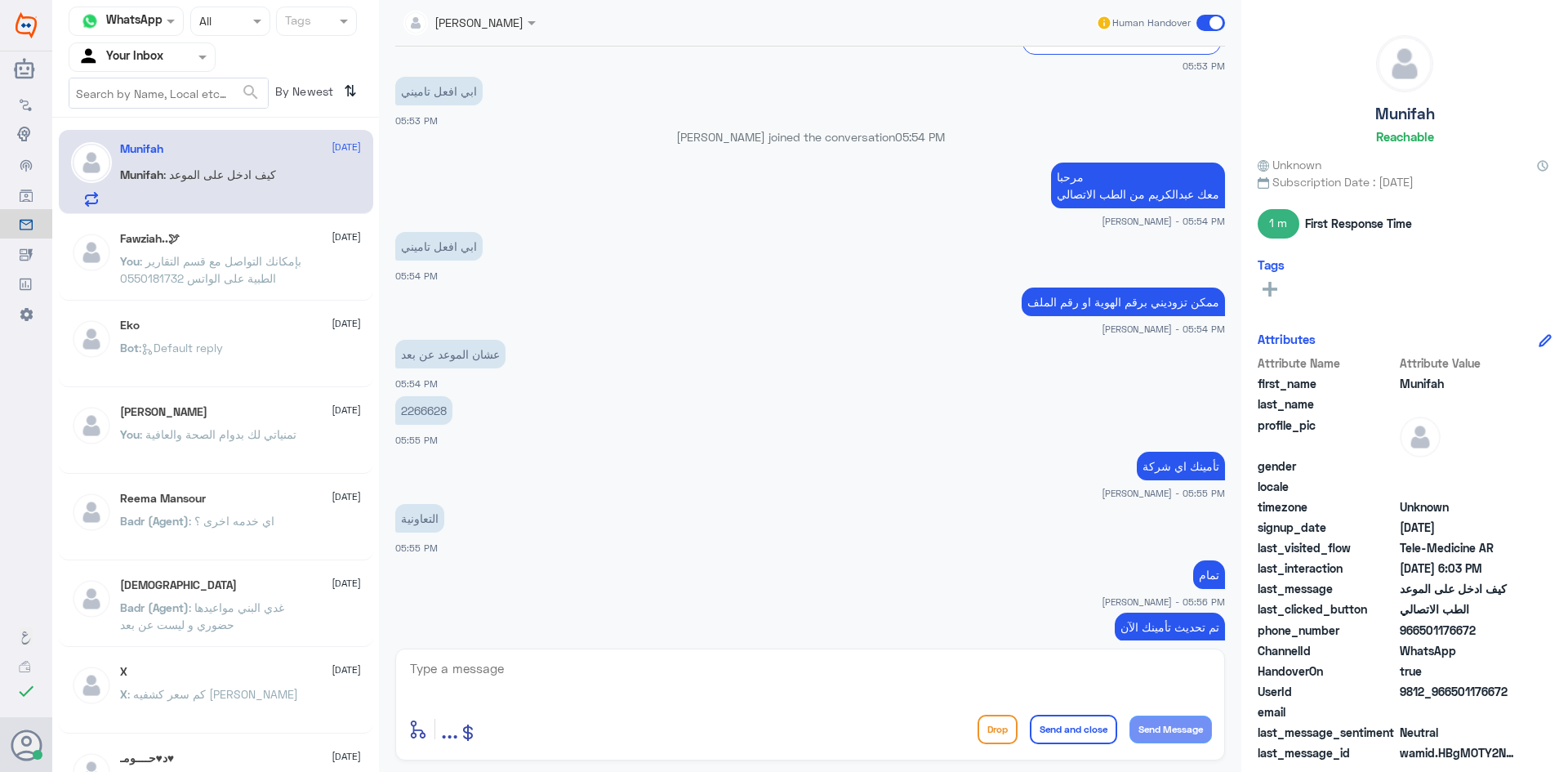
scroll to position [634, 0]
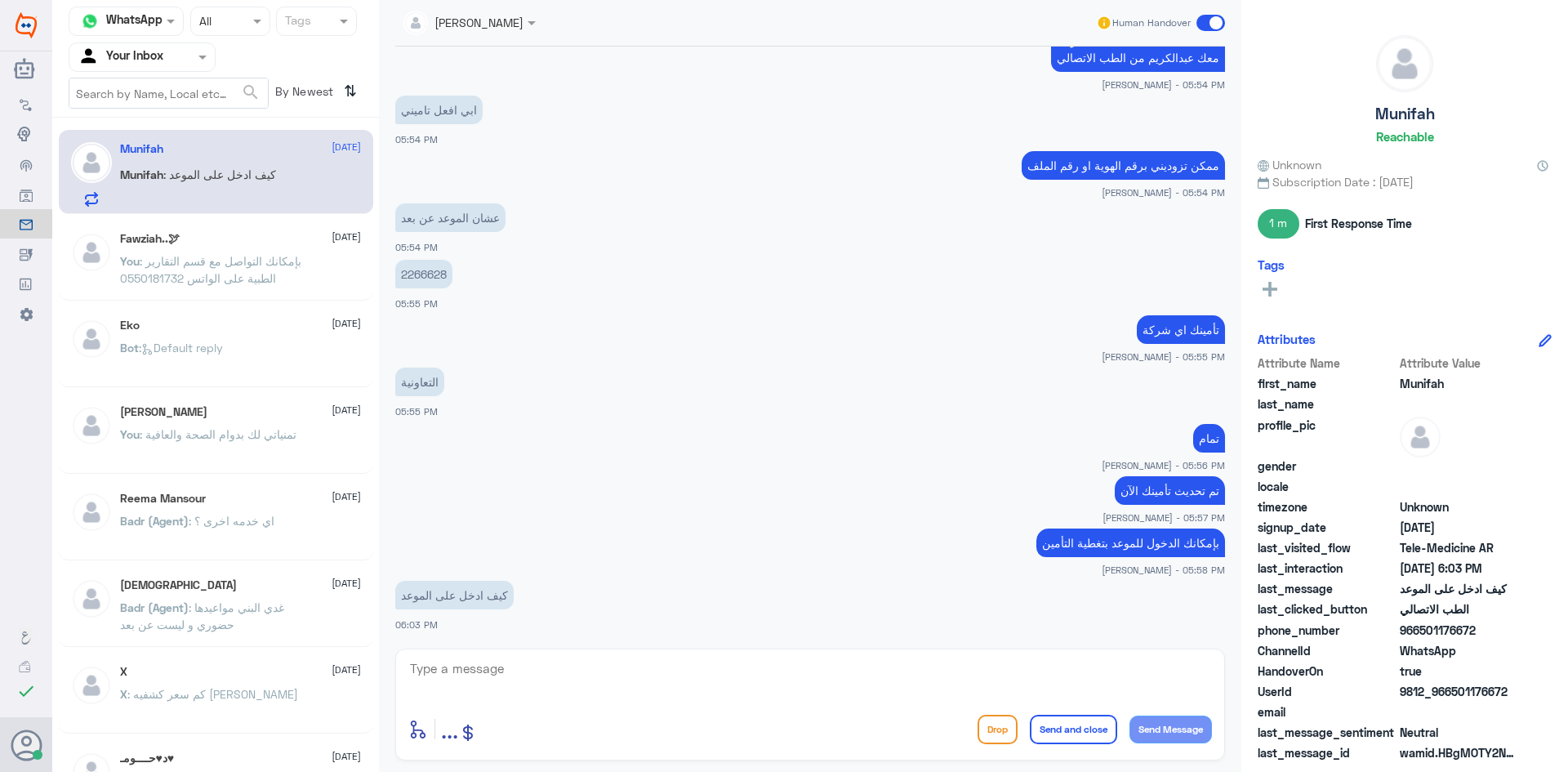
click at [557, 681] on textarea at bounding box center [809, 677] width 803 height 40
drag, startPoint x: 455, startPoint y: 684, endPoint x: 444, endPoint y: 644, distance: 41.5
click at [455, 681] on textarea at bounding box center [809, 677] width 803 height 40
type textarea "من خلال خانة موعد يوجد كلمة انضمام"
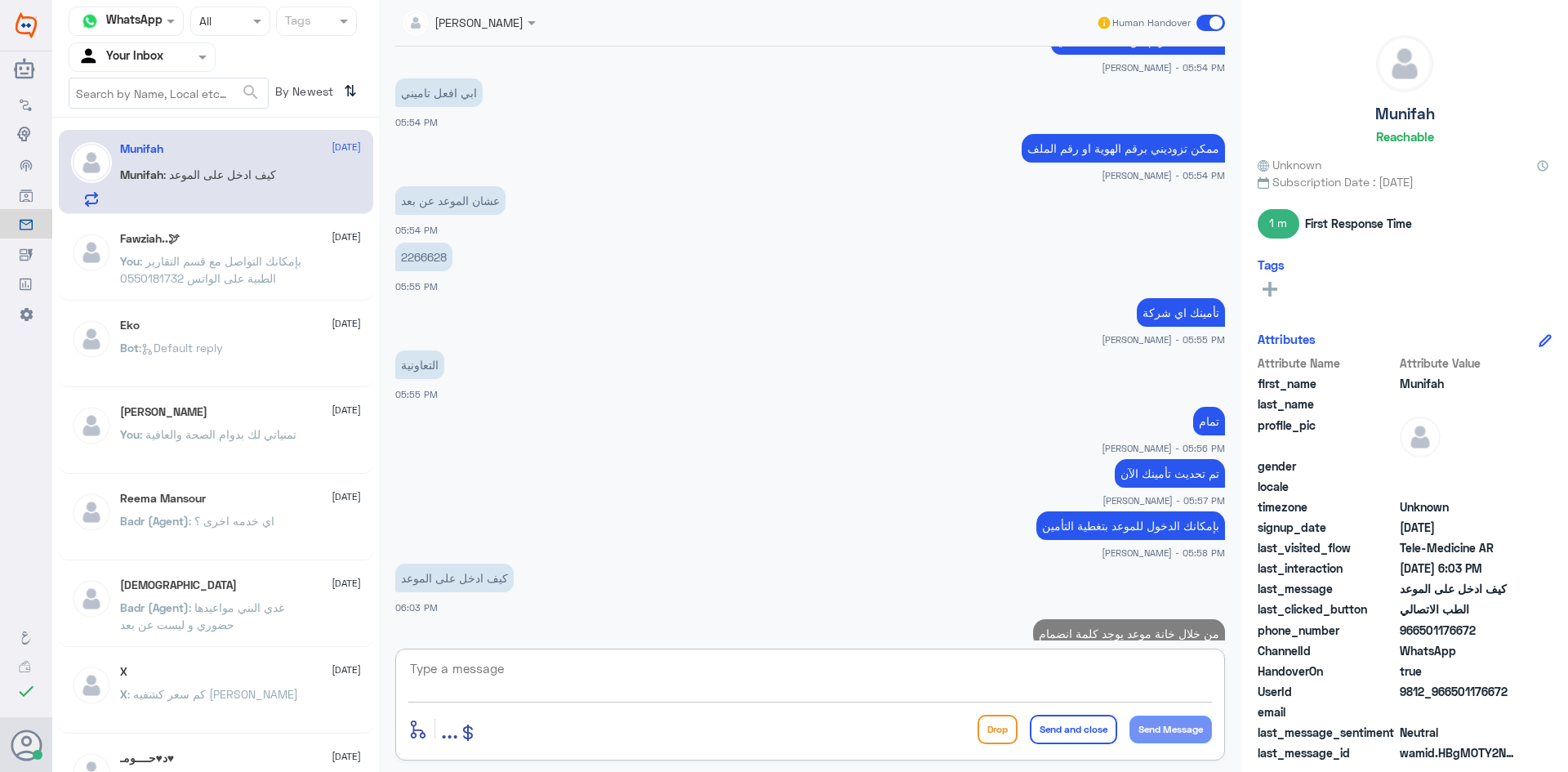
scroll to position [686, 0]
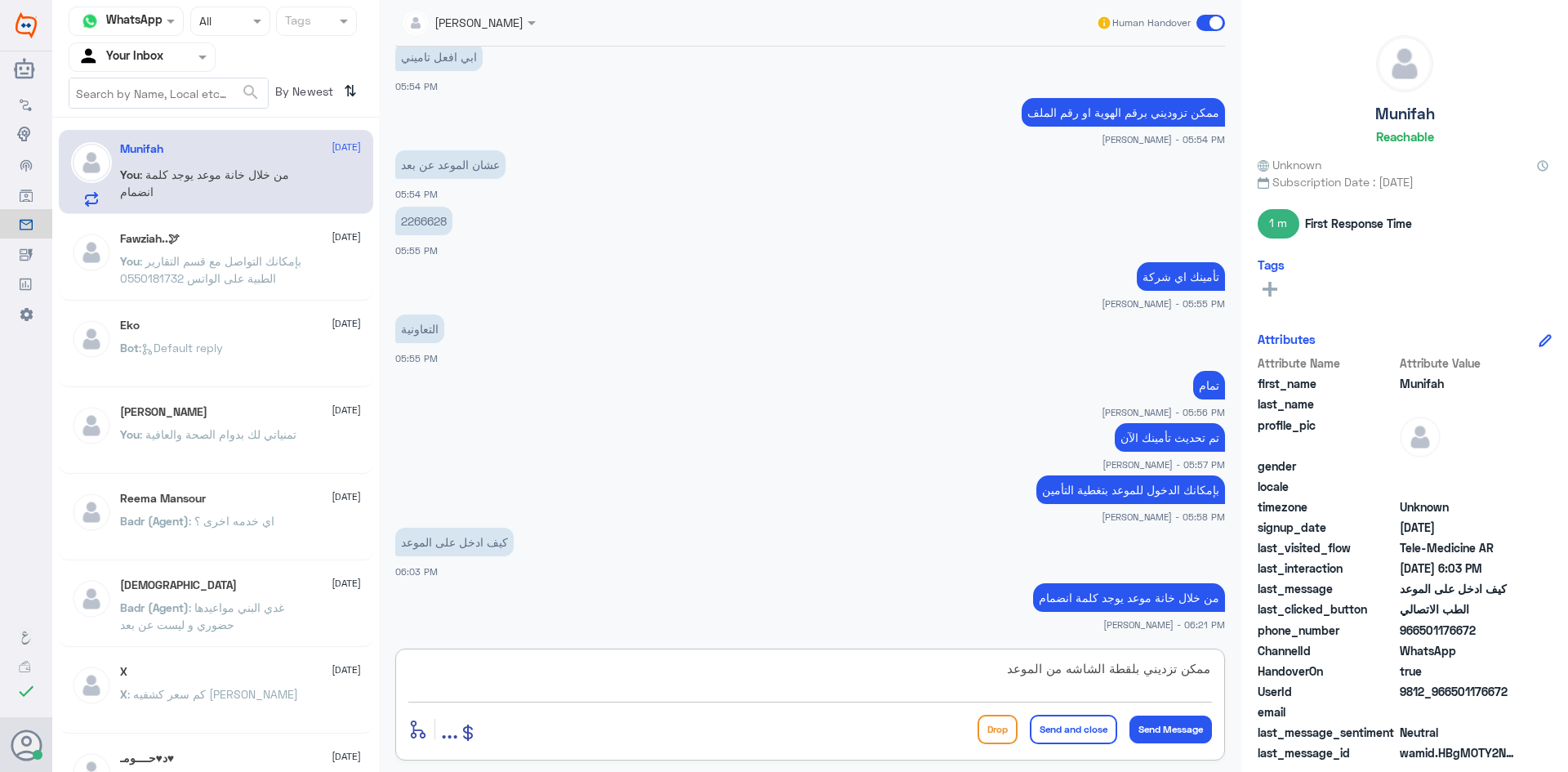
type textarea "ممكن تزديني بلقطة الشاشه من الموعد؟"
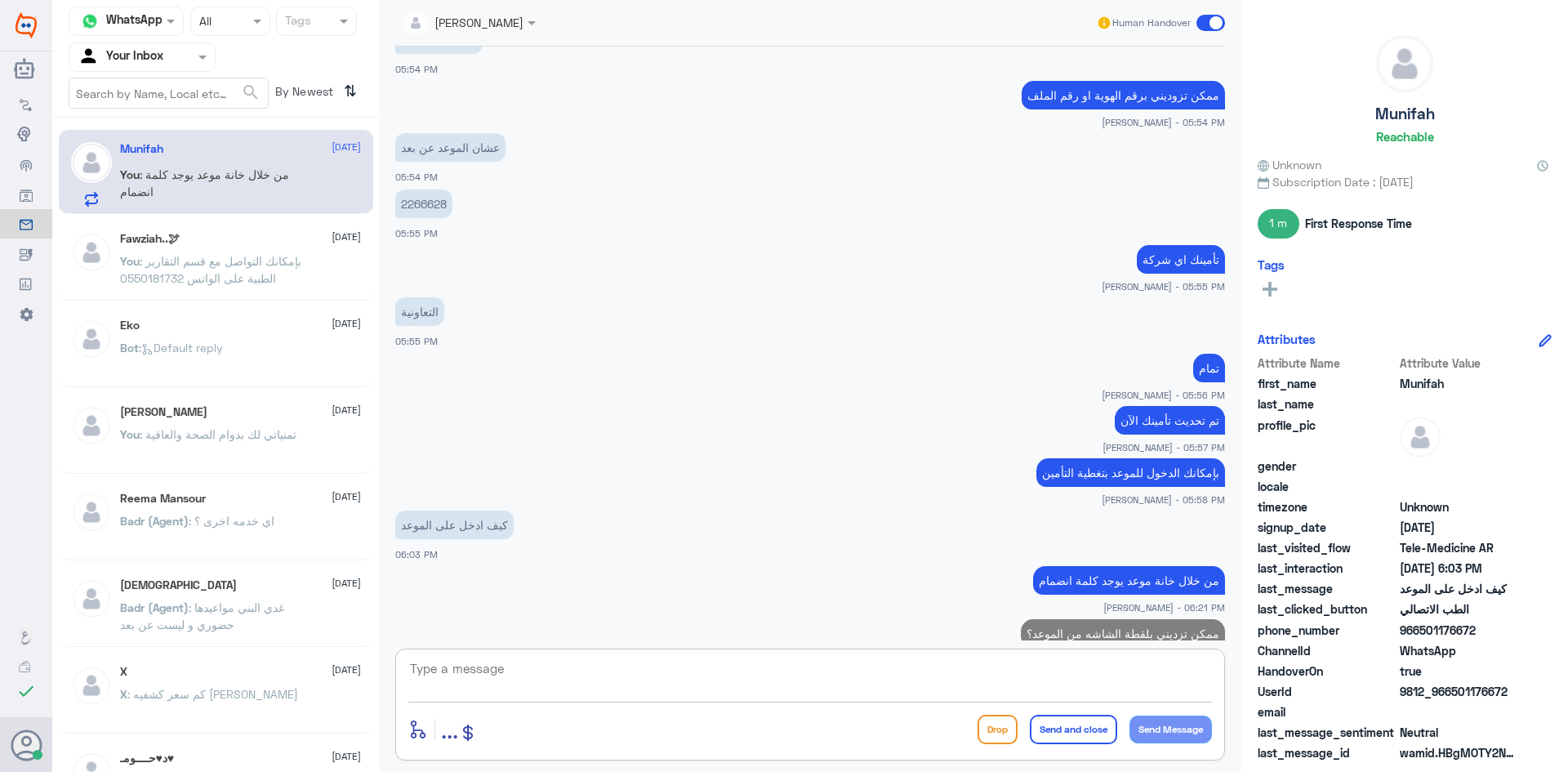
scroll to position [756, 0]
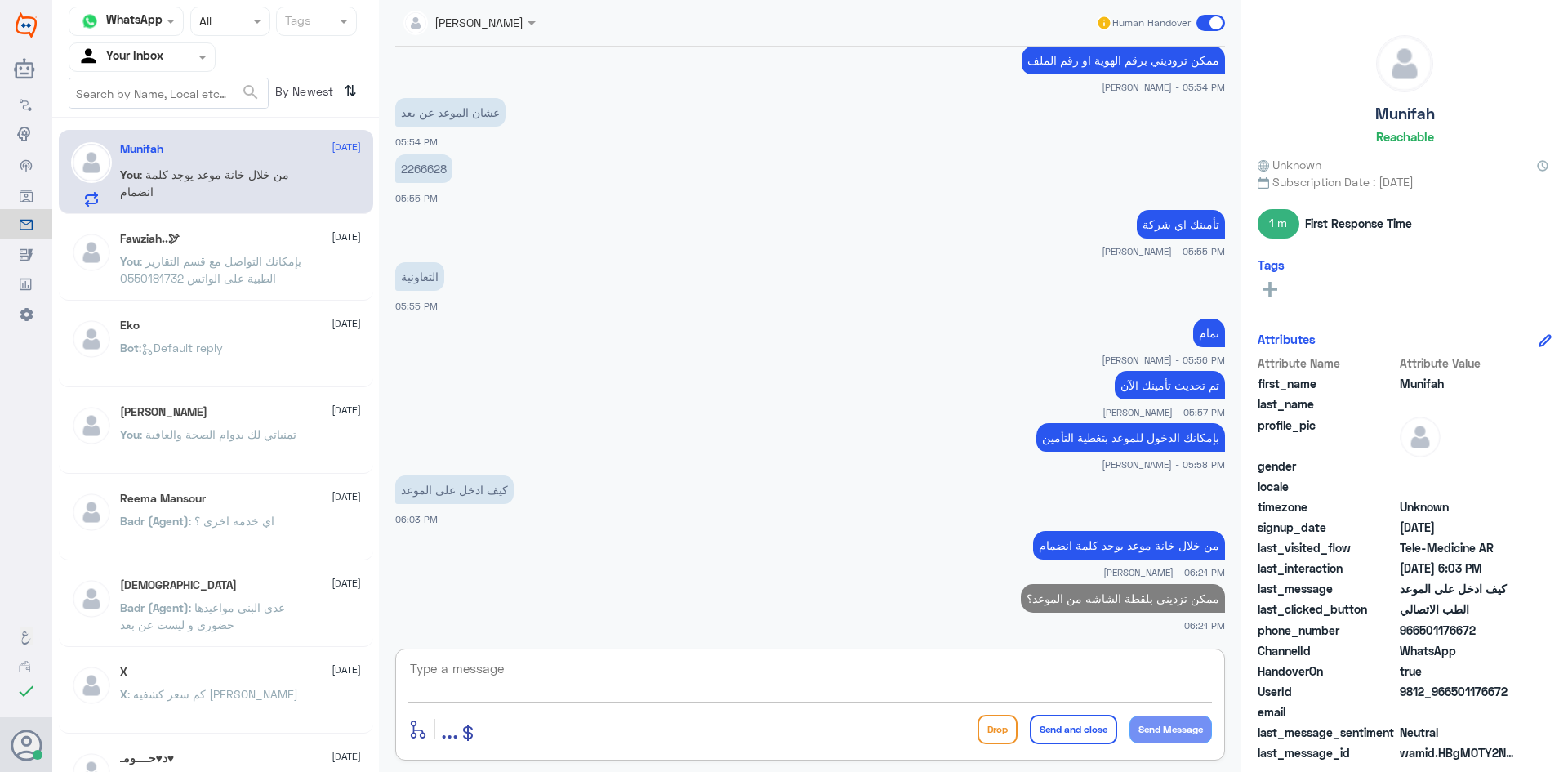
click at [514, 686] on textarea at bounding box center [809, 677] width 803 height 40
click at [478, 674] on textarea at bounding box center [809, 677] width 803 height 40
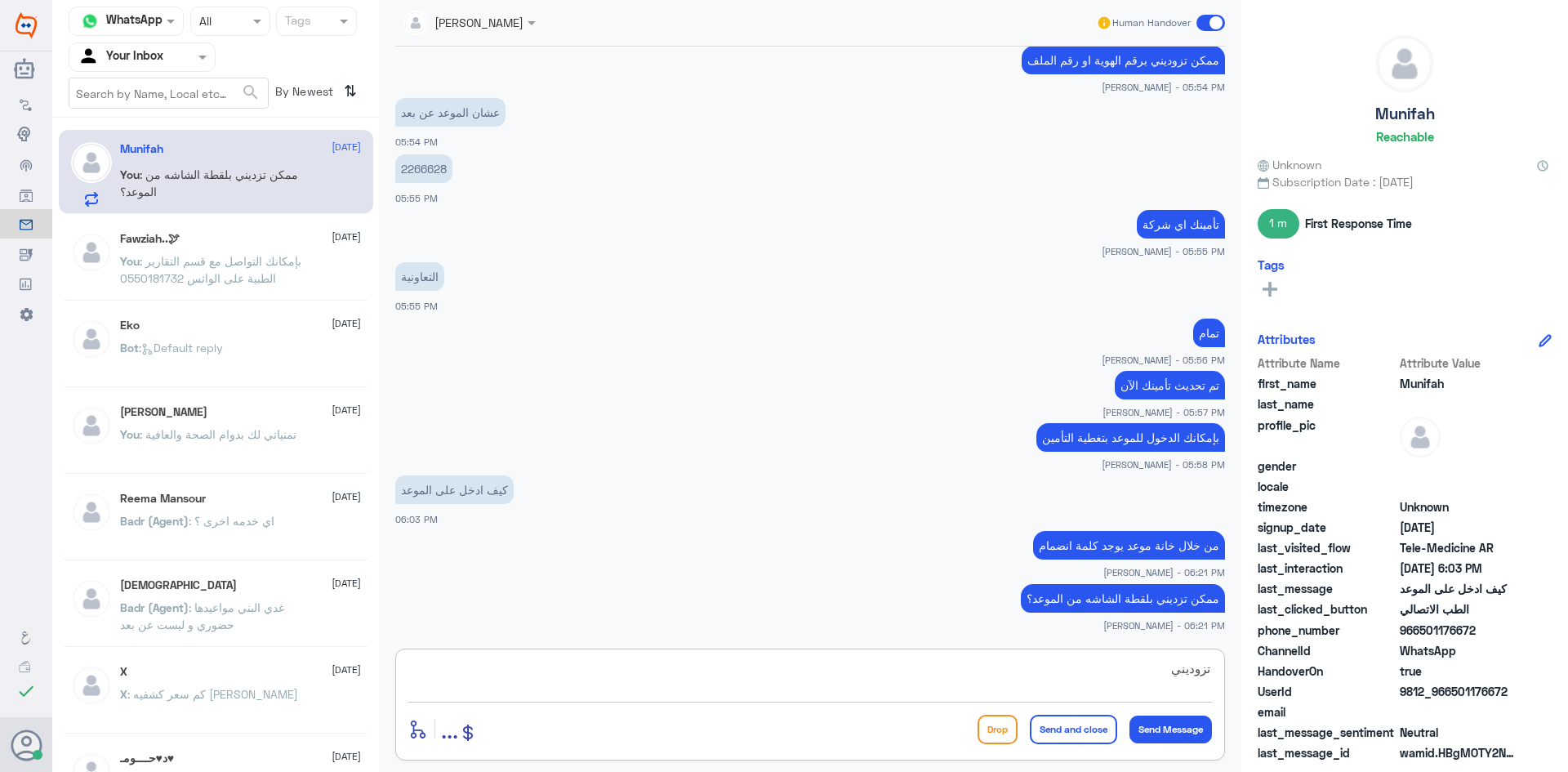
type textarea "تزوديني*"
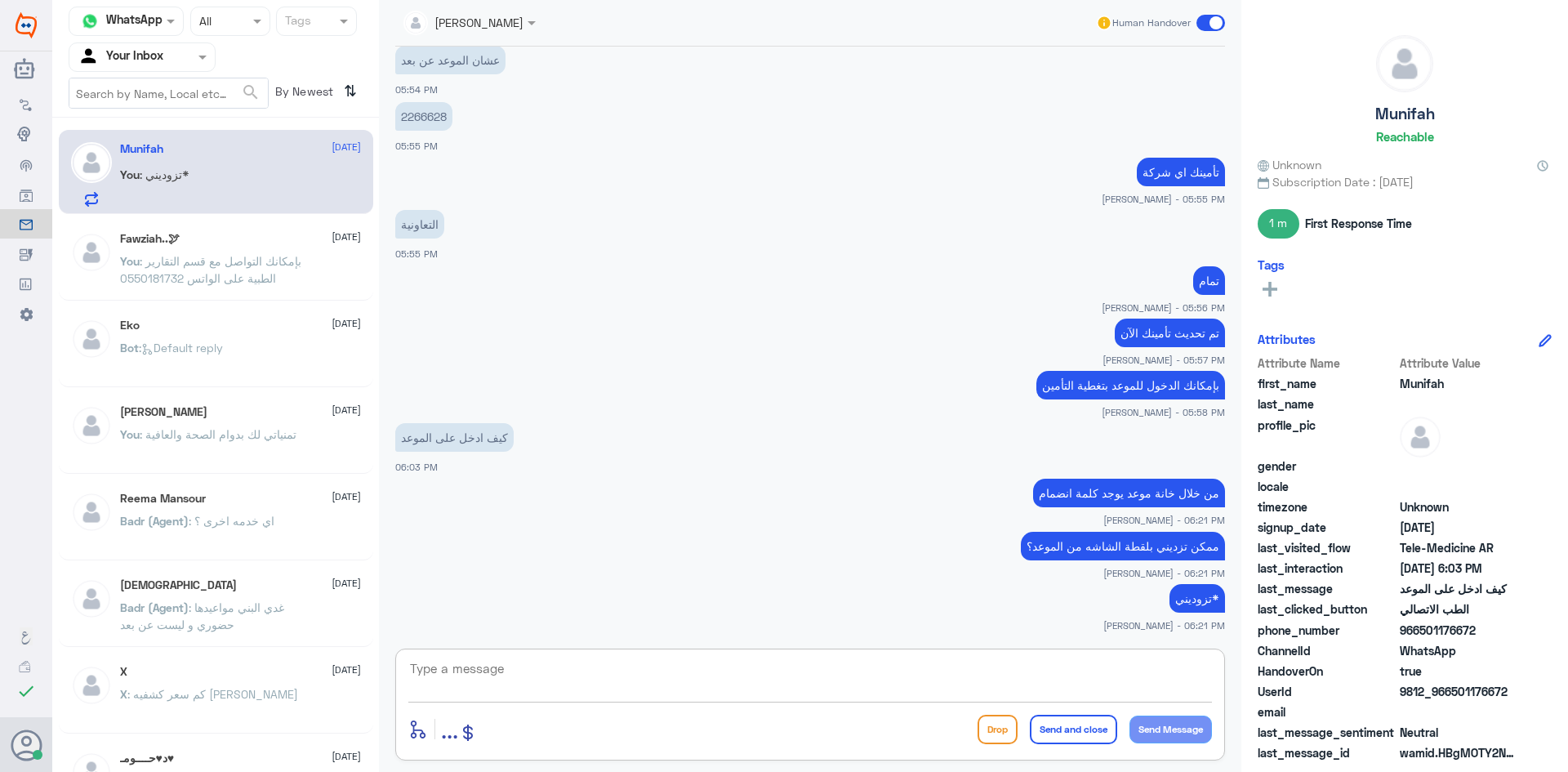
drag, startPoint x: 865, startPoint y: 679, endPoint x: 824, endPoint y: 664, distance: 43.7
click at [866, 682] on textarea at bounding box center [809, 677] width 803 height 40
drag, startPoint x: 536, startPoint y: 654, endPoint x: 524, endPoint y: 658, distance: 12.6
click at [535, 660] on div "enter flow name ... Drop Send and close Send Message" at bounding box center [810, 704] width 830 height 112
click at [448, 660] on textarea at bounding box center [809, 677] width 803 height 40
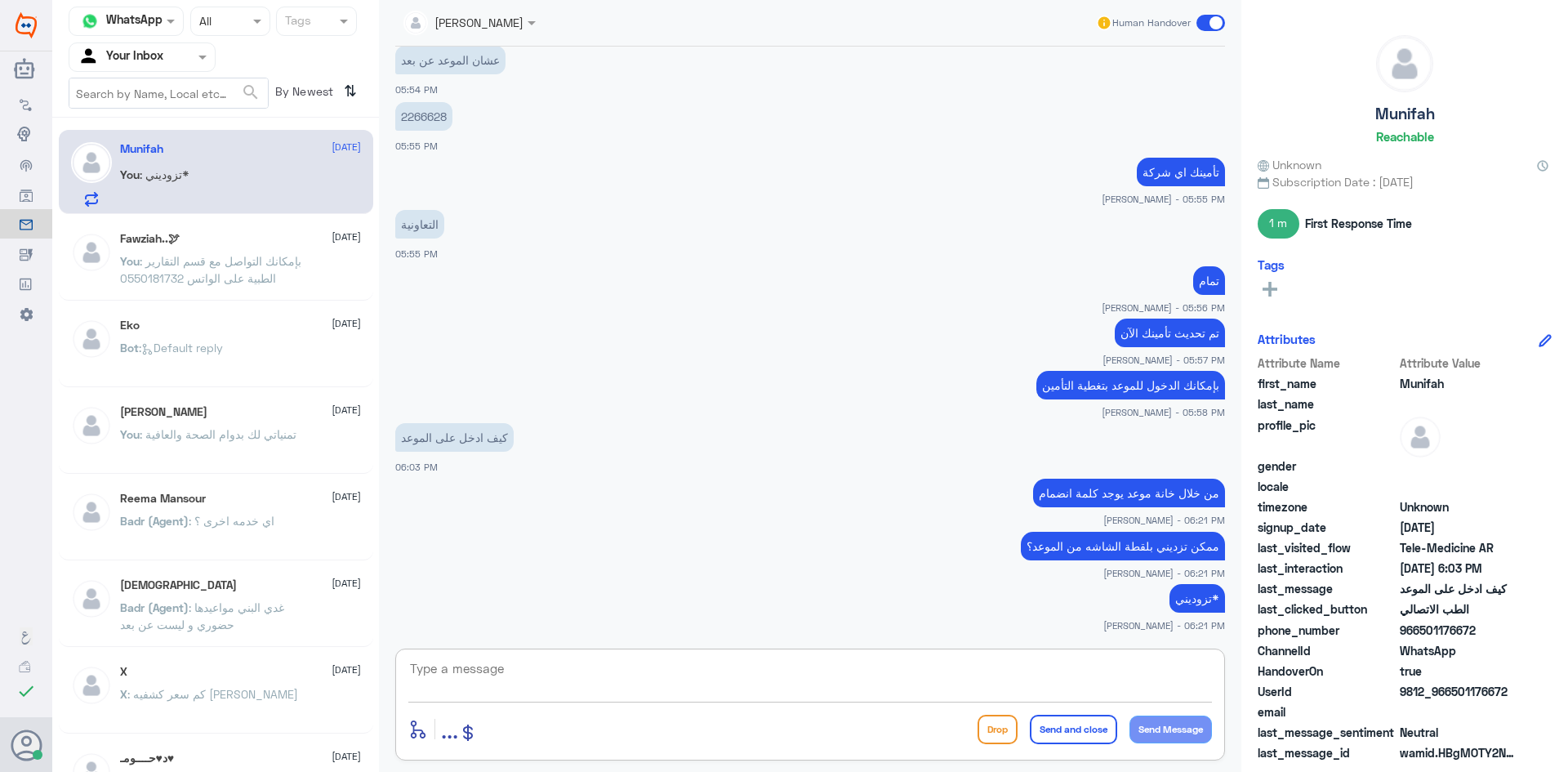
click at [1125, 479] on p "من خلال خانة موعد يوجد كلمة انضمام" at bounding box center [1129, 493] width 192 height 28
drag, startPoint x: 1118, startPoint y: 479, endPoint x: 839, endPoint y: 620, distance: 312.6
click at [1102, 504] on div "من خلال خانة موعد يوجد كلمة انضمام عبدالكريم الموسى - 06:21 PM" at bounding box center [810, 500] width 830 height 53
click at [1061, 547] on p "ممكن تزديني بلقطة الشاشه من الموعد؟" at bounding box center [1123, 545] width 205 height 28
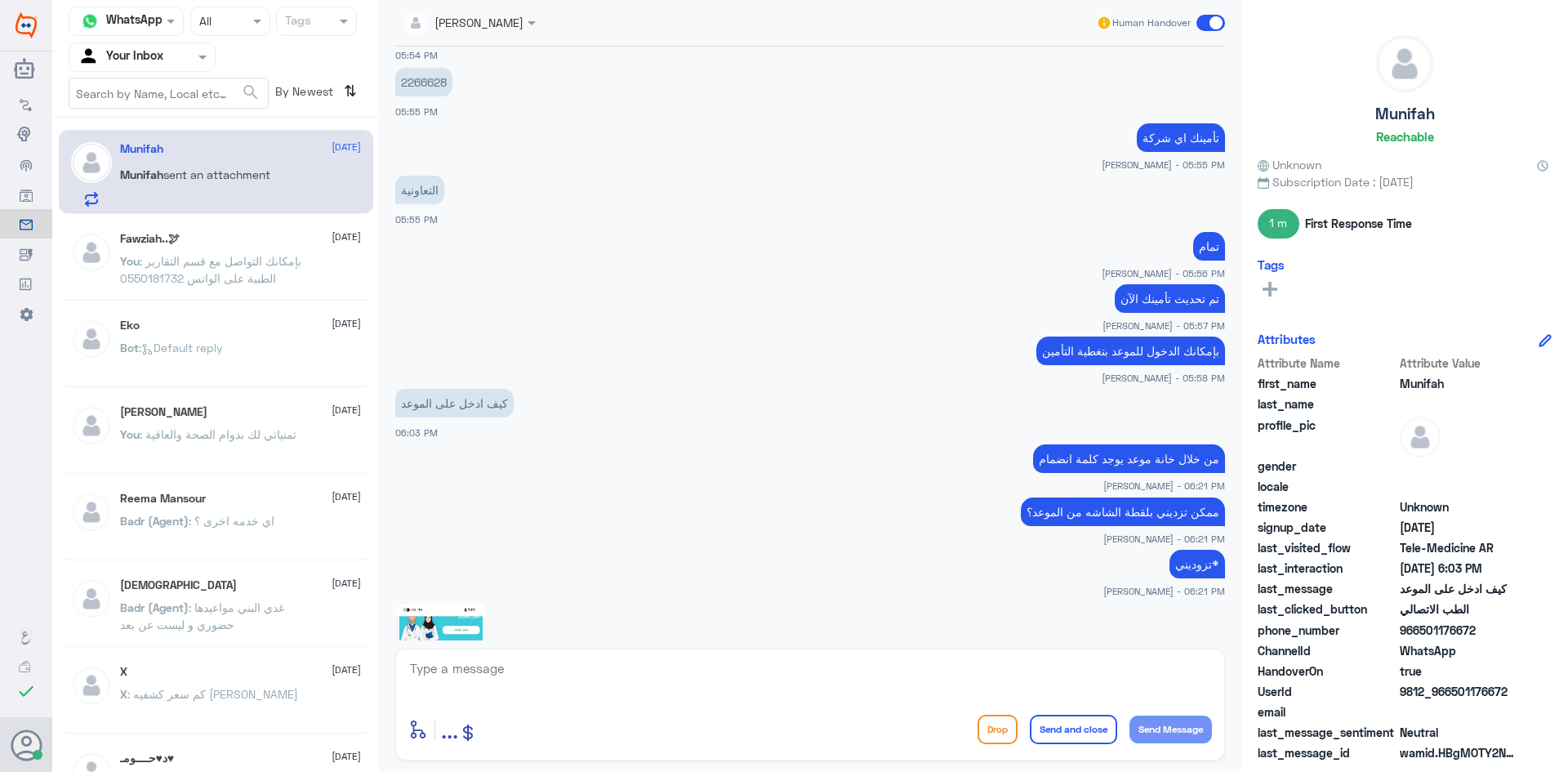
scroll to position [1146, 0]
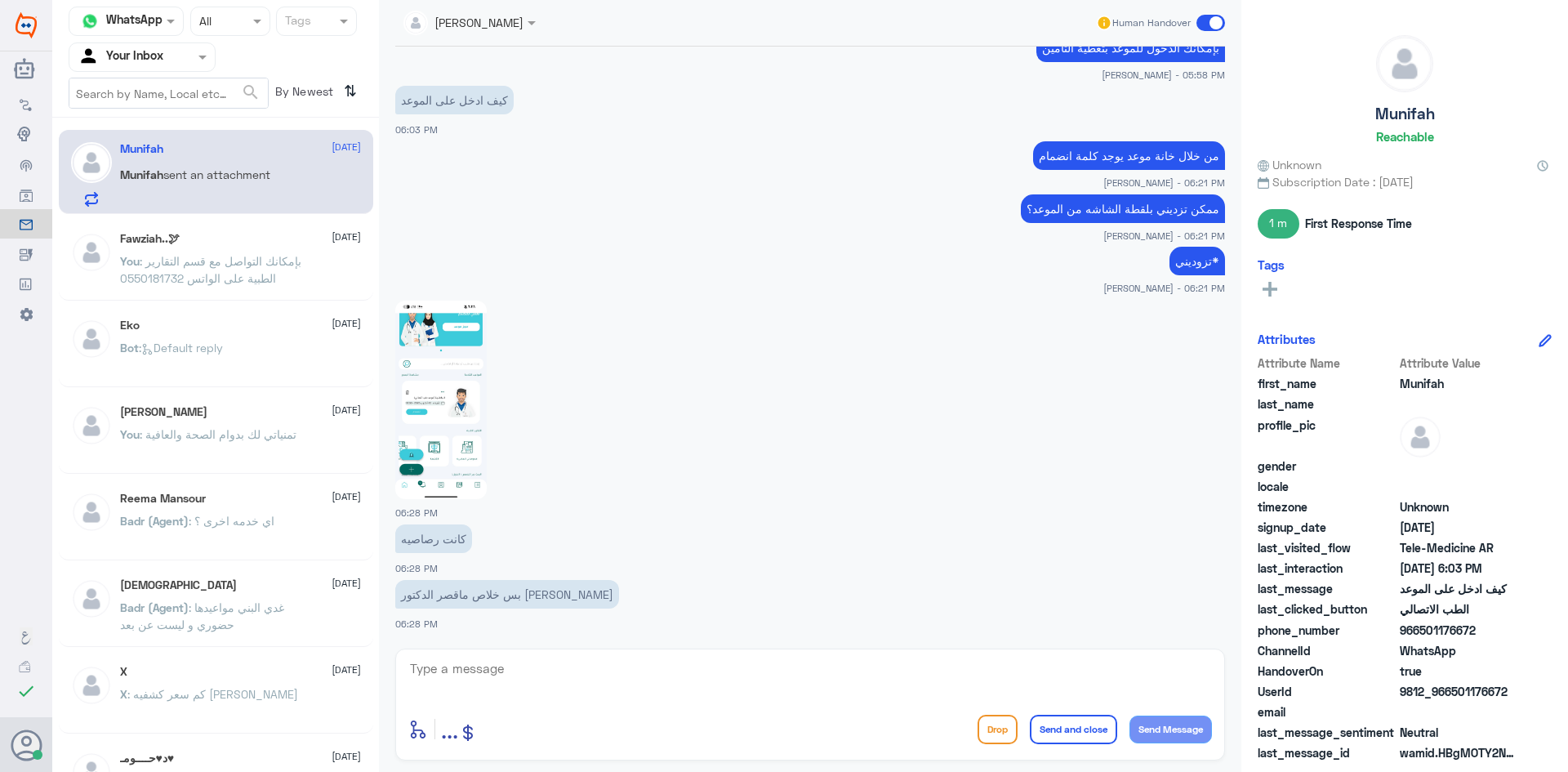
click at [484, 668] on textarea at bounding box center [809, 677] width 803 height 40
type textarea "سعدنا بخدمتك"
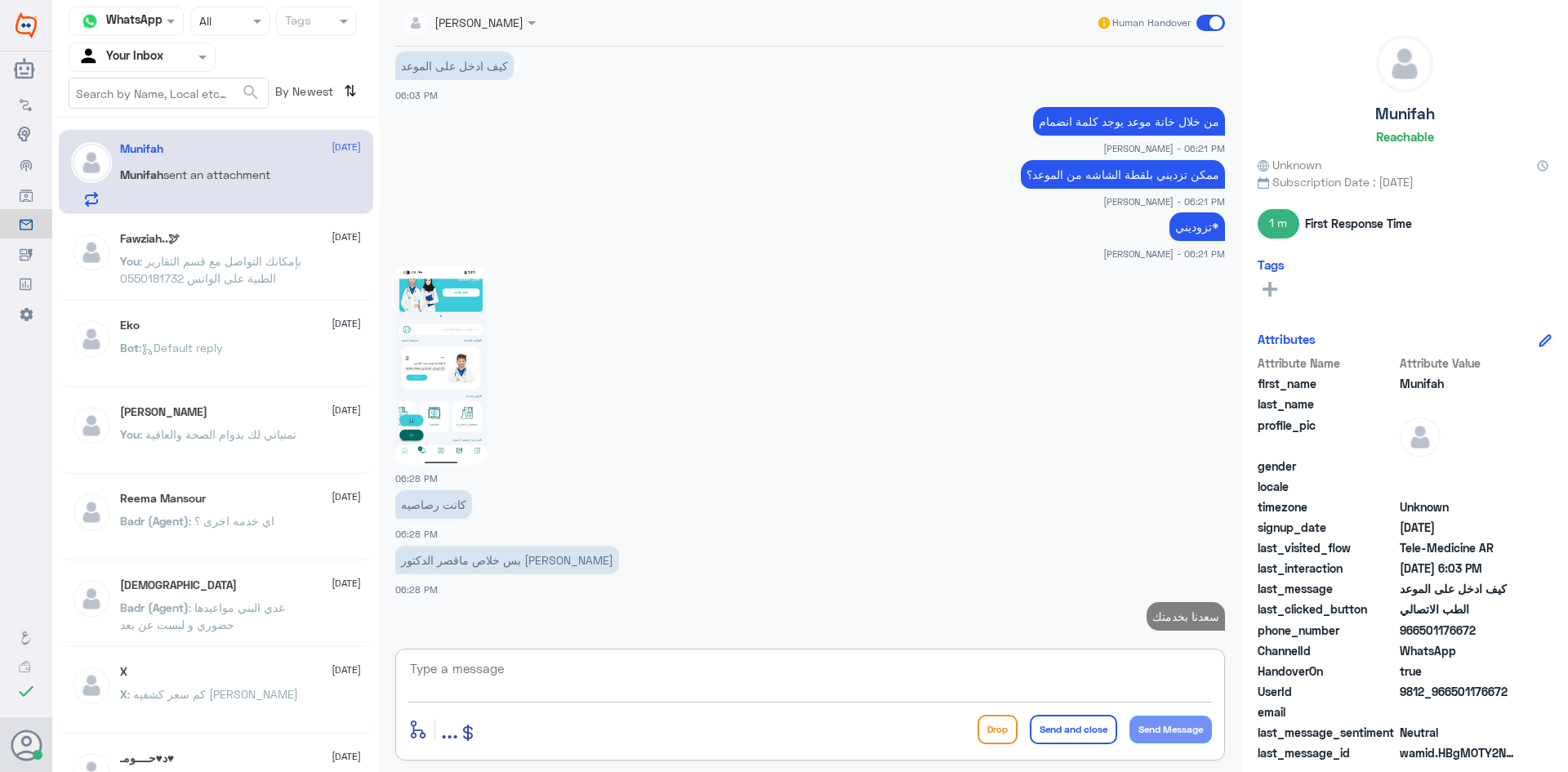
scroll to position [1197, 0]
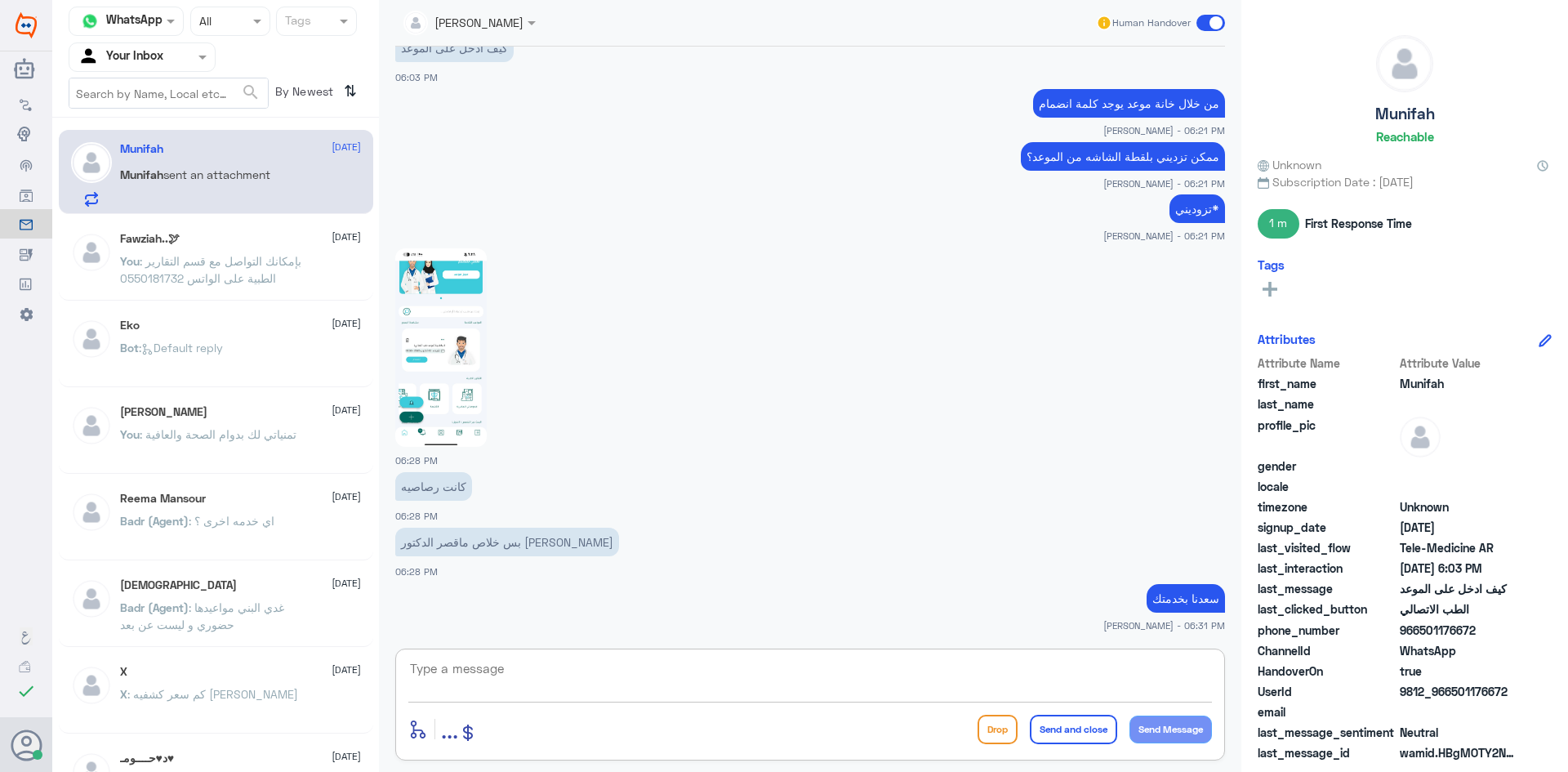
paste textarea "اي استفسار او خدمة اخرى؟"
type textarea "اي استفسار او خدمة اخرى؟"
click at [1148, 729] on button "Send Message" at bounding box center [1171, 729] width 83 height 28
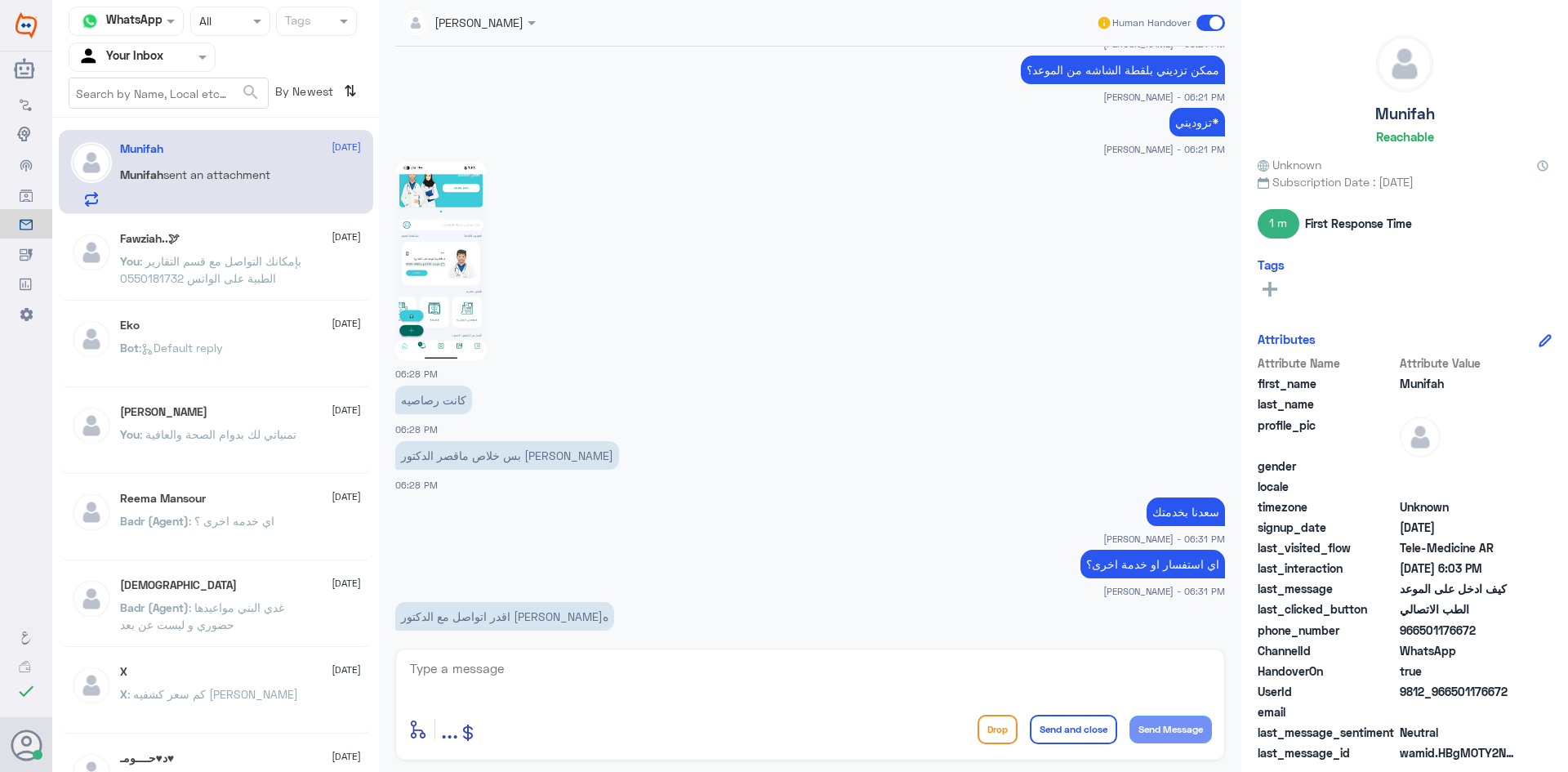
scroll to position [1305, 0]
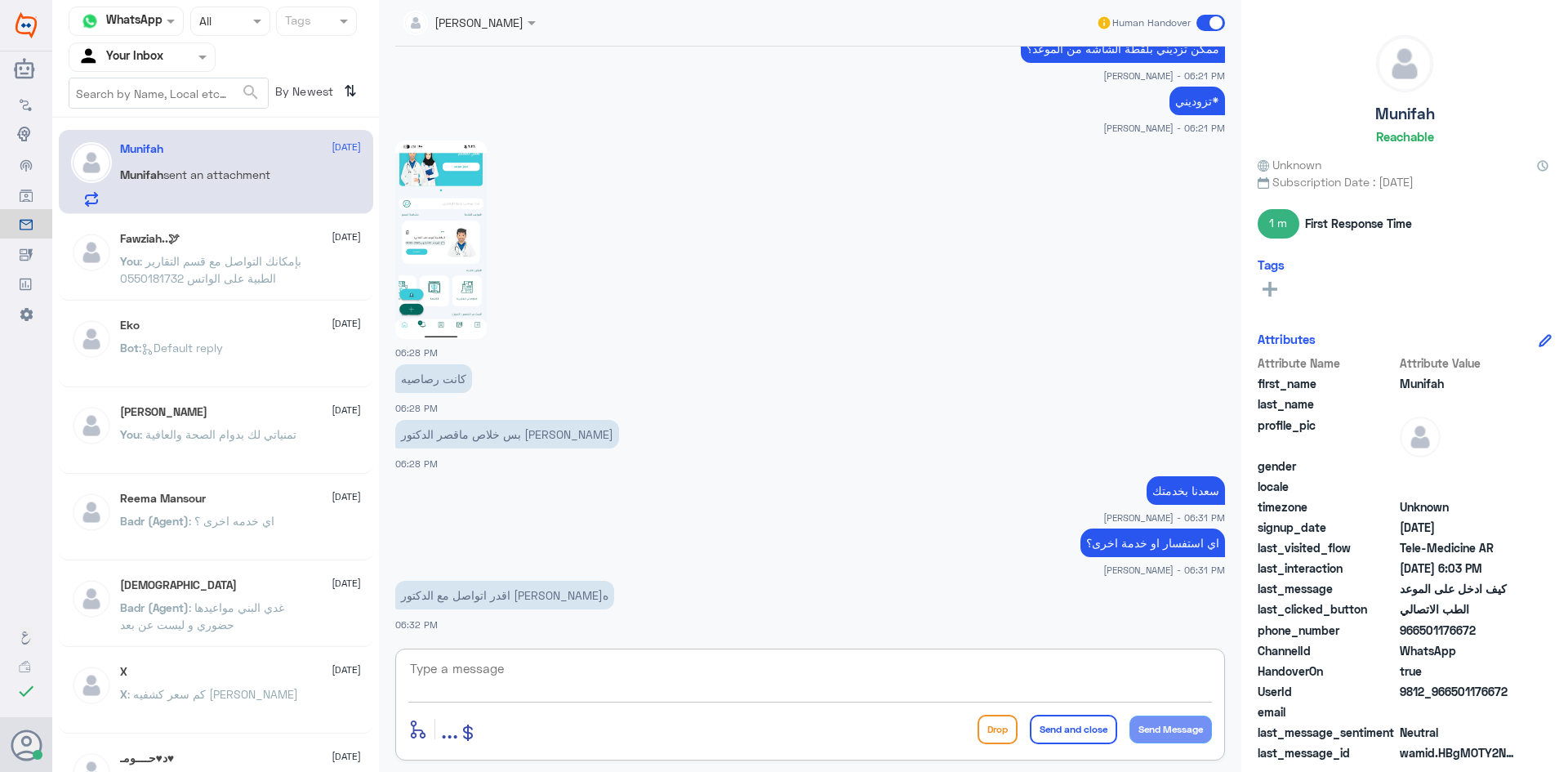
click at [482, 663] on textarea at bounding box center [809, 677] width 803 height 40
click at [461, 661] on textarea at bounding box center [809, 677] width 803 height 40
click at [570, 661] on textarea at bounding box center [809, 677] width 803 height 40
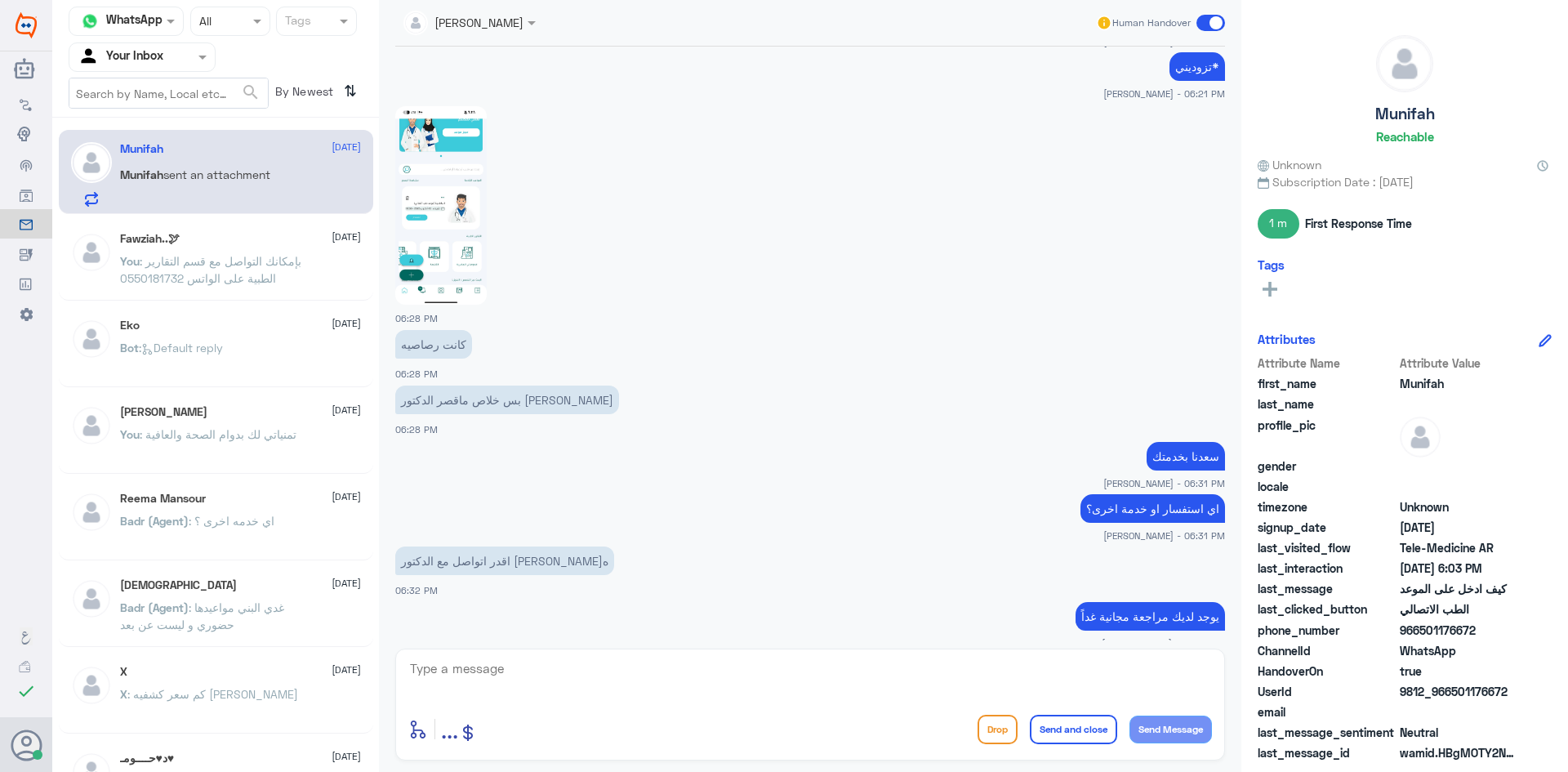
scroll to position [1441, 0]
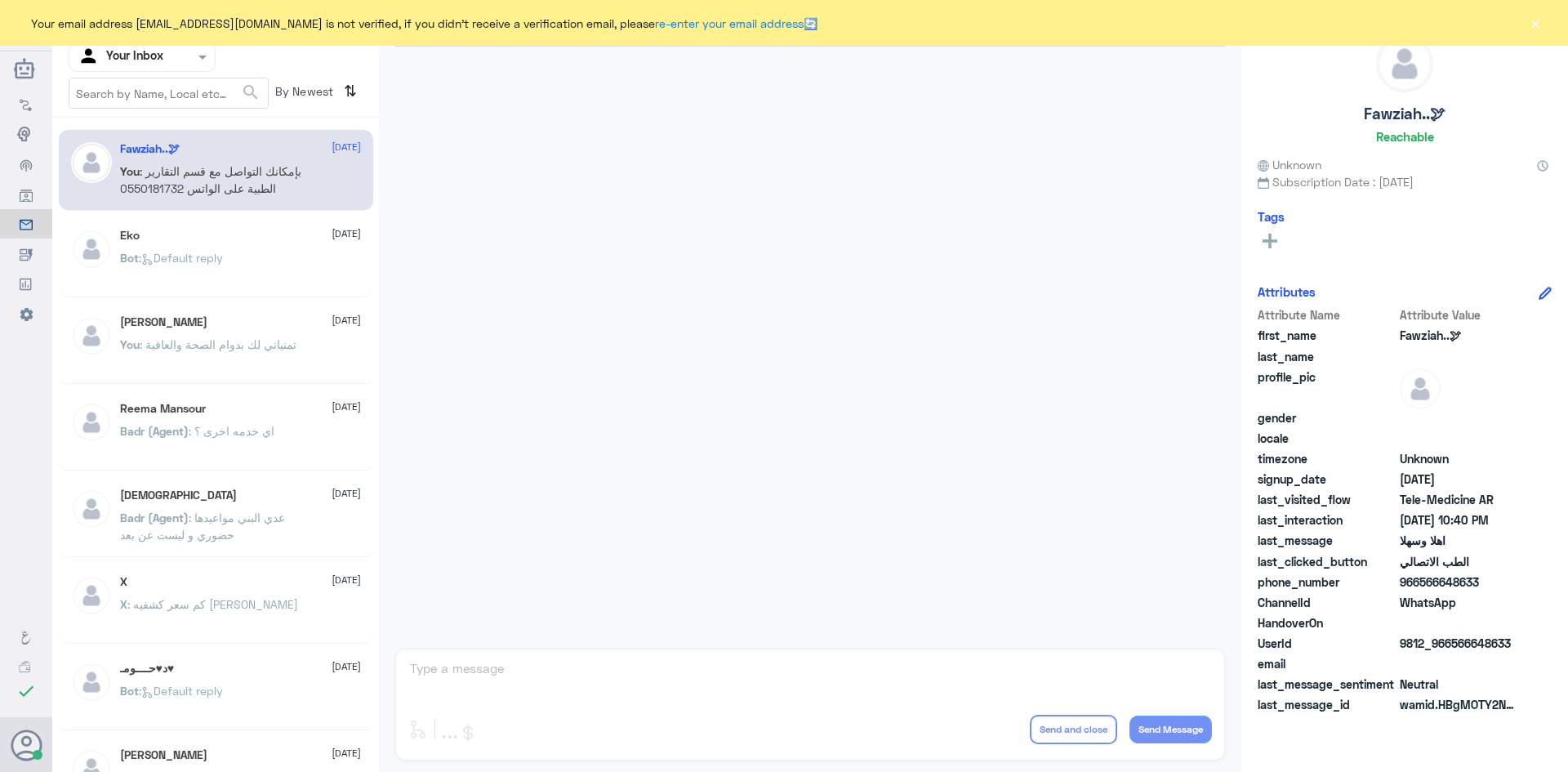
click at [1538, 24] on button "×" at bounding box center [1535, 22] width 17 height 17
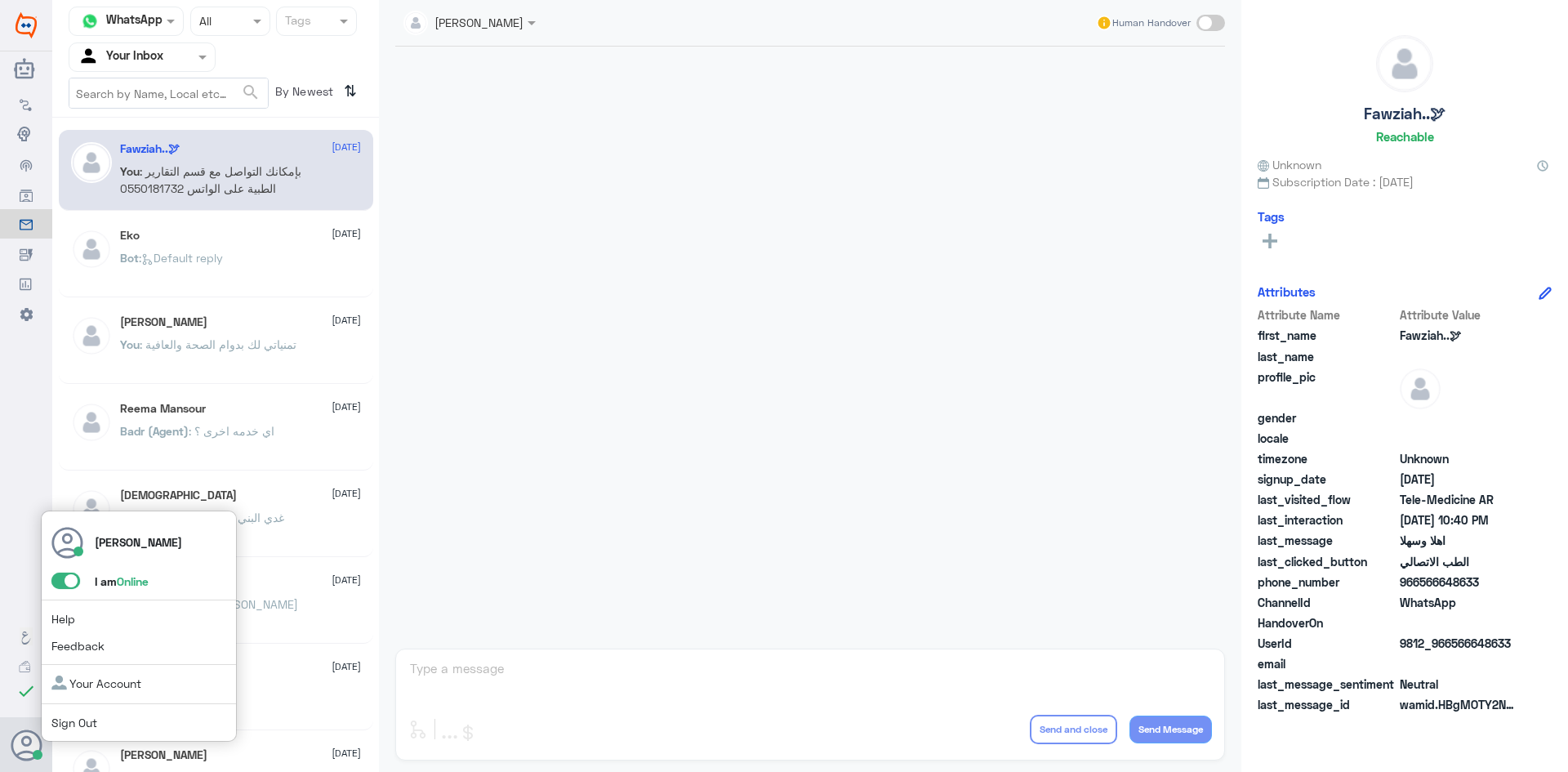
click at [61, 575] on span at bounding box center [65, 580] width 28 height 17
click at [0, 0] on input "checkbox" at bounding box center [0, 0] width 0 height 0
click at [69, 579] on span at bounding box center [65, 580] width 28 height 17
click at [0, 0] on input "checkbox" at bounding box center [0, 0] width 0 height 0
